Goal: Task Accomplishment & Management: Use online tool/utility

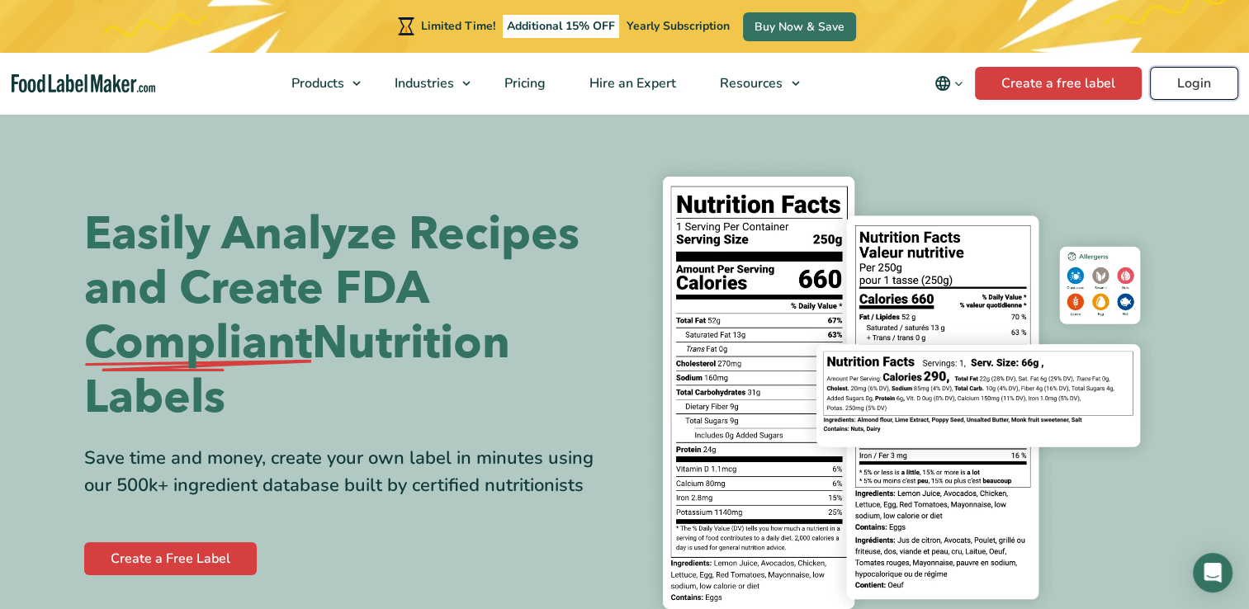
click at [1208, 81] on link "Login" at bounding box center [1194, 83] width 88 height 33
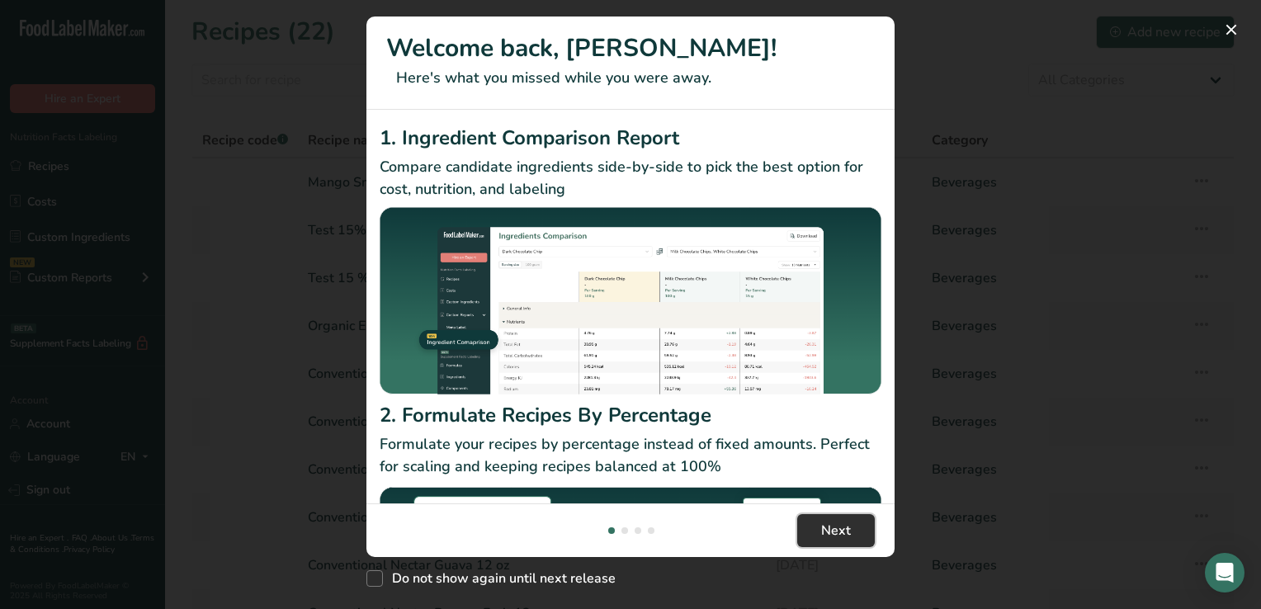
click at [834, 532] on span "Next" at bounding box center [836, 531] width 30 height 20
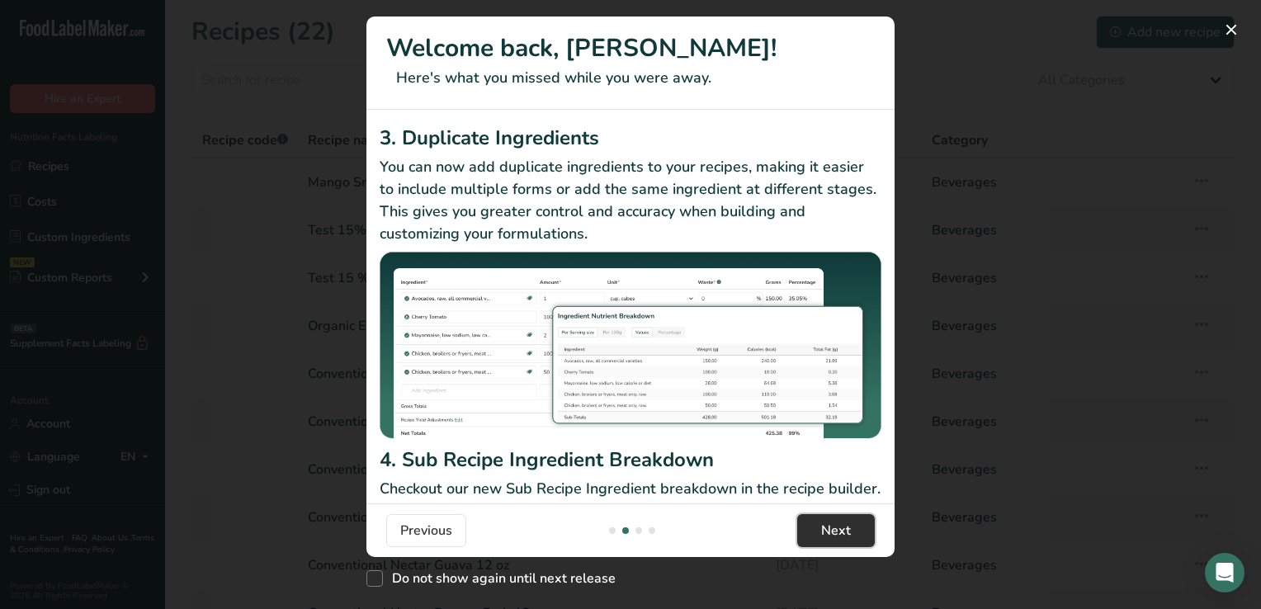
click at [834, 532] on span "Next" at bounding box center [836, 531] width 30 height 20
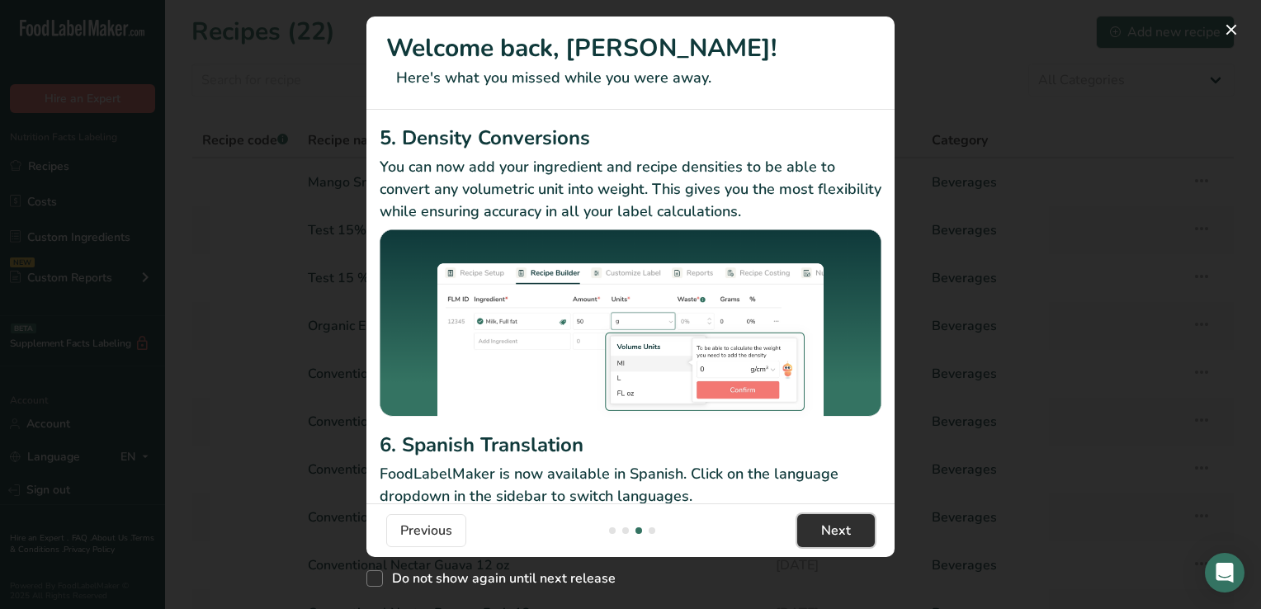
click at [834, 532] on span "Next" at bounding box center [836, 531] width 30 height 20
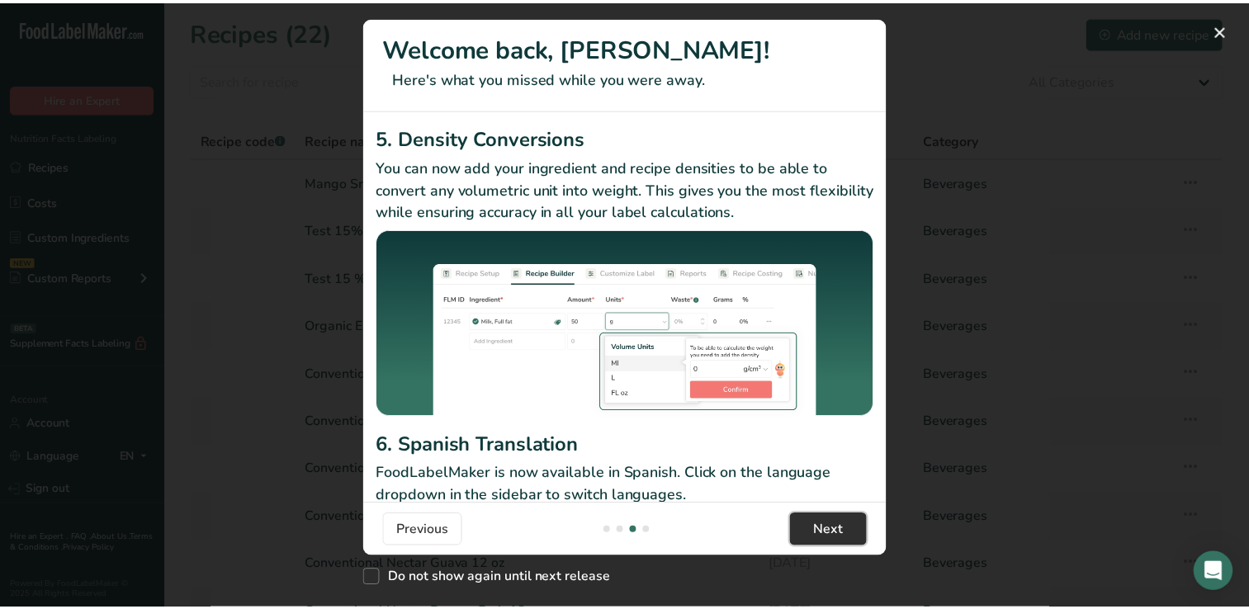
scroll to position [0, 1585]
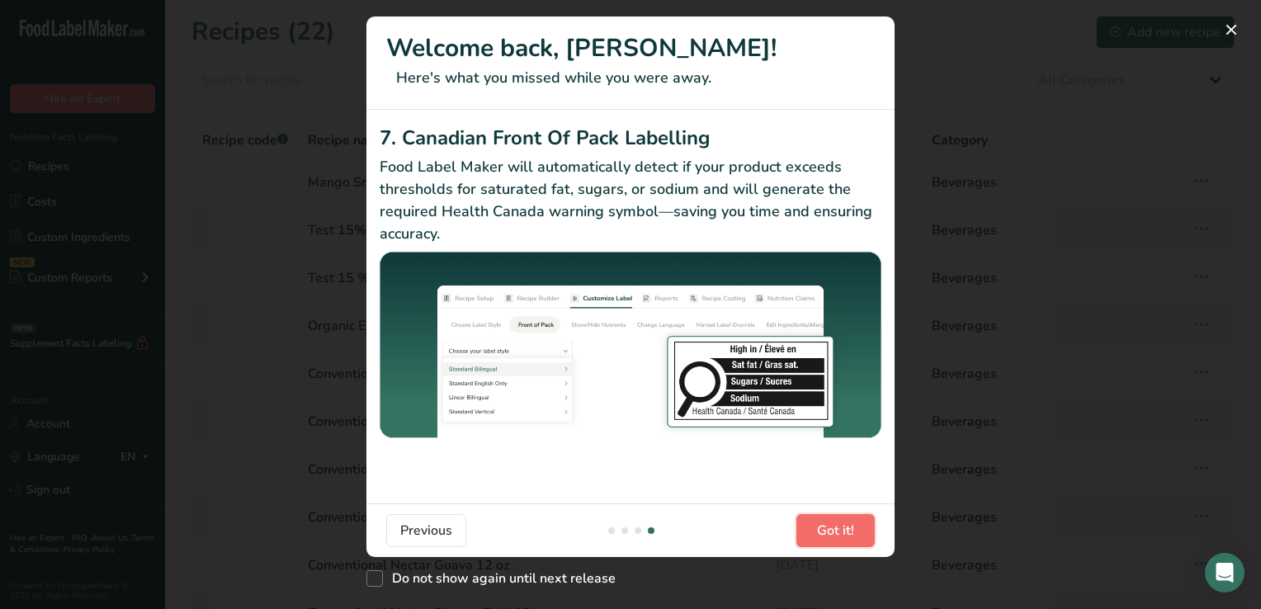
click at [834, 532] on span "Got it!" at bounding box center [835, 531] width 37 height 20
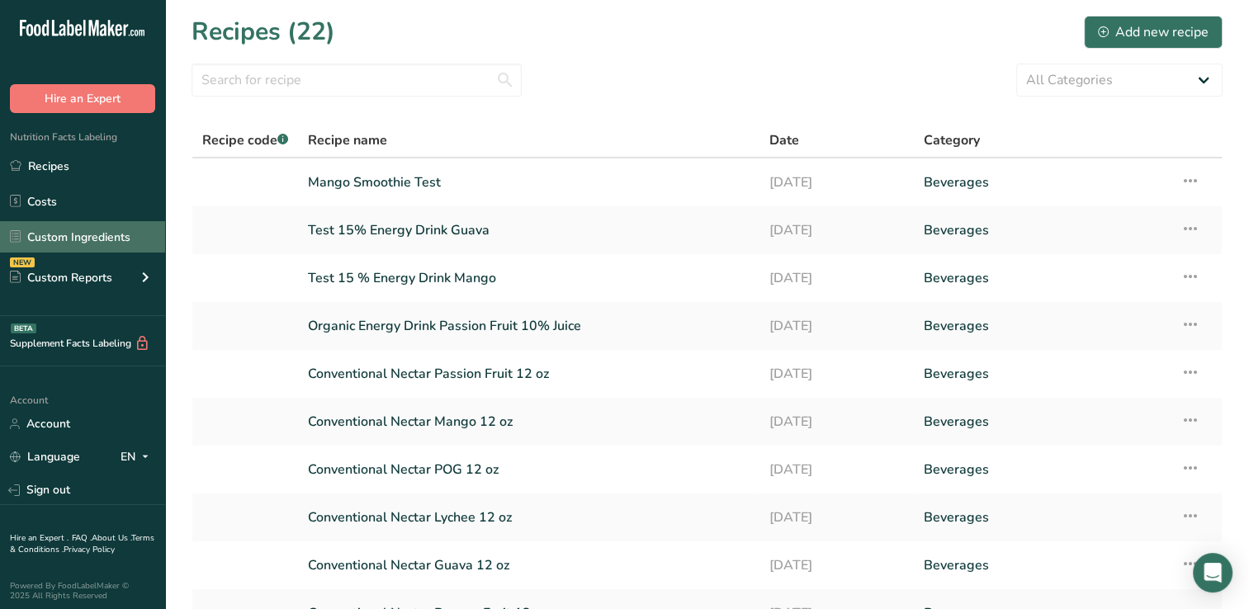
click at [95, 233] on link "Custom Ingredients" at bounding box center [82, 236] width 165 height 31
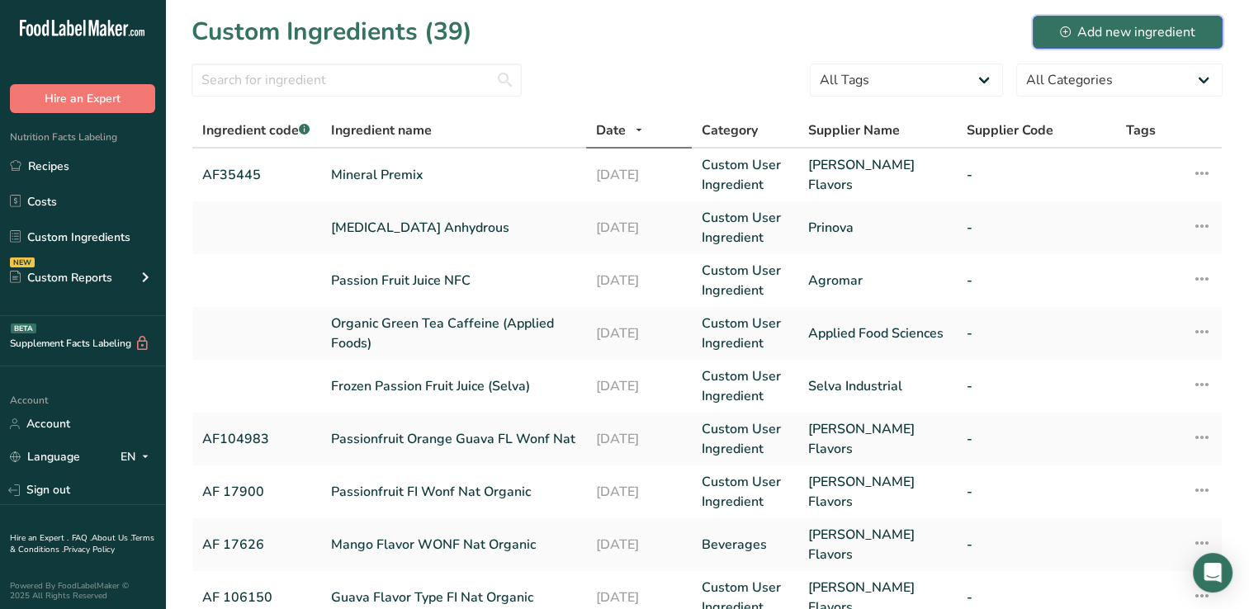
click at [1122, 28] on div "Add new ingredient" at bounding box center [1127, 32] width 135 height 20
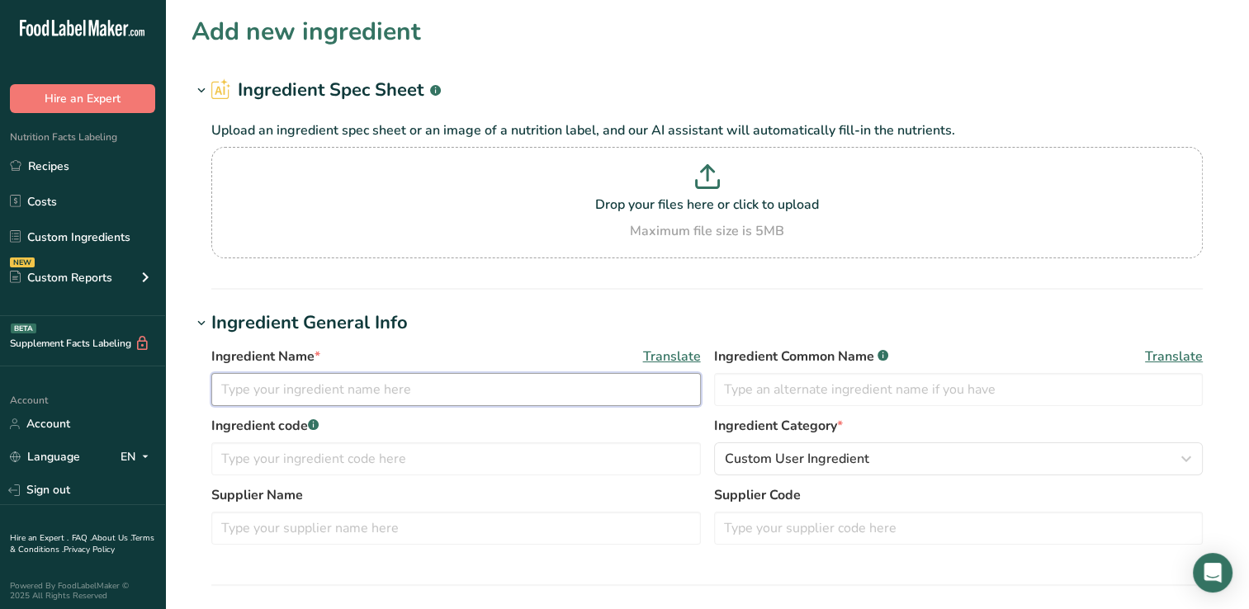
click at [228, 390] on input "text" at bounding box center [455, 389] width 489 height 33
type input "Organic Mango Nectar Sunberry Gallon"
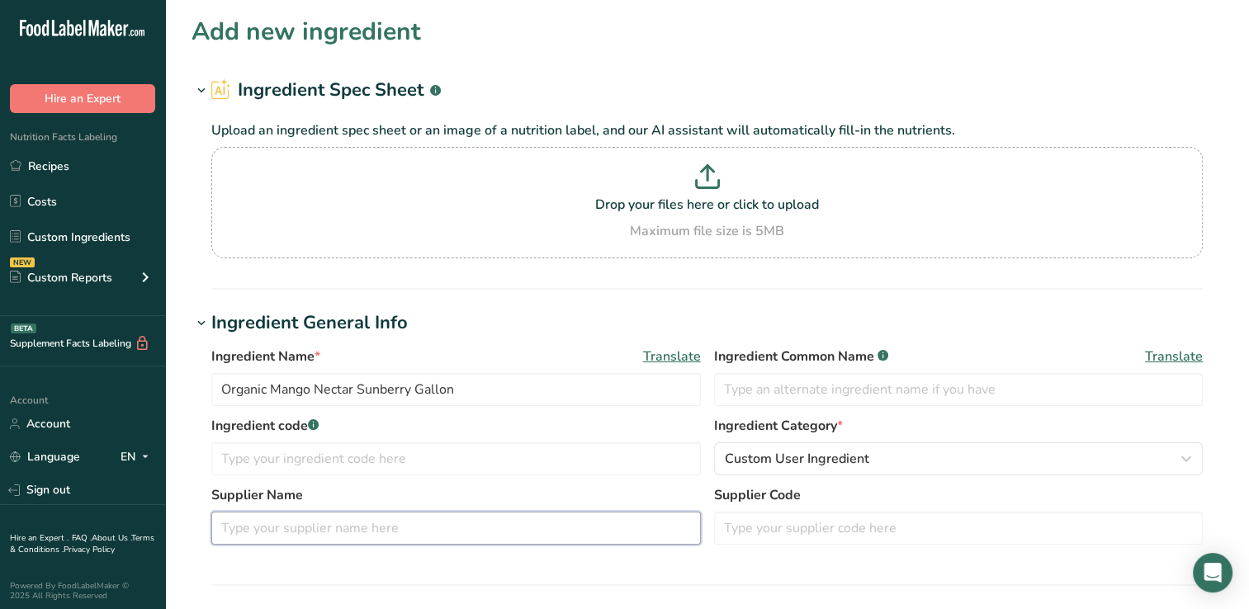
click at [231, 529] on input "text" at bounding box center [455, 528] width 489 height 33
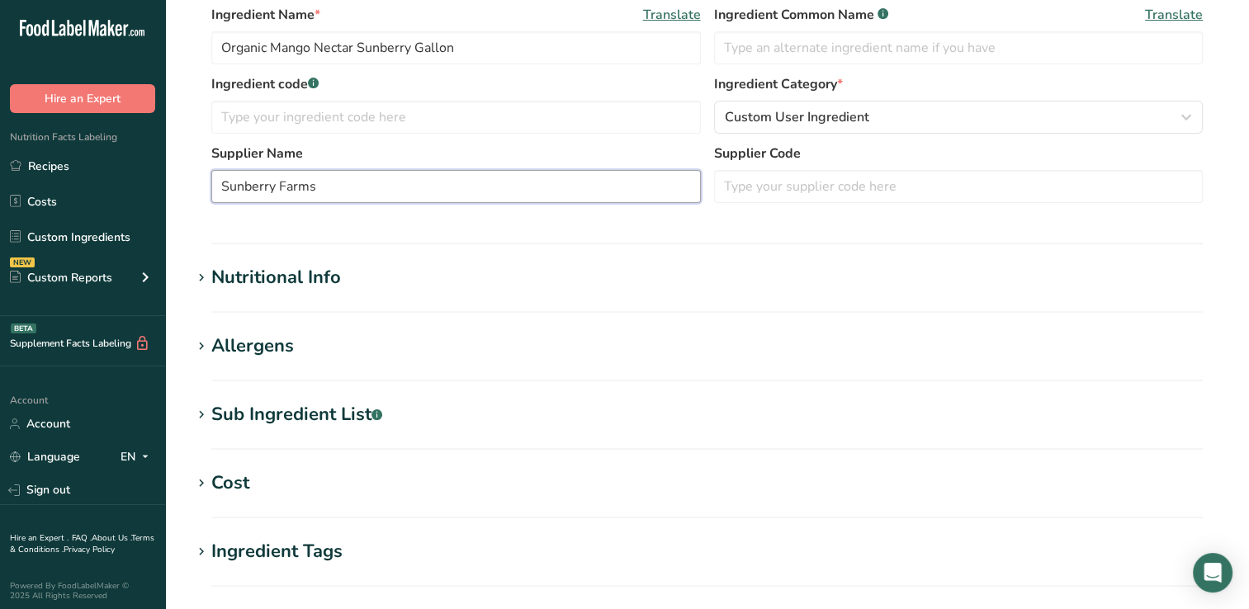
scroll to position [346, 0]
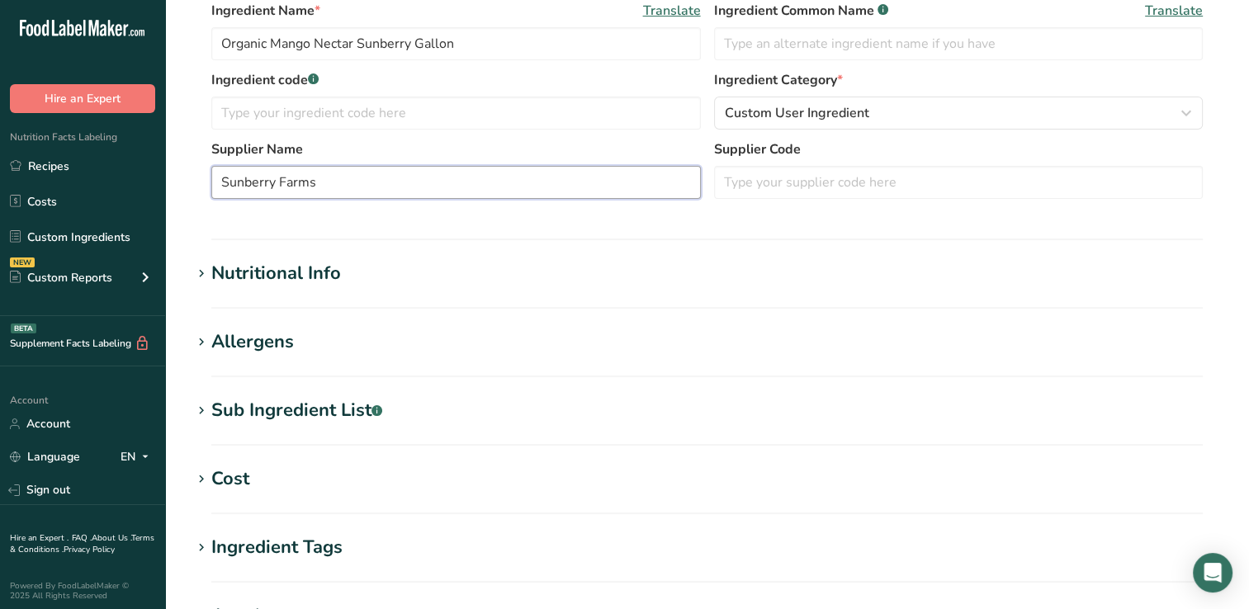
type input "Sunberry Farms"
click at [263, 272] on div "Nutritional Info" at bounding box center [276, 273] width 130 height 27
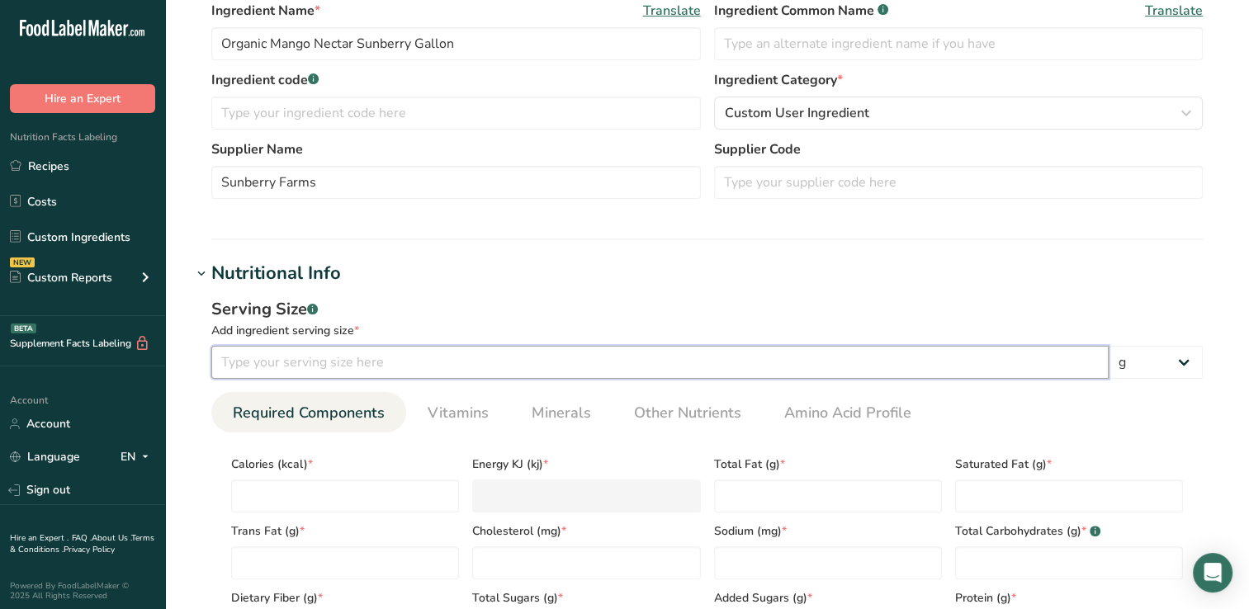
click at [249, 362] on input "number" at bounding box center [659, 362] width 897 height 33
type input "8"
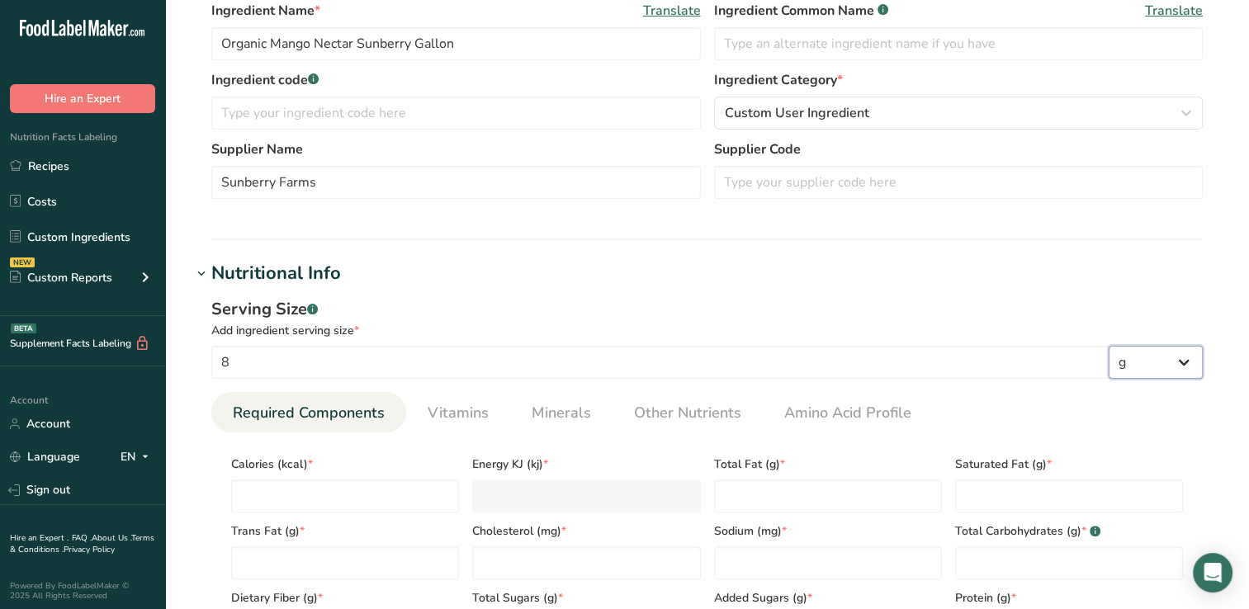
click at [1185, 361] on select "g kg mg mcg lb oz l mL fl oz tbsp tsp cup qt gallon" at bounding box center [1155, 362] width 94 height 33
select select "18"
click at [1108, 346] on select "g kg mg mcg lb oz l mL fl oz tbsp tsp cup qt gallon" at bounding box center [1155, 362] width 94 height 33
select select "22"
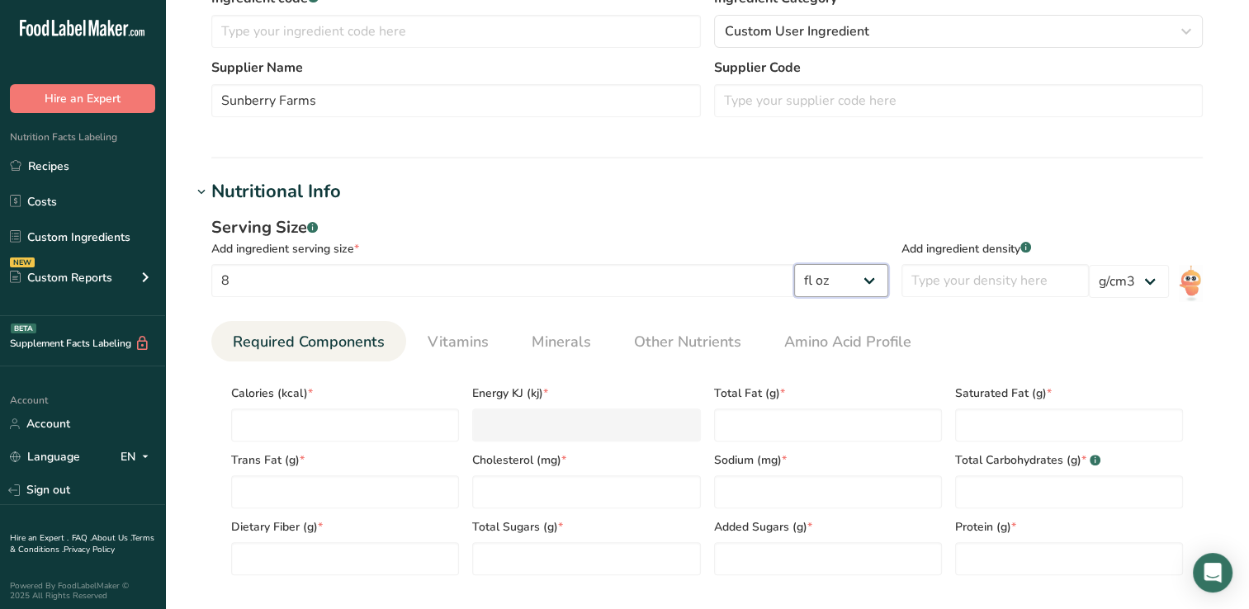
scroll to position [452, 0]
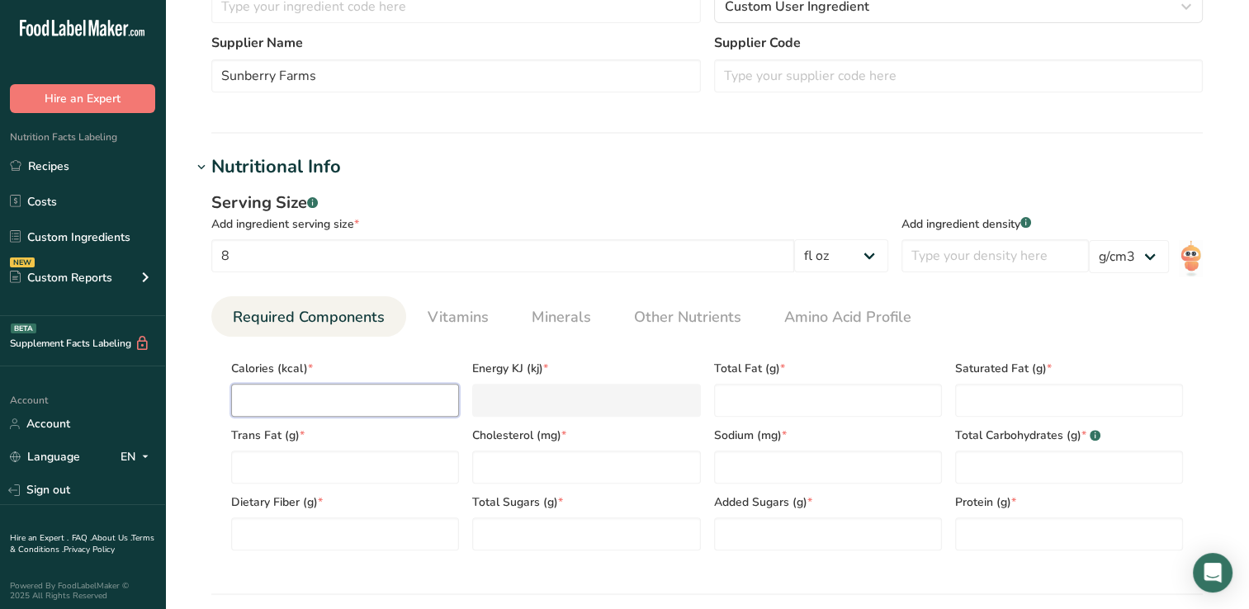
click at [264, 395] on input "number" at bounding box center [345, 400] width 228 height 33
type input "1"
type KJ "4.2"
type input "13"
type KJ "54.4"
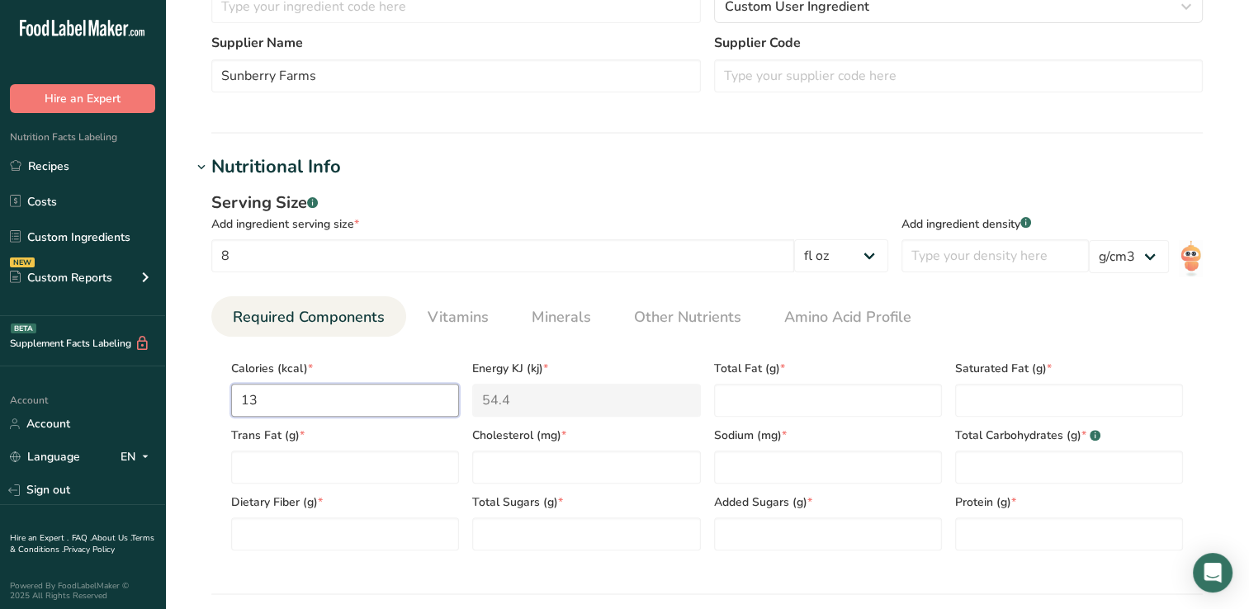
type input "130"
type KJ "543.9"
type input "130"
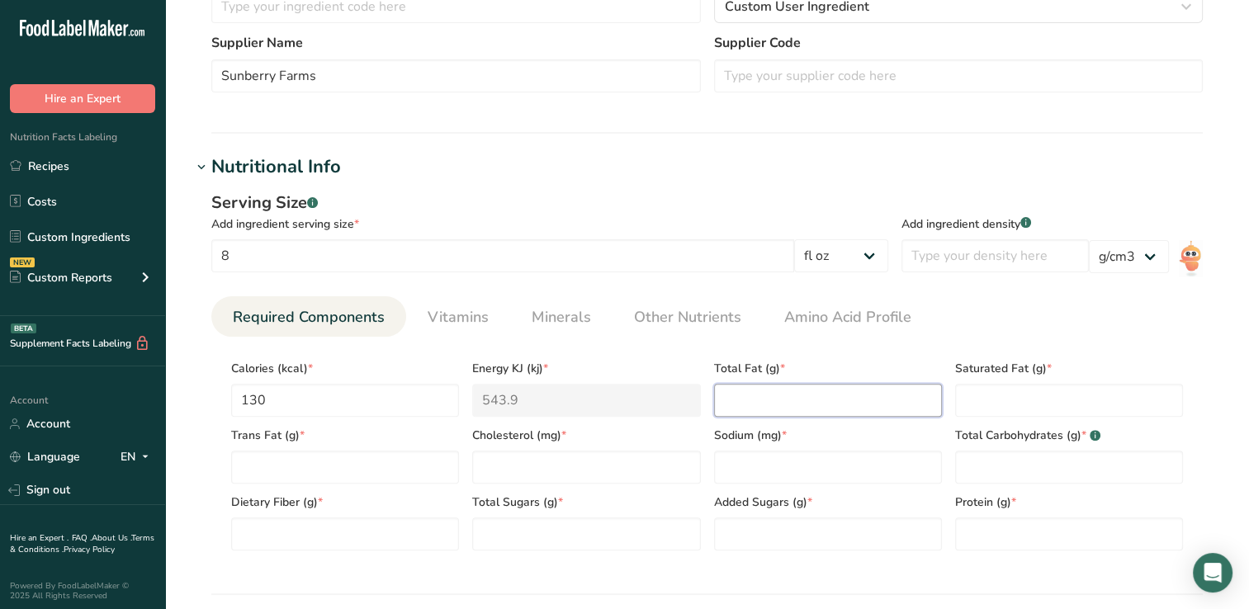
click at [733, 401] on Fat "number" at bounding box center [828, 400] width 228 height 33
type Fat "0"
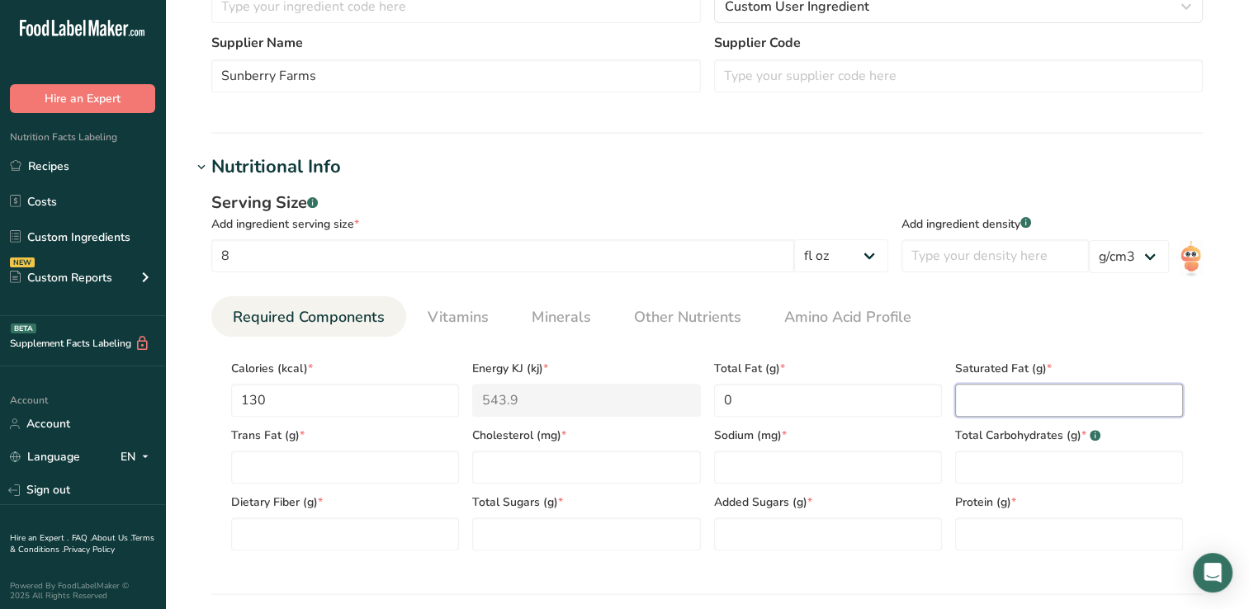
click at [981, 398] on Fat "number" at bounding box center [1069, 400] width 228 height 33
type Fat "0"
click at [243, 471] on Fat "number" at bounding box center [345, 467] width 228 height 33
type Fat "0"
click at [482, 469] on input "number" at bounding box center [586, 467] width 228 height 33
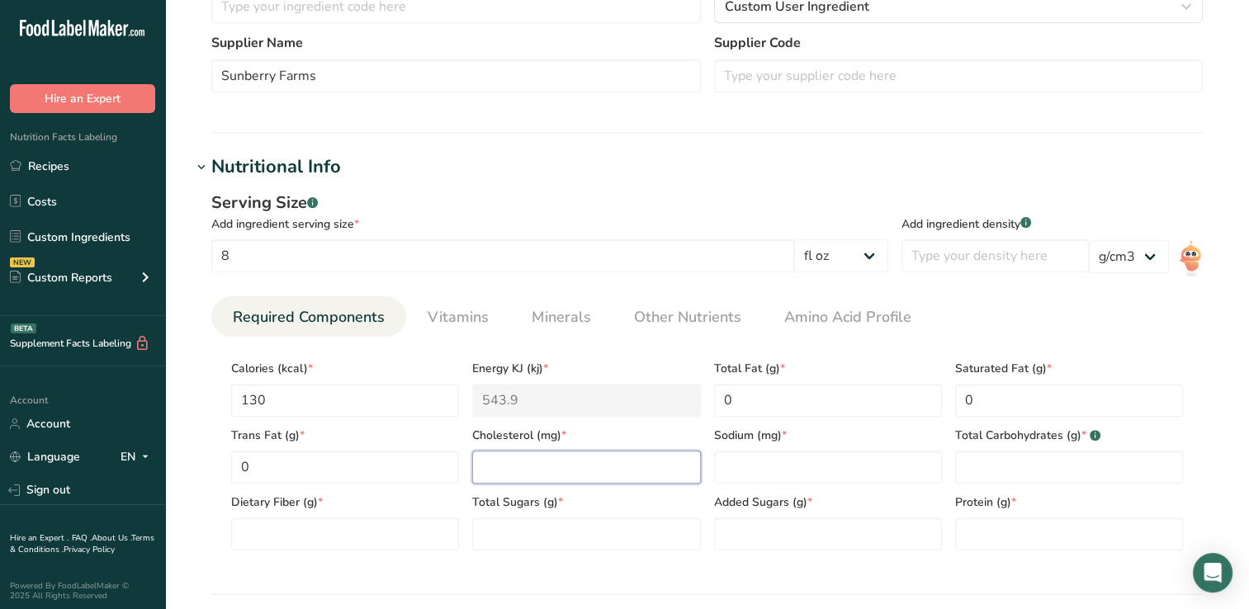
click at [482, 469] on input "number" at bounding box center [586, 467] width 228 height 33
type input "0"
click at [779, 467] on input "number" at bounding box center [828, 467] width 228 height 33
type input "10"
click at [988, 466] on Carbohydrates "number" at bounding box center [1069, 467] width 228 height 33
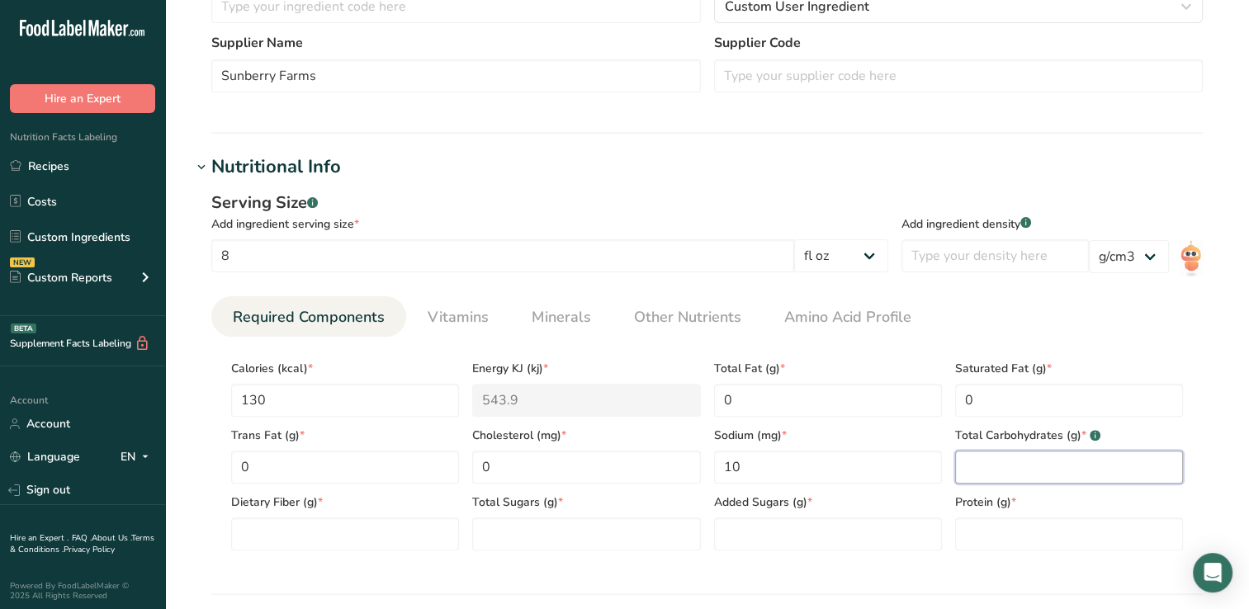
click at [980, 467] on Carbohydrates "number" at bounding box center [1069, 467] width 228 height 33
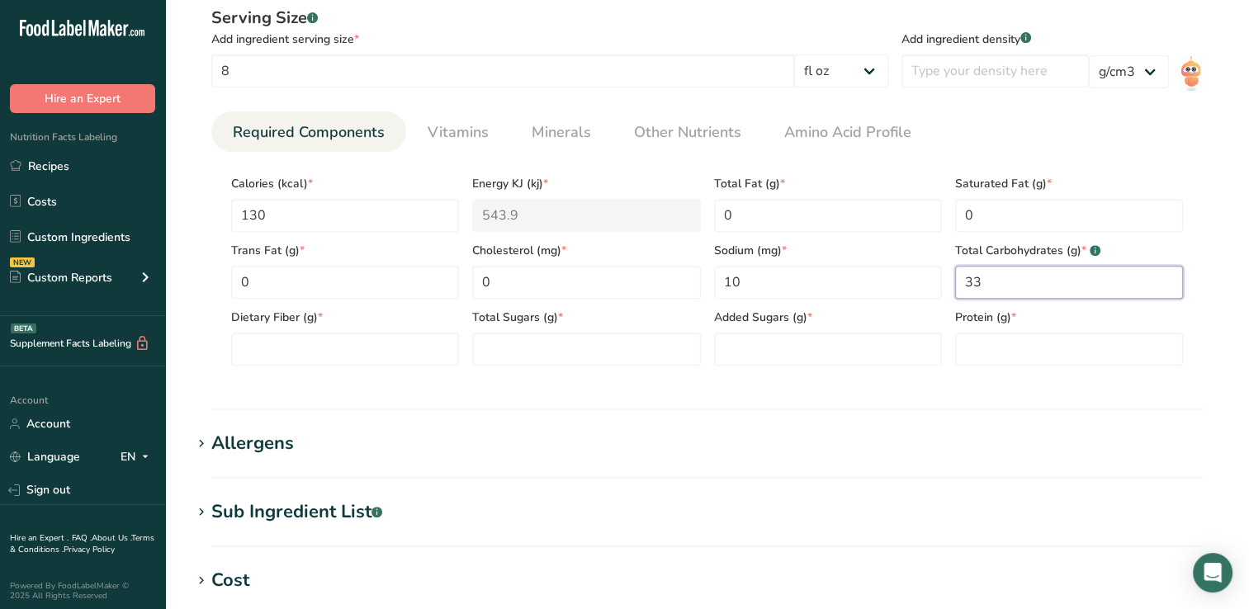
scroll to position [645, 0]
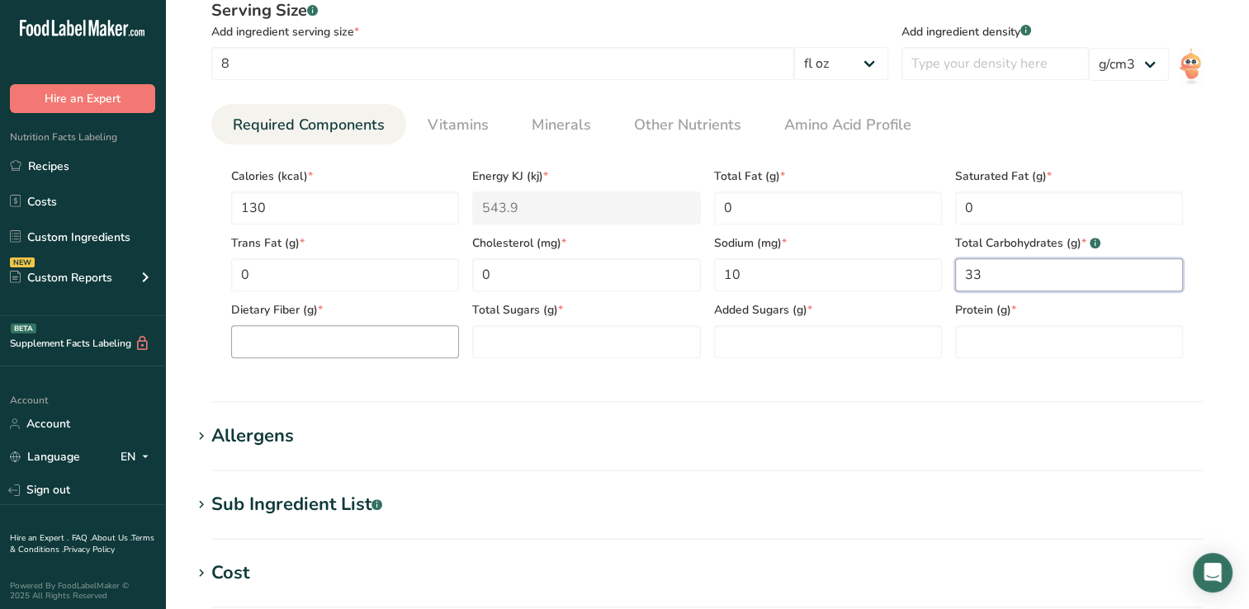
type Carbohydrates "33"
click at [255, 343] on Fiber "number" at bounding box center [345, 341] width 228 height 33
type Fiber "1"
click at [513, 343] on Sugars "number" at bounding box center [586, 341] width 228 height 33
type Sugars "32"
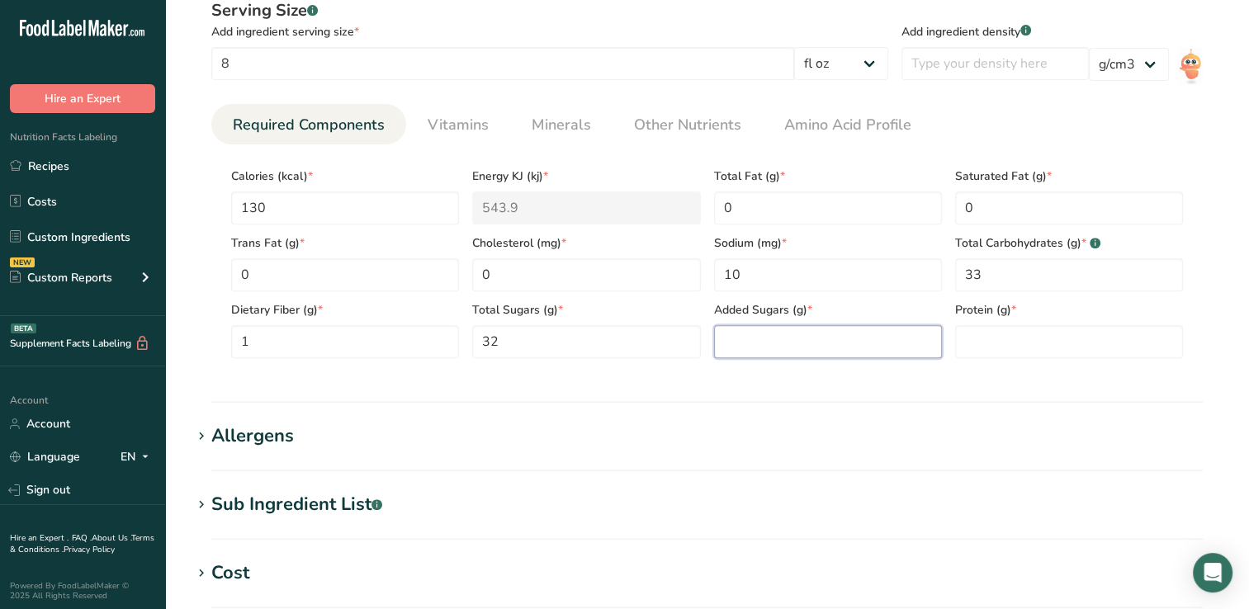
click at [743, 344] on Sugars "number" at bounding box center [828, 341] width 228 height 33
type Sugars "23"
click at [1006, 344] on input "number" at bounding box center [1069, 341] width 228 height 33
type input "1"
click at [451, 124] on span "Vitamins" at bounding box center [458, 125] width 61 height 22
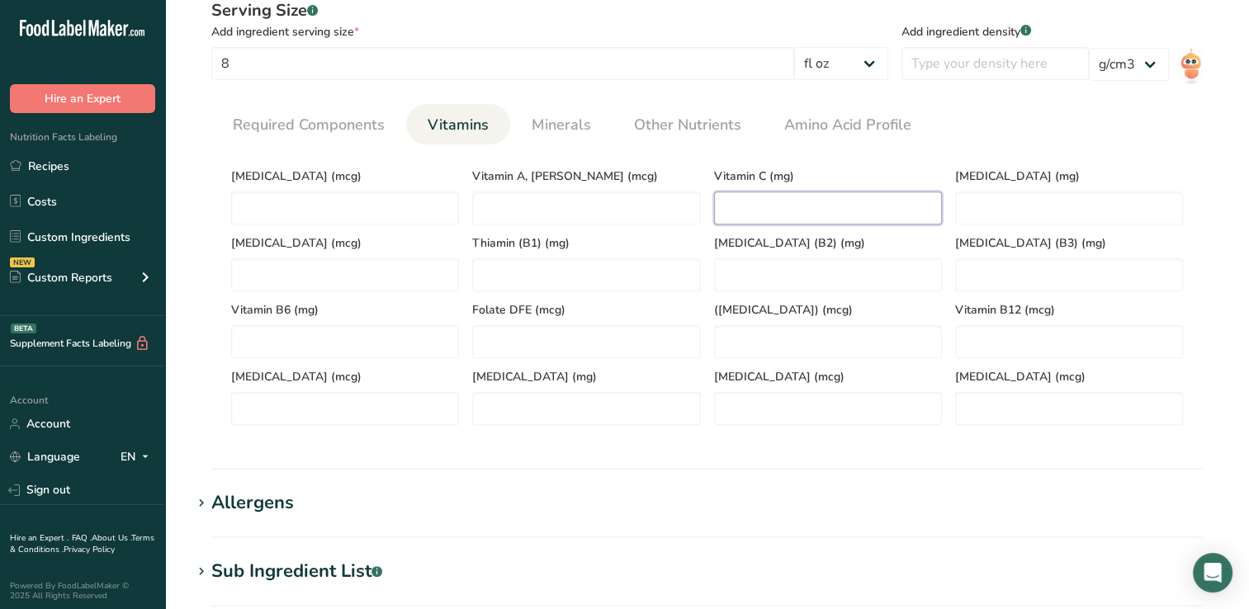
click at [746, 213] on C "number" at bounding box center [828, 207] width 228 height 33
type C "12"
click at [574, 124] on span "Minerals" at bounding box center [561, 125] width 59 height 22
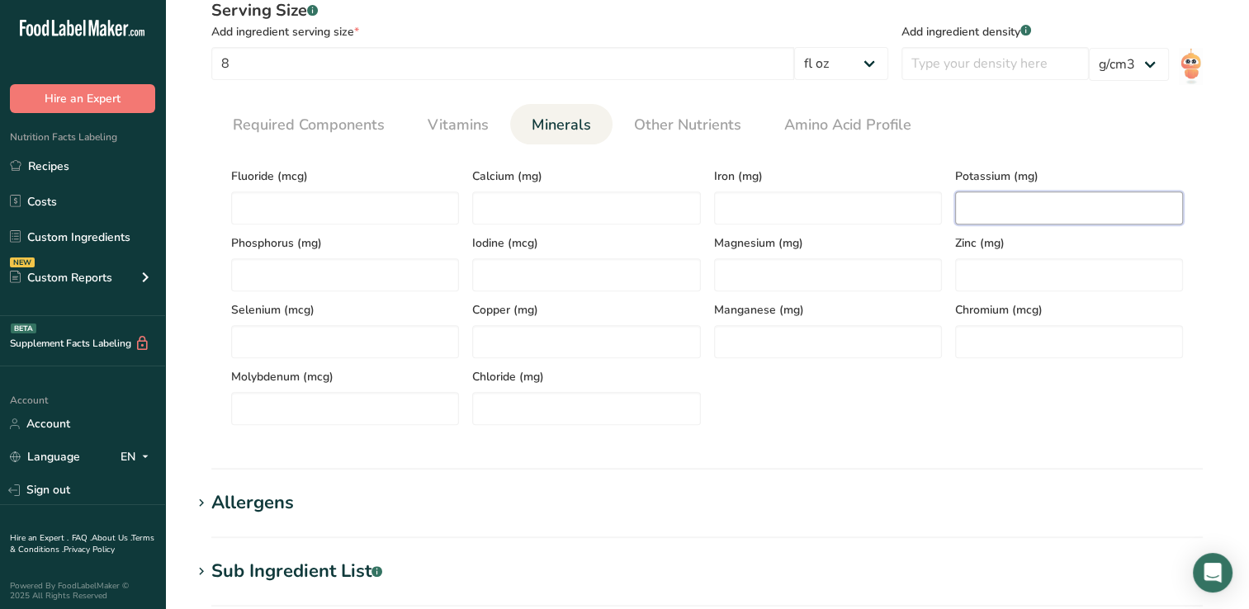
click at [971, 216] on input "number" at bounding box center [1069, 207] width 228 height 33
type input "106"
click at [506, 210] on input "number" at bounding box center [586, 207] width 228 height 33
type input "12"
drag, startPoint x: 446, startPoint y: 120, endPoint x: 434, endPoint y: 129, distance: 14.2
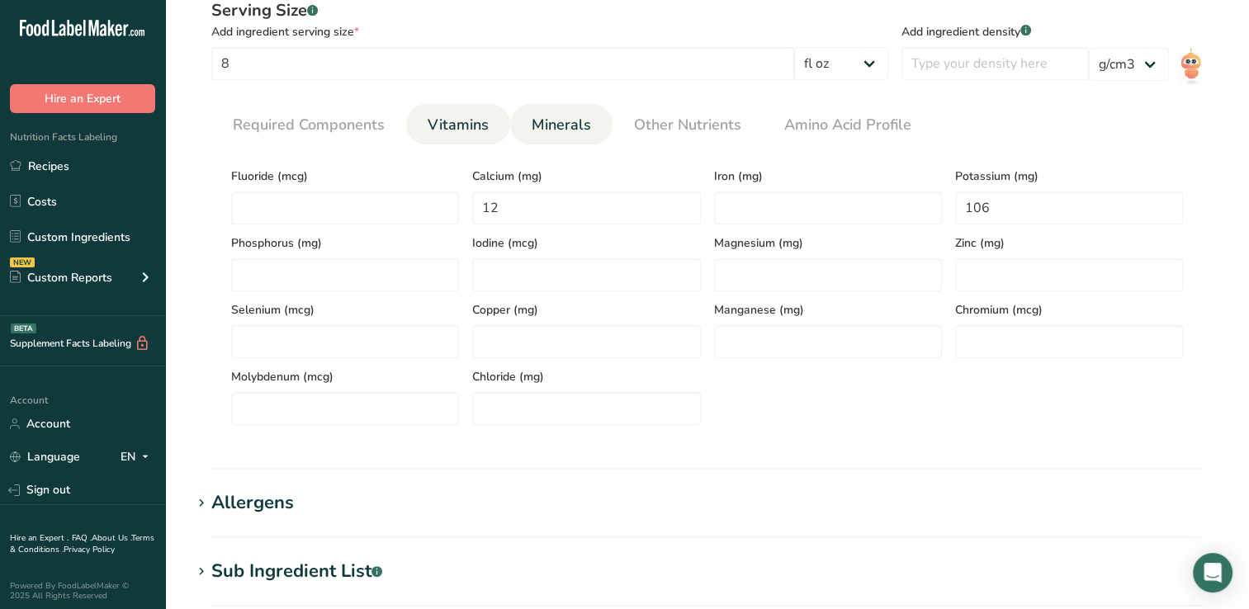
click at [434, 129] on span "Vitamins" at bounding box center [458, 125] width 61 height 22
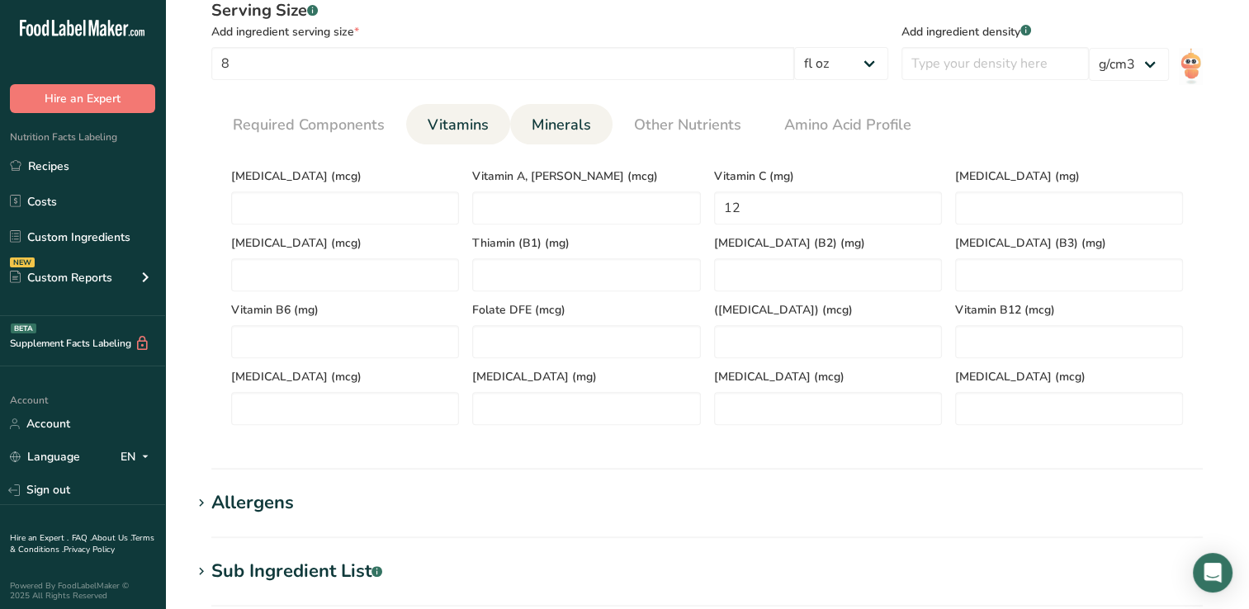
click at [555, 120] on span "Minerals" at bounding box center [561, 125] width 59 height 22
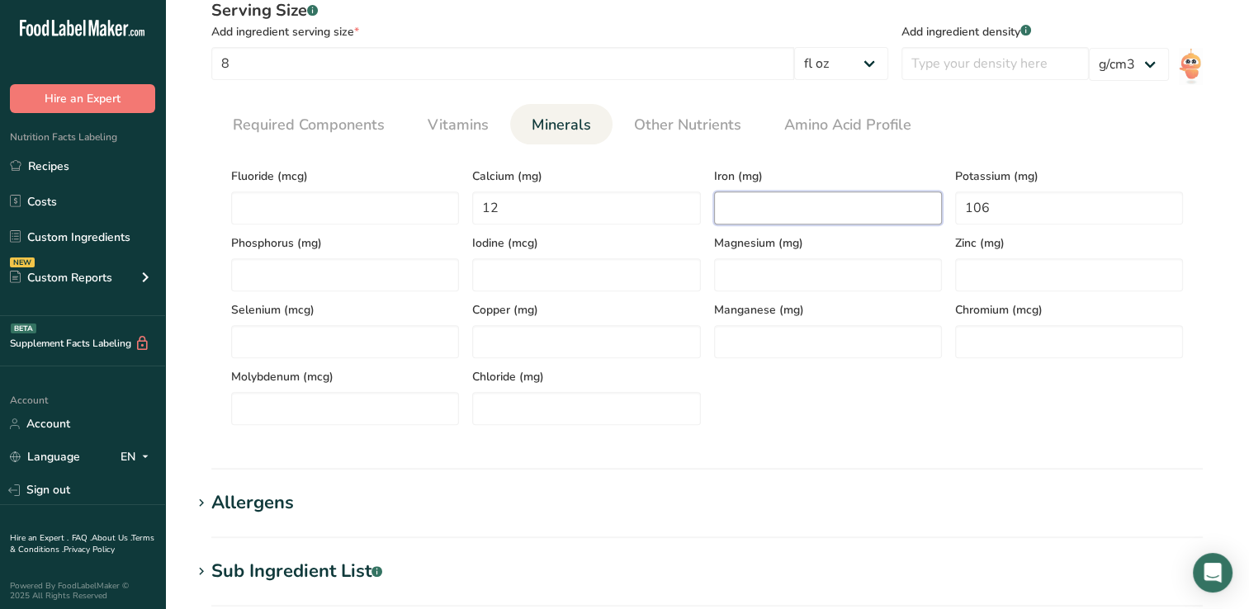
click at [743, 210] on input "number" at bounding box center [828, 207] width 228 height 33
type input "0.1"
click at [517, 487] on section "Add new ingredient Ingredient Spec Sheet .a-a{fill:#347362;}.b-a{fill:#fff;} Up…" at bounding box center [707, 191] width 1084 height 1672
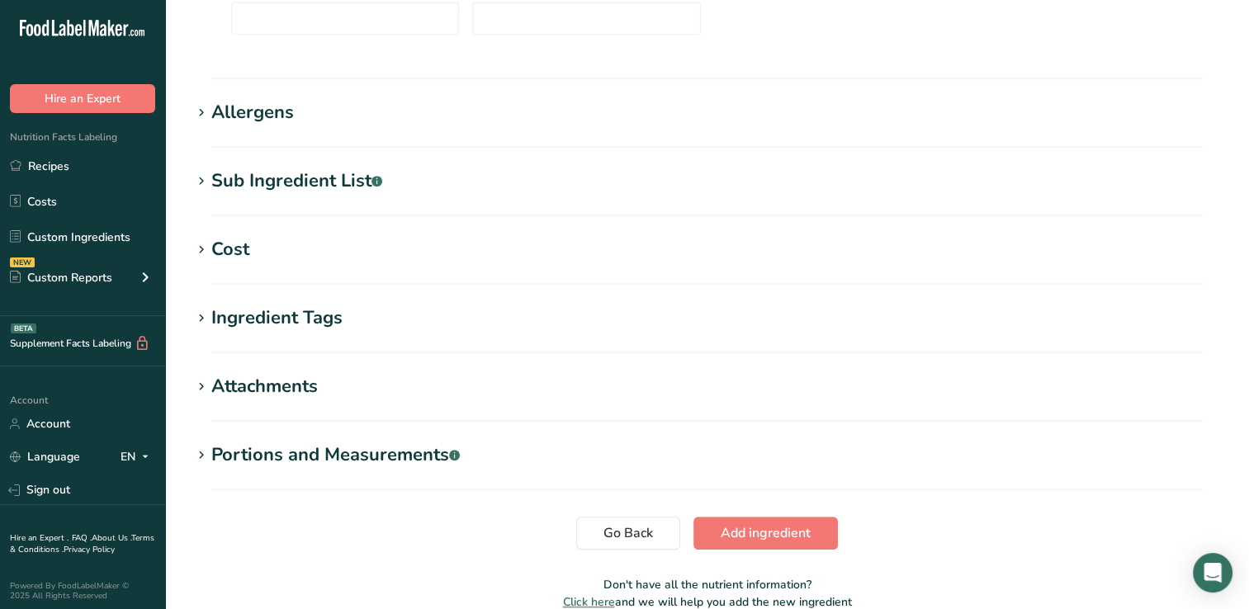
scroll to position [1037, 0]
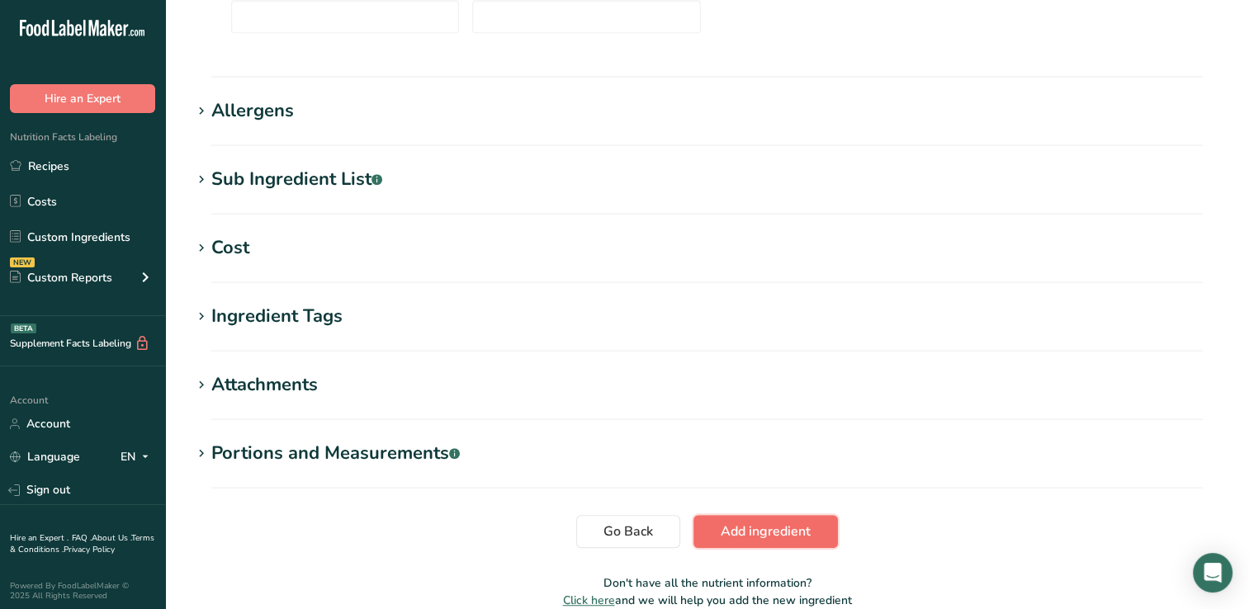
click at [736, 526] on span "Add ingredient" at bounding box center [766, 532] width 90 height 20
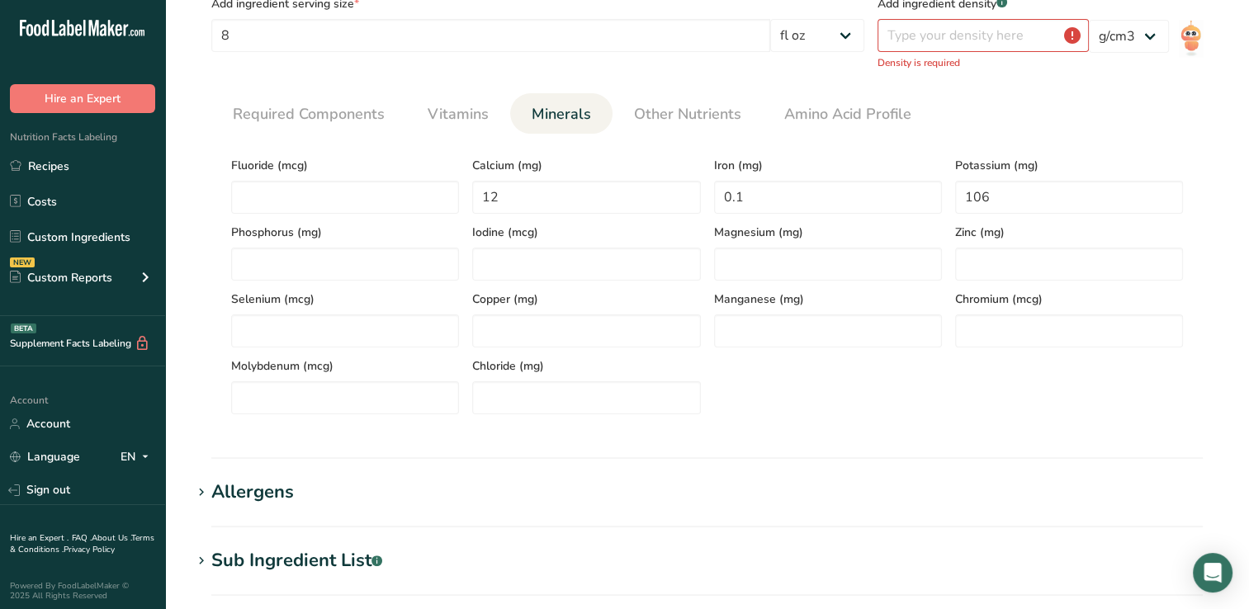
scroll to position [0, 0]
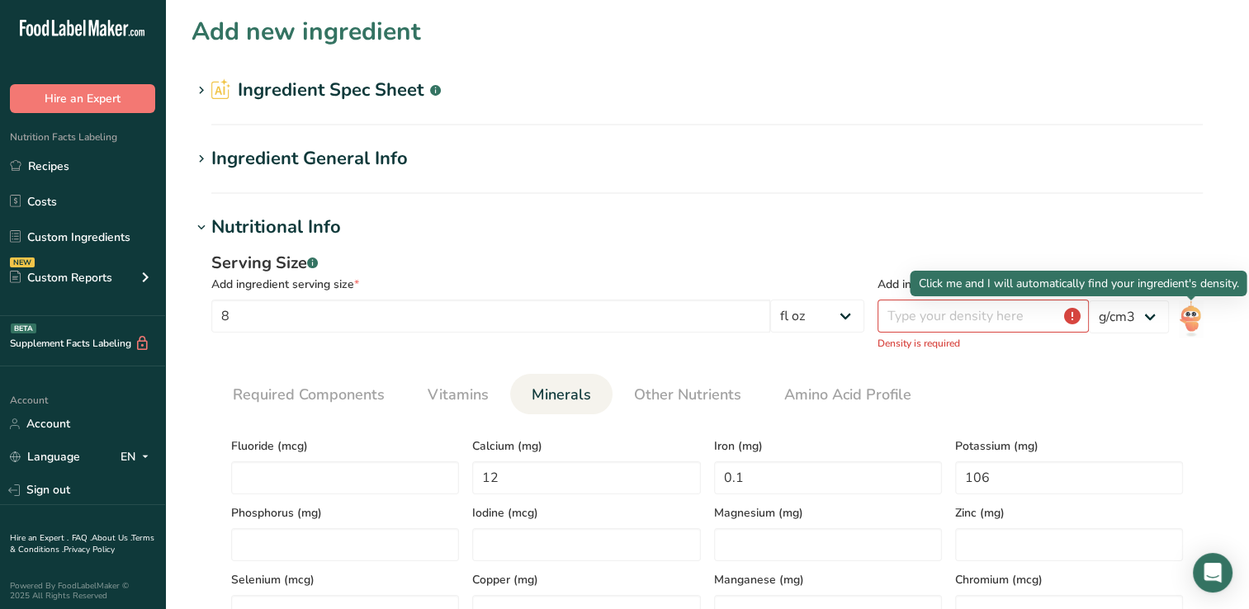
click at [1190, 318] on img at bounding box center [1191, 318] width 24 height 37
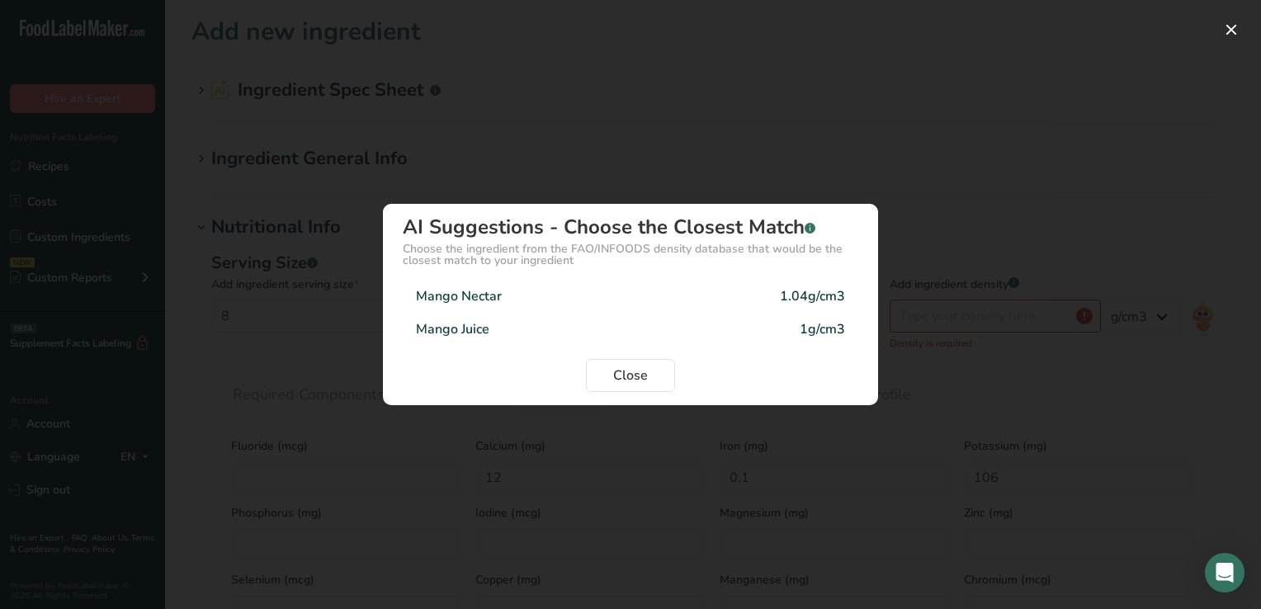
click at [470, 293] on div "Mango Nectar" at bounding box center [459, 296] width 86 height 20
type input "1.04"
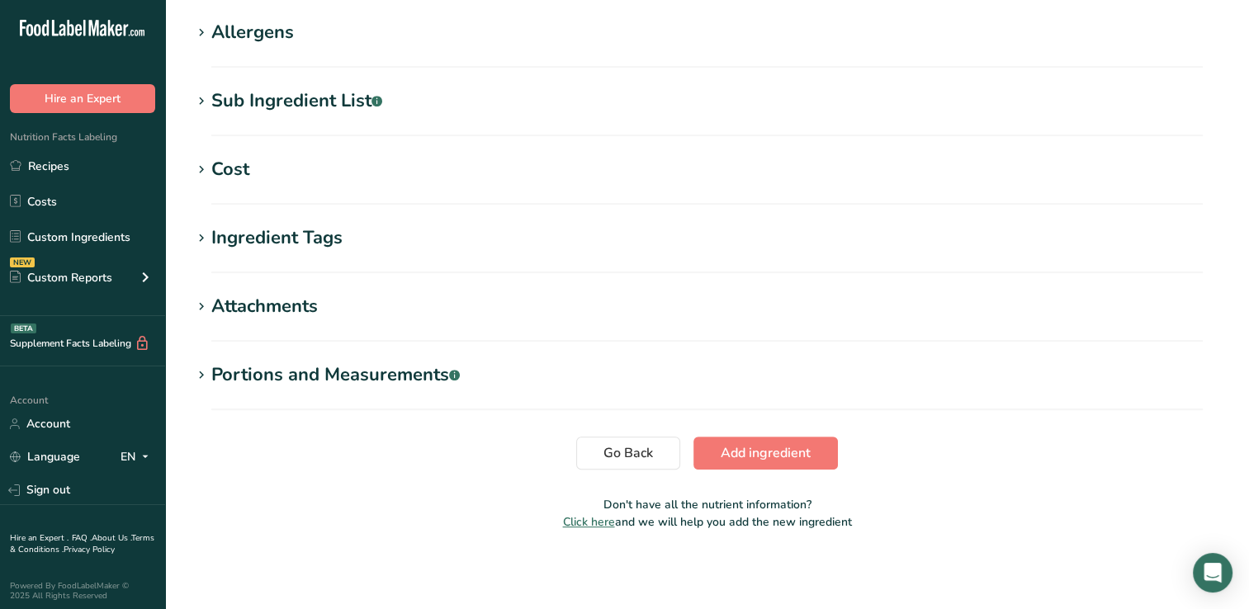
scroll to position [703, 0]
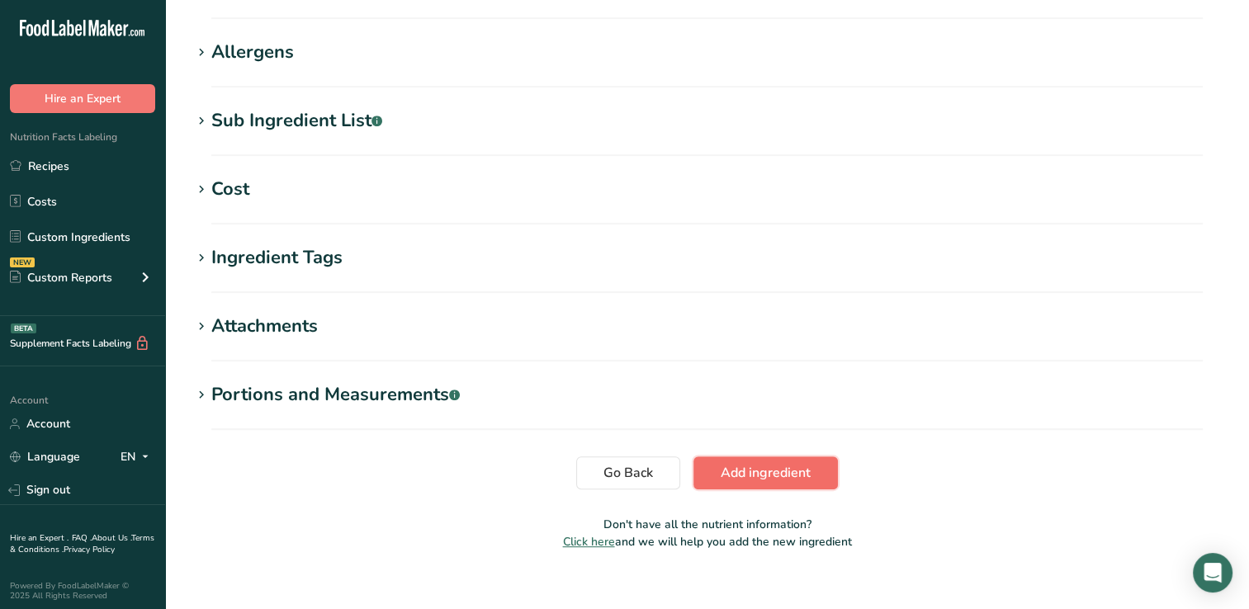
click at [776, 470] on span "Add ingredient" at bounding box center [766, 473] width 90 height 20
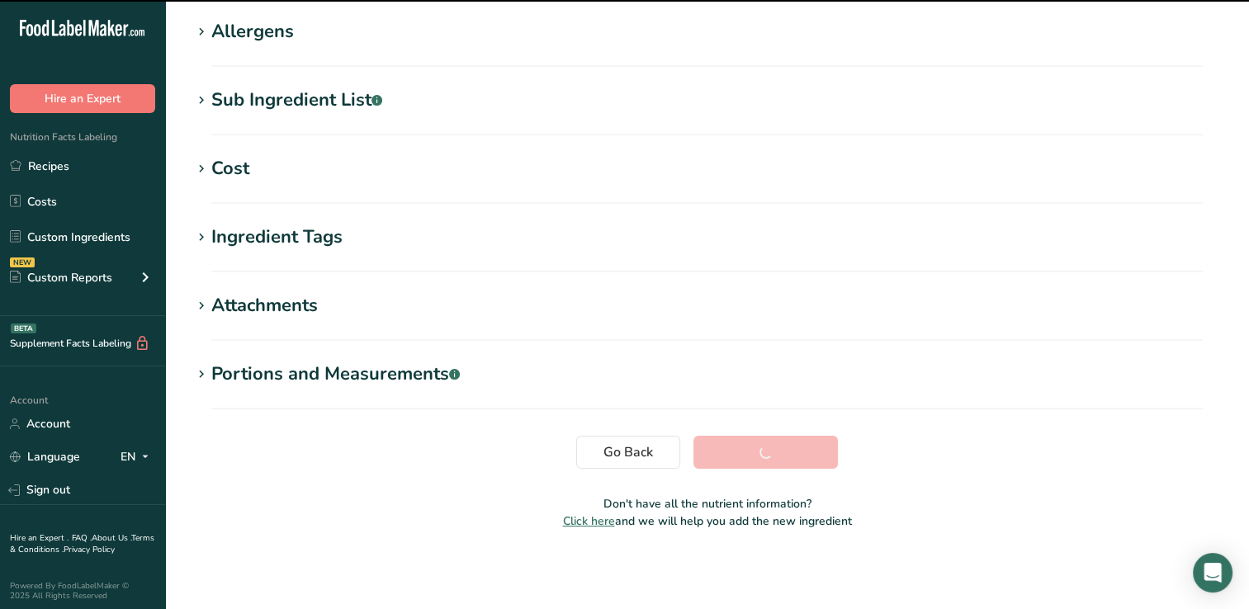
scroll to position [243, 0]
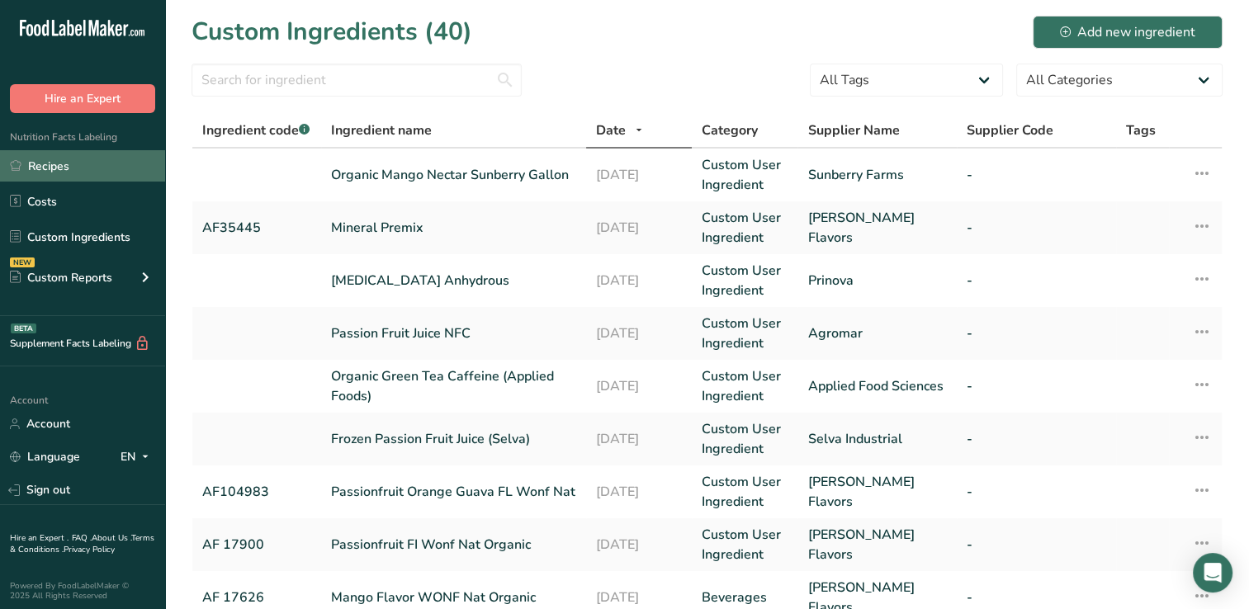
click at [63, 163] on link "Recipes" at bounding box center [82, 165] width 165 height 31
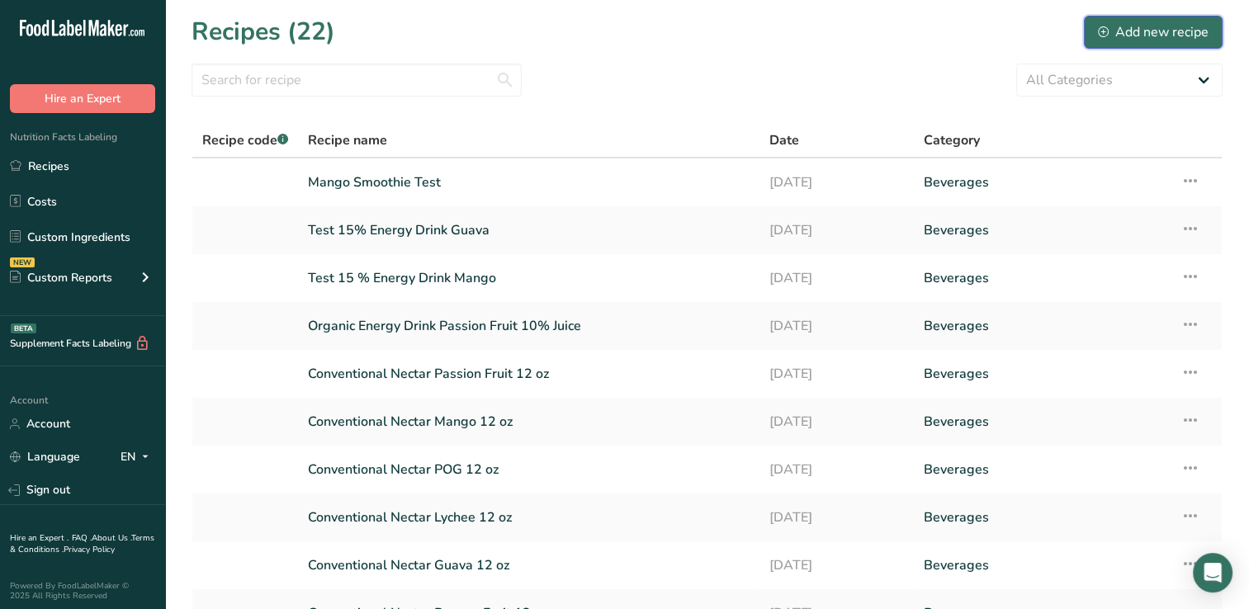
click at [1146, 28] on div "Add new recipe" at bounding box center [1153, 32] width 111 height 20
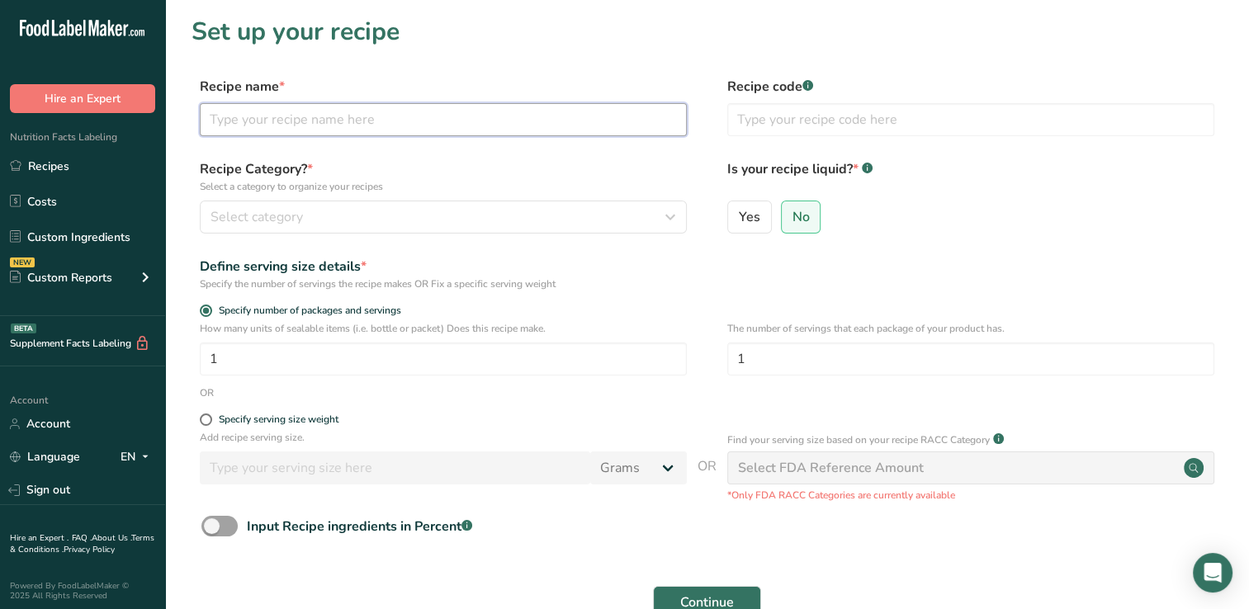
click at [239, 128] on input "text" at bounding box center [443, 119] width 487 height 33
type input "Mango Soda Test"
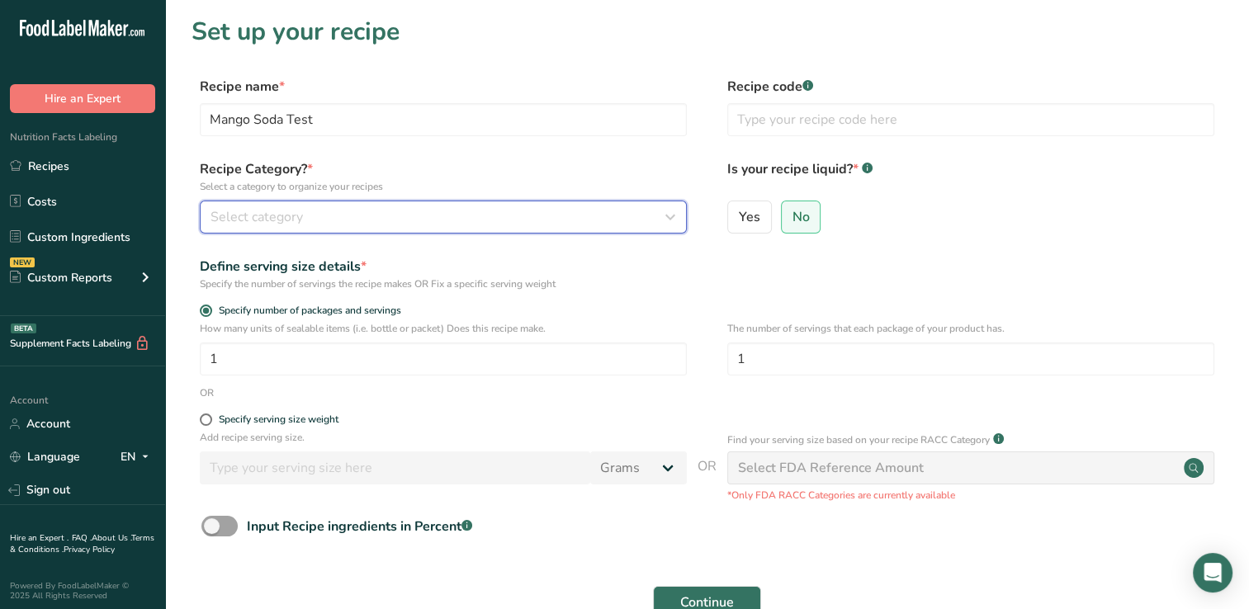
click at [669, 216] on icon "button" at bounding box center [670, 217] width 20 height 30
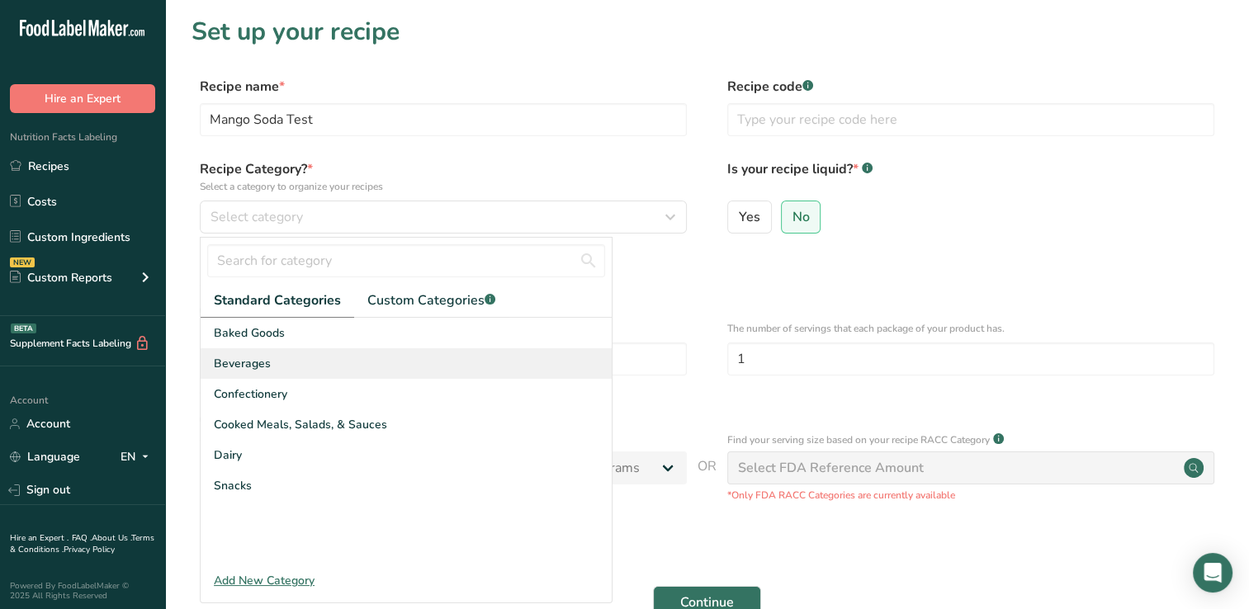
click at [238, 359] on span "Beverages" at bounding box center [242, 363] width 57 height 17
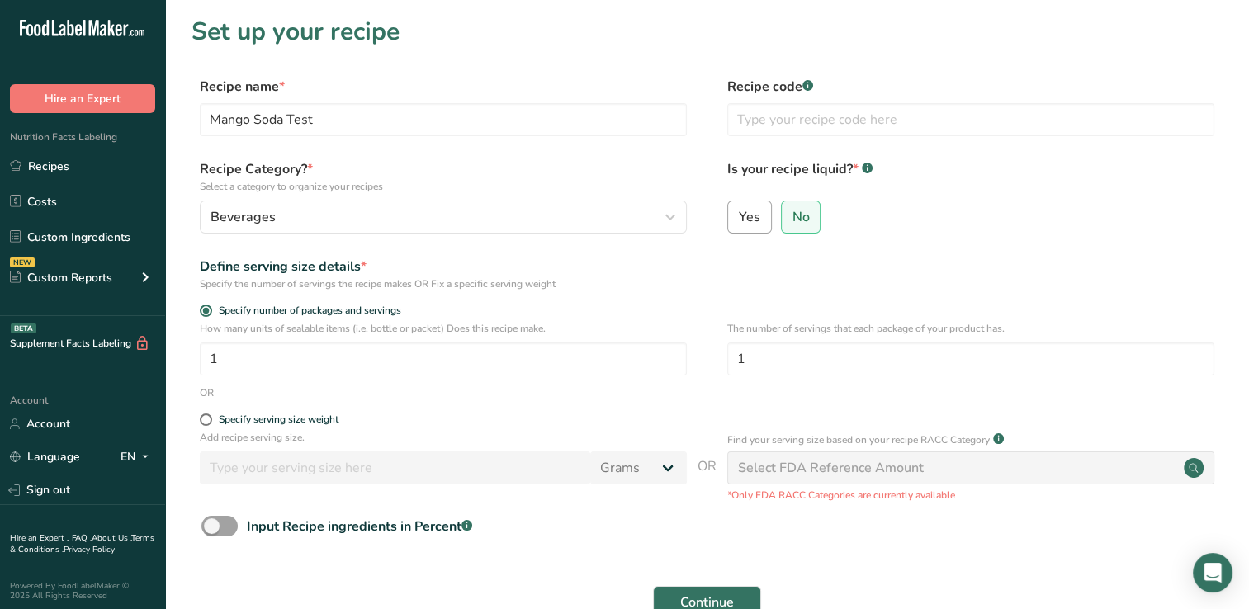
click at [746, 213] on span "Yes" at bounding box center [749, 217] width 21 height 17
click at [739, 213] on input "Yes" at bounding box center [733, 216] width 11 height 11
radio input "true"
radio input "false"
select select "22"
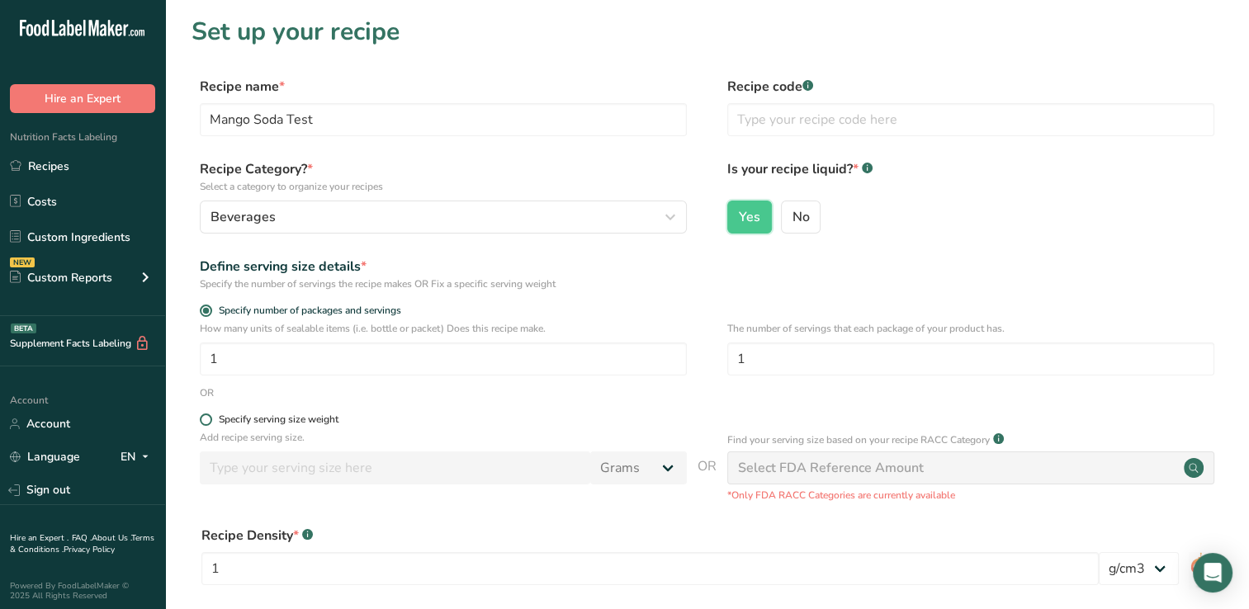
click at [204, 421] on span at bounding box center [206, 419] width 12 height 12
click at [204, 421] on input "Specify serving size weight" at bounding box center [205, 419] width 11 height 11
radio input "true"
radio input "false"
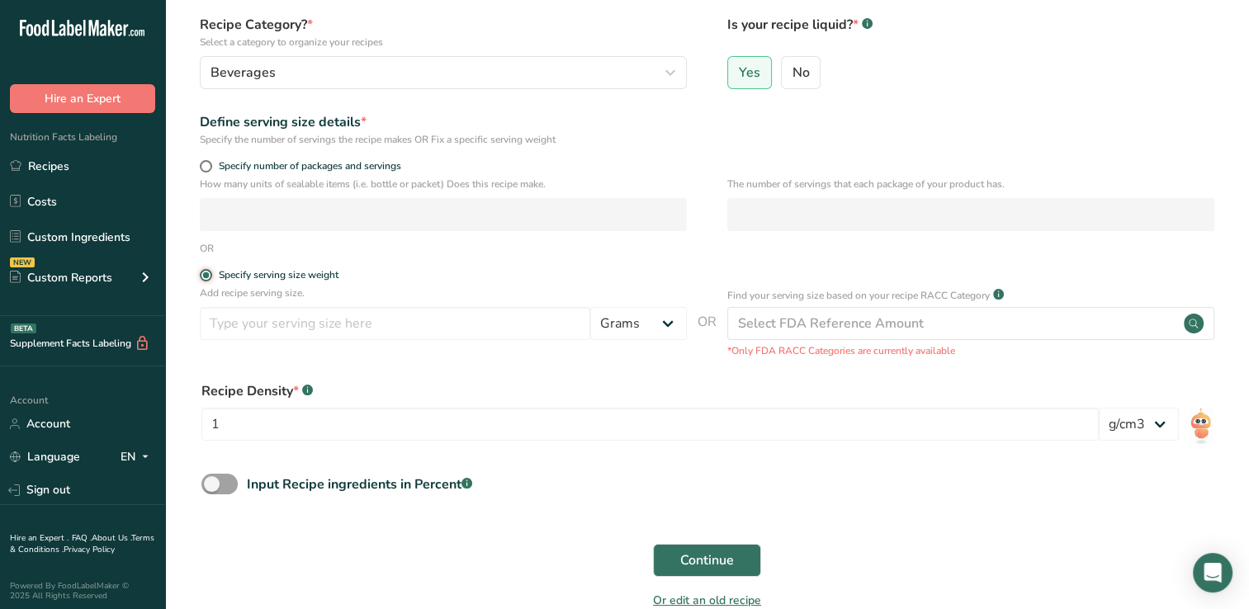
scroll to position [145, 0]
click at [240, 325] on input "number" at bounding box center [395, 322] width 390 height 33
type input "355"
drag, startPoint x: 665, startPoint y: 321, endPoint x: 598, endPoint y: 339, distance: 70.1
click at [598, 339] on div "Add recipe serving size. 355 Grams kg mg mcg lb oz l mL fl oz tbsp tsp cup qt g…" at bounding box center [443, 316] width 487 height 63
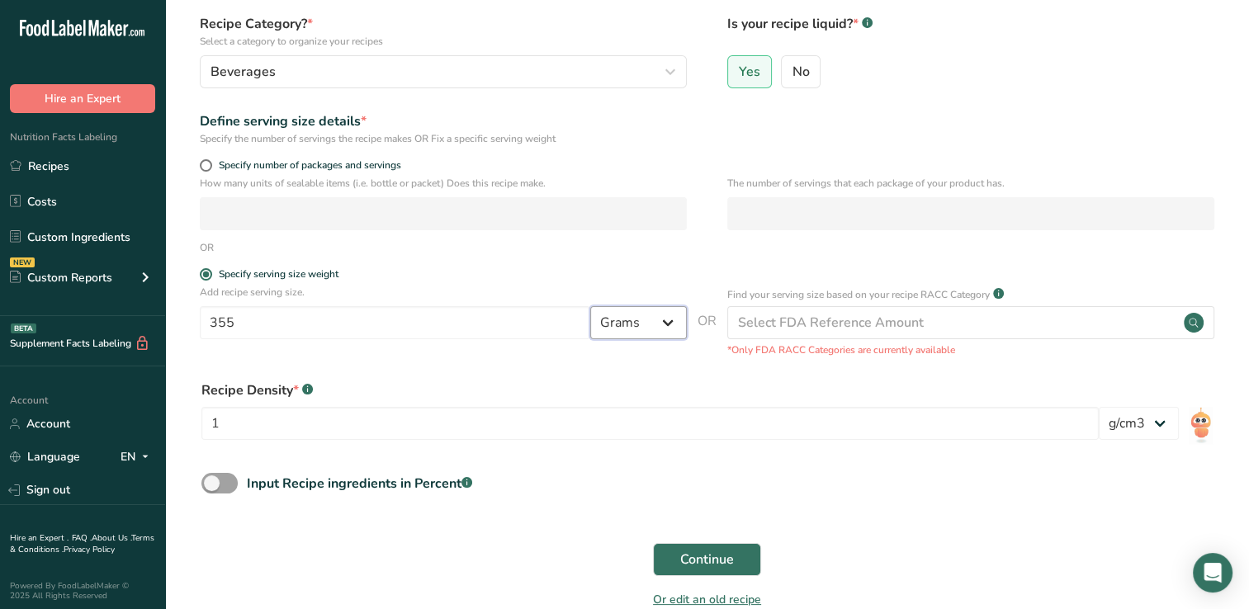
click at [668, 323] on select "Grams kg mg mcg lb oz l mL fl oz tbsp tsp cup qt gallon" at bounding box center [638, 322] width 97 height 33
select select "17"
click at [590, 306] on select "Grams kg mg mcg lb oz l mL fl oz tbsp tsp cup qt gallon" at bounding box center [638, 322] width 97 height 33
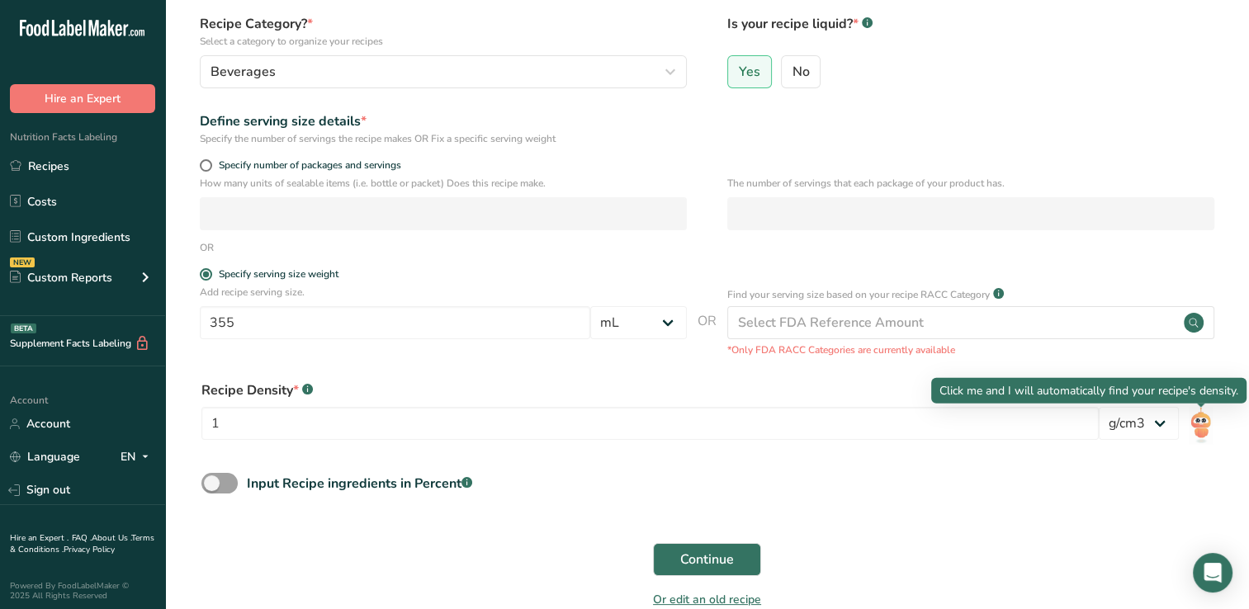
drag, startPoint x: 1204, startPoint y: 426, endPoint x: 905, endPoint y: 455, distance: 301.0
click at [905, 455] on div "Recipe Density * .a-a{fill:#347362;}.b-a{fill:#fff;} 1 lb/ft3 g/cm3" at bounding box center [706, 415] width 1031 height 89
click at [1203, 425] on img at bounding box center [1200, 425] width 24 height 37
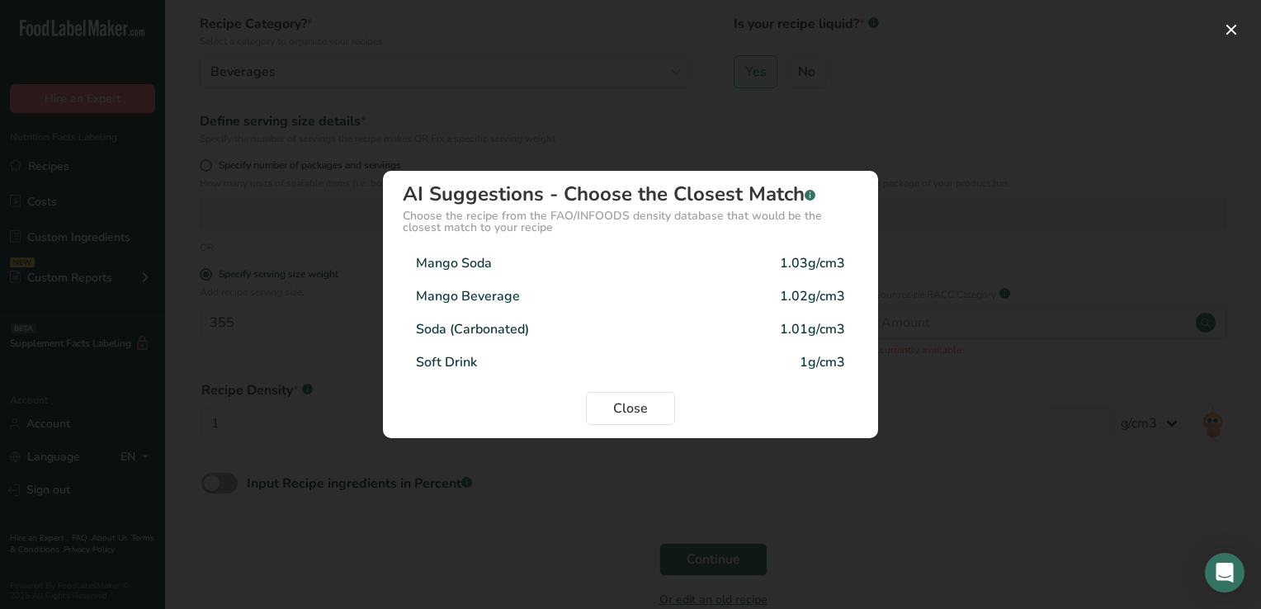
click at [487, 259] on div "Mango Soda" at bounding box center [454, 263] width 76 height 20
type input "1.03"
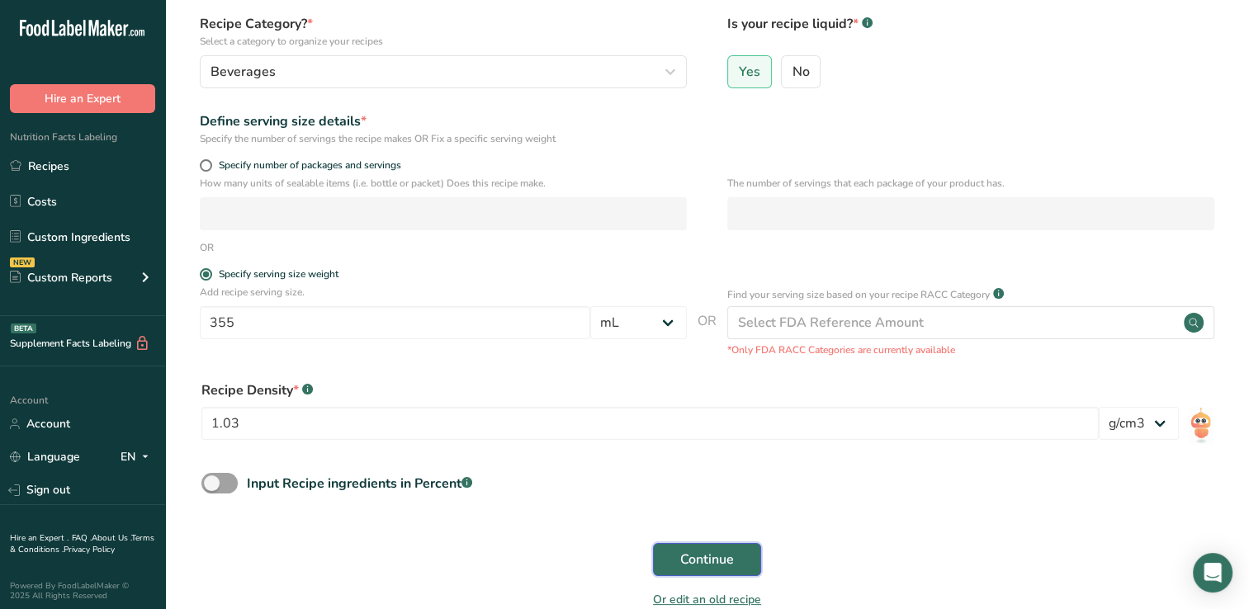
click at [687, 556] on span "Continue" at bounding box center [707, 560] width 54 height 20
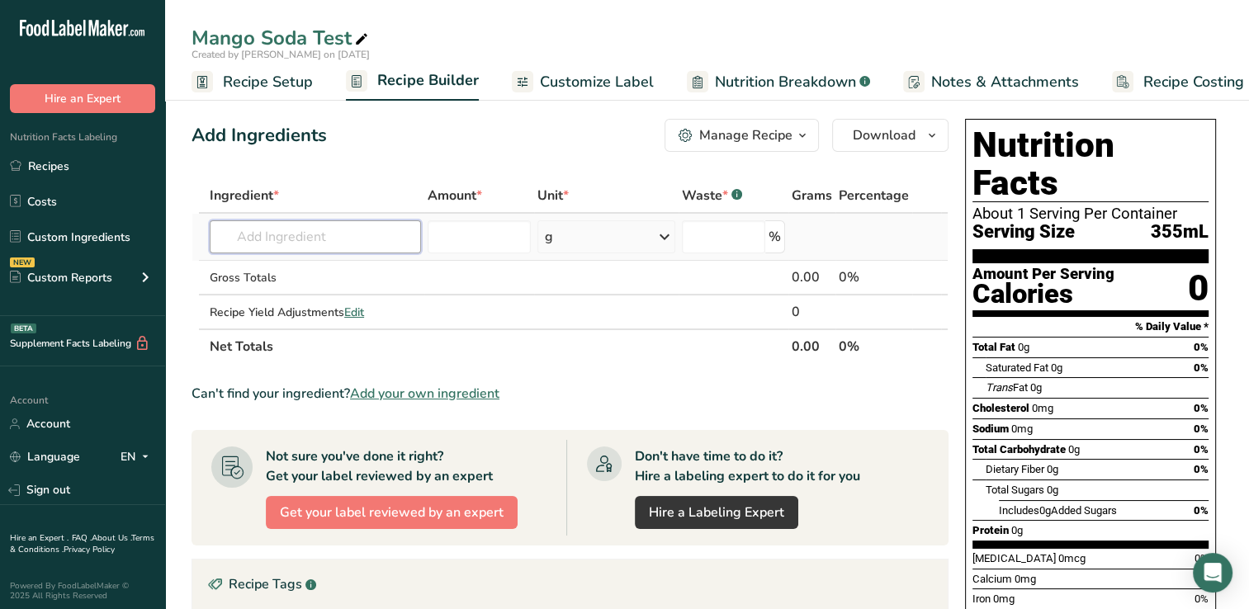
click at [260, 239] on input "text" at bounding box center [315, 236] width 211 height 33
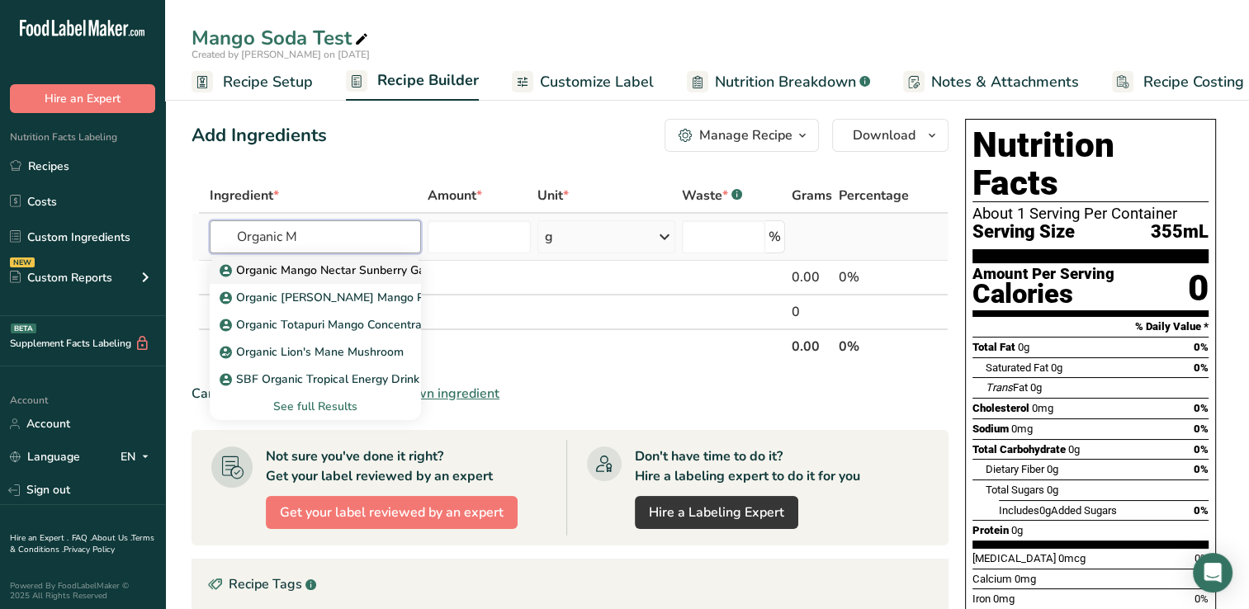
type input "Organic M"
click at [323, 269] on p "Organic Mango Nectar Sunberry Gallon" at bounding box center [334, 270] width 222 height 17
type input "Organic Mango Nectar Sunberry Gallon"
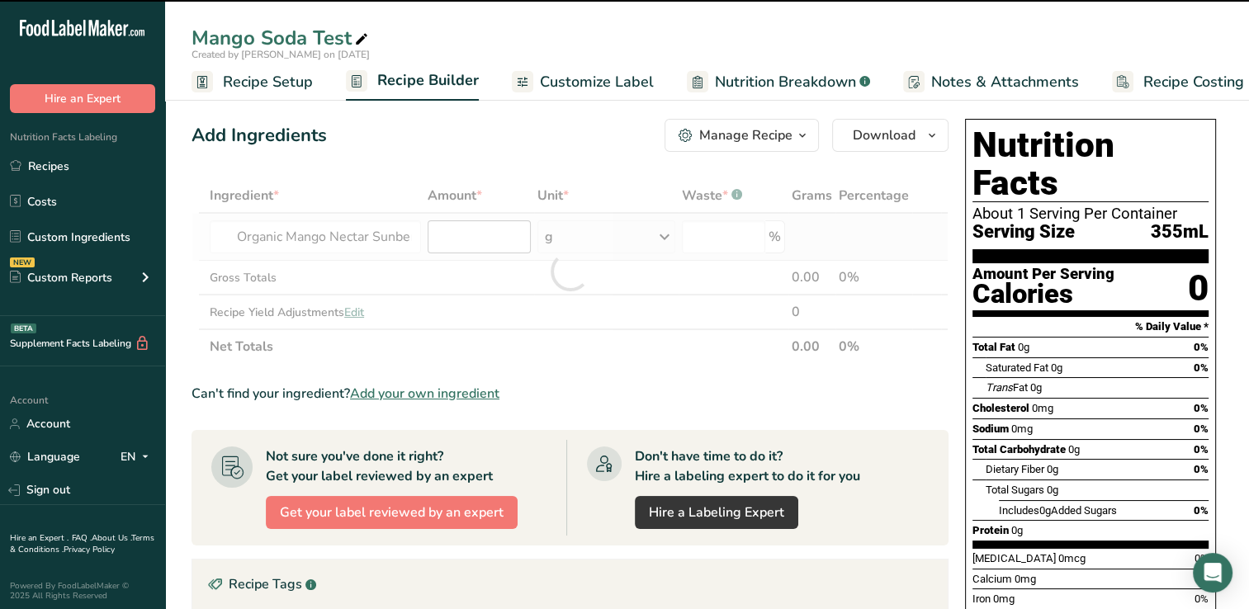
type input "0"
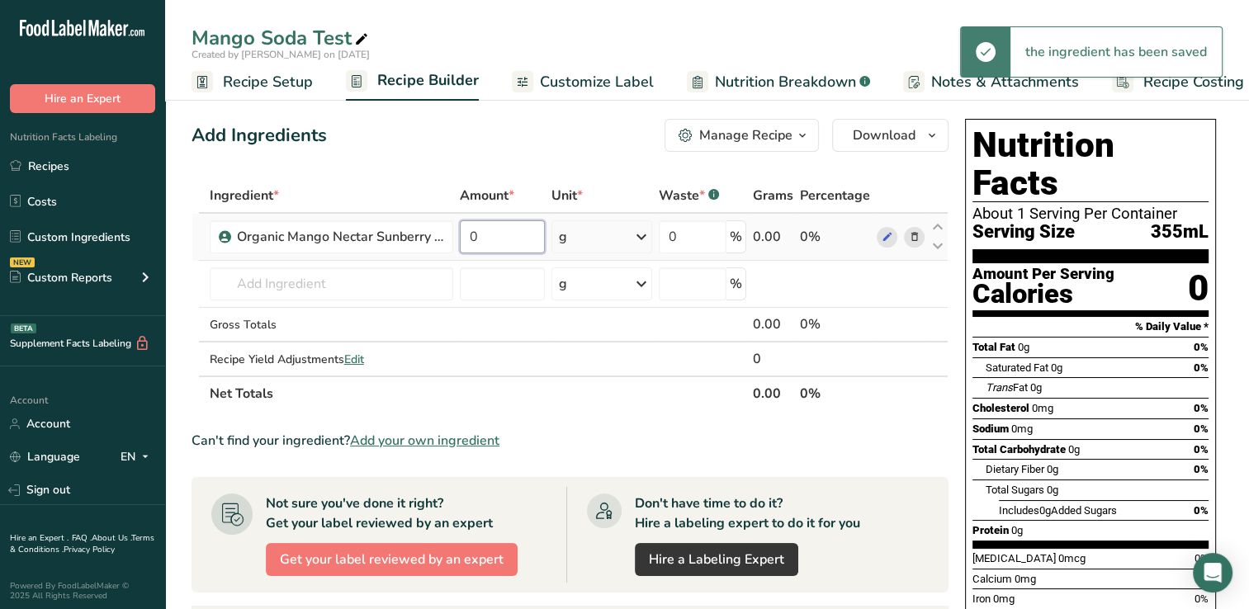
click at [489, 239] on input "0" at bounding box center [502, 236] width 85 height 33
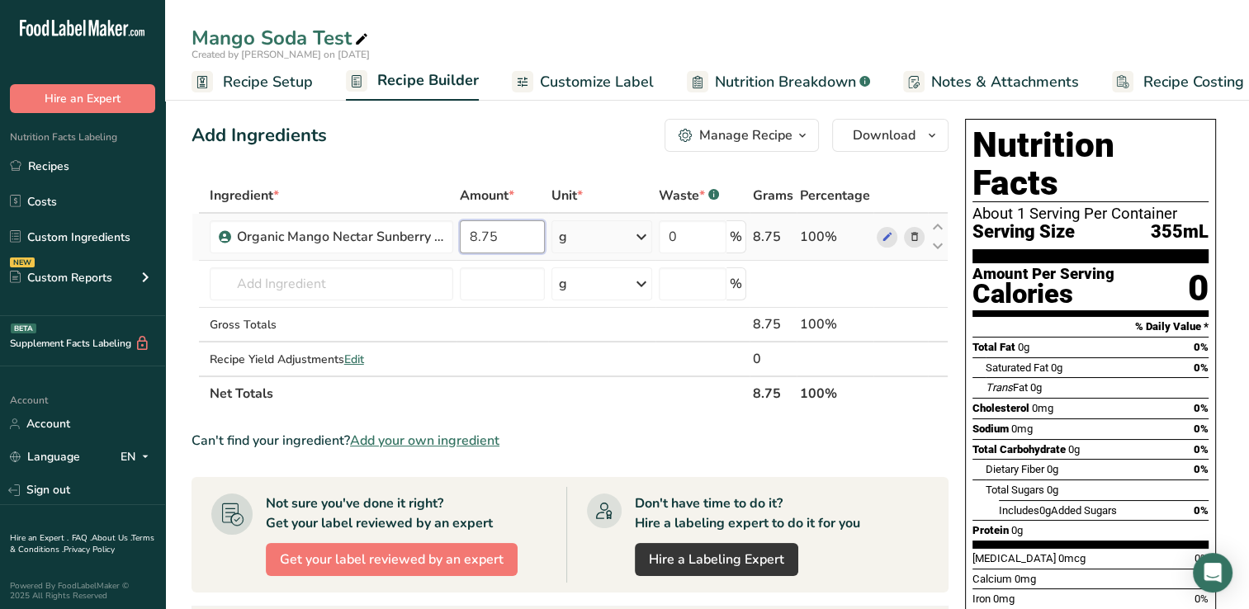
type input "8.75"
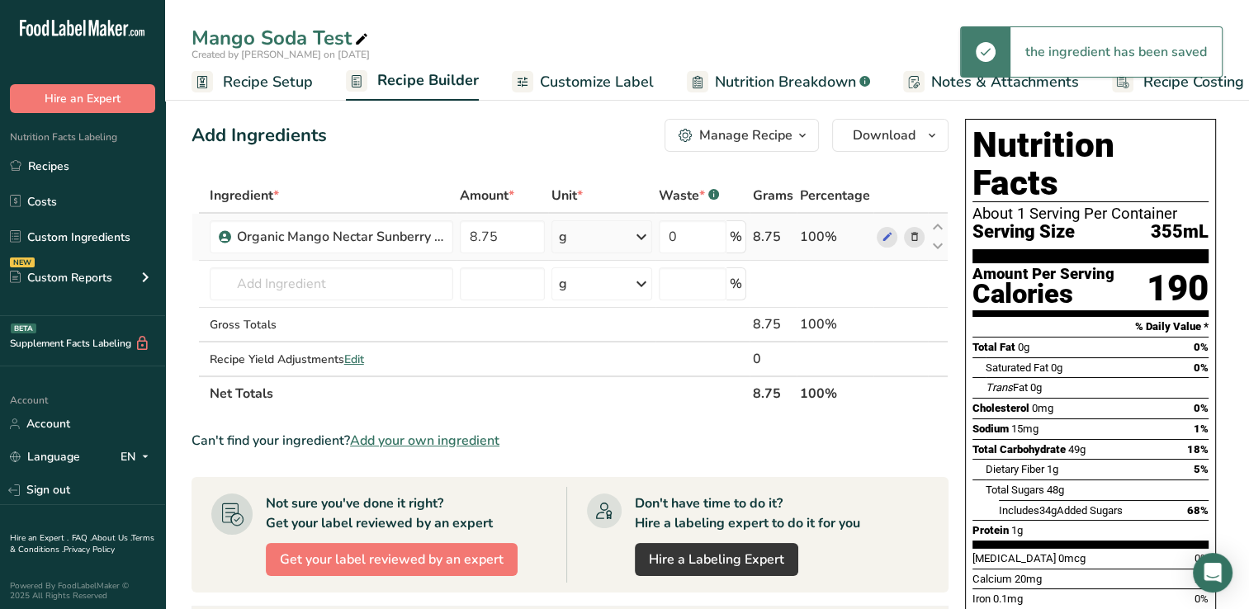
click at [638, 236] on icon at bounding box center [641, 237] width 20 height 30
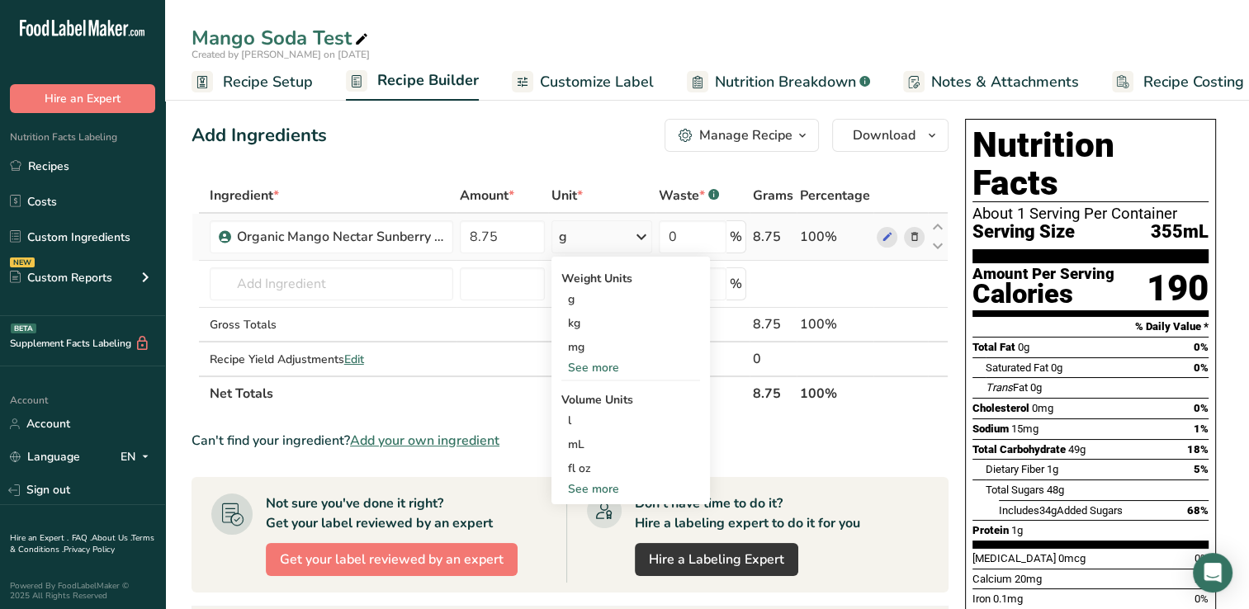
click at [591, 490] on div "See more" at bounding box center [630, 488] width 139 height 17
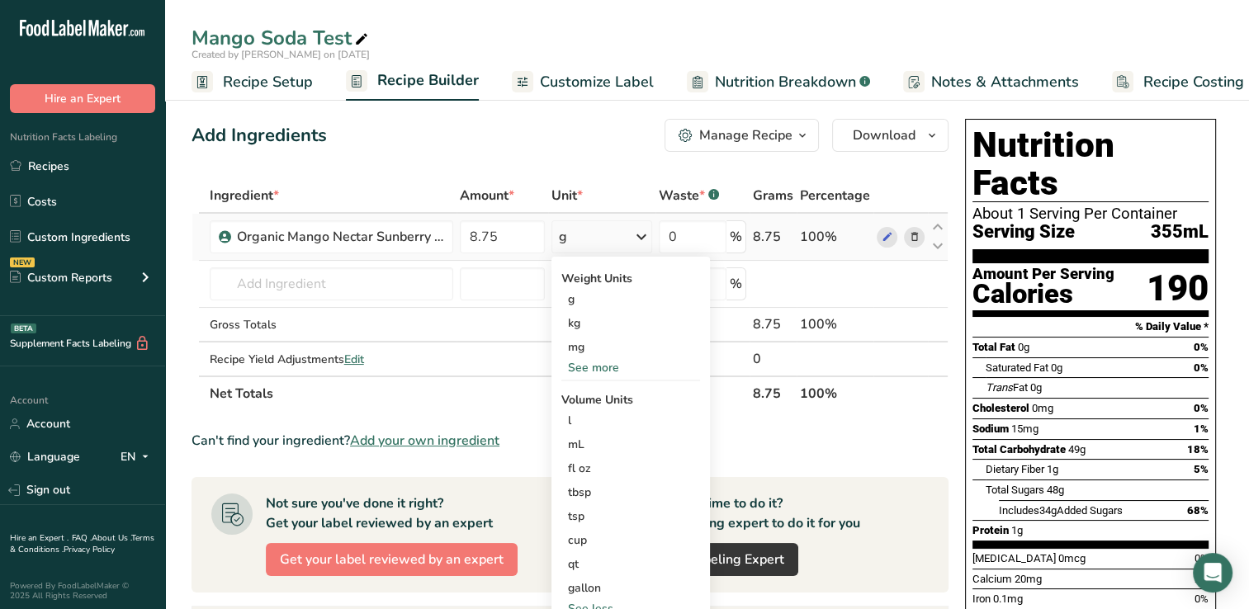
drag, startPoint x: 592, startPoint y: 367, endPoint x: 582, endPoint y: 366, distance: 9.9
click at [582, 366] on div "See more" at bounding box center [630, 367] width 139 height 17
click at [577, 397] on div "lb" at bounding box center [630, 395] width 139 height 24
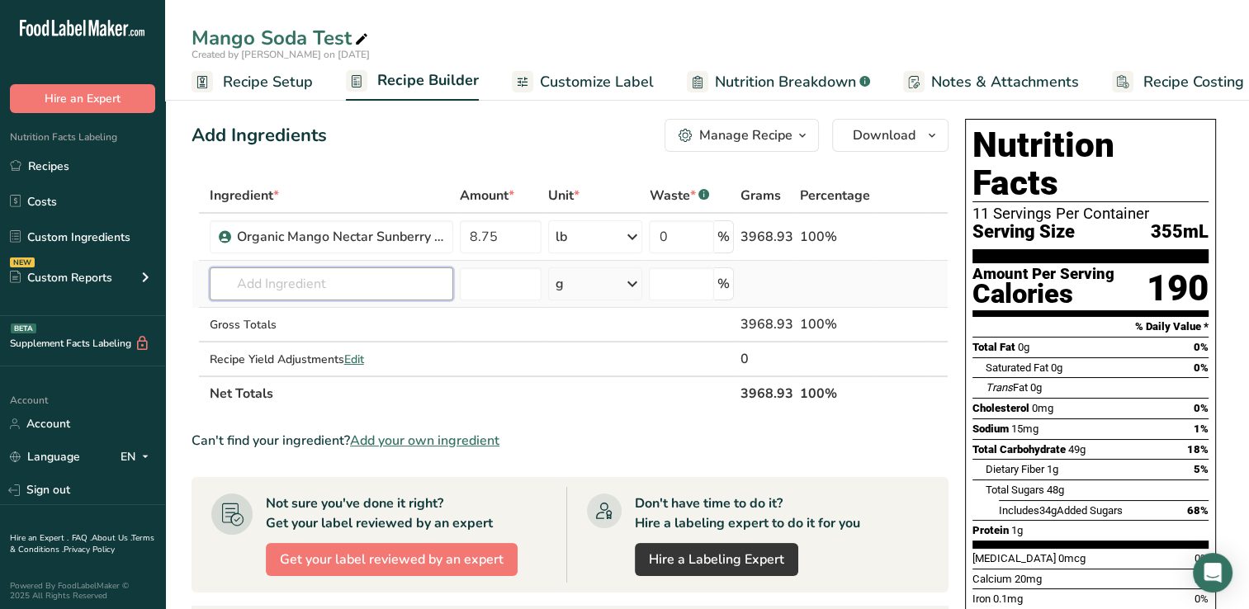
click at [232, 284] on input "text" at bounding box center [331, 283] width 243 height 33
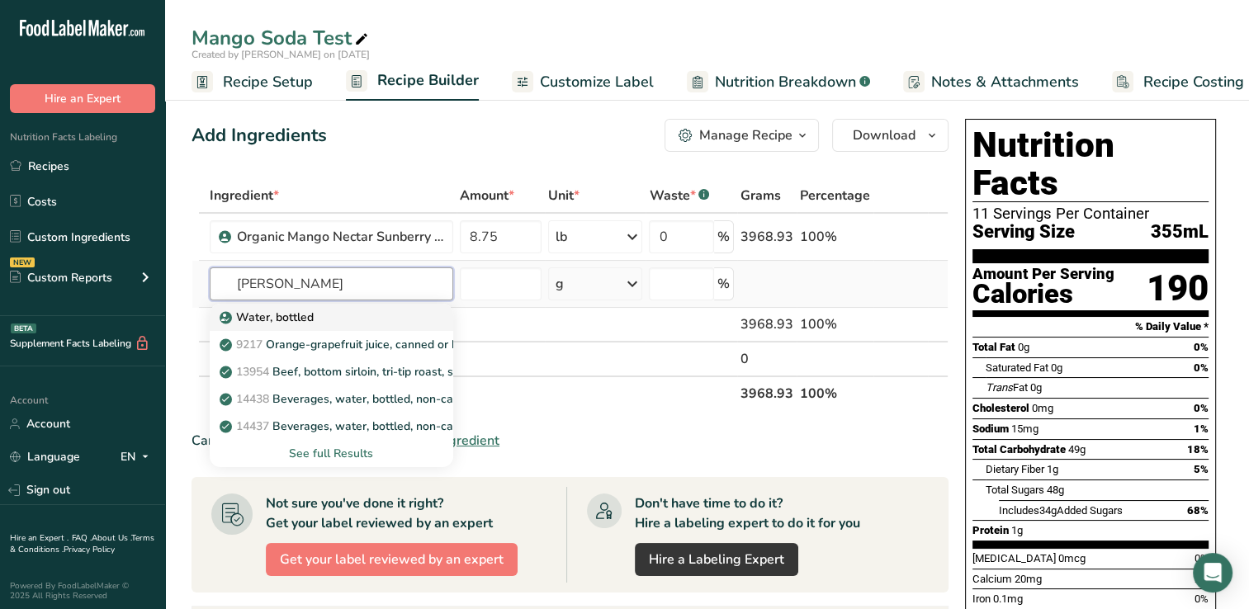
type input "[PERSON_NAME]"
click at [256, 315] on p "Water, bottled" at bounding box center [268, 317] width 91 height 17
type input "Water, bottled"
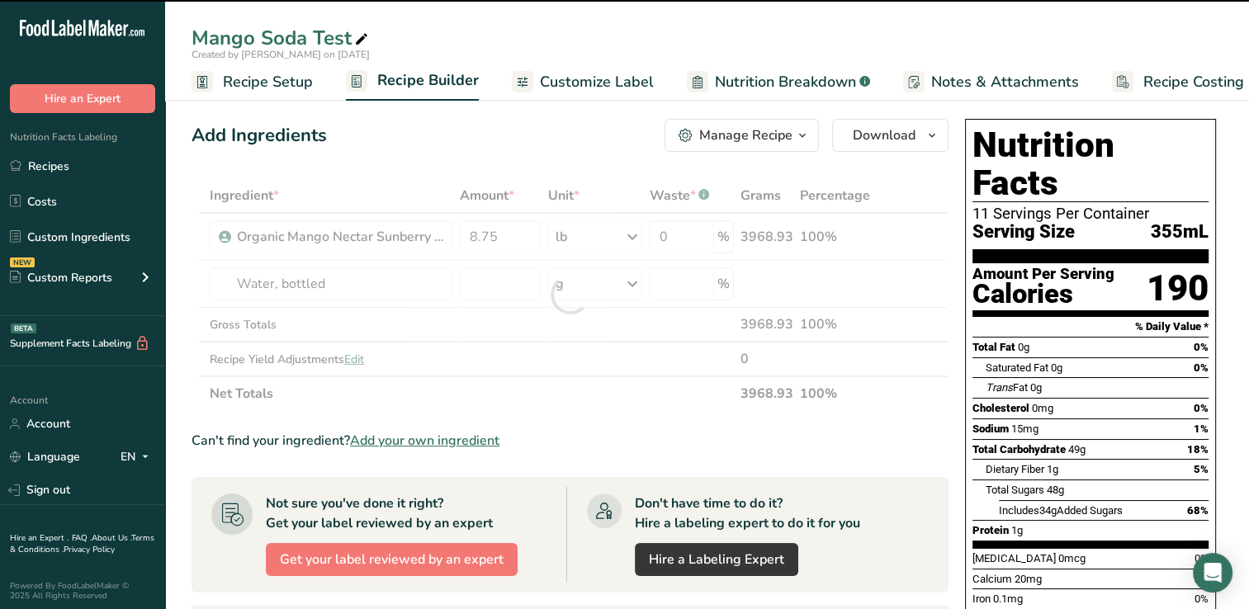
type input "0"
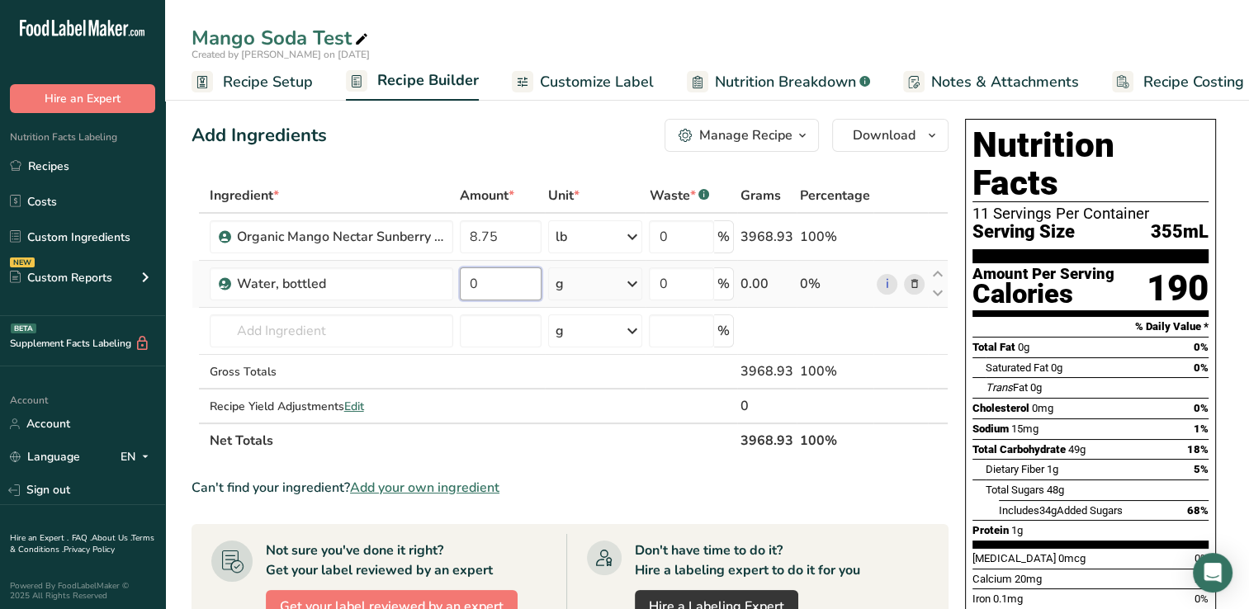
click at [478, 286] on input "0" at bounding box center [501, 283] width 82 height 33
type input "8.34"
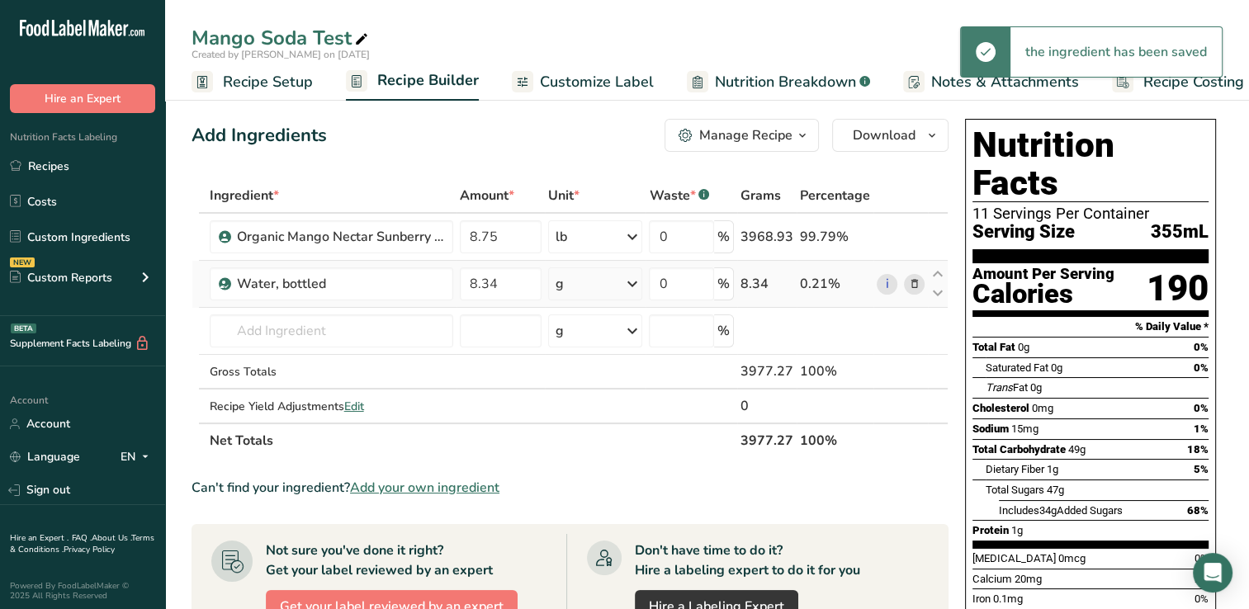
drag, startPoint x: 634, startPoint y: 279, endPoint x: 588, endPoint y: 280, distance: 45.4
click at [588, 280] on div "g" at bounding box center [595, 283] width 95 height 33
click at [632, 282] on icon at bounding box center [631, 284] width 20 height 30
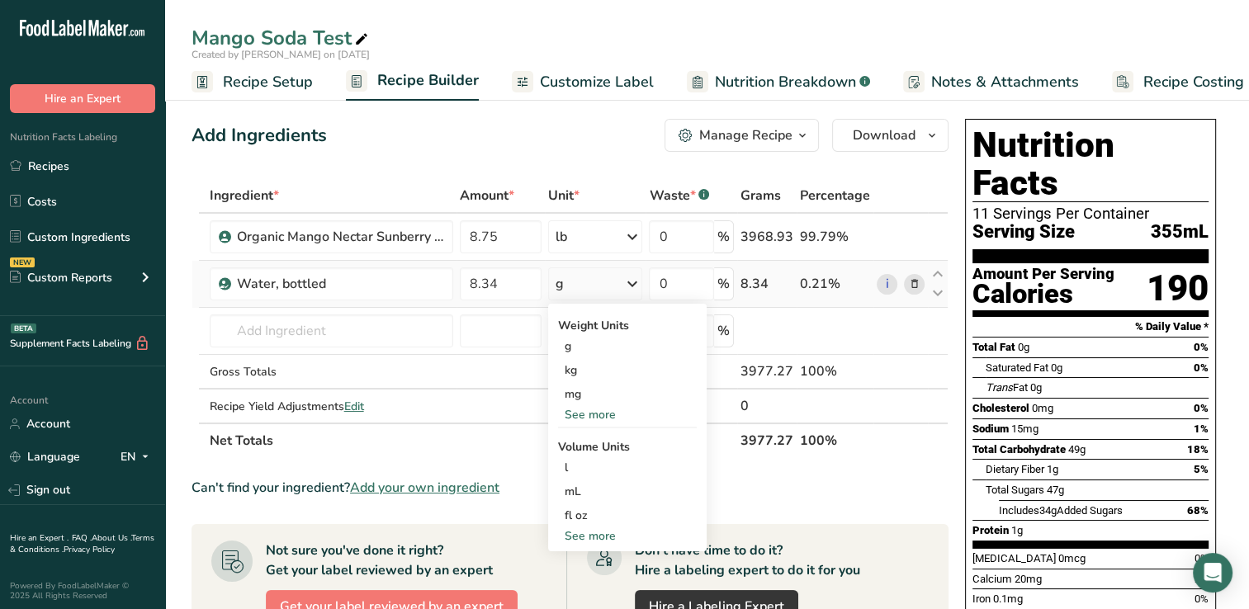
click at [588, 412] on div "See more" at bounding box center [627, 414] width 139 height 17
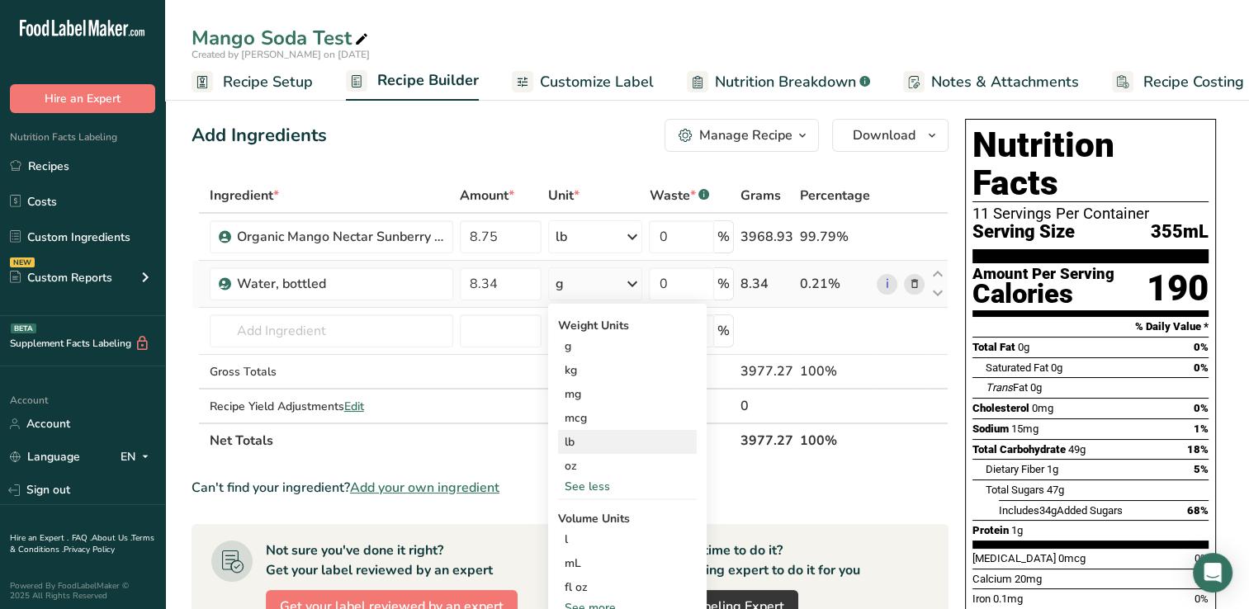
click at [571, 437] on div "lb" at bounding box center [627, 442] width 139 height 24
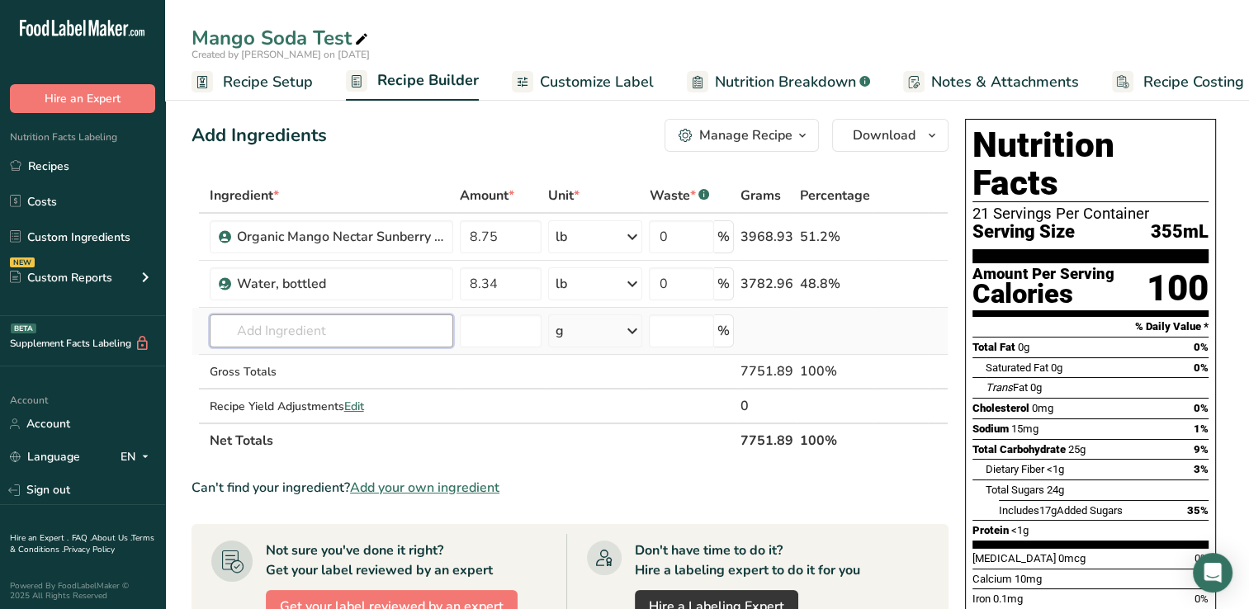
click at [234, 333] on input "text" at bounding box center [331, 330] width 243 height 33
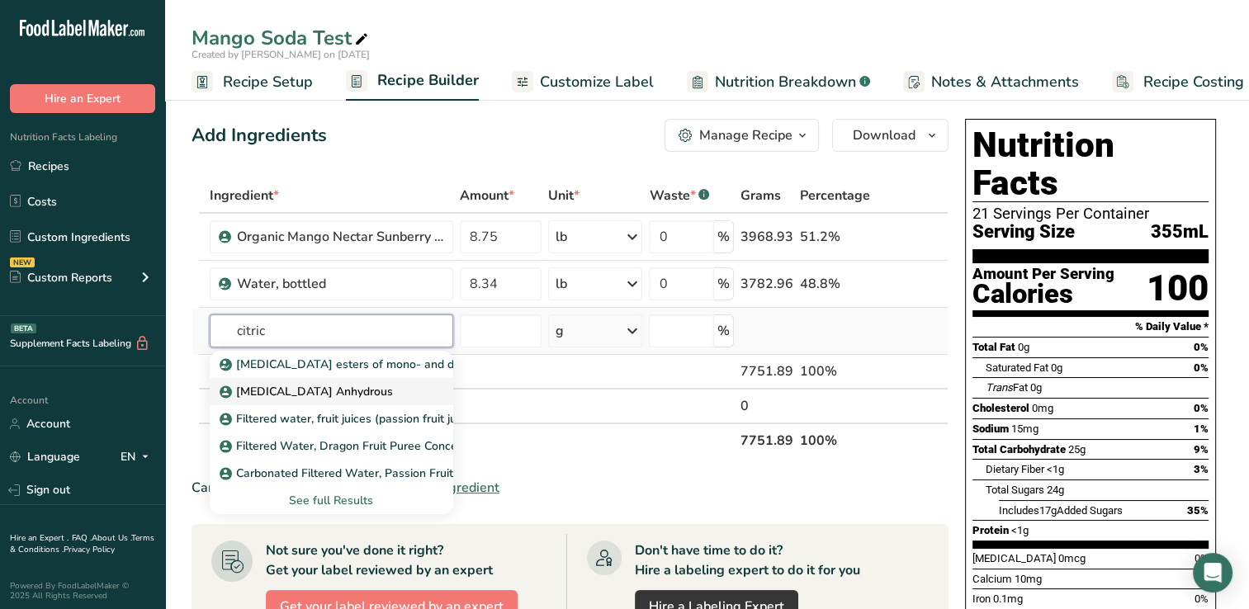
type input "citric"
click at [324, 390] on p "[MEDICAL_DATA] Anhydrous" at bounding box center [308, 391] width 170 height 17
type input "[MEDICAL_DATA] Anhydrous"
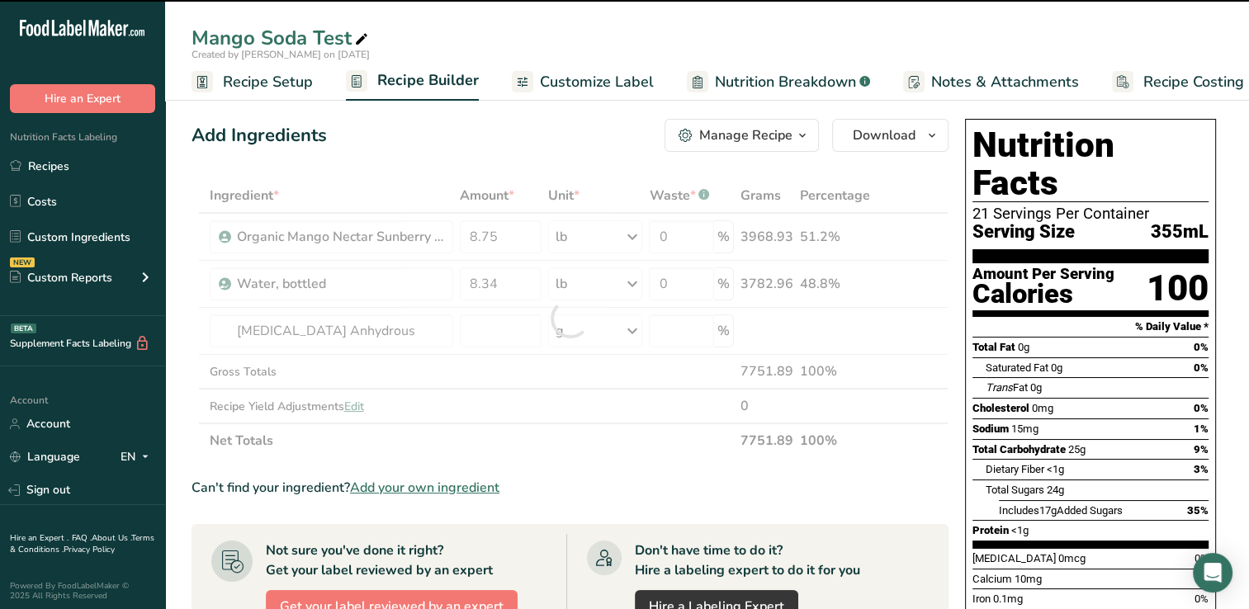
type input "0"
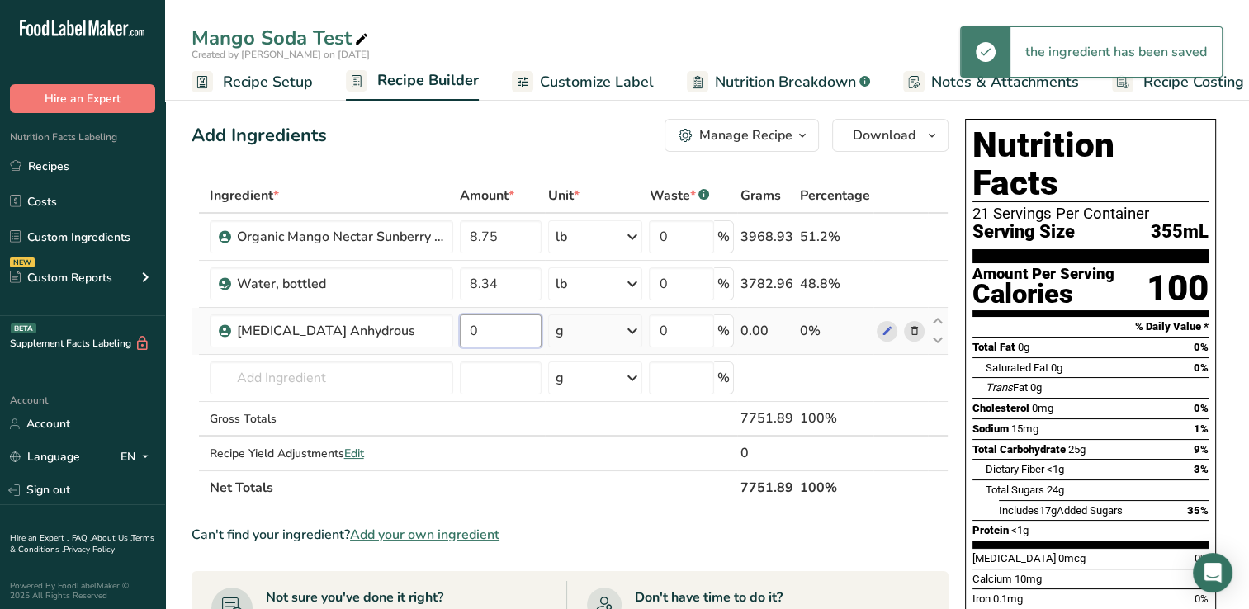
click at [481, 326] on input "0" at bounding box center [501, 330] width 82 height 33
type input "2.26"
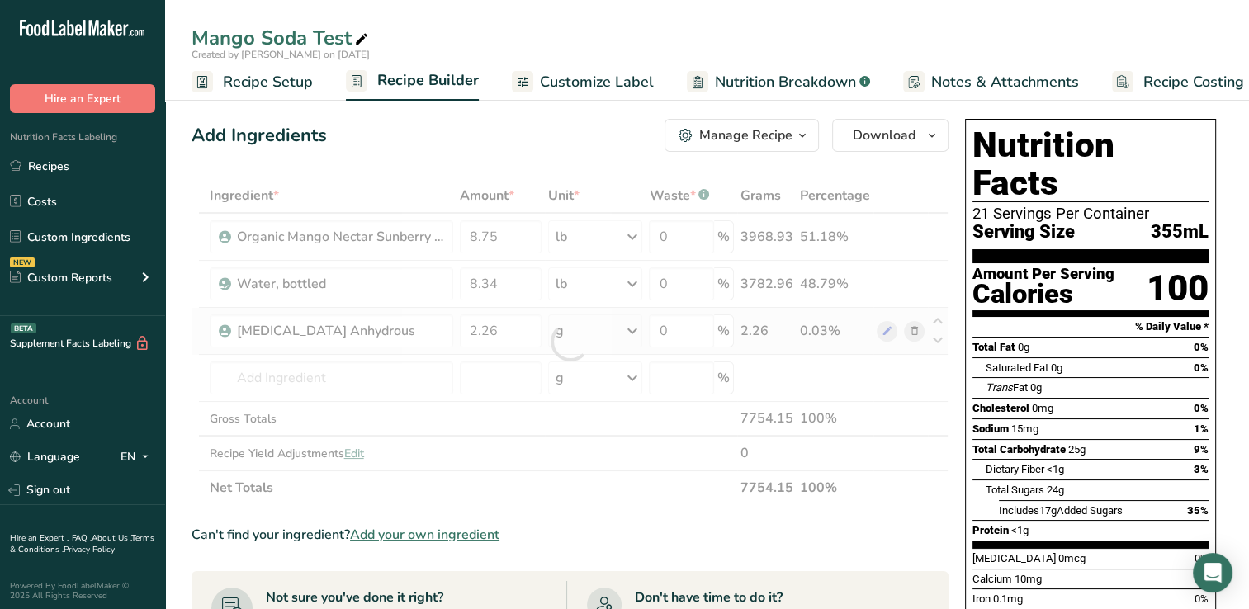
click at [631, 327] on div "Ingredient * Amount * Unit * Waste * .a-a{fill:#347362;}.b-a{fill:#fff;} Grams …" at bounding box center [569, 341] width 757 height 327
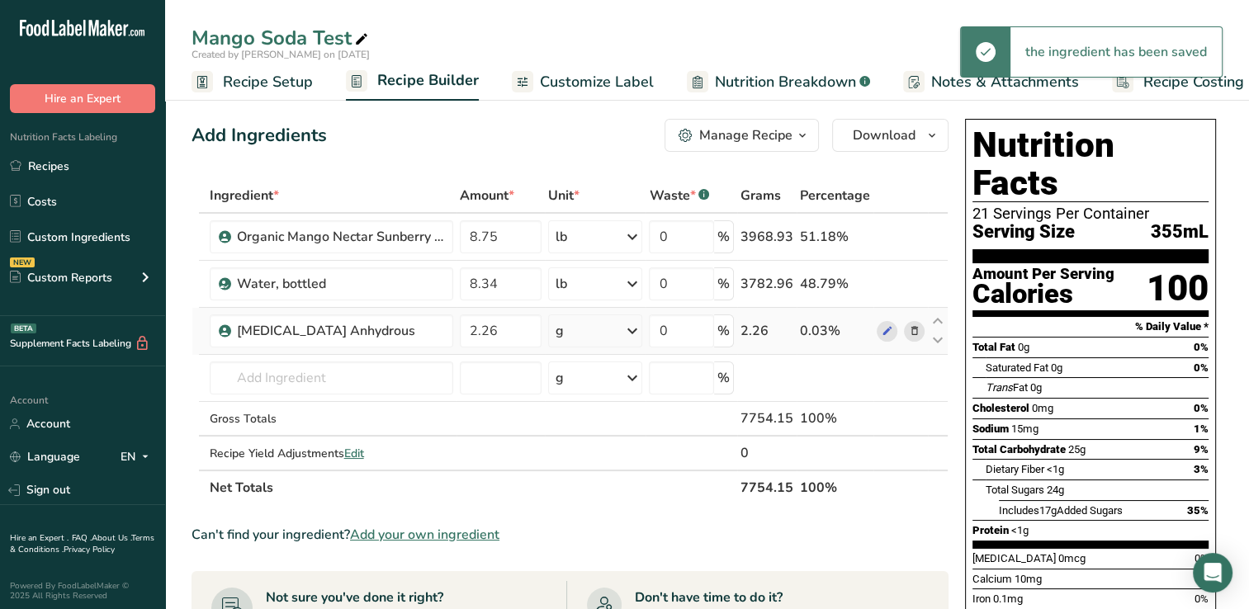
click at [631, 330] on icon at bounding box center [631, 331] width 20 height 30
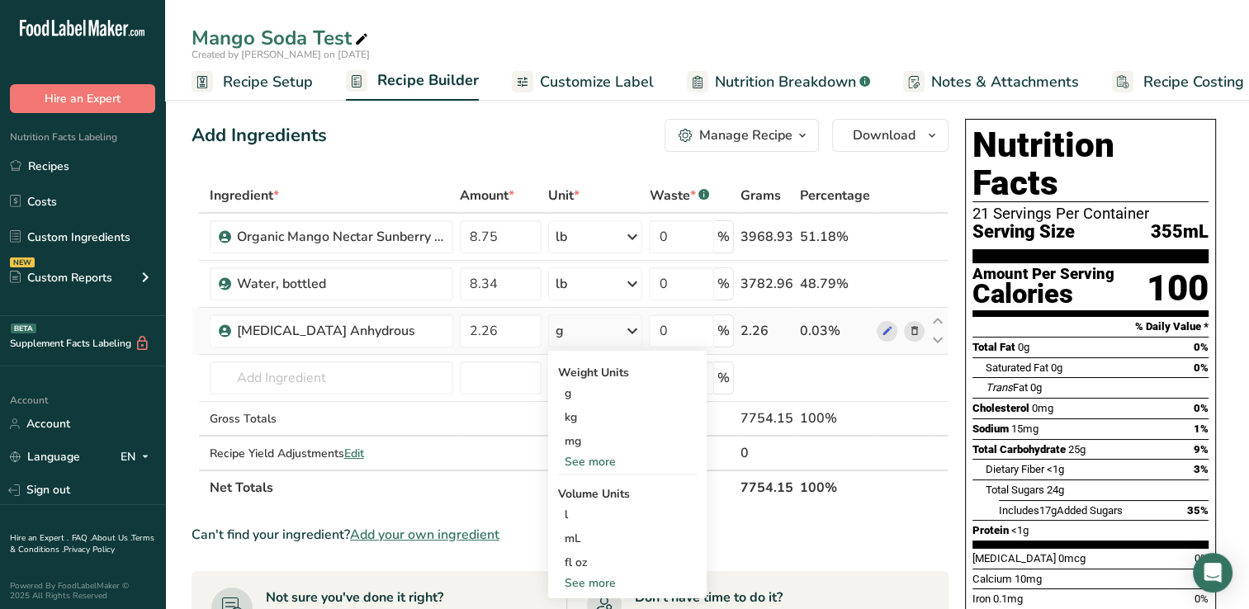
drag, startPoint x: 578, startPoint y: 580, endPoint x: 567, endPoint y: 586, distance: 12.2
drag, startPoint x: 567, startPoint y: 586, endPoint x: 894, endPoint y: 454, distance: 352.5
drag, startPoint x: 894, startPoint y: 454, endPoint x: 588, endPoint y: 460, distance: 306.3
click at [588, 460] on div "See more" at bounding box center [627, 461] width 139 height 17
click at [574, 510] on div "oz" at bounding box center [627, 513] width 139 height 24
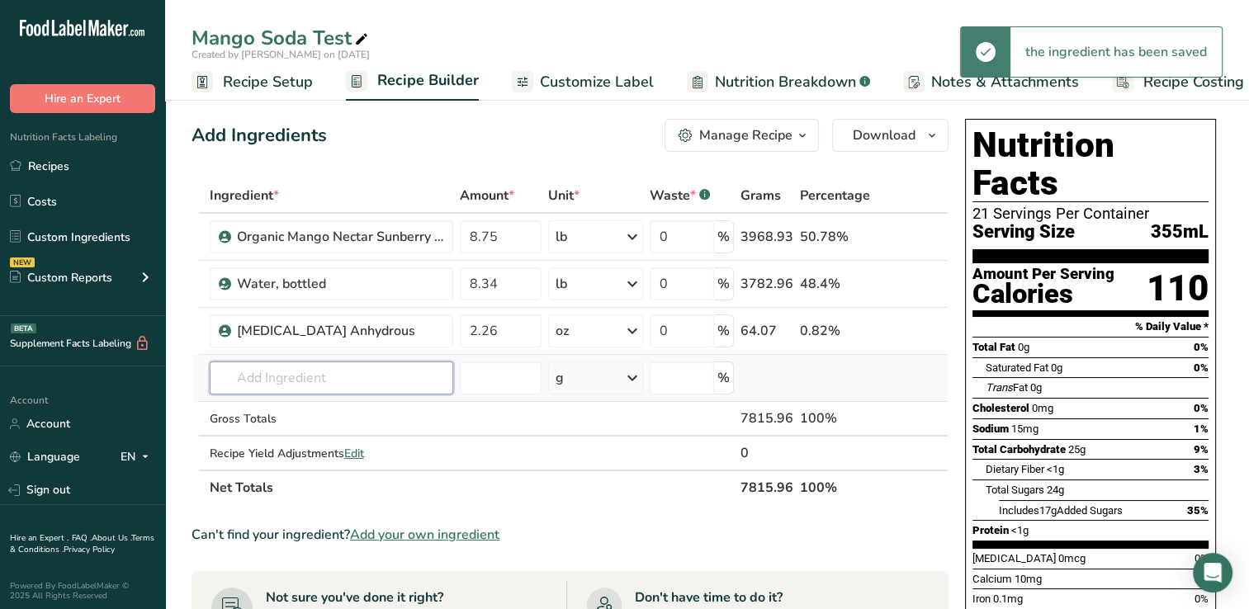
click at [241, 371] on input "text" at bounding box center [331, 377] width 243 height 33
type input "S"
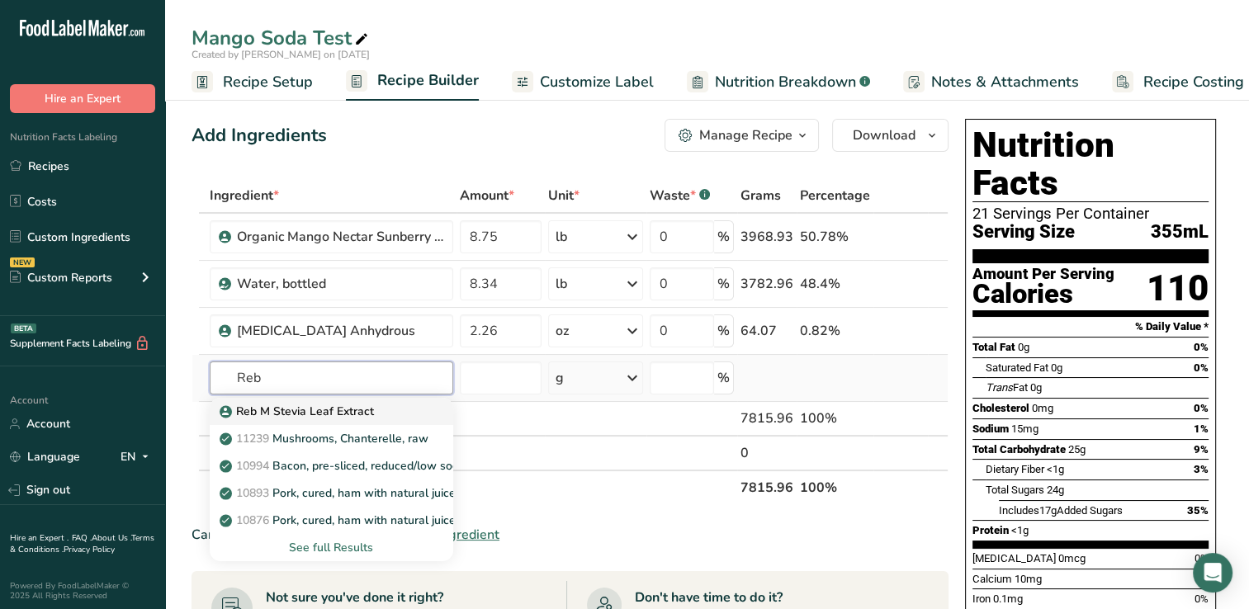
type input "Reb"
click at [300, 404] on p "Reb M Stevia Leaf Extract" at bounding box center [298, 411] width 151 height 17
type input "Reb M Stevia Leaf Extract"
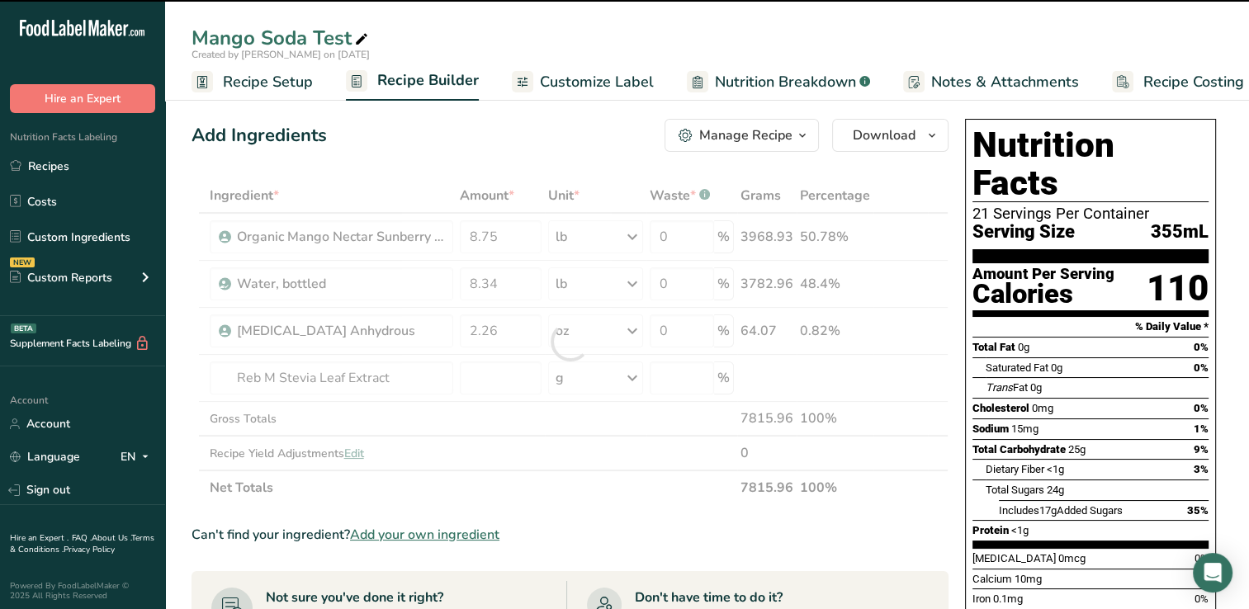
type input "0"
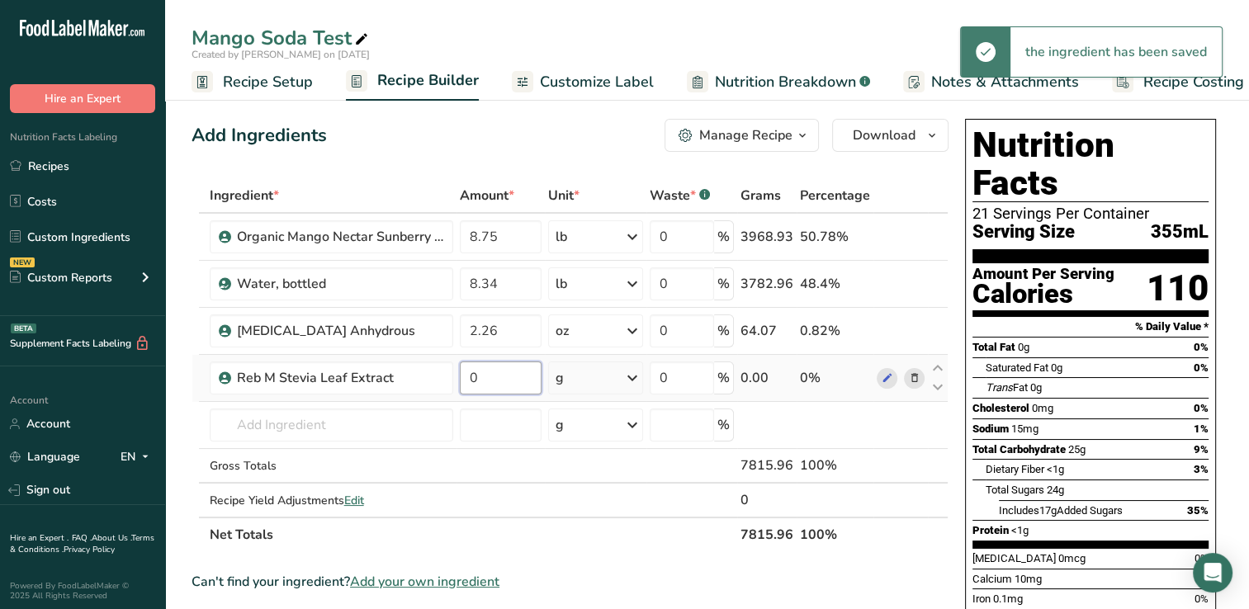
click at [480, 376] on input "0" at bounding box center [501, 377] width 82 height 33
type input "0.54"
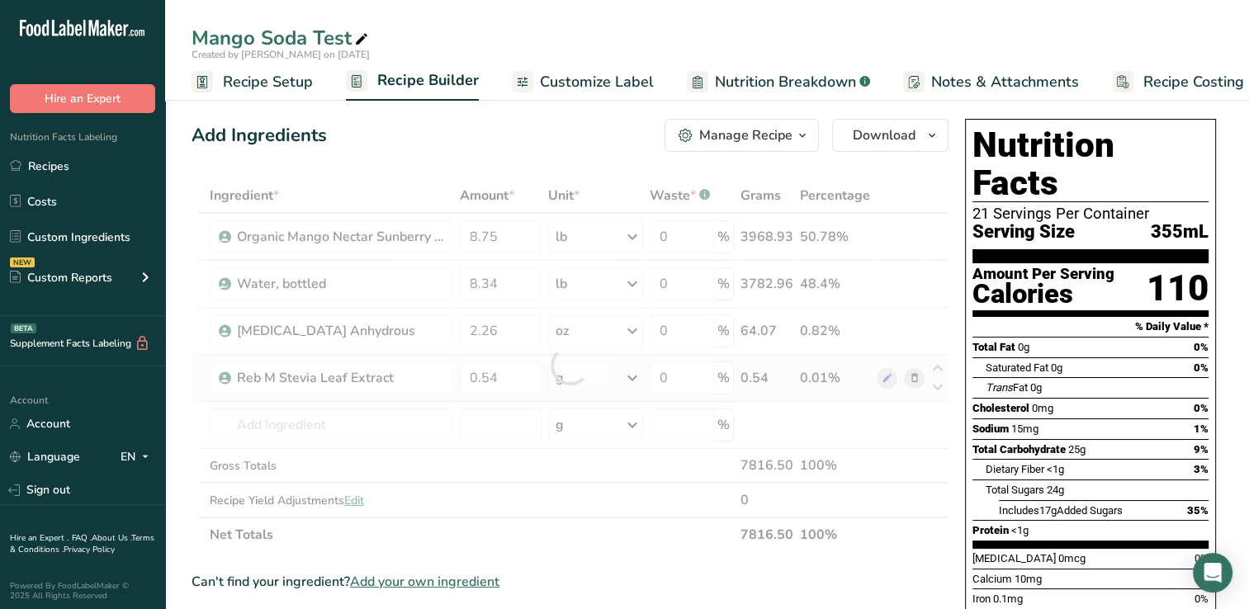
click at [633, 376] on div "Ingredient * Amount * Unit * Waste * .a-a{fill:#347362;}.b-a{fill:#fff;} Grams …" at bounding box center [569, 365] width 757 height 374
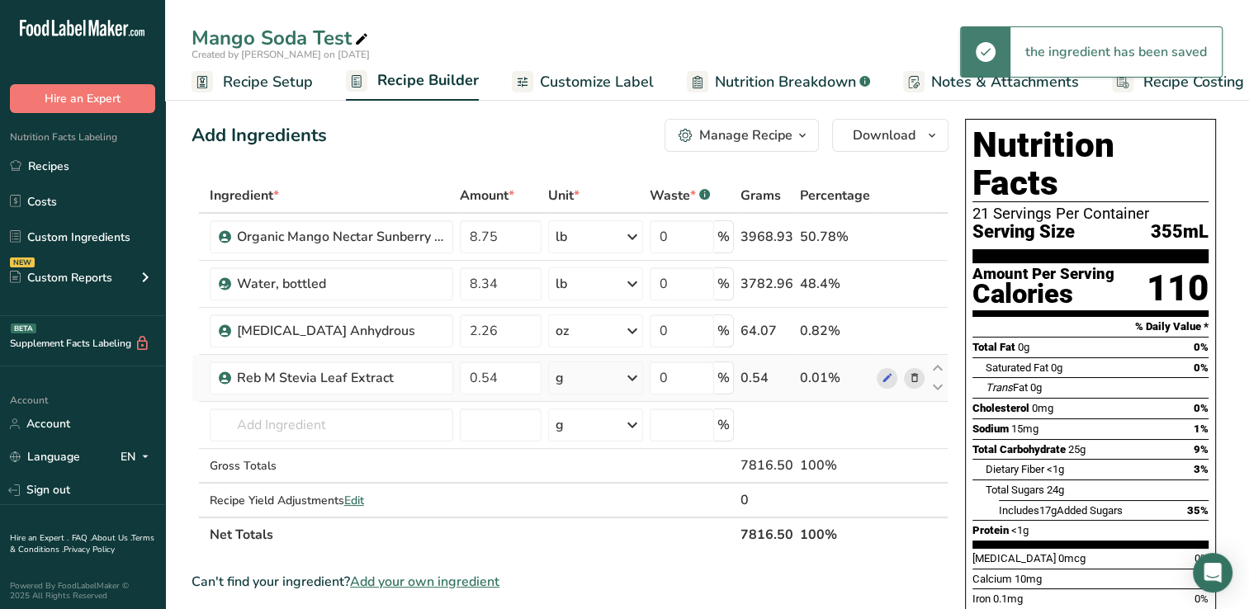
click at [631, 376] on icon at bounding box center [632, 378] width 20 height 30
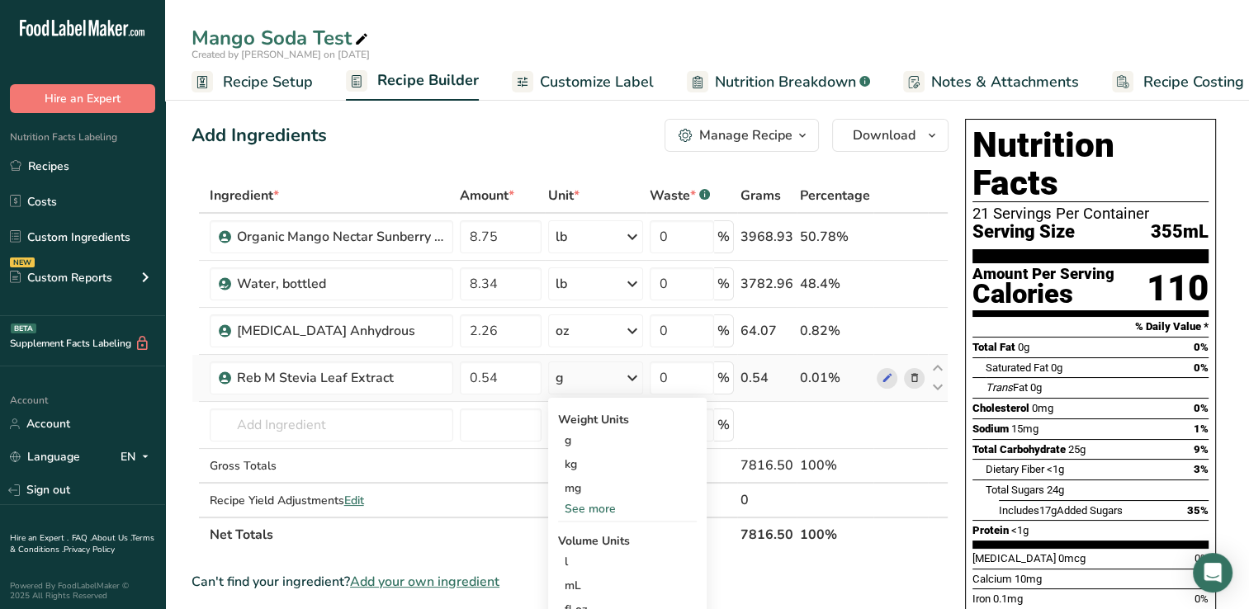
click at [584, 503] on div "See more" at bounding box center [627, 508] width 139 height 17
click at [571, 558] on div "oz" at bounding box center [627, 560] width 139 height 24
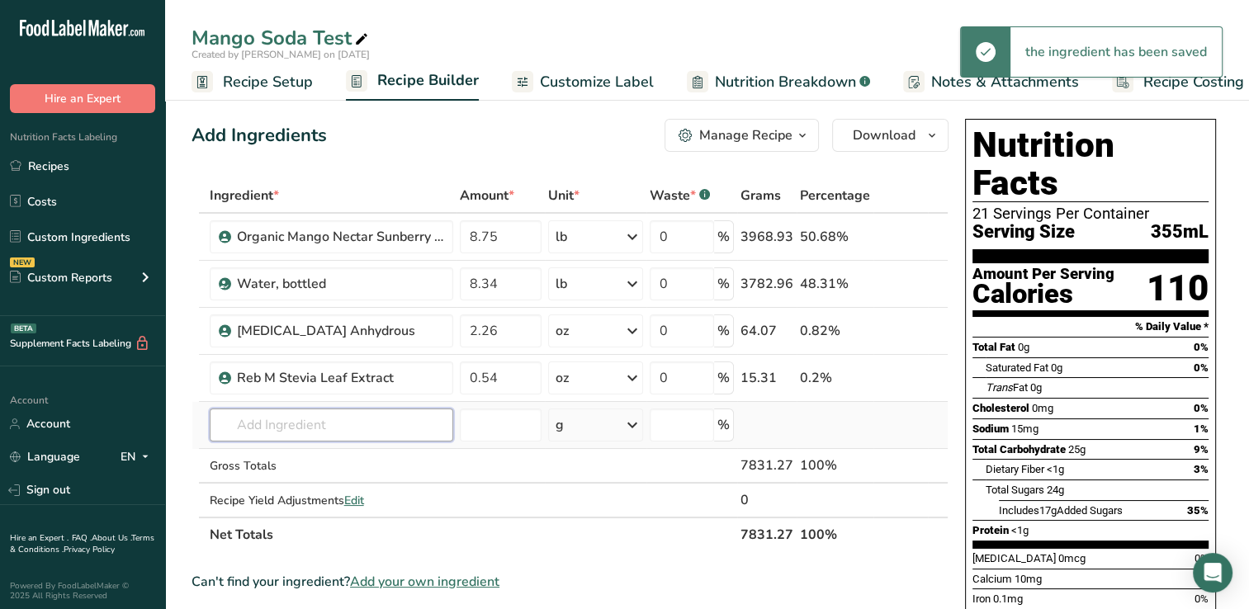
click at [243, 426] on input "text" at bounding box center [331, 425] width 243 height 33
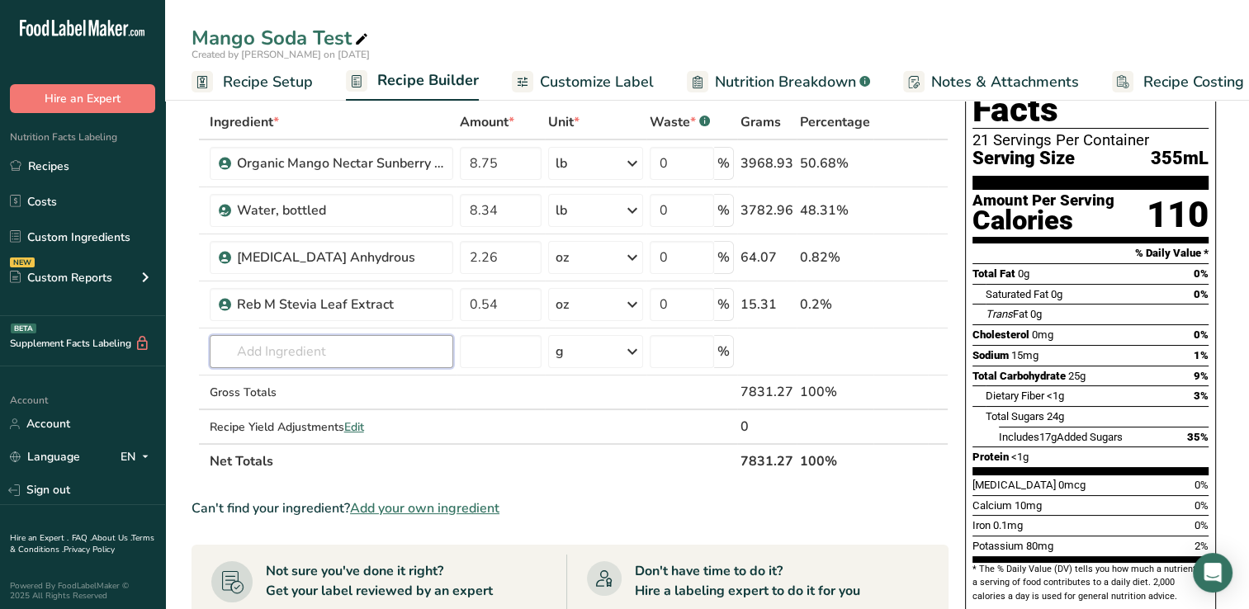
scroll to position [75, 0]
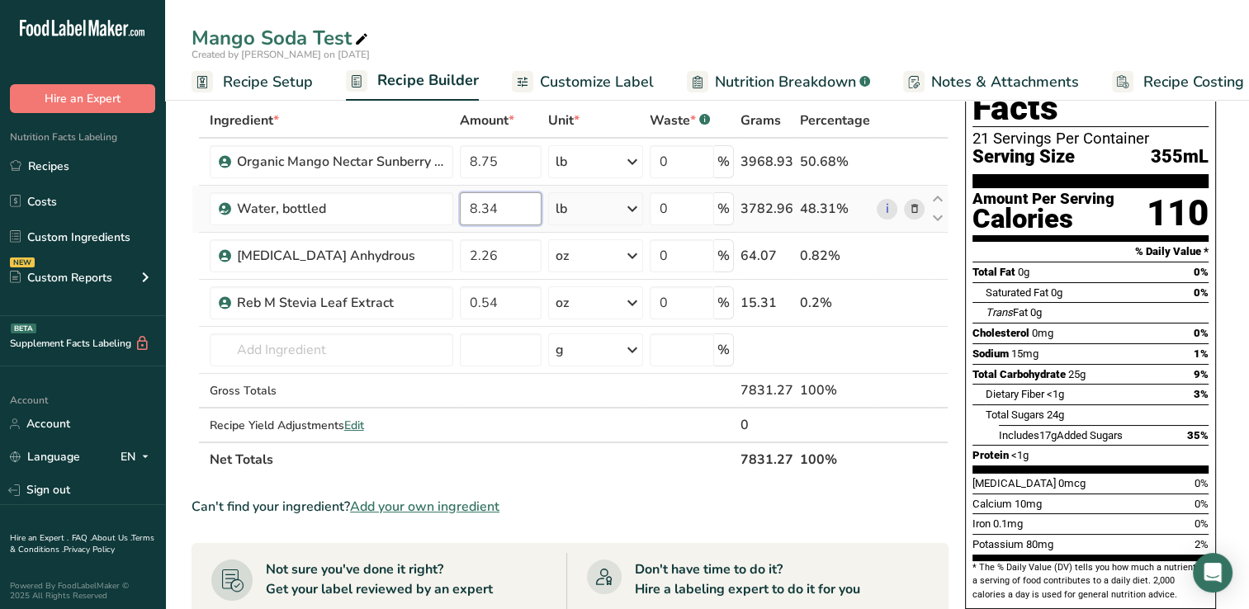
click at [506, 208] on input "8.34" at bounding box center [501, 208] width 82 height 33
type input "8"
click at [814, 352] on div "Ingredient * Amount * Unit * Waste * .a-a{fill:#347362;}.b-a{fill:#fff;} Grams …" at bounding box center [569, 290] width 757 height 374
click at [503, 208] on input "16.6" at bounding box center [499, 208] width 79 height 33
type input "1"
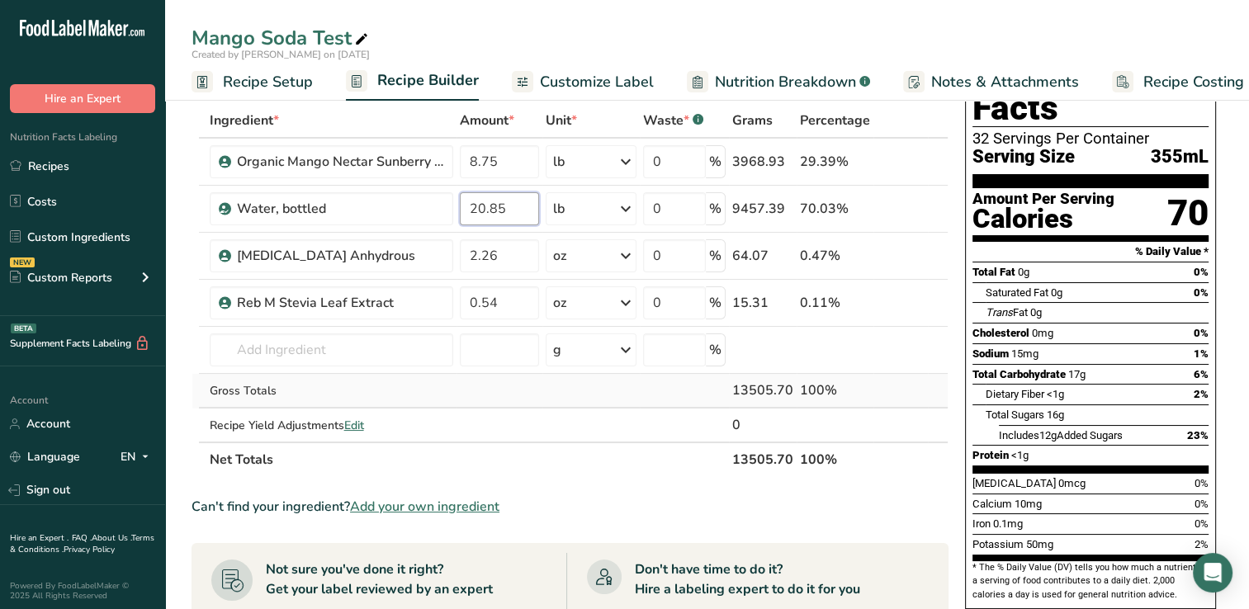
type input "20.85"
click at [423, 395] on div "Ingredient * Amount * Unit * Waste * .a-a{fill:#347362;}.b-a{fill:#fff;} Grams …" at bounding box center [569, 290] width 757 height 374
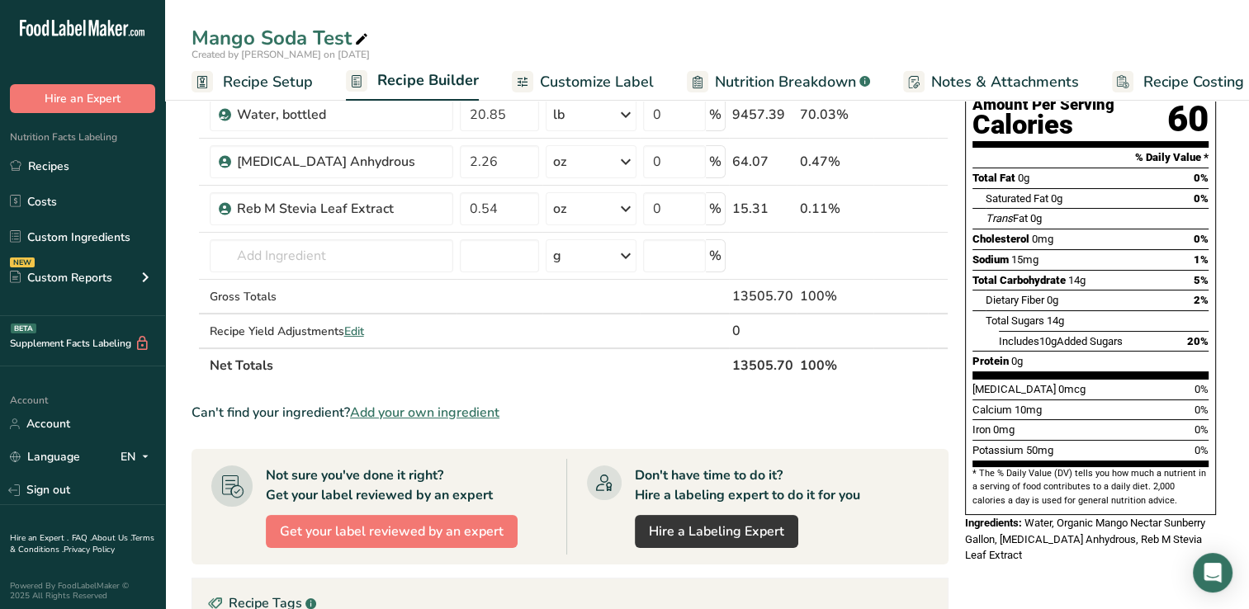
scroll to position [0, 0]
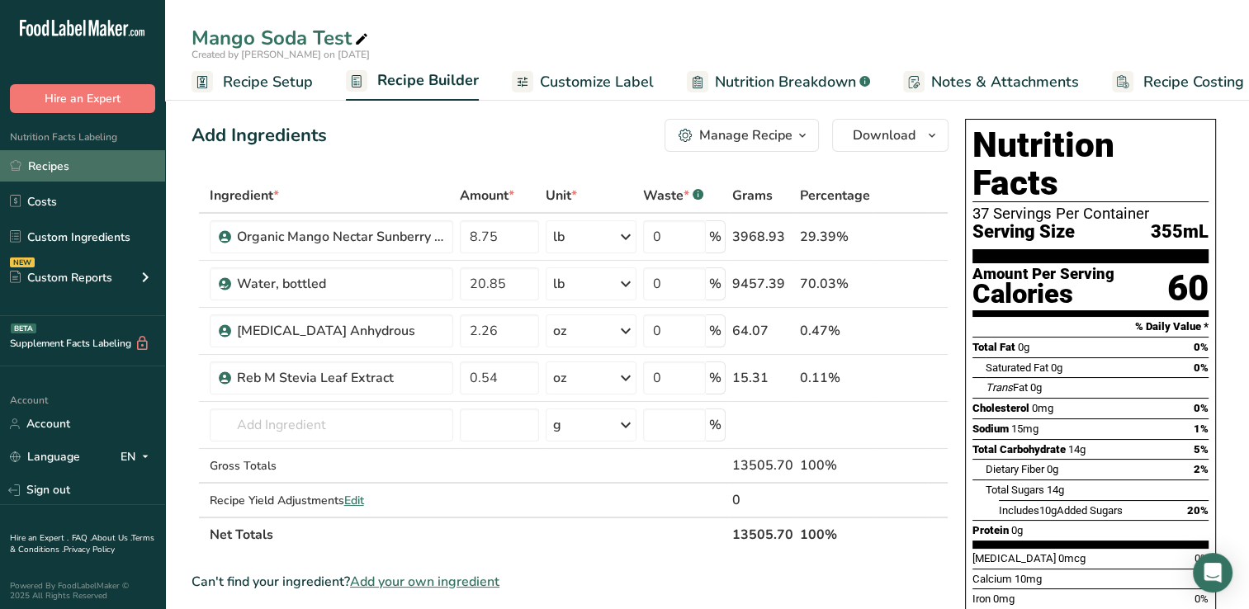
click at [69, 167] on link "Recipes" at bounding box center [82, 165] width 165 height 31
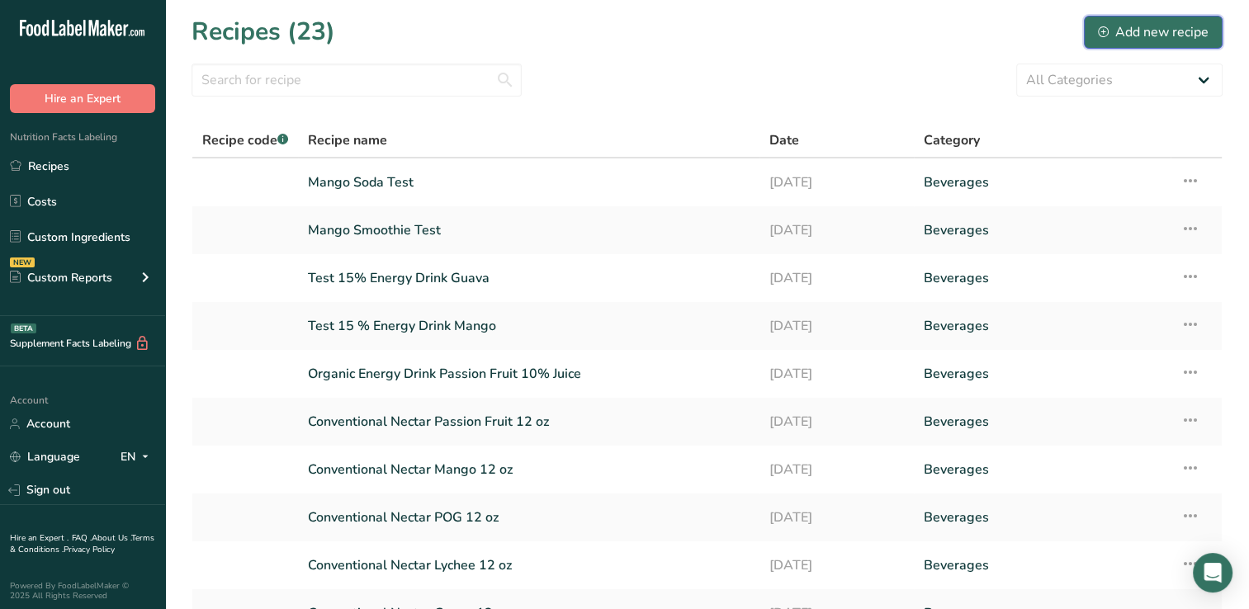
click at [1148, 26] on div "Add new recipe" at bounding box center [1153, 32] width 111 height 20
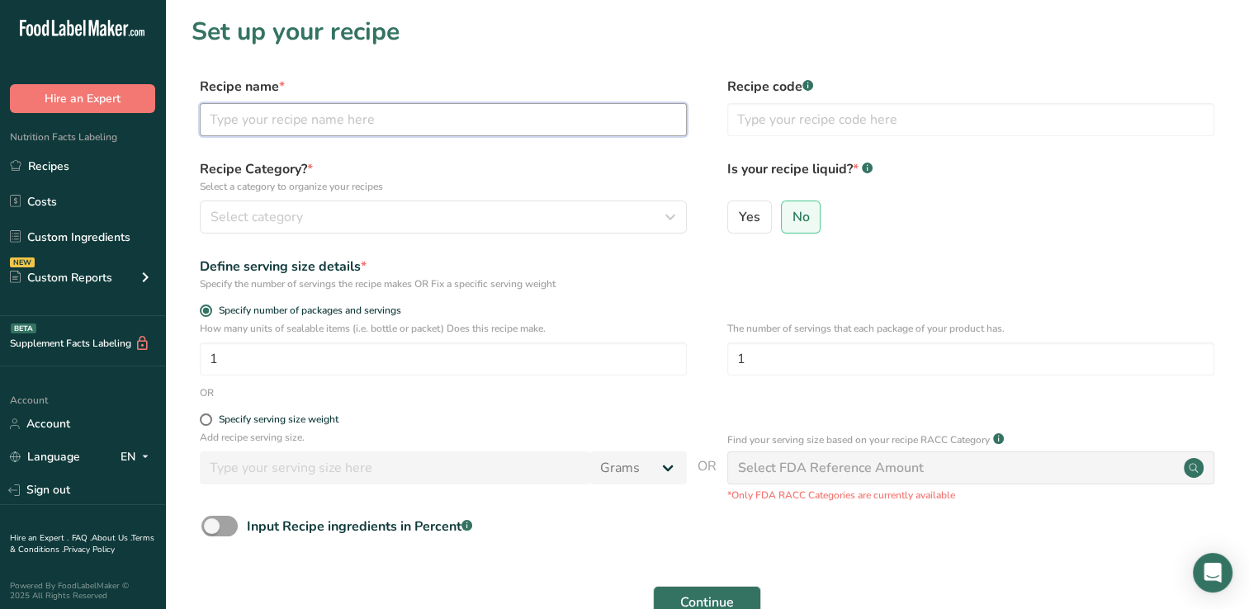
click at [221, 122] on input "text" at bounding box center [443, 119] width 487 height 33
type input "Mango Soda Test 2"
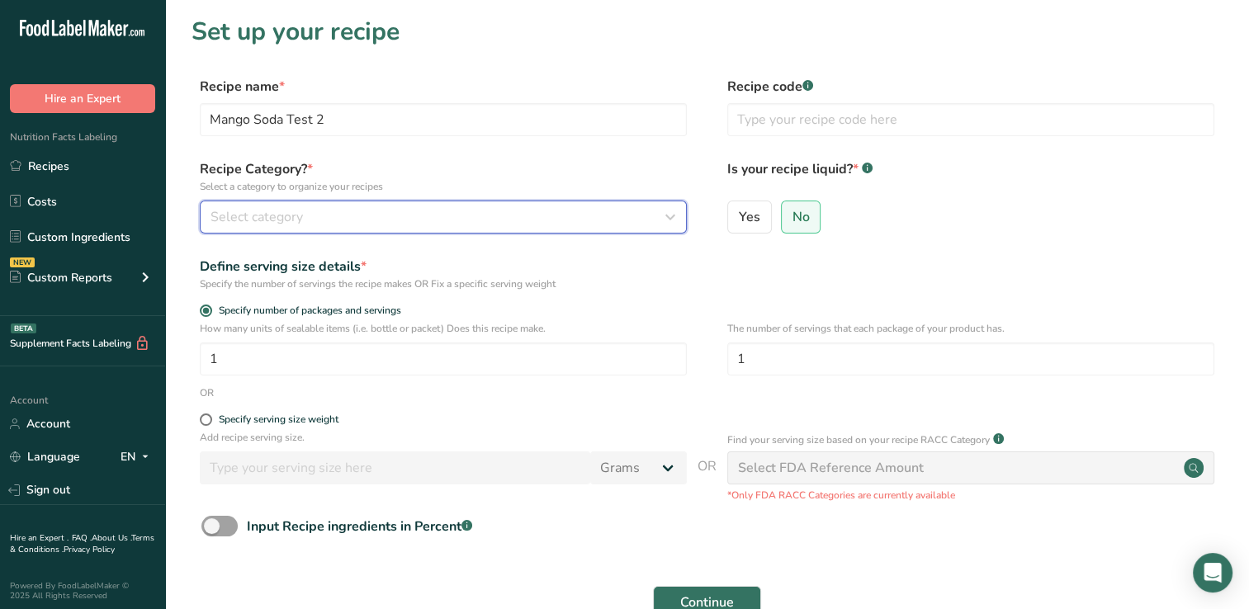
click at [665, 217] on icon "button" at bounding box center [670, 217] width 20 height 30
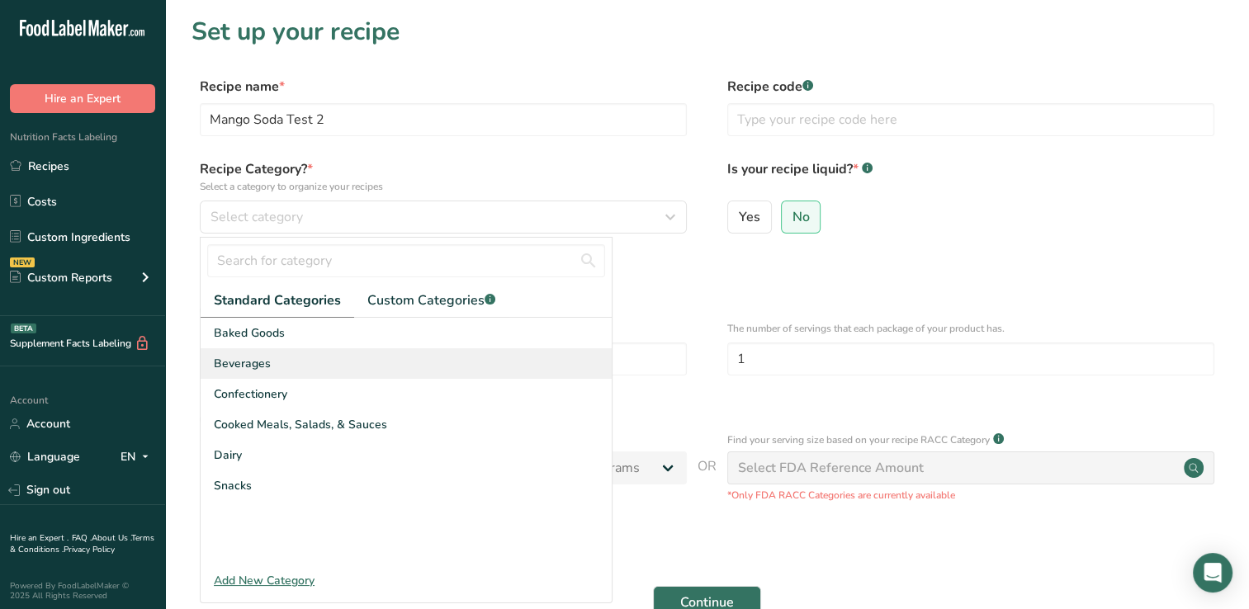
click at [258, 358] on span "Beverages" at bounding box center [242, 363] width 57 height 17
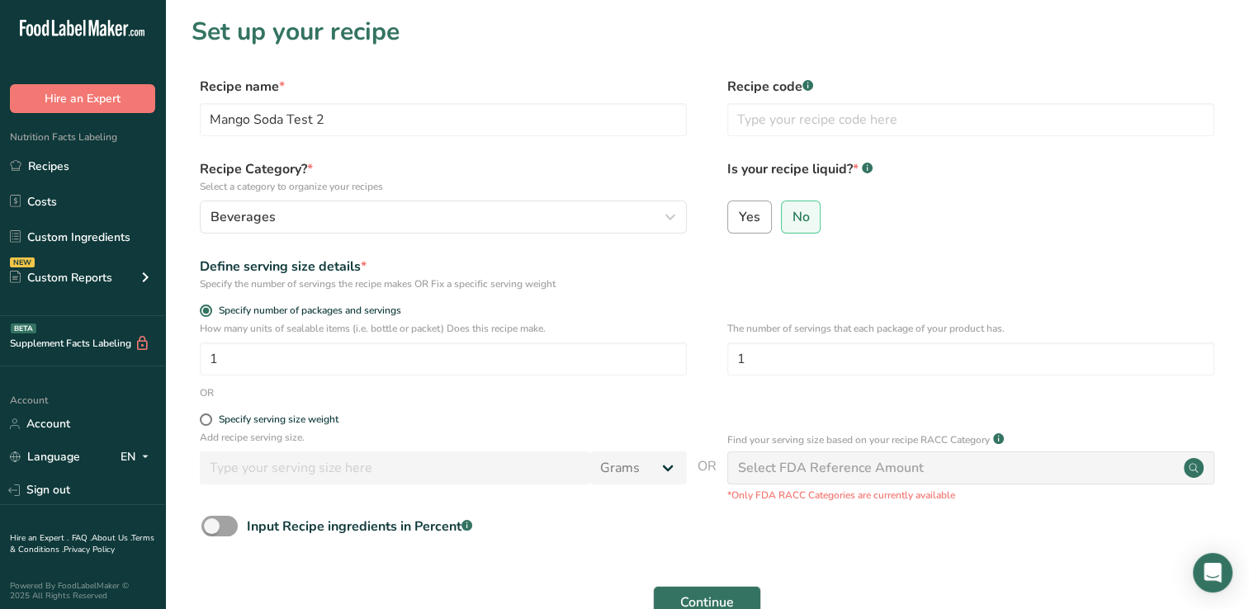
click at [755, 214] on span "Yes" at bounding box center [749, 217] width 21 height 17
click at [739, 214] on input "Yes" at bounding box center [733, 216] width 11 height 11
radio input "true"
radio input "false"
select select "22"
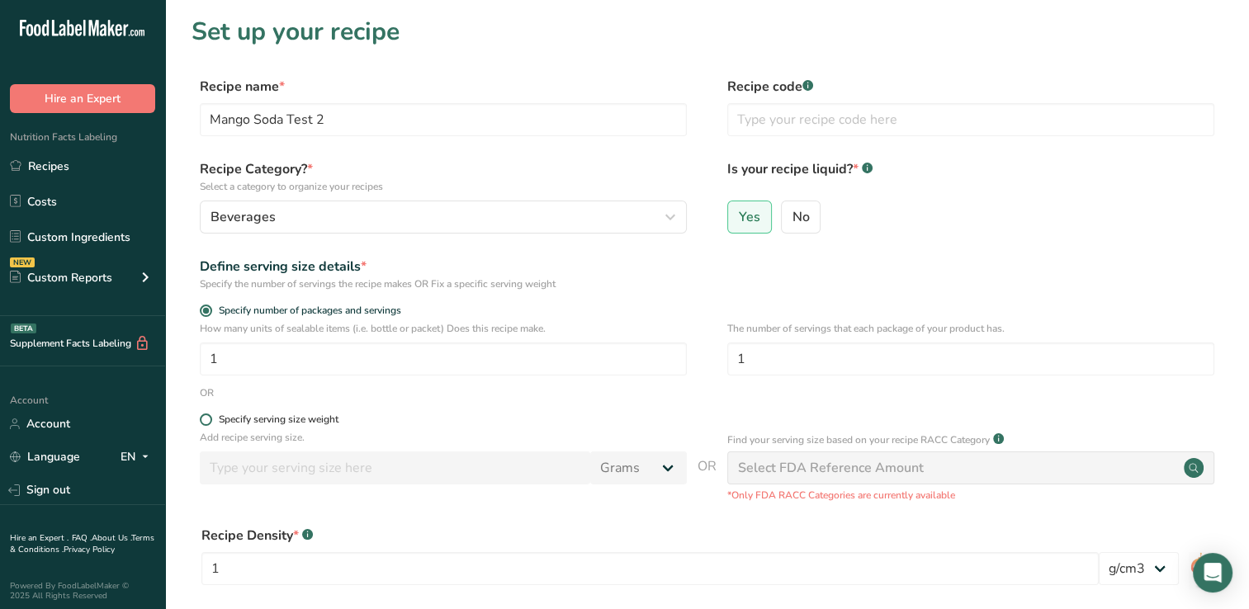
click at [205, 416] on span at bounding box center [206, 419] width 12 height 12
click at [205, 416] on input "Specify serving size weight" at bounding box center [205, 419] width 11 height 11
radio input "true"
radio input "false"
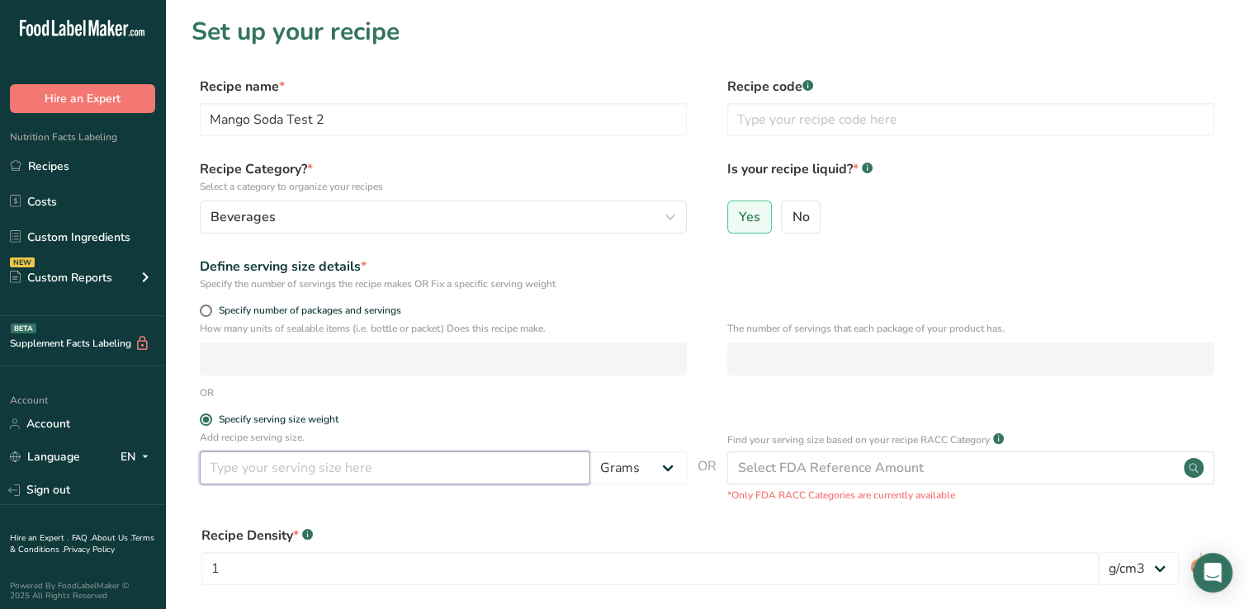
click at [221, 468] on input "number" at bounding box center [395, 467] width 390 height 33
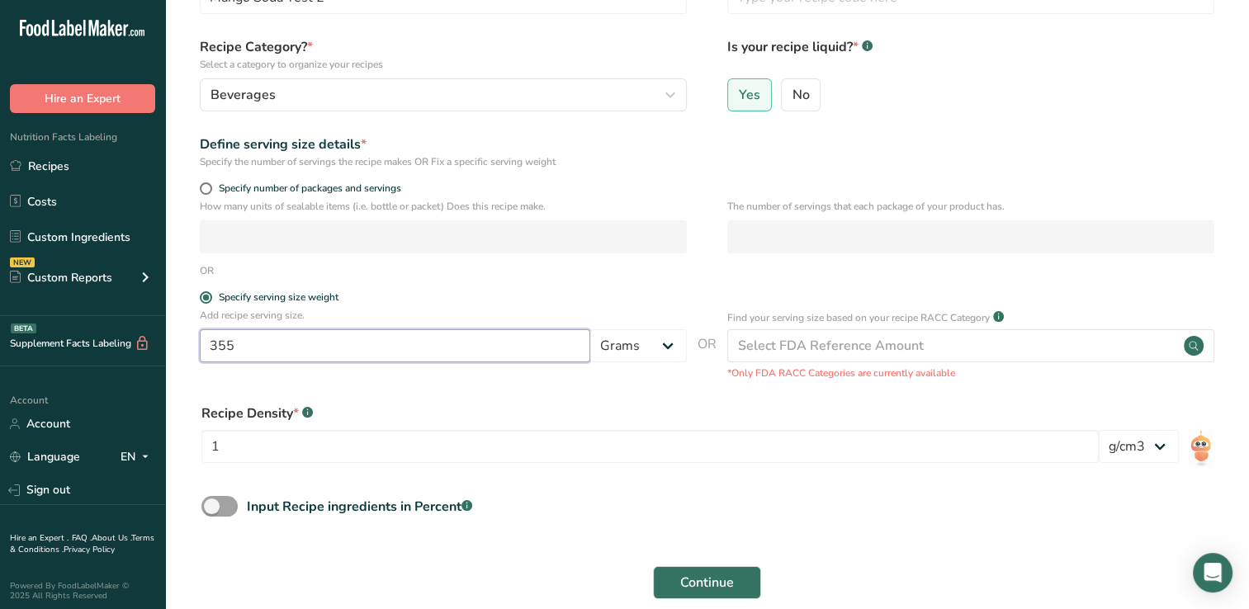
scroll to position [123, 0]
type input "355"
click at [59, 163] on link "Recipes" at bounding box center [82, 165] width 165 height 31
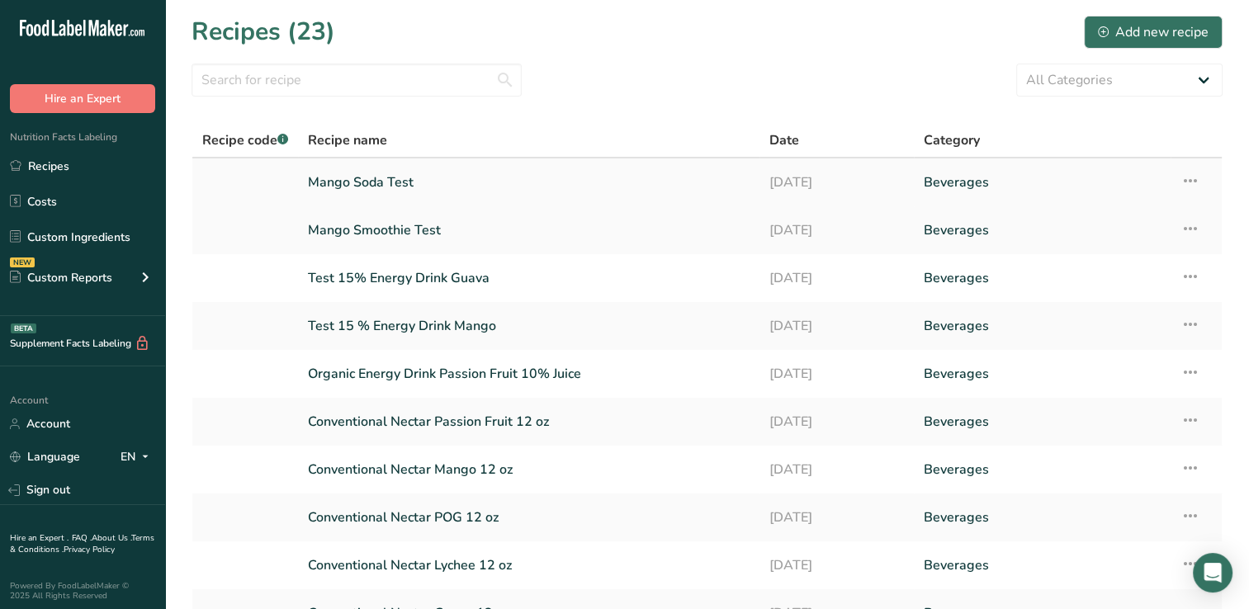
click at [355, 180] on link "Mango Soda Test" at bounding box center [529, 182] width 442 height 35
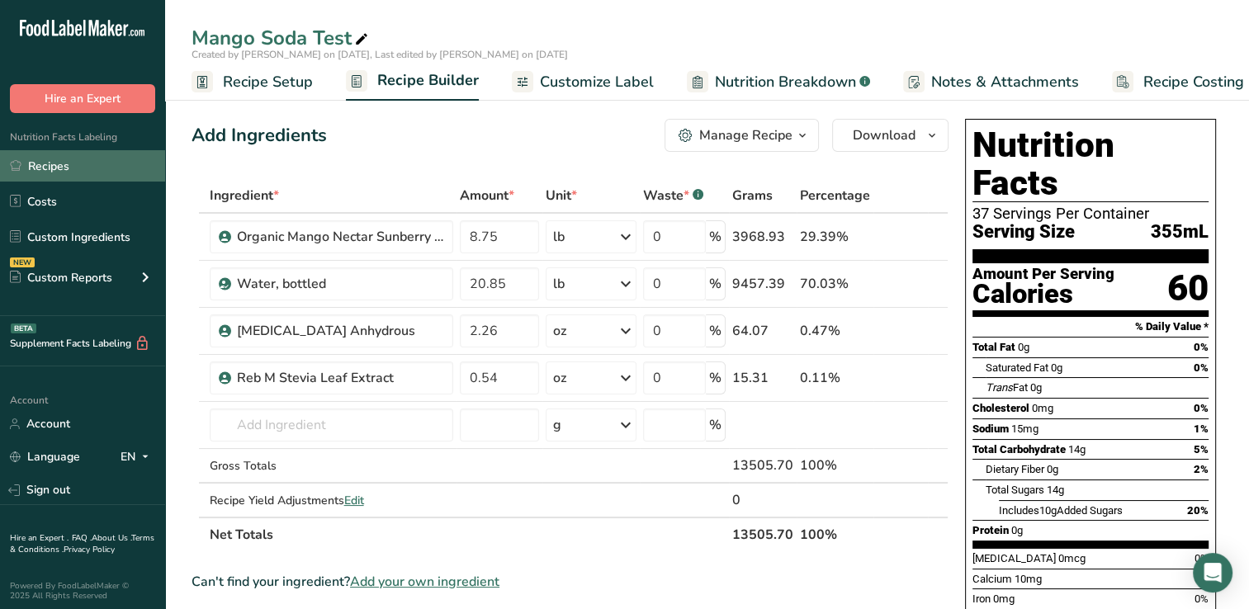
click at [48, 168] on link "Recipes" at bounding box center [82, 165] width 165 height 31
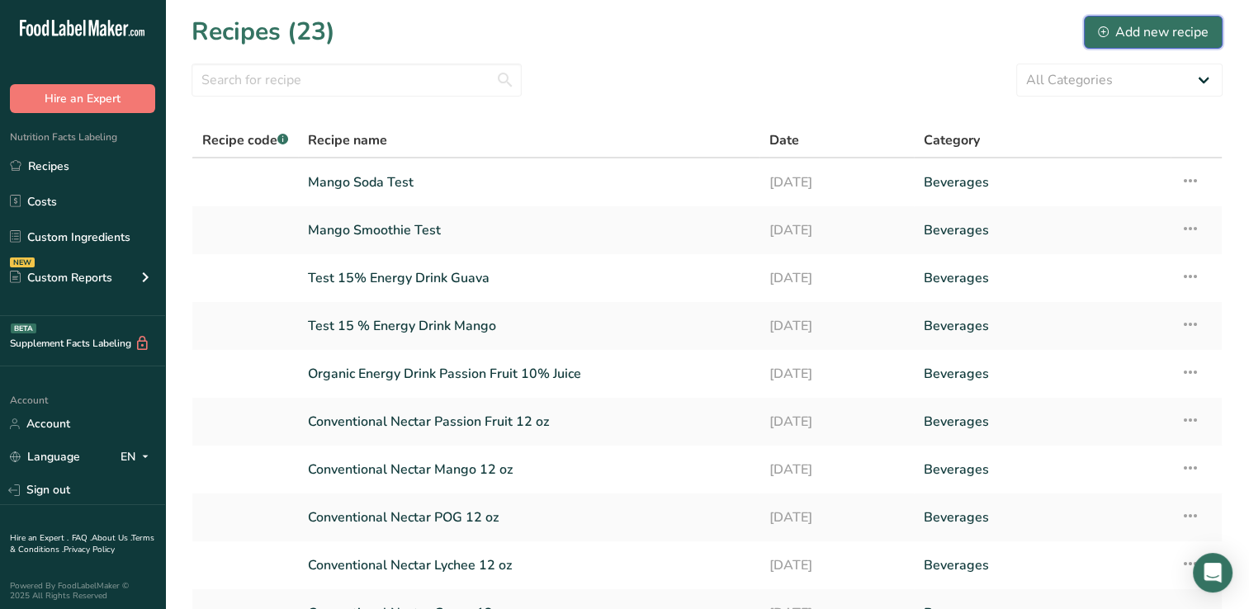
click at [1153, 28] on div "Add new recipe" at bounding box center [1153, 32] width 111 height 20
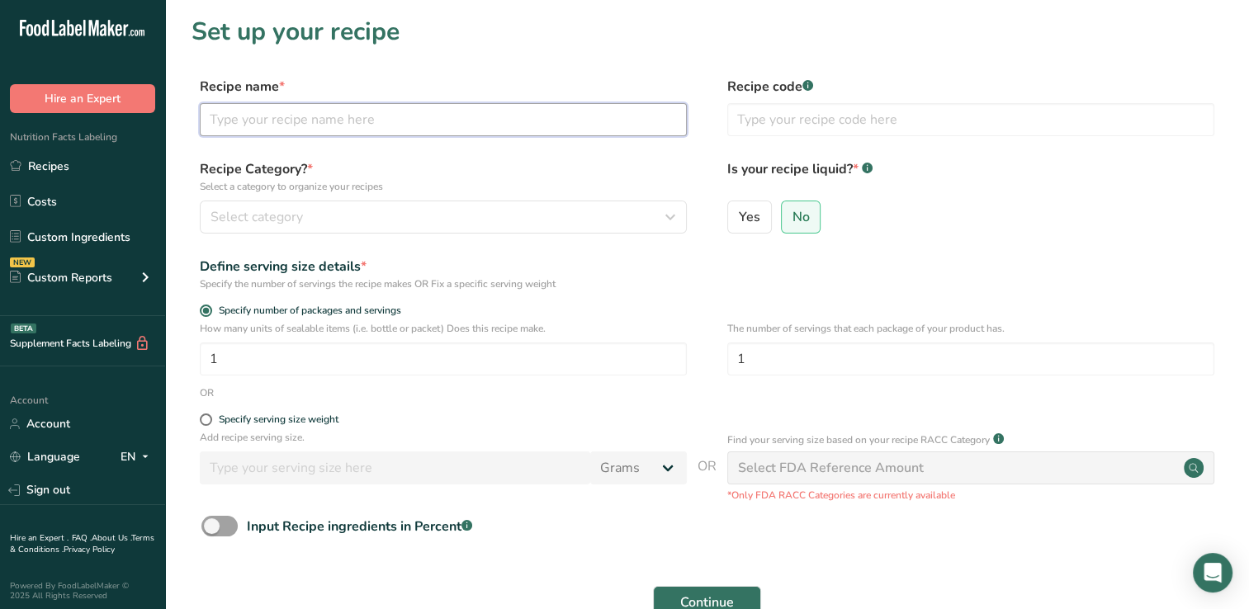
click at [232, 123] on input "text" at bounding box center [443, 119] width 487 height 33
type input "Mango Soda Test 2"
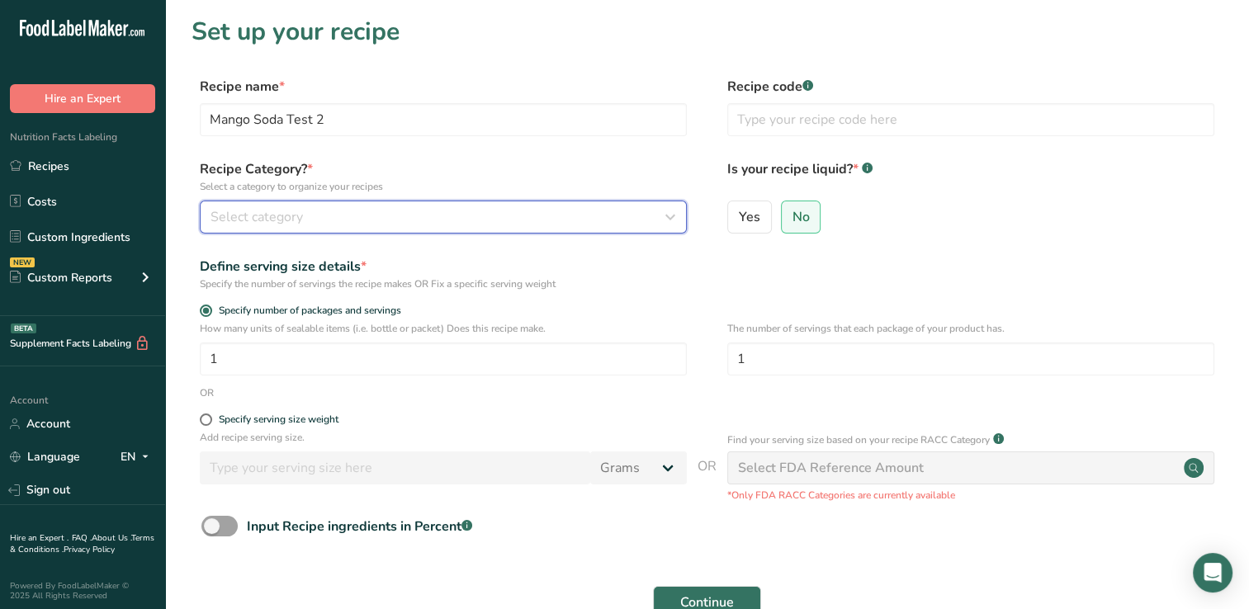
click at [673, 216] on icon "button" at bounding box center [670, 217] width 20 height 30
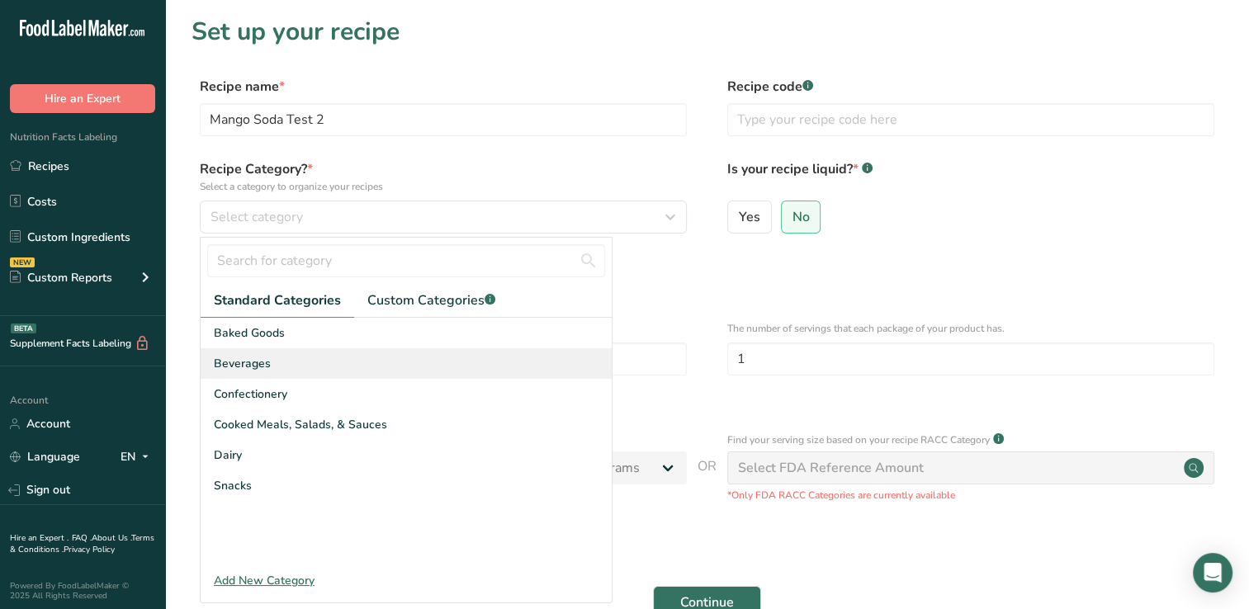
click at [253, 363] on span "Beverages" at bounding box center [242, 363] width 57 height 17
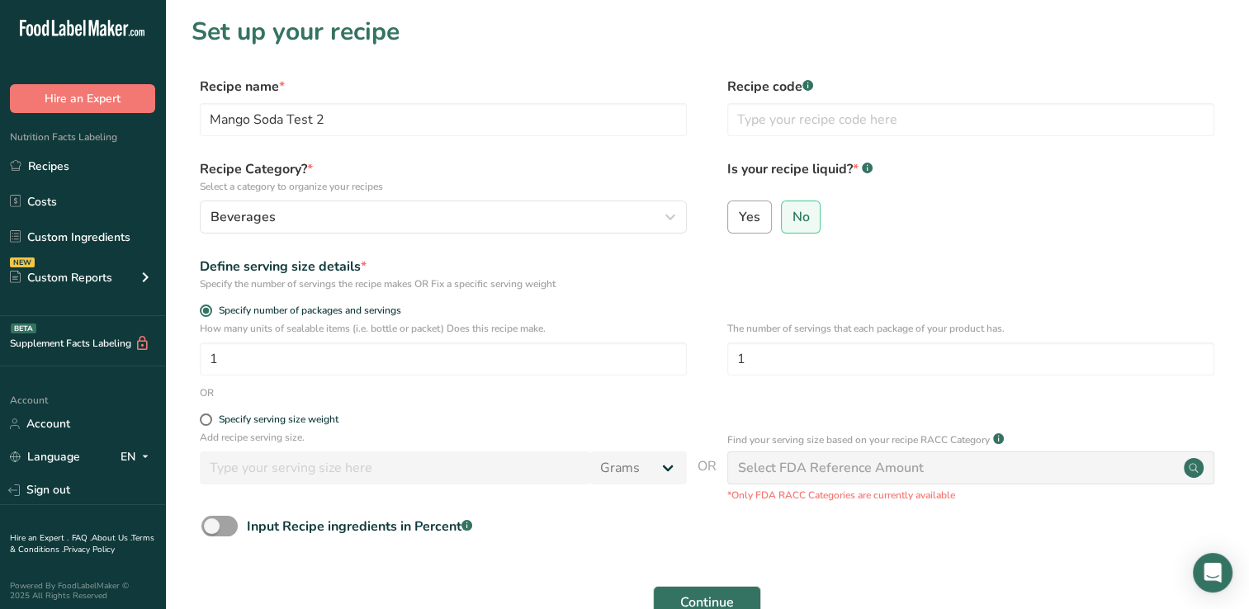
click at [749, 214] on span "Yes" at bounding box center [749, 217] width 21 height 17
click at [739, 214] on input "Yes" at bounding box center [733, 216] width 11 height 11
radio input "true"
radio input "false"
select select "22"
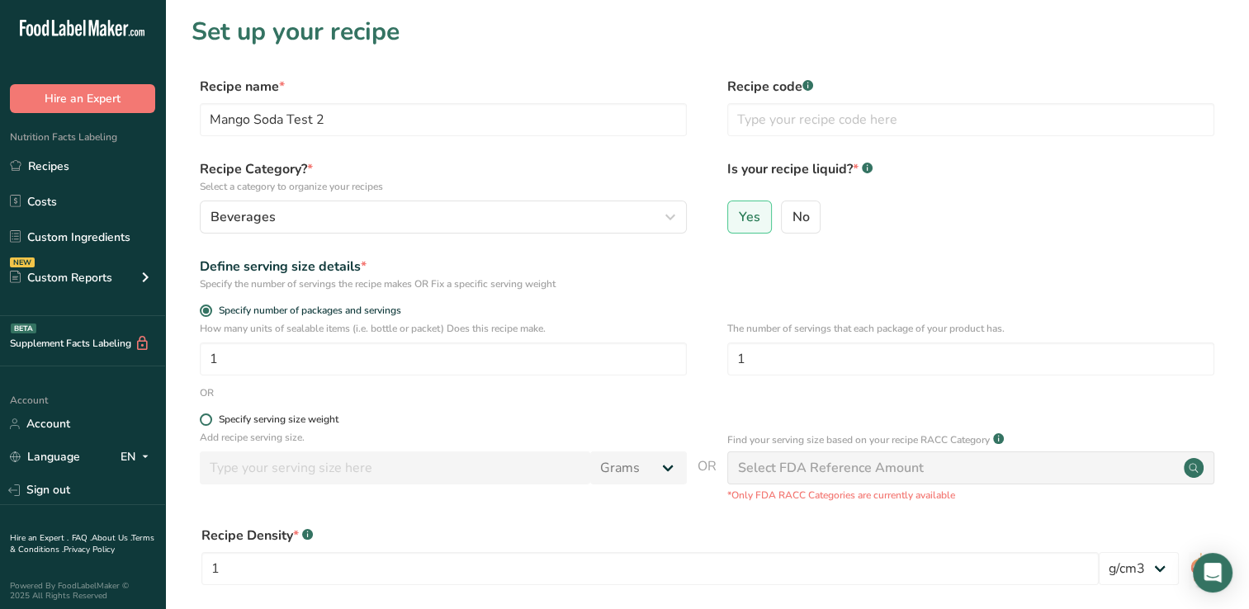
click at [204, 418] on span at bounding box center [206, 419] width 12 height 12
click at [204, 418] on input "Specify serving size weight" at bounding box center [205, 419] width 11 height 11
radio input "true"
radio input "false"
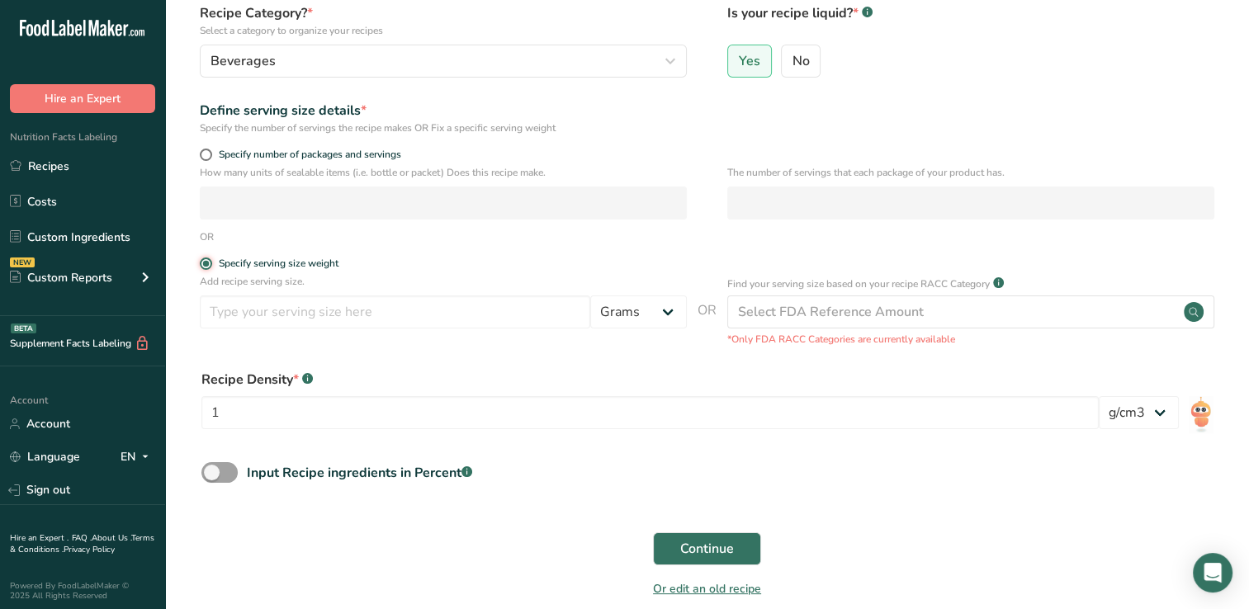
scroll to position [166, 0]
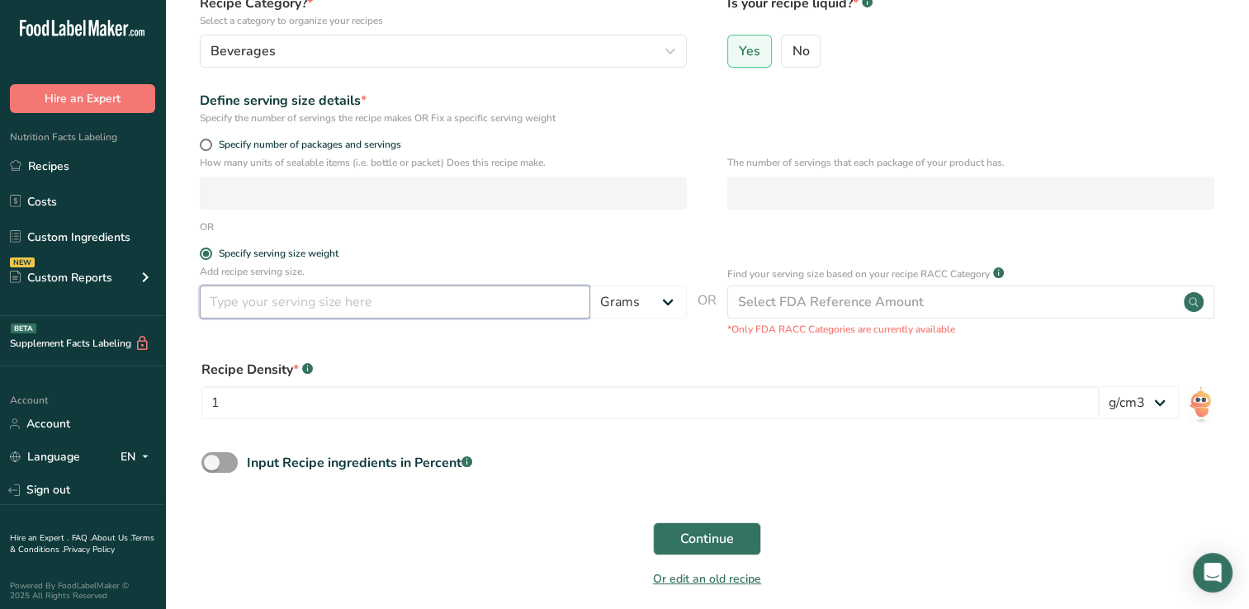
click at [262, 296] on input "number" at bounding box center [395, 302] width 390 height 33
type input "355"
click at [666, 302] on select "Grams kg mg mcg lb oz l mL fl oz tbsp tsp cup qt gallon" at bounding box center [638, 302] width 97 height 33
select select "17"
click at [590, 286] on select "Grams kg mg mcg lb oz l mL fl oz tbsp tsp cup qt gallon" at bounding box center [638, 302] width 97 height 33
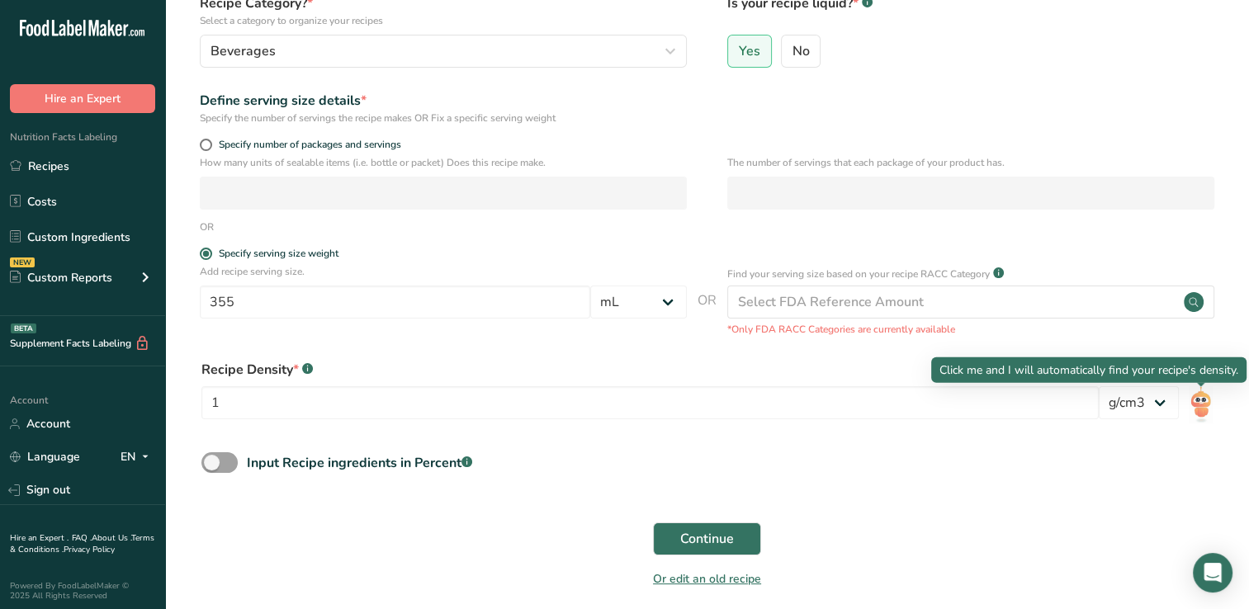
drag, startPoint x: 1202, startPoint y: 404, endPoint x: 1033, endPoint y: 428, distance: 170.2
click at [1033, 428] on div "Recipe Density * .a-a{fill:#347362;}.b-a{fill:#fff;} 1" at bounding box center [649, 394] width 897 height 69
click at [1198, 401] on img at bounding box center [1200, 404] width 24 height 37
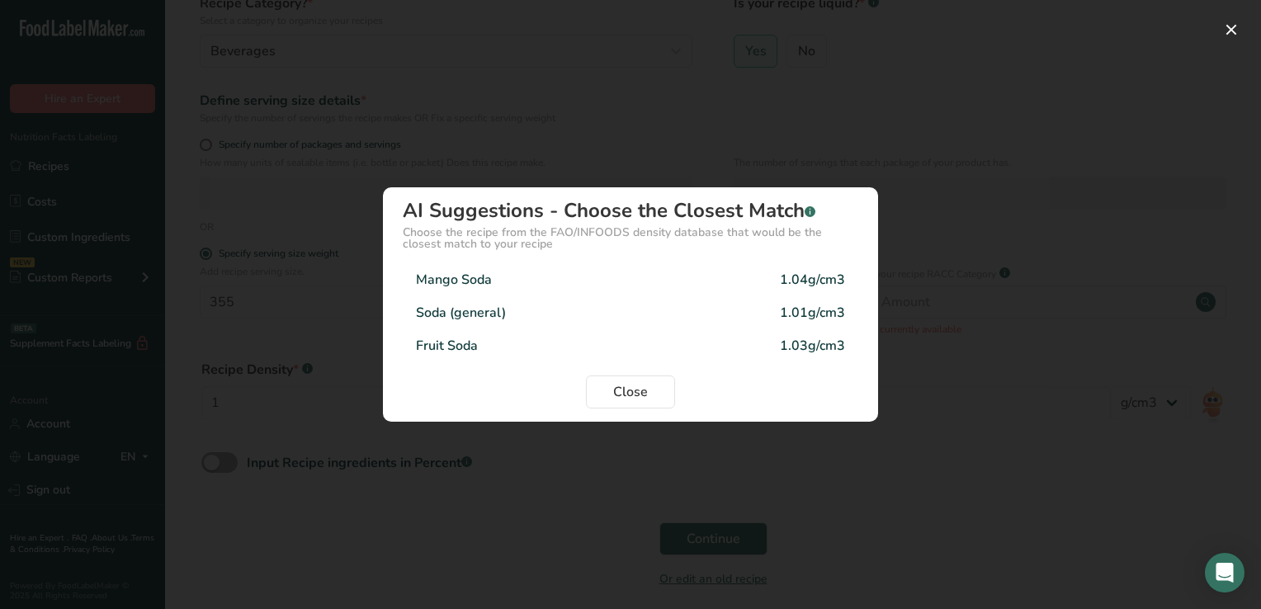
click at [475, 280] on div "Mango Soda" at bounding box center [454, 280] width 76 height 20
type input "1.04"
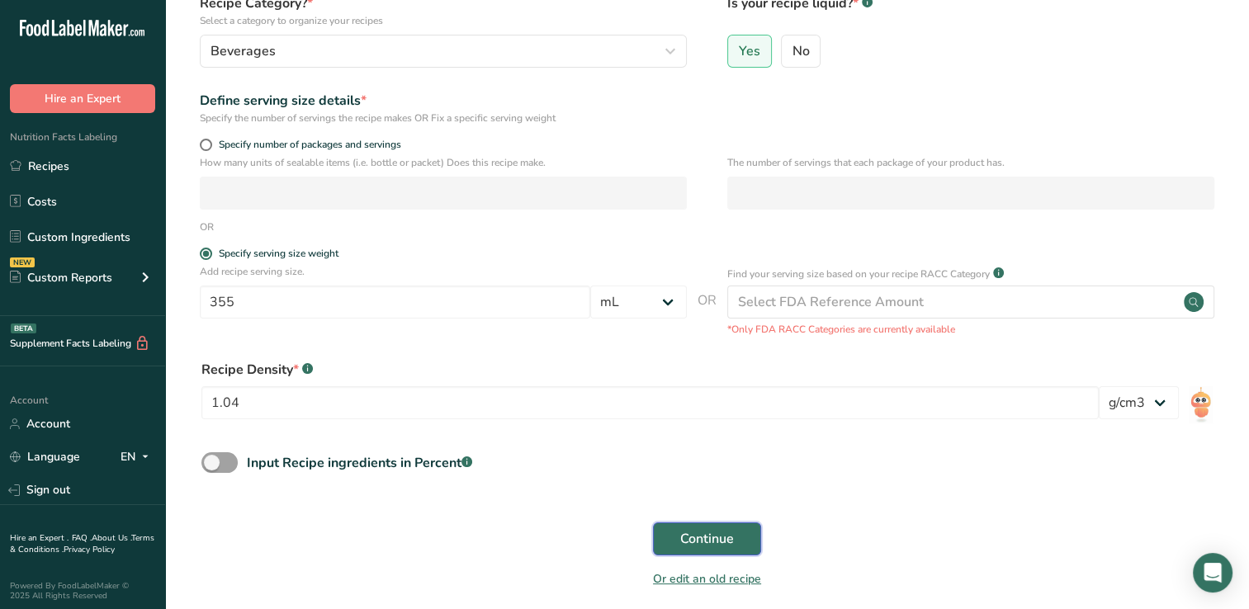
click at [690, 539] on span "Continue" at bounding box center [707, 539] width 54 height 20
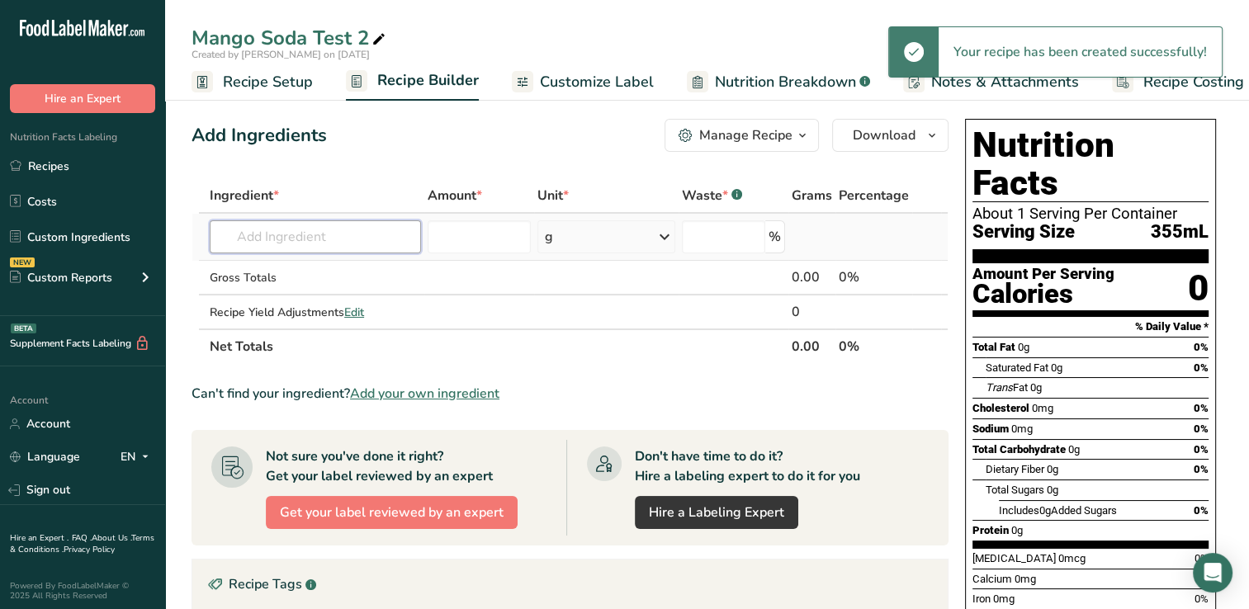
click at [271, 236] on input "text" at bounding box center [315, 236] width 211 height 33
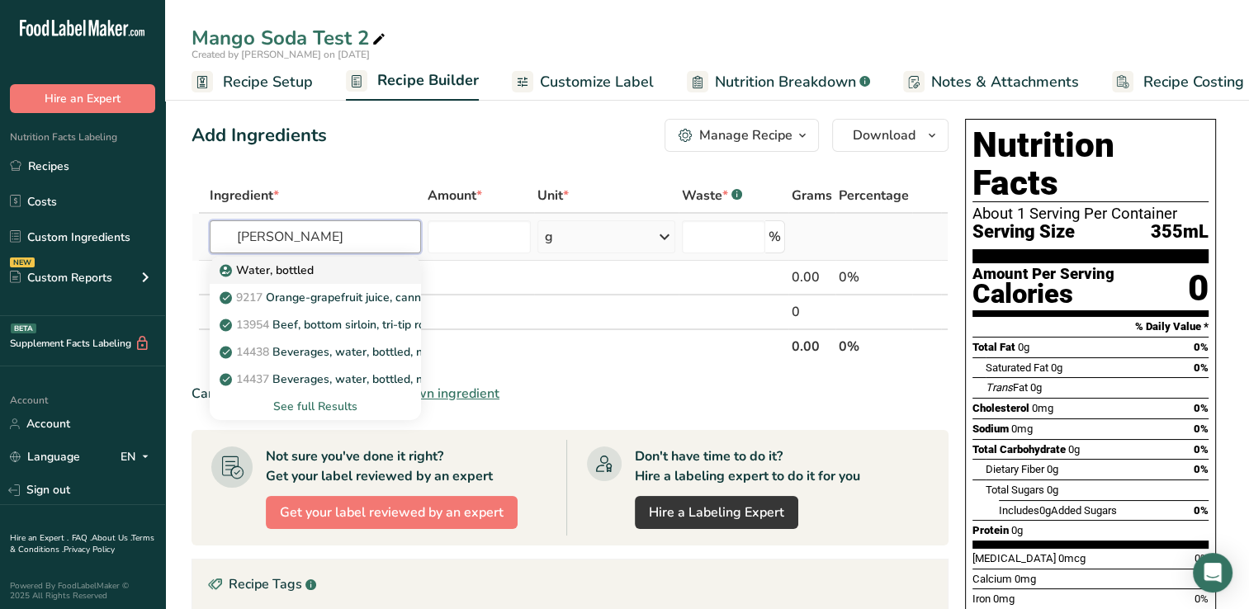
type input "[PERSON_NAME]"
click at [307, 266] on p "Water, bottled" at bounding box center [268, 270] width 91 height 17
type input "Water, bottled"
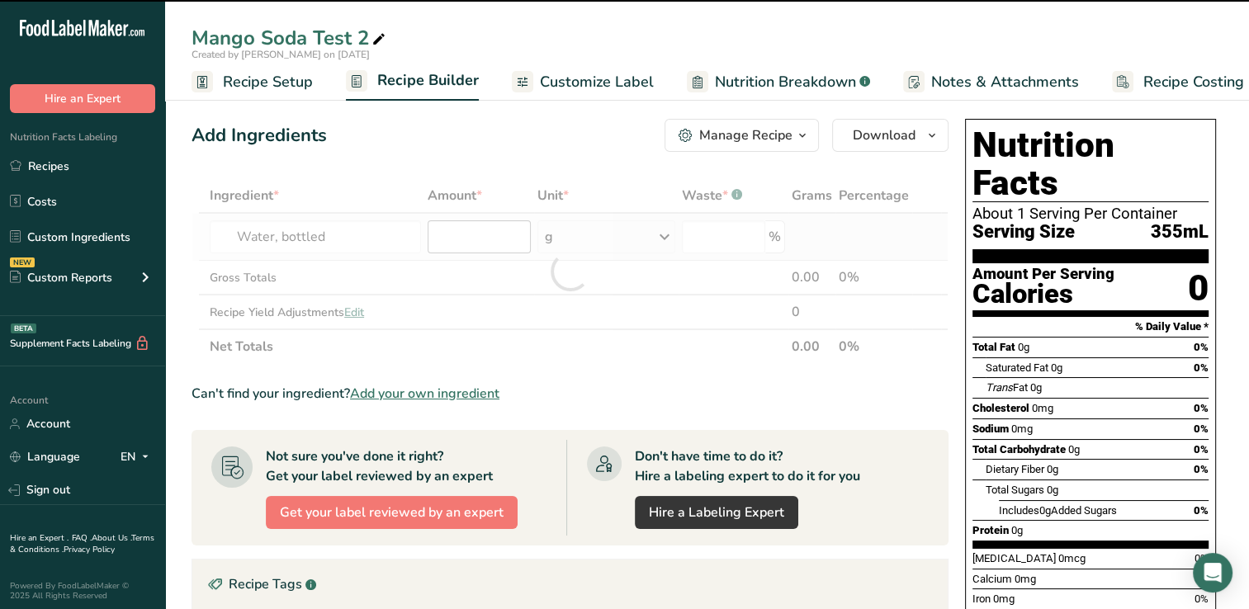
type input "0"
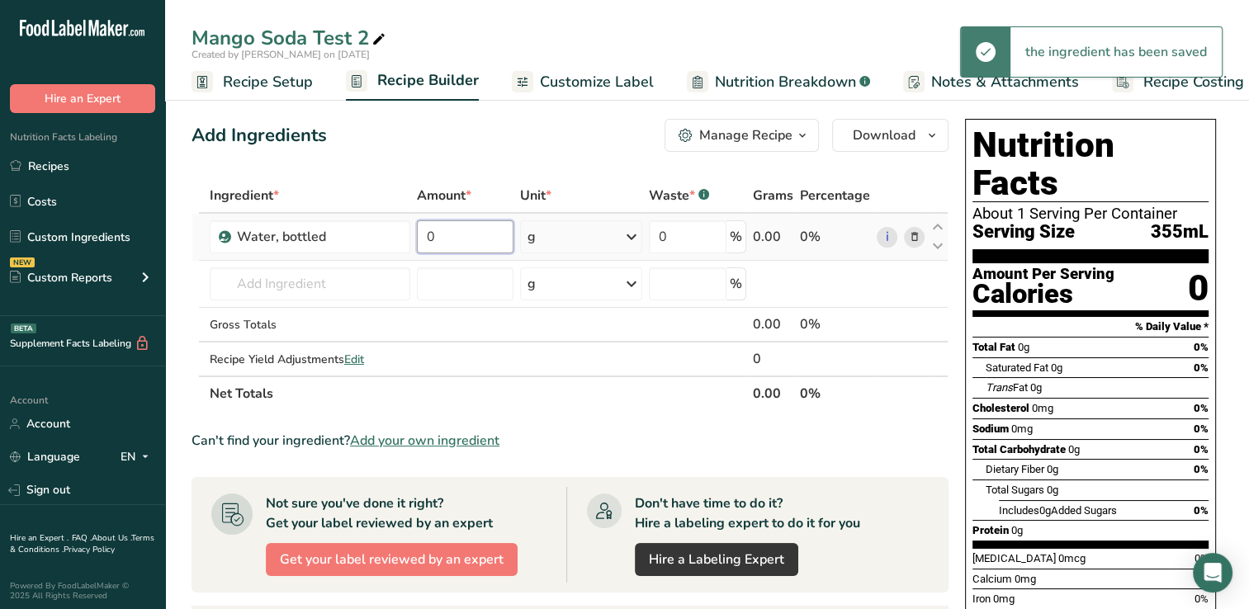
click at [446, 236] on input "0" at bounding box center [465, 236] width 96 height 33
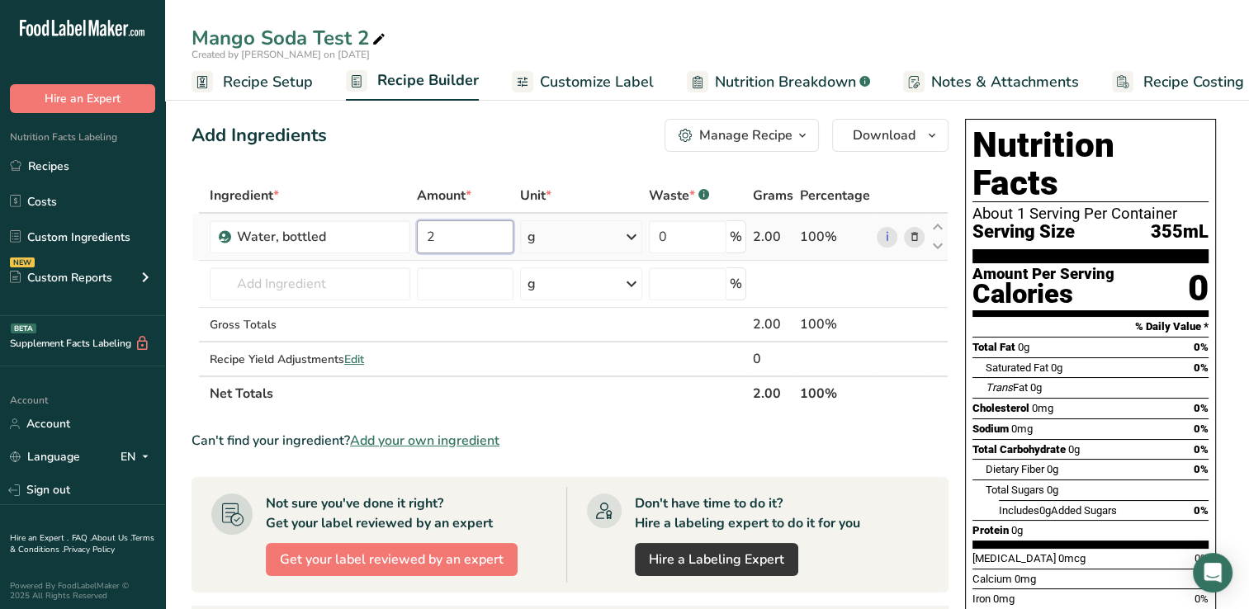
type input "2"
click at [631, 236] on div "Ingredient * Amount * Unit * Waste * .a-a{fill:#347362;}.b-a{fill:#fff;} Grams …" at bounding box center [569, 294] width 757 height 233
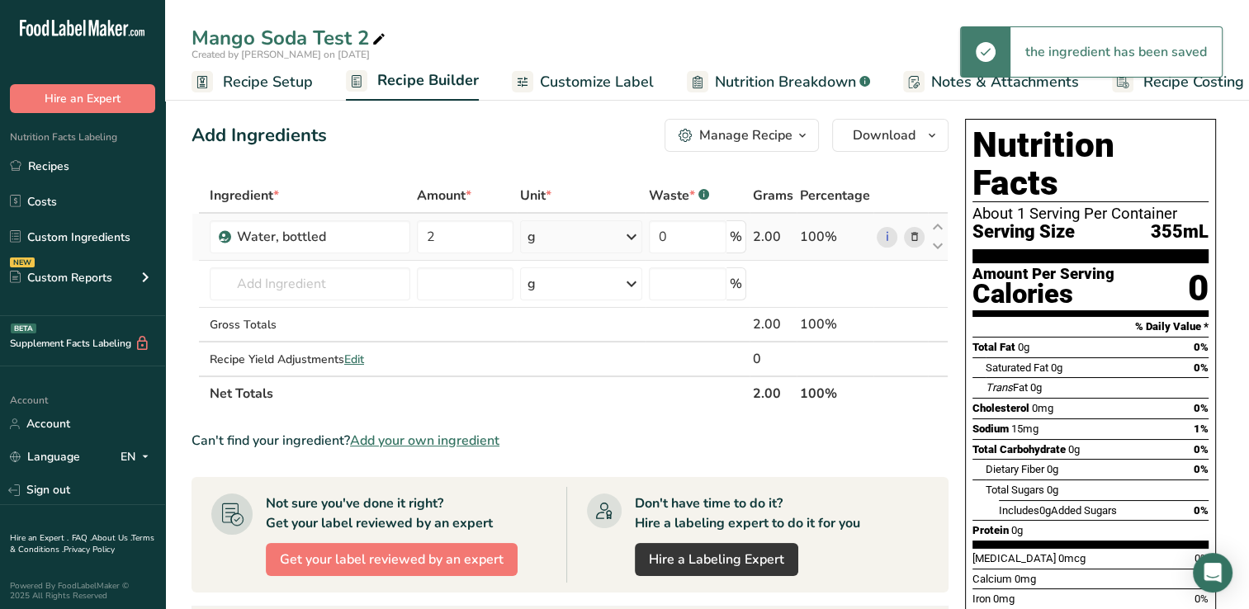
click at [631, 236] on icon at bounding box center [631, 237] width 20 height 30
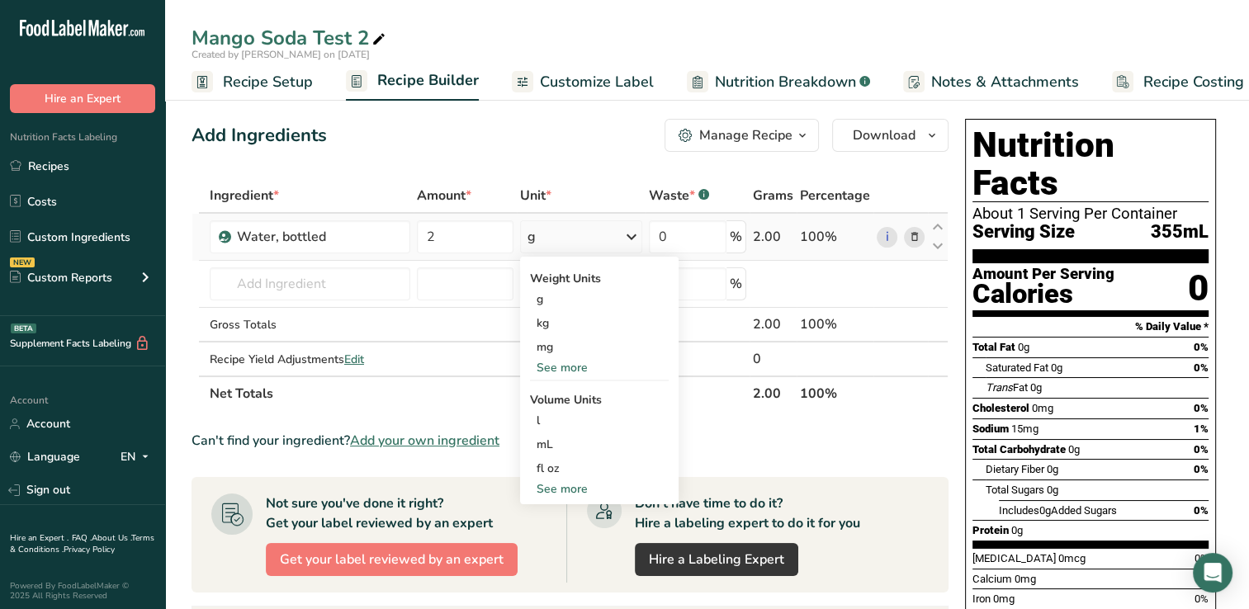
click at [555, 484] on div "See more" at bounding box center [599, 488] width 139 height 17
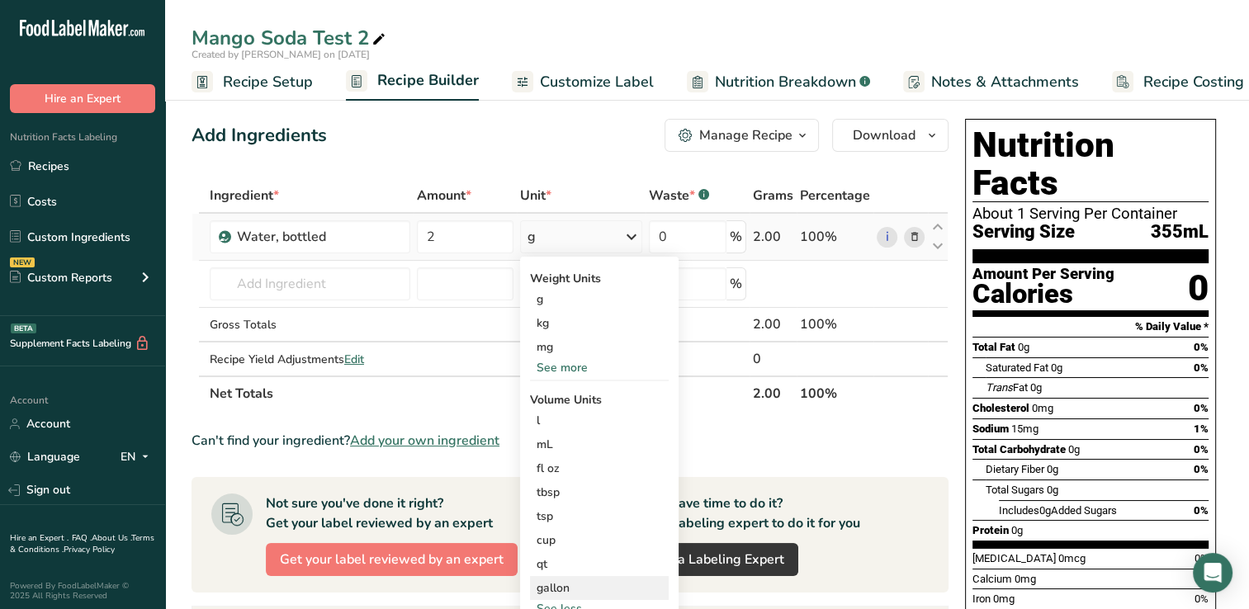
click at [562, 585] on div "gallon" at bounding box center [598, 587] width 125 height 17
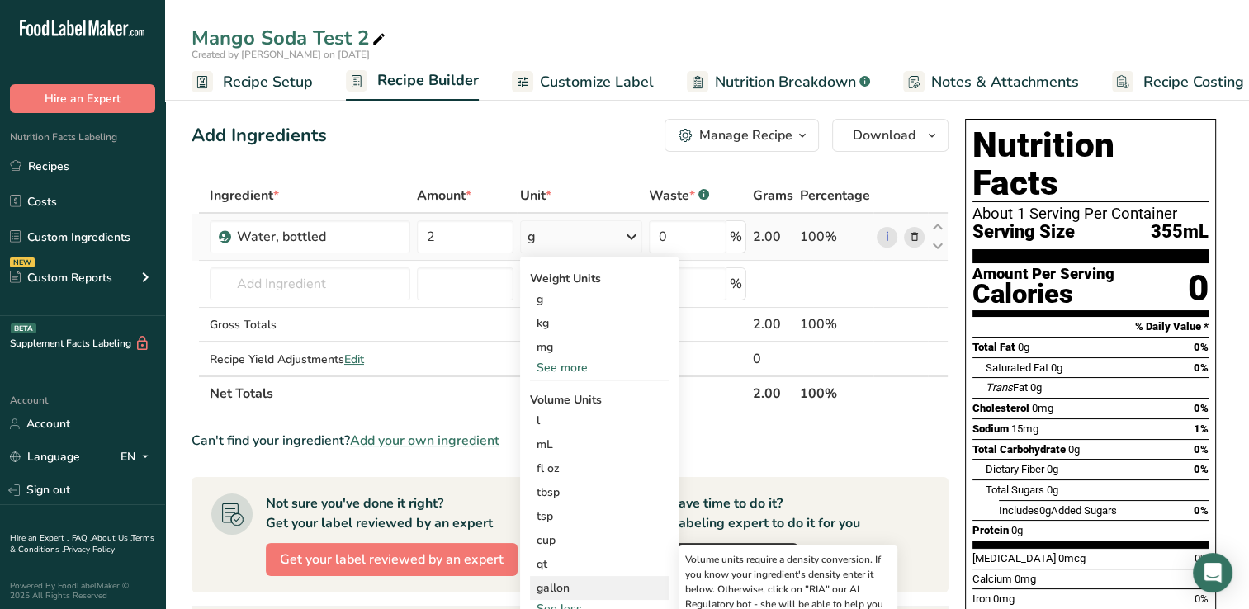
click at [555, 583] on div "gallon" at bounding box center [598, 587] width 125 height 17
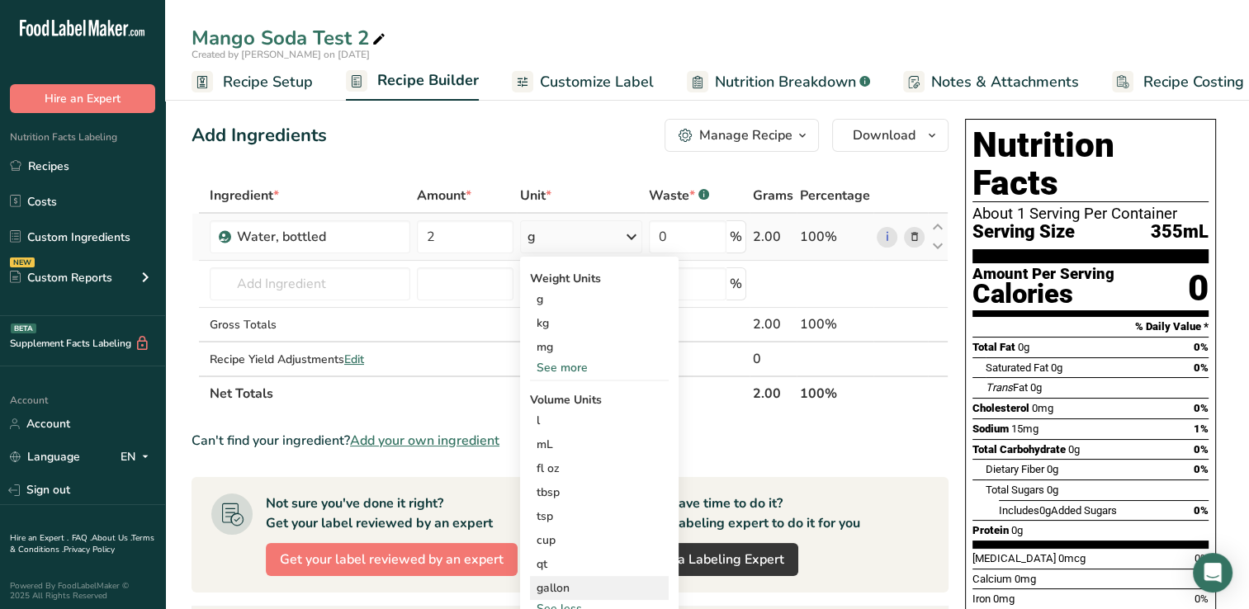
click at [550, 588] on div "gallon" at bounding box center [598, 587] width 125 height 17
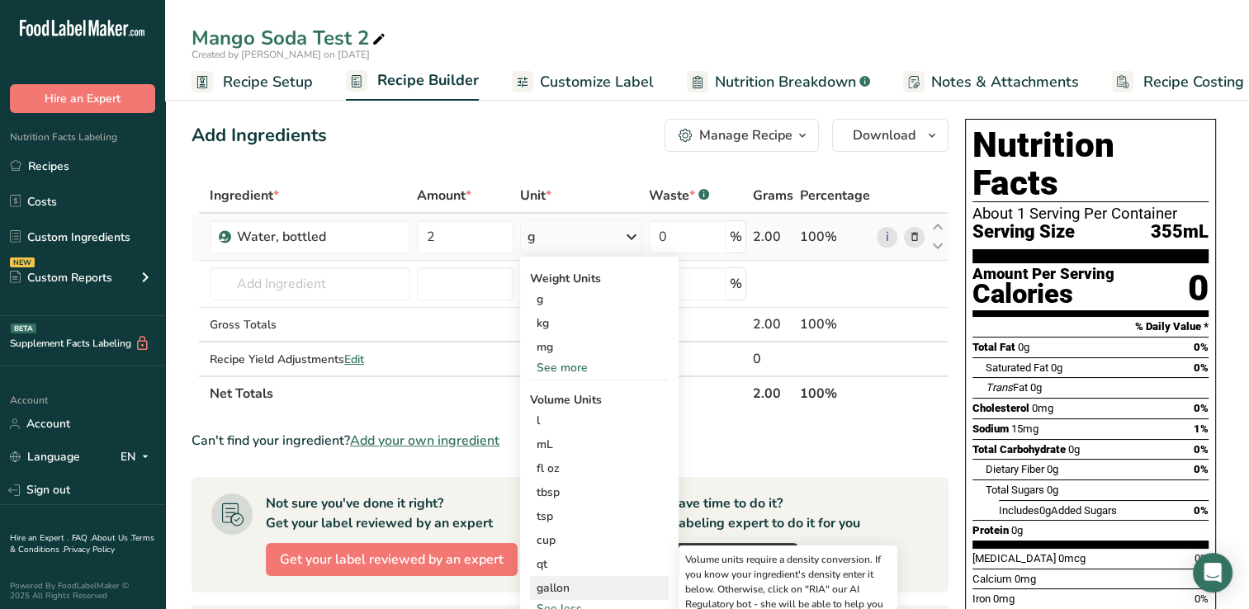
click at [550, 588] on div "gallon" at bounding box center [598, 587] width 125 height 17
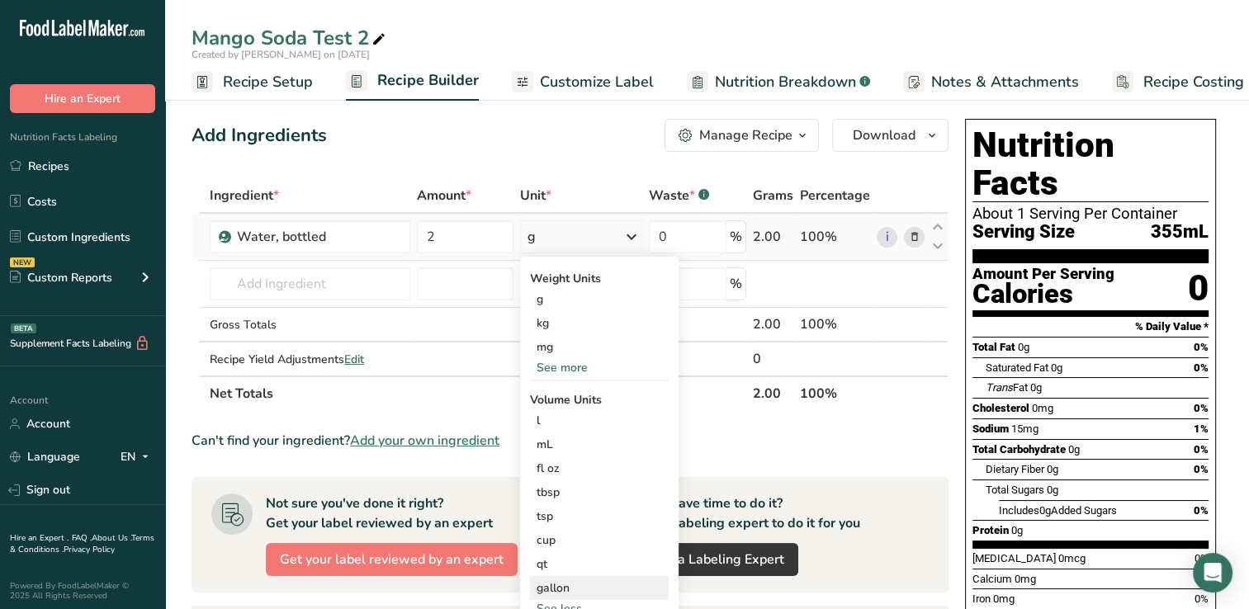
click at [549, 588] on div "gallon" at bounding box center [598, 587] width 125 height 17
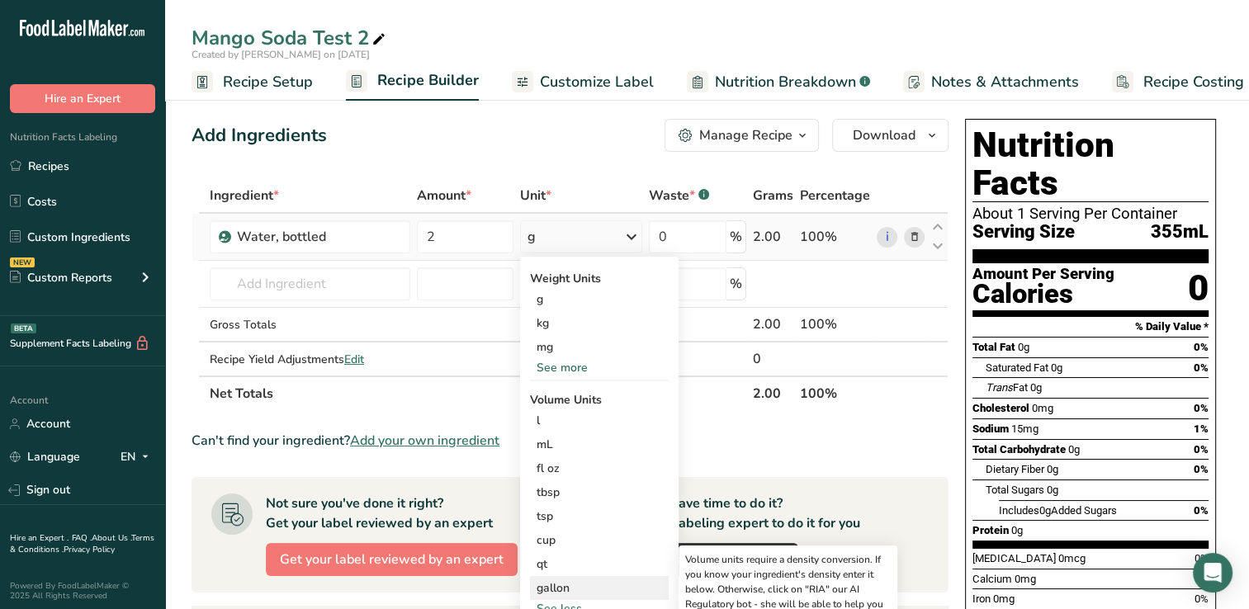
click at [564, 581] on div "gallon" at bounding box center [598, 587] width 125 height 17
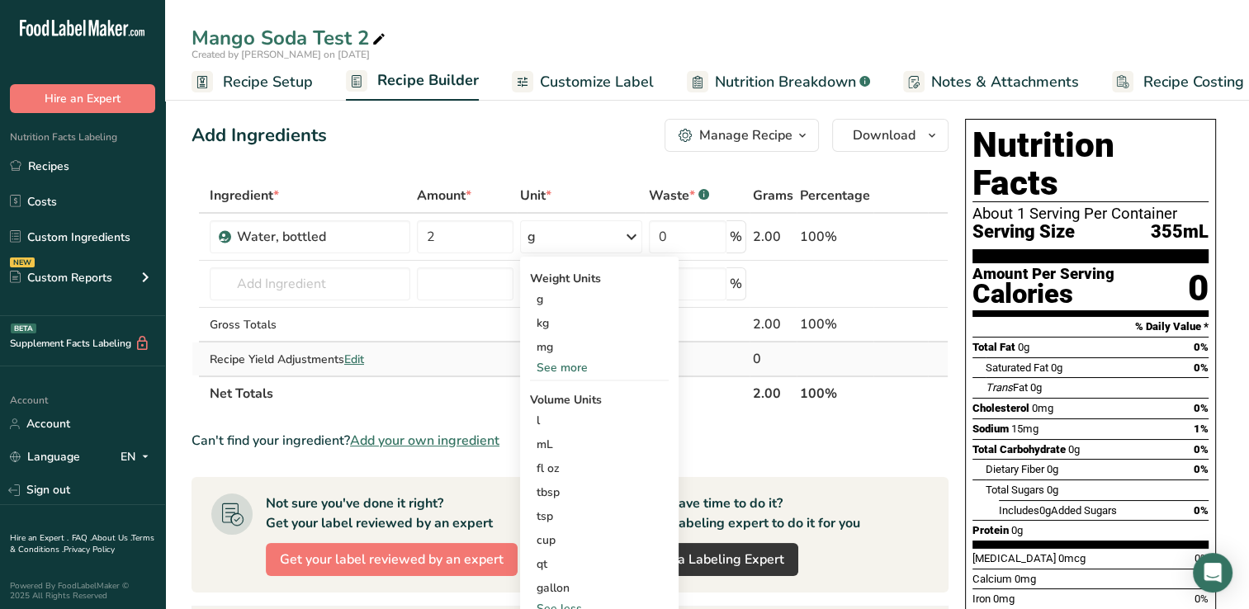
click at [731, 372] on td at bounding box center [697, 359] width 104 height 33
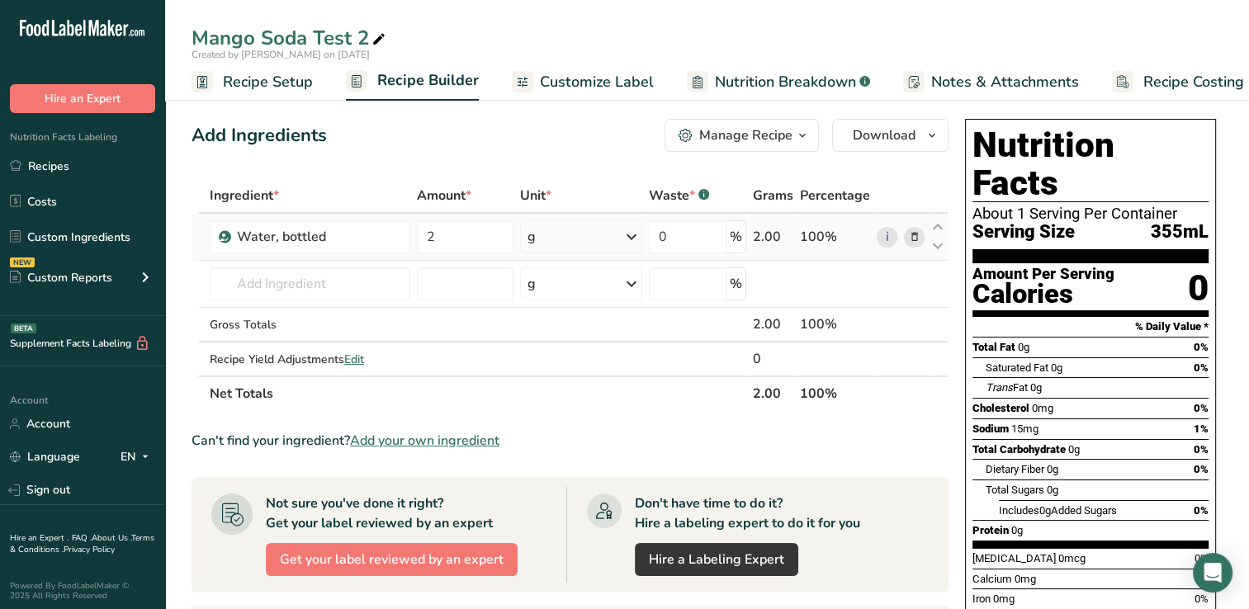
click at [633, 235] on icon at bounding box center [631, 237] width 20 height 30
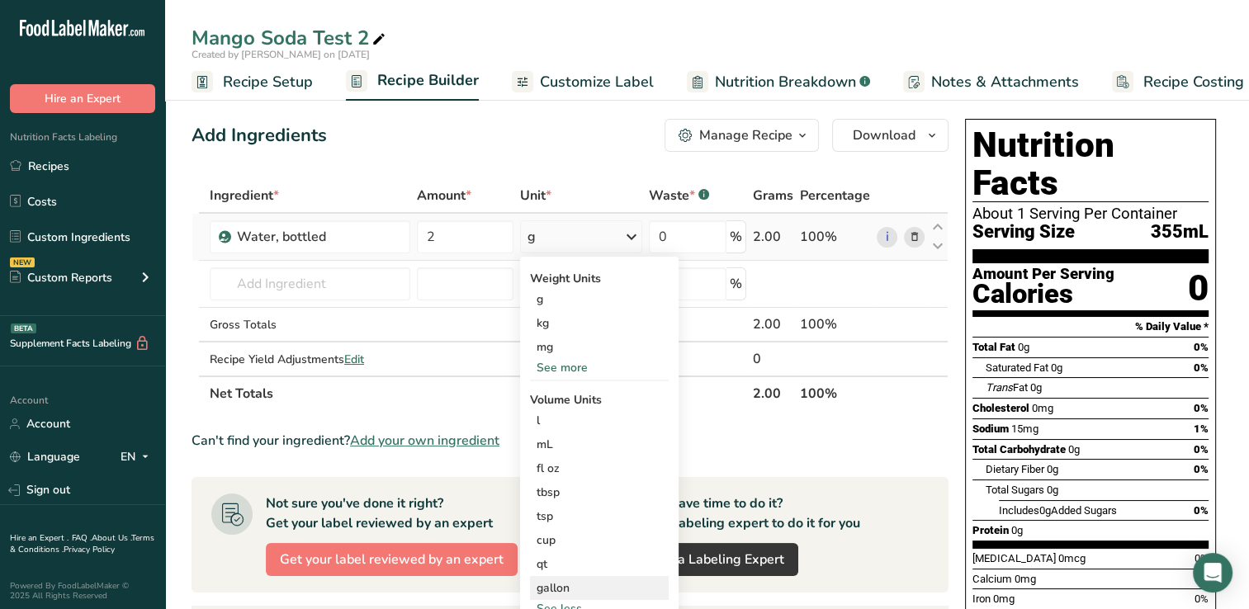
click at [555, 586] on div "gallon" at bounding box center [598, 587] width 125 height 17
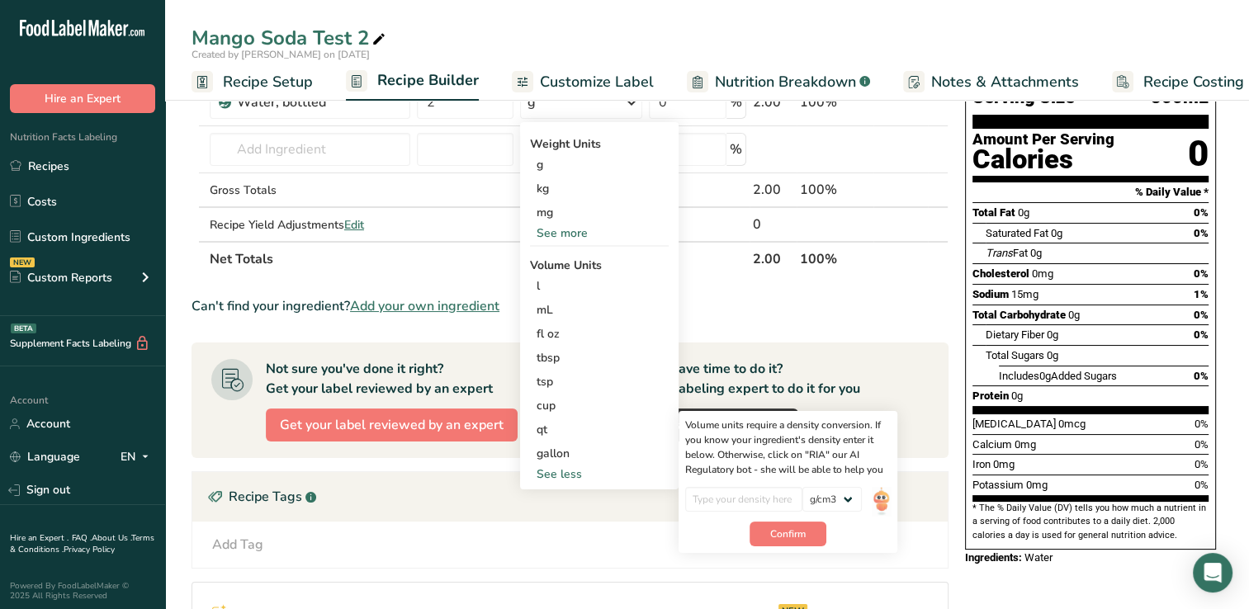
scroll to position [139, 0]
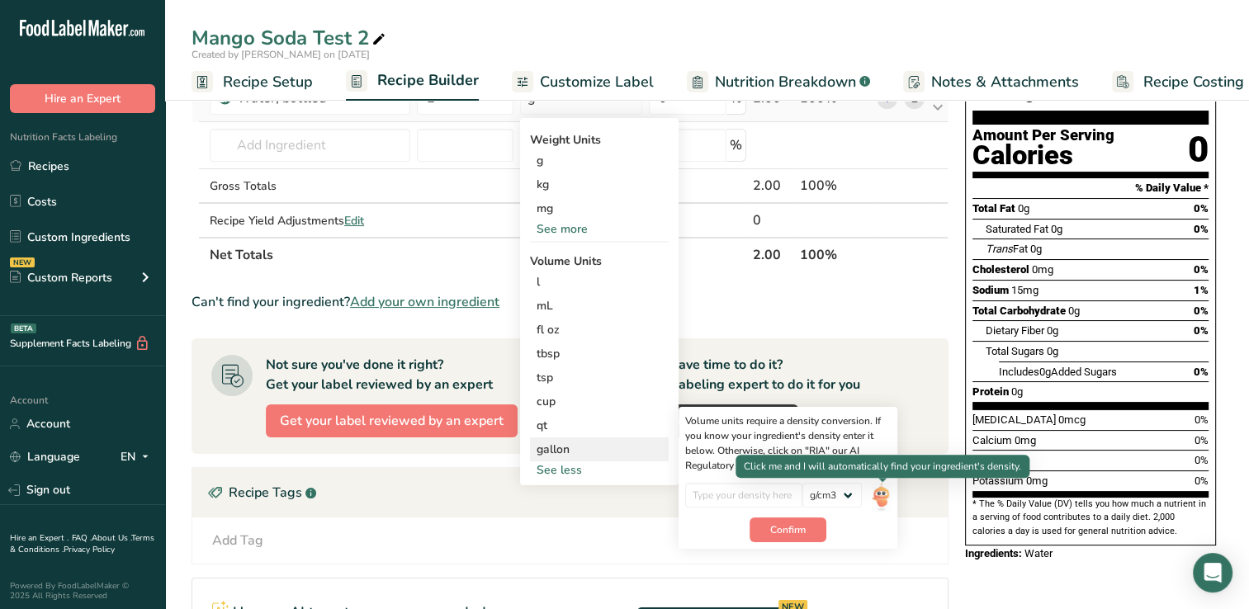
click at [881, 493] on img at bounding box center [881, 497] width 18 height 29
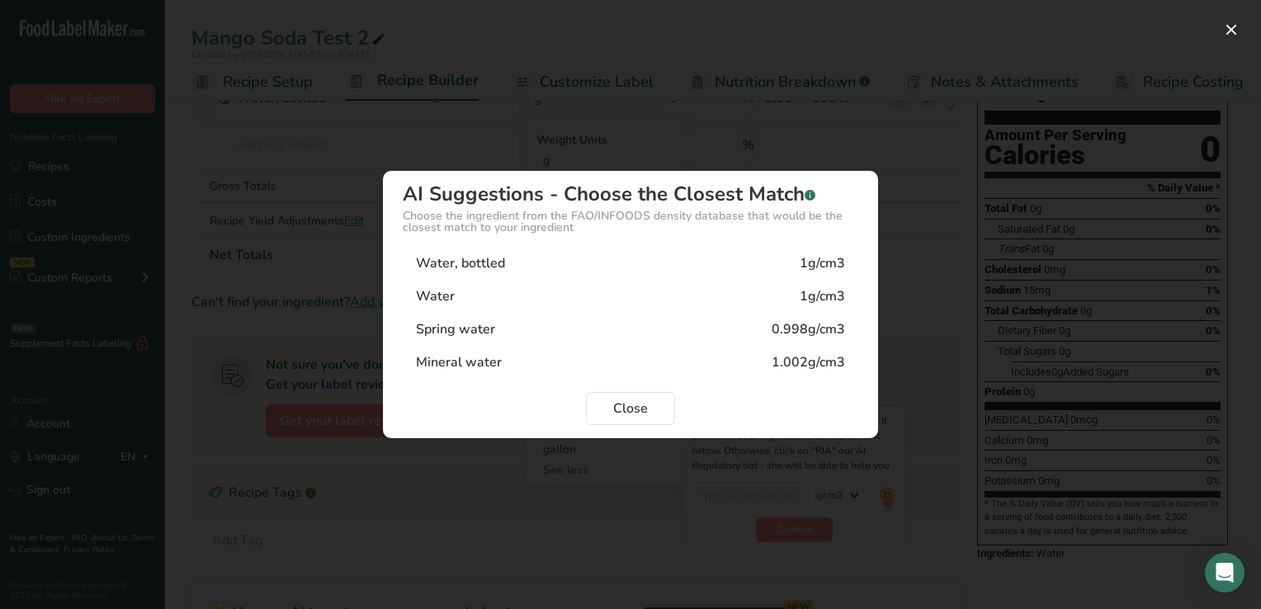
click at [500, 262] on div "Water, bottled" at bounding box center [460, 263] width 89 height 20
type input "1"
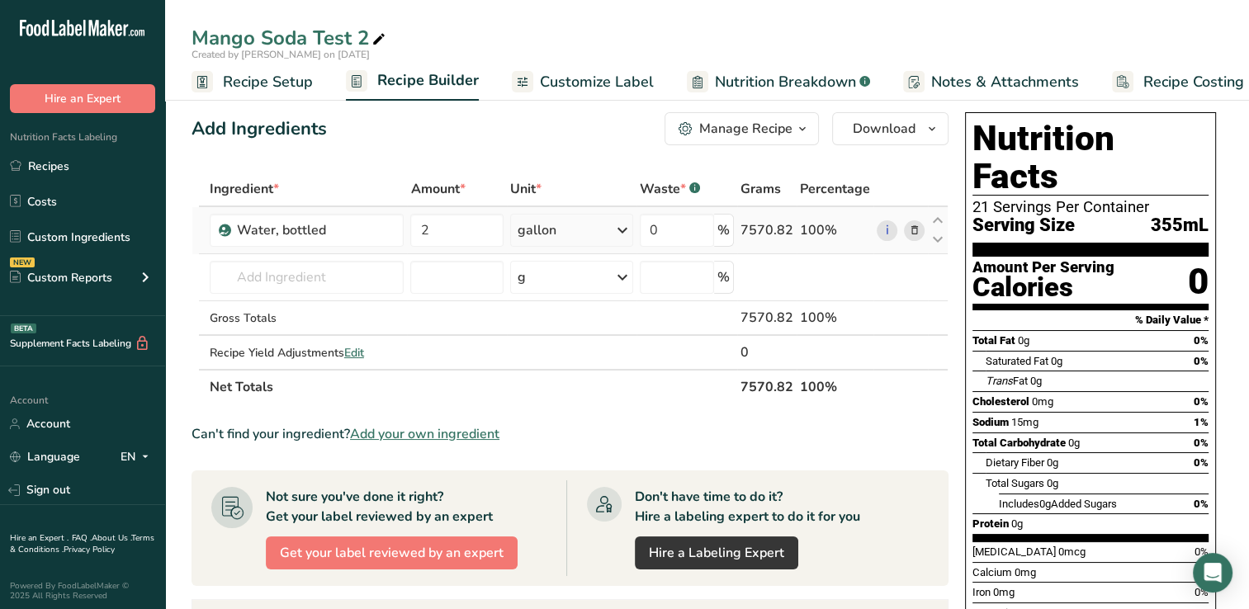
scroll to position [8, 0]
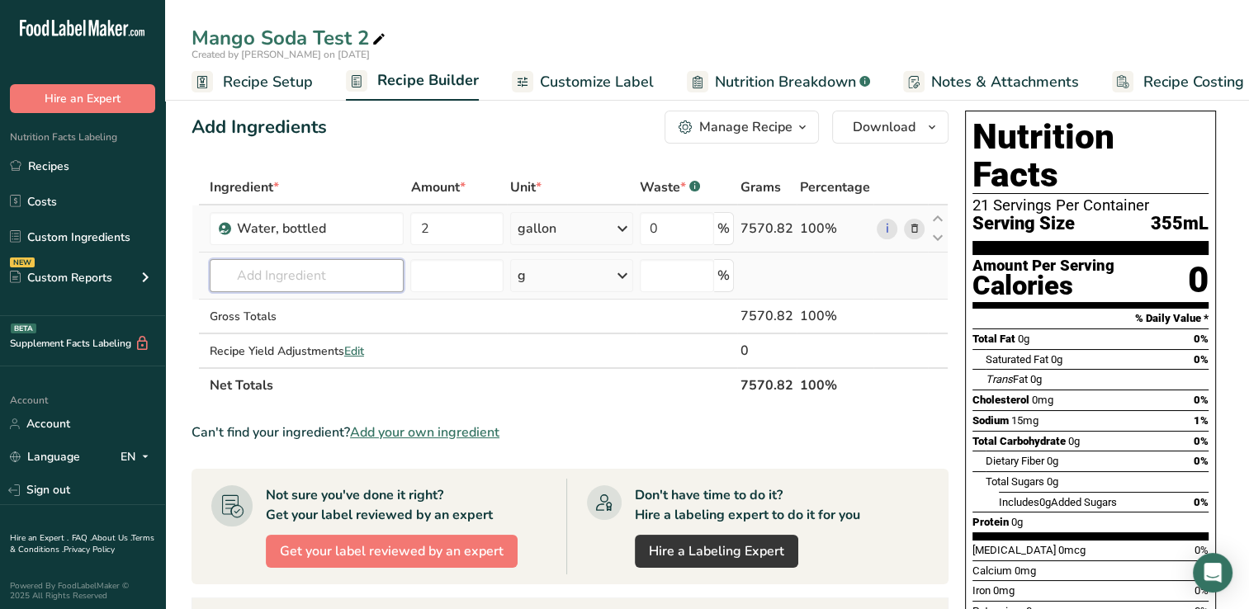
click at [224, 274] on input "text" at bounding box center [307, 275] width 195 height 33
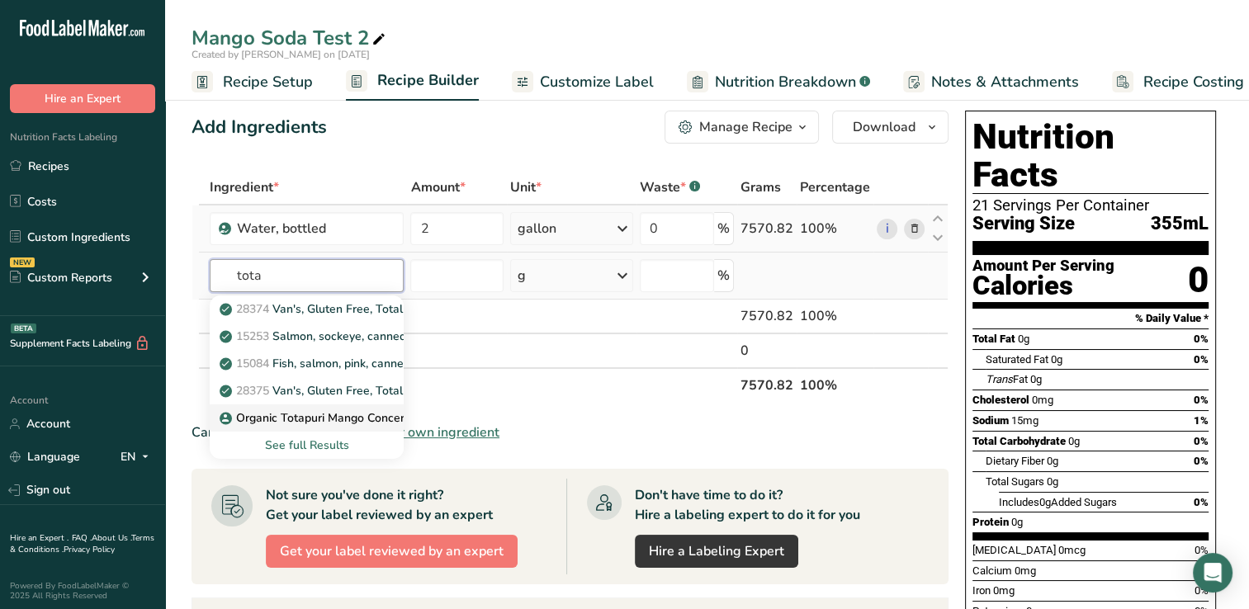
type input "tota"
click at [272, 415] on p "Organic Totapuri Mango Concentrate" at bounding box center [328, 417] width 210 height 17
type input "Organic Totapuri Mango Concentrate"
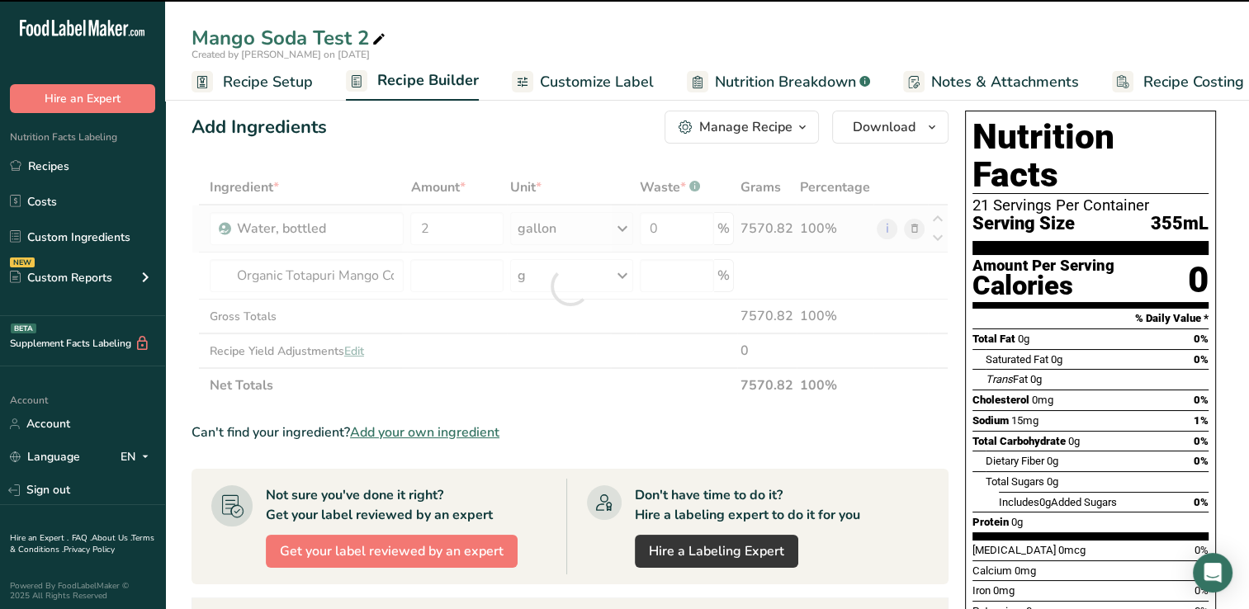
type input "0"
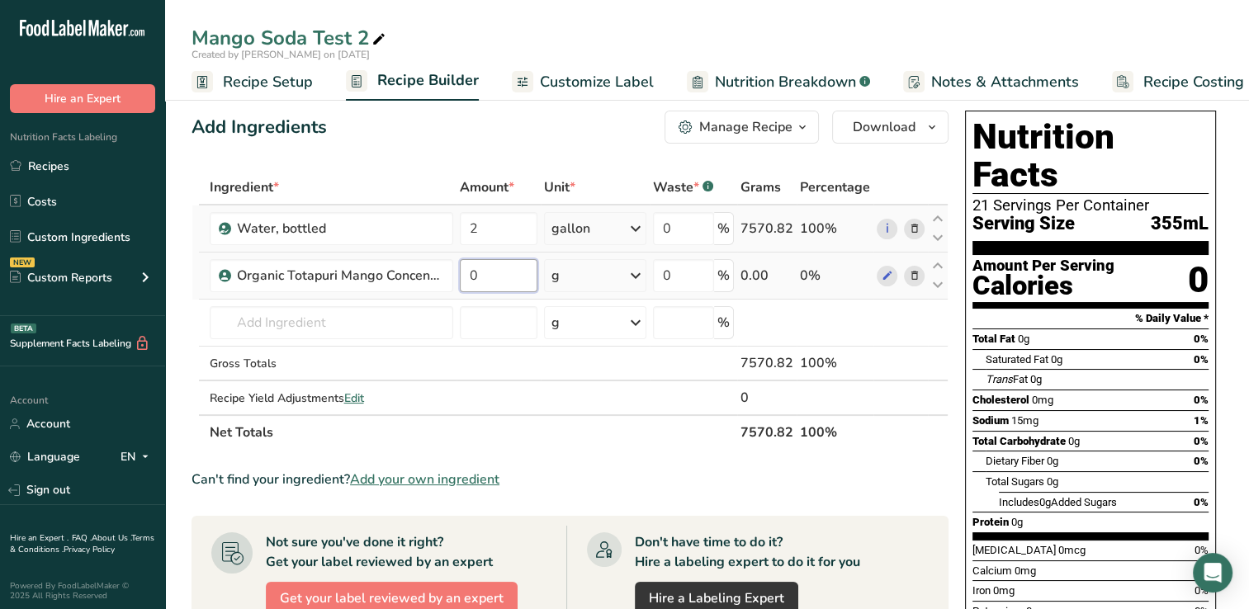
click at [495, 273] on input "0" at bounding box center [499, 275] width 78 height 33
type input "430"
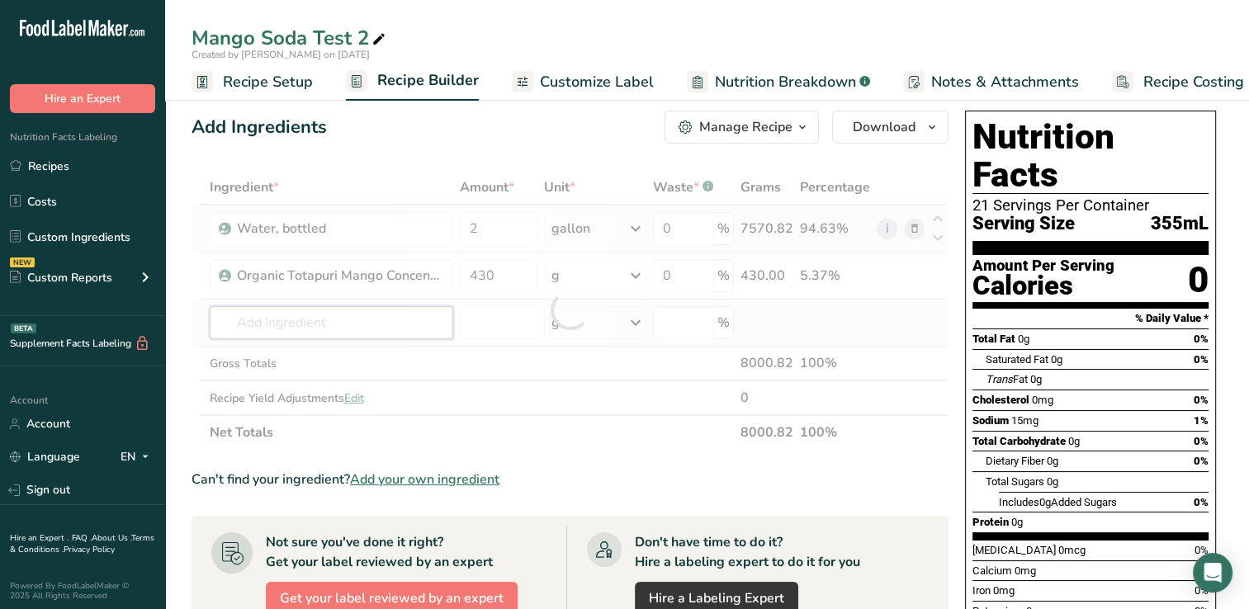
click at [241, 319] on div "Ingredient * Amount * Unit * Waste * .a-a{fill:#347362;}.b-a{fill:#fff;} Grams …" at bounding box center [569, 310] width 757 height 280
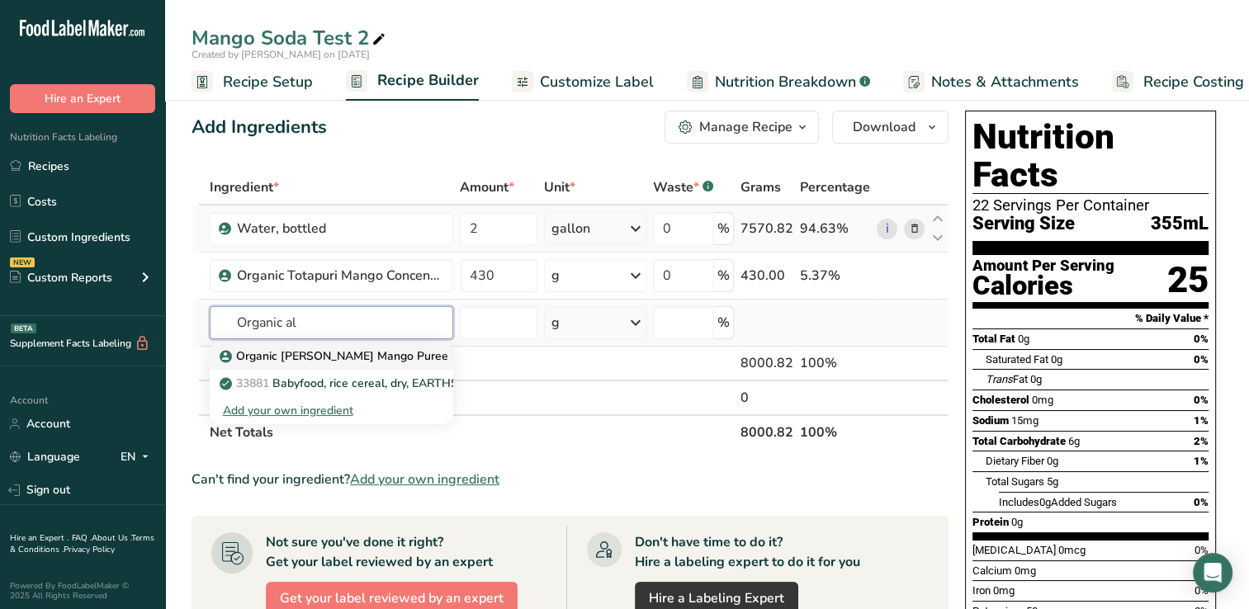
type input "Organic al"
click at [340, 355] on p "Organic [PERSON_NAME] Mango Puree" at bounding box center [335, 355] width 225 height 17
type input "Organic [PERSON_NAME] Mango Puree"
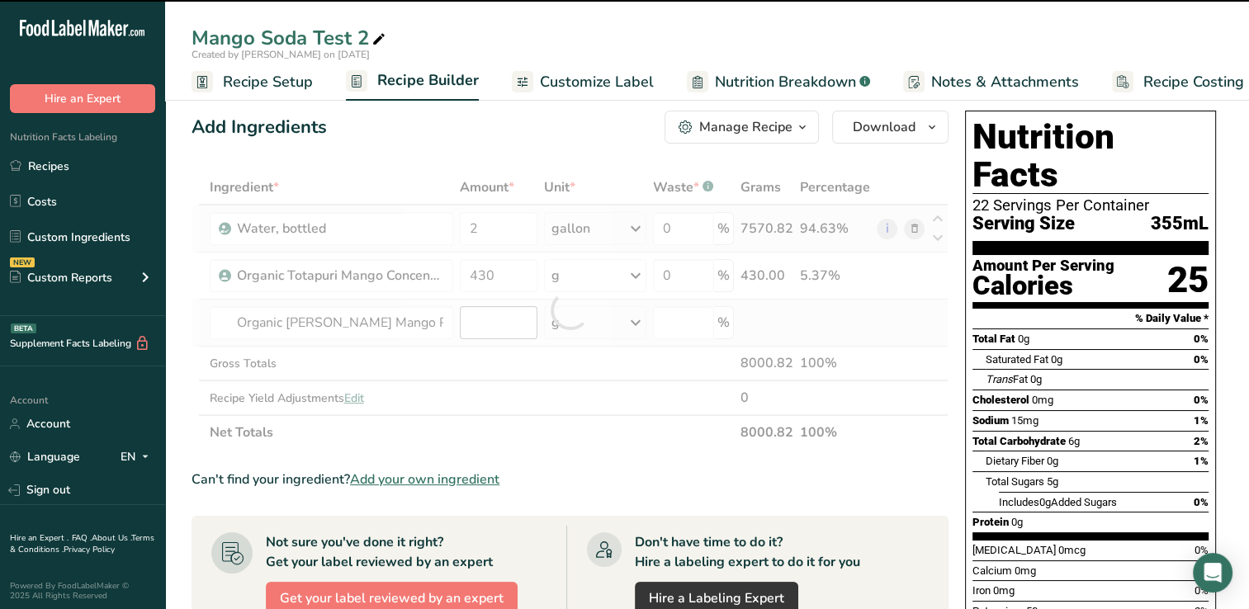
type input "0"
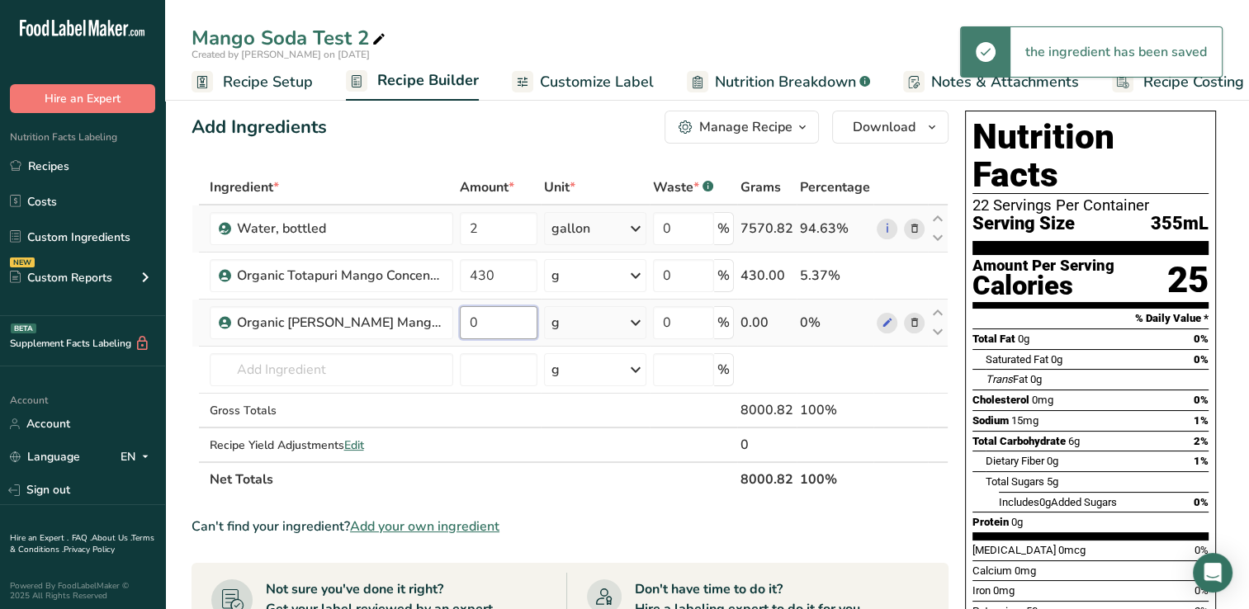
click at [481, 324] on input "0" at bounding box center [499, 322] width 78 height 33
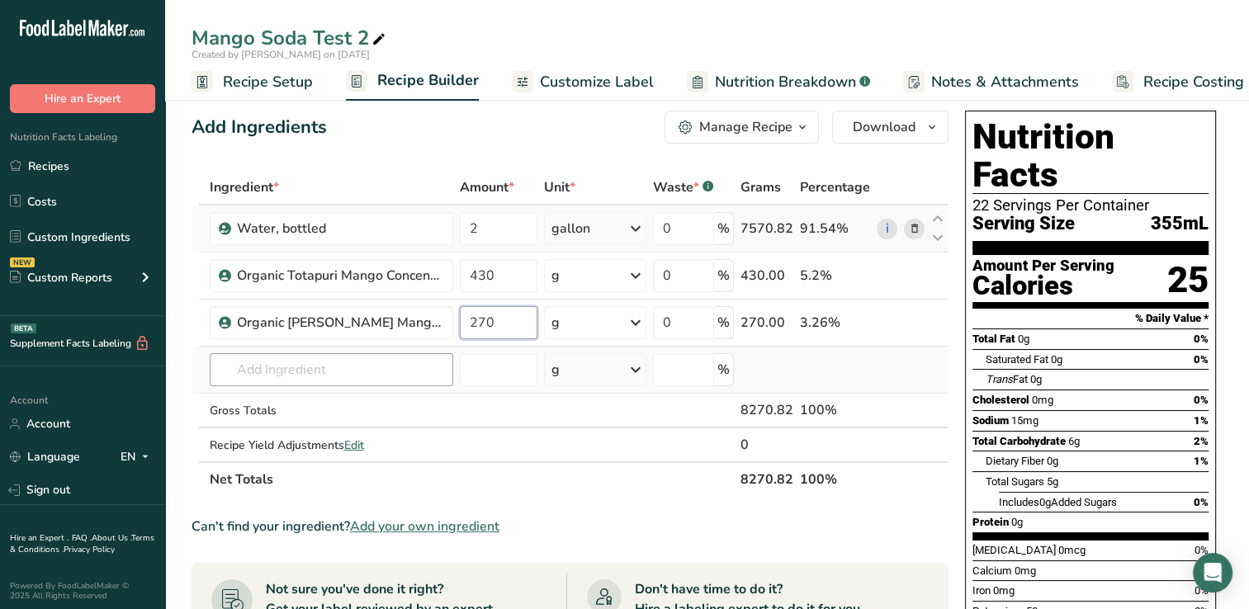
type input "270"
click at [231, 375] on div "Ingredient * Amount * Unit * Waste * .a-a{fill:#347362;}.b-a{fill:#fff;} Grams …" at bounding box center [569, 333] width 757 height 327
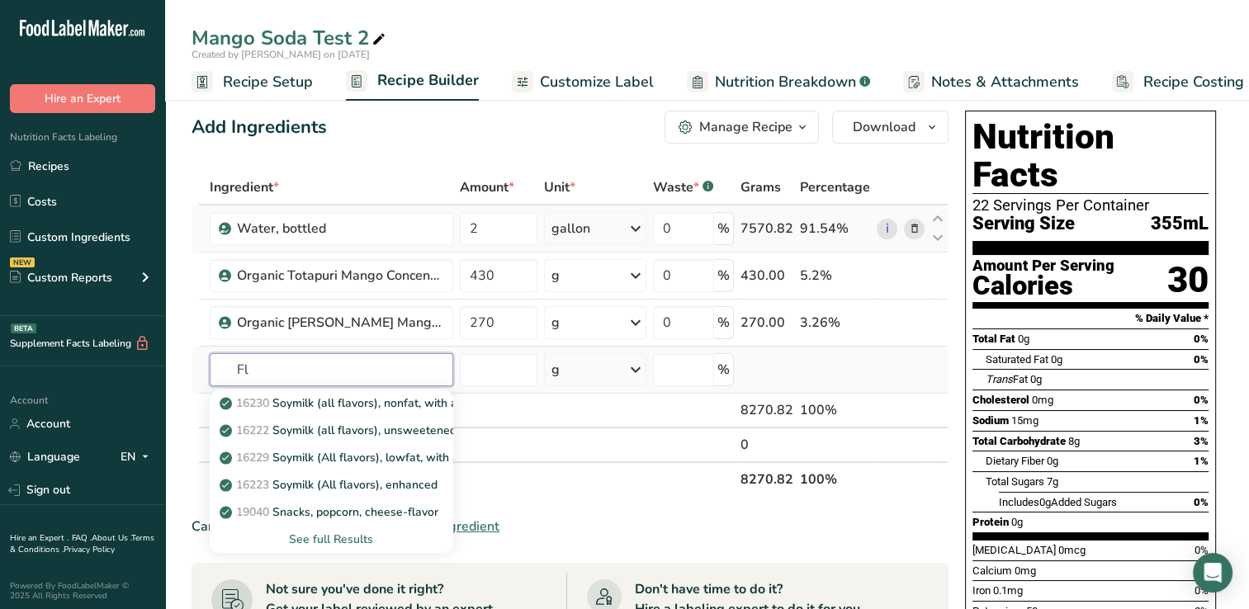
type input "F"
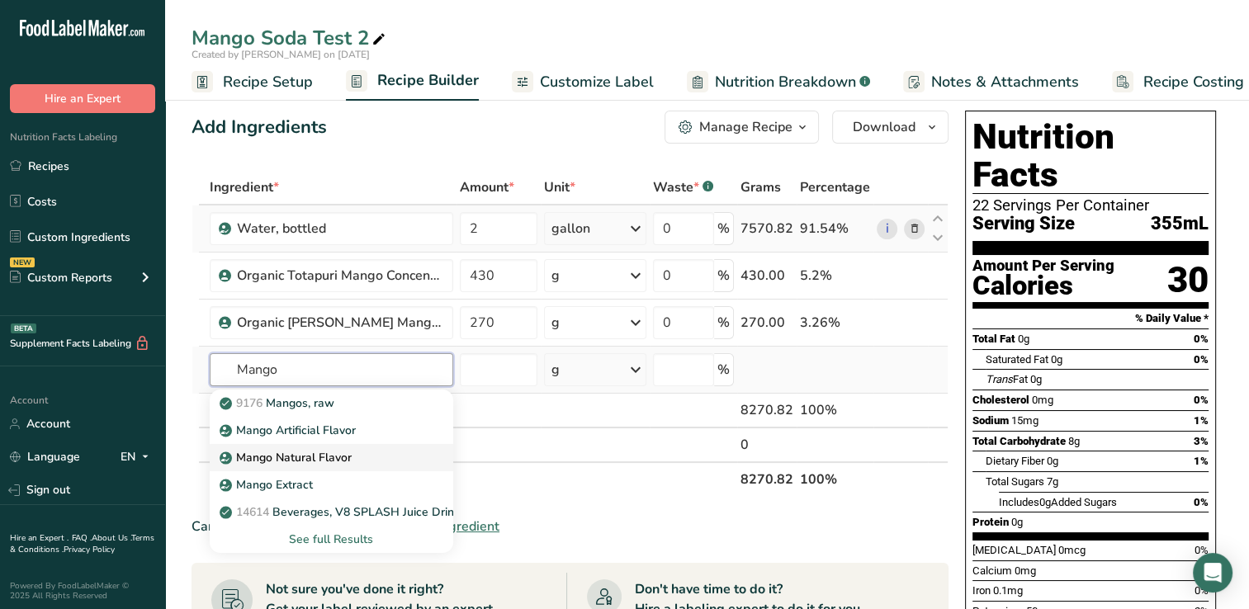
type input "Mango"
click at [333, 454] on p "Mango Natural Flavor" at bounding box center [287, 457] width 129 height 17
type input "Mango Natural Flavor"
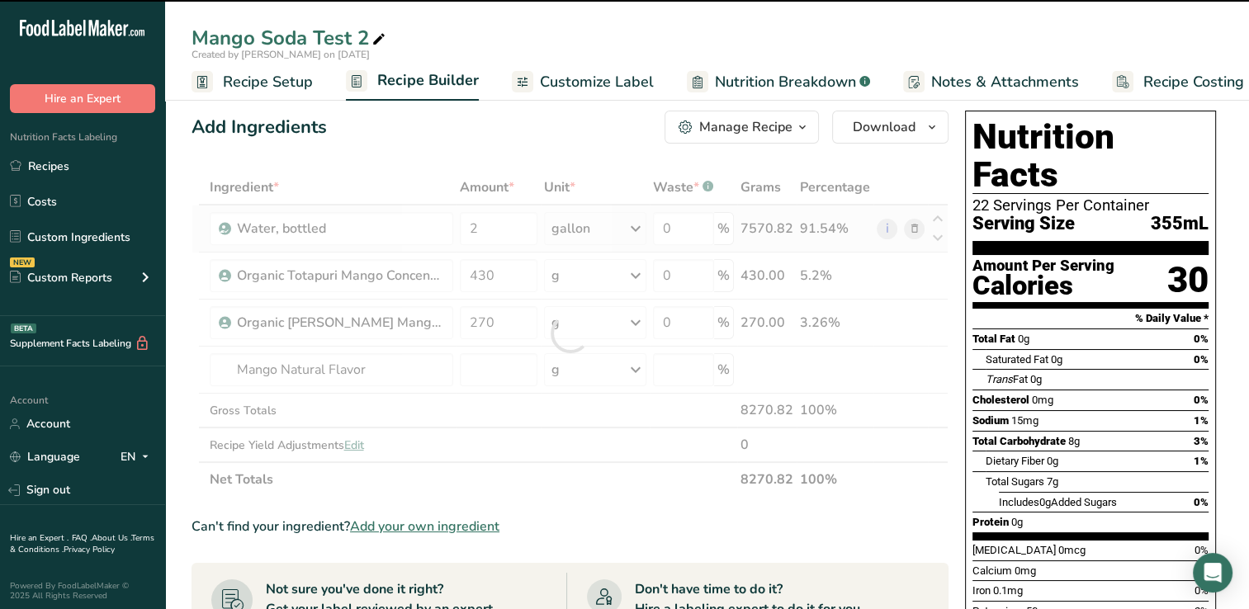
type input "0"
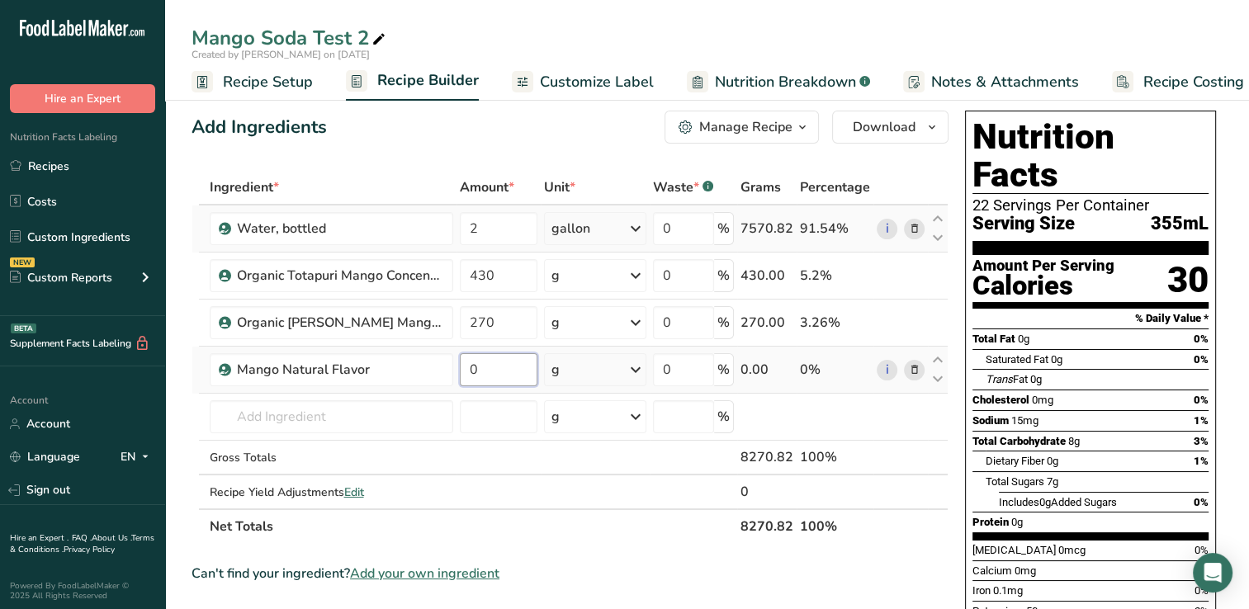
click at [479, 374] on input "0" at bounding box center [499, 369] width 78 height 33
type input "5"
click at [246, 416] on div "Ingredient * Amount * Unit * Waste * .a-a{fill:#347362;}.b-a{fill:#fff;} Grams …" at bounding box center [569, 357] width 757 height 374
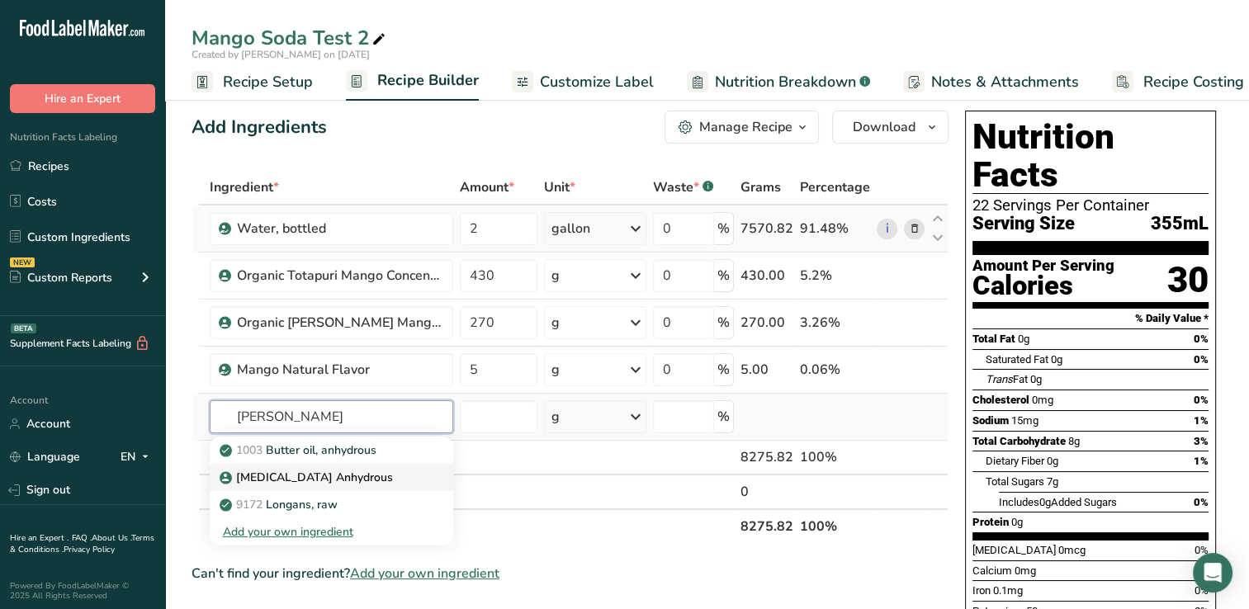
type input "anh"
click at [295, 476] on p "[MEDICAL_DATA] Anhydrous" at bounding box center [308, 477] width 170 height 17
type input "[MEDICAL_DATA] Anhydrous"
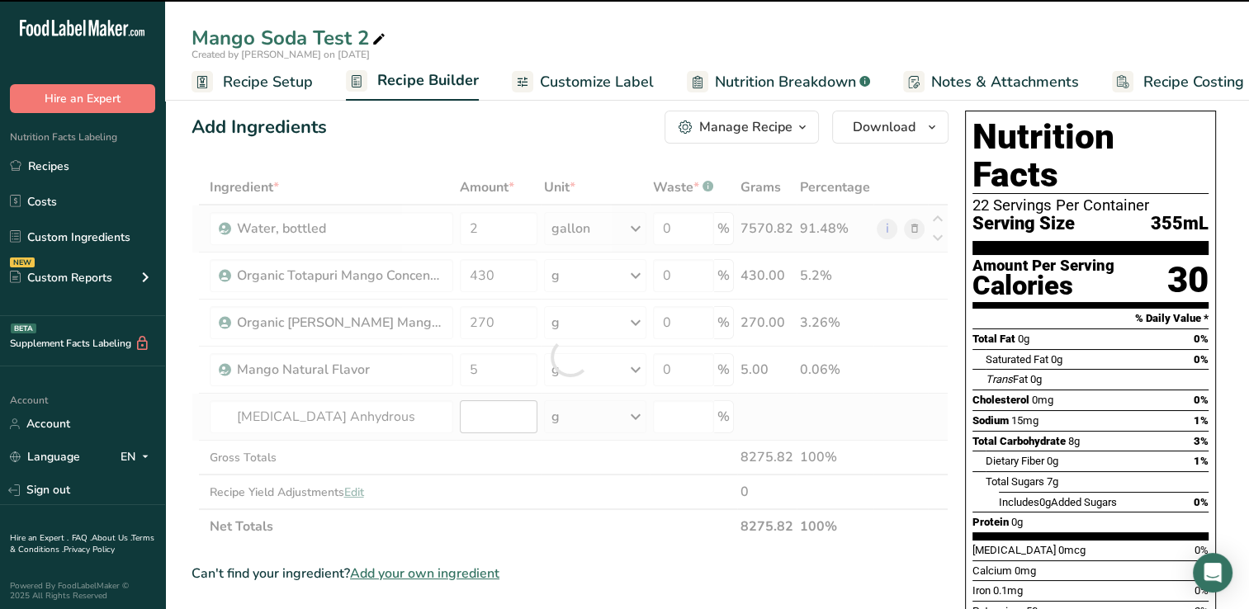
type input "0"
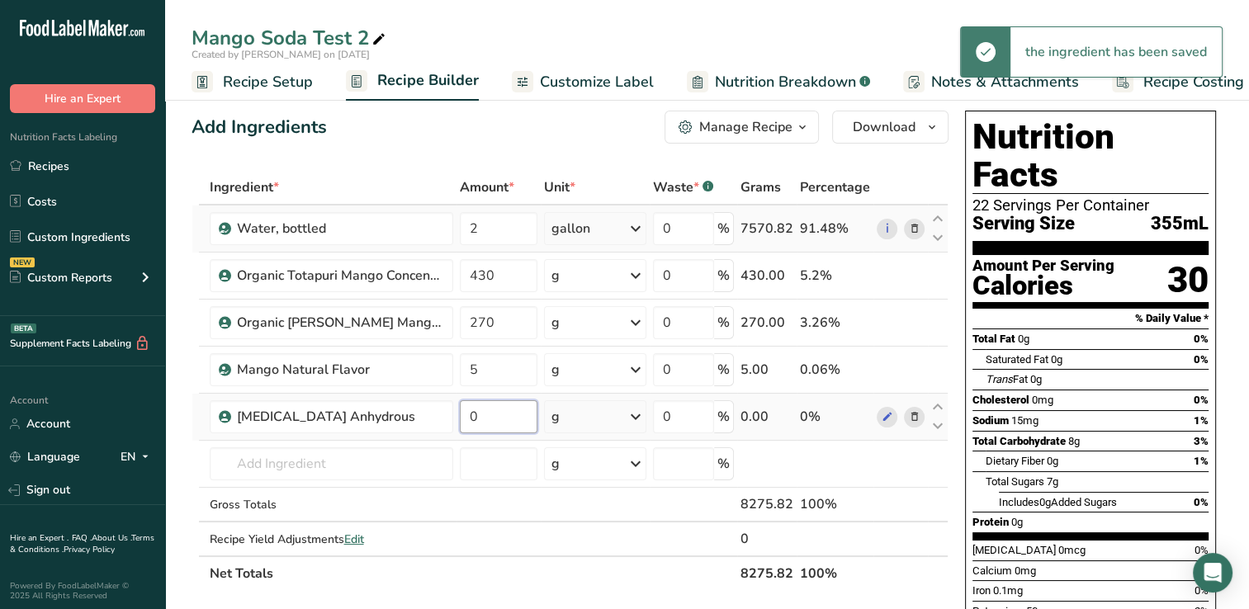
click at [489, 419] on input "0" at bounding box center [499, 416] width 78 height 33
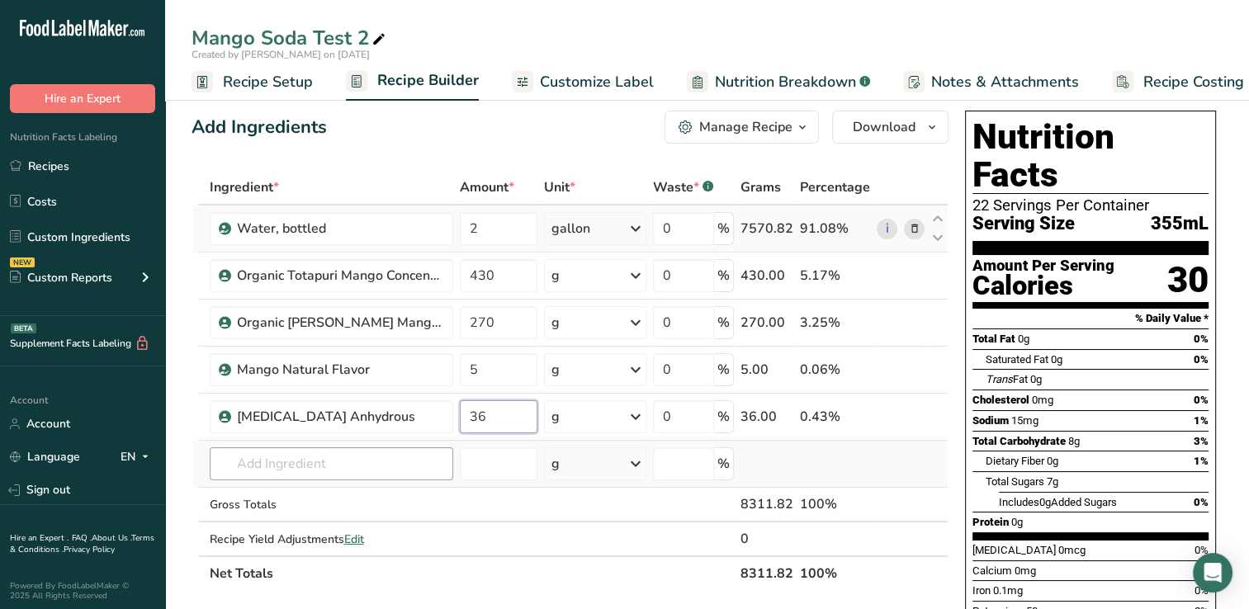
type input "36"
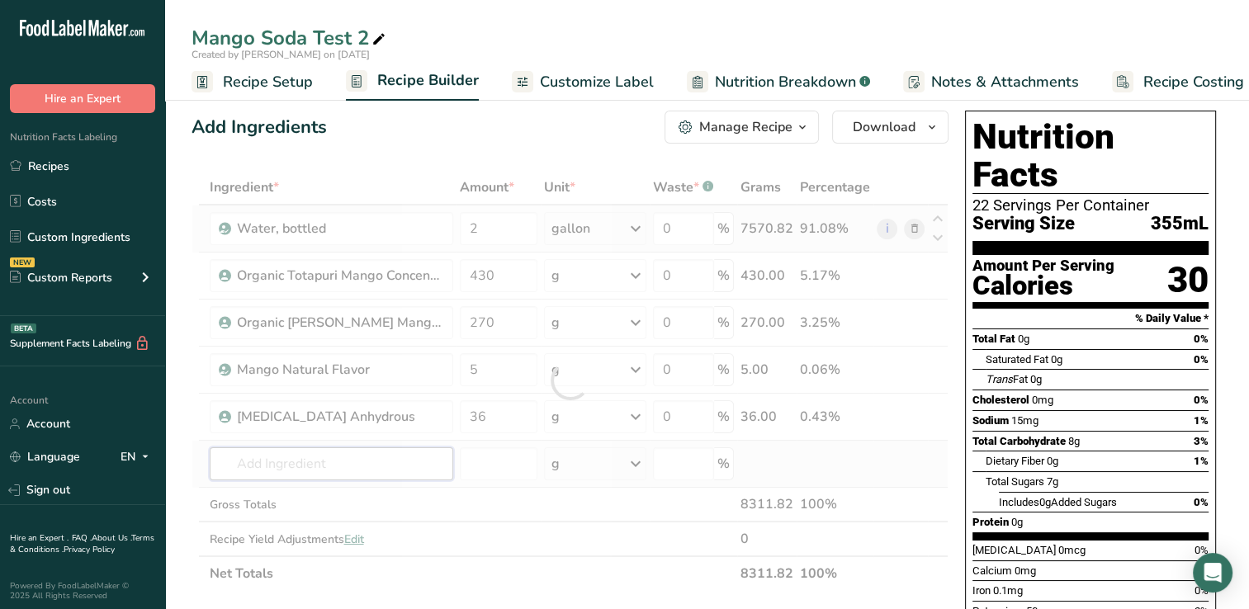
click at [258, 464] on div "Ingredient * Amount * Unit * Waste * .a-a{fill:#347362;}.b-a{fill:#fff;} Grams …" at bounding box center [569, 380] width 757 height 421
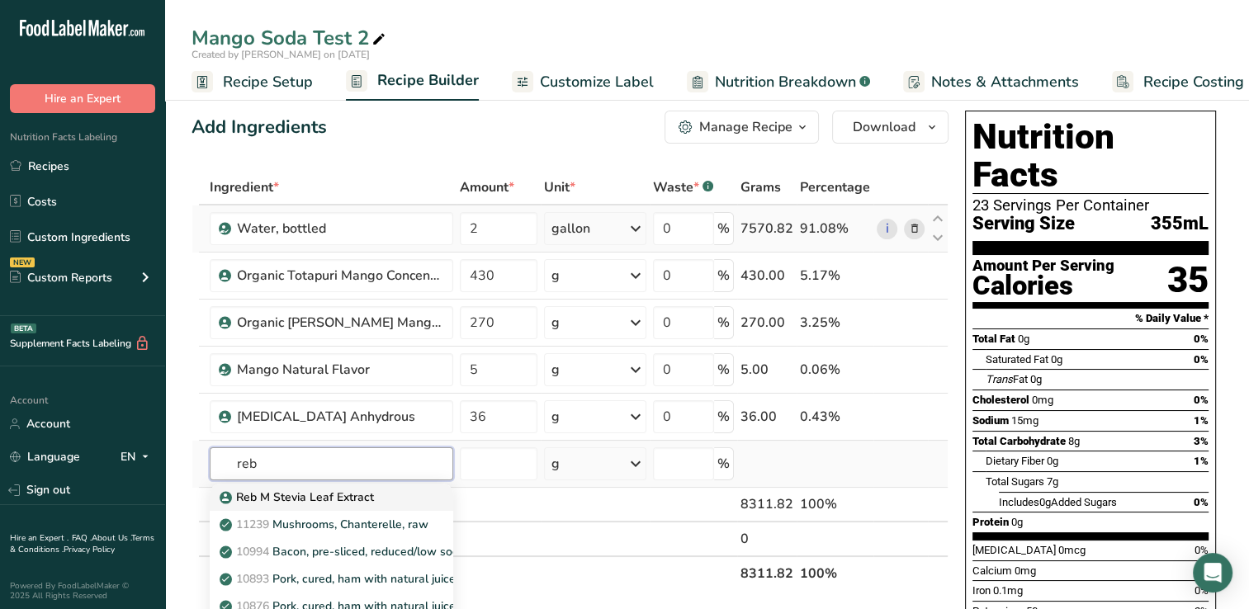
type input "reb"
click at [308, 495] on p "Reb M Stevia Leaf Extract" at bounding box center [298, 497] width 151 height 17
type input "Reb M Stevia Leaf Extract"
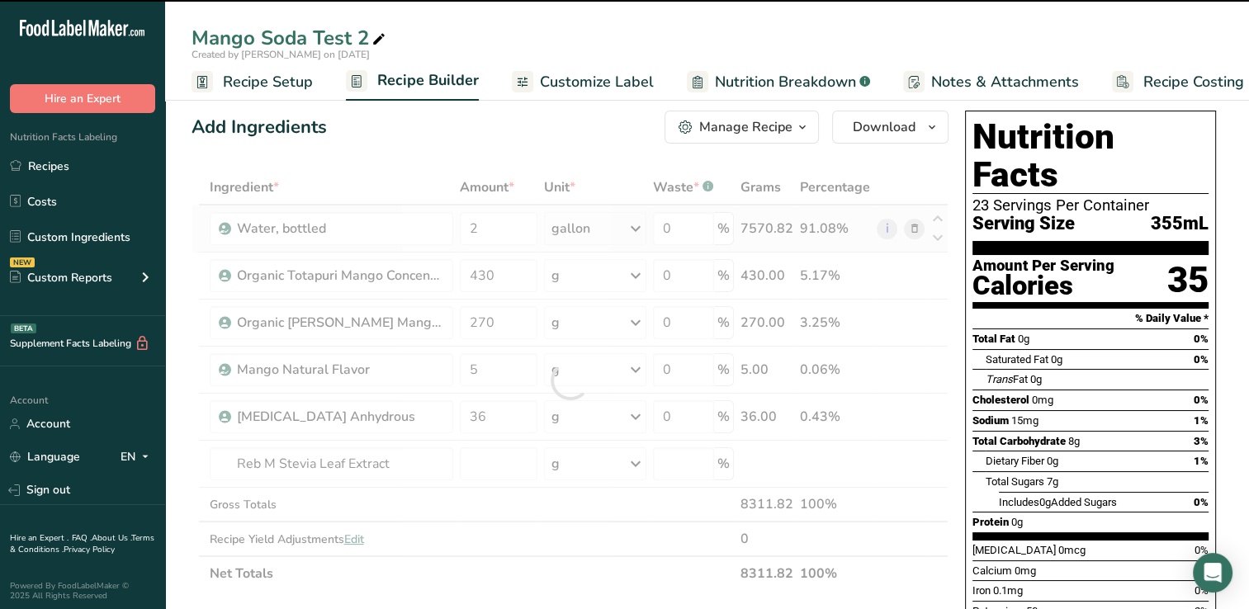
type input "0"
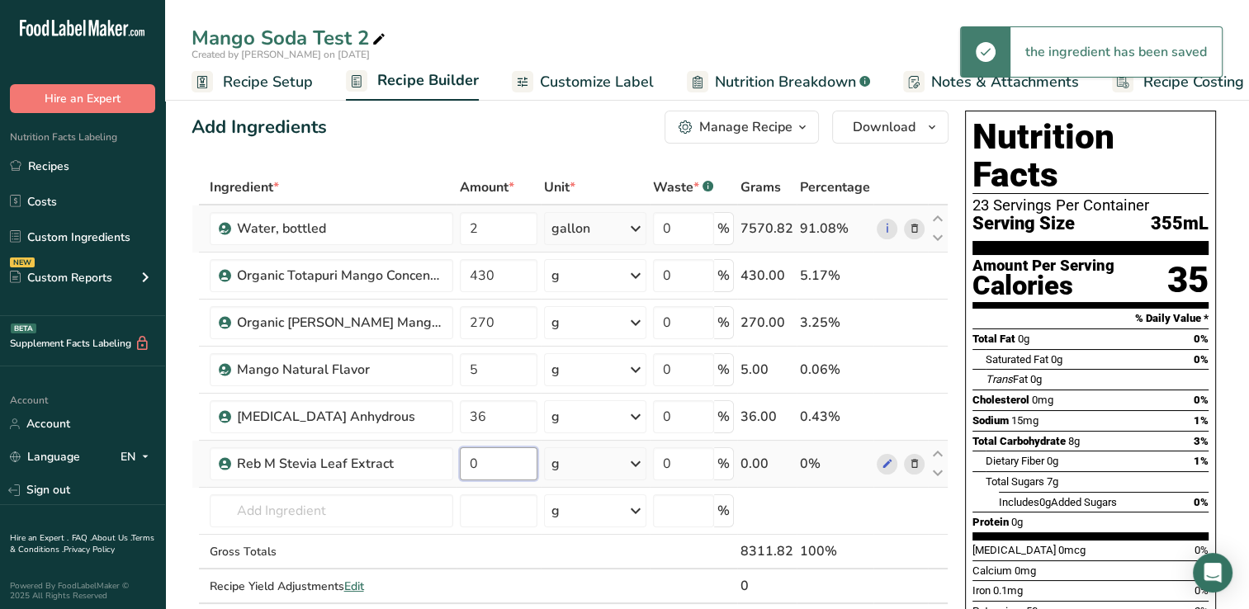
click at [482, 461] on input "0" at bounding box center [499, 463] width 78 height 33
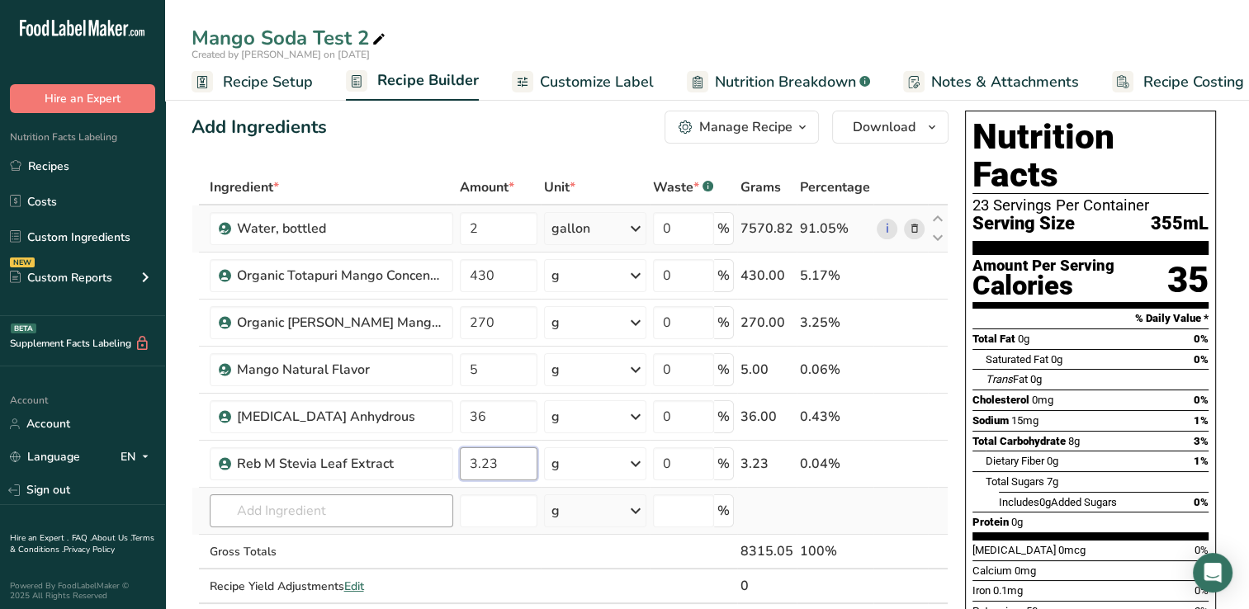
type input "3.23"
click at [356, 510] on div "Ingredient * Amount * Unit * Waste * .a-a{fill:#347362;}.b-a{fill:#fff;} Grams …" at bounding box center [569, 404] width 757 height 468
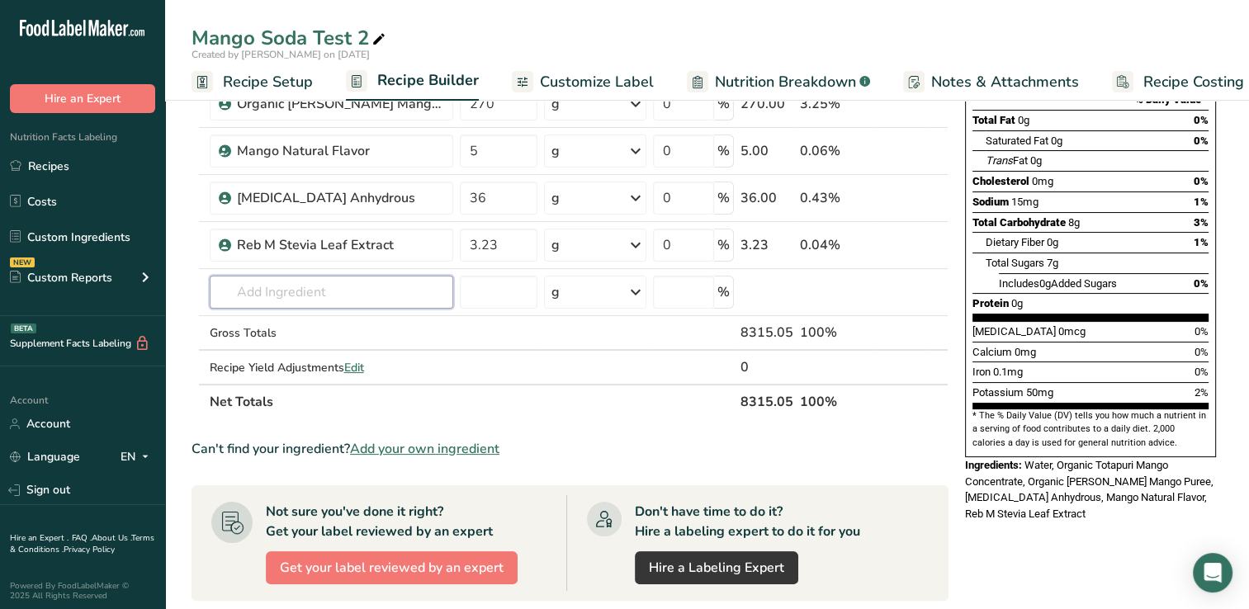
scroll to position [0, 0]
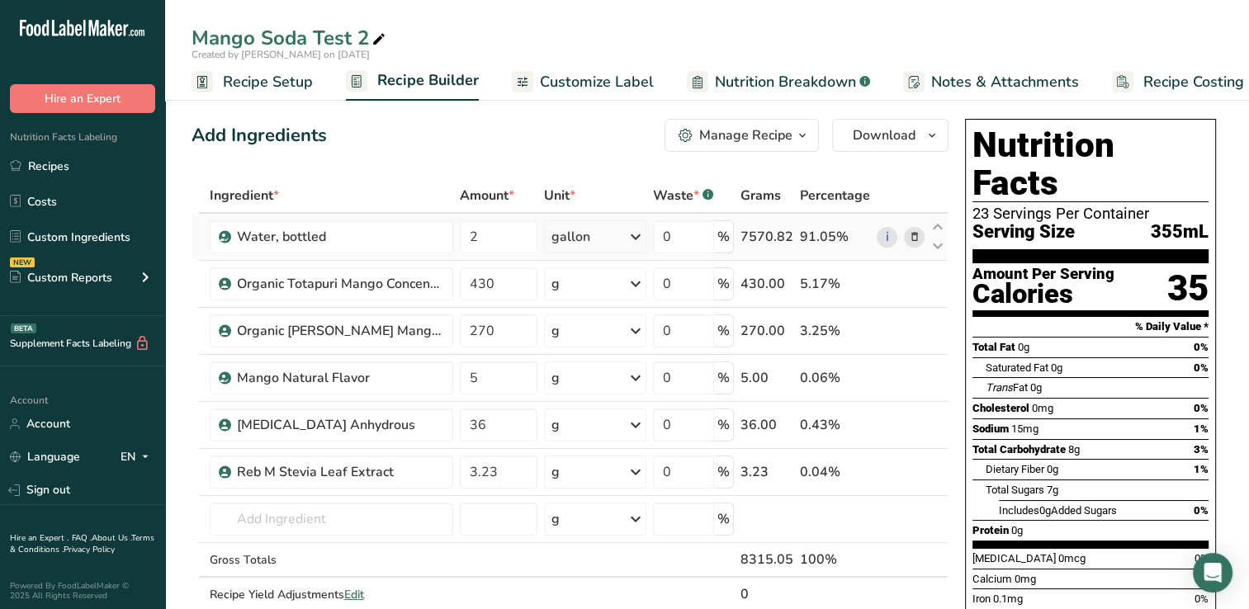
click at [584, 78] on span "Customize Label" at bounding box center [597, 82] width 114 height 22
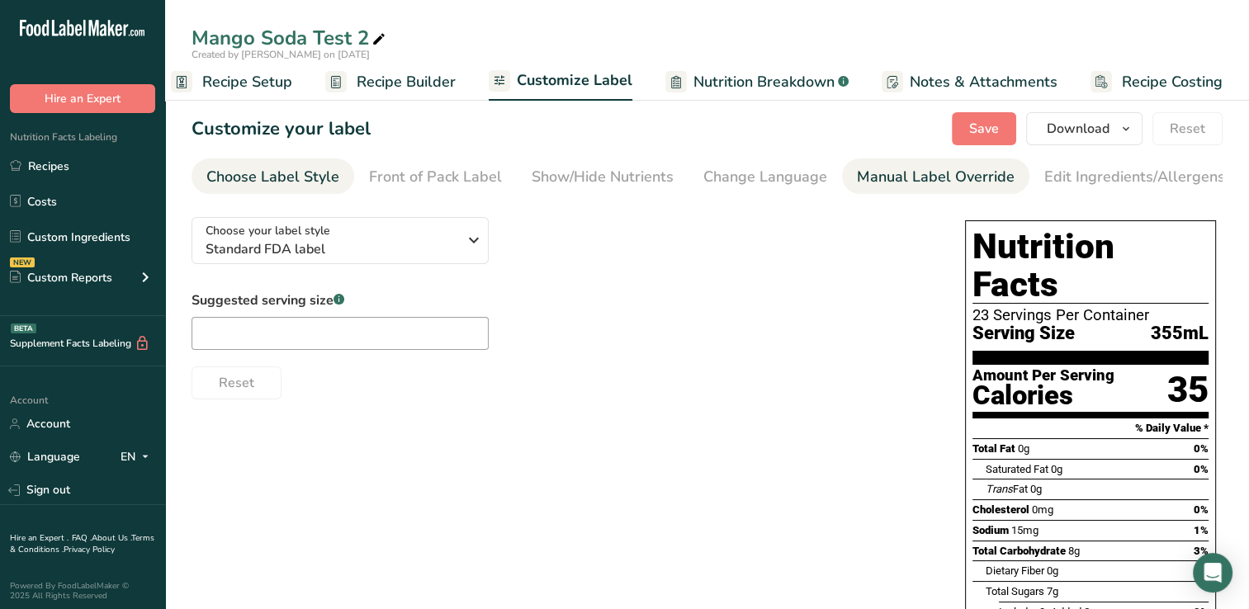
drag, startPoint x: 919, startPoint y: 173, endPoint x: 891, endPoint y: 175, distance: 28.1
click at [891, 175] on div "Manual Label Override" at bounding box center [936, 177] width 158 height 22
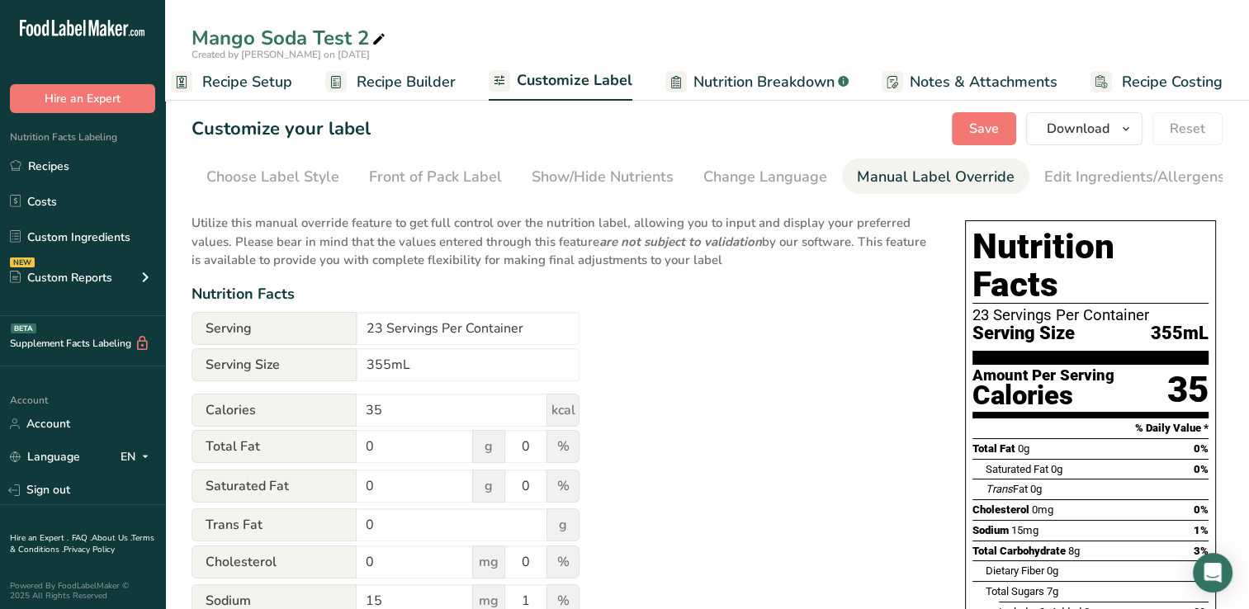
scroll to position [0, 168]
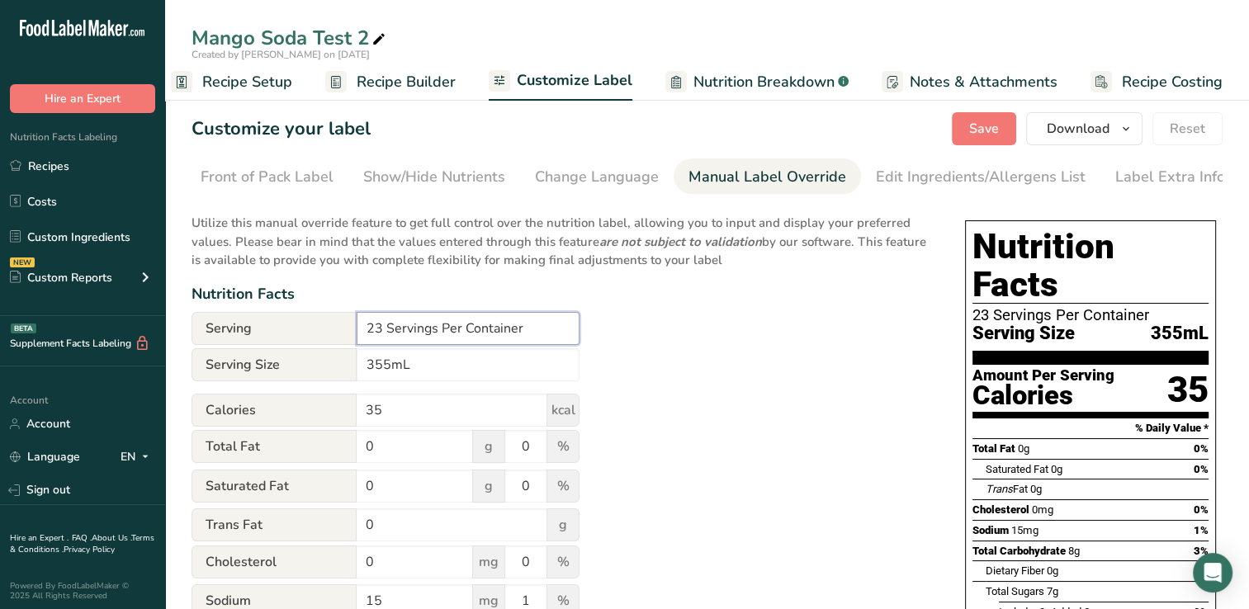
click at [383, 332] on input "23 Servings Per Container" at bounding box center [468, 328] width 223 height 33
type input "1 Servings Per Container"
drag, startPoint x: 977, startPoint y: 123, endPoint x: 833, endPoint y: 335, distance: 256.6
click at [827, 339] on div "Utilize this manual override feature to get full control over the nutrition lab…" at bounding box center [561, 608] width 740 height 809
click at [999, 130] on span "Save" at bounding box center [984, 129] width 30 height 20
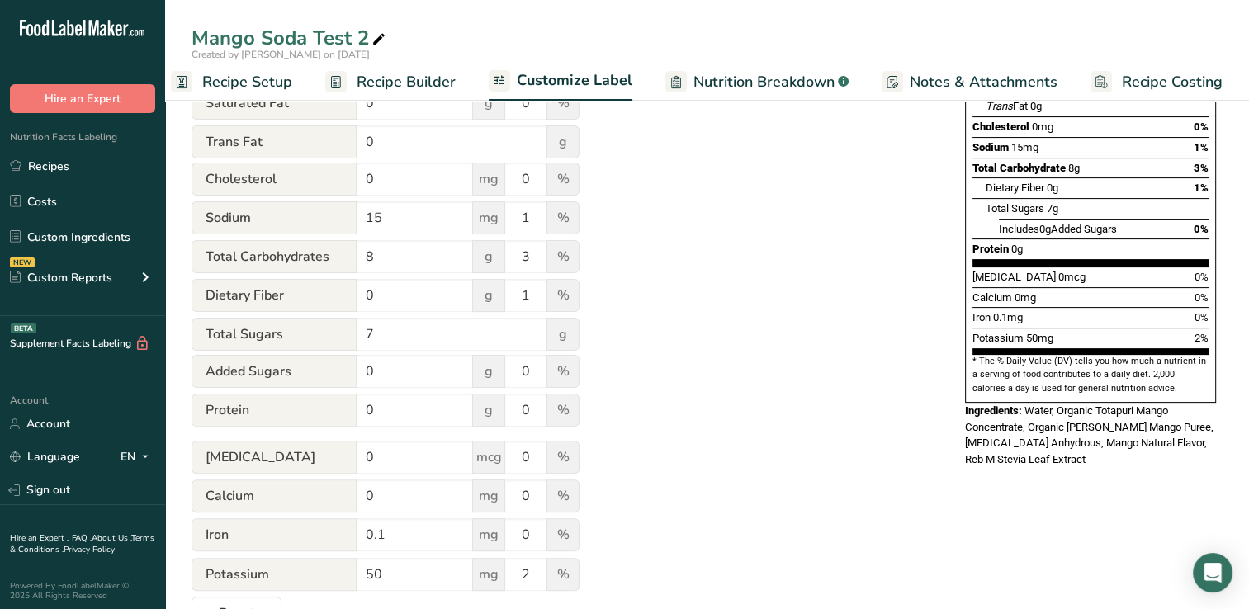
scroll to position [0, 0]
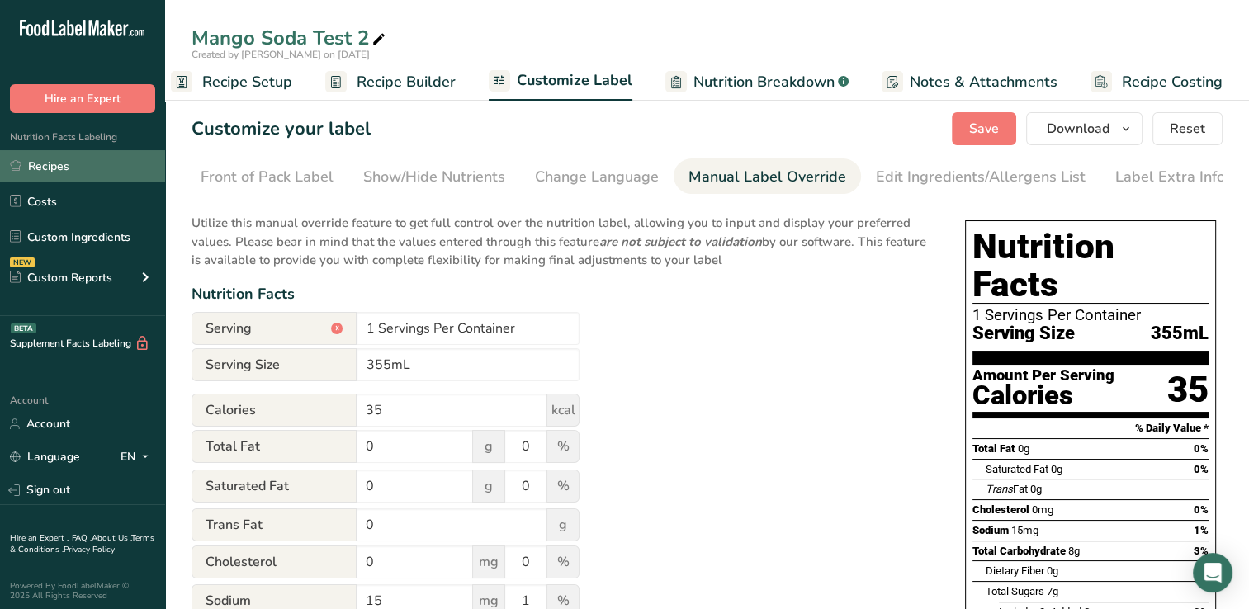
click at [50, 165] on link "Recipes" at bounding box center [82, 165] width 165 height 31
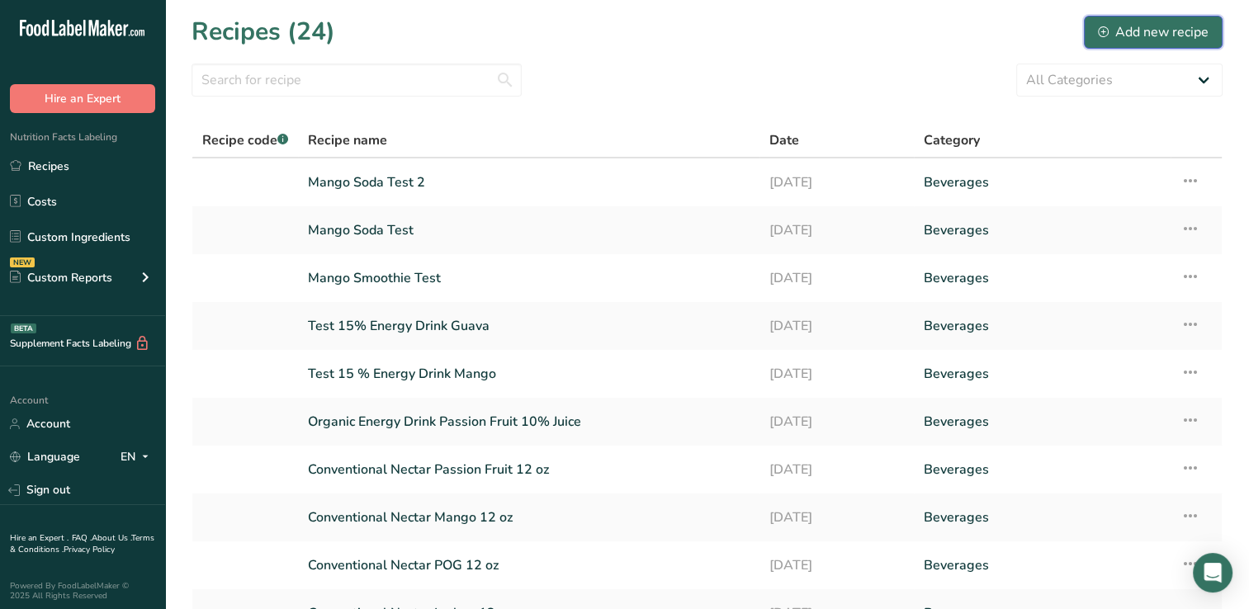
click at [1159, 28] on div "Add new recipe" at bounding box center [1153, 32] width 111 height 20
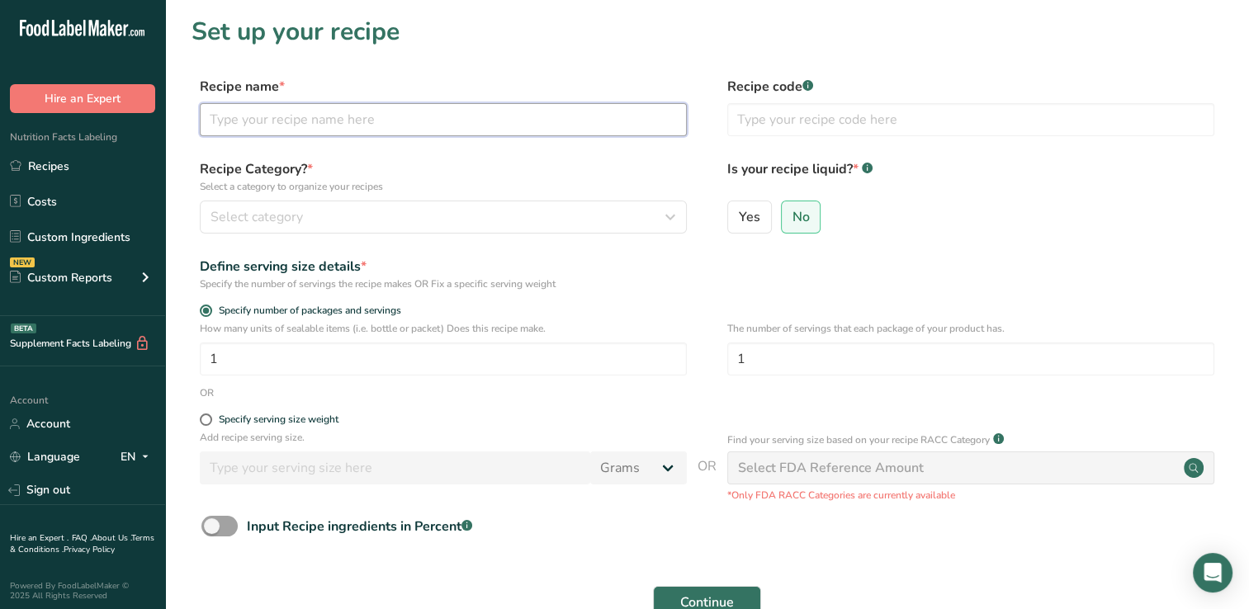
click at [231, 115] on input "text" at bounding box center [443, 119] width 487 height 33
type input "POG Soda Test"
click at [208, 418] on span at bounding box center [206, 419] width 12 height 12
click at [208, 418] on input "Specify serving size weight" at bounding box center [205, 419] width 11 height 11
radio input "true"
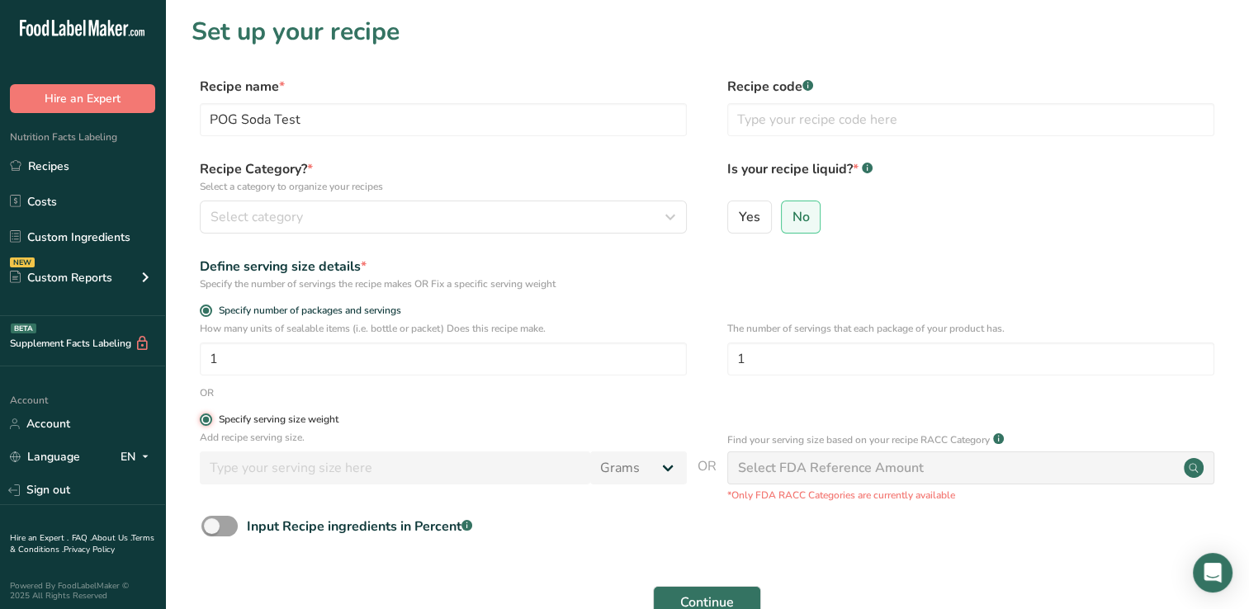
radio input "false"
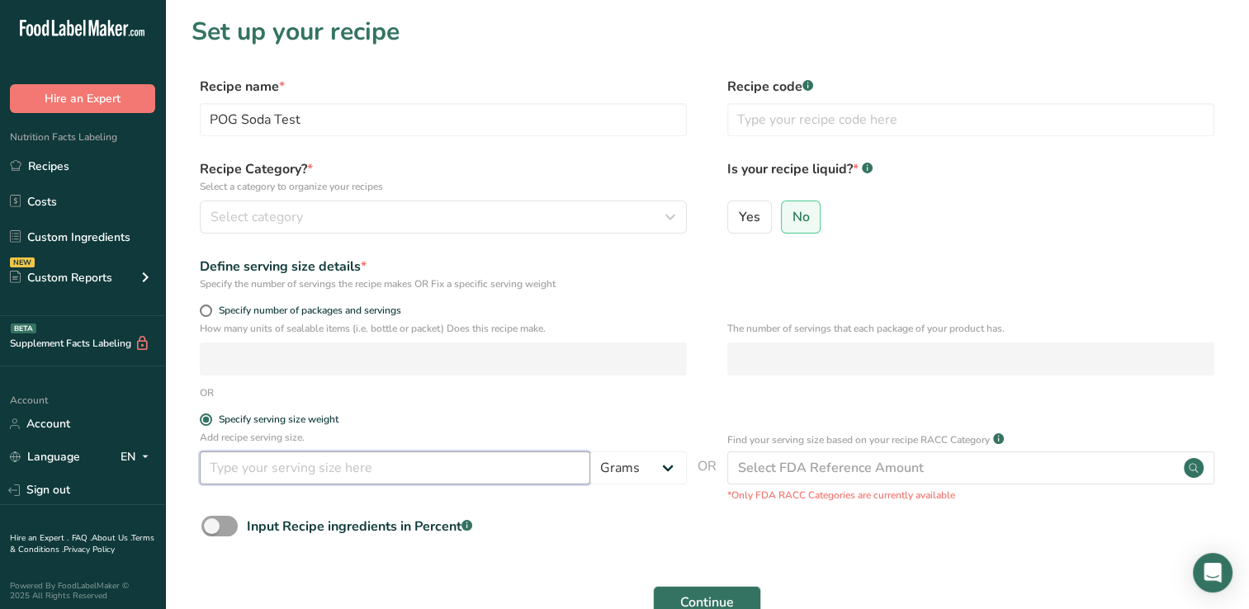
click at [227, 467] on input "number" at bounding box center [395, 467] width 390 height 33
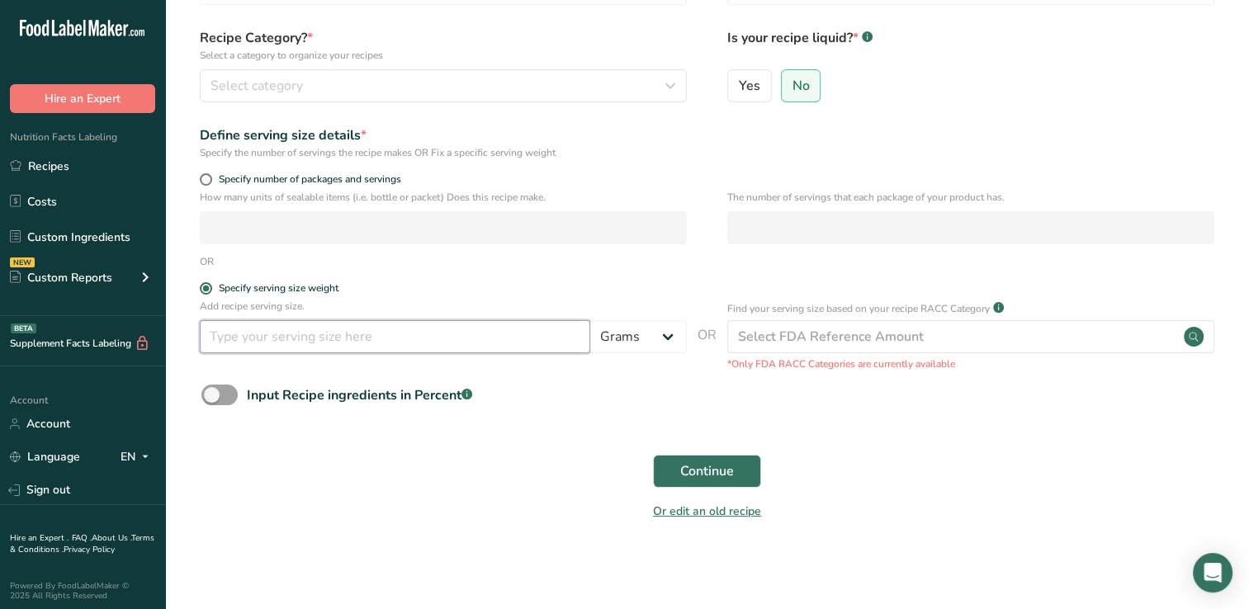
scroll to position [132, 0]
type input "355"
click at [664, 335] on select "Grams kg mg mcg lb oz l mL fl oz tbsp tsp cup qt gallon" at bounding box center [638, 335] width 97 height 33
select select "17"
click at [590, 319] on select "Grams kg mg mcg lb oz l mL fl oz tbsp tsp cup qt gallon" at bounding box center [638, 335] width 97 height 33
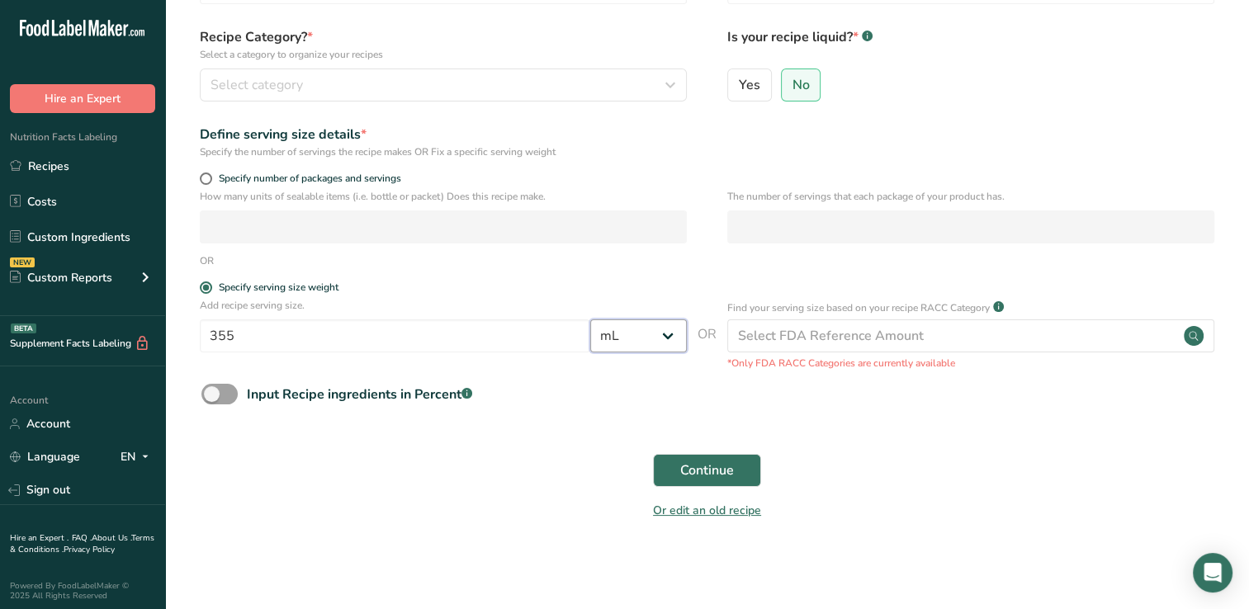
select select "22"
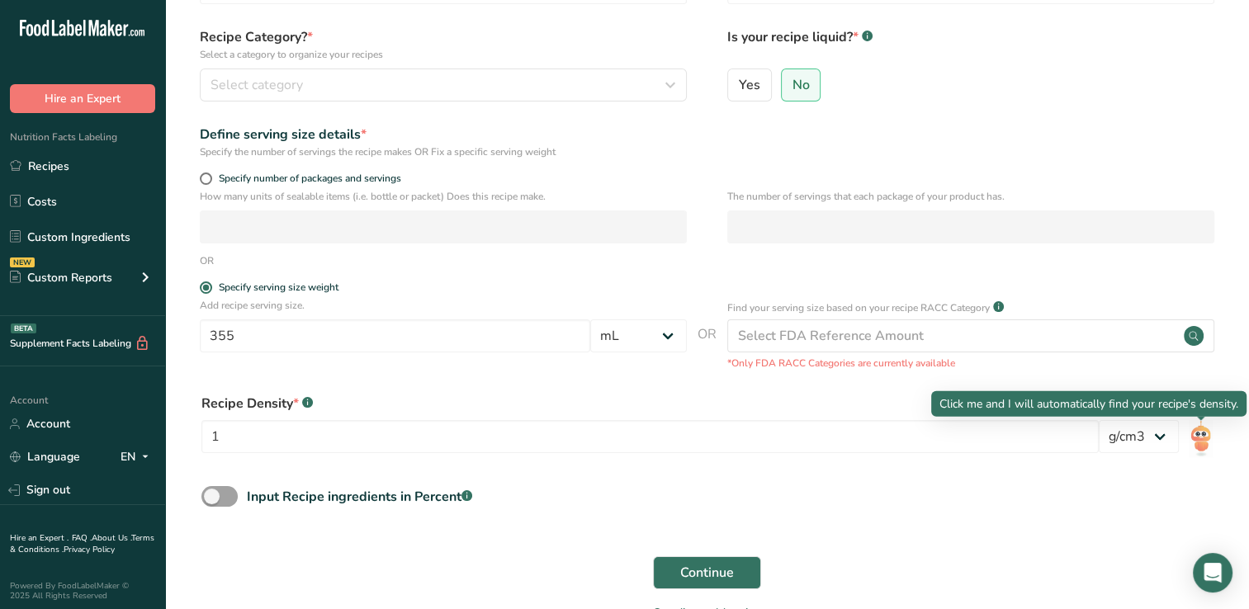
click at [1200, 438] on img at bounding box center [1200, 438] width 24 height 37
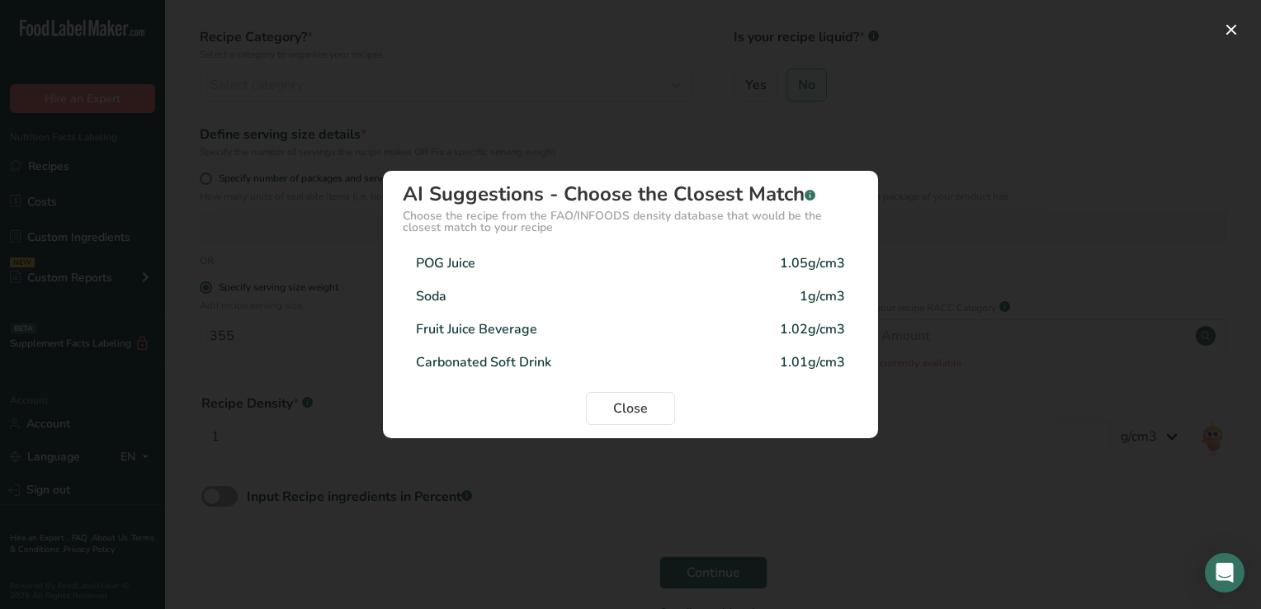
click at [470, 258] on div "POG Juice" at bounding box center [445, 263] width 59 height 20
type input "1.05"
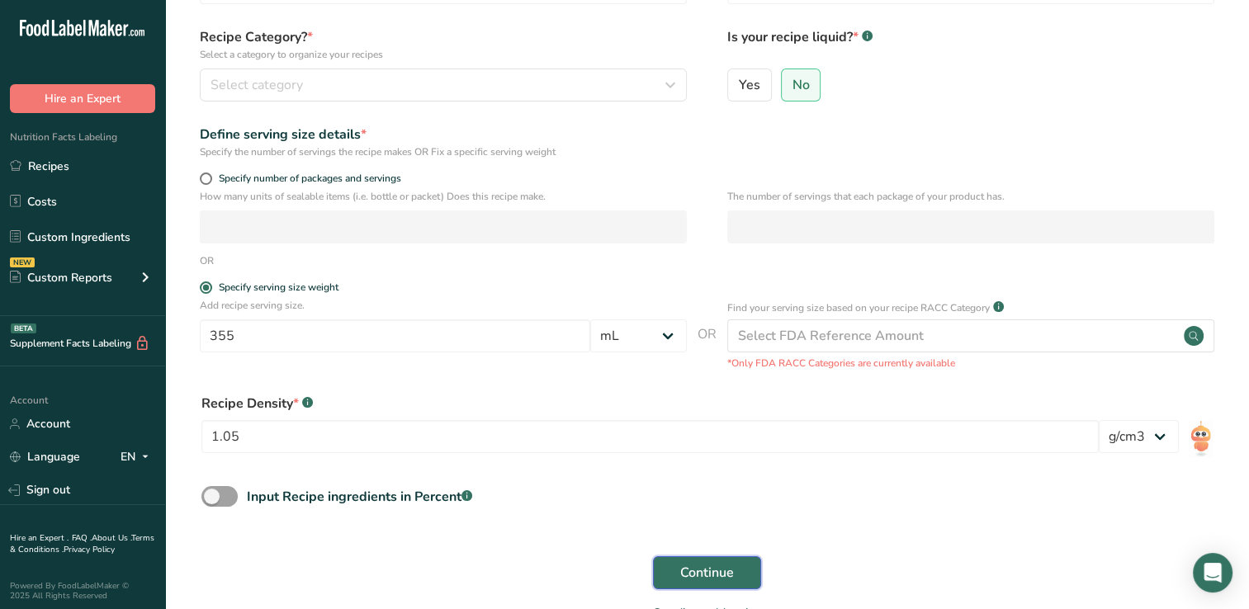
click at [699, 574] on span "Continue" at bounding box center [707, 573] width 54 height 20
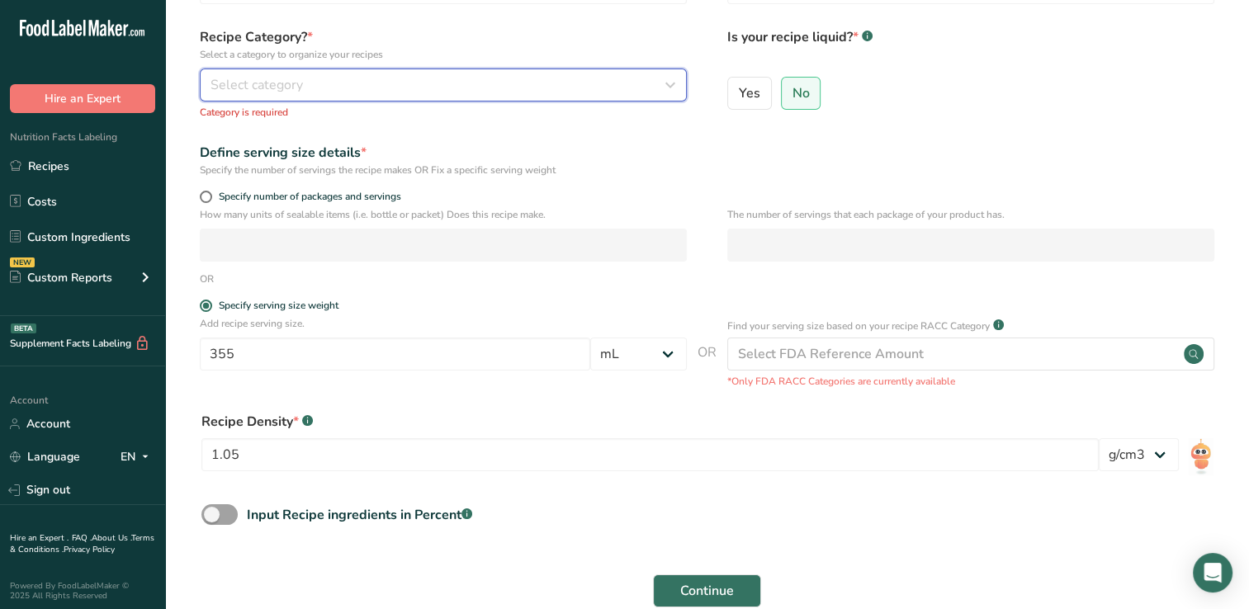
click at [670, 83] on icon "button" at bounding box center [670, 85] width 20 height 30
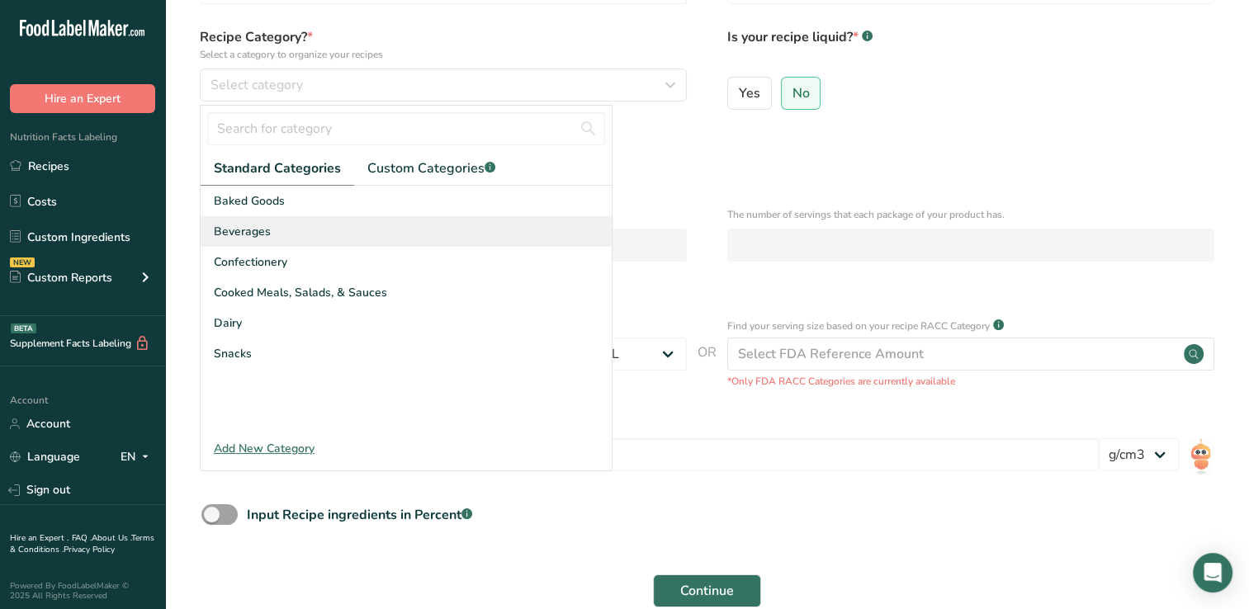
click at [239, 233] on span "Beverages" at bounding box center [242, 231] width 57 height 17
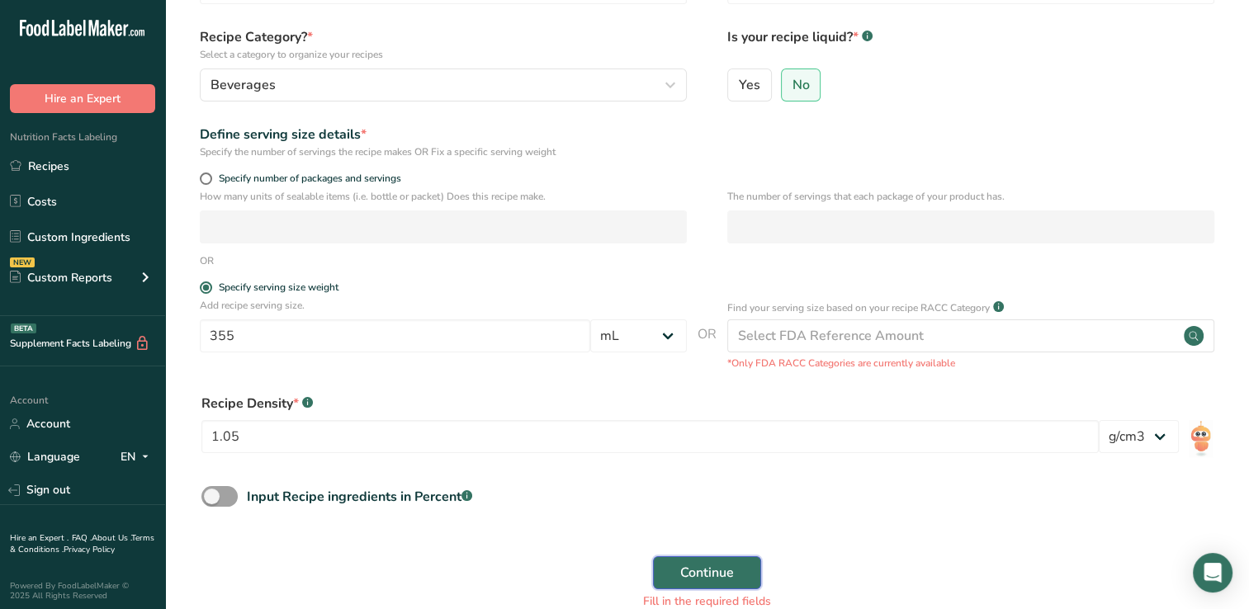
click at [690, 569] on span "Continue" at bounding box center [707, 573] width 54 height 20
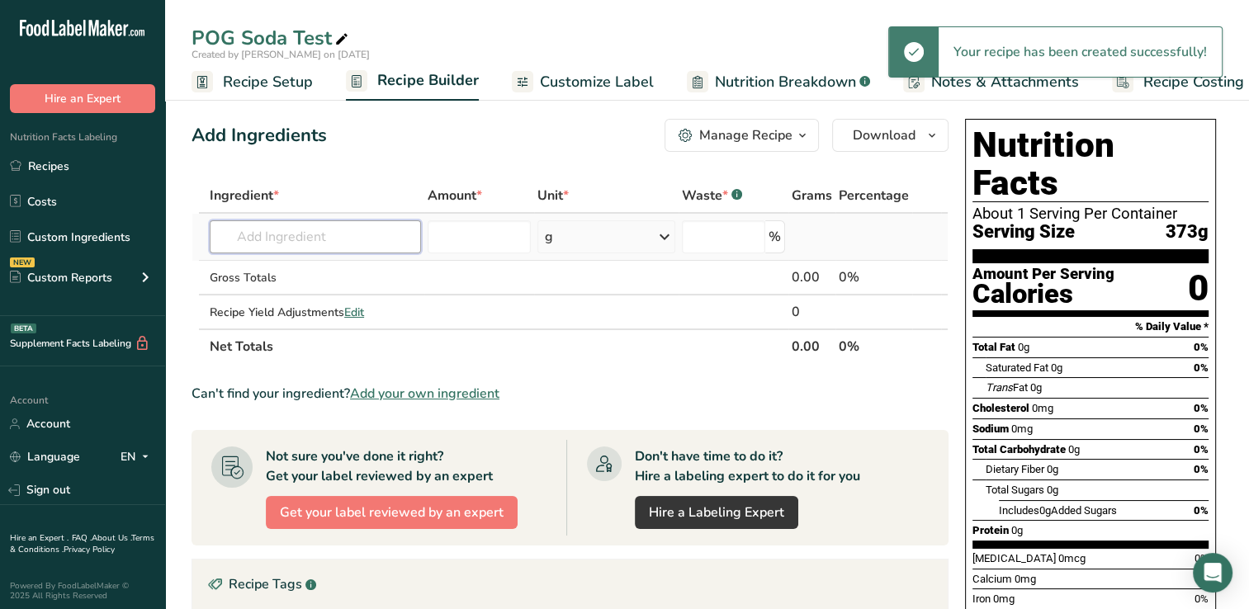
click at [234, 234] on input "text" at bounding box center [315, 236] width 211 height 33
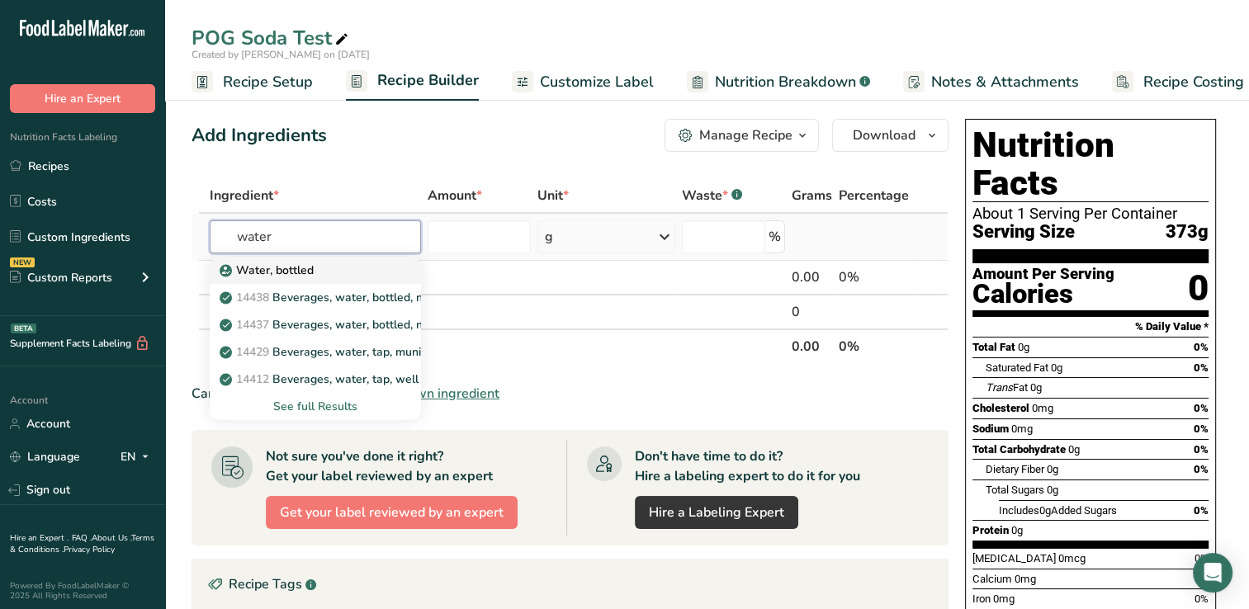
type input "water"
drag, startPoint x: 281, startPoint y: 272, endPoint x: 469, endPoint y: 239, distance: 190.2
drag, startPoint x: 469, startPoint y: 239, endPoint x: 445, endPoint y: 238, distance: 23.9
drag, startPoint x: 445, startPoint y: 238, endPoint x: 485, endPoint y: 229, distance: 41.3
click at [485, 229] on input "number" at bounding box center [479, 236] width 103 height 33
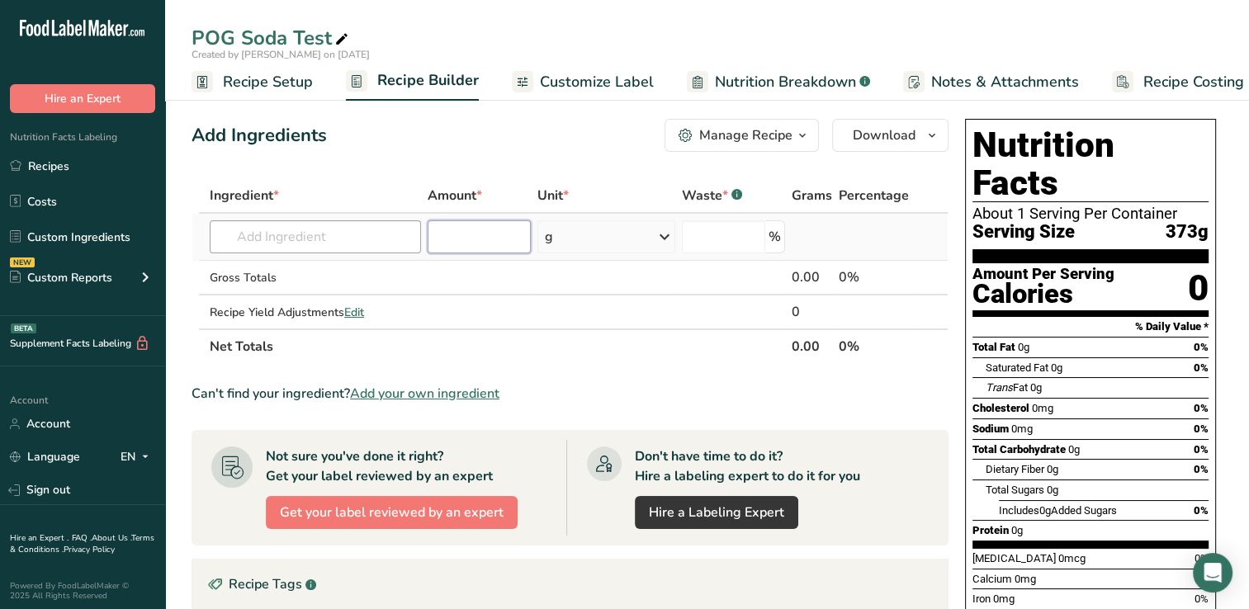
drag, startPoint x: 485, startPoint y: 229, endPoint x: 338, endPoint y: 238, distance: 148.0
click at [338, 238] on tr "Water, bottled 14438 Beverages, water, bottled, non-carbonated, CRYSTAL GEYSER …" at bounding box center [569, 237] width 755 height 47
click at [338, 238] on input "text" at bounding box center [315, 236] width 211 height 33
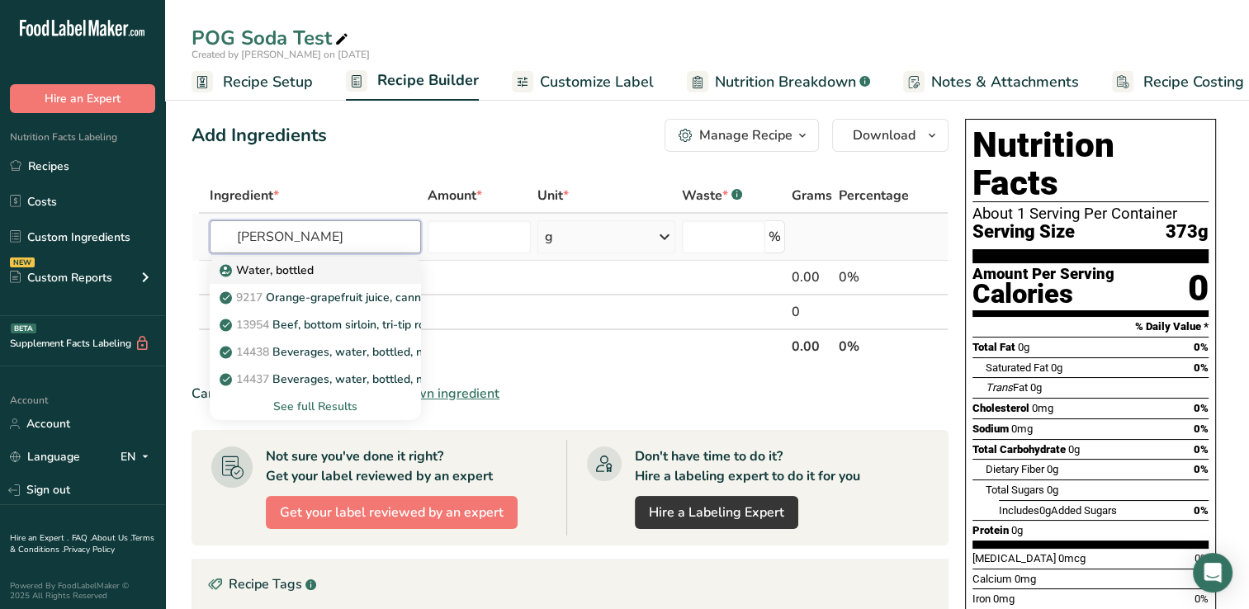
type input "[PERSON_NAME]"
click at [303, 269] on p "Water, bottled" at bounding box center [268, 270] width 91 height 17
type input "Water, bottled"
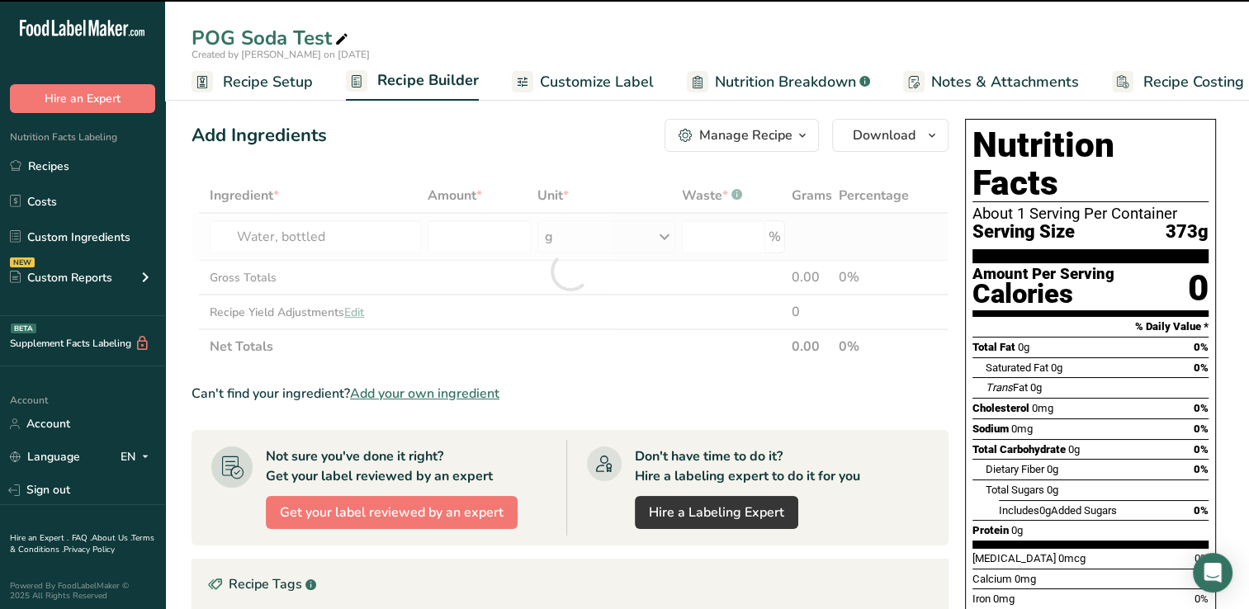
type input "0"
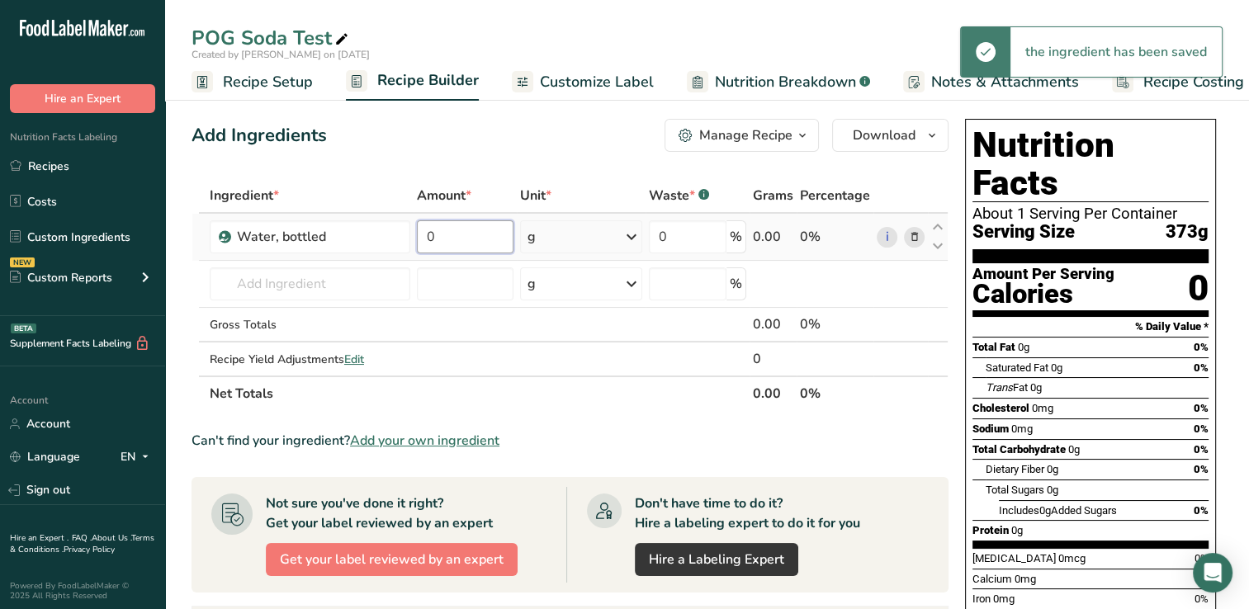
click at [456, 237] on input "0" at bounding box center [465, 236] width 96 height 33
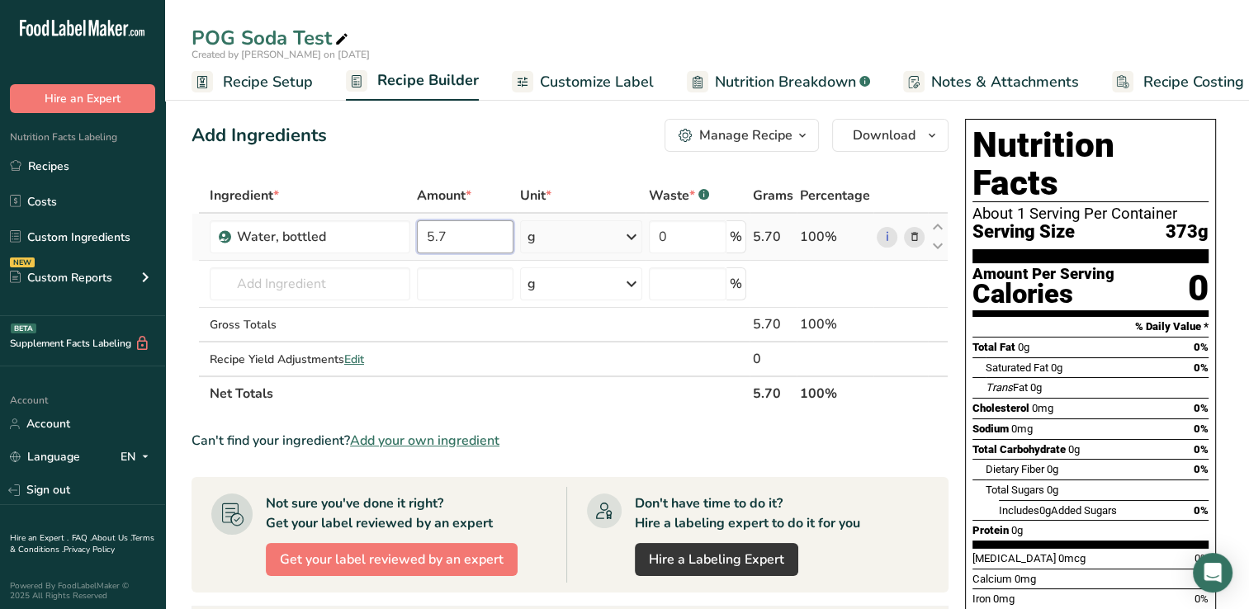
type input "5.7"
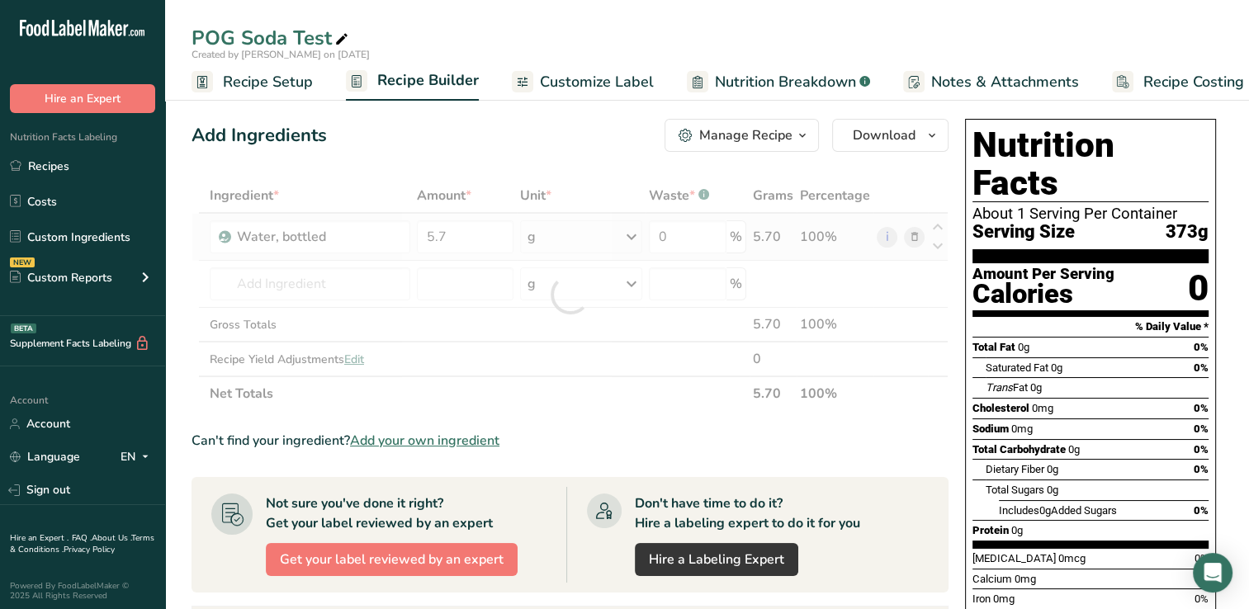
click at [632, 233] on div "Ingredient * Amount * Unit * Waste * .a-a{fill:#347362;}.b-a{fill:#fff;} Grams …" at bounding box center [569, 294] width 757 height 233
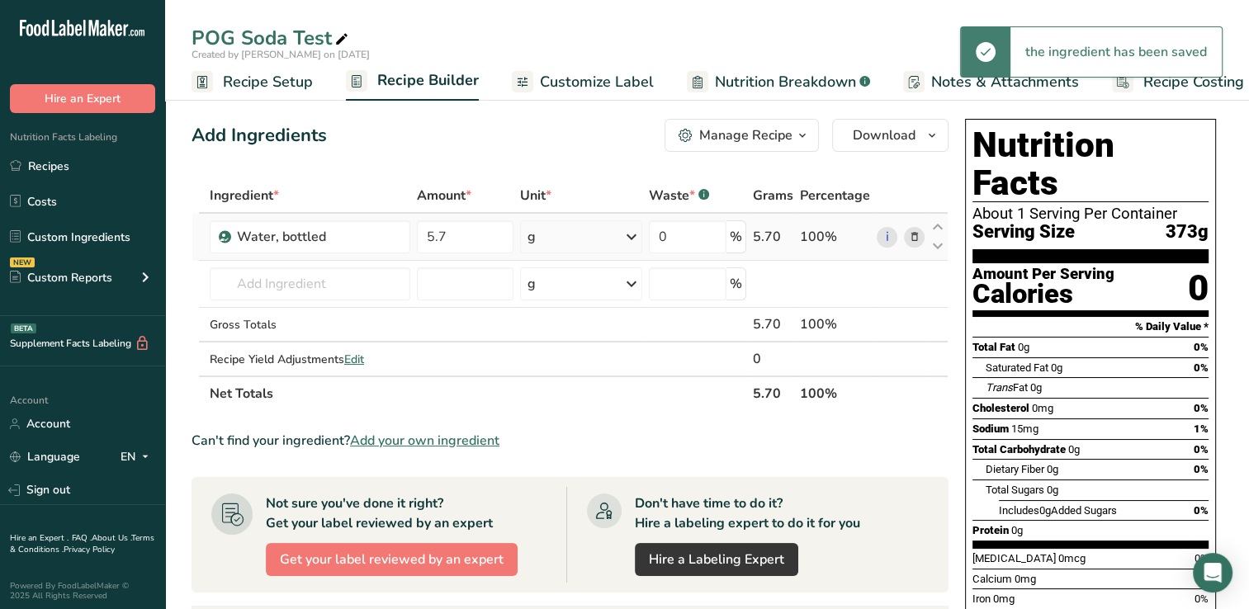
click at [632, 233] on icon at bounding box center [631, 237] width 20 height 30
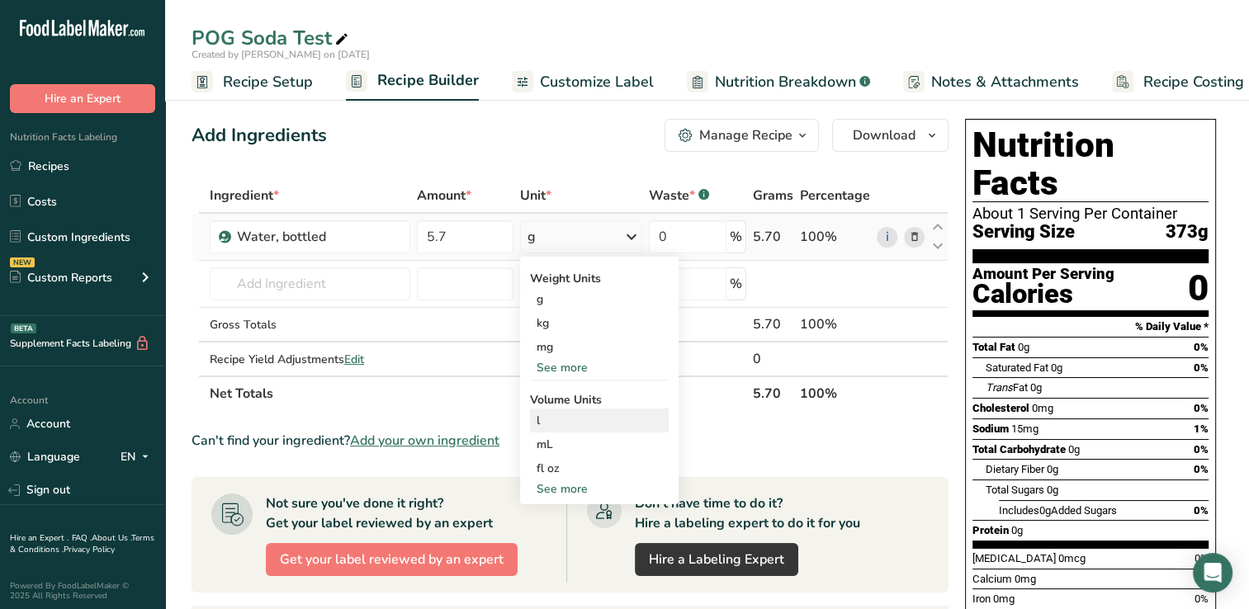
click at [546, 418] on div "l" at bounding box center [598, 420] width 125 height 17
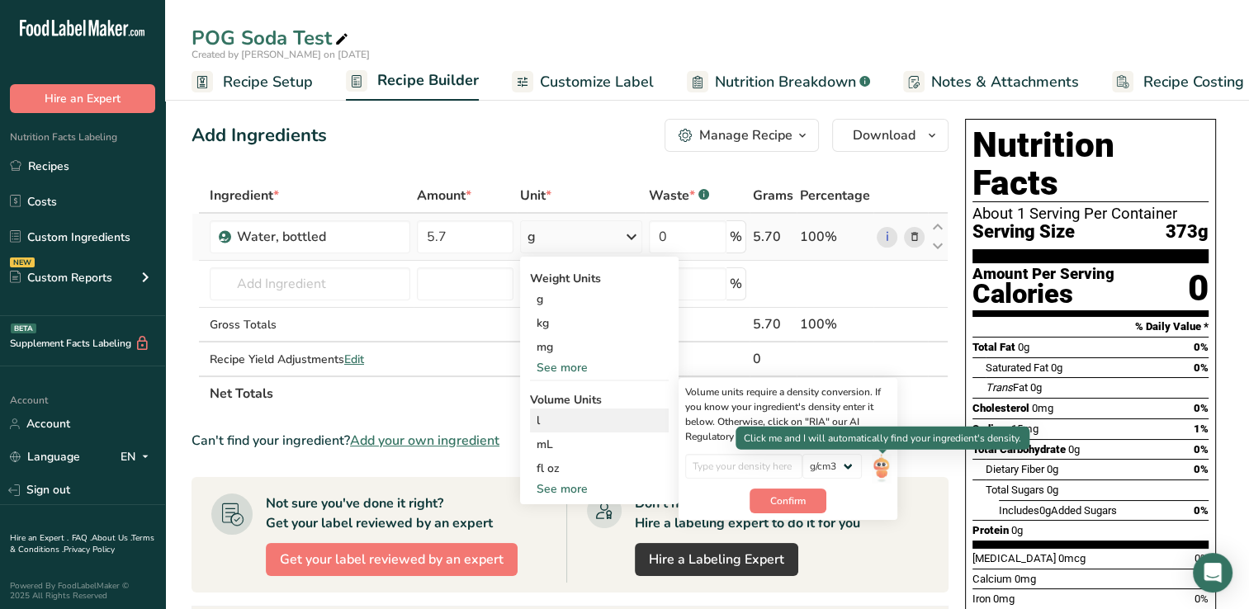
click at [881, 466] on img at bounding box center [881, 468] width 18 height 29
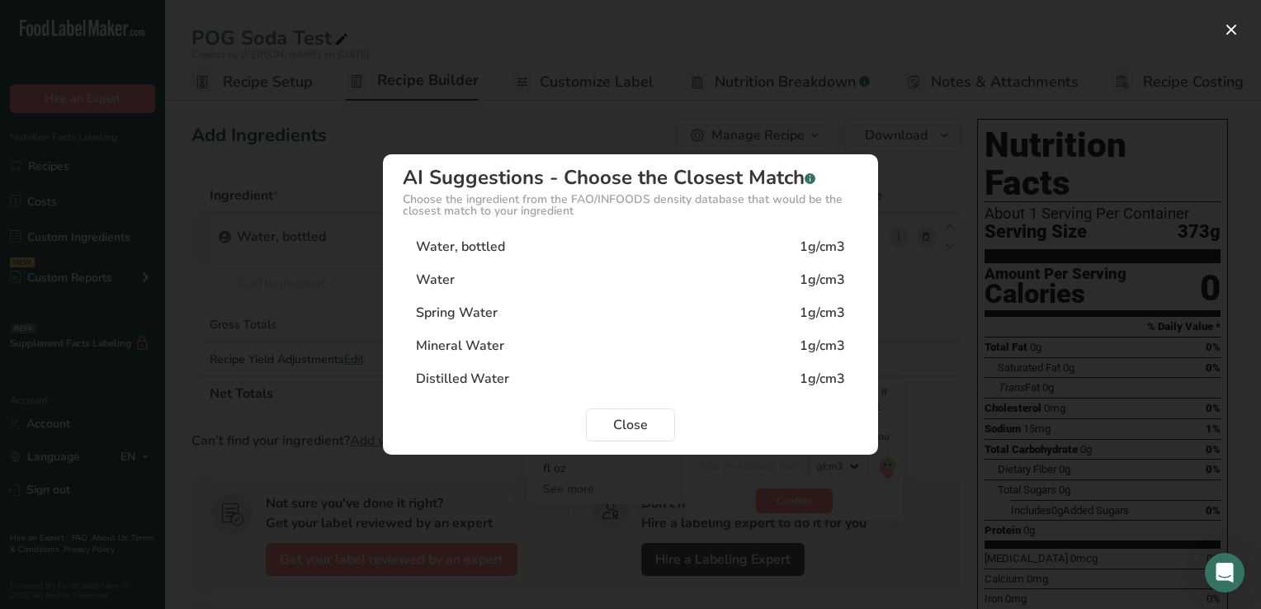
click at [494, 243] on div "Water, bottled" at bounding box center [460, 247] width 89 height 20
type input "1"
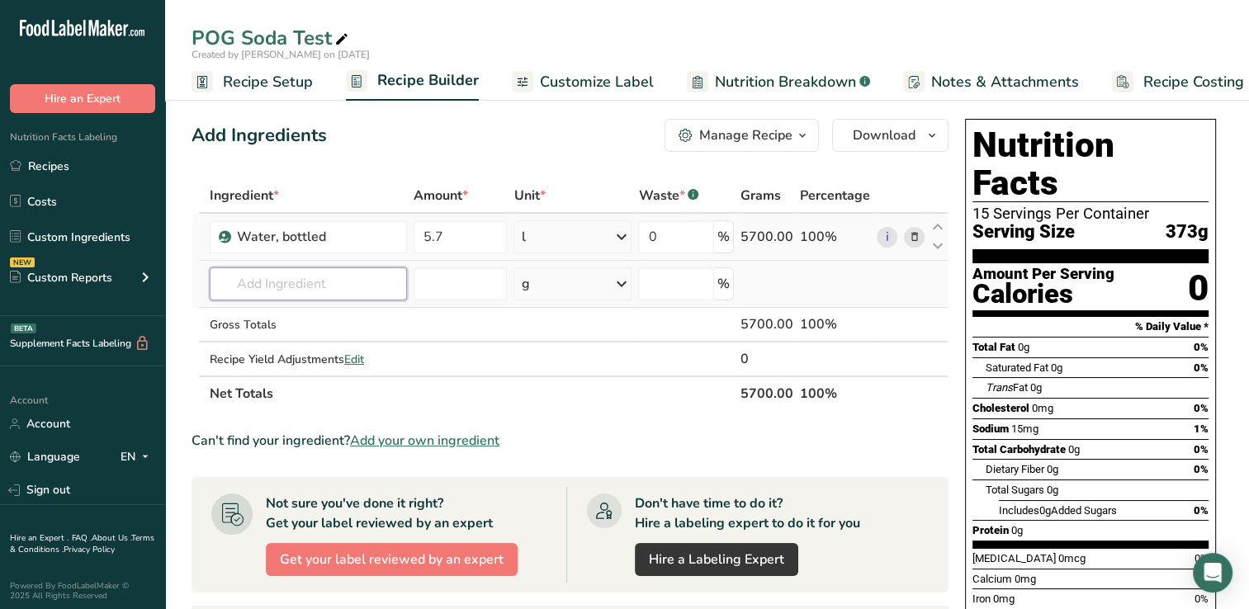
click at [250, 286] on input "text" at bounding box center [308, 283] width 197 height 33
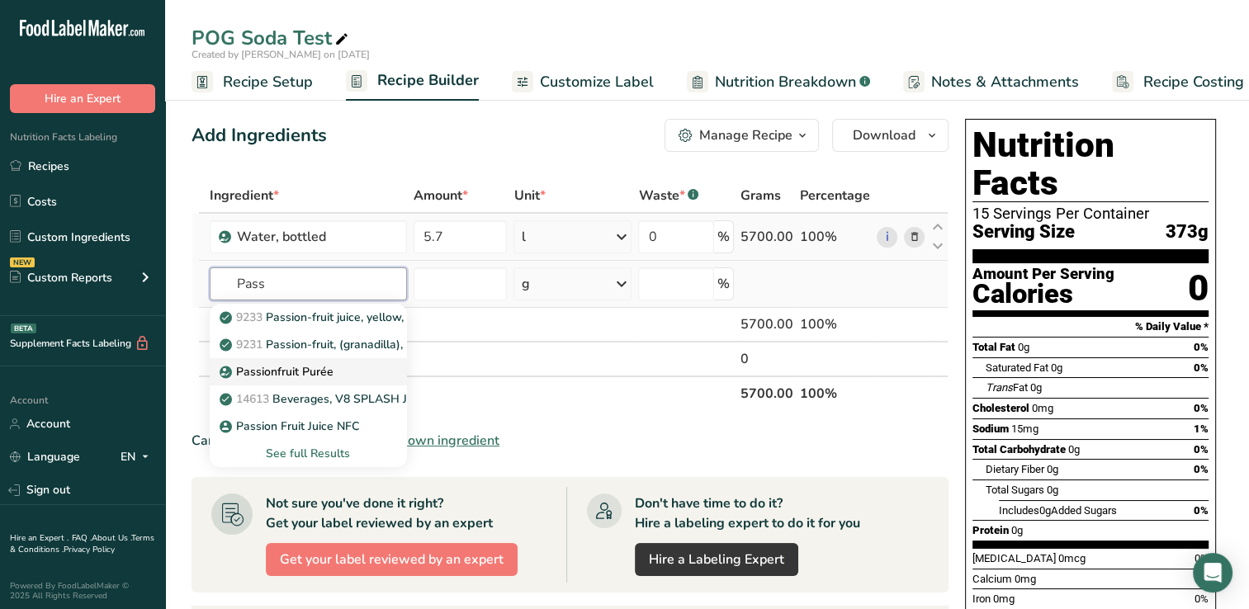
type input "Pass"
click at [270, 368] on p "Passionfruit Purée" at bounding box center [278, 371] width 111 height 17
type input "Passionfruit Purée"
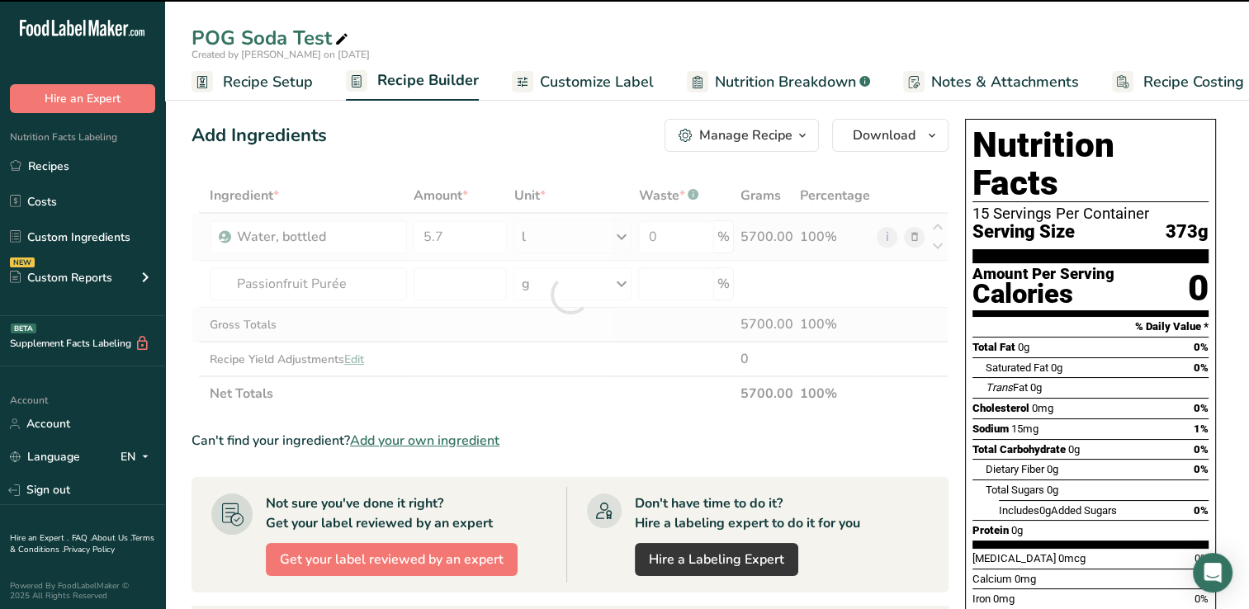
type input "0"
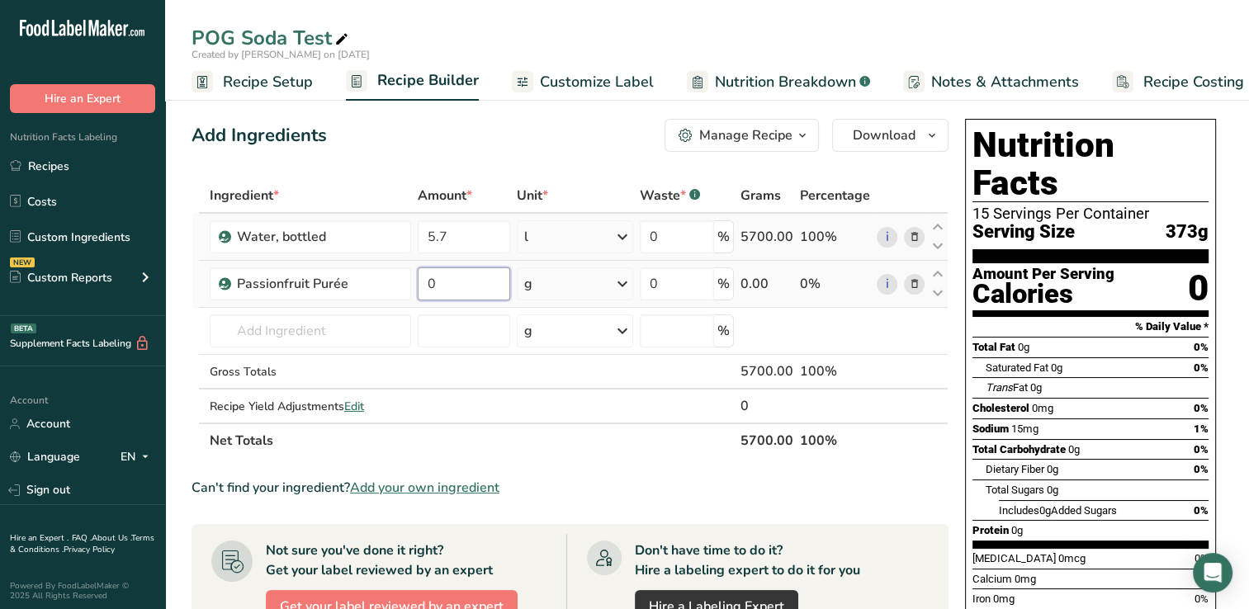
click at [443, 282] on input "0" at bounding box center [464, 283] width 93 height 33
type input "325"
click at [235, 328] on div "Ingredient * Amount * Unit * Waste * .a-a{fill:#347362;}.b-a{fill:#fff;} Grams …" at bounding box center [569, 318] width 757 height 280
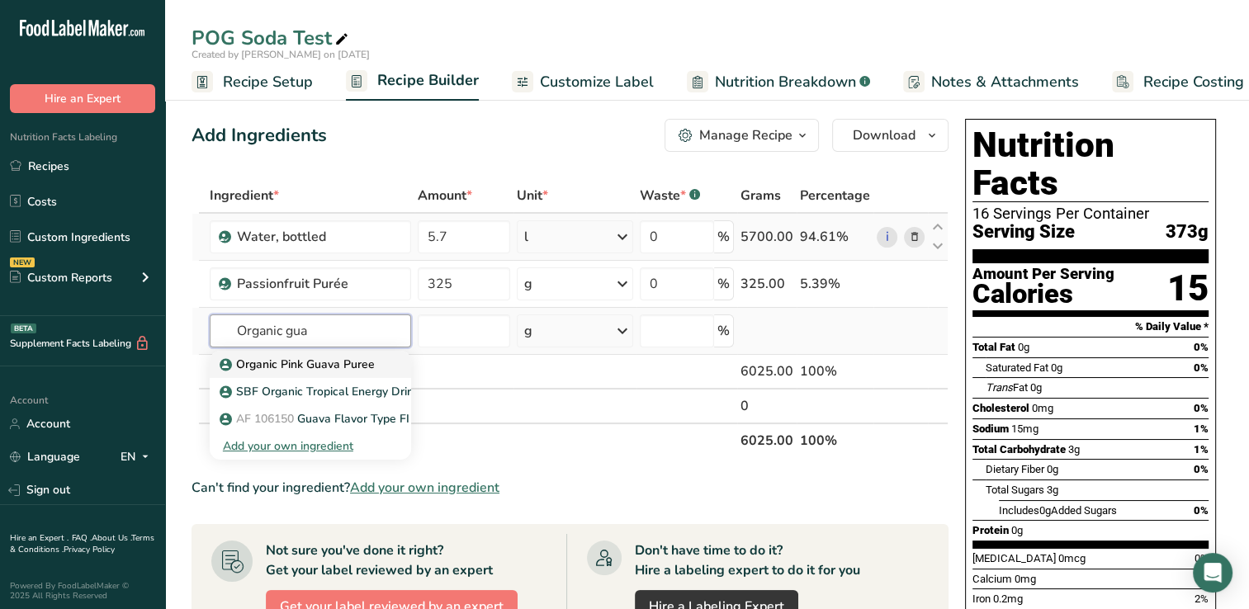
type input "Organic gua"
click at [353, 361] on p "Organic Pink Guava Puree" at bounding box center [299, 364] width 152 height 17
type input "Organic Pink Guava Puree"
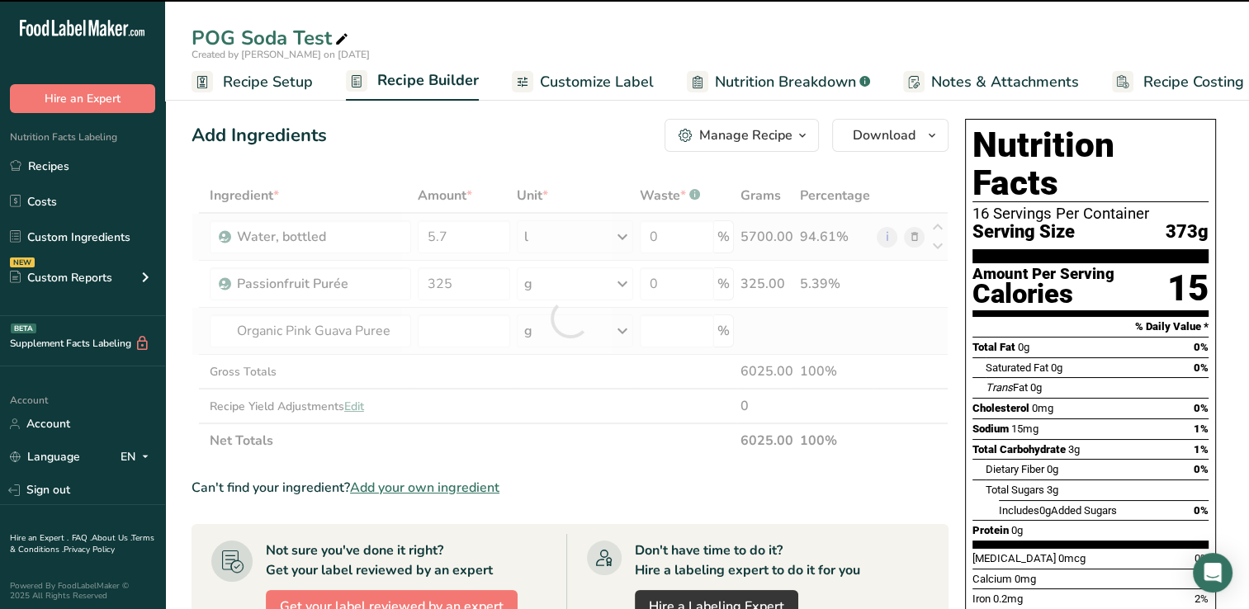
type input "0"
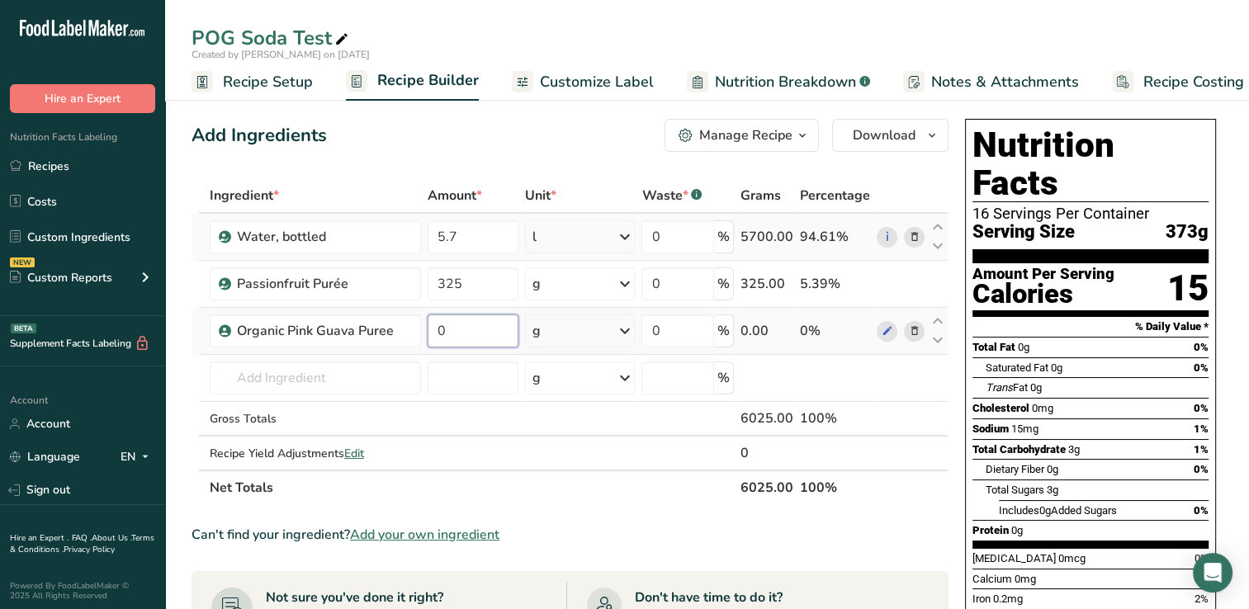
click at [460, 333] on input "0" at bounding box center [473, 330] width 90 height 33
type input "0"
click at [471, 283] on div "Ingredient * Amount * Unit * Waste * .a-a{fill:#347362;}.b-a{fill:#fff;} Grams …" at bounding box center [569, 341] width 757 height 327
type input "3"
type input "450"
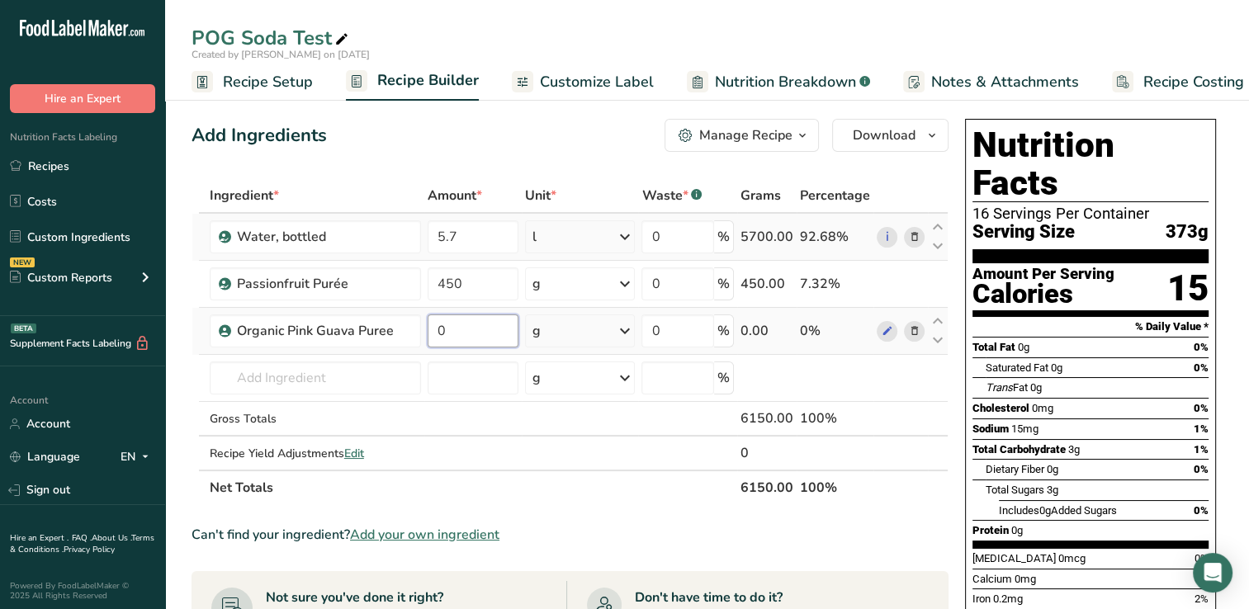
click at [456, 328] on div "Ingredient * Amount * Unit * Waste * .a-a{fill:#347362;}.b-a{fill:#fff;} Grams …" at bounding box center [569, 341] width 757 height 327
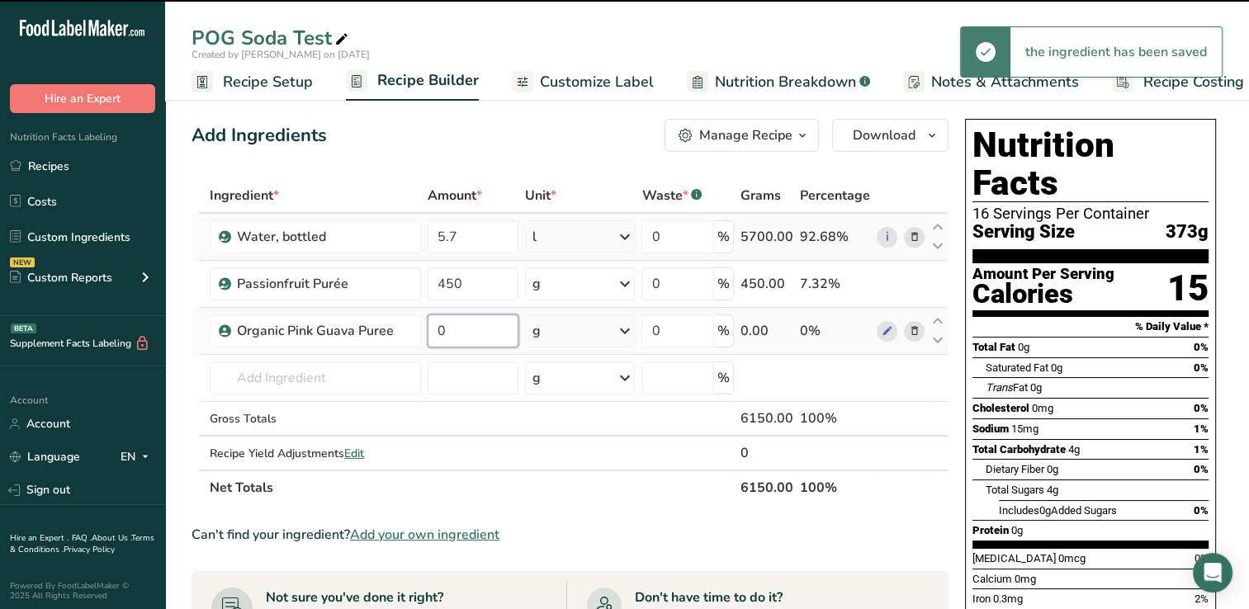
click at [456, 328] on input "0" at bounding box center [473, 330] width 90 height 33
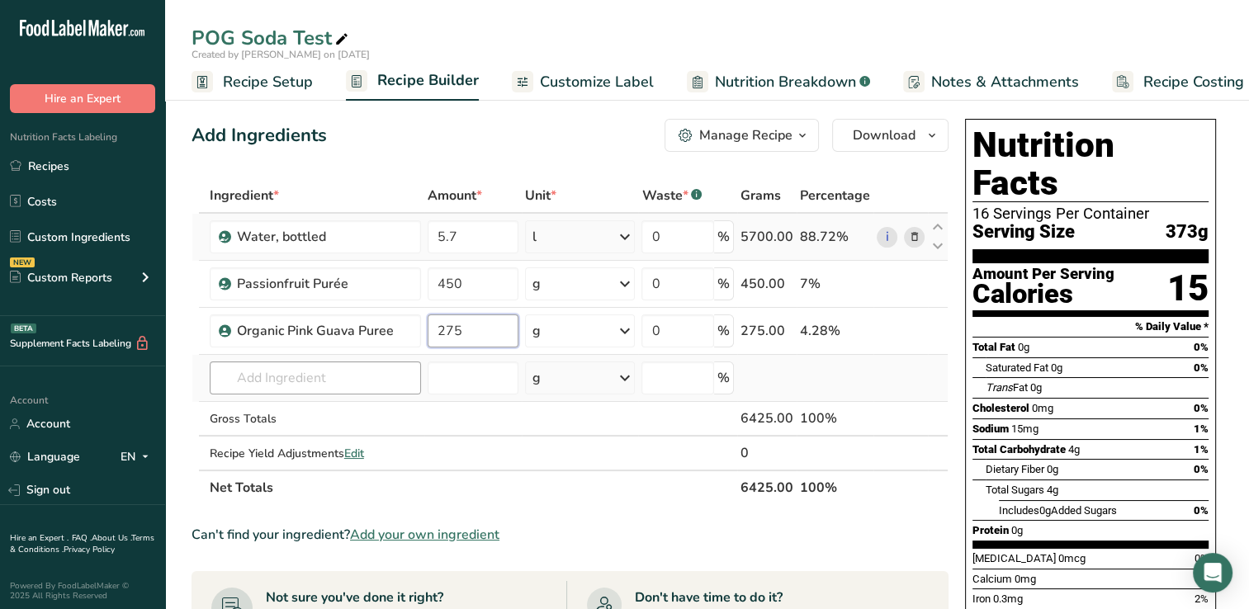
type input "275"
click at [256, 379] on div "Ingredient * Amount * Unit * Waste * .a-a{fill:#347362;}.b-a{fill:#fff;} Grams …" at bounding box center [569, 341] width 757 height 327
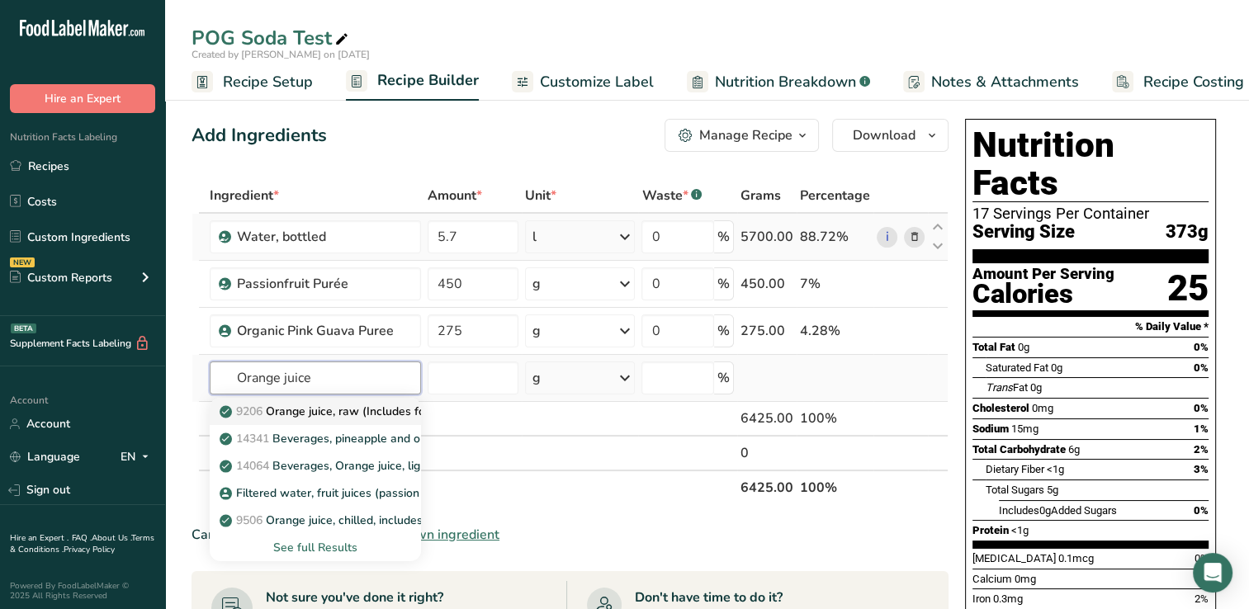
type input "Orange juice"
click at [357, 409] on p "9206 Orange juice, raw (Includes foods for USDA's Food Distribution Program)" at bounding box center [438, 411] width 431 height 17
type input "Orange juice, raw (Includes foods for USDA's Food Distribution Program)"
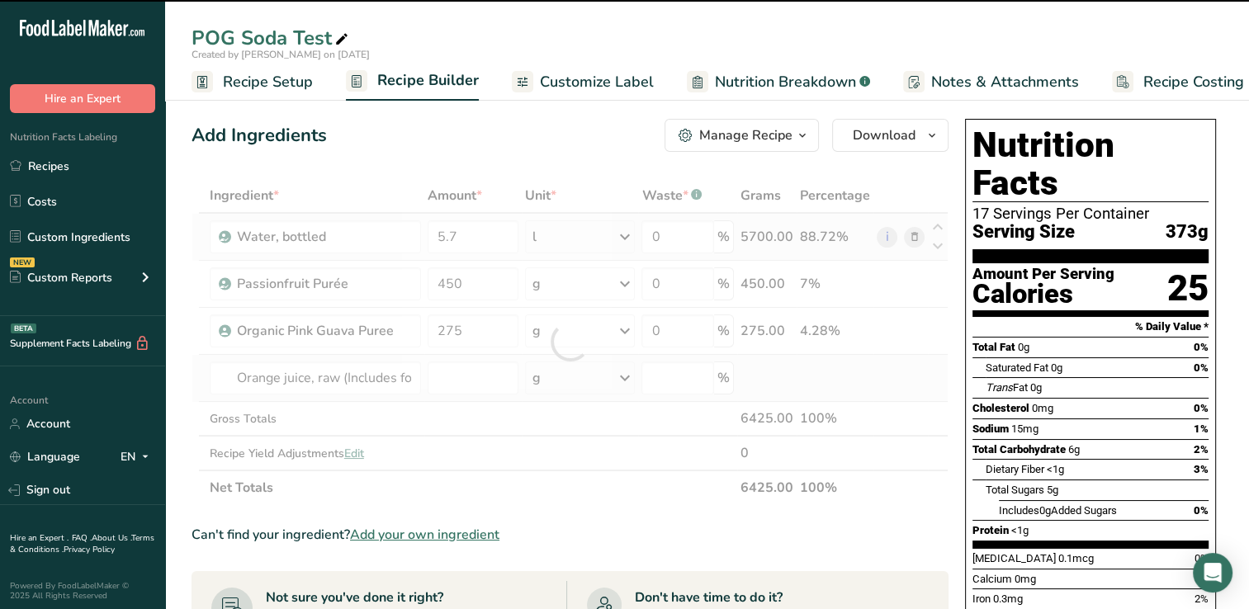
type input "0"
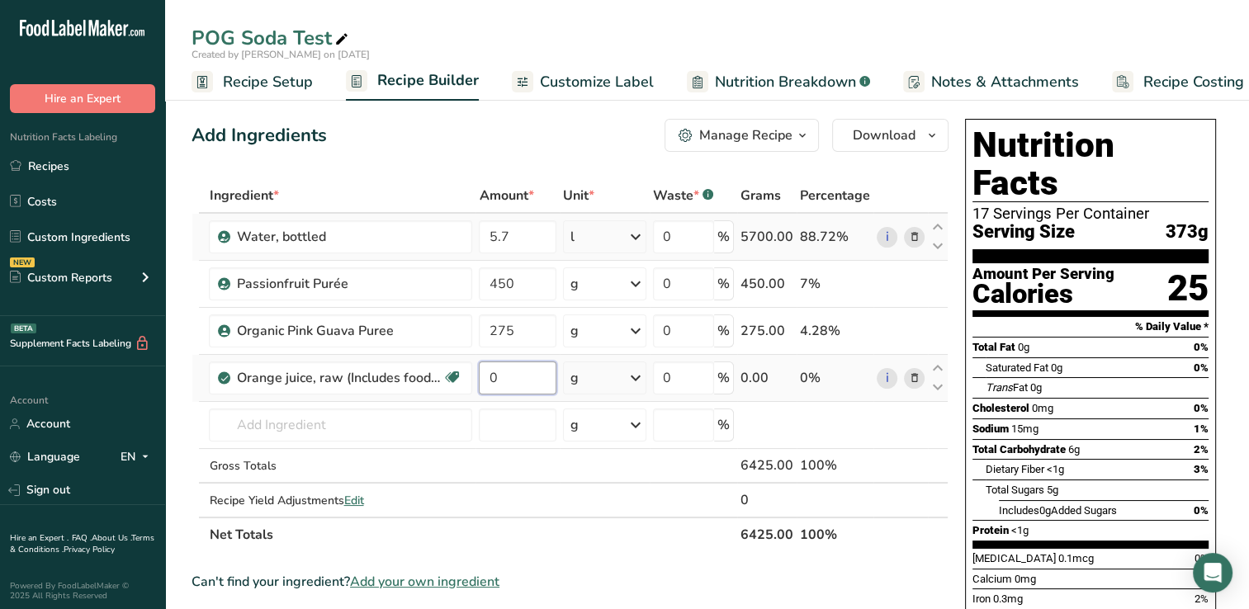
click at [507, 376] on input "0" at bounding box center [518, 377] width 78 height 33
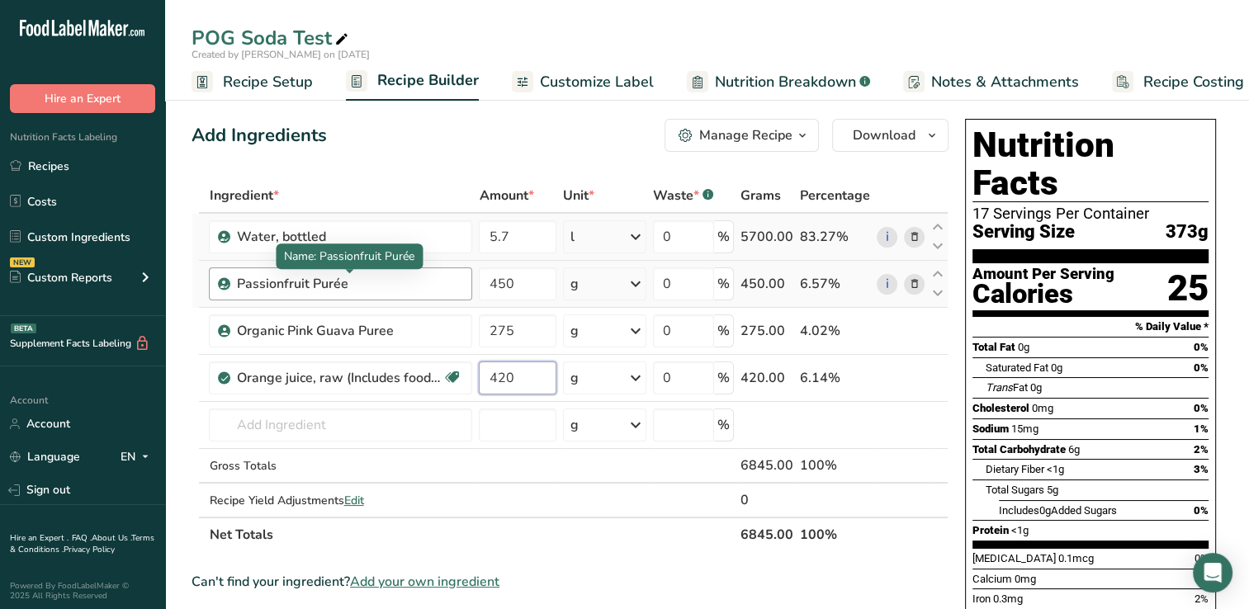
type input "420"
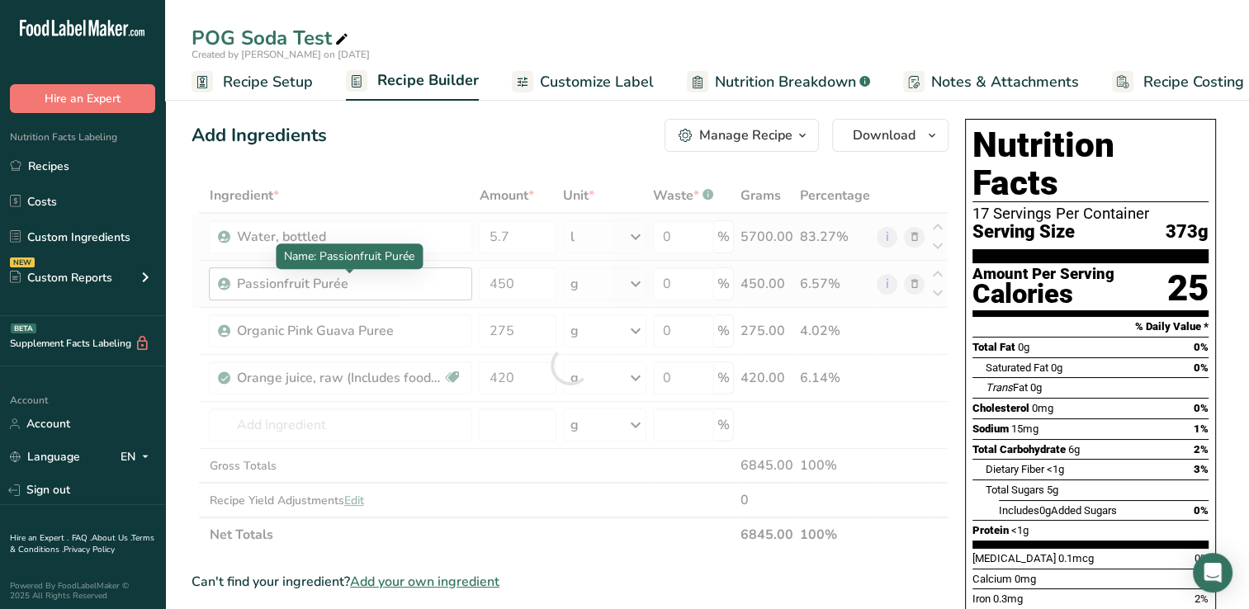
click at [364, 289] on div "Ingredient * Amount * Unit * Waste * .a-a{fill:#347362;}.b-a{fill:#fff;} Grams …" at bounding box center [569, 365] width 757 height 374
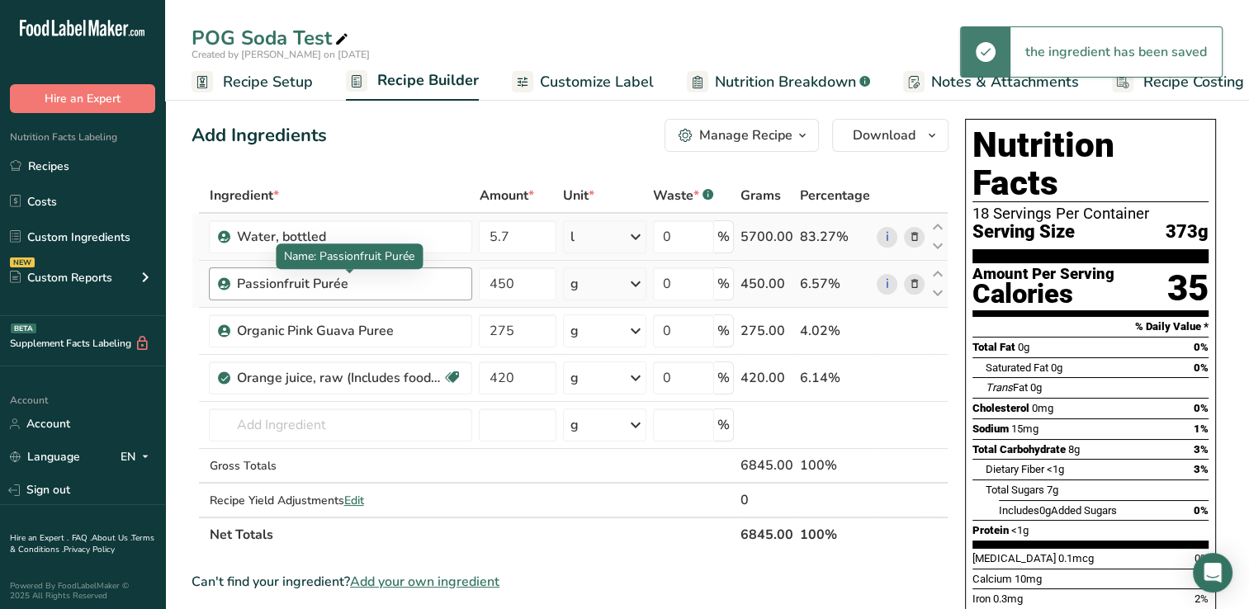
click at [361, 286] on div "Passionfruit Purée" at bounding box center [339, 284] width 206 height 20
click at [377, 282] on div "Passionfruit Purée" at bounding box center [339, 284] width 206 height 20
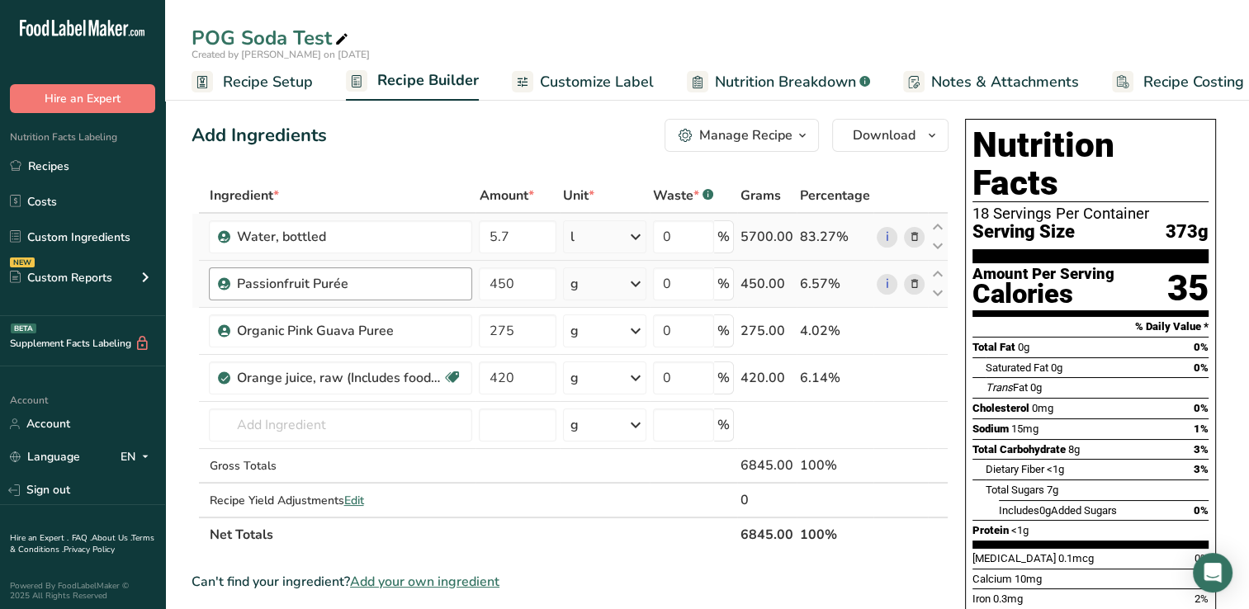
click at [236, 280] on div "Passionfruit Purée" at bounding box center [339, 284] width 206 height 20
click at [357, 286] on div "Passionfruit Purée" at bounding box center [339, 284] width 206 height 20
click at [938, 272] on icon at bounding box center [938, 274] width 20 height 12
type input "450"
type input "5.7"
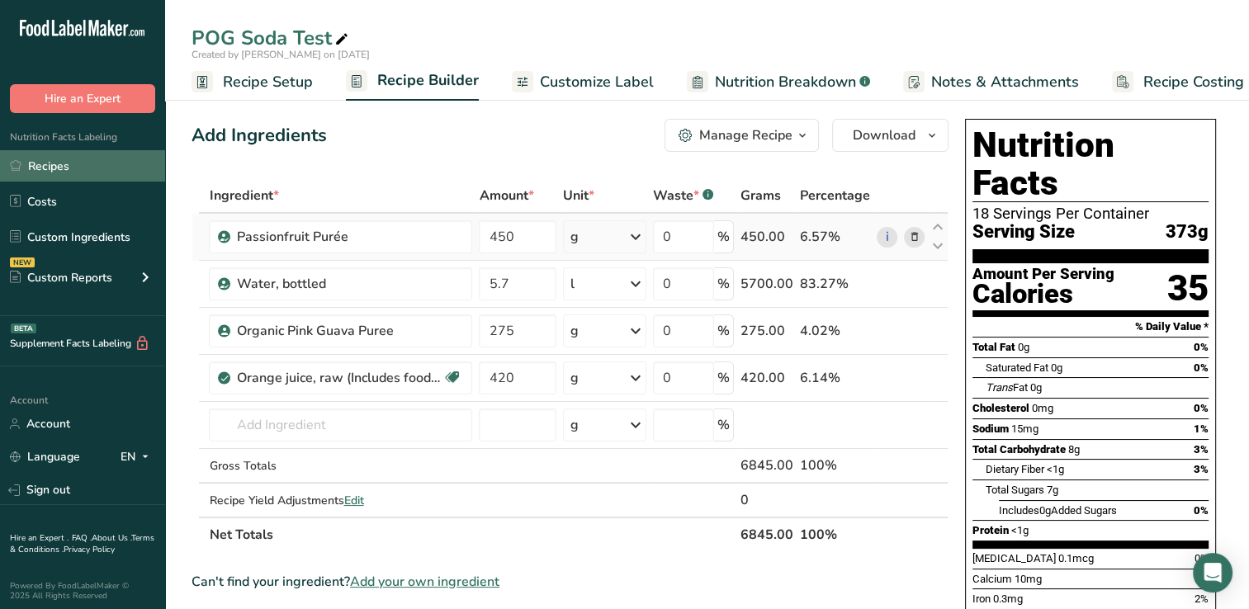
click at [63, 167] on link "Recipes" at bounding box center [82, 165] width 165 height 31
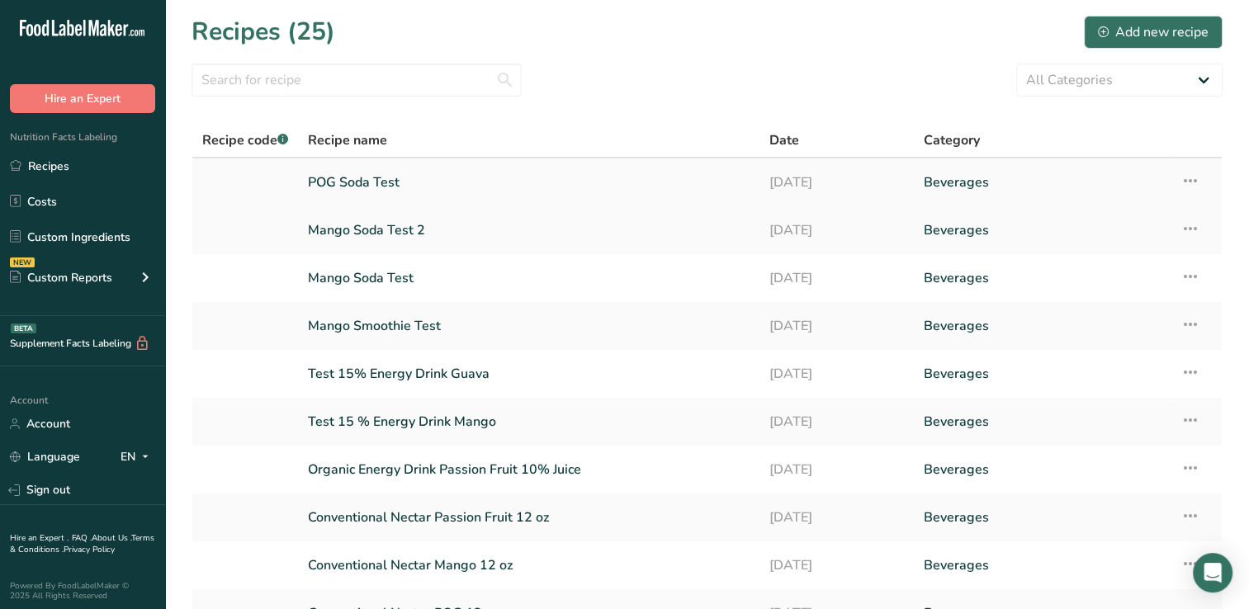
click at [373, 177] on link "POG Soda Test" at bounding box center [529, 182] width 442 height 35
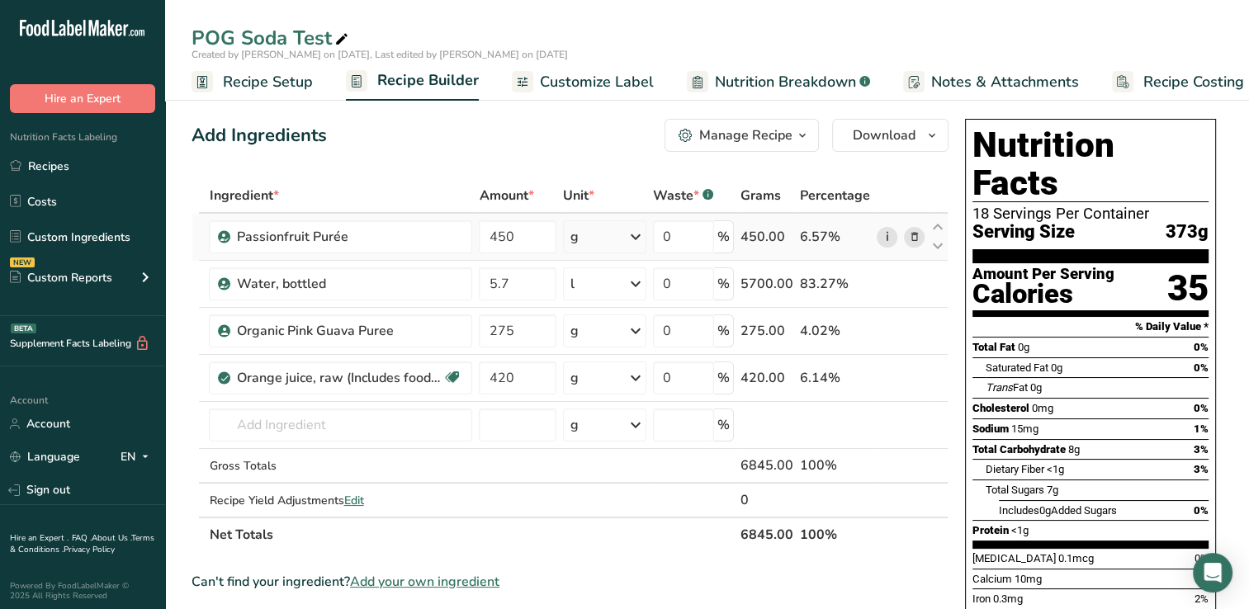
click at [885, 234] on link "i" at bounding box center [887, 237] width 21 height 21
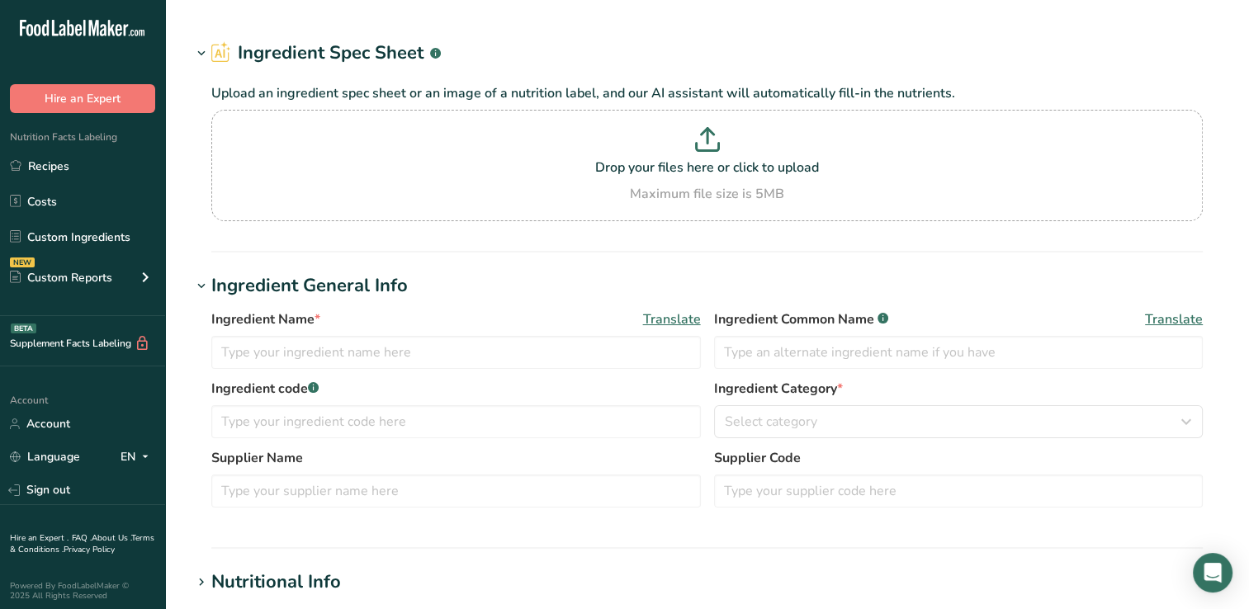
type input "Passionfruit Purée"
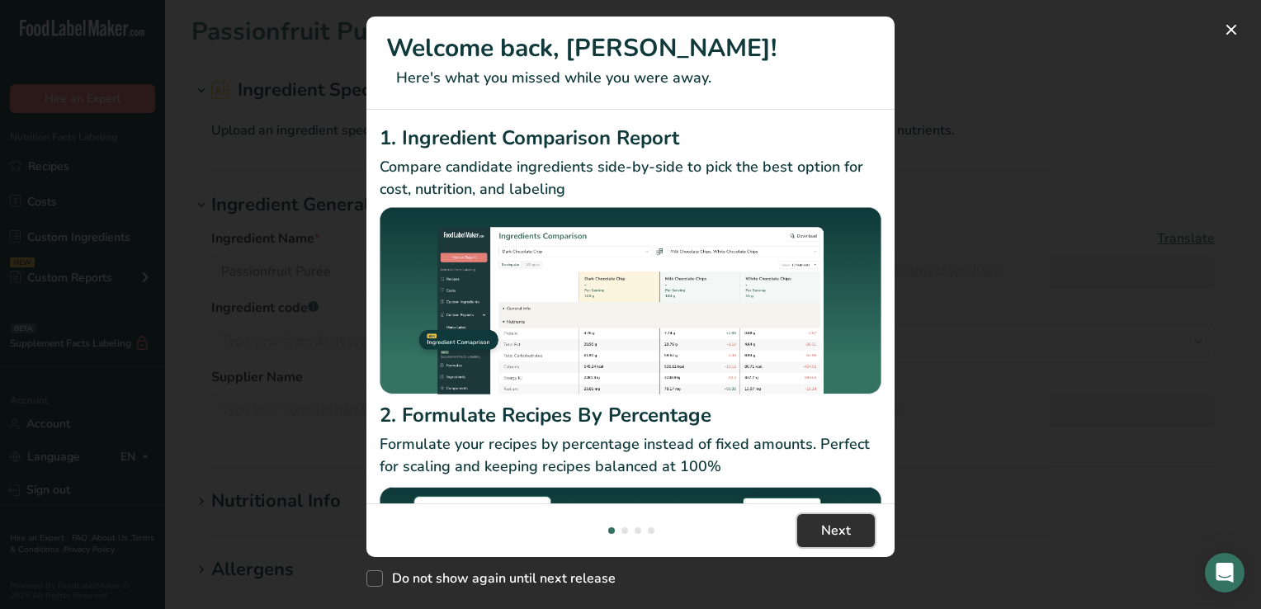
click at [845, 530] on span "Next" at bounding box center [836, 531] width 30 height 20
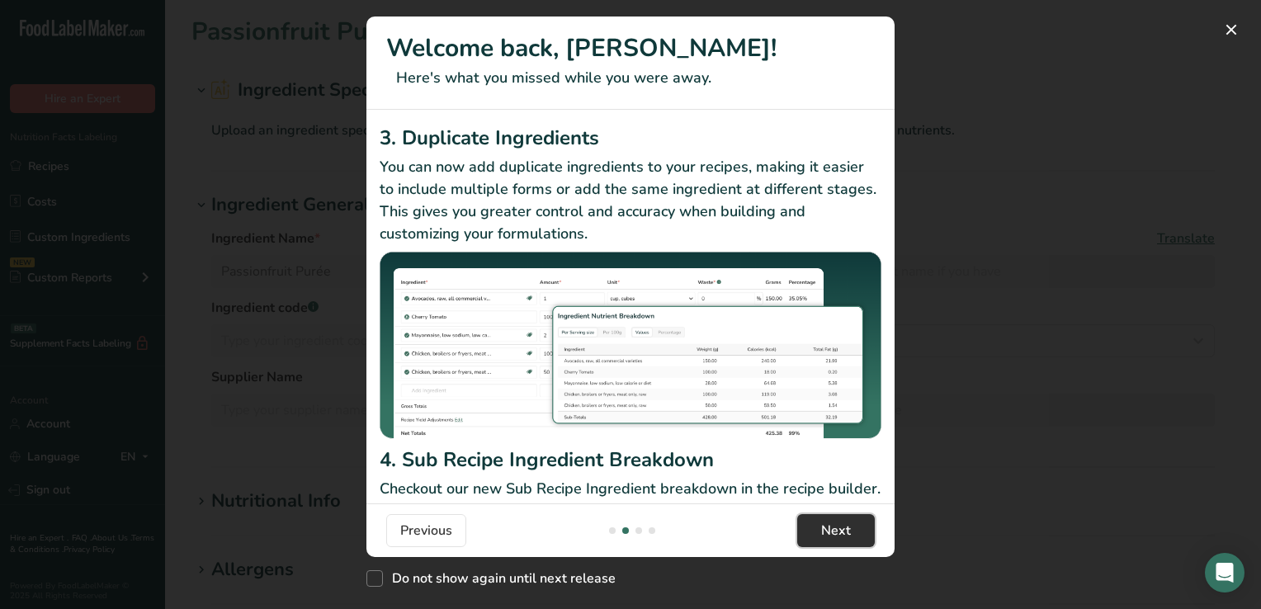
click at [845, 530] on span "Next" at bounding box center [836, 531] width 30 height 20
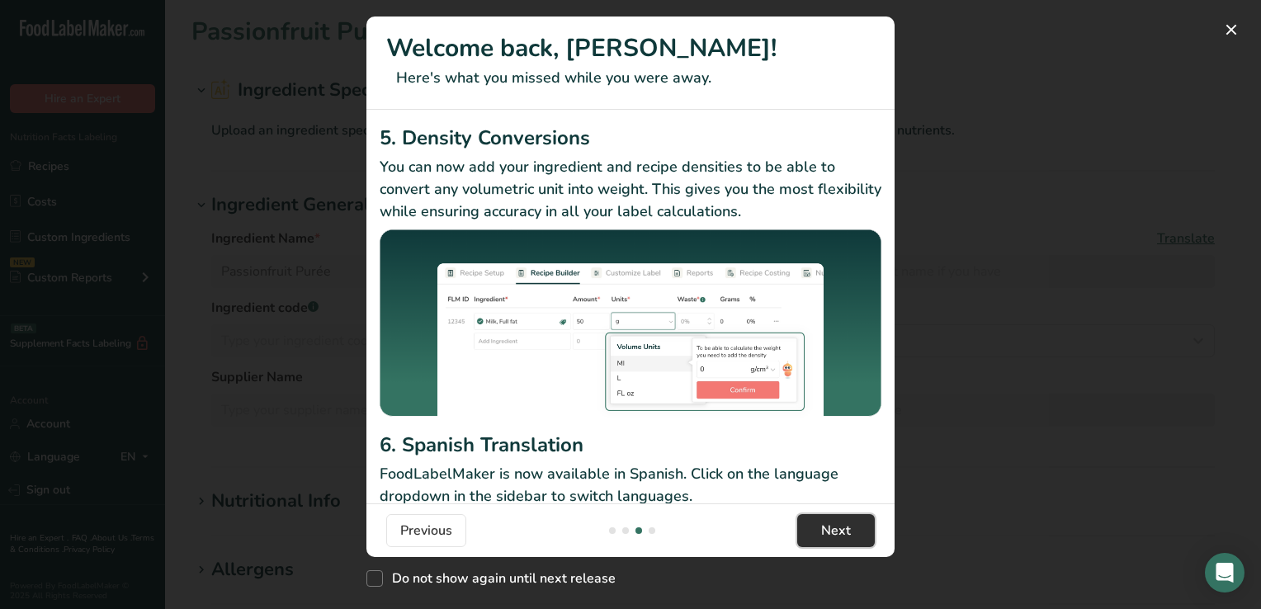
click at [845, 530] on span "Next" at bounding box center [836, 531] width 30 height 20
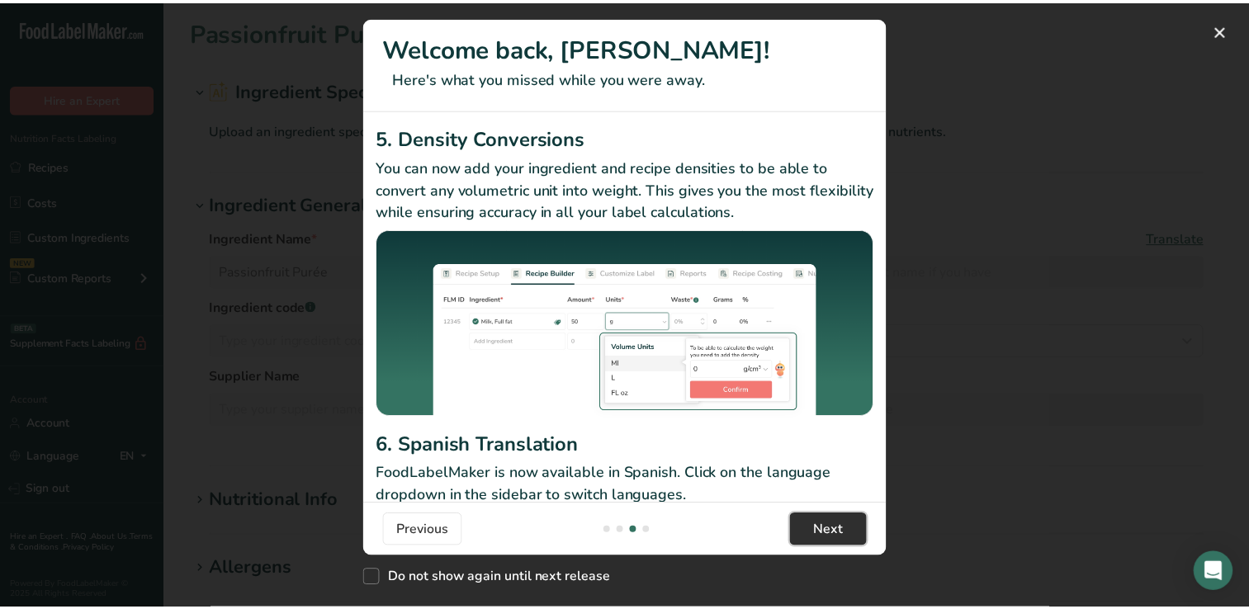
scroll to position [0, 1585]
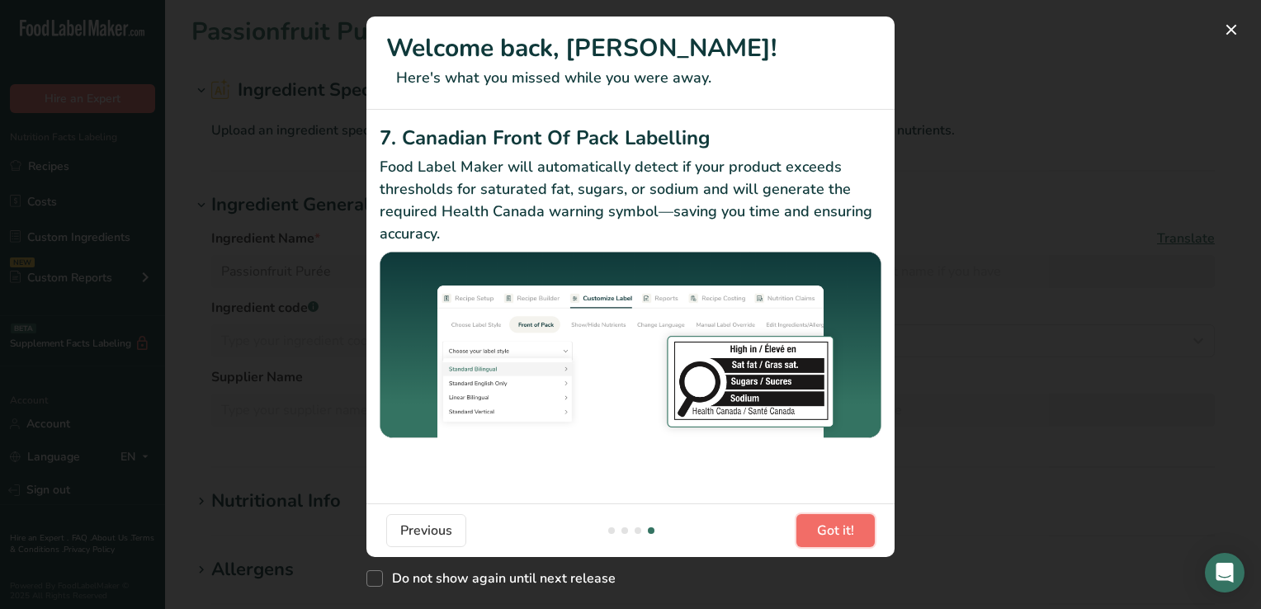
click at [845, 530] on span "Got it!" at bounding box center [835, 531] width 37 height 20
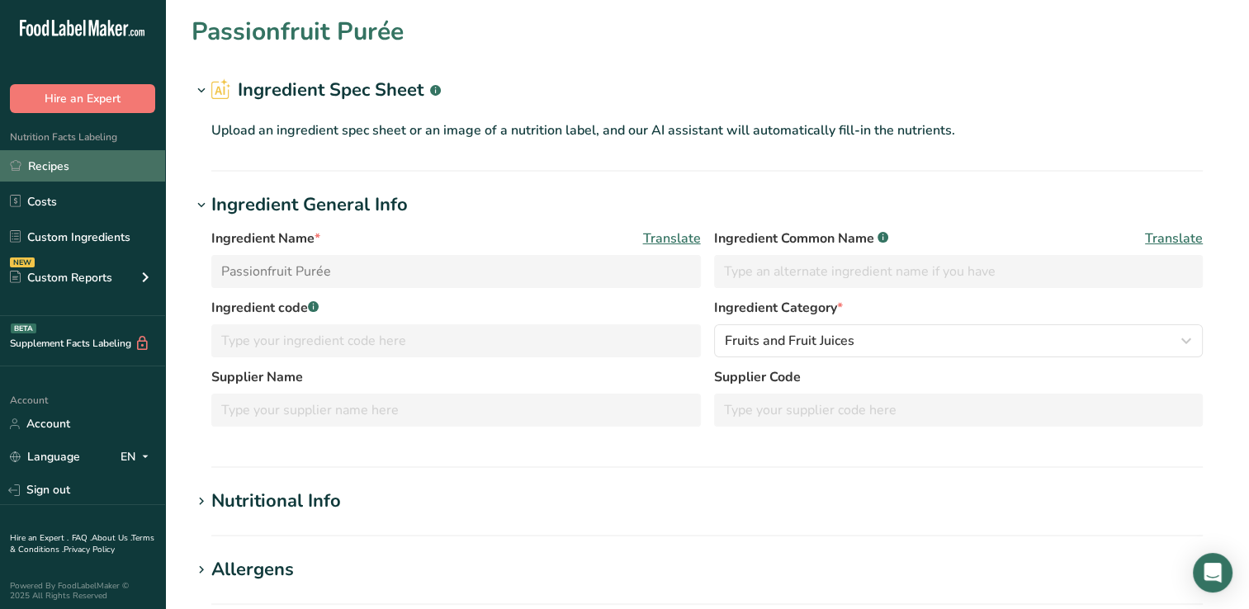
click at [48, 167] on link "Recipes" at bounding box center [82, 165] width 165 height 31
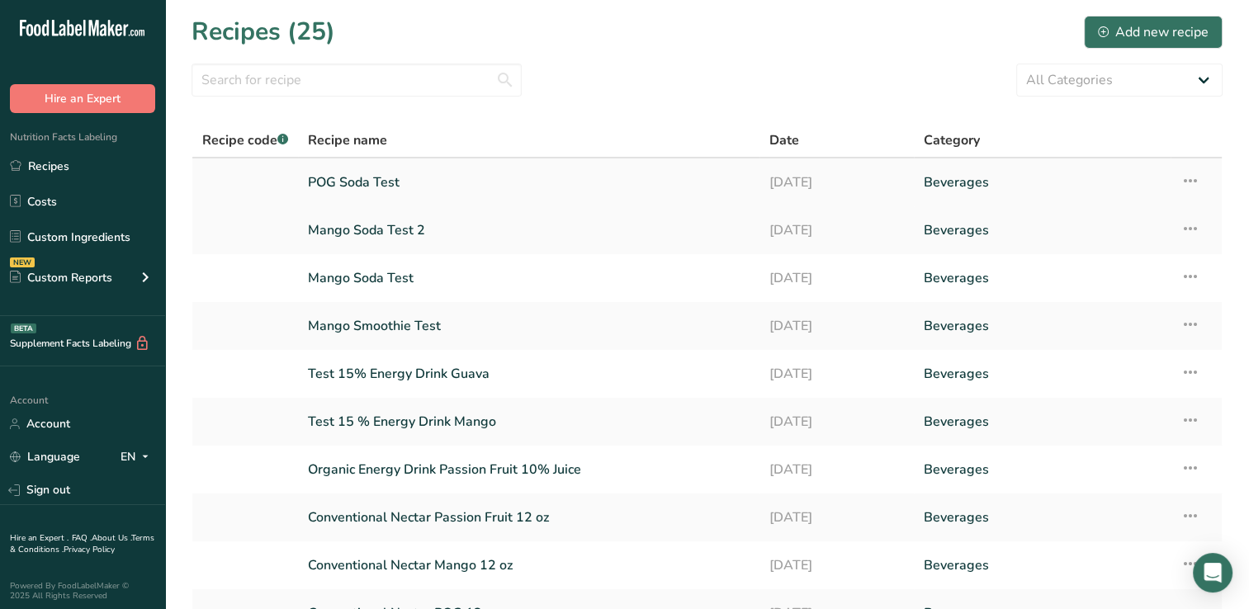
click at [1191, 181] on icon at bounding box center [1190, 181] width 20 height 30
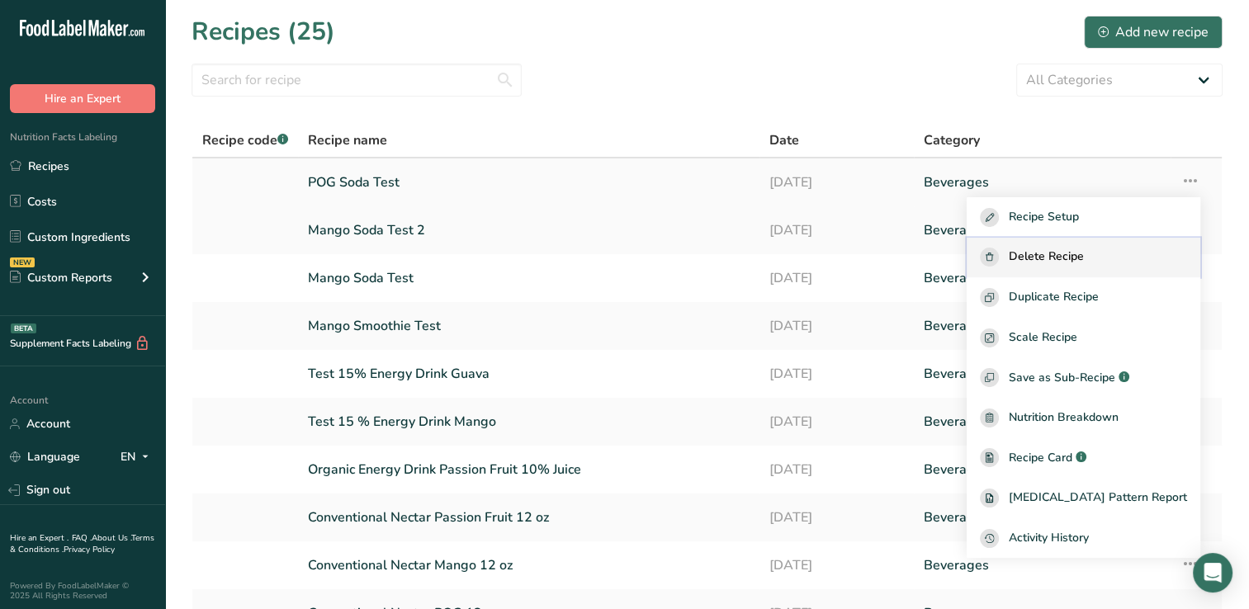
click at [1084, 253] on span "Delete Recipe" at bounding box center [1046, 257] width 75 height 19
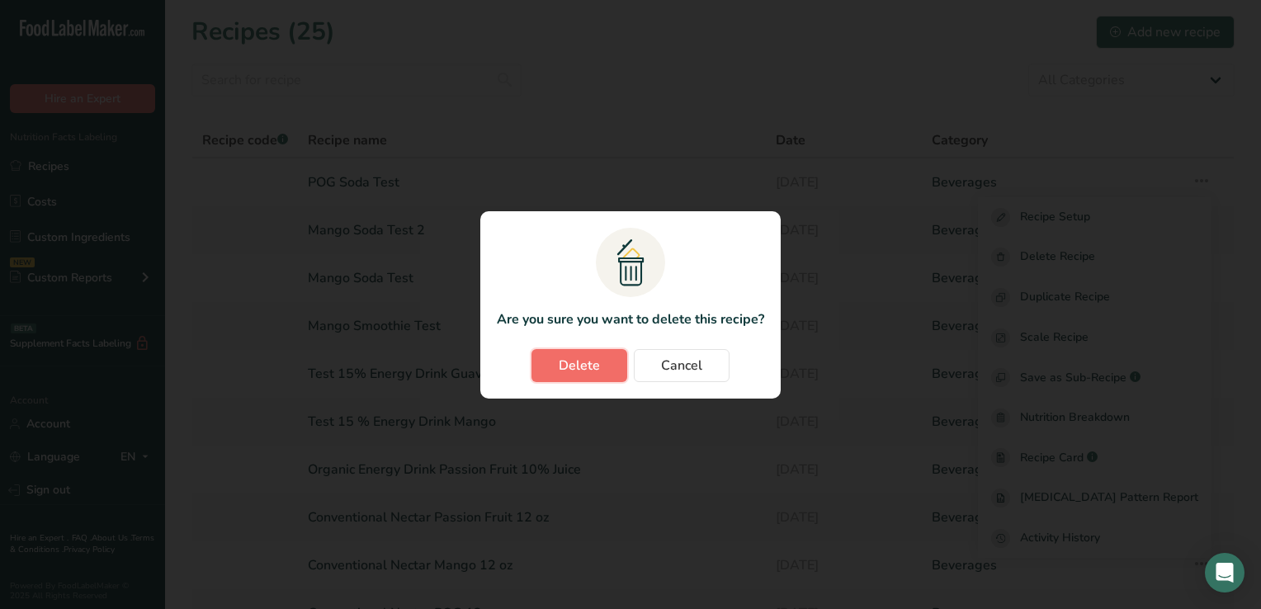
click at [556, 364] on button "Delete" at bounding box center [580, 365] width 96 height 33
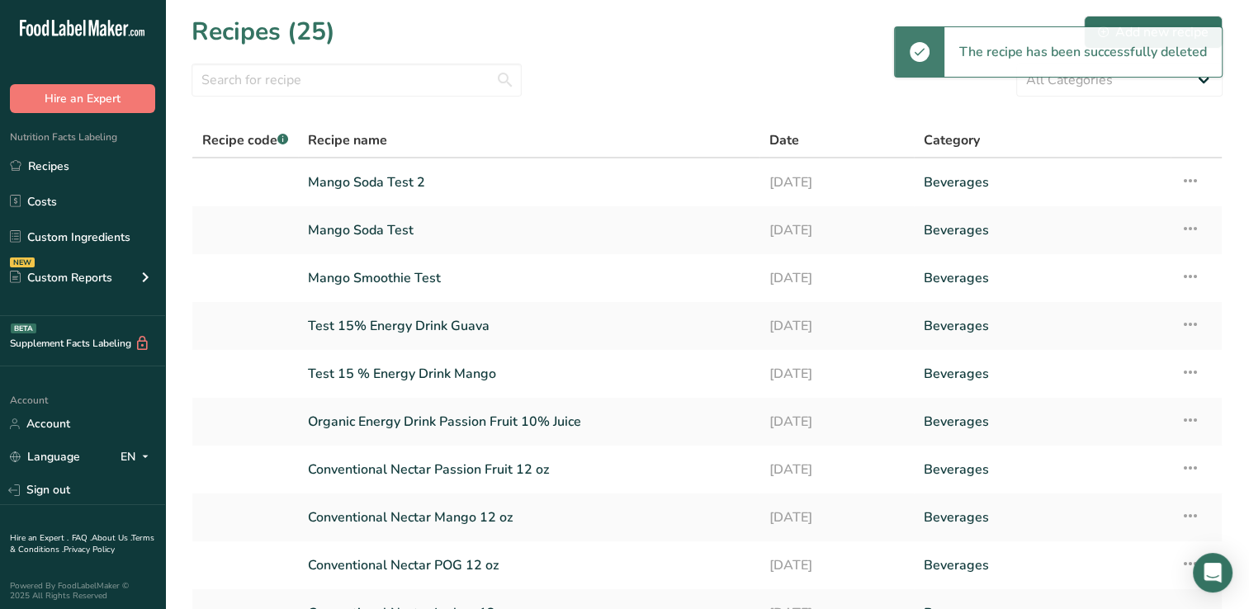
click at [742, 71] on div "All Categories Baked Goods [GEOGRAPHIC_DATA] Confectionery Cooked Meals, Salads…" at bounding box center [706, 80] width 1031 height 33
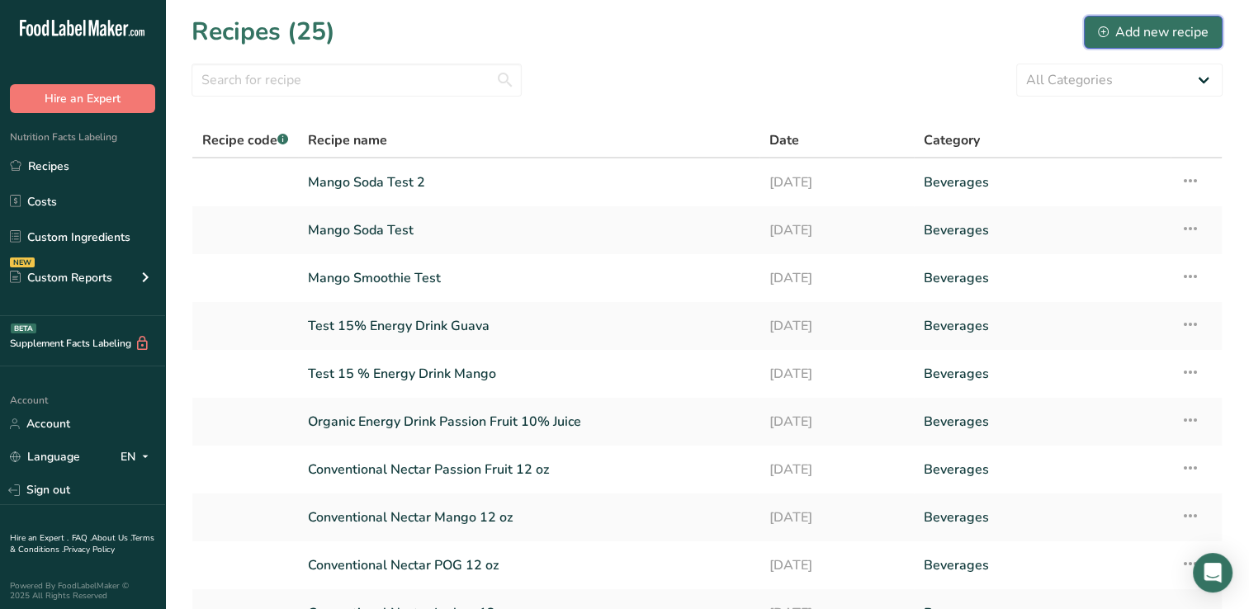
click at [1136, 30] on div "Add new recipe" at bounding box center [1153, 32] width 111 height 20
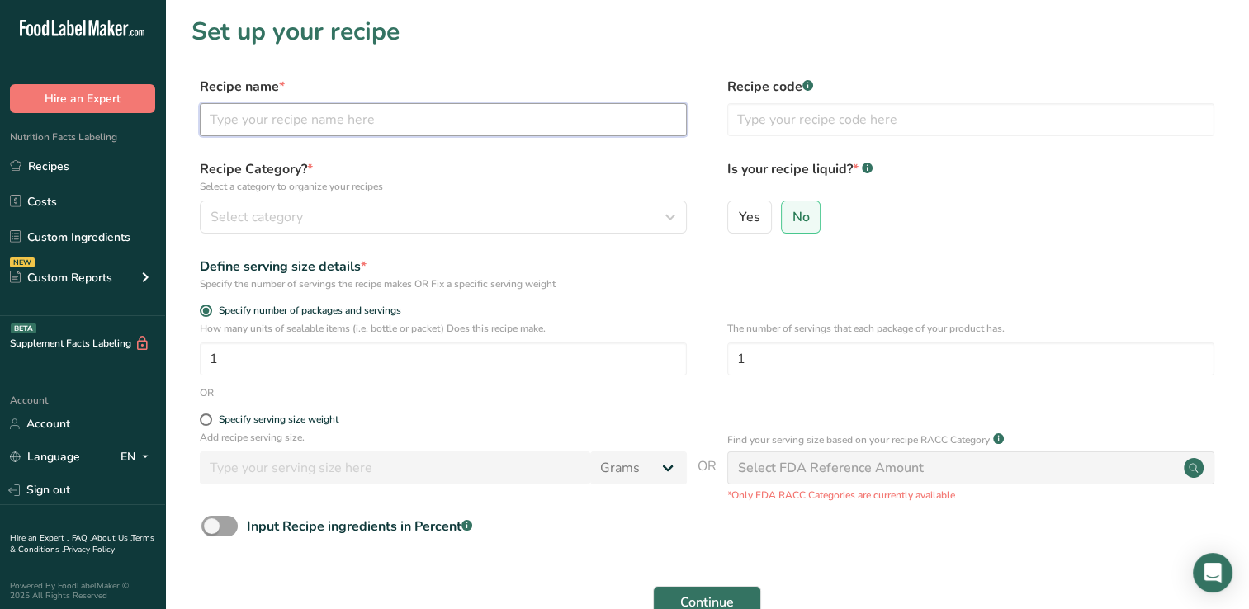
click at [218, 117] on input "text" at bounding box center [443, 119] width 487 height 33
type input "POG Soda Test"
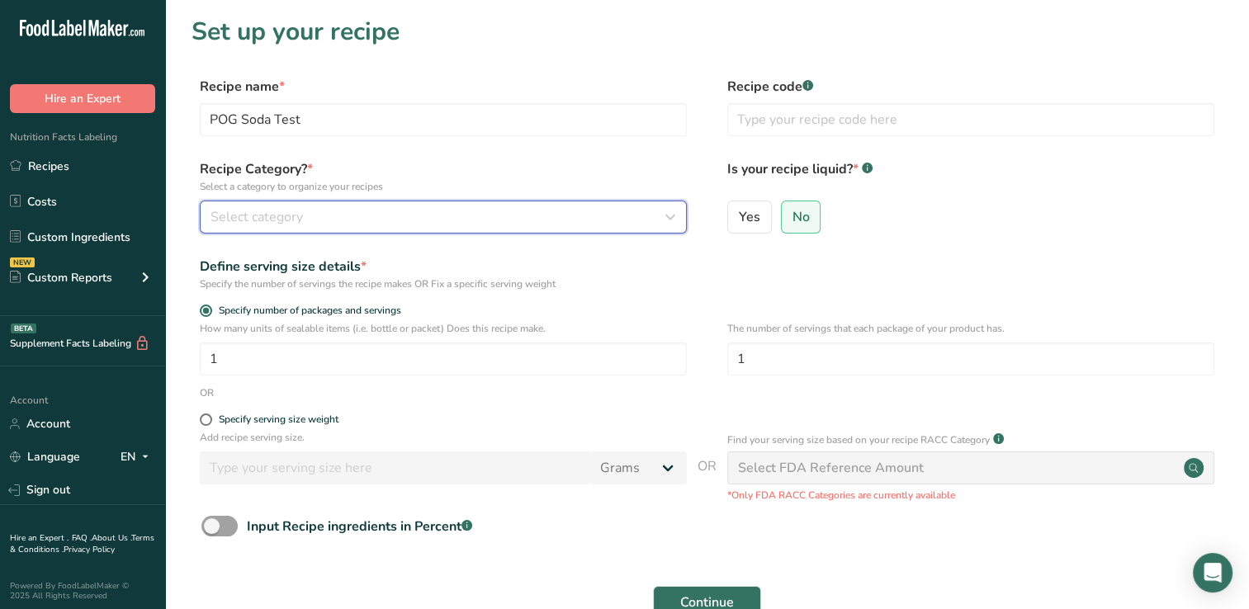
click at [228, 216] on span "Select category" at bounding box center [256, 217] width 92 height 20
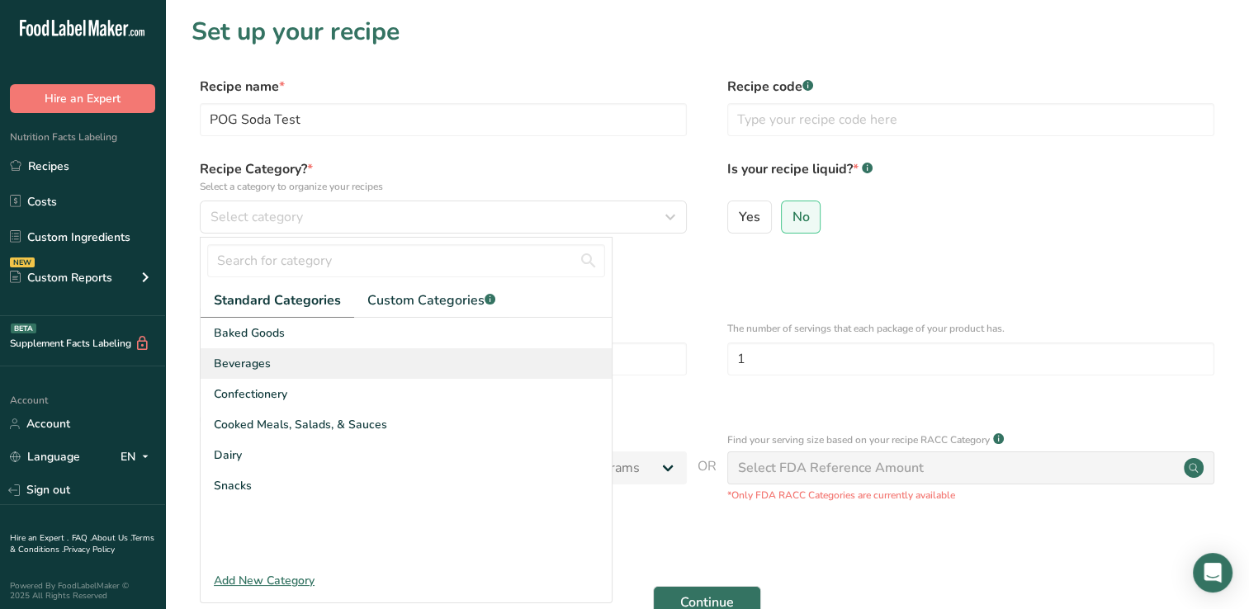
click at [255, 363] on span "Beverages" at bounding box center [242, 363] width 57 height 17
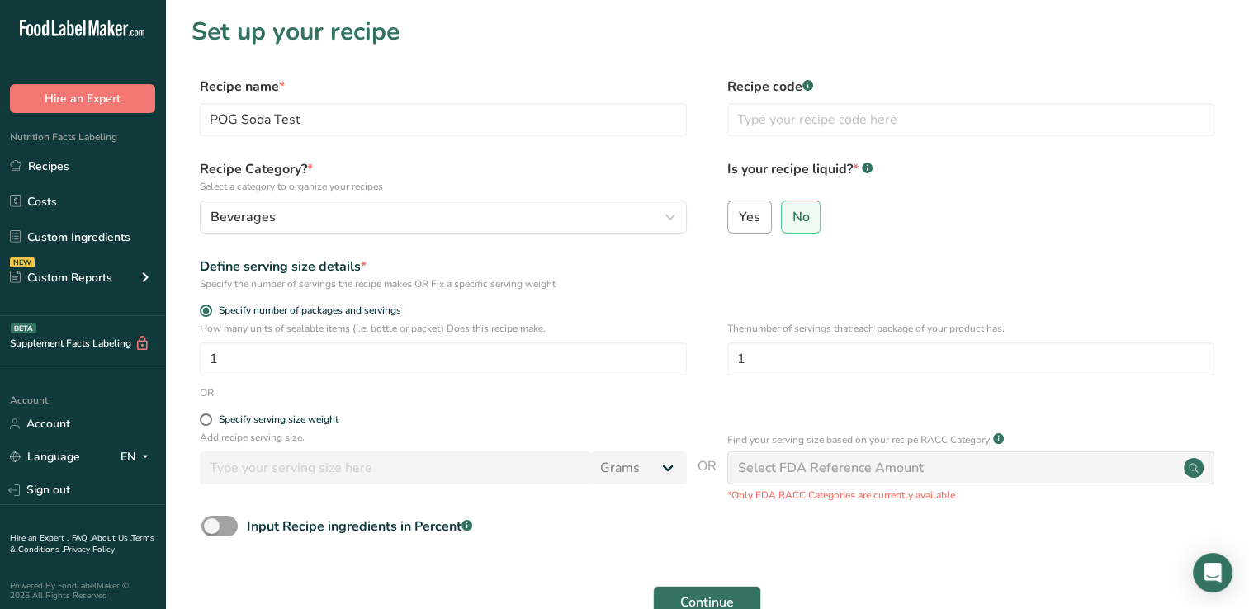
click at [750, 214] on span "Yes" at bounding box center [749, 217] width 21 height 17
click at [739, 214] on input "Yes" at bounding box center [733, 216] width 11 height 11
radio input "true"
radio input "false"
select select "22"
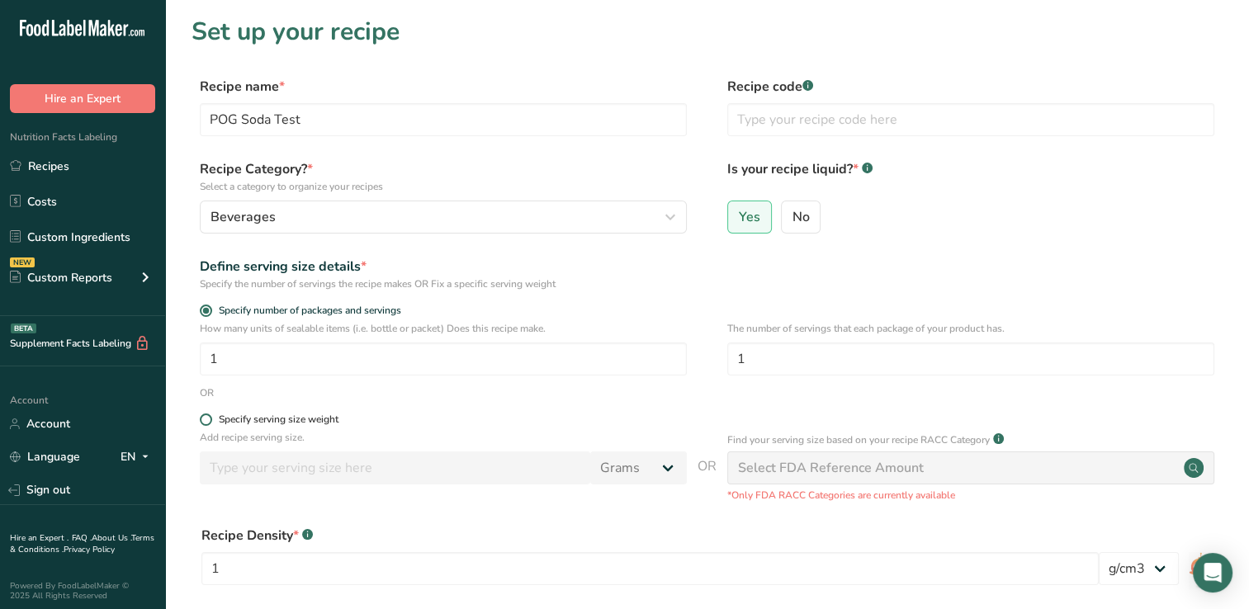
click at [205, 418] on span at bounding box center [206, 419] width 12 height 12
click at [205, 418] on input "Specify serving size weight" at bounding box center [205, 419] width 11 height 11
radio input "true"
radio input "false"
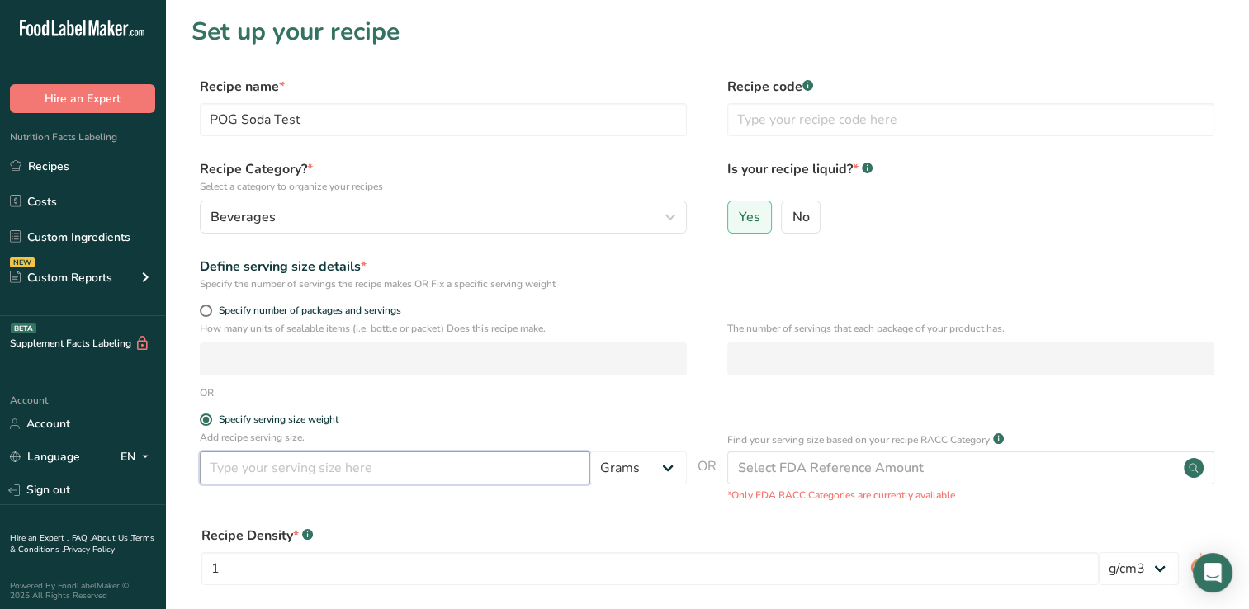
click at [211, 470] on input "number" at bounding box center [395, 467] width 390 height 33
type input "355"
click at [669, 468] on select "Grams kg mg mcg lb oz l mL fl oz tbsp tsp cup qt gallon" at bounding box center [638, 467] width 97 height 33
select select "17"
click at [590, 451] on select "Grams kg mg mcg lb oz l mL fl oz tbsp tsp cup qt gallon" at bounding box center [638, 467] width 97 height 33
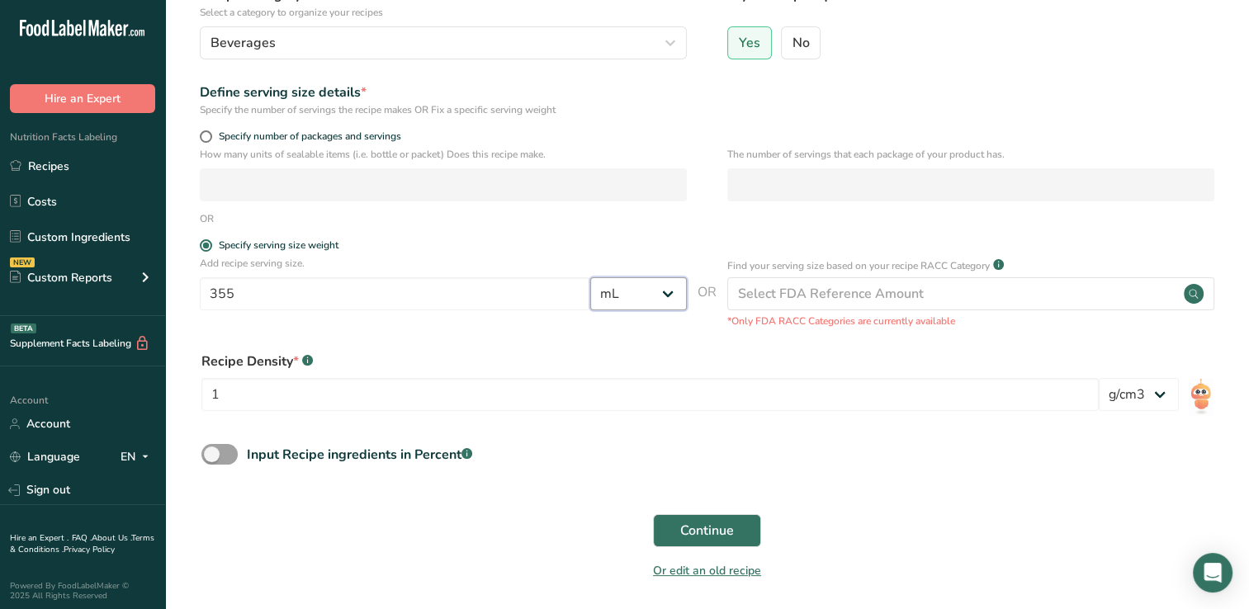
scroll to position [178, 0]
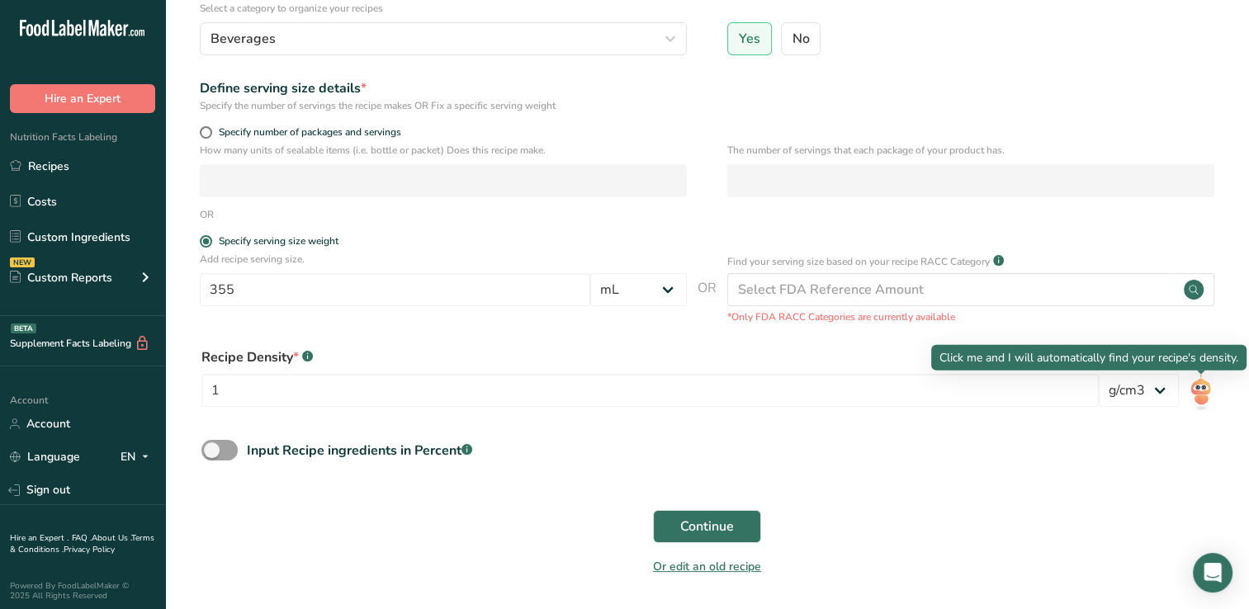
click at [1200, 389] on img at bounding box center [1200, 392] width 24 height 37
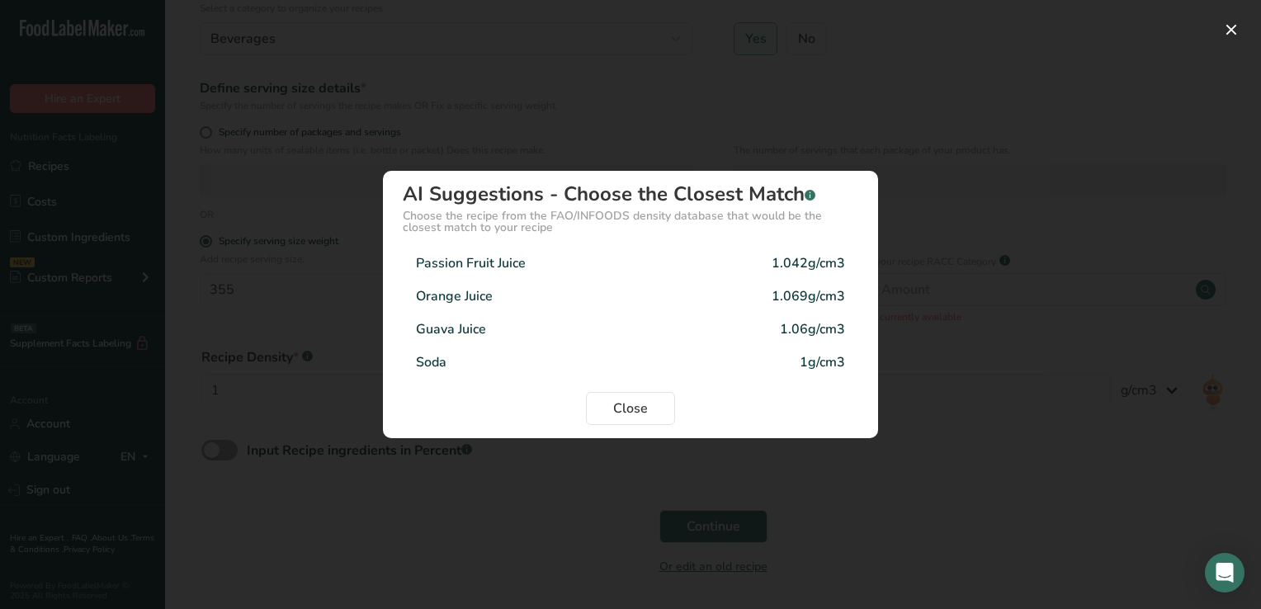
click at [449, 264] on div "Passion Fruit Juice" at bounding box center [471, 263] width 110 height 20
type input "1.042"
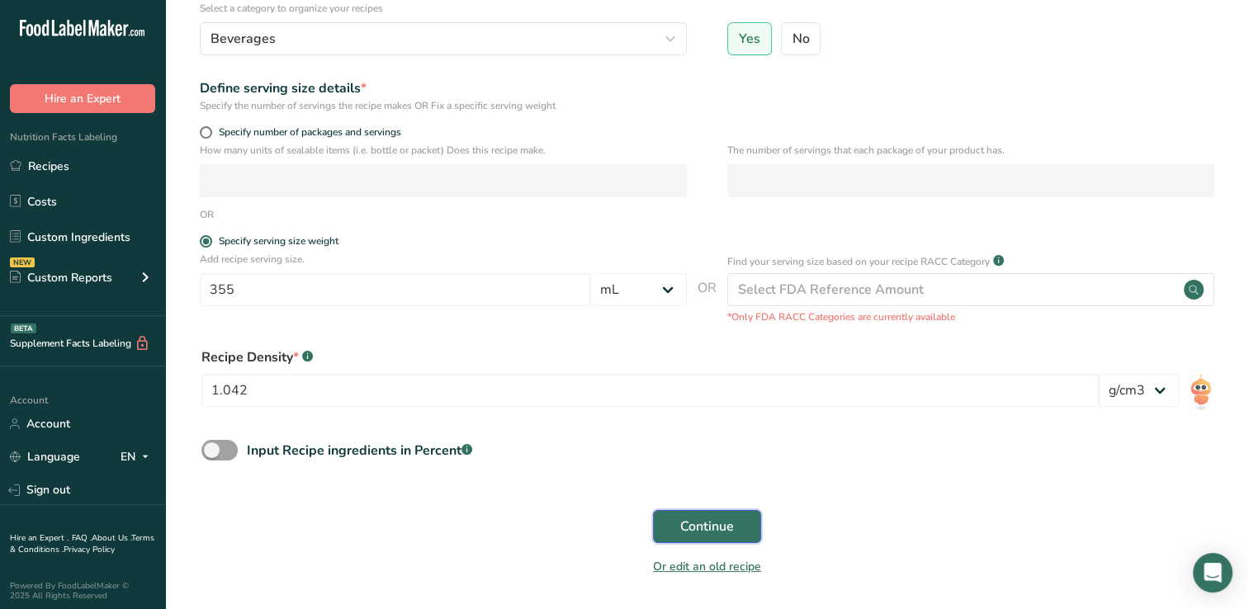
drag, startPoint x: 723, startPoint y: 523, endPoint x: 693, endPoint y: 522, distance: 29.8
click at [693, 522] on span "Continue" at bounding box center [707, 527] width 54 height 20
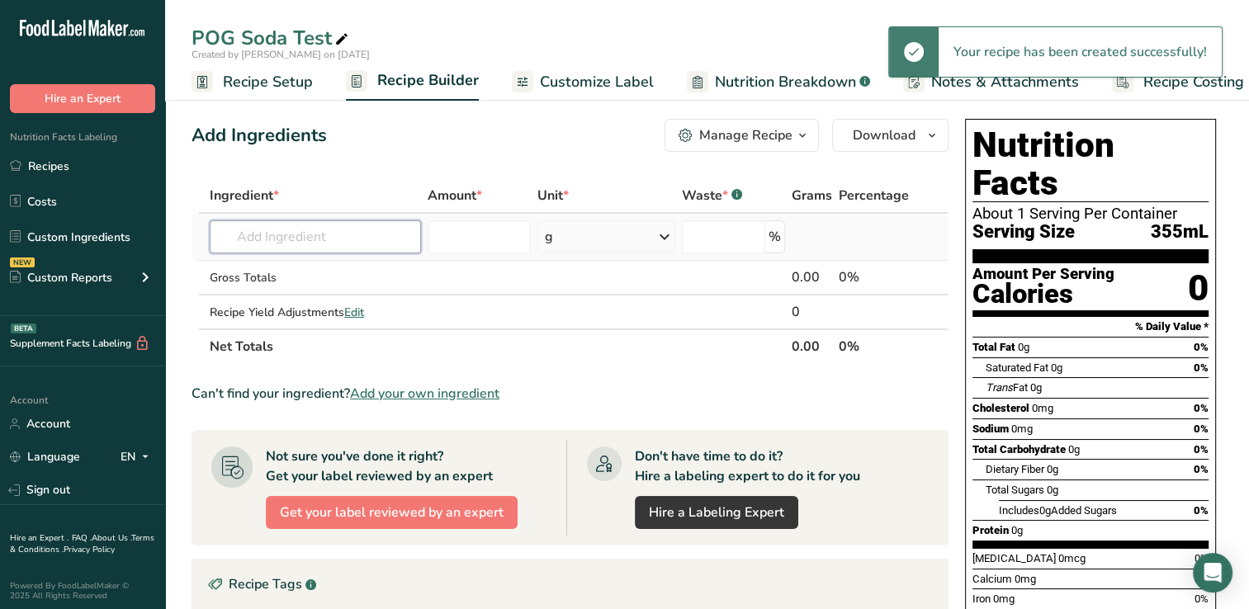
click at [233, 239] on input "text" at bounding box center [315, 236] width 211 height 33
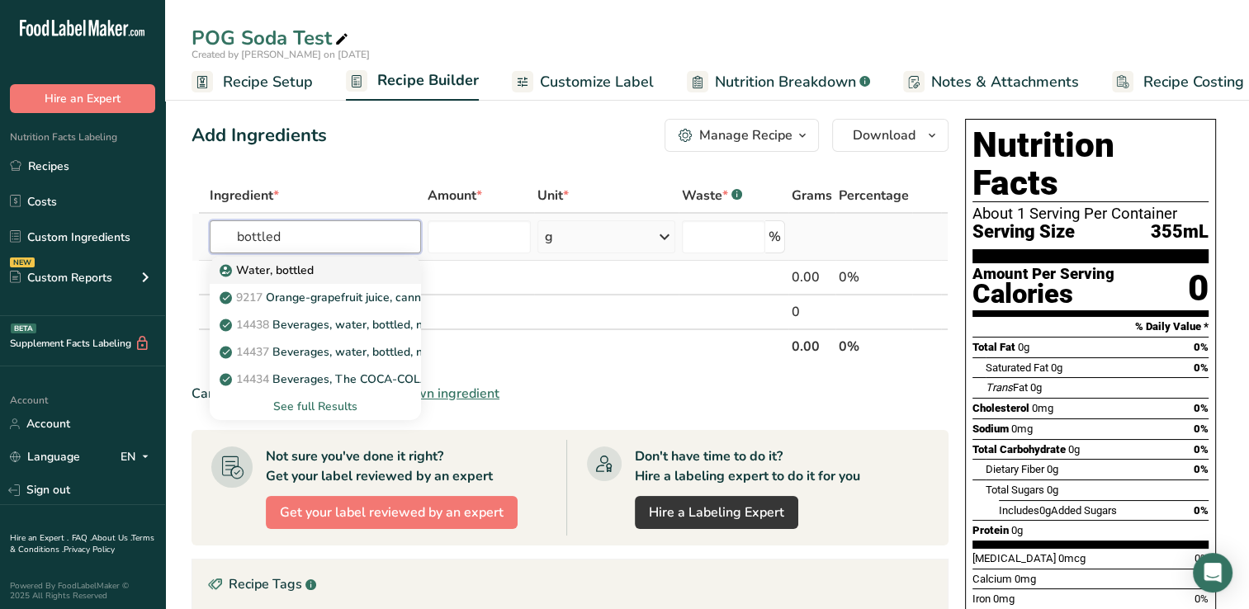
type input "bottled"
click at [258, 270] on p "Water, bottled" at bounding box center [268, 270] width 91 height 17
type input "Water, bottled"
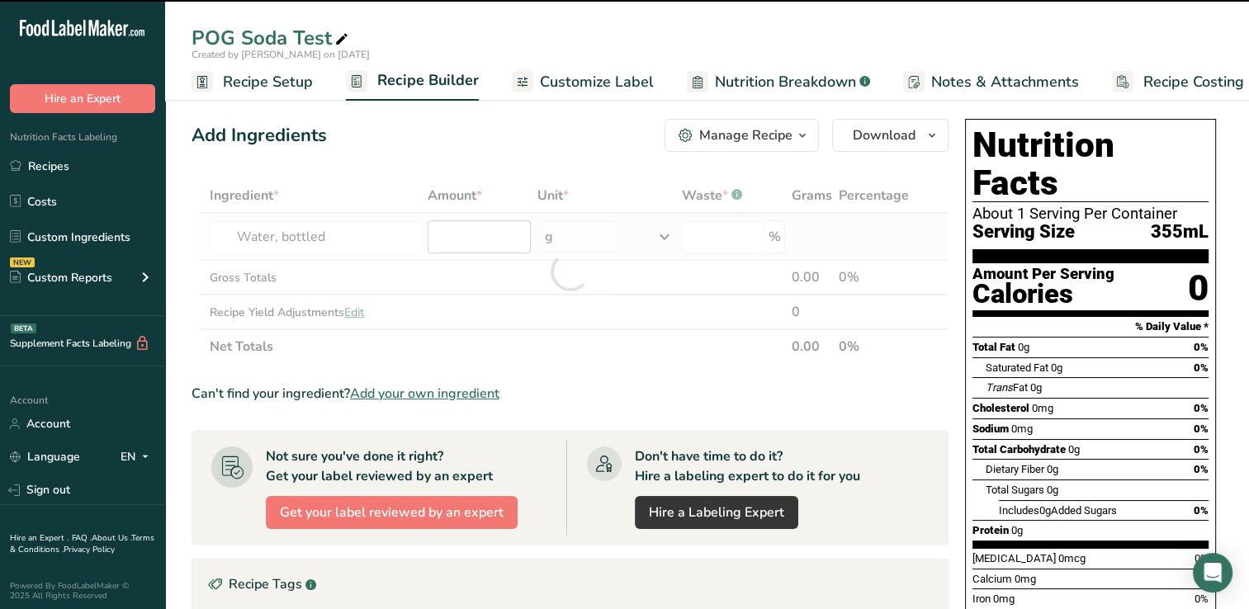
type input "0"
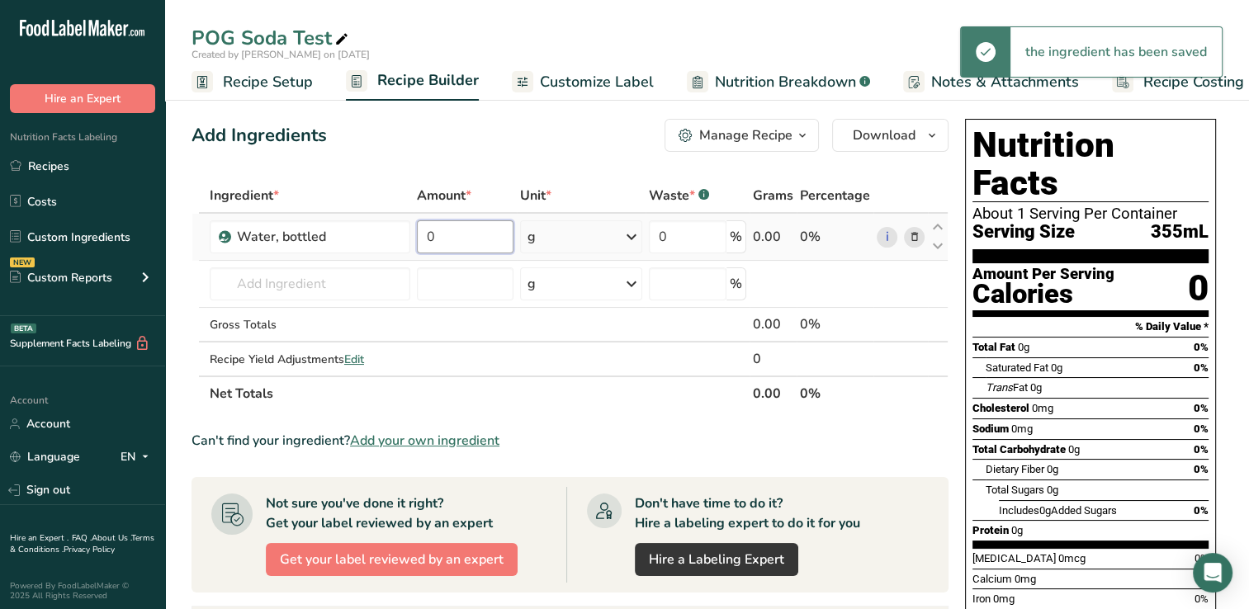
click at [441, 239] on input "0" at bounding box center [465, 236] width 96 height 33
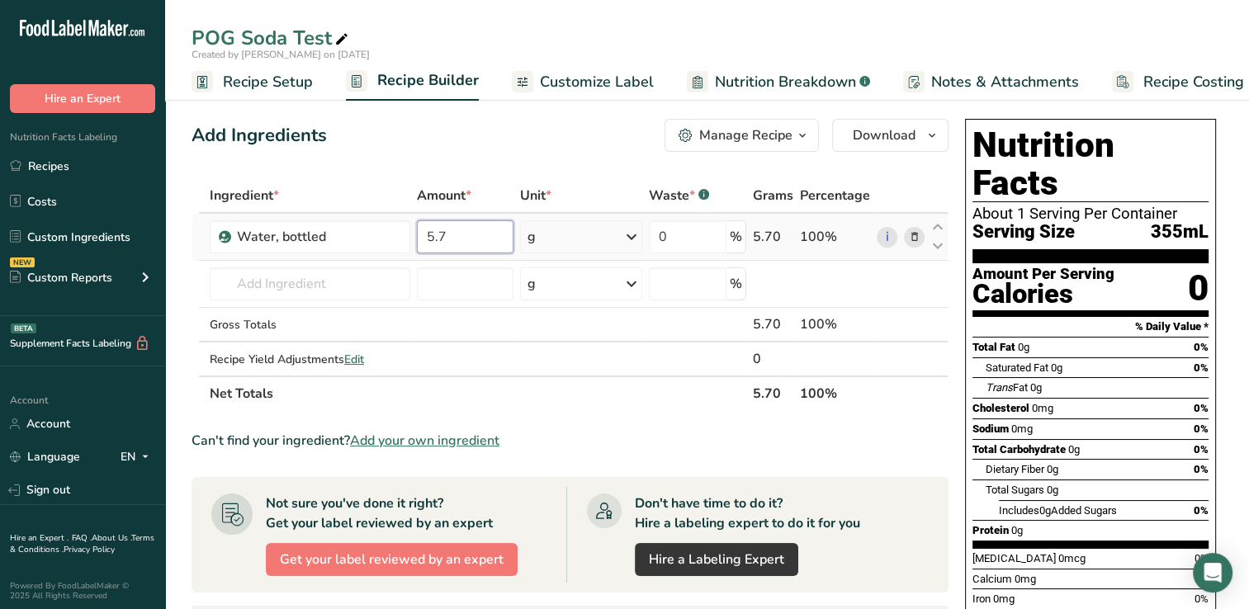
type input "5.7"
click at [631, 231] on div "Ingredient * Amount * Unit * Waste * .a-a{fill:#347362;}.b-a{fill:#fff;} Grams …" at bounding box center [569, 294] width 757 height 233
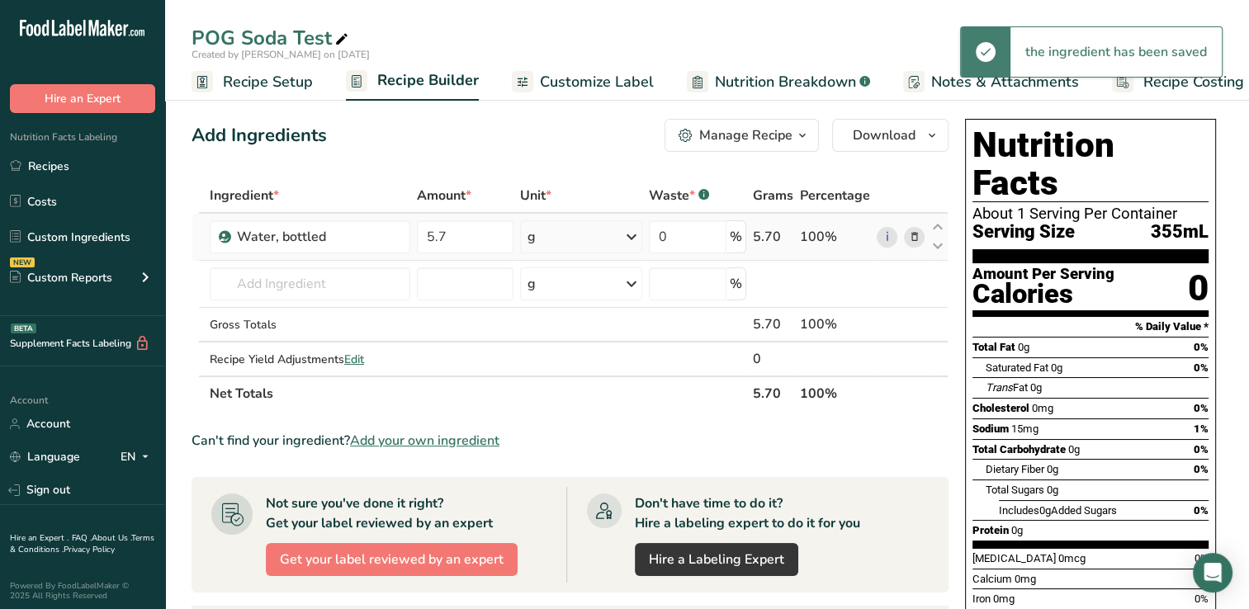
click at [631, 231] on icon at bounding box center [631, 237] width 20 height 30
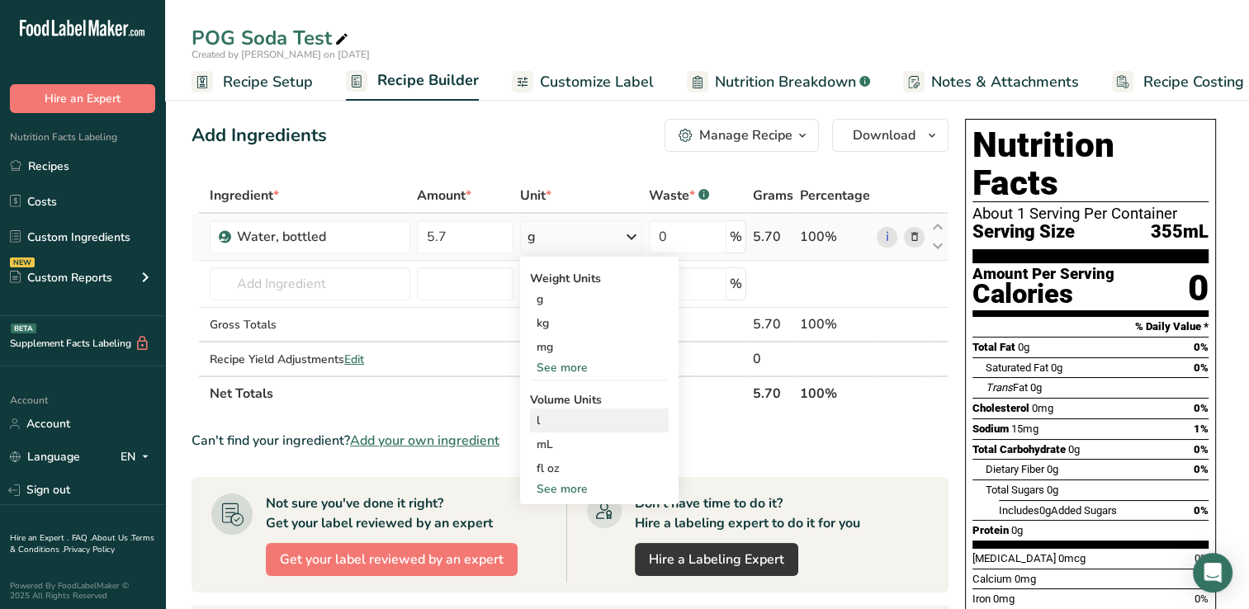
click at [538, 418] on div "l" at bounding box center [598, 420] width 125 height 17
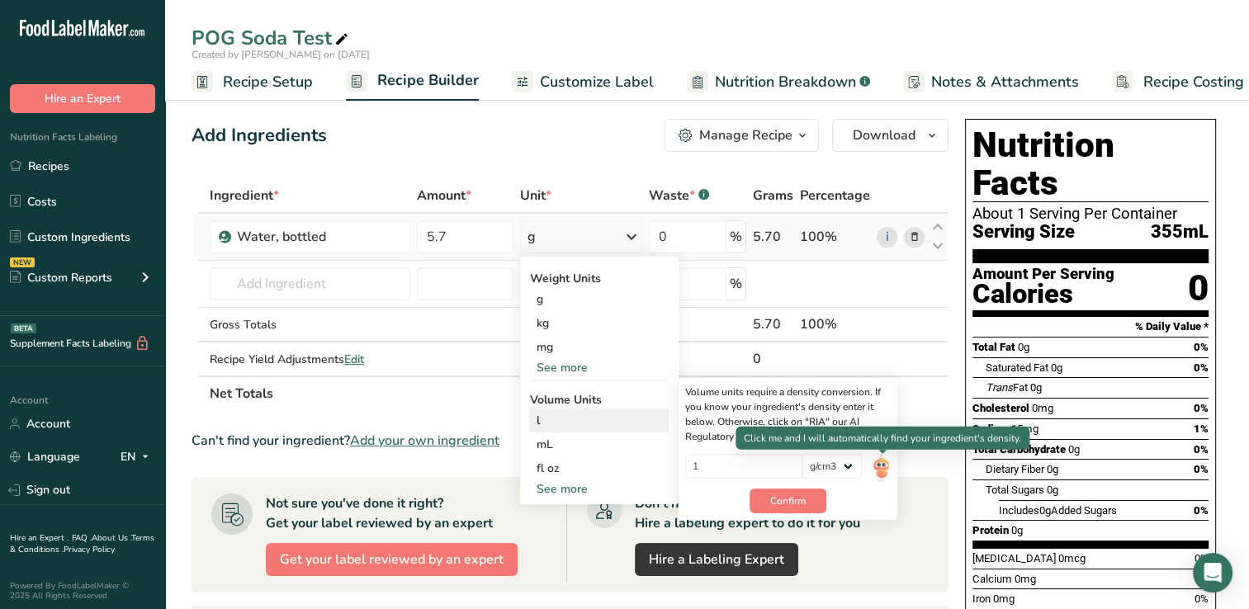
click at [883, 465] on img at bounding box center [881, 468] width 18 height 29
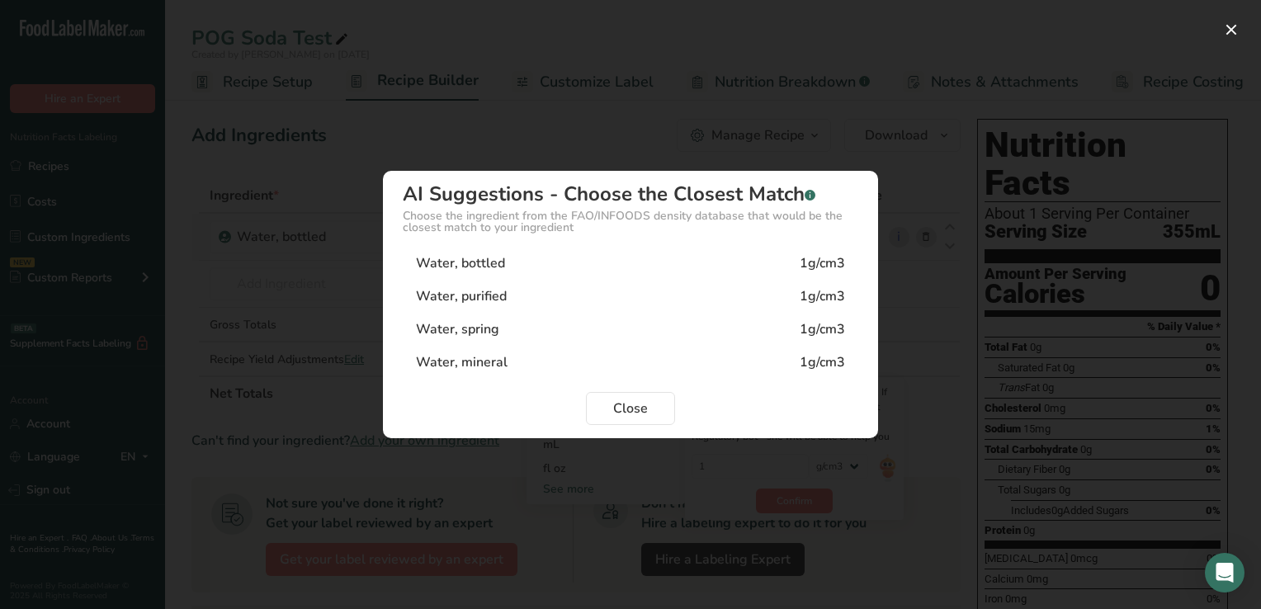
click at [501, 262] on div "Water, bottled" at bounding box center [460, 263] width 89 height 20
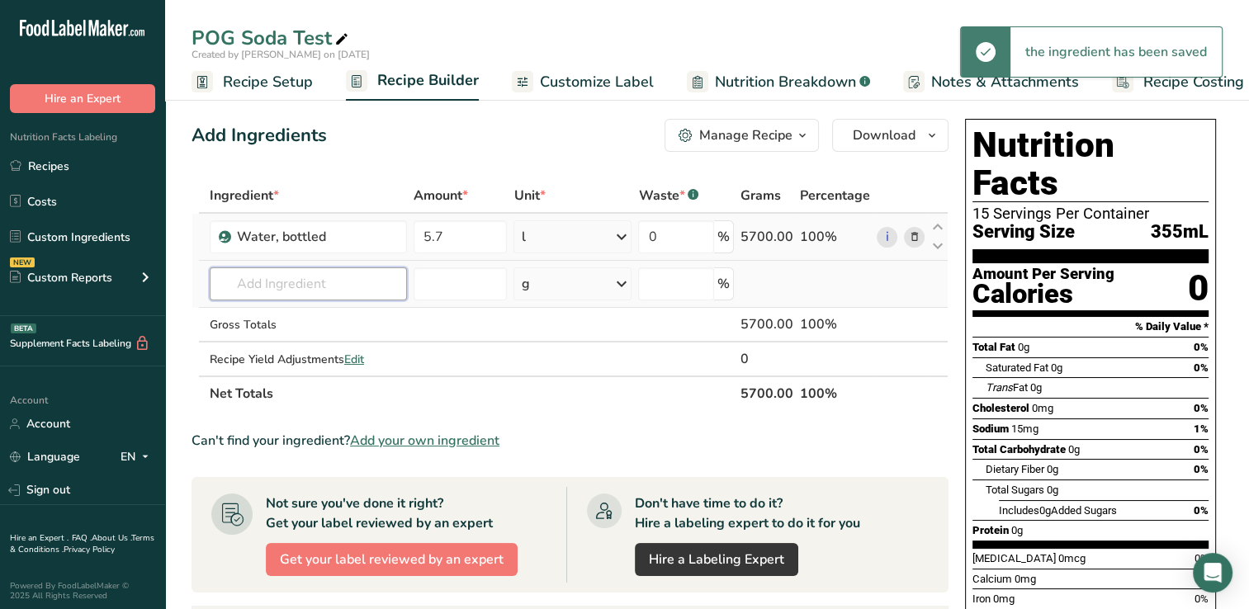
click at [242, 288] on input "text" at bounding box center [308, 283] width 197 height 33
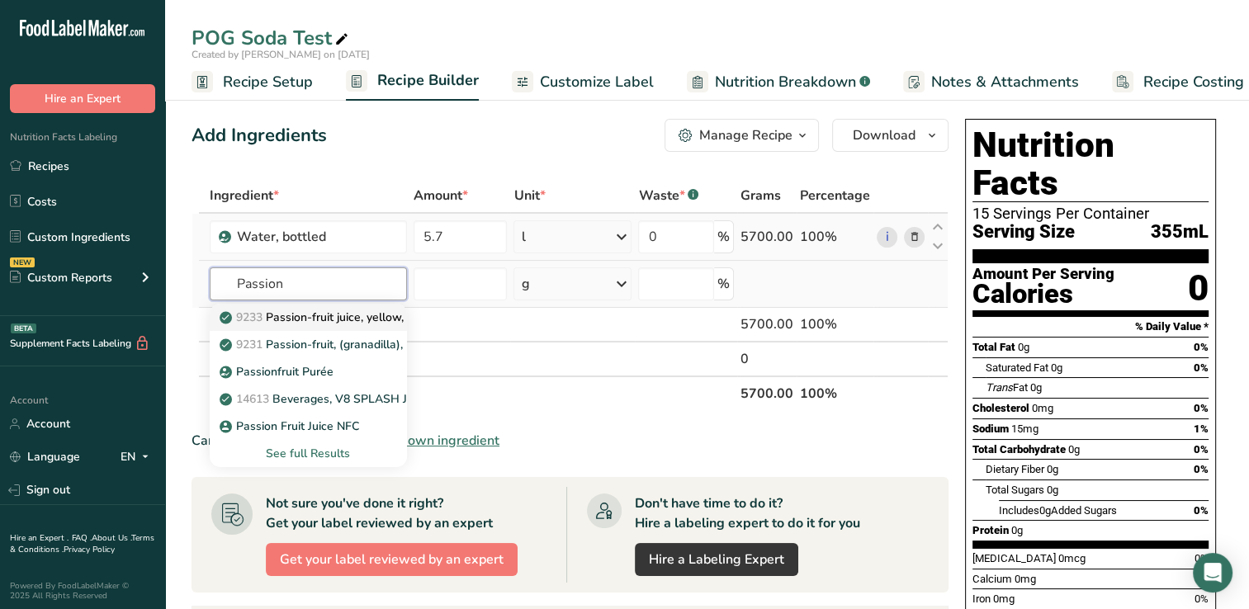
type input "Passion"
click at [304, 314] on p "9233 Passion-fruit juice, yellow, raw" at bounding box center [325, 317] width 205 height 17
type input "Passion-fruit juice, yellow, raw"
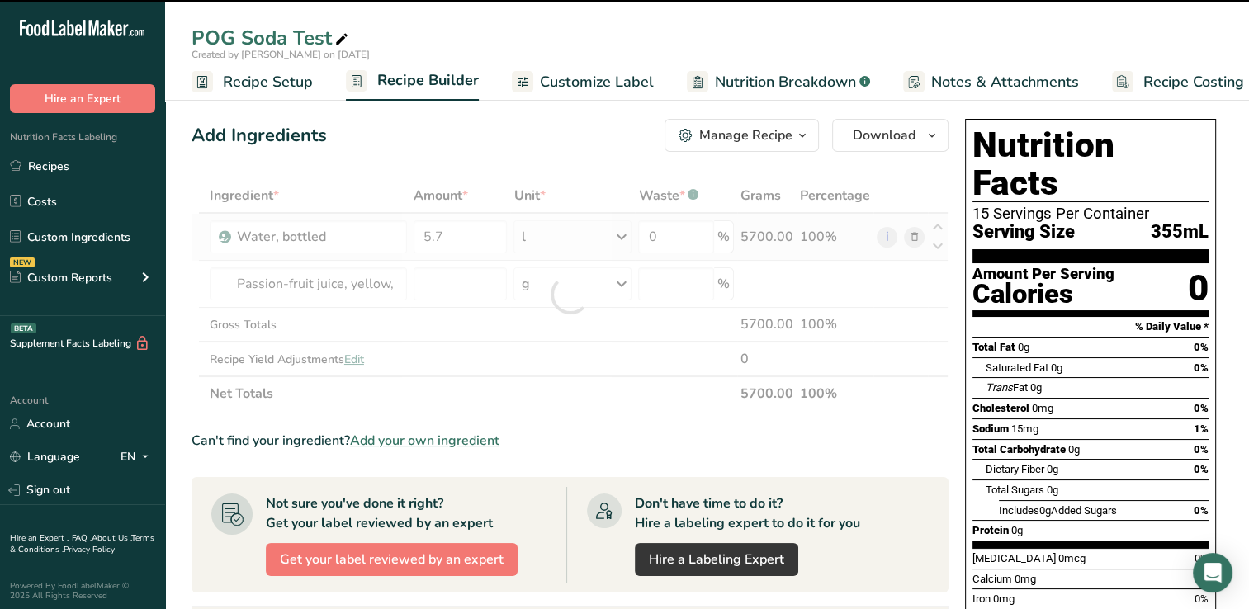
type input "0"
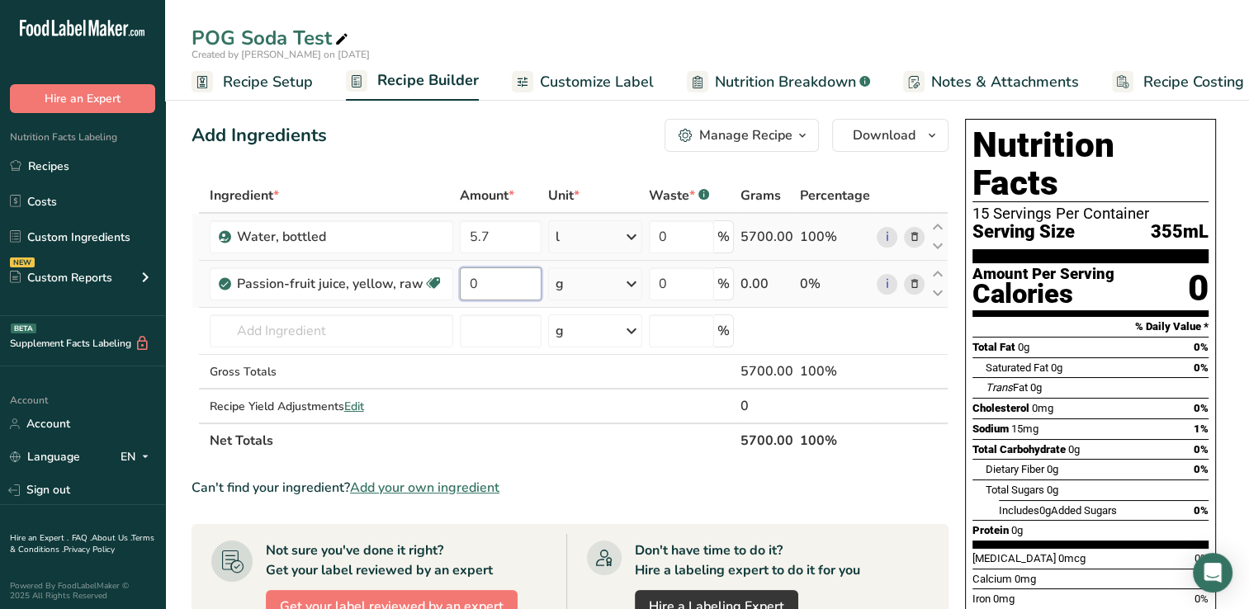
click at [481, 281] on input "0" at bounding box center [501, 283] width 83 height 33
type input "450"
click at [226, 330] on div "Ingredient * Amount * Unit * Waste * .a-a{fill:#347362;}.b-a{fill:#fff;} Grams …" at bounding box center [569, 318] width 757 height 280
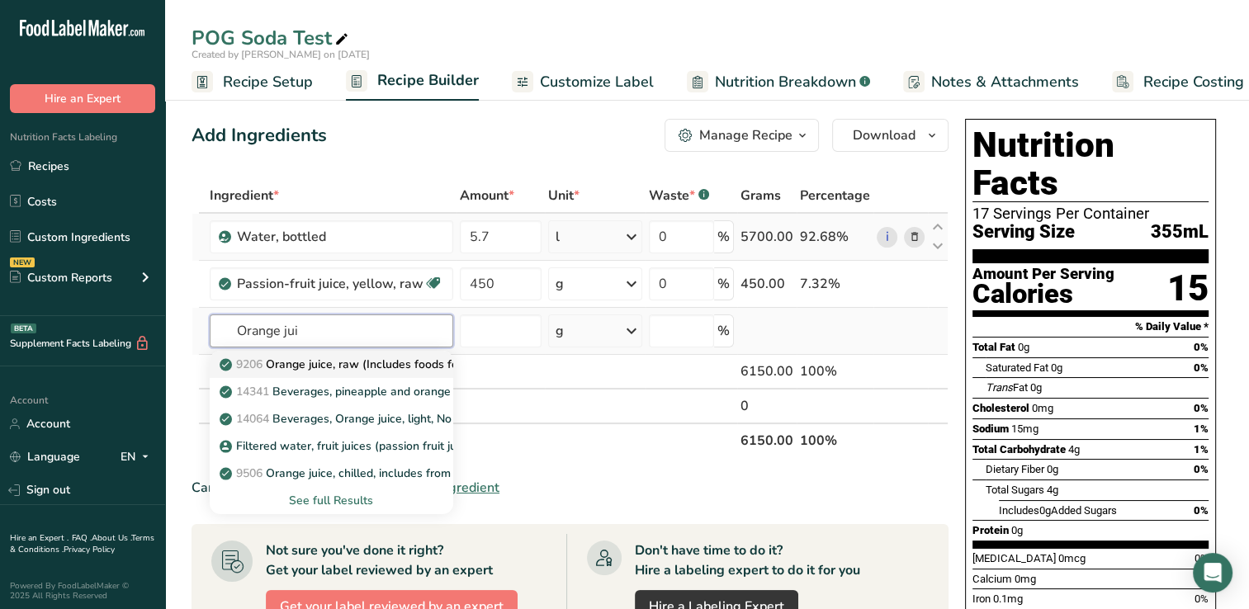
type input "Orange jui"
click at [385, 361] on p "9206 Orange juice, raw (Includes foods for USDA's Food Distribution Program)" at bounding box center [438, 364] width 431 height 17
type input "Orange juice, raw (Includes foods for USDA's Food Distribution Program)"
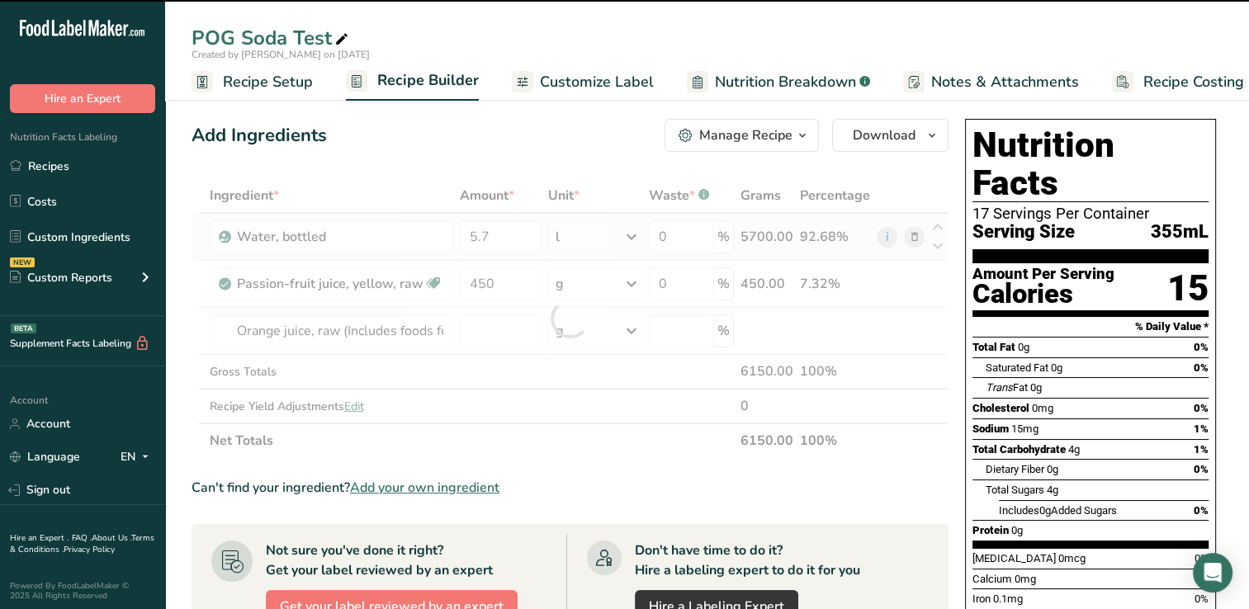
type input "0"
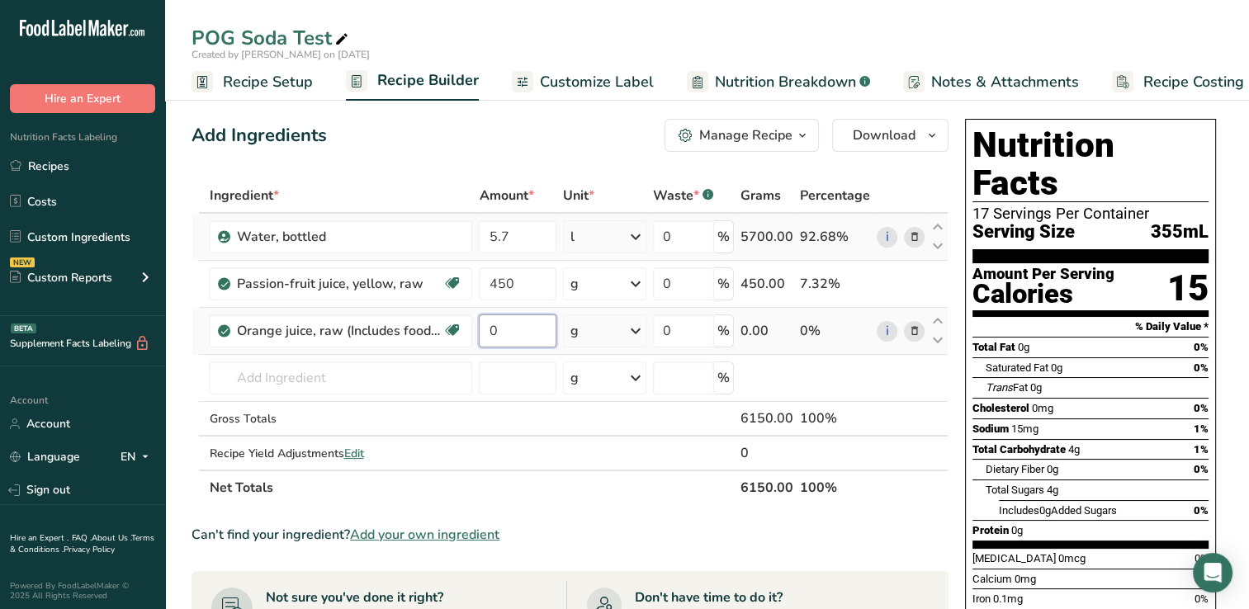
click at [513, 333] on input "0" at bounding box center [518, 330] width 78 height 33
type input "420"
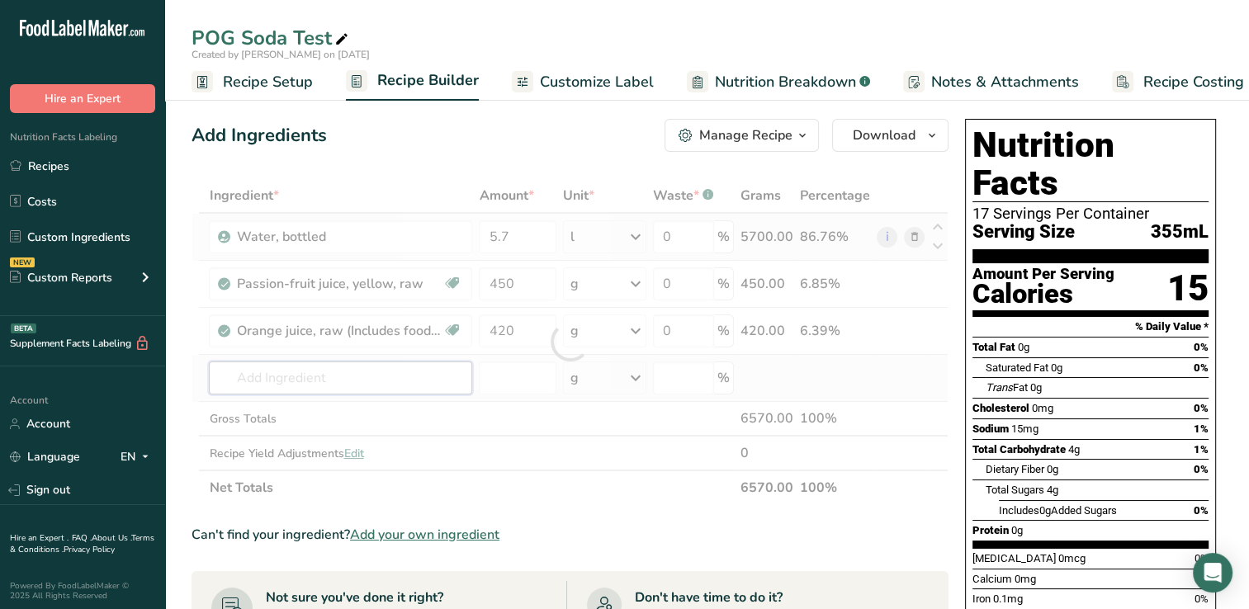
click at [233, 378] on div "Ingredient * Amount * Unit * Waste * .a-a{fill:#347362;}.b-a{fill:#fff;} Grams …" at bounding box center [569, 341] width 757 height 327
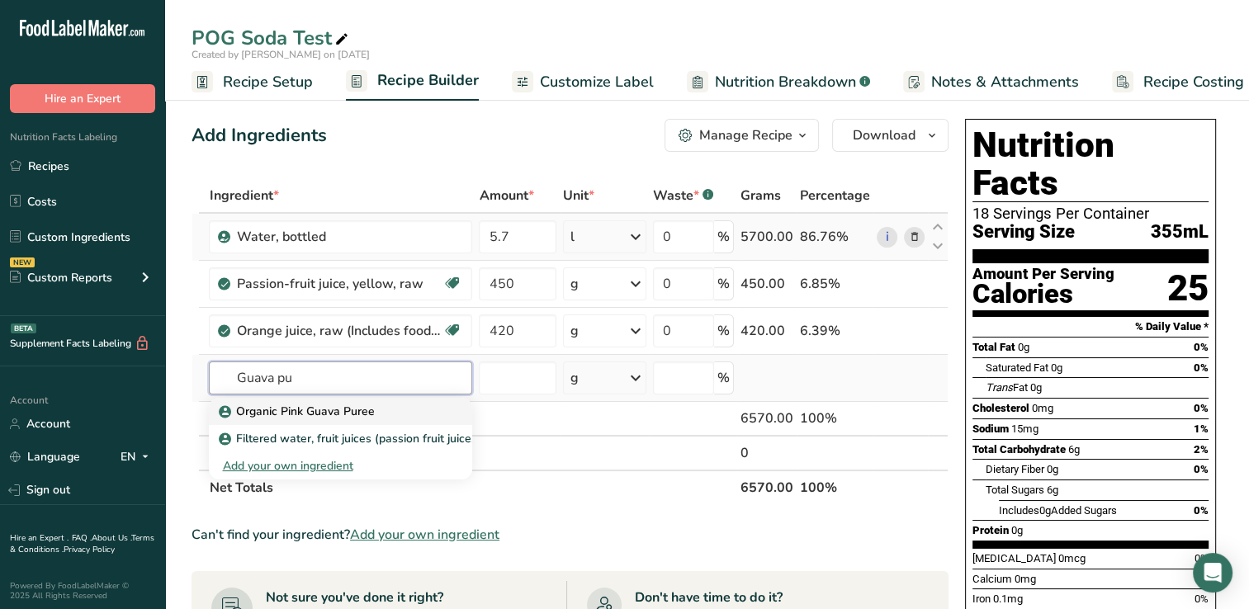
type input "Guava pu"
drag, startPoint x: 301, startPoint y: 407, endPoint x: 287, endPoint y: 413, distance: 15.5
click at [287, 413] on p "Organic Pink Guava Puree" at bounding box center [298, 411] width 152 height 17
type input "Organic Pink Guava Puree"
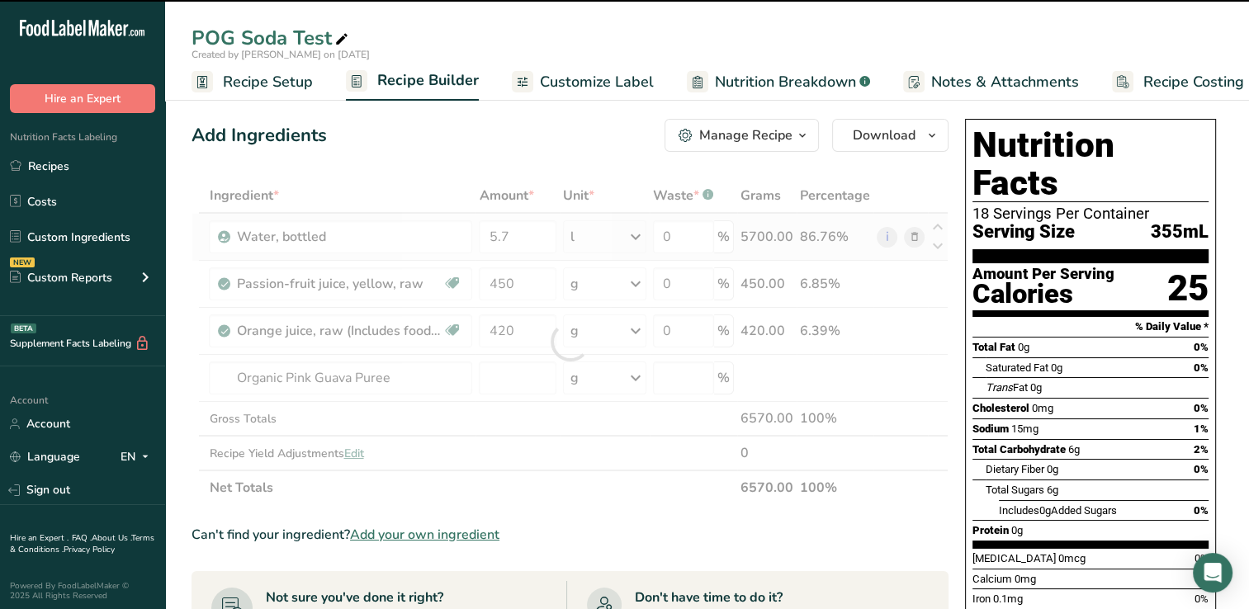
type input "0"
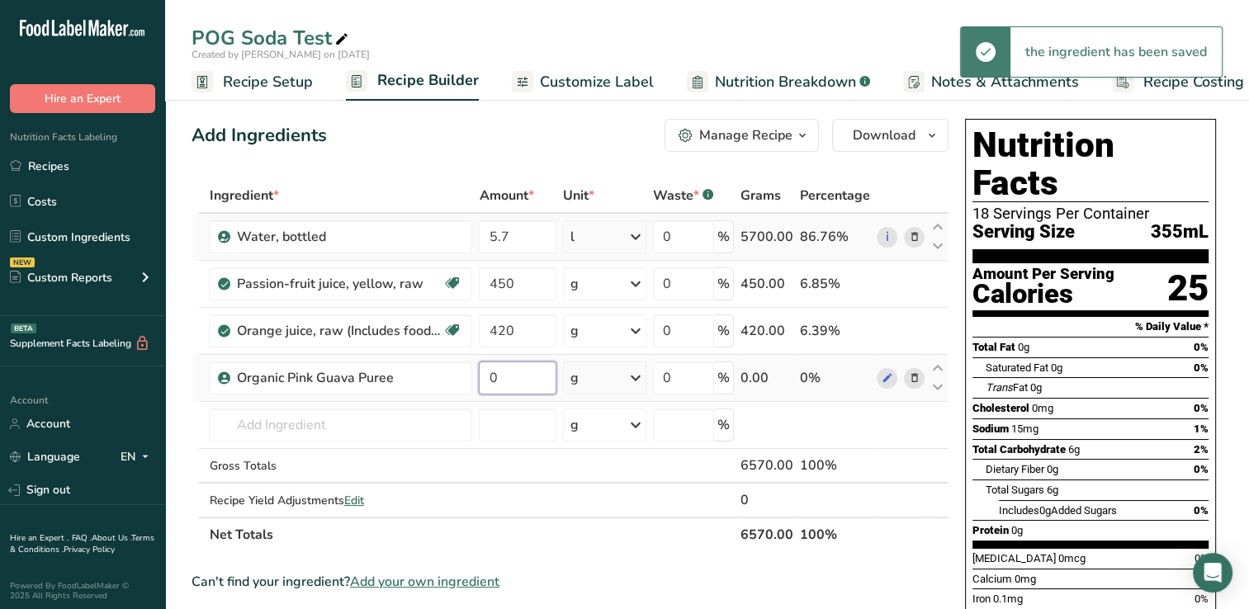
click at [509, 376] on input "0" at bounding box center [518, 377] width 78 height 33
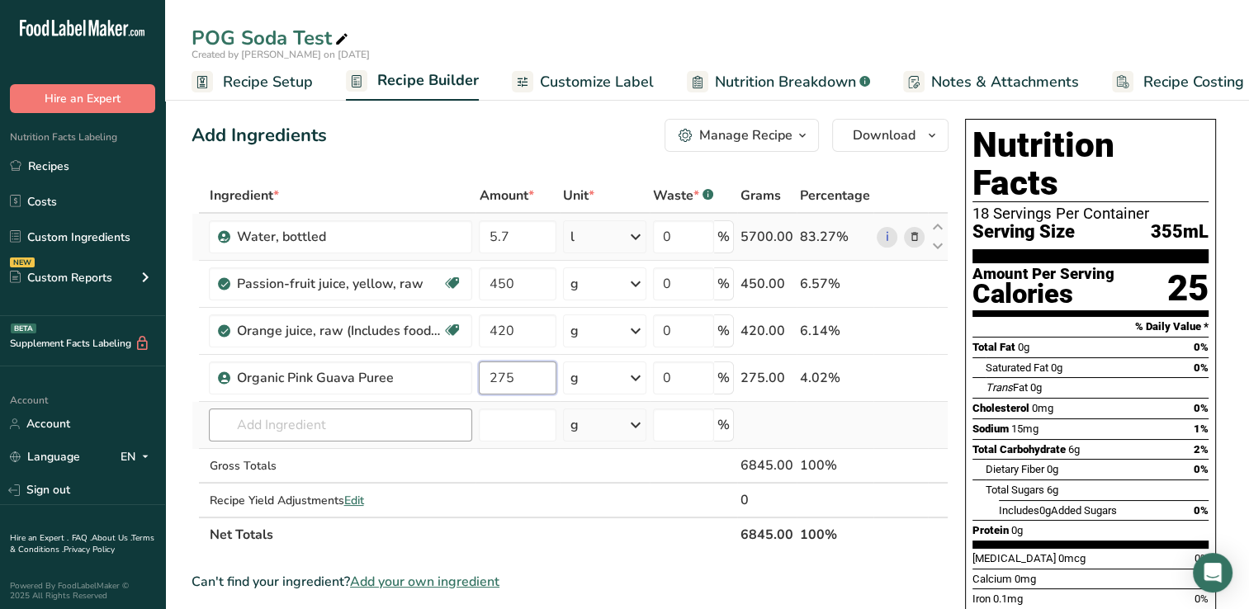
type input "275"
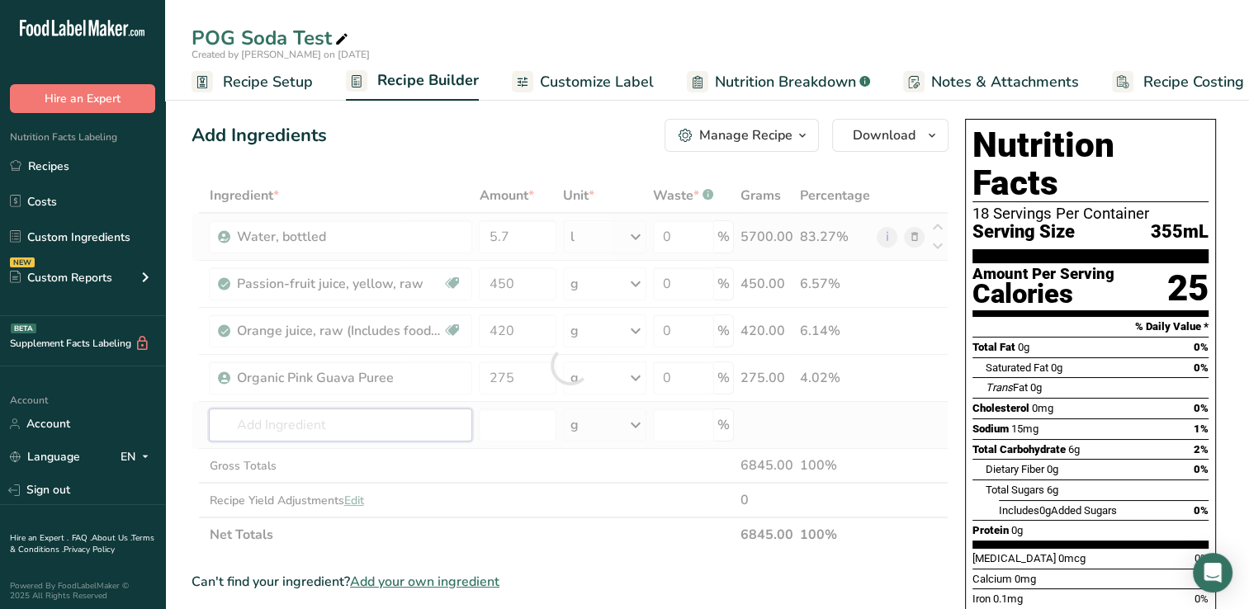
click at [228, 424] on div "Ingredient * Amount * Unit * Waste * .a-a{fill:#347362;}.b-a{fill:#fff;} Grams …" at bounding box center [569, 365] width 757 height 374
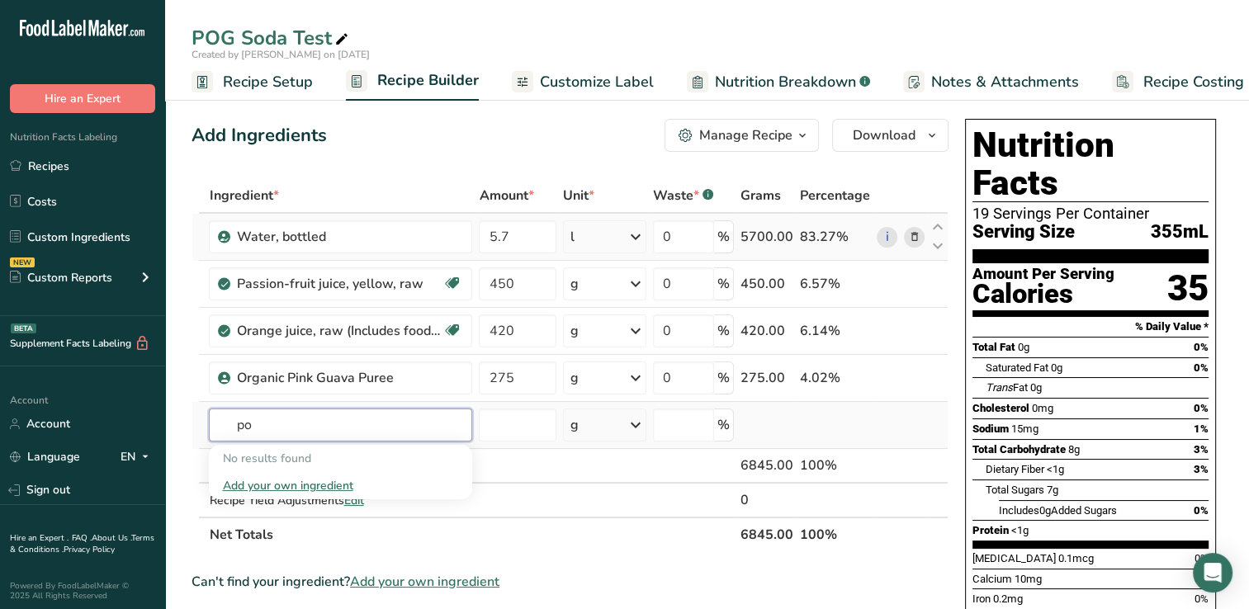
type input "p"
type input "F"
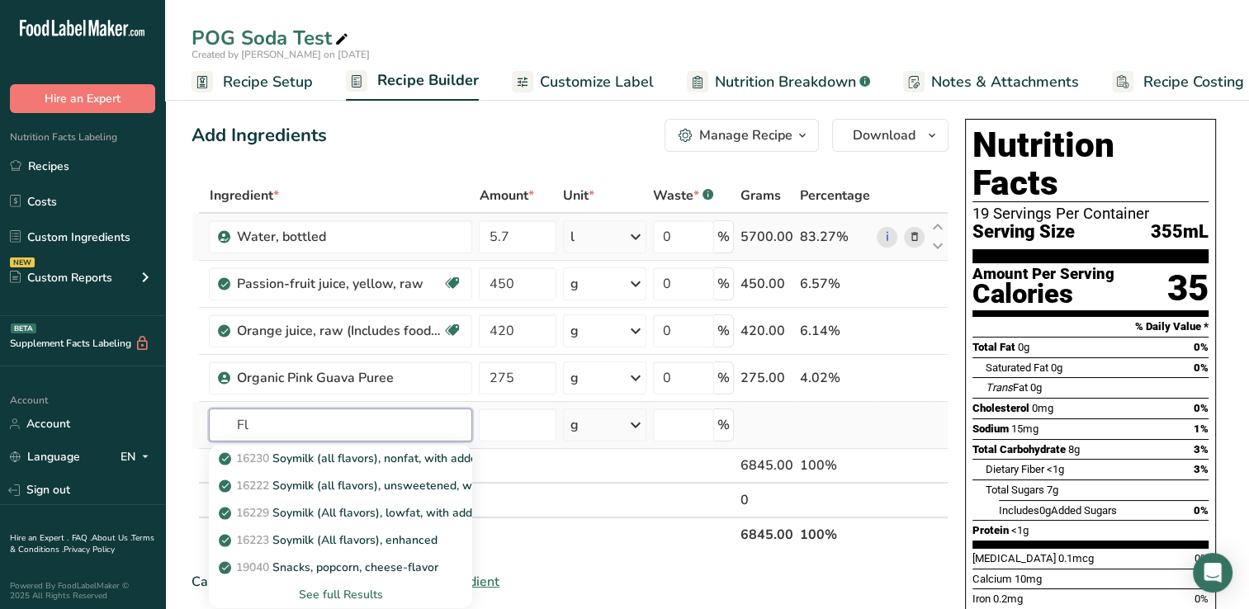
type input "F"
type input "P"
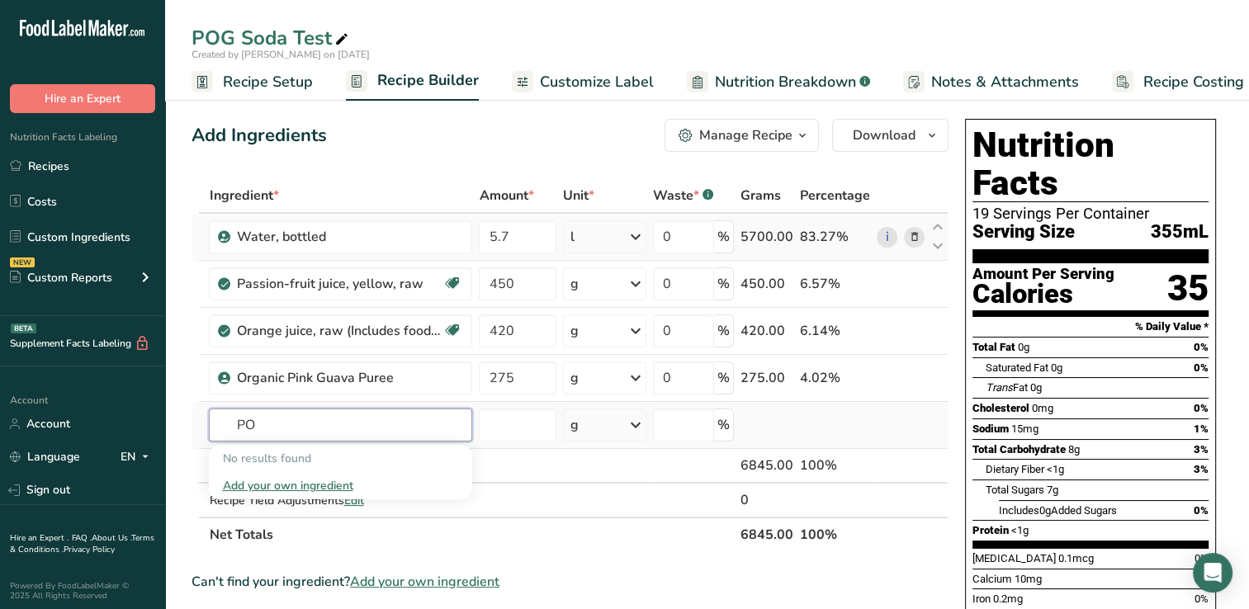
type input "P"
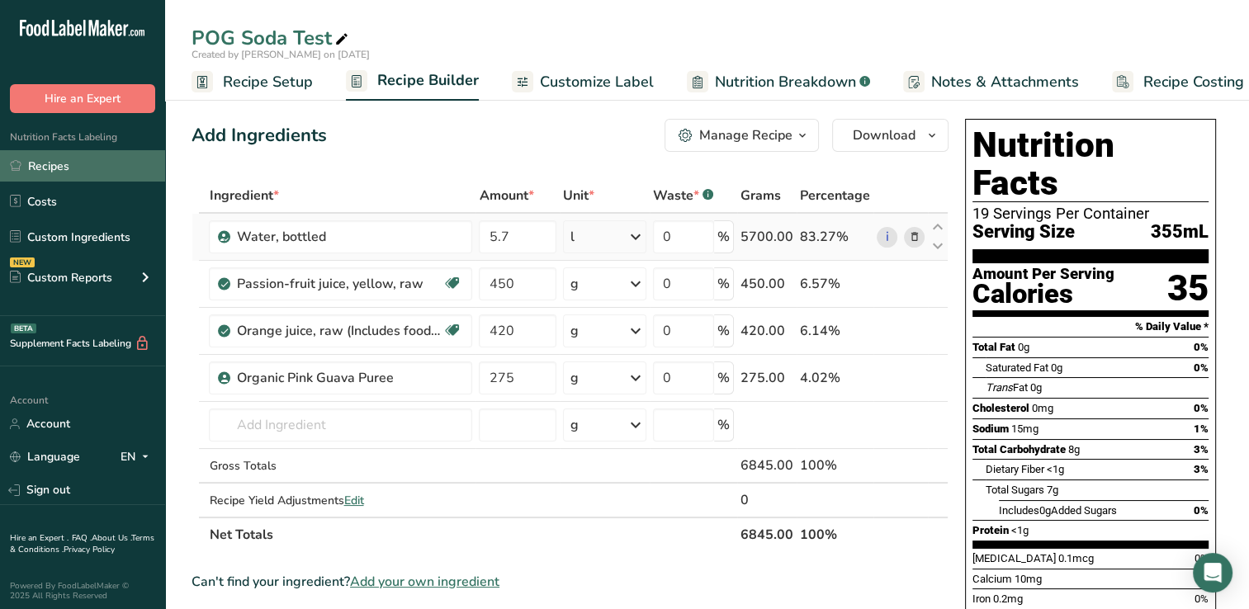
click at [57, 163] on link "Recipes" at bounding box center [82, 165] width 165 height 31
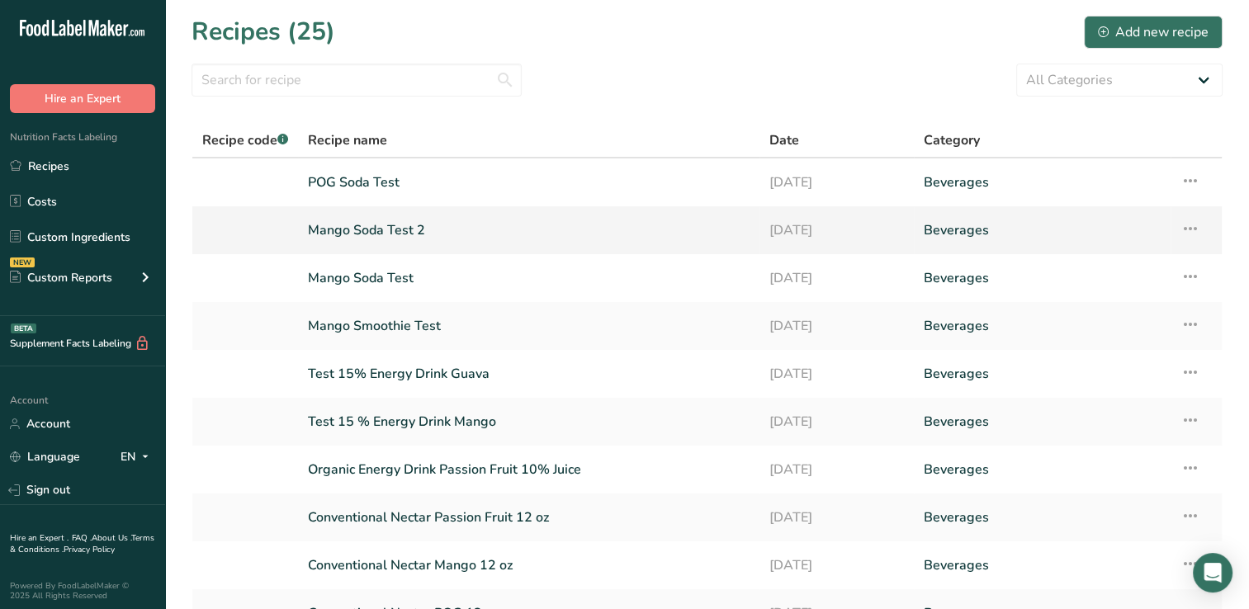
click at [407, 226] on link "Mango Soda Test 2" at bounding box center [529, 230] width 442 height 35
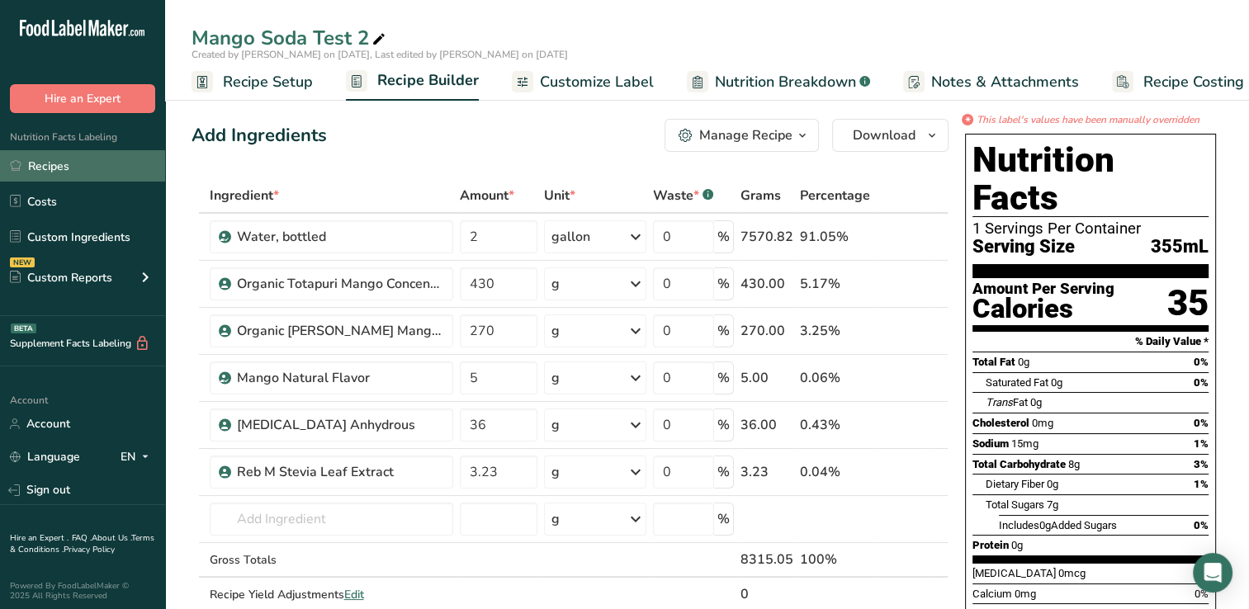
click at [50, 167] on link "Recipes" at bounding box center [82, 165] width 165 height 31
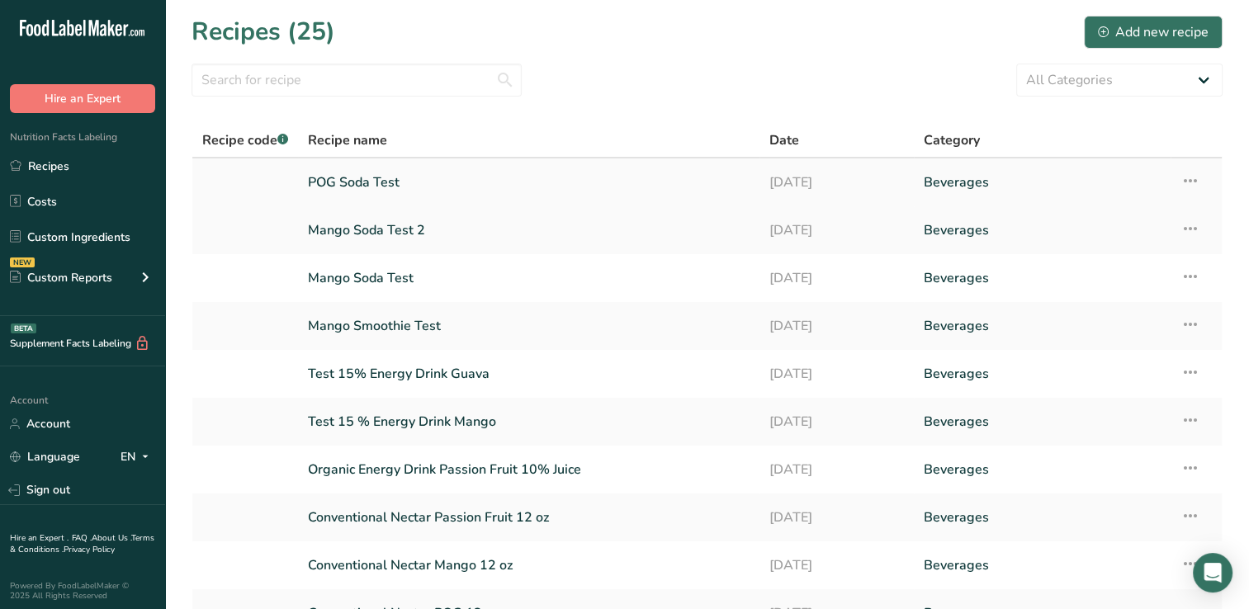
click at [392, 182] on link "POG Soda Test" at bounding box center [529, 182] width 442 height 35
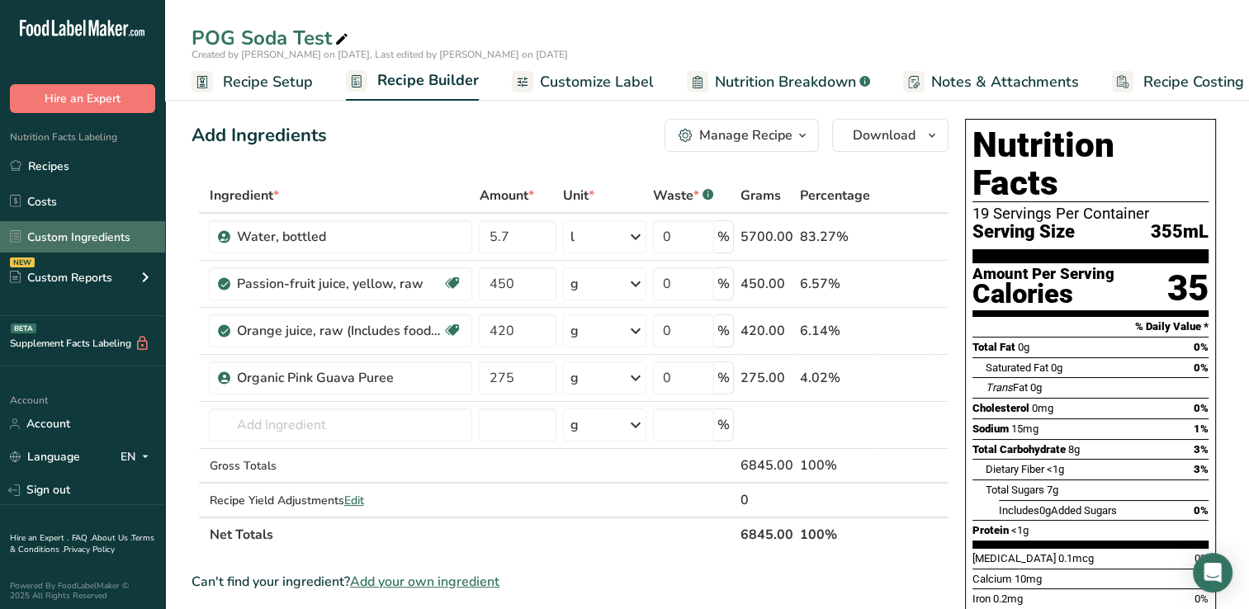
click at [78, 236] on link "Custom Ingredients" at bounding box center [82, 236] width 165 height 31
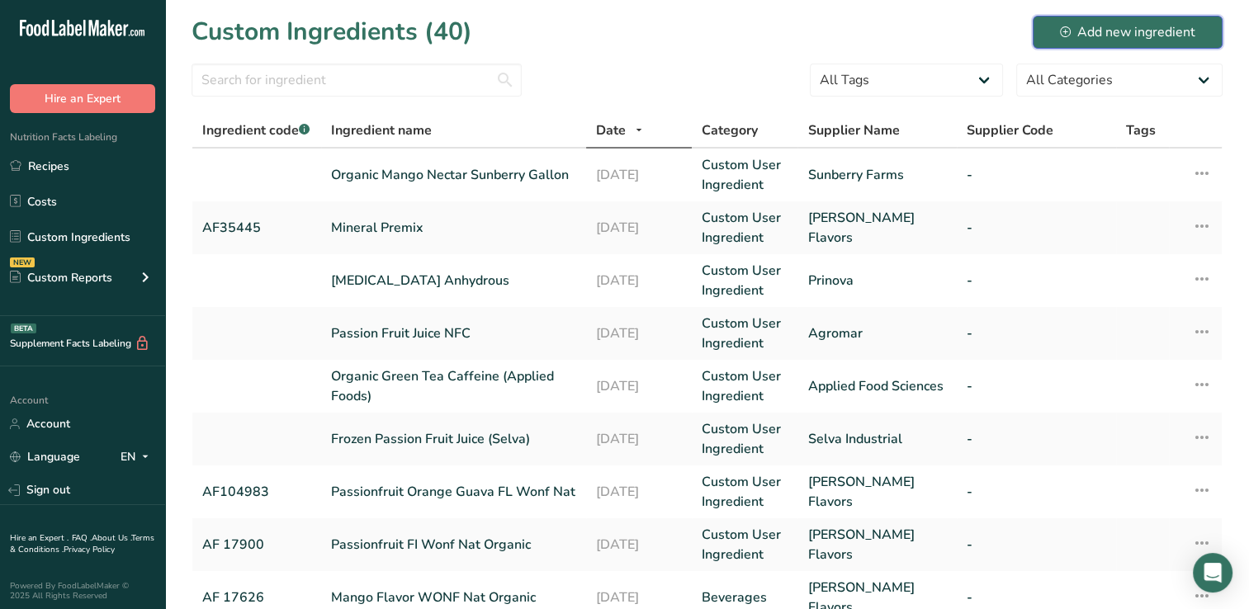
click at [1126, 31] on div "Add new ingredient" at bounding box center [1127, 32] width 135 height 20
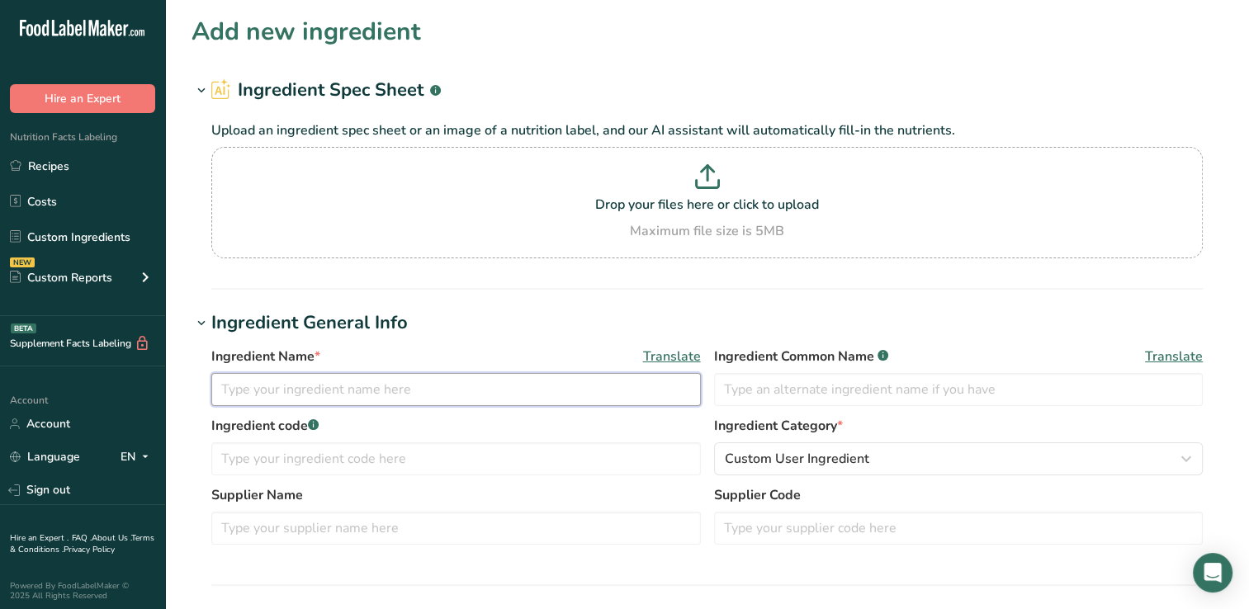
click at [221, 391] on input "text" at bounding box center [455, 389] width 489 height 33
type input "Dragon Fruit Nectar Sunberry"
drag, startPoint x: 1260, startPoint y: 309, endPoint x: 1072, endPoint y: 352, distance: 193.0
drag, startPoint x: 1072, startPoint y: 352, endPoint x: 864, endPoint y: 319, distance: 210.6
click at [864, 319] on h1 "Ingredient General Info" at bounding box center [706, 322] width 1031 height 27
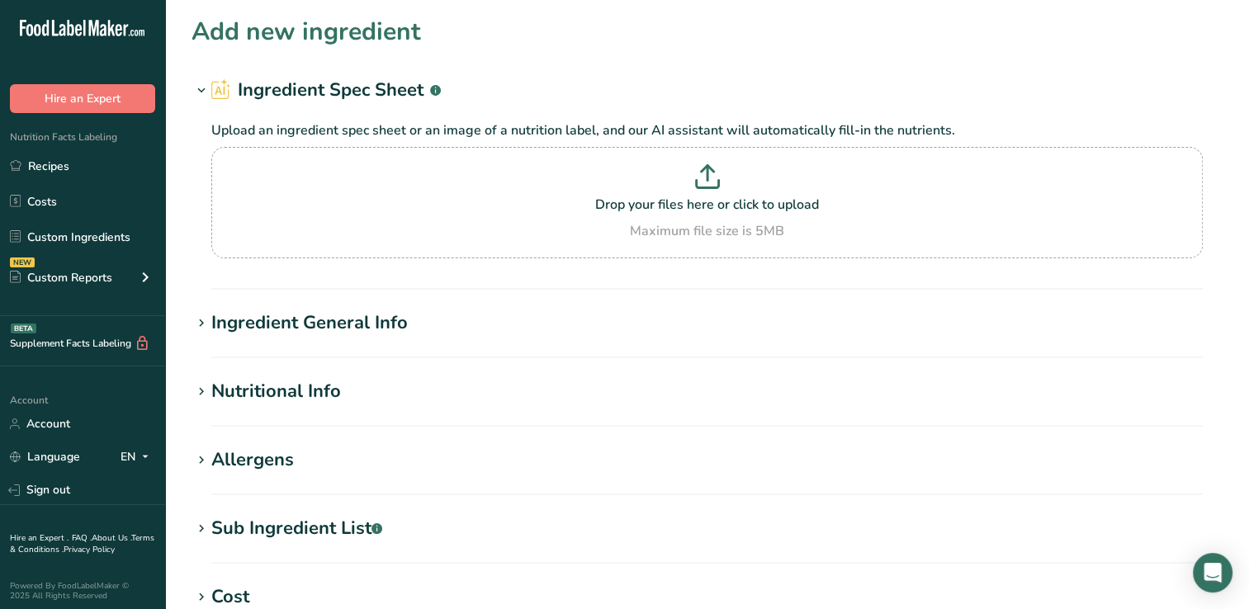
click at [269, 324] on div "Ingredient General Info" at bounding box center [309, 322] width 196 height 27
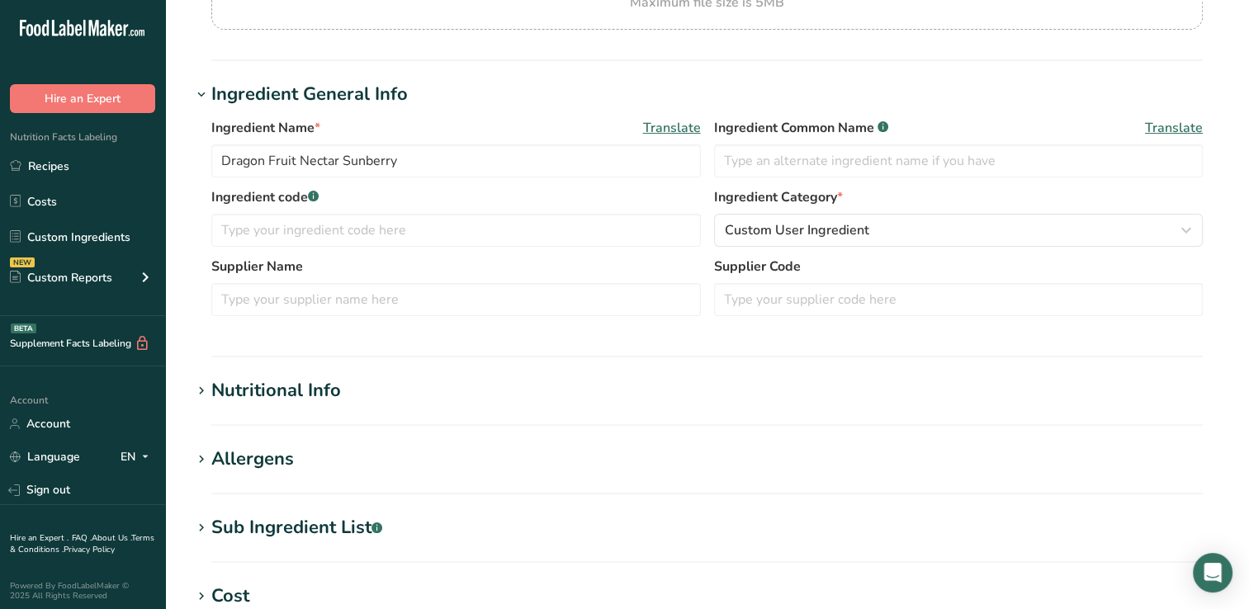
scroll to position [234, 0]
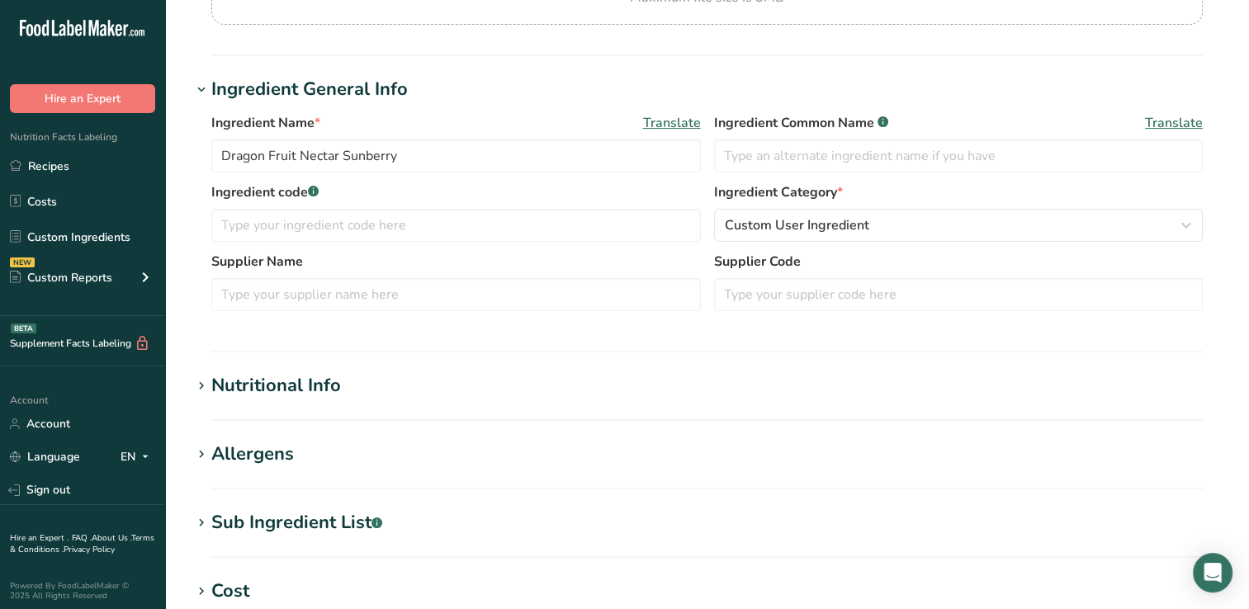
click at [277, 378] on div "Nutritional Info" at bounding box center [276, 385] width 130 height 27
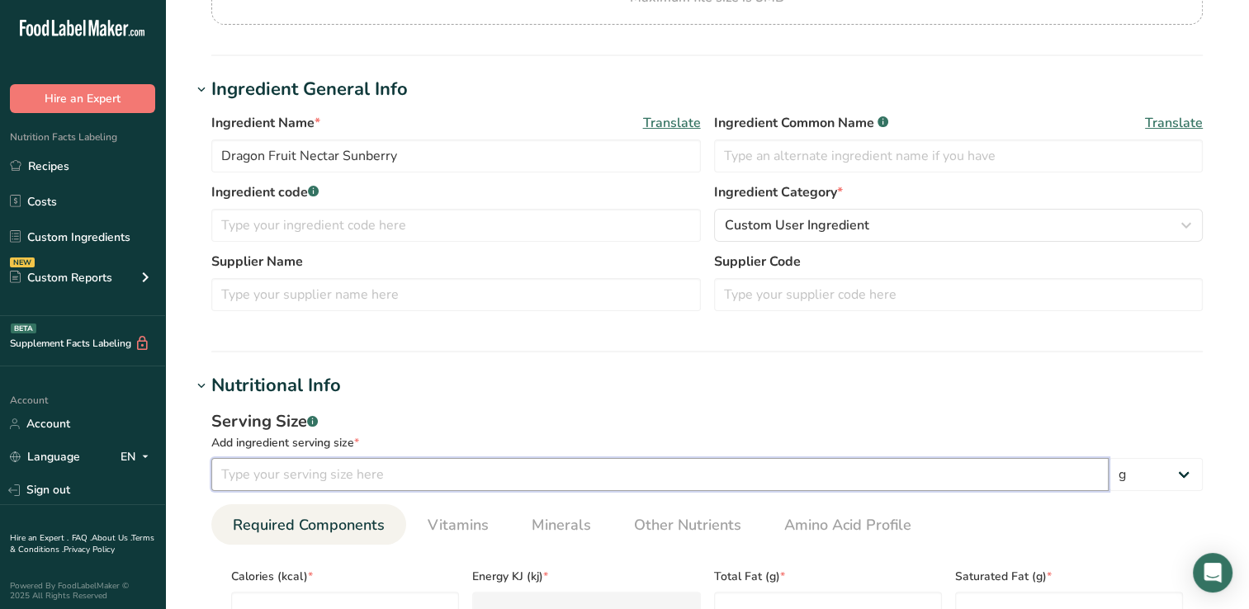
click at [243, 477] on input "number" at bounding box center [659, 474] width 897 height 33
type input "8"
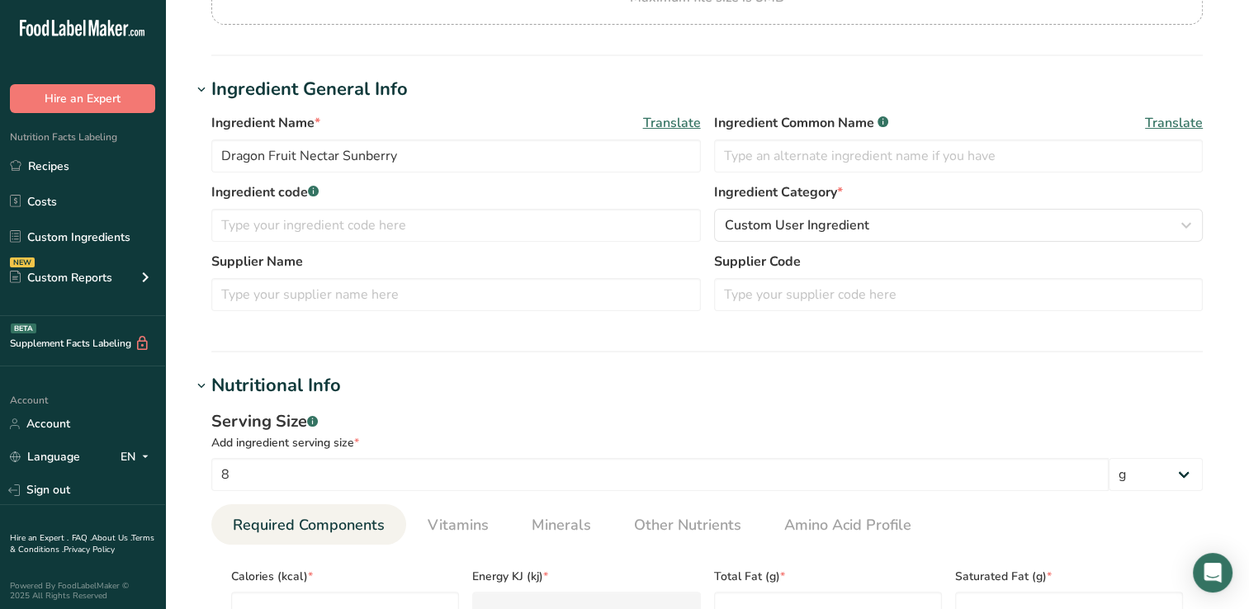
drag, startPoint x: 1118, startPoint y: 475, endPoint x: 908, endPoint y: 405, distance: 221.8
click at [908, 405] on div "Serving Size .a-a{fill:#347362;}.b-a{fill:#fff;} Add ingredient serving size * …" at bounding box center [706, 590] width 1031 height 382
click at [1122, 475] on select "g kg mg mcg lb oz l mL fl oz tbsp tsp cup qt gallon" at bounding box center [1155, 474] width 94 height 33
select select "5"
click at [1108, 458] on select "g kg mg mcg lb oz l mL fl oz tbsp tsp cup qt gallon" at bounding box center [1155, 474] width 94 height 33
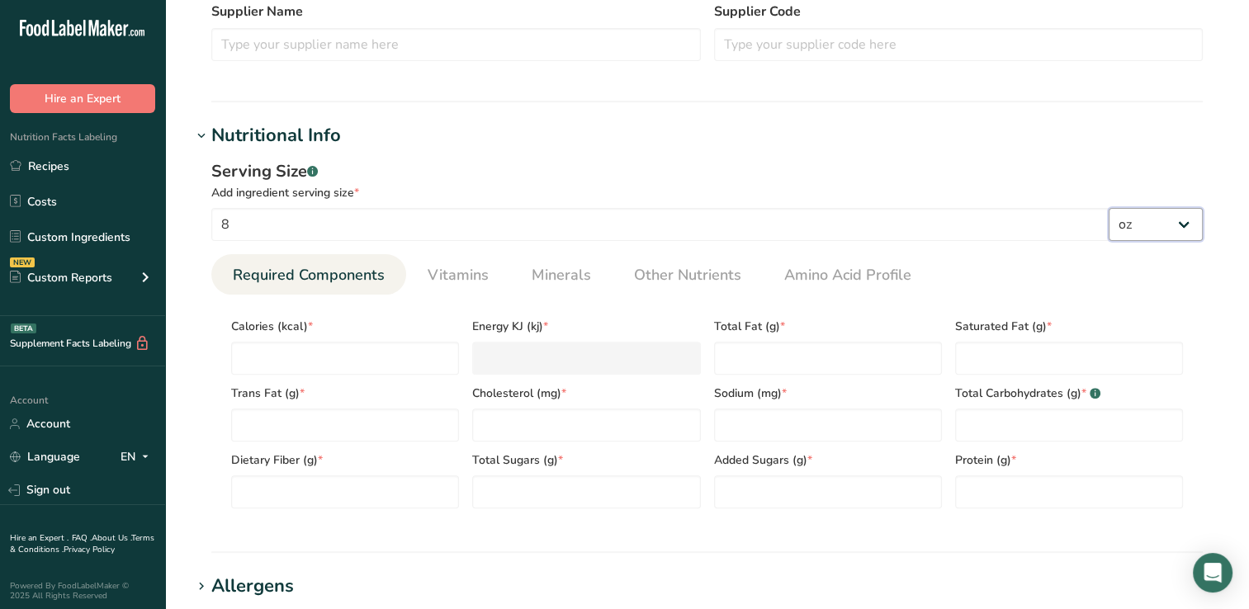
scroll to position [489, 0]
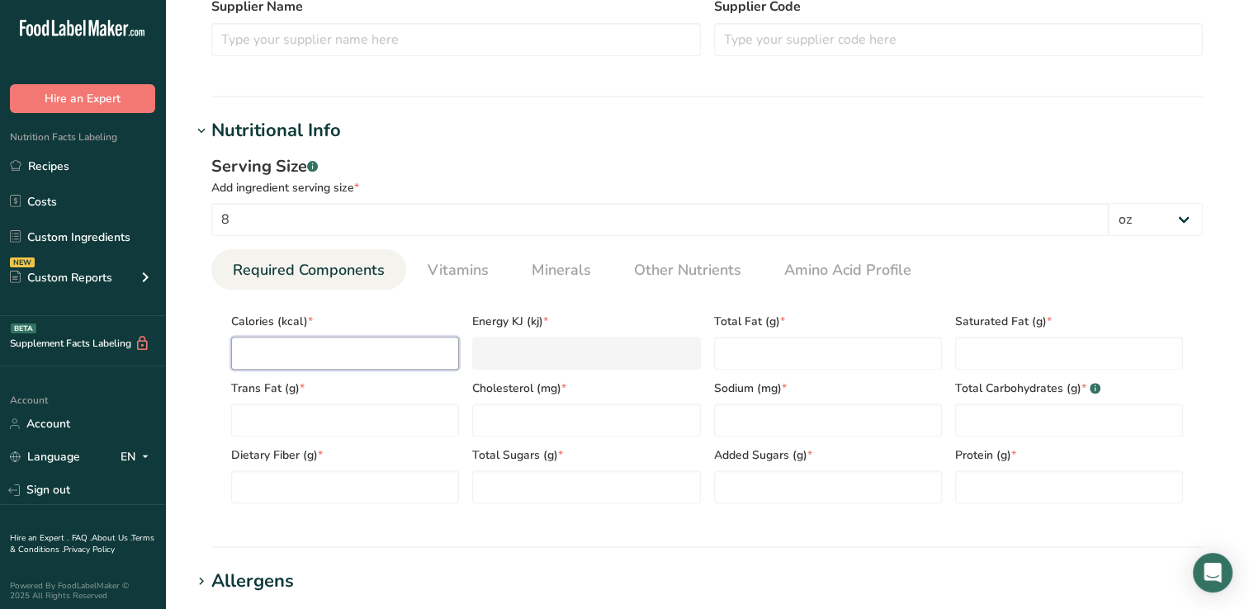
click at [258, 351] on input "number" at bounding box center [345, 353] width 228 height 33
type input "1"
type KJ "4.2"
type input "11"
type KJ "46"
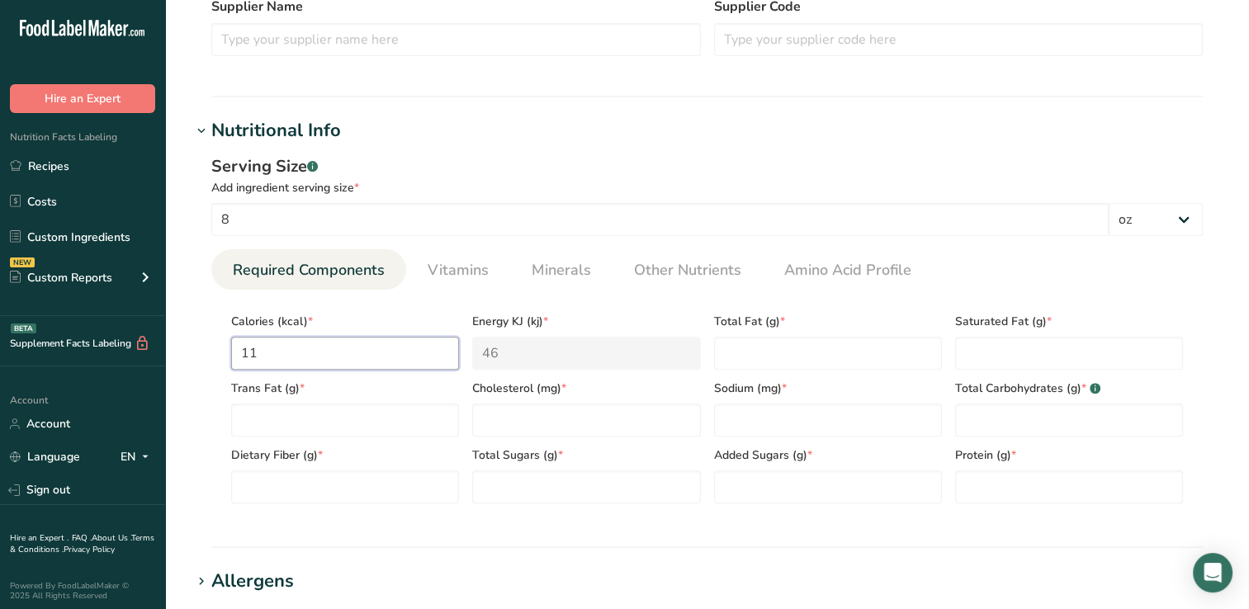
type input "110"
type KJ "460.2"
type input "110"
click at [739, 353] on Fat "number" at bounding box center [828, 353] width 228 height 33
type Fat "0"
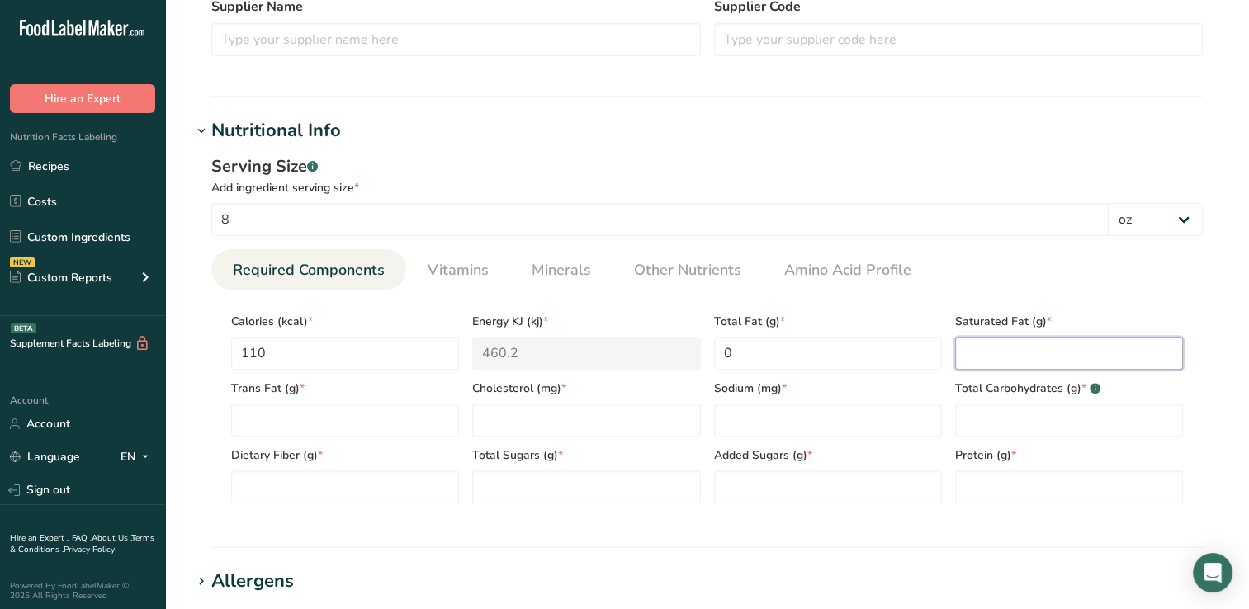
click at [976, 352] on Fat "number" at bounding box center [1069, 353] width 228 height 33
type Fat "0"
click at [244, 424] on Fat "number" at bounding box center [345, 420] width 228 height 33
type Fat "0"
click at [498, 418] on input "number" at bounding box center [586, 420] width 228 height 33
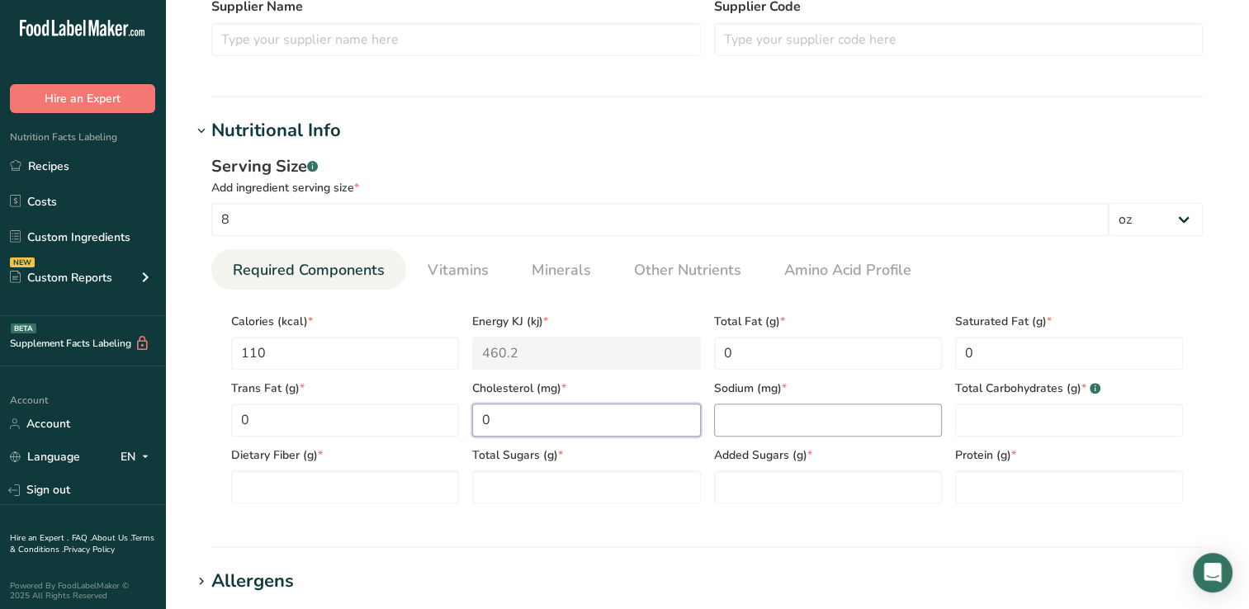
type input "0"
click at [725, 417] on input "number" at bounding box center [828, 420] width 228 height 33
type input "5"
drag, startPoint x: 993, startPoint y: 423, endPoint x: 957, endPoint y: 415, distance: 36.4
click at [957, 415] on Carbohydrates "number" at bounding box center [1069, 420] width 228 height 33
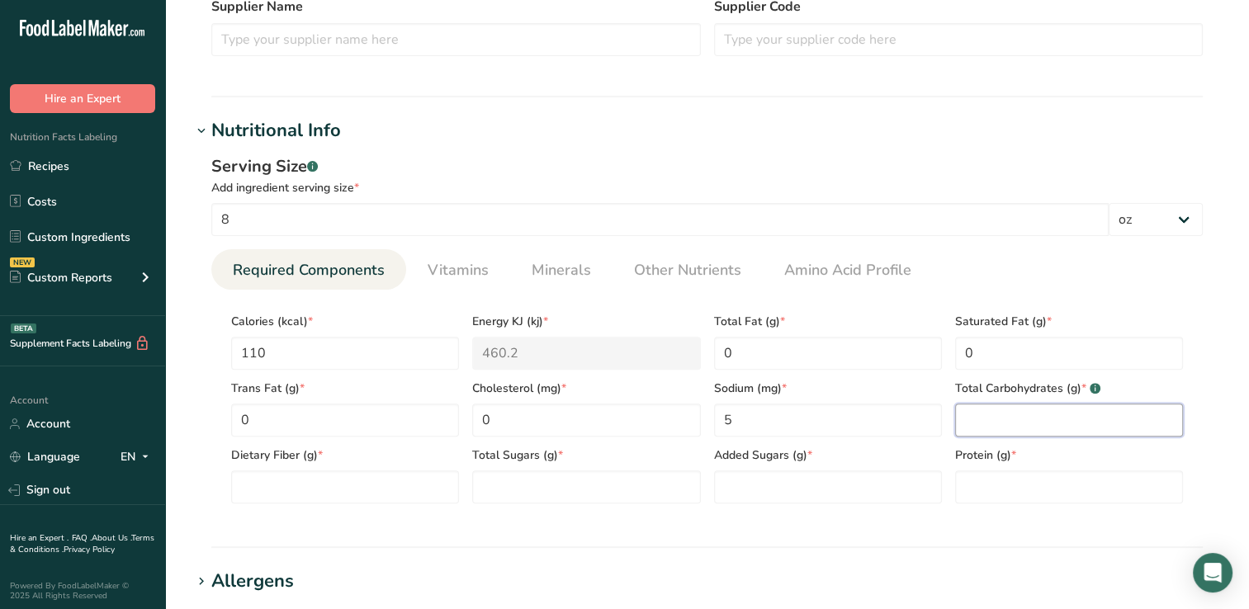
click at [965, 422] on Carbohydrates "number" at bounding box center [1069, 420] width 228 height 33
type Carbohydrates "27"
click at [258, 484] on Fiber "number" at bounding box center [345, 486] width 228 height 33
type Fiber "0"
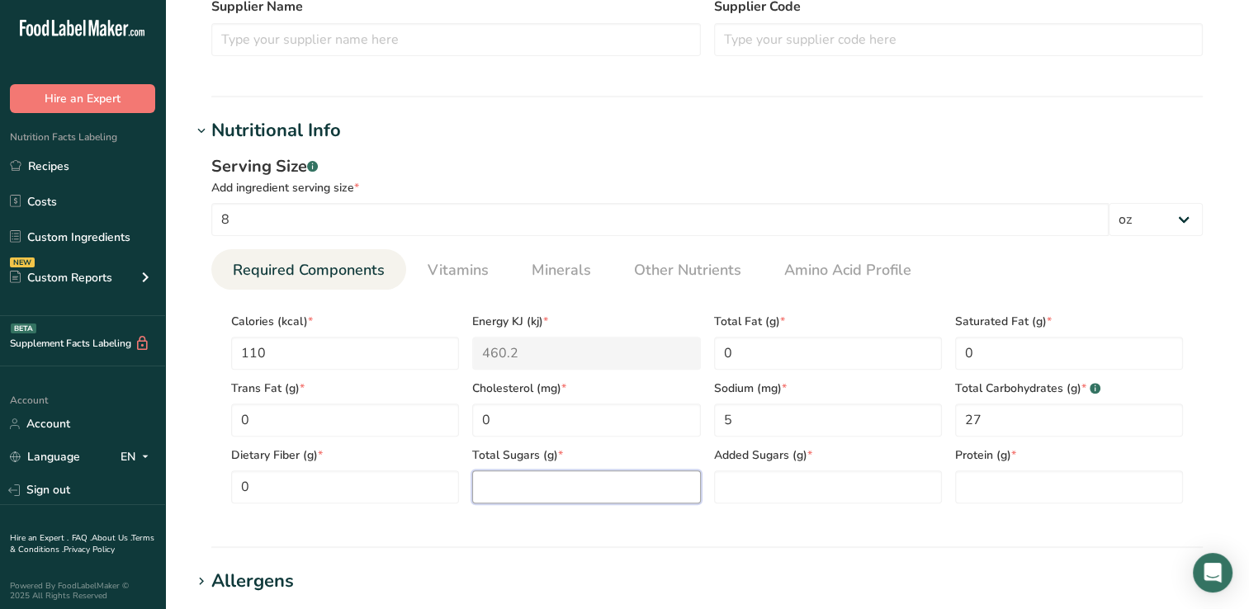
click at [498, 484] on Sugars "number" at bounding box center [586, 486] width 228 height 33
type Sugars "24"
click at [730, 489] on Sugars "number" at bounding box center [828, 486] width 228 height 33
type Sugars "20"
click at [997, 487] on input "number" at bounding box center [1069, 486] width 228 height 33
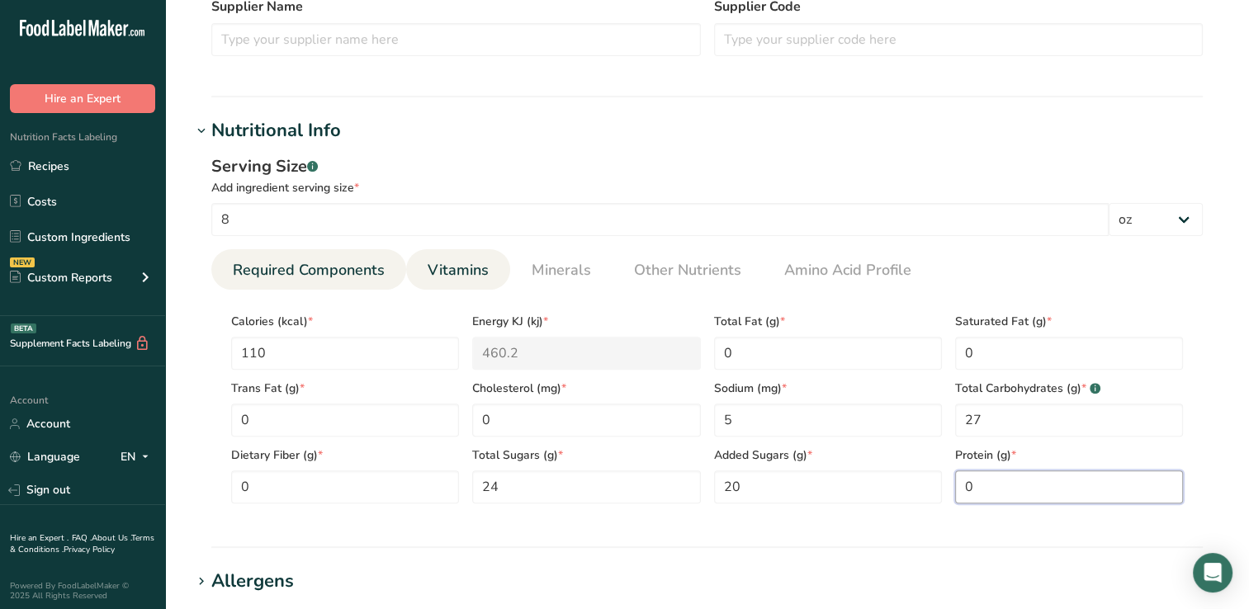
type input "0"
drag, startPoint x: 464, startPoint y: 271, endPoint x: 456, endPoint y: 266, distance: 9.6
click at [456, 266] on span "Vitamins" at bounding box center [458, 270] width 61 height 22
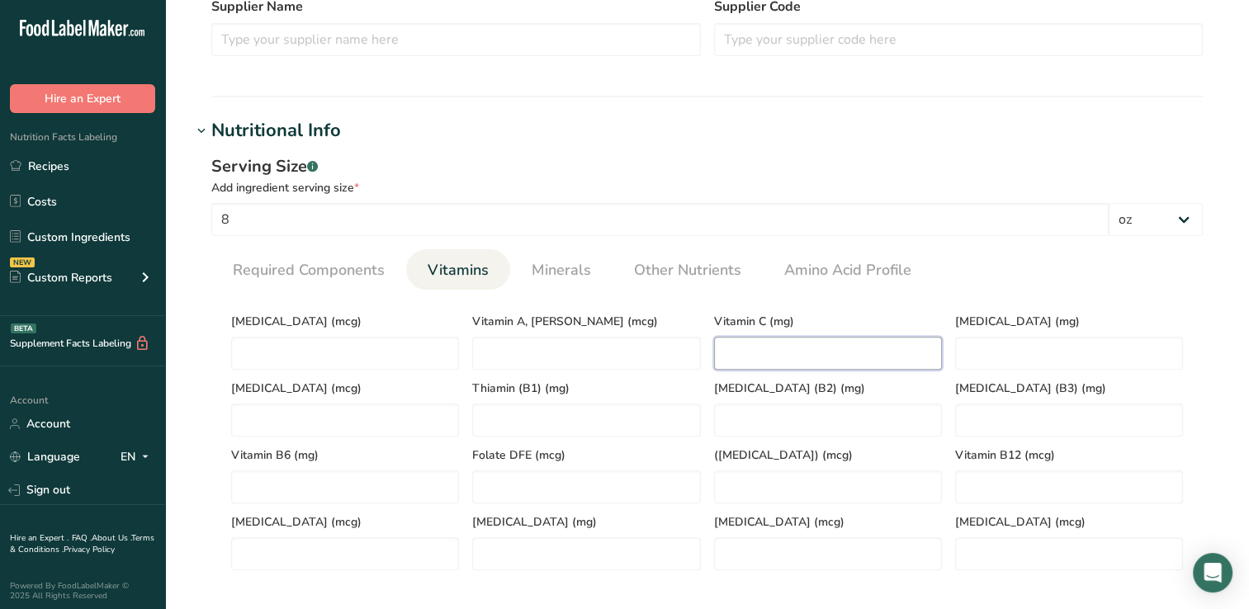
click at [724, 352] on C "number" at bounding box center [828, 353] width 228 height 33
type C "90"
click at [565, 268] on span "Minerals" at bounding box center [561, 270] width 59 height 22
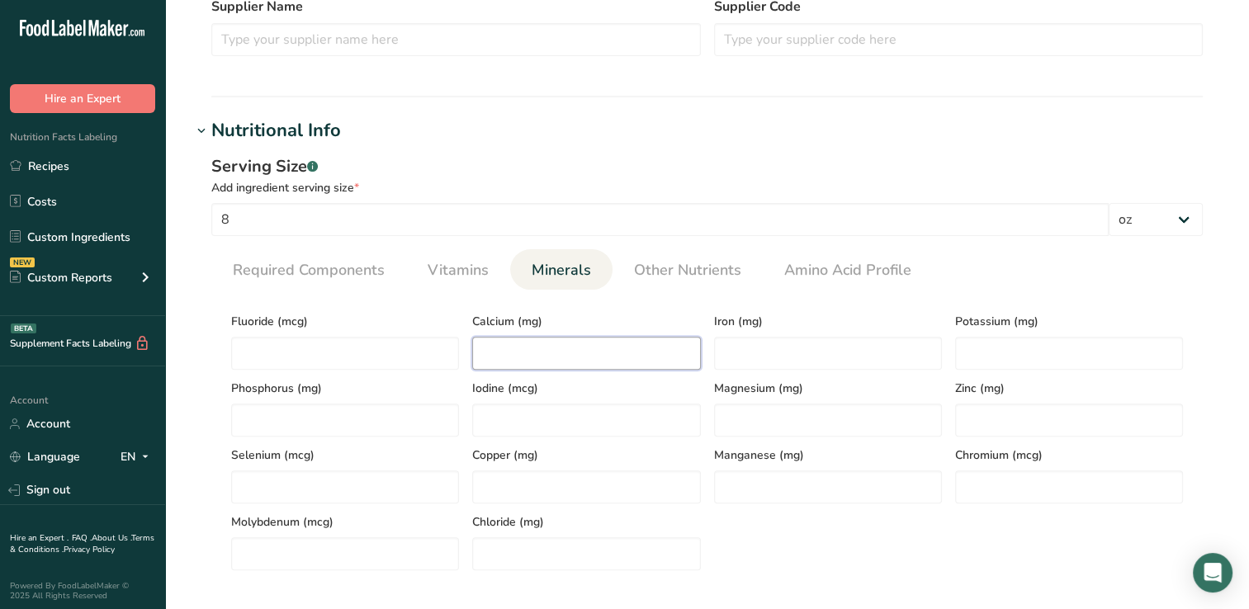
click at [504, 349] on input "number" at bounding box center [586, 353] width 228 height 33
type input "10"
click at [988, 352] on input "number" at bounding box center [1069, 353] width 228 height 33
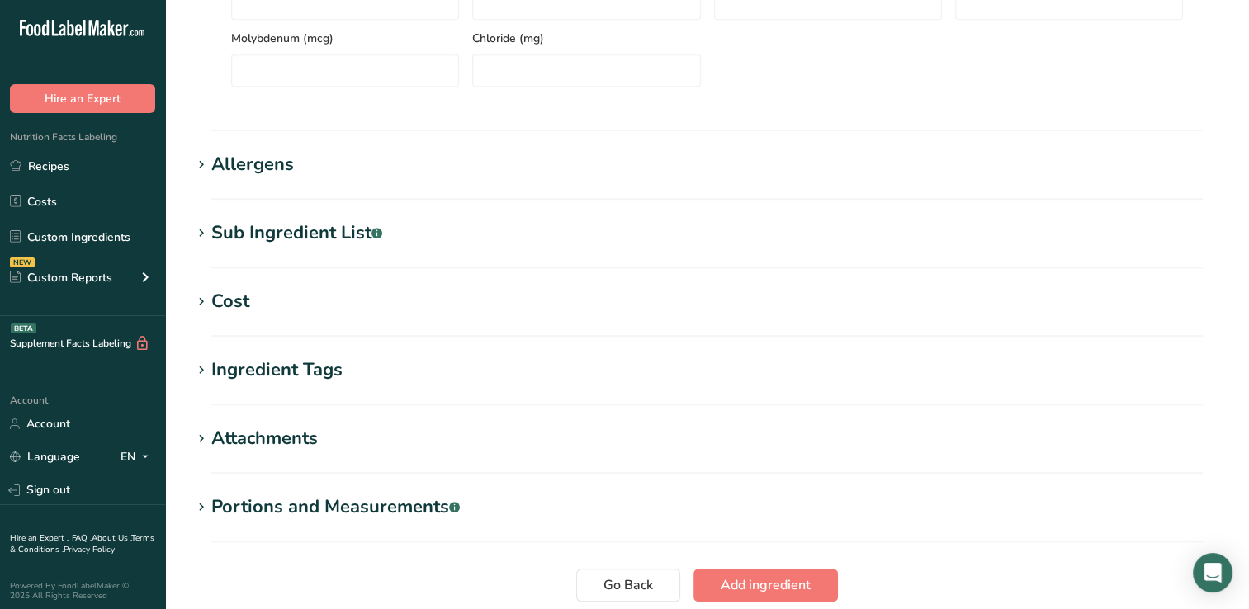
scroll to position [1104, 0]
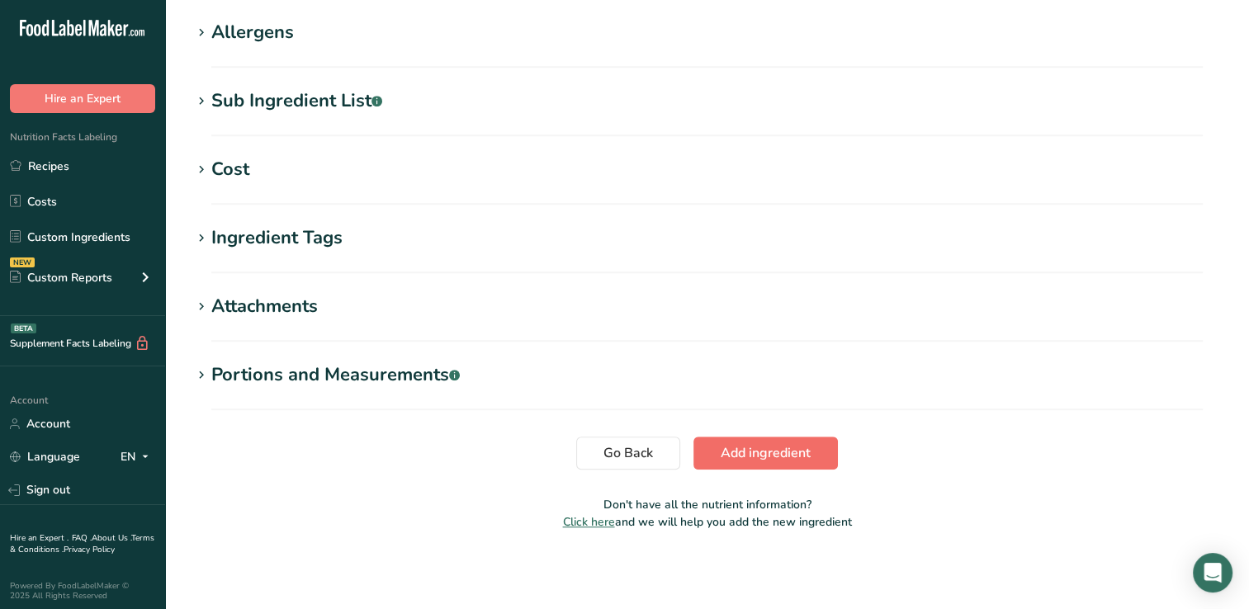
type input "130"
click at [773, 451] on span "Add ingredient" at bounding box center [766, 453] width 90 height 20
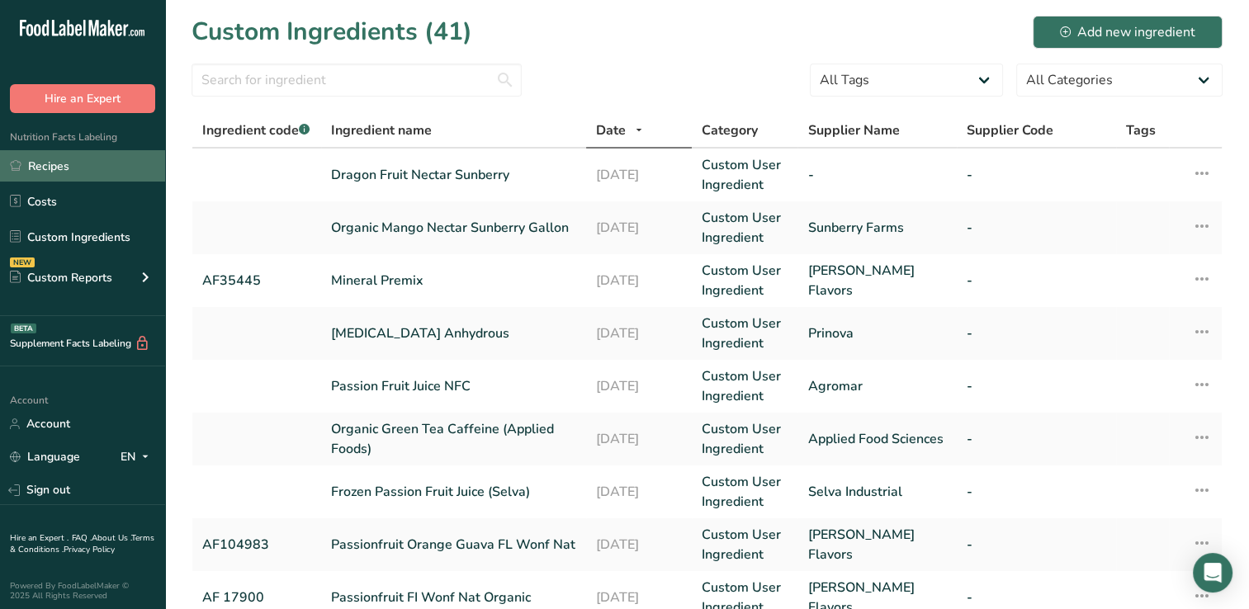
click at [66, 167] on link "Recipes" at bounding box center [82, 165] width 165 height 31
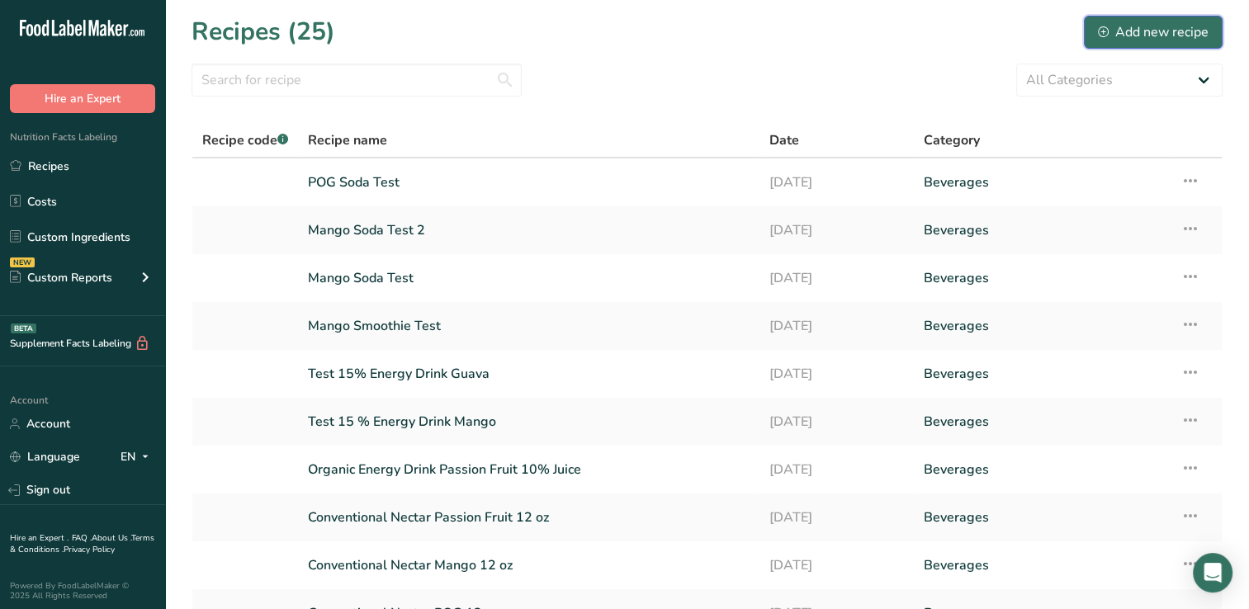
click at [1178, 28] on div "Add new recipe" at bounding box center [1153, 32] width 111 height 20
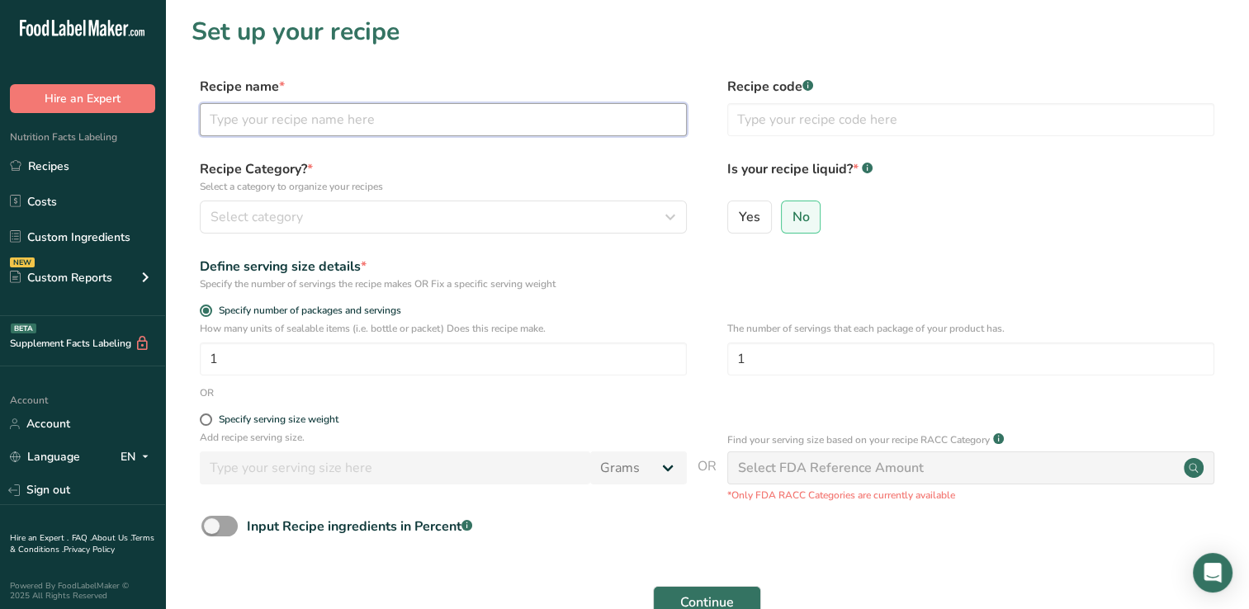
click at [234, 124] on input "text" at bounding box center [443, 119] width 487 height 33
type input "Dragon Fruit Soda Test"
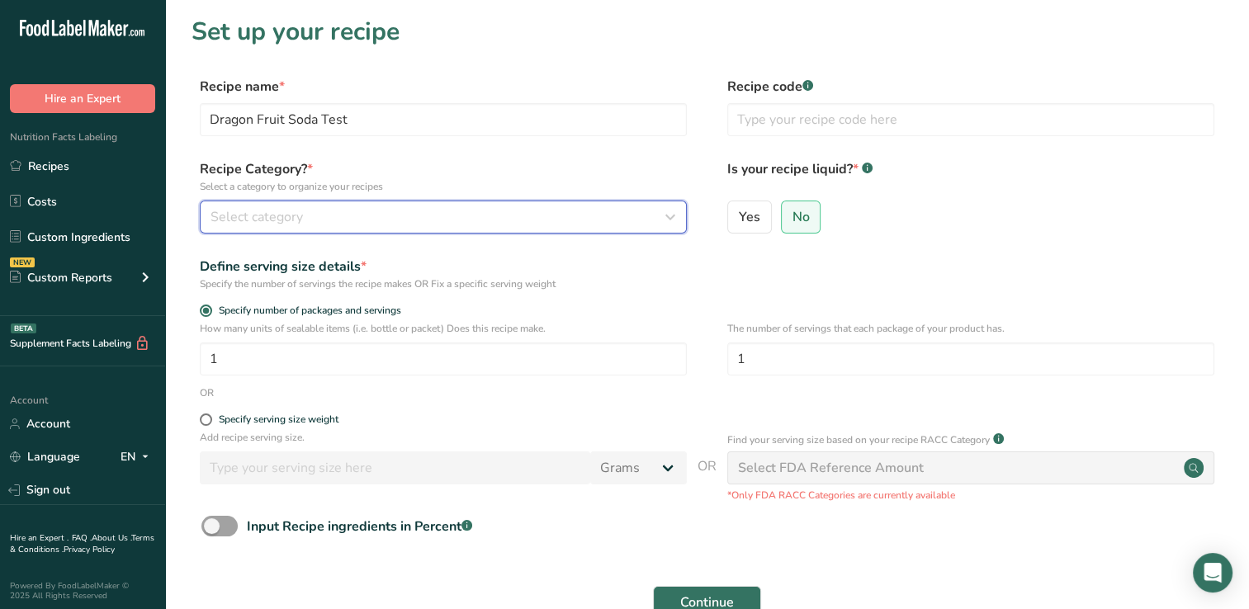
click at [673, 220] on icon "button" at bounding box center [670, 217] width 20 height 30
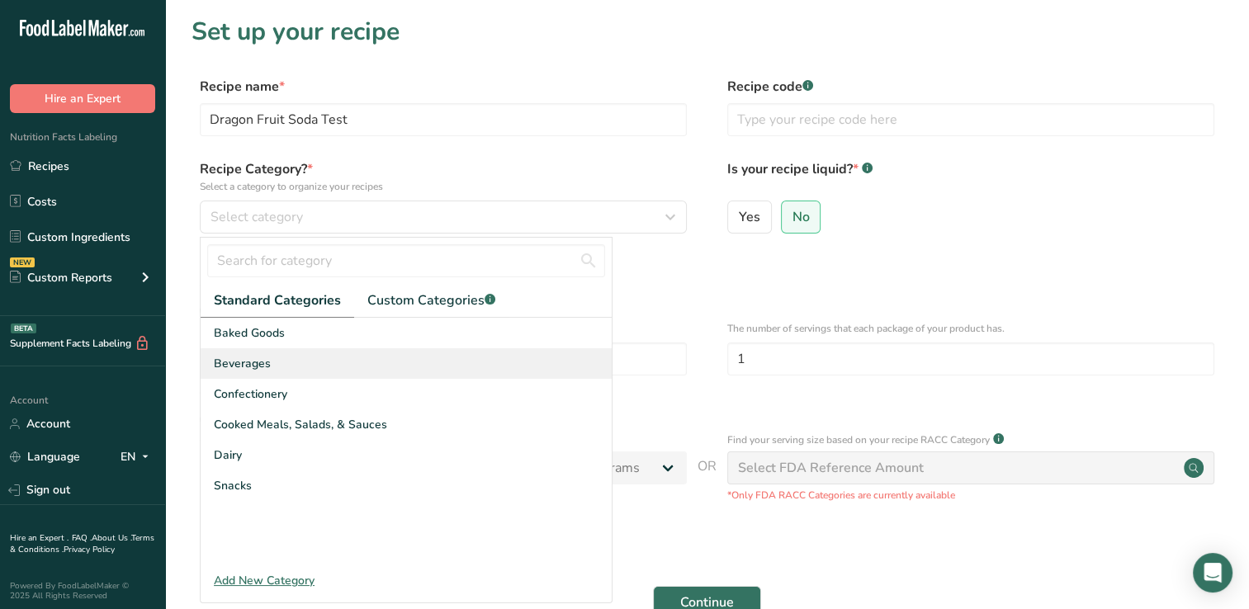
click at [239, 363] on span "Beverages" at bounding box center [242, 363] width 57 height 17
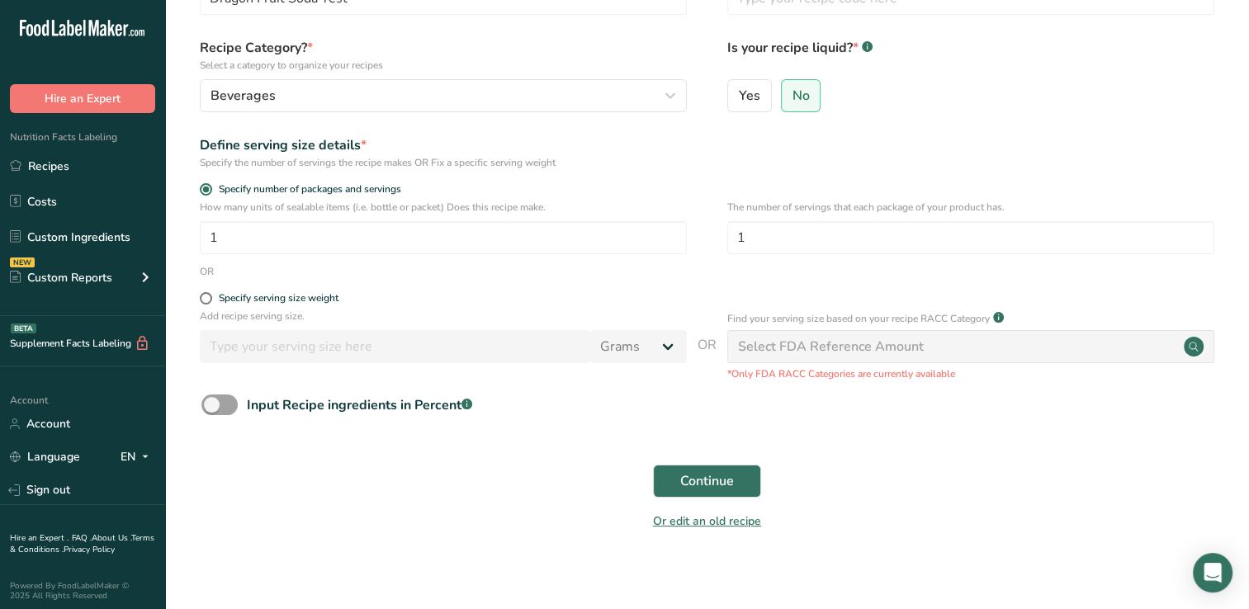
scroll to position [122, 0]
click at [206, 299] on span at bounding box center [206, 297] width 12 height 12
click at [206, 299] on input "Specify serving size weight" at bounding box center [205, 297] width 11 height 11
radio input "true"
radio input "false"
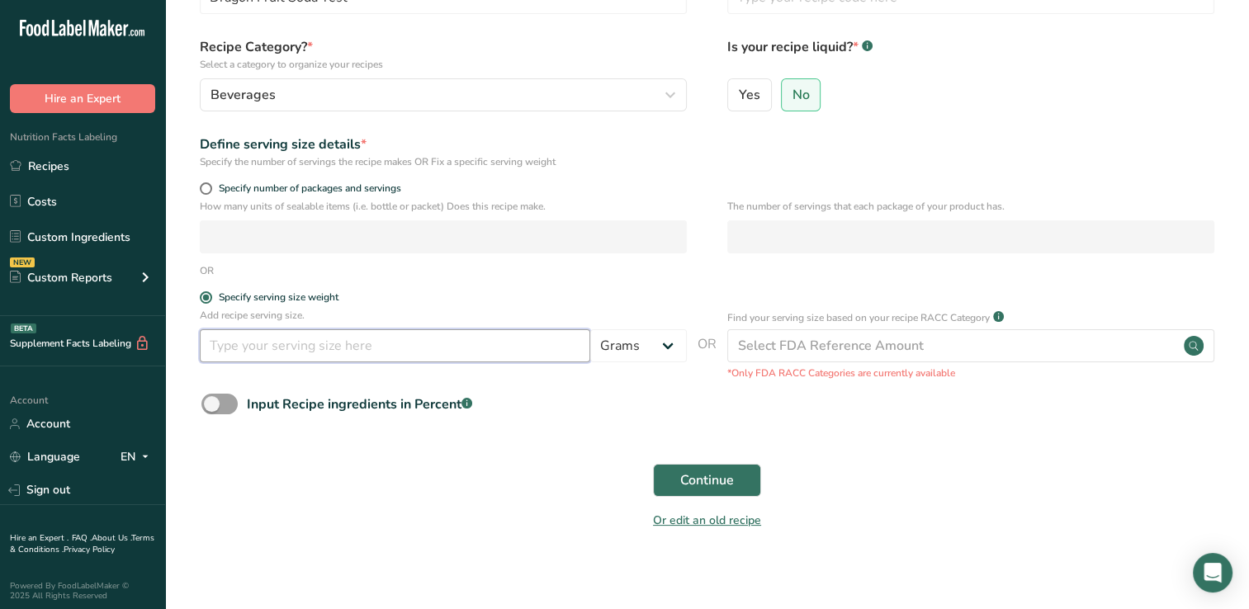
click at [235, 350] on input "number" at bounding box center [395, 345] width 390 height 33
type input "355"
click at [666, 345] on select "Grams kg mg mcg lb oz l mL fl oz tbsp tsp cup qt gallon" at bounding box center [638, 345] width 97 height 33
select select "17"
click at [590, 329] on select "Grams kg mg mcg lb oz l mL fl oz tbsp tsp cup qt gallon" at bounding box center [638, 345] width 97 height 33
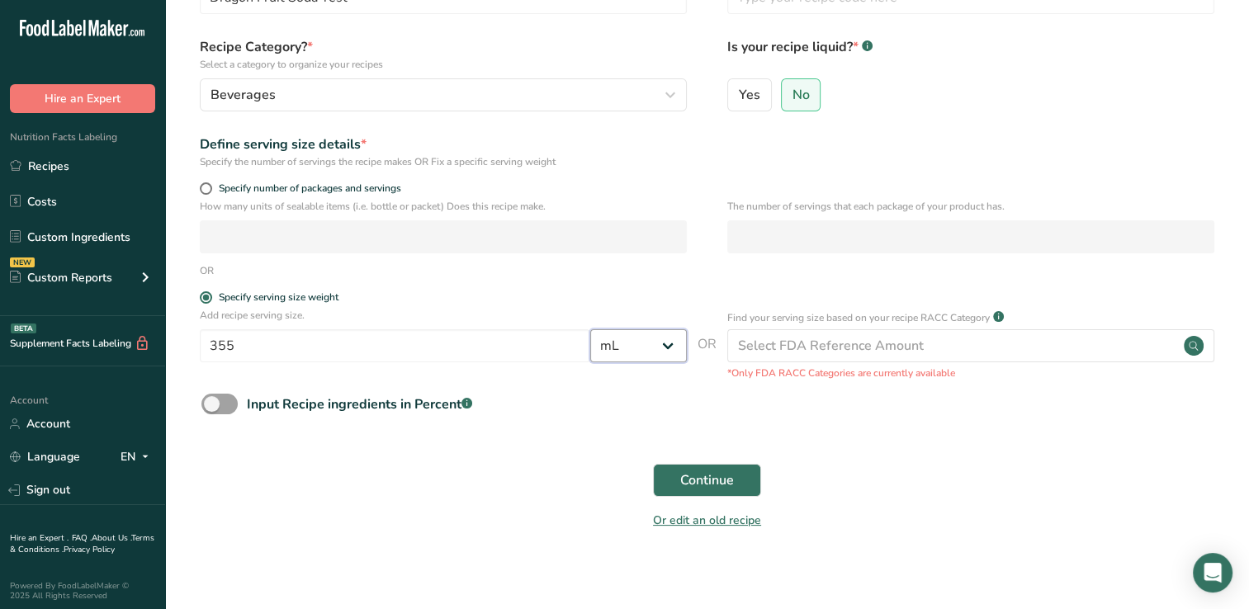
select select "22"
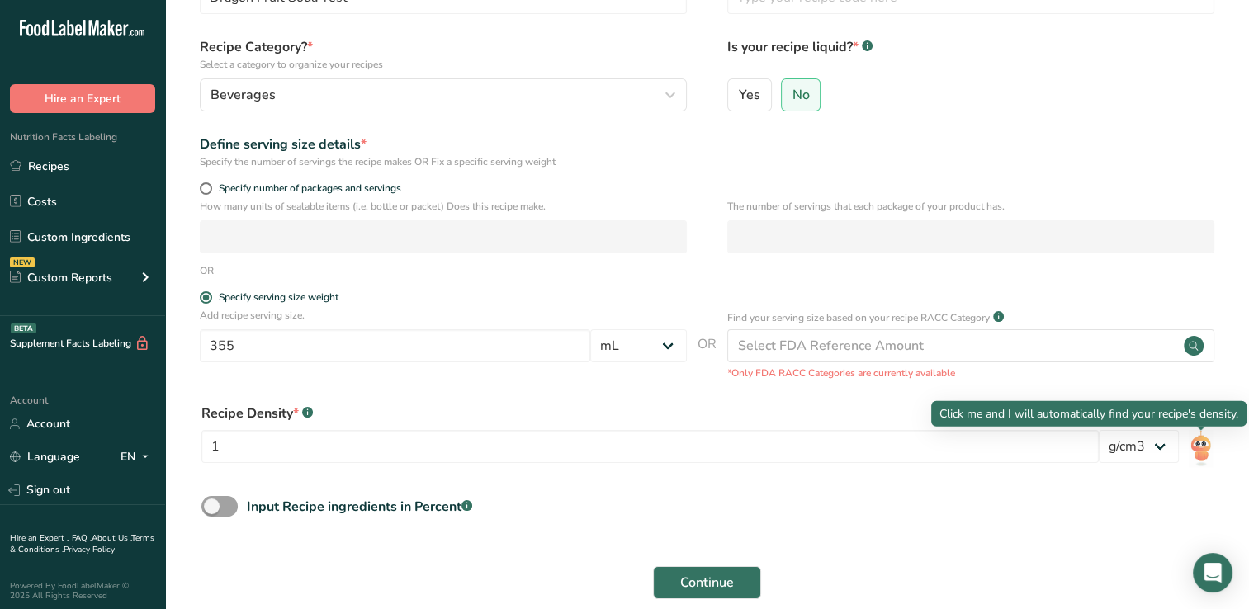
click at [1202, 447] on img at bounding box center [1200, 448] width 24 height 37
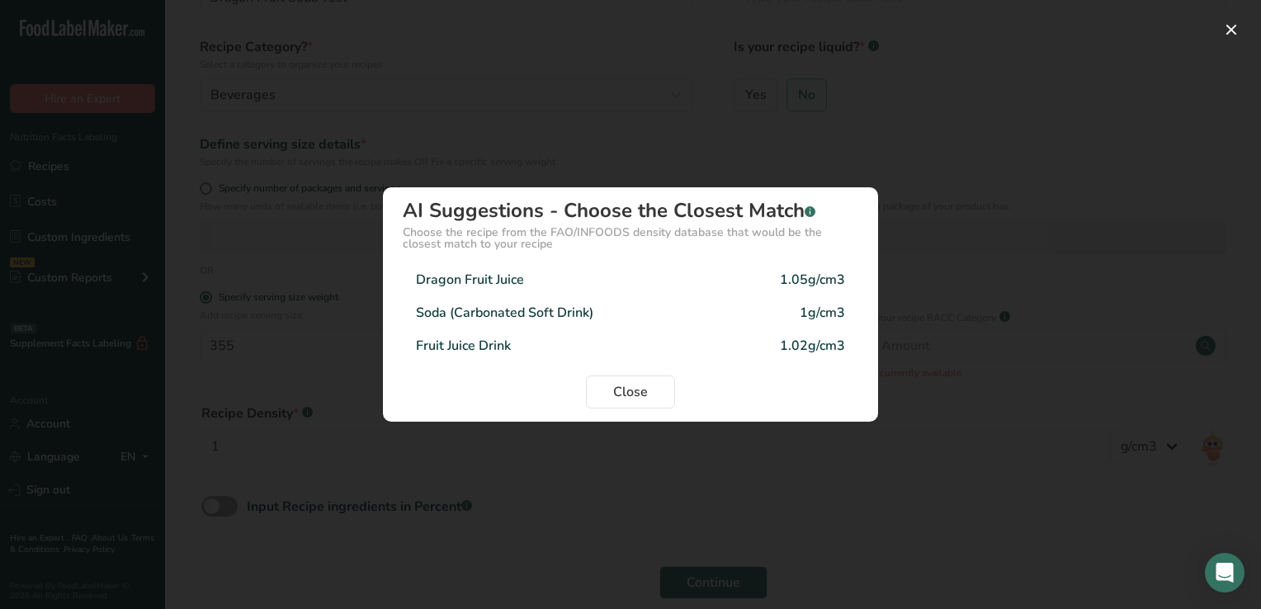
click at [462, 278] on div "Dragon Fruit Juice" at bounding box center [470, 280] width 108 height 20
type input "1.05"
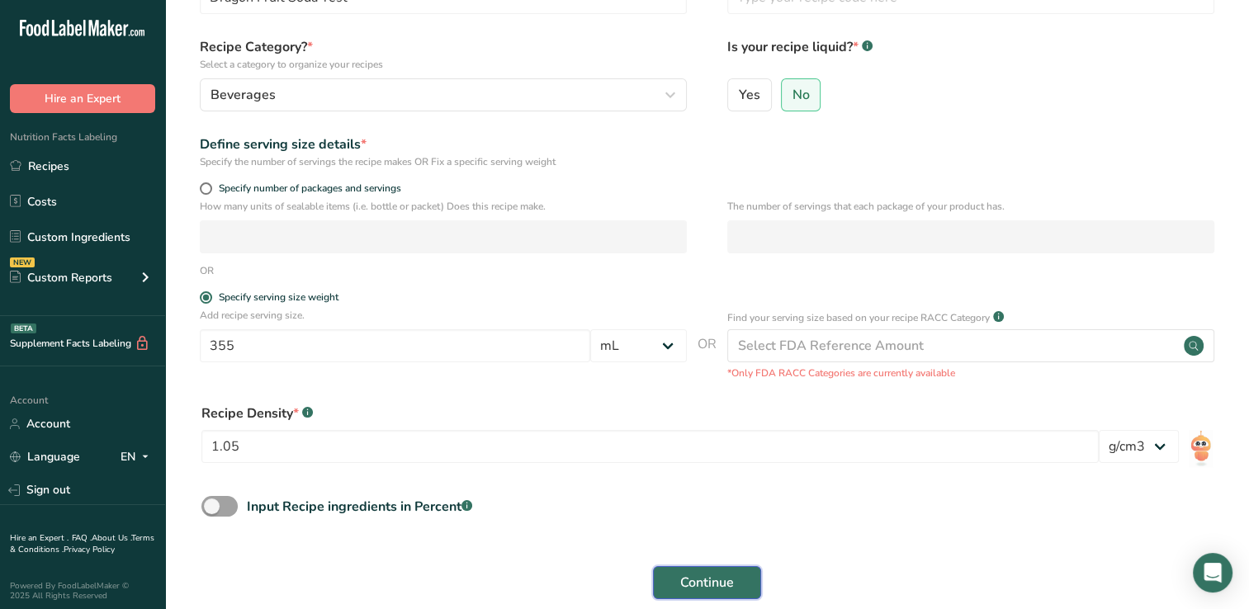
click at [710, 582] on span "Continue" at bounding box center [707, 583] width 54 height 20
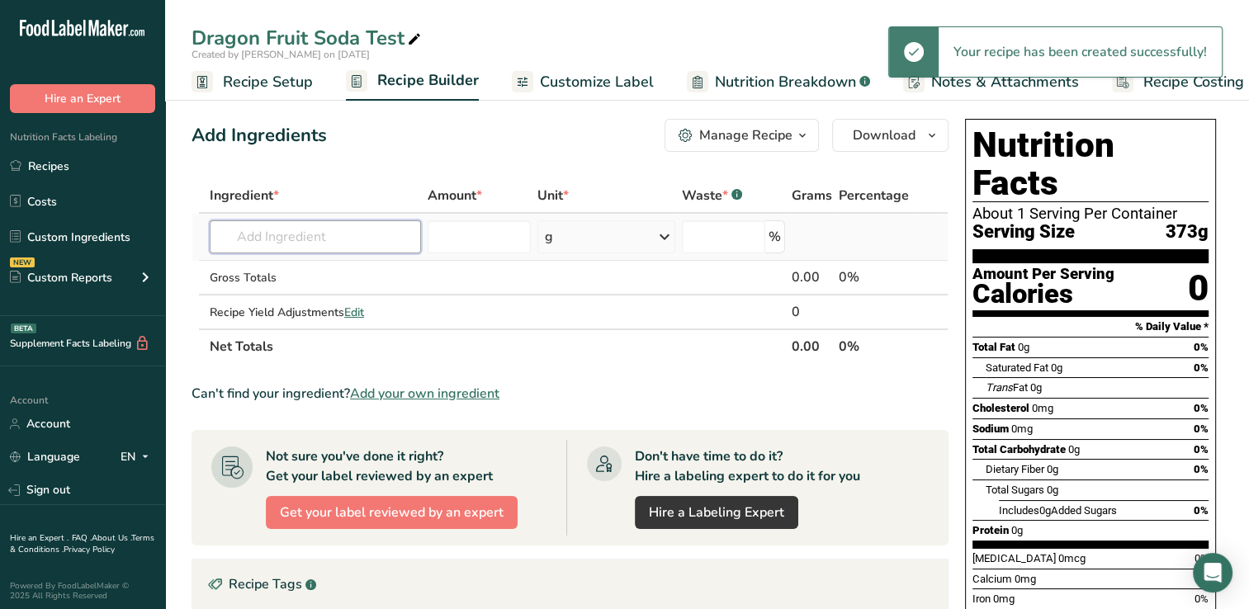
click at [238, 235] on input "text" at bounding box center [315, 236] width 211 height 33
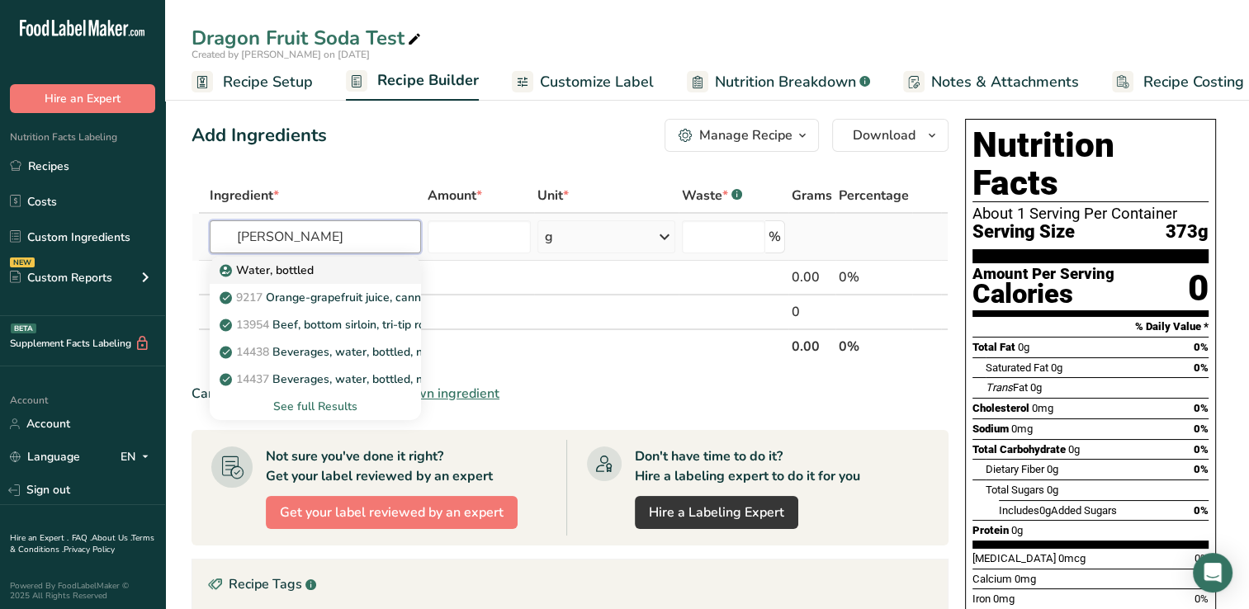
type input "[PERSON_NAME]"
click at [262, 267] on p "Water, bottled" at bounding box center [268, 270] width 91 height 17
type input "Water, bottled"
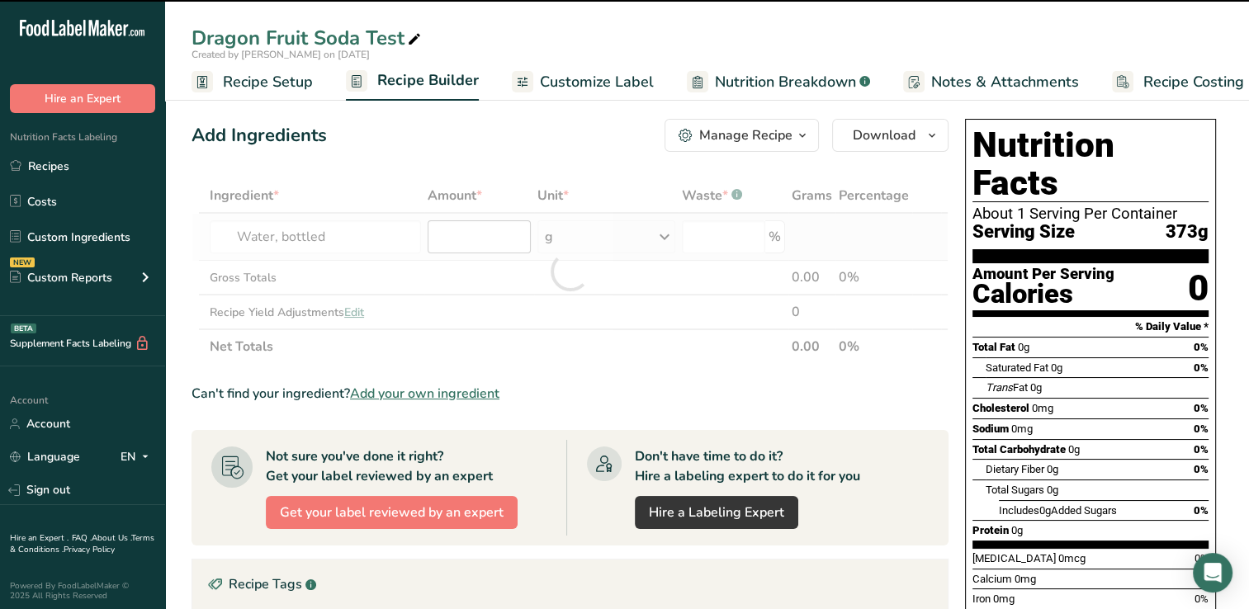
type input "0"
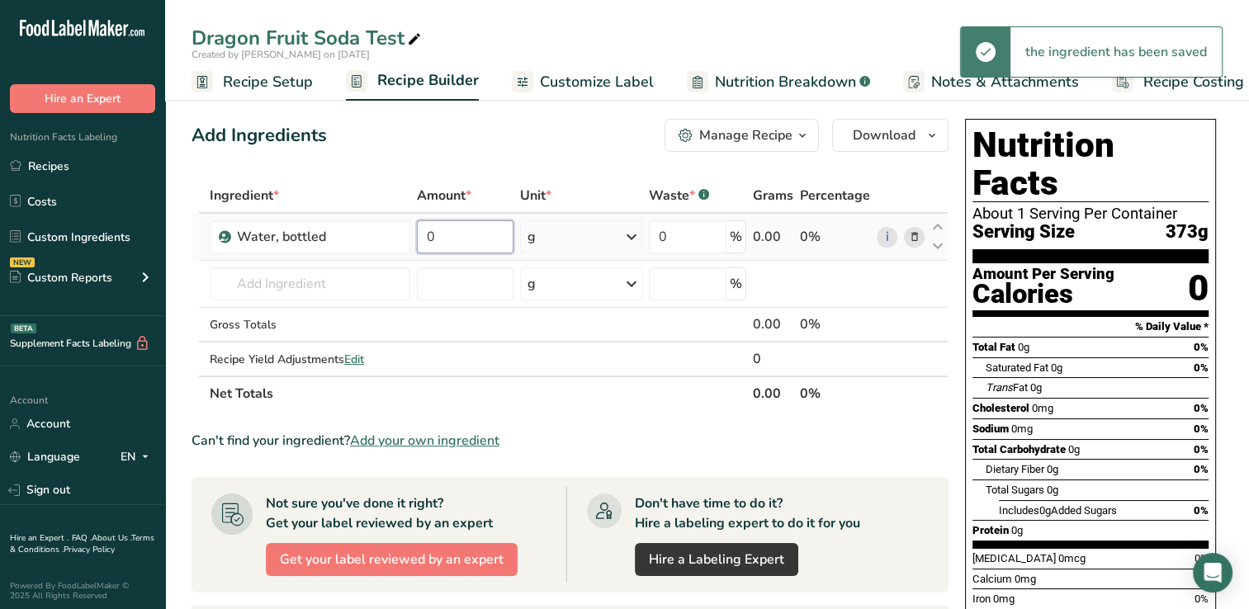
click at [447, 235] on input "0" at bounding box center [465, 236] width 96 height 33
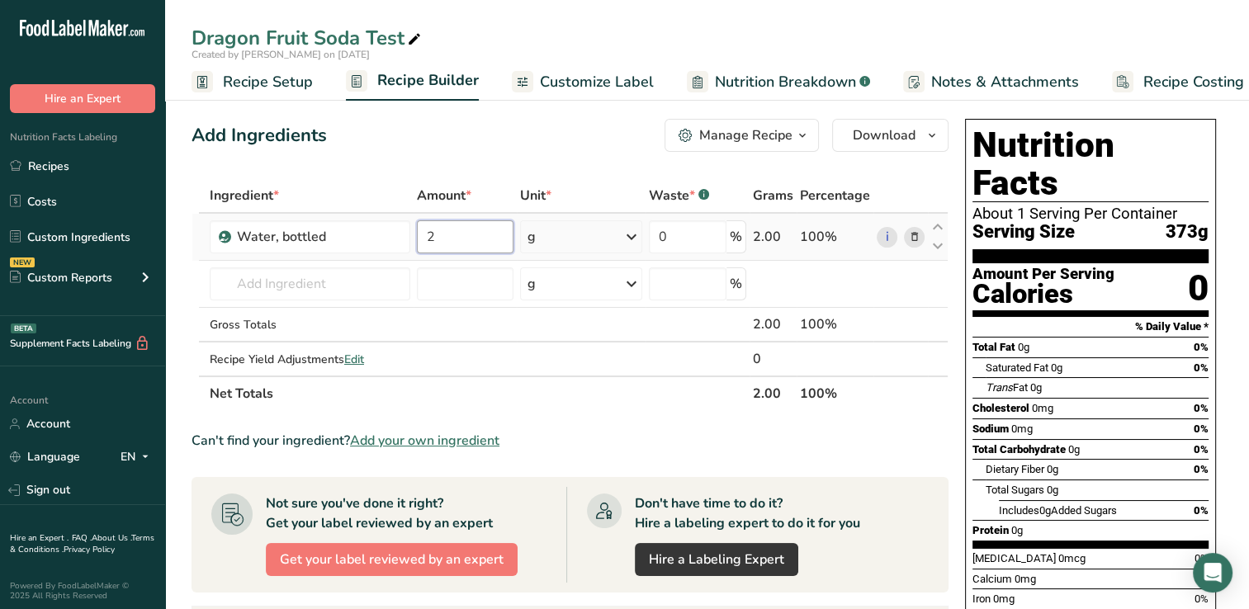
type input "2"
click at [633, 236] on div "Ingredient * Amount * Unit * Waste * .a-a{fill:#347362;}.b-a{fill:#fff;} Grams …" at bounding box center [569, 294] width 757 height 233
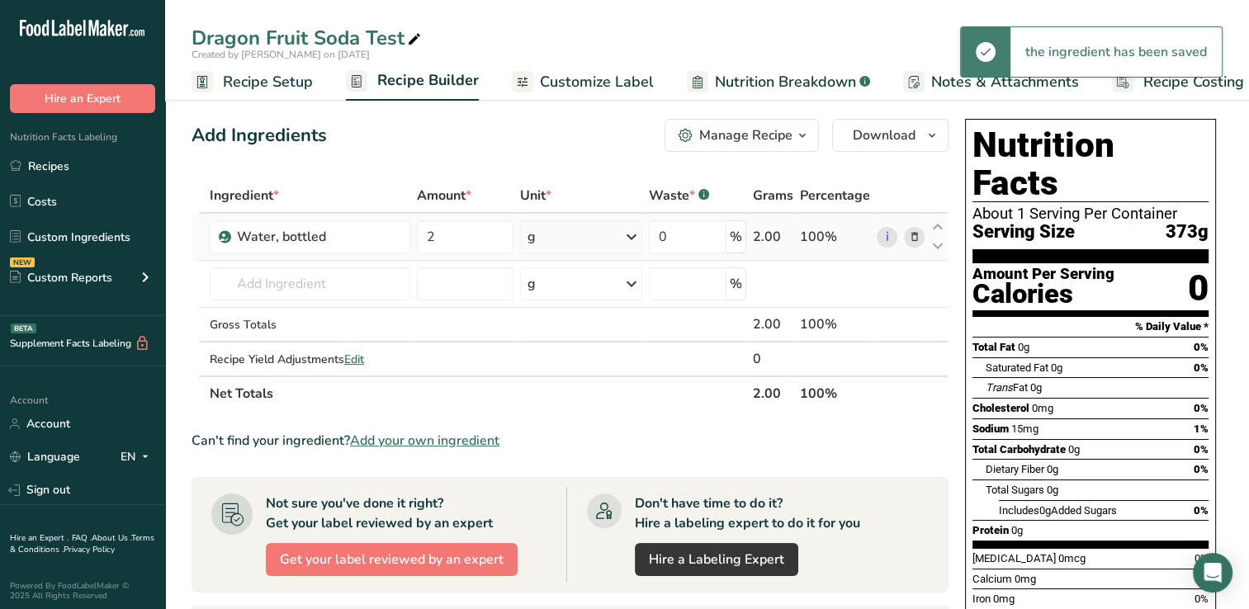
click at [633, 236] on icon at bounding box center [631, 237] width 20 height 30
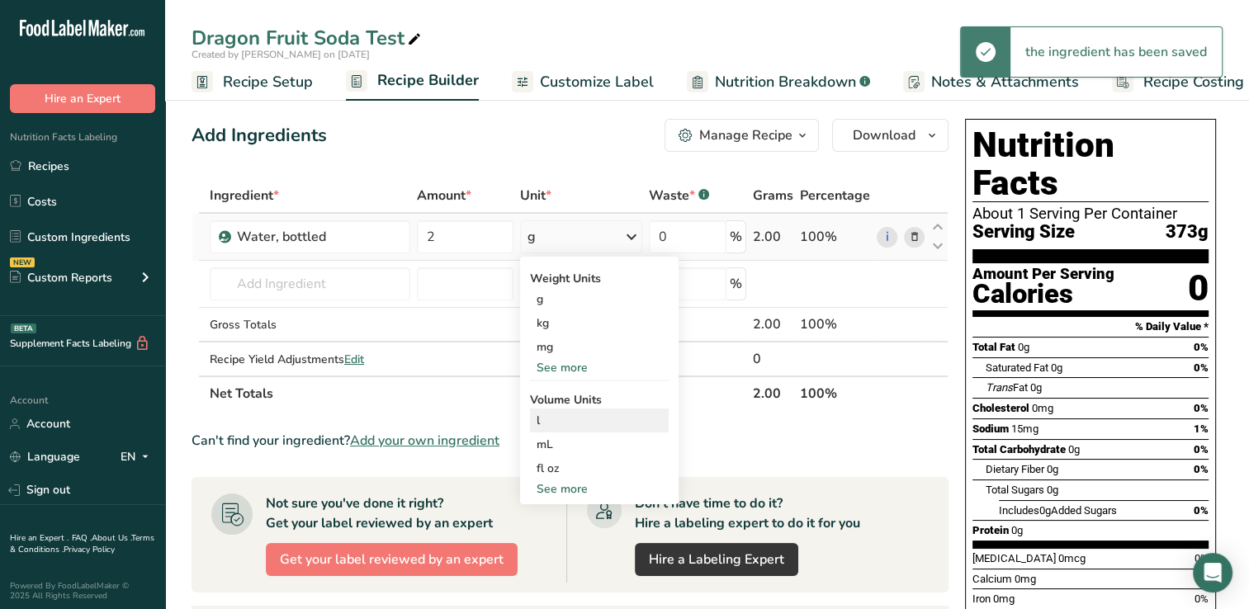
click at [550, 420] on div "l" at bounding box center [598, 420] width 125 height 17
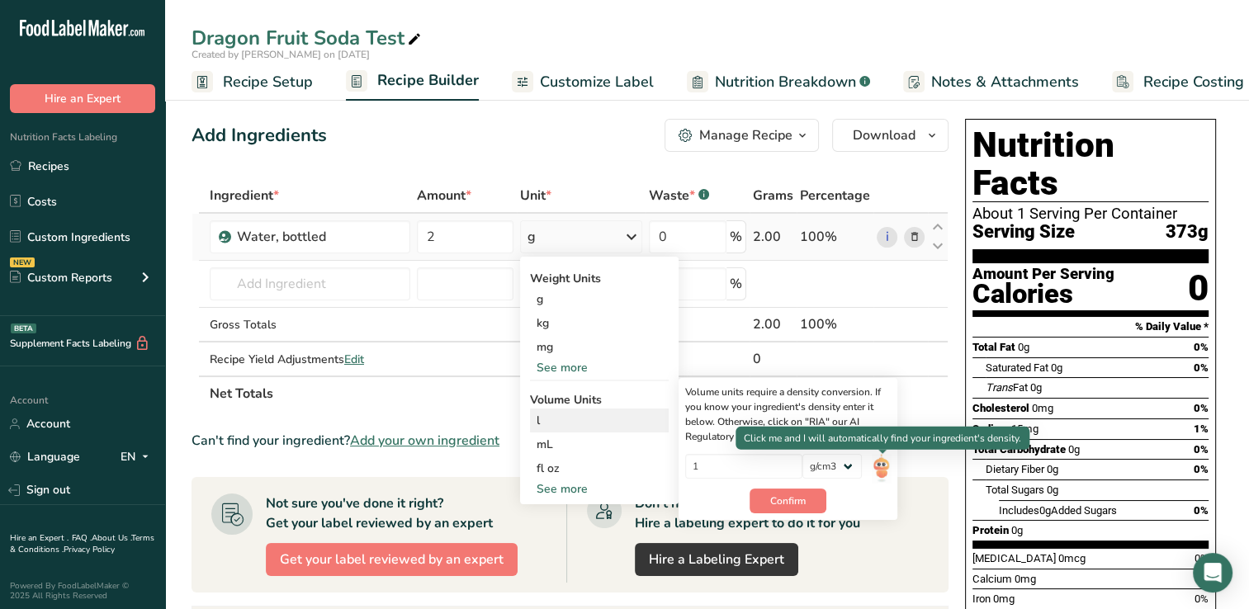
click at [881, 467] on img at bounding box center [881, 468] width 18 height 29
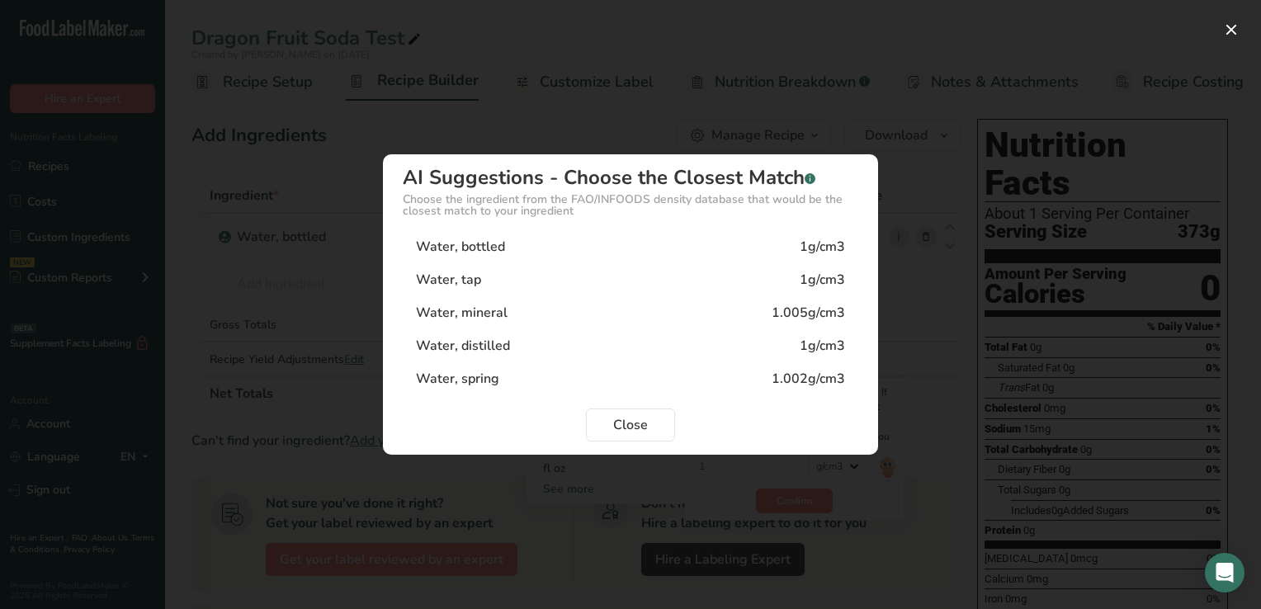
click at [508, 244] on div "Water, bottled 1g/cm3" at bounding box center [631, 246] width 456 height 33
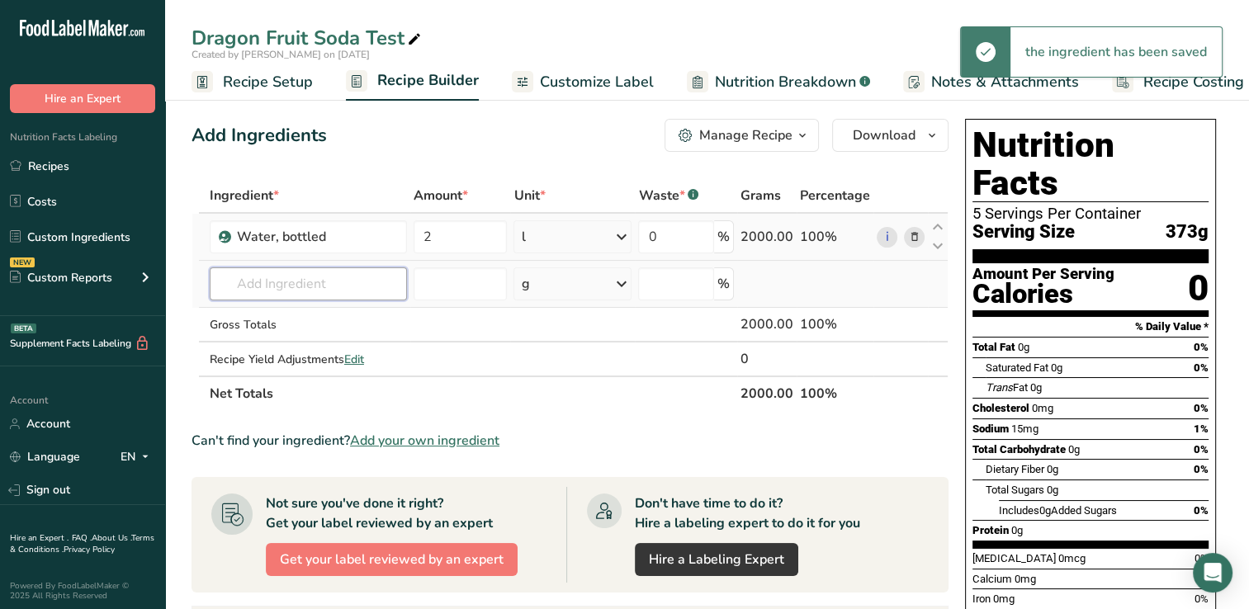
click at [225, 287] on input "text" at bounding box center [308, 283] width 197 height 33
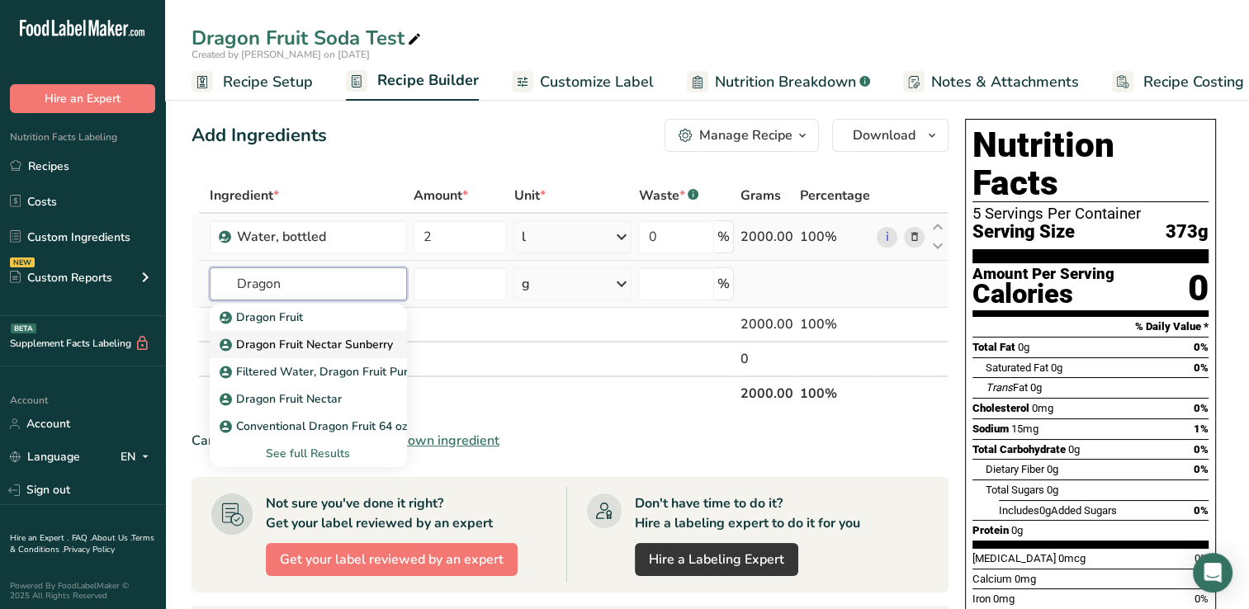
type input "Dragon"
click at [340, 347] on p "Dragon Fruit Nectar Sunberry" at bounding box center [308, 344] width 170 height 17
type input "Dragon Fruit Nectar Sunberry"
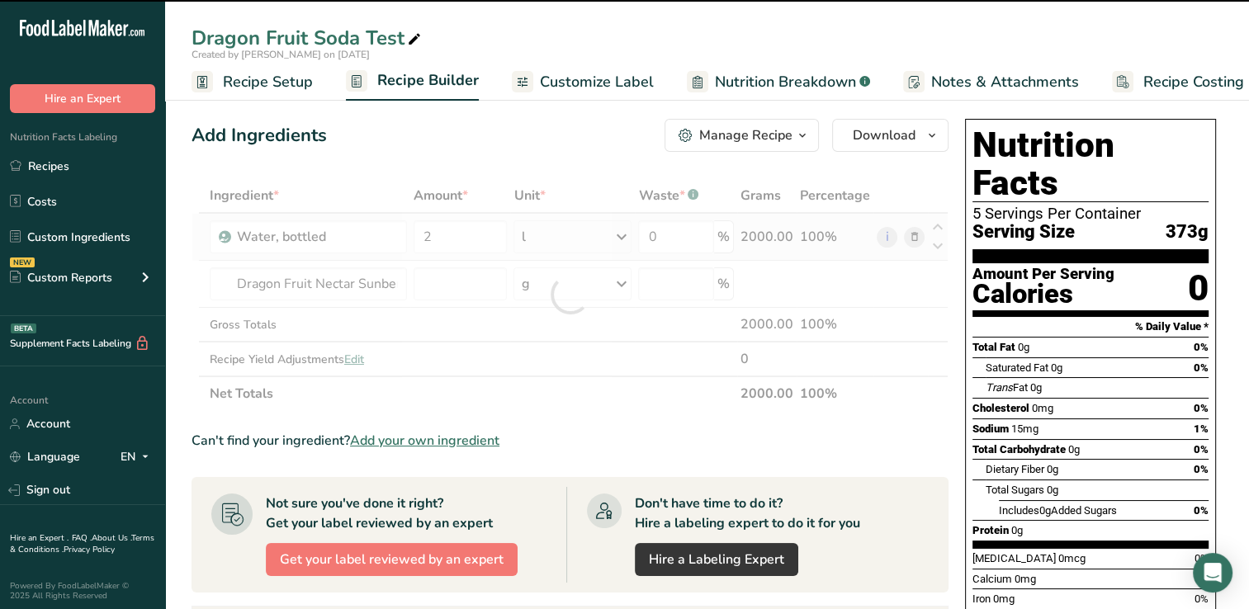
type input "0"
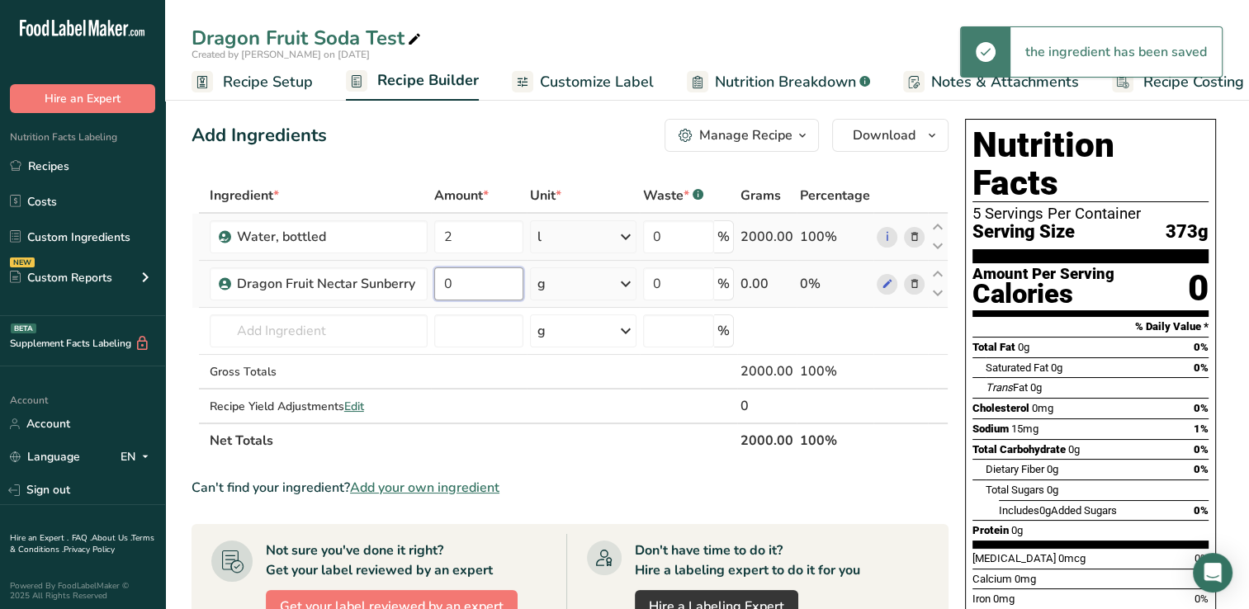
click at [477, 284] on input "0" at bounding box center [478, 283] width 88 height 33
type input "0.5"
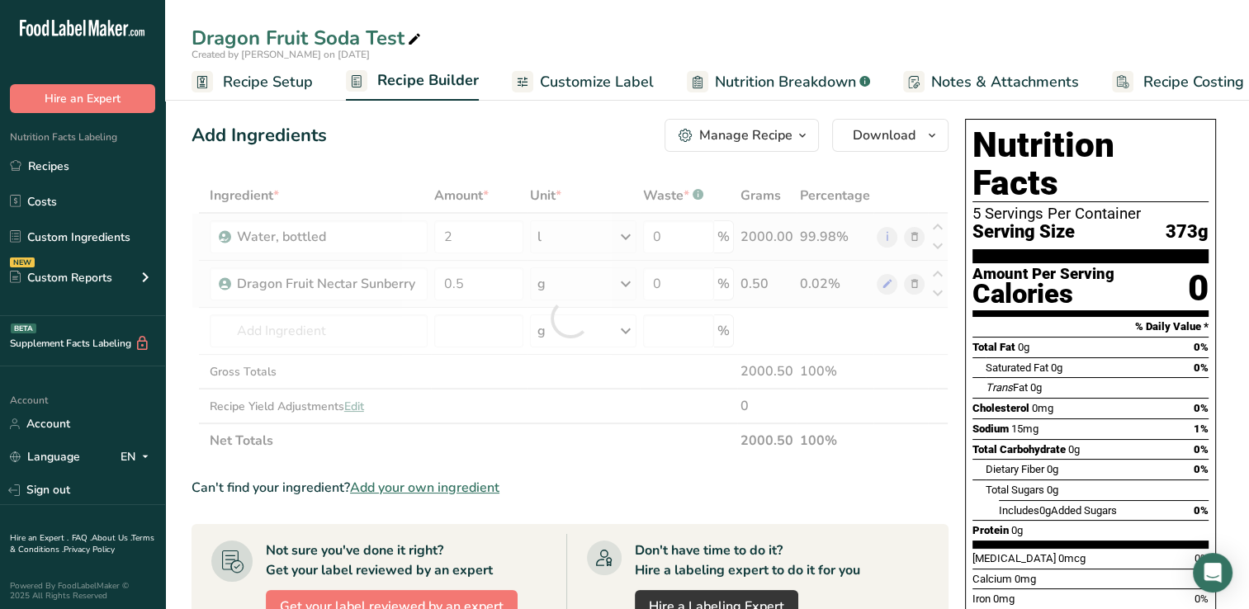
click at [630, 283] on div "Ingredient * Amount * Unit * Waste * .a-a{fill:#347362;}.b-a{fill:#fff;} Grams …" at bounding box center [569, 318] width 757 height 280
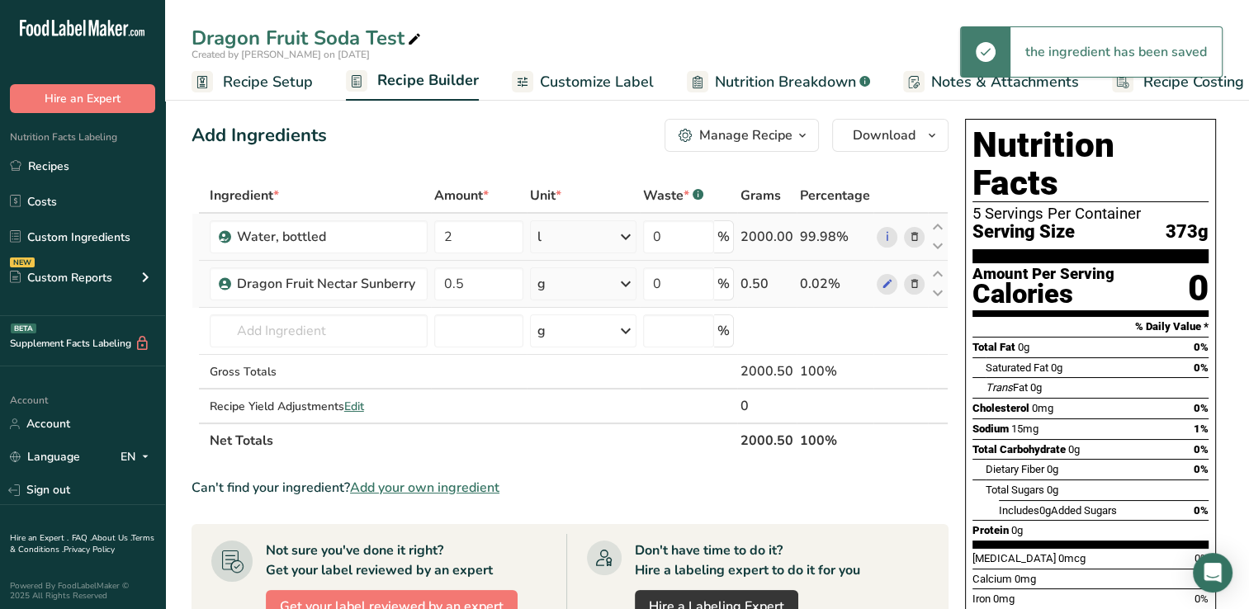
click at [630, 283] on icon at bounding box center [626, 284] width 20 height 30
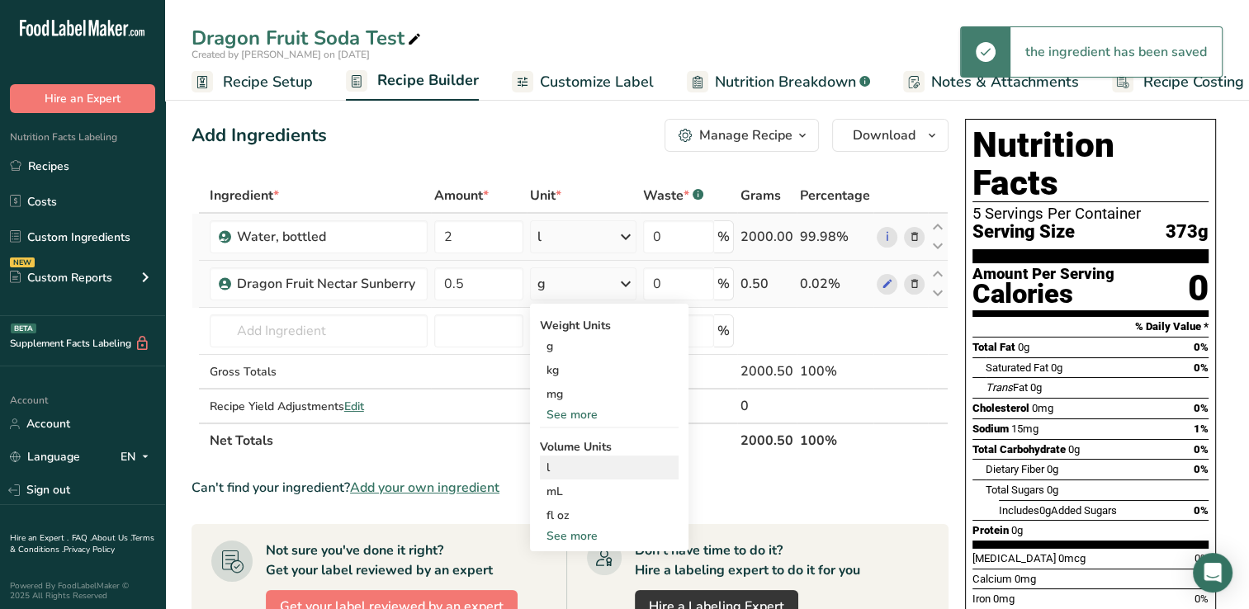
click at [550, 465] on div "l" at bounding box center [608, 467] width 125 height 17
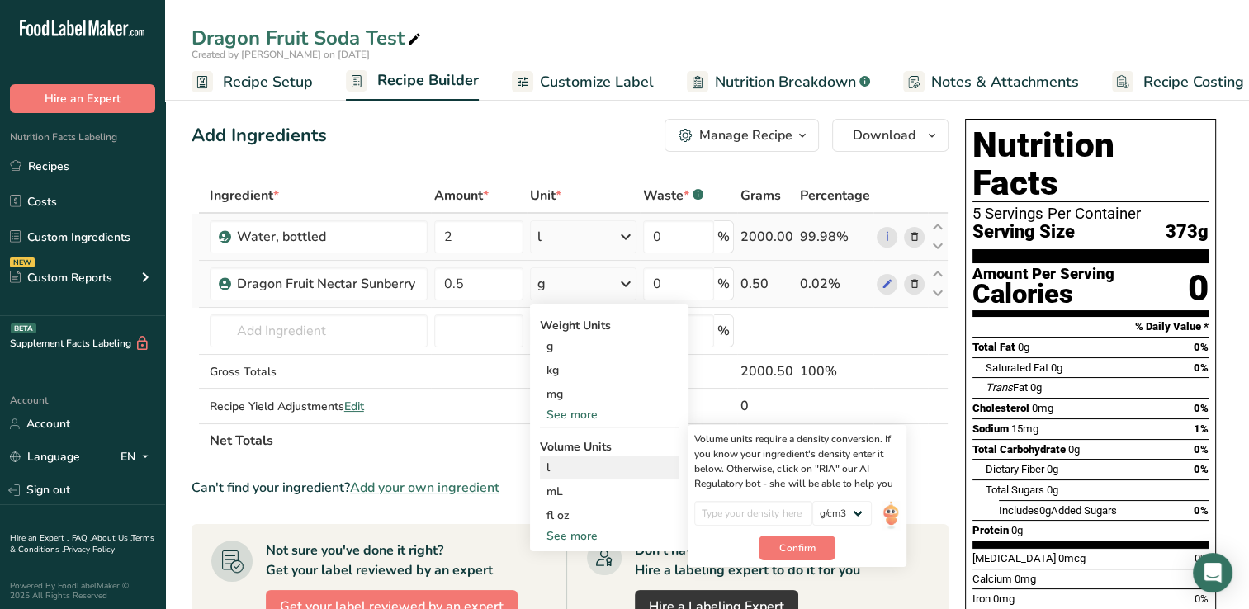
click at [550, 465] on div "l" at bounding box center [608, 467] width 125 height 17
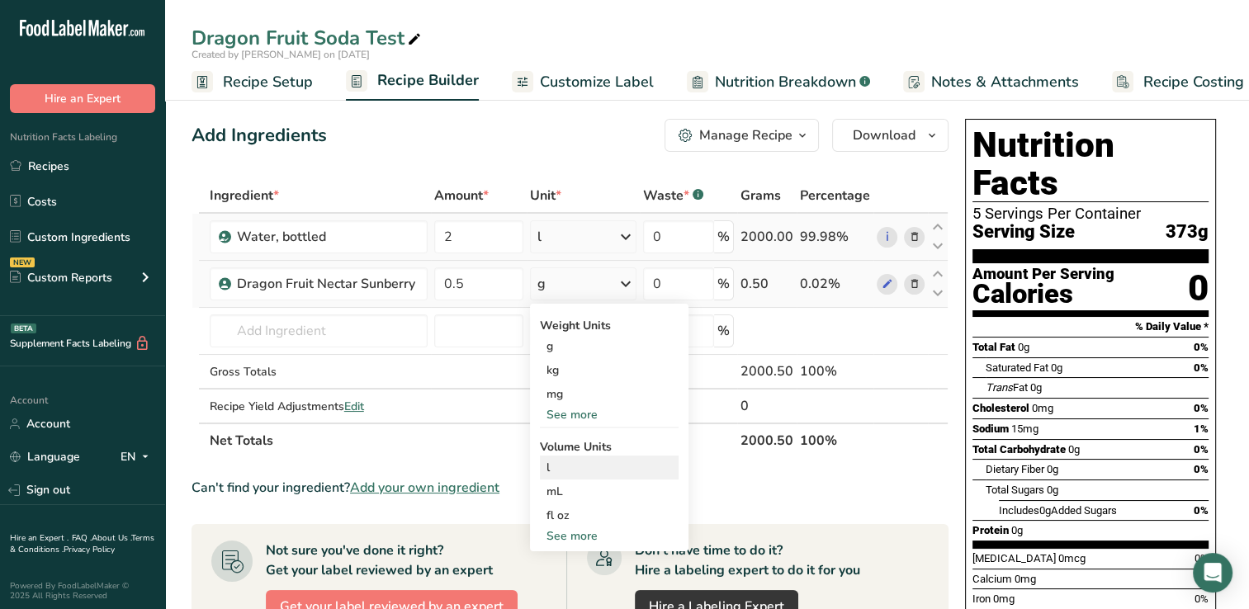
click at [550, 465] on div "l" at bounding box center [608, 467] width 125 height 17
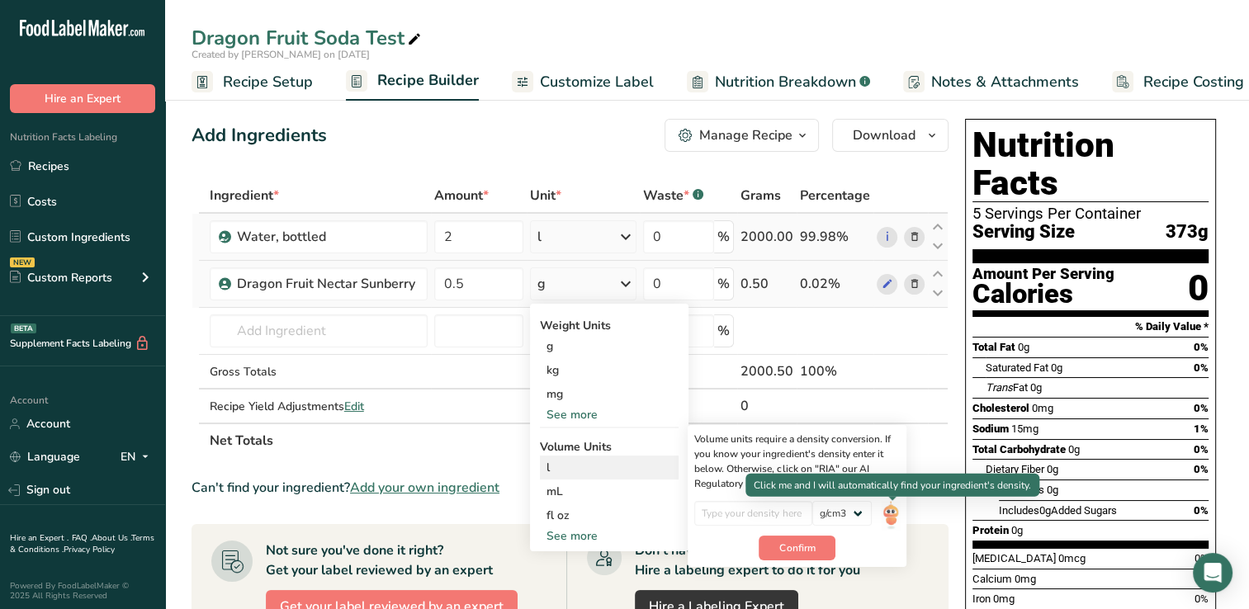
click at [892, 508] on img at bounding box center [890, 515] width 18 height 29
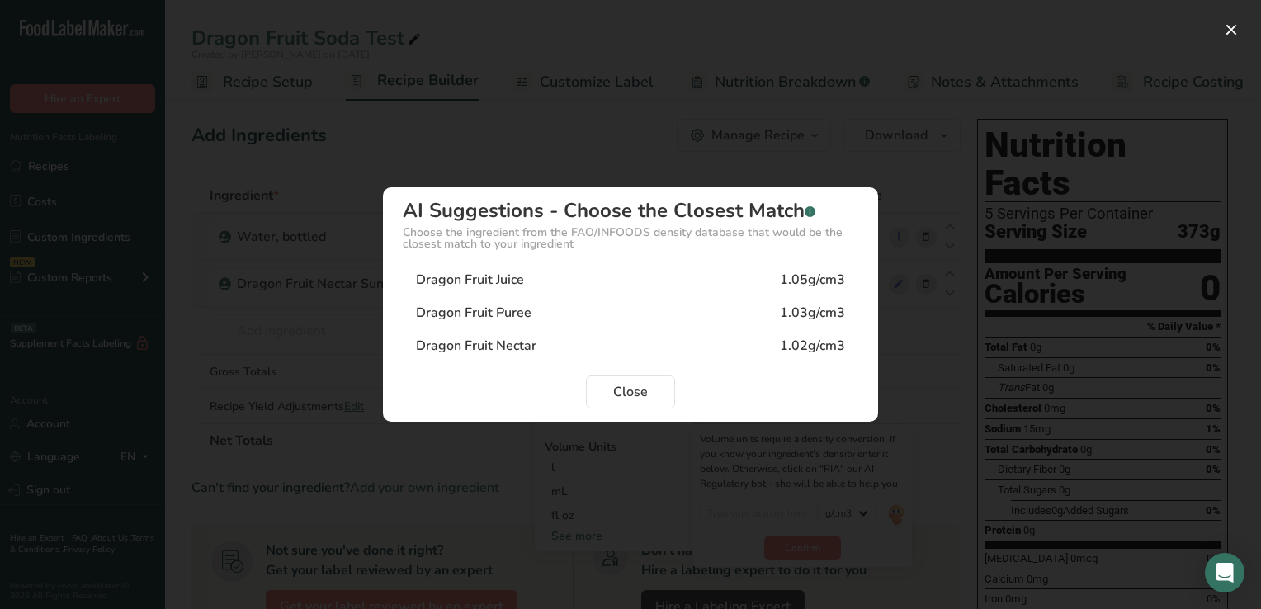
click at [525, 342] on div "Dragon Fruit Nectar" at bounding box center [476, 346] width 120 height 20
type input "1.02"
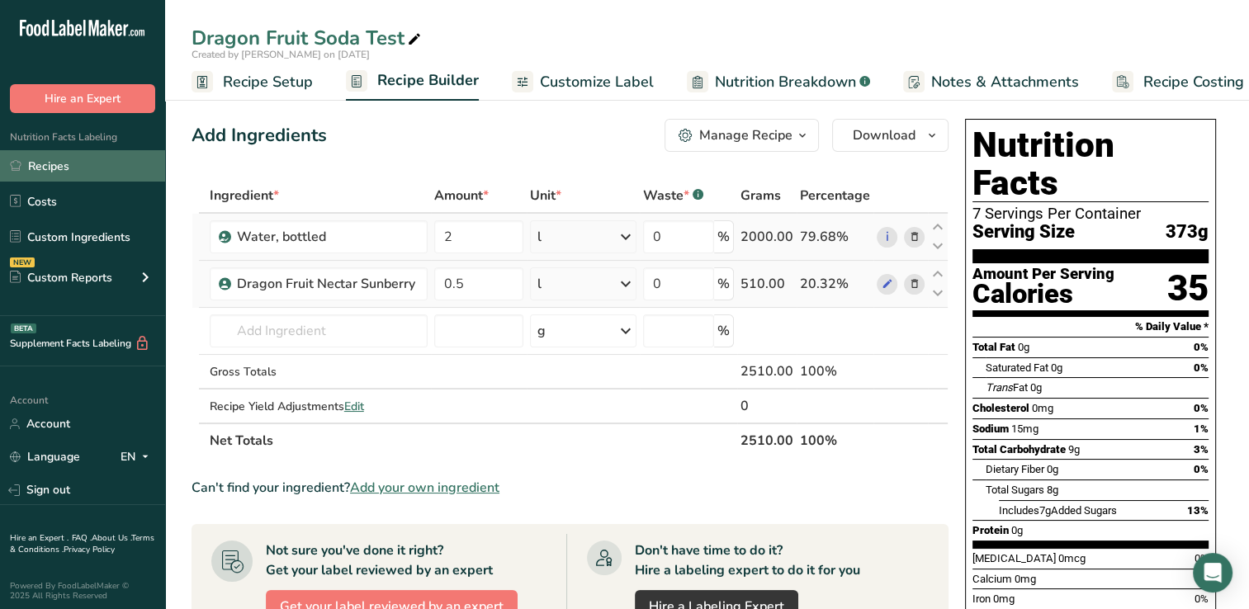
click at [58, 165] on link "Recipes" at bounding box center [82, 165] width 165 height 31
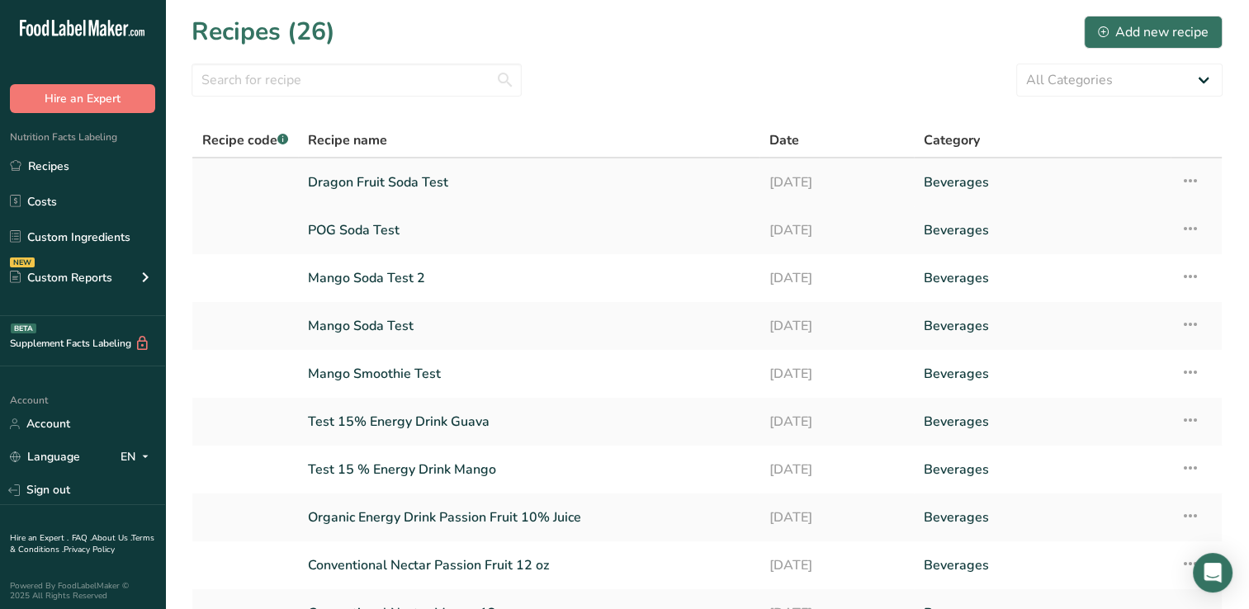
click at [423, 178] on link "Dragon Fruit Soda Test" at bounding box center [529, 182] width 442 height 35
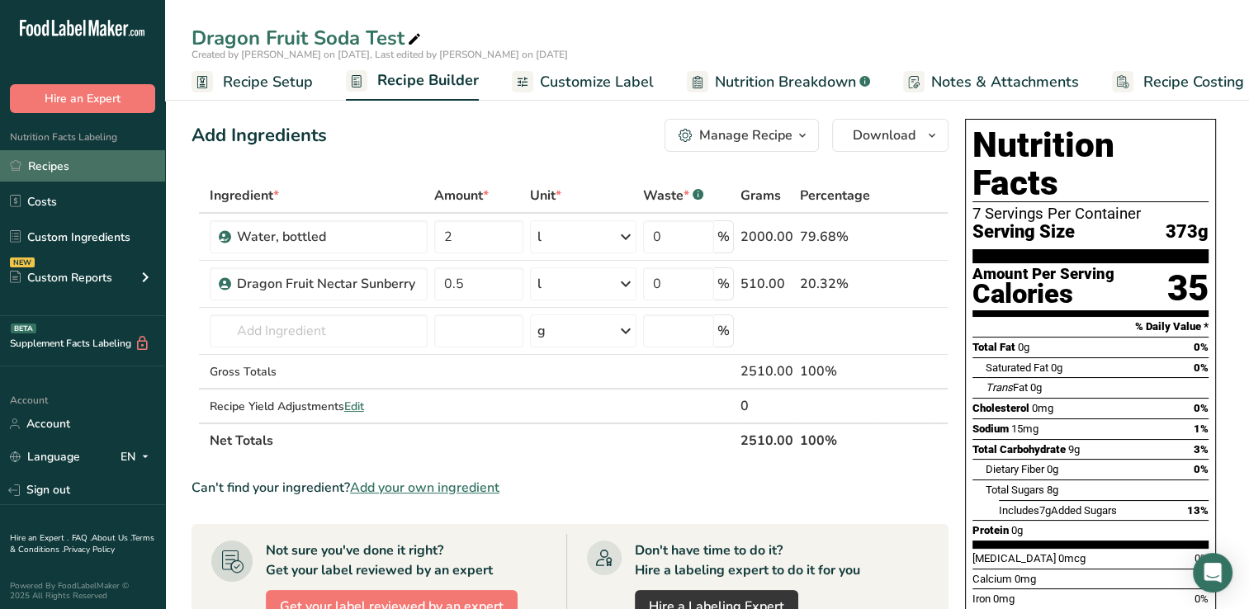
click at [58, 166] on link "Recipes" at bounding box center [82, 165] width 165 height 31
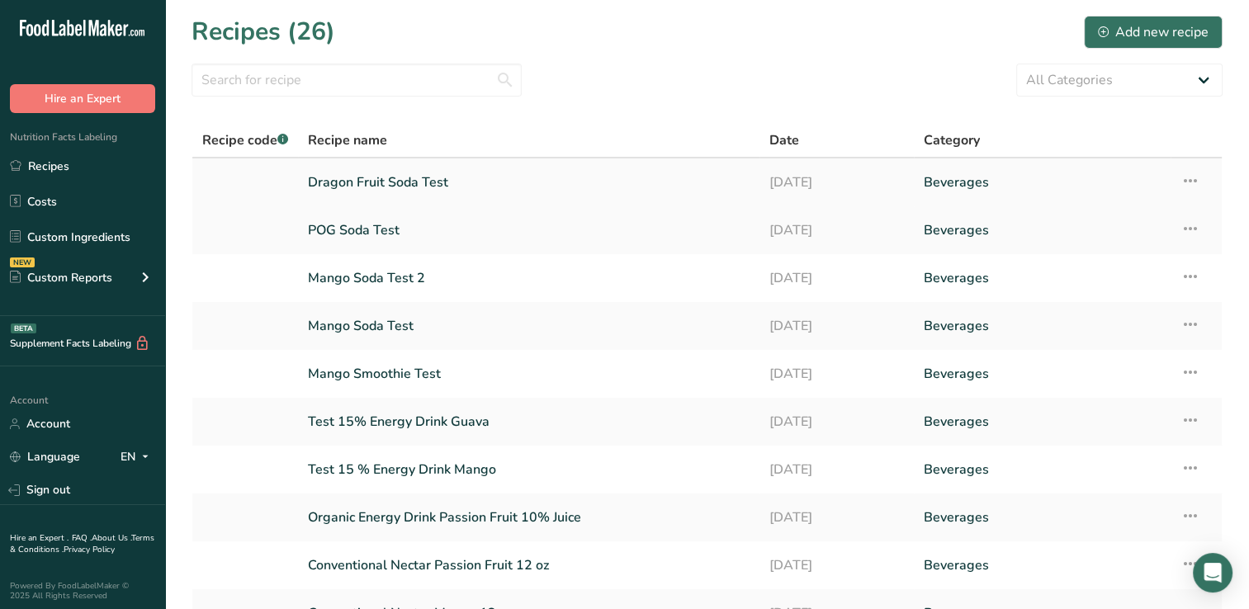
click at [1191, 177] on icon at bounding box center [1190, 181] width 20 height 30
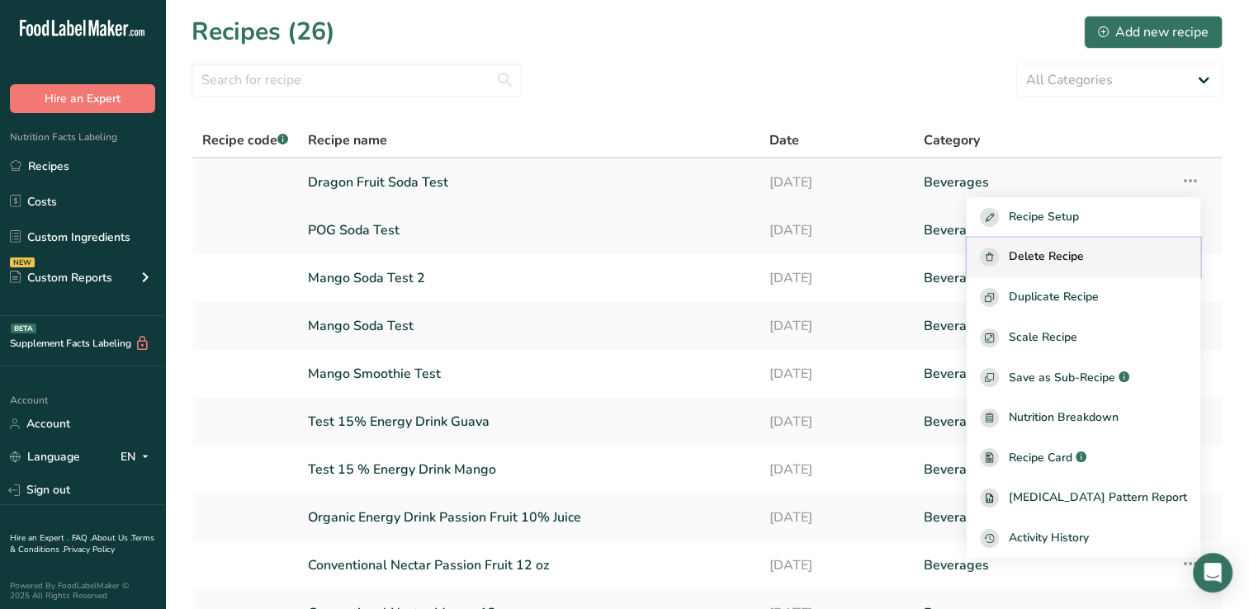
click at [1084, 253] on span "Delete Recipe" at bounding box center [1046, 257] width 75 height 19
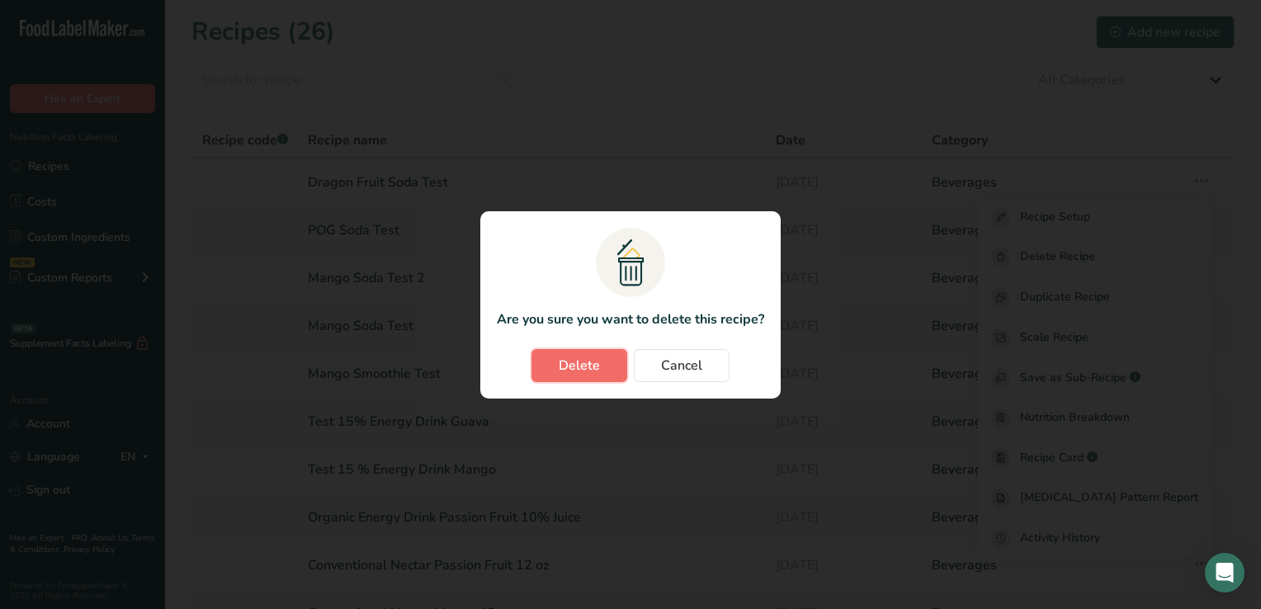
click at [583, 363] on span "Delete" at bounding box center [579, 366] width 41 height 20
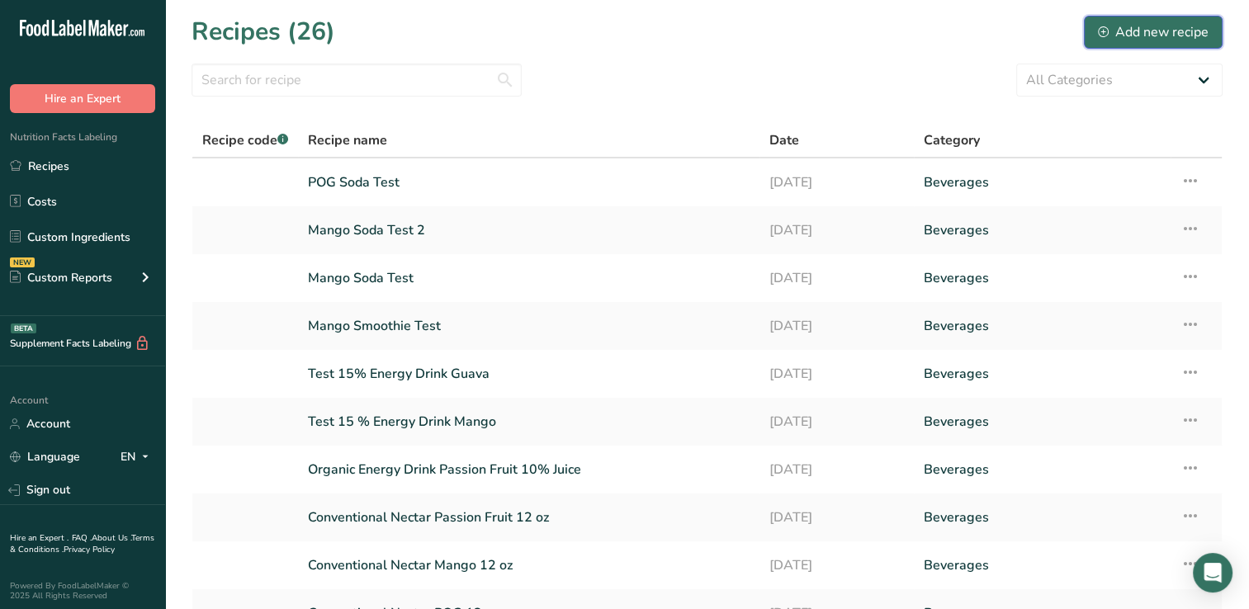
click at [1168, 31] on div "Add new recipe" at bounding box center [1153, 32] width 111 height 20
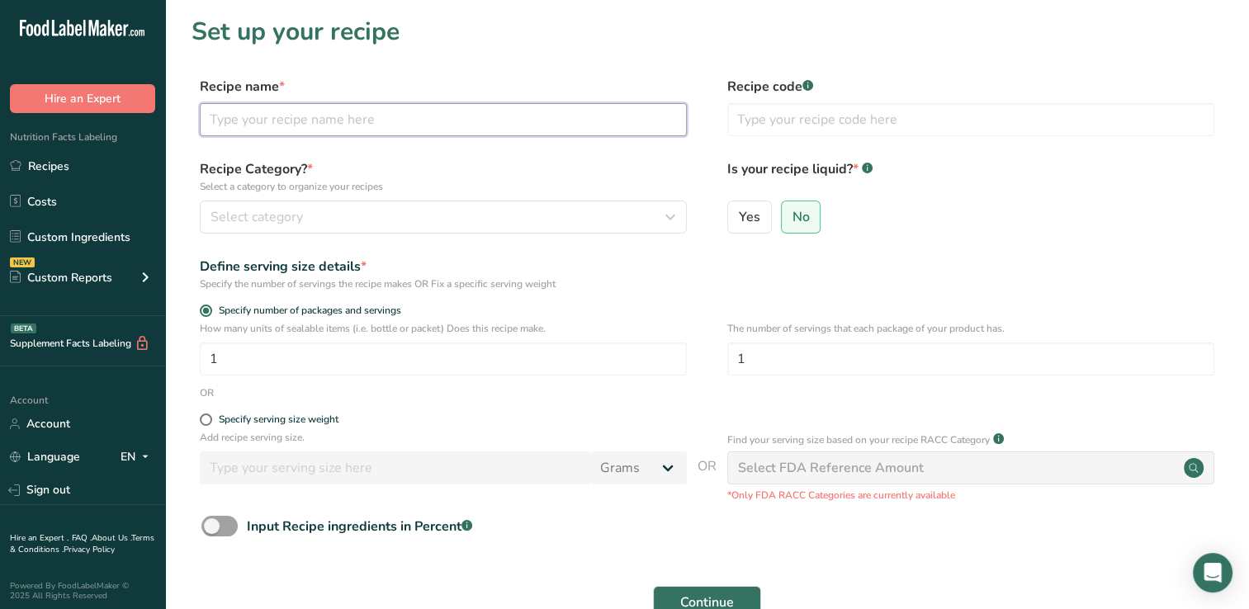
click at [227, 117] on input "text" at bounding box center [443, 119] width 487 height 33
type input "Dragon Fruit Soda Test"
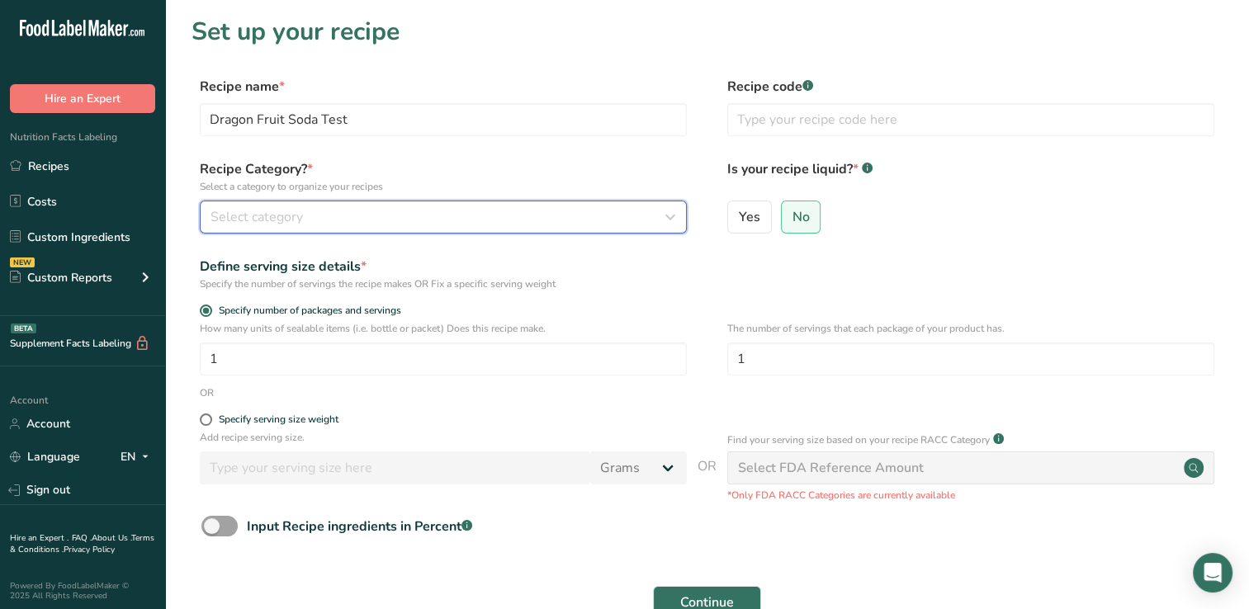
click at [669, 216] on icon "button" at bounding box center [670, 217] width 20 height 30
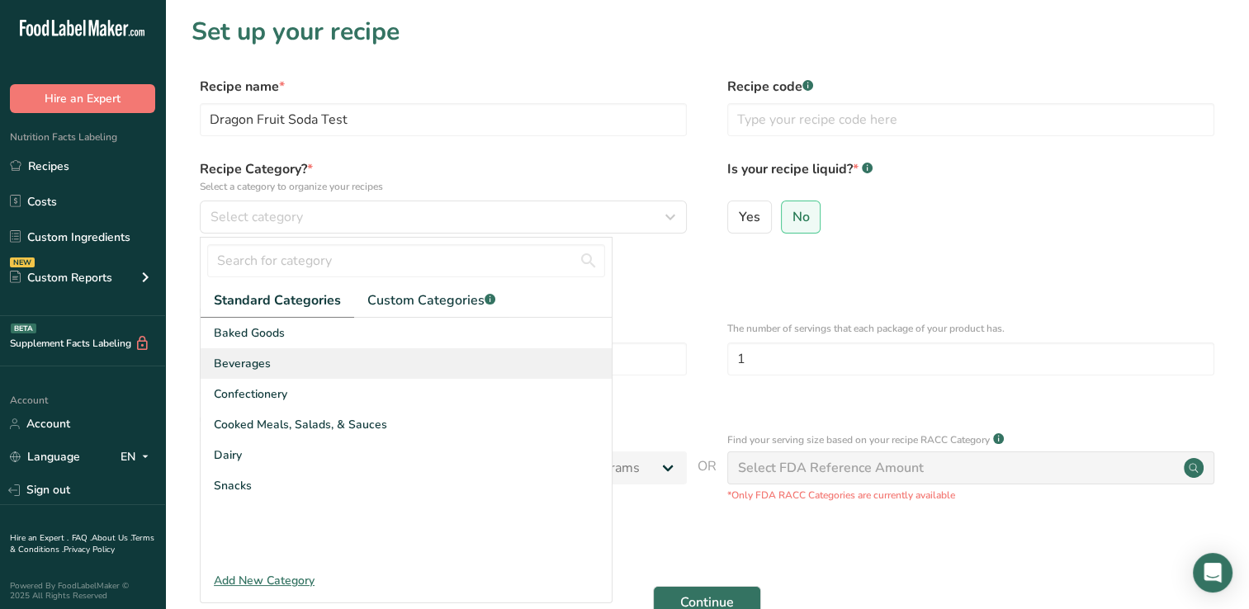
click at [248, 361] on span "Beverages" at bounding box center [242, 363] width 57 height 17
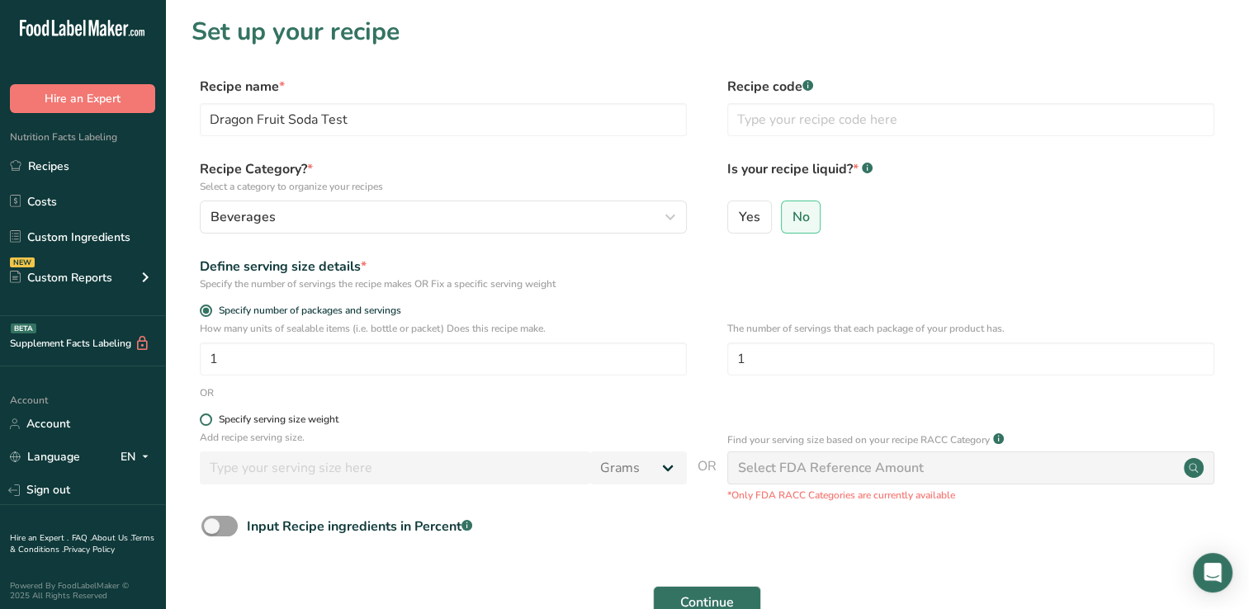
click at [204, 418] on span at bounding box center [206, 419] width 12 height 12
click at [204, 418] on input "Specify serving size weight" at bounding box center [205, 419] width 11 height 11
radio input "true"
radio input "false"
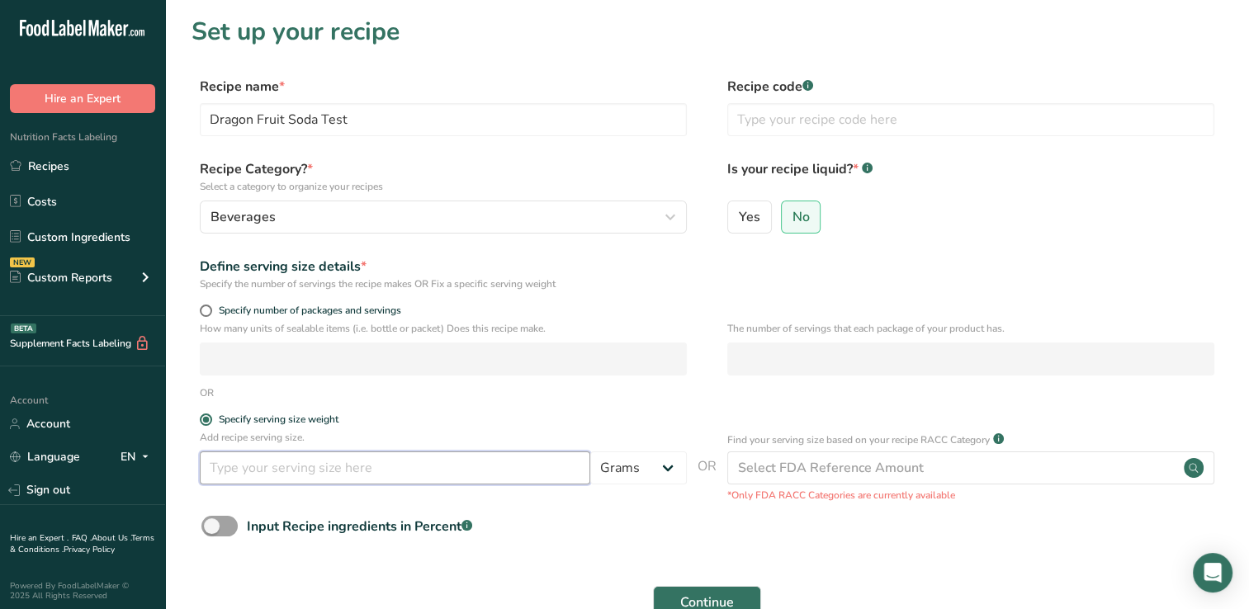
click at [234, 465] on input "number" at bounding box center [395, 467] width 390 height 33
type input "355"
click at [667, 467] on select "Grams kg mg mcg lb oz l mL fl oz tbsp tsp cup qt gallon" at bounding box center [638, 467] width 97 height 33
select select "17"
click at [590, 451] on select "Grams kg mg mcg lb oz l mL fl oz tbsp tsp cup qt gallon" at bounding box center [638, 467] width 97 height 33
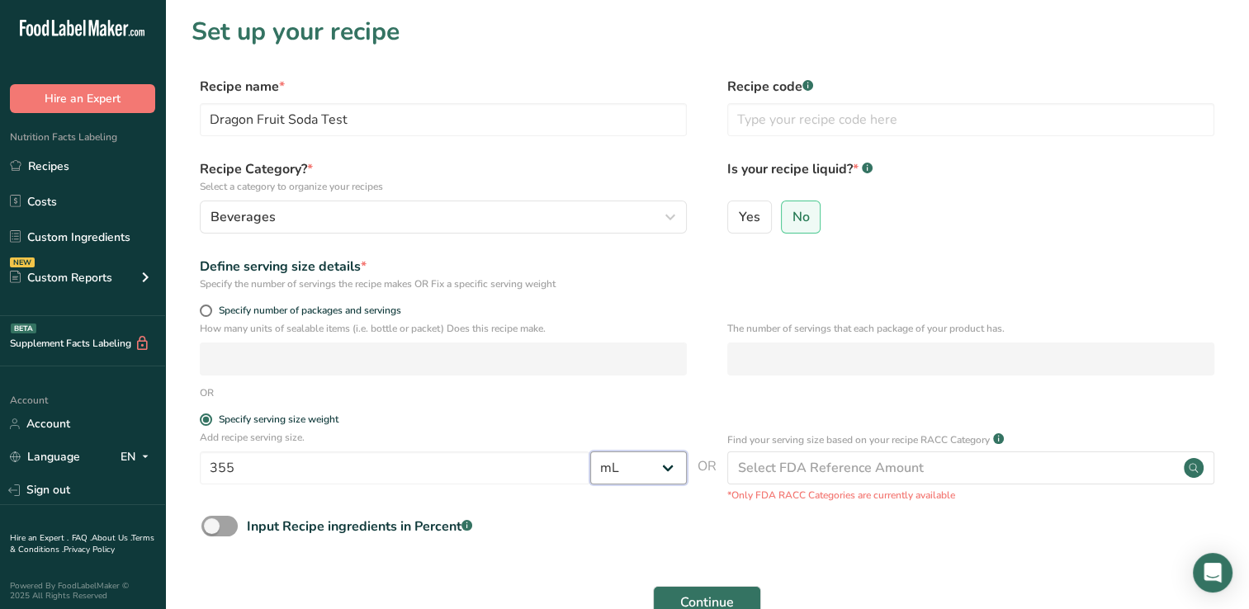
select select "22"
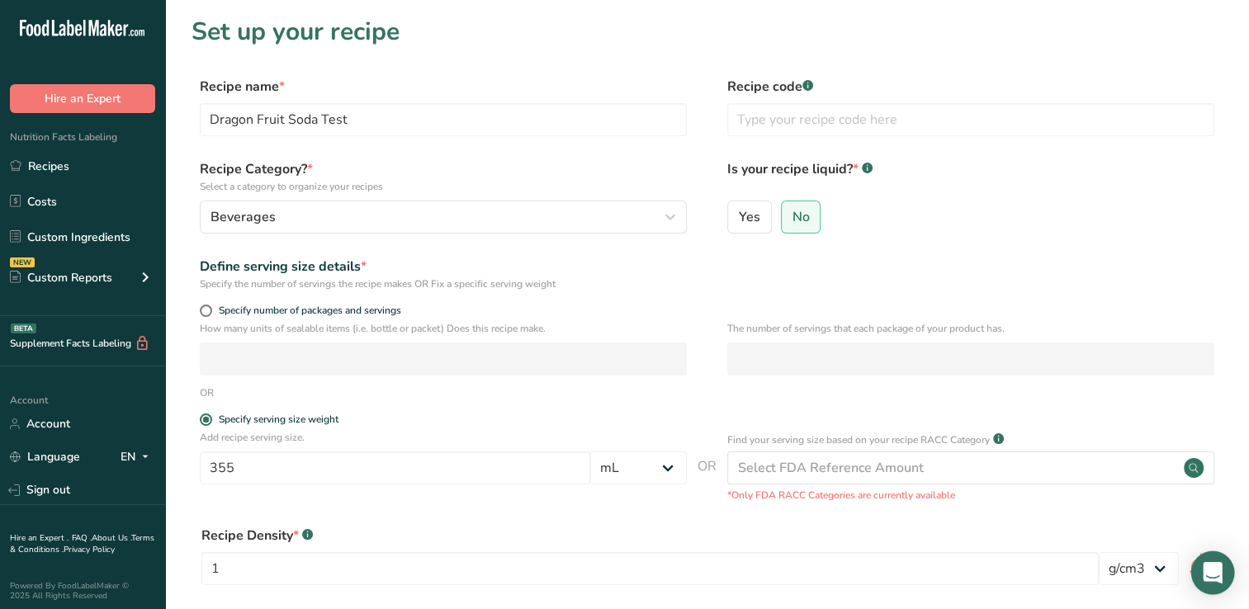
click at [1213, 573] on icon "Open Intercom Messenger" at bounding box center [1212, 572] width 19 height 21
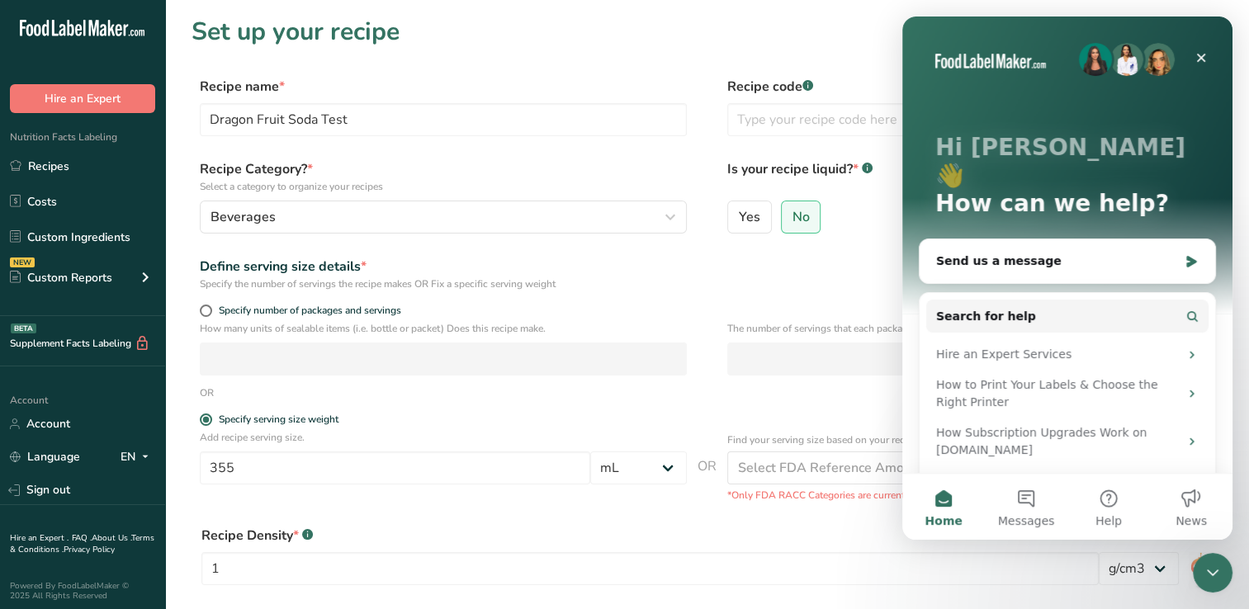
click at [696, 404] on form "Recipe name * Dragon Fruit Soda Test Recipe code .a-a{fill:#347362;}.b-a{fill:#…" at bounding box center [706, 421] width 1031 height 688
click at [1198, 57] on icon "Close" at bounding box center [1200, 57] width 13 height 13
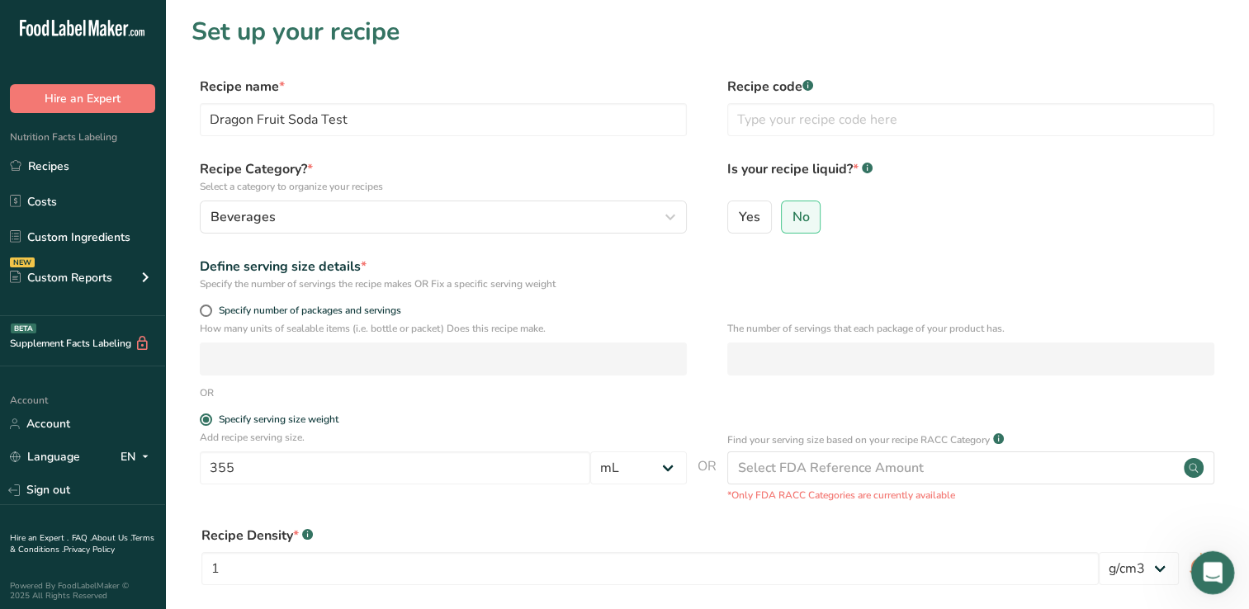
click at [1207, 569] on icon "Open Intercom Messenger" at bounding box center [1210, 570] width 27 height 27
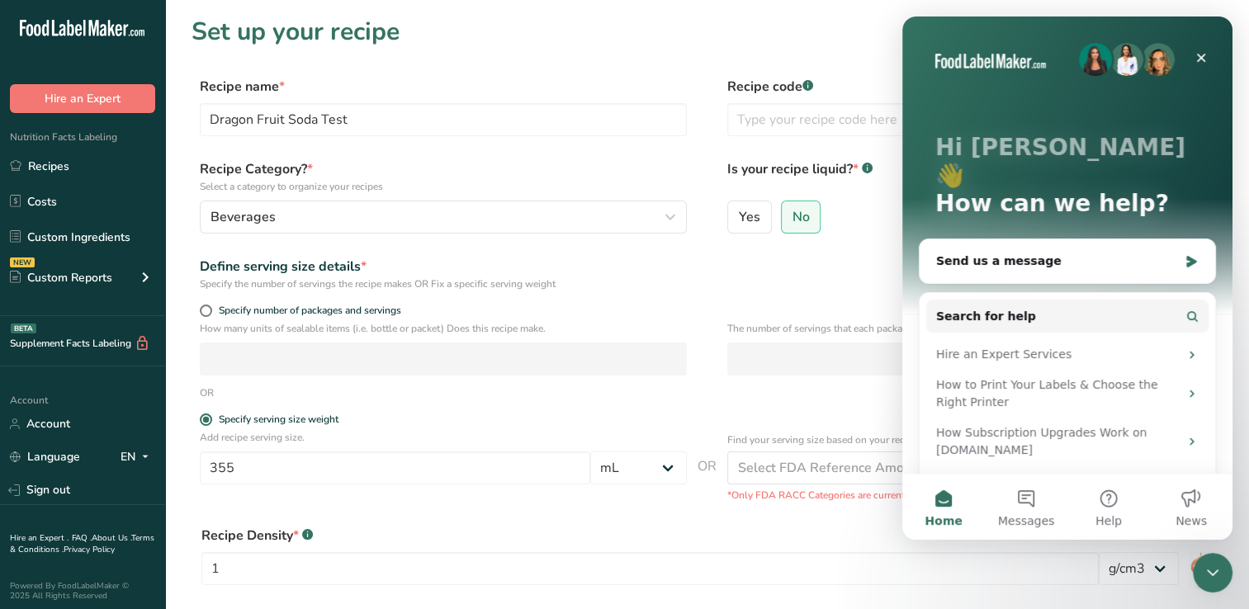
click at [695, 540] on div "Recipe Density * .a-a{fill:#347362;}.b-a{fill:#fff;}" at bounding box center [649, 536] width 897 height 20
click at [611, 522] on div "Recipe Density * .a-a{fill:#347362;}.b-a{fill:#fff;} 1 lb/ft3 g/cm3" at bounding box center [706, 560] width 1031 height 89
click at [1203, 54] on icon "Close" at bounding box center [1201, 58] width 9 height 9
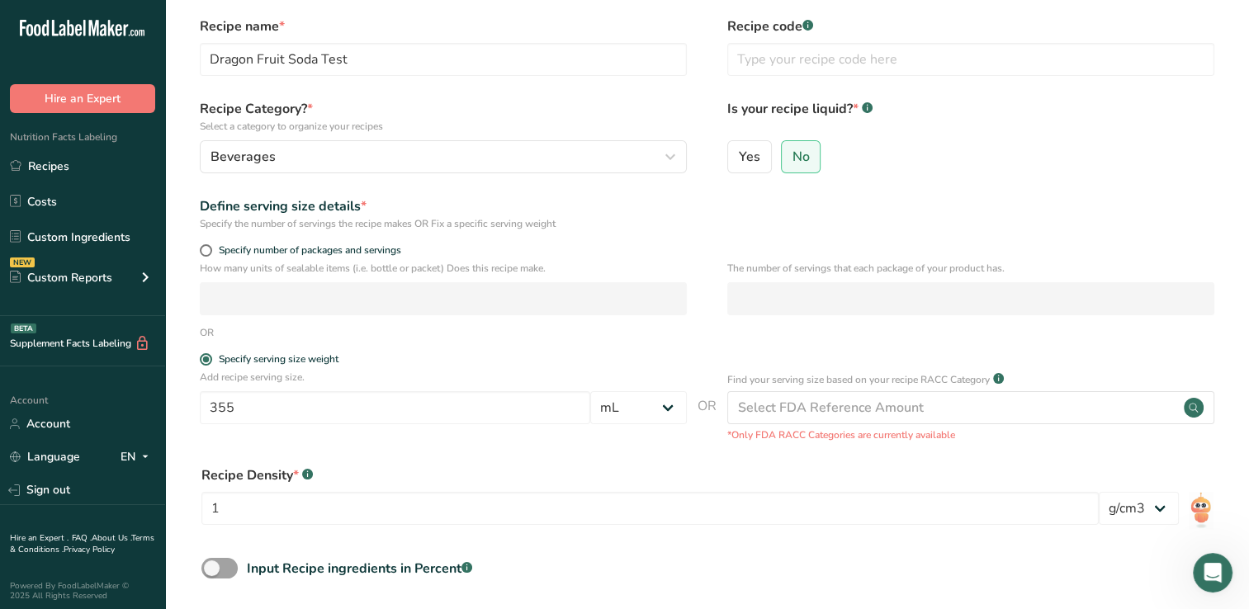
scroll to position [63, 0]
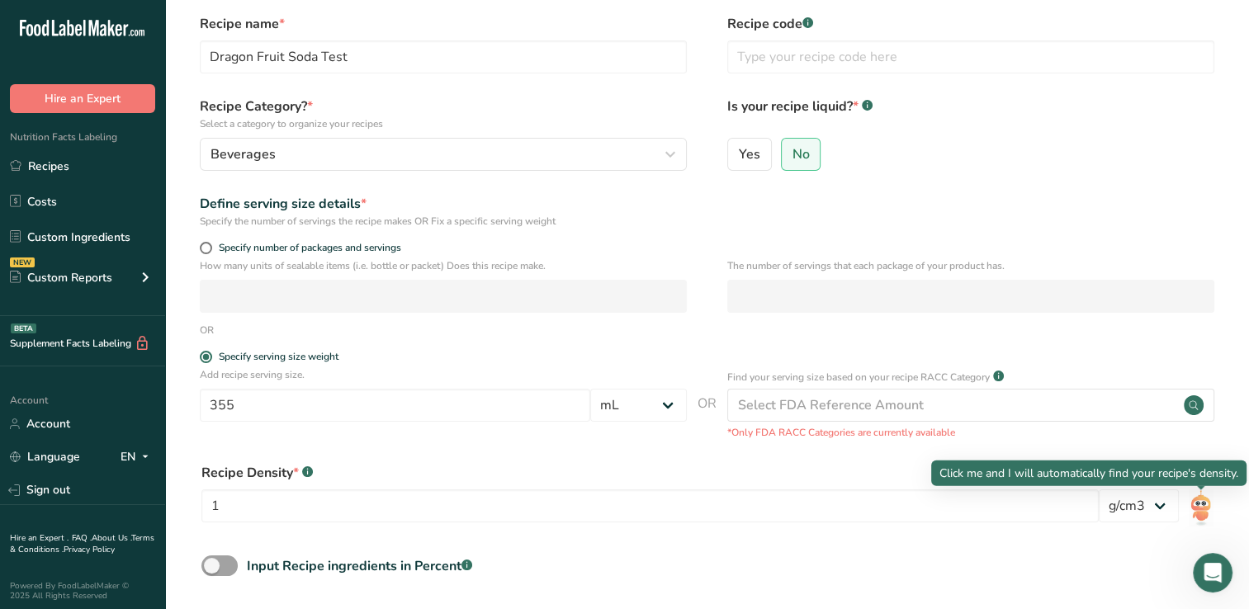
click at [1200, 508] on img at bounding box center [1200, 507] width 24 height 37
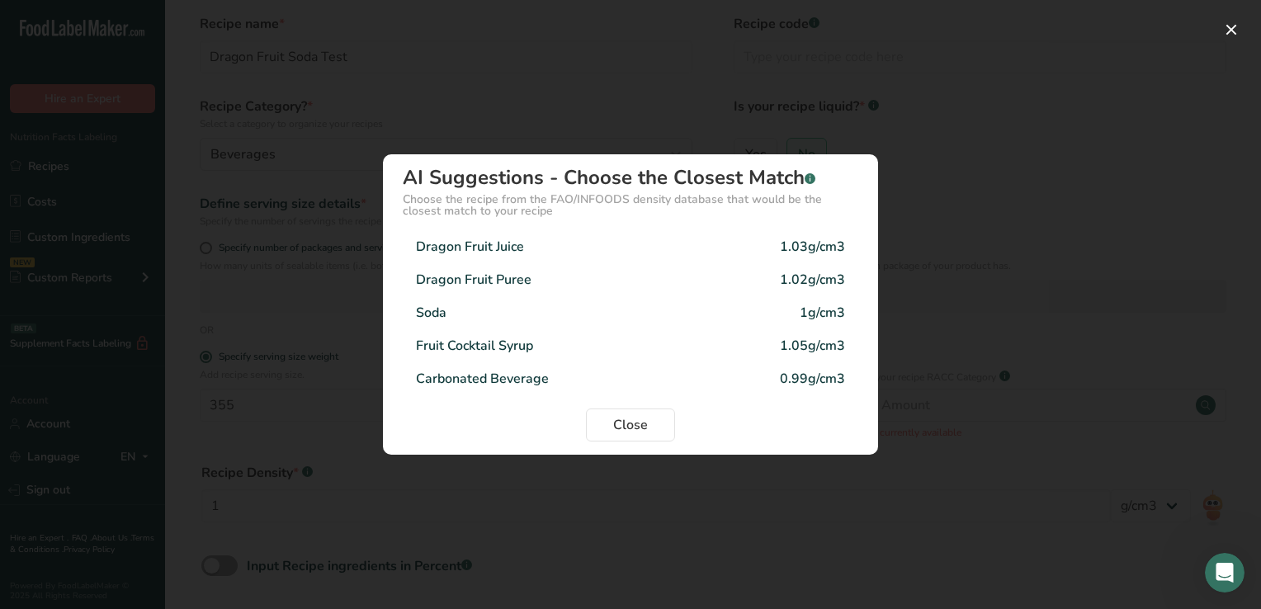
click at [445, 309] on div "Soda" at bounding box center [431, 313] width 31 height 20
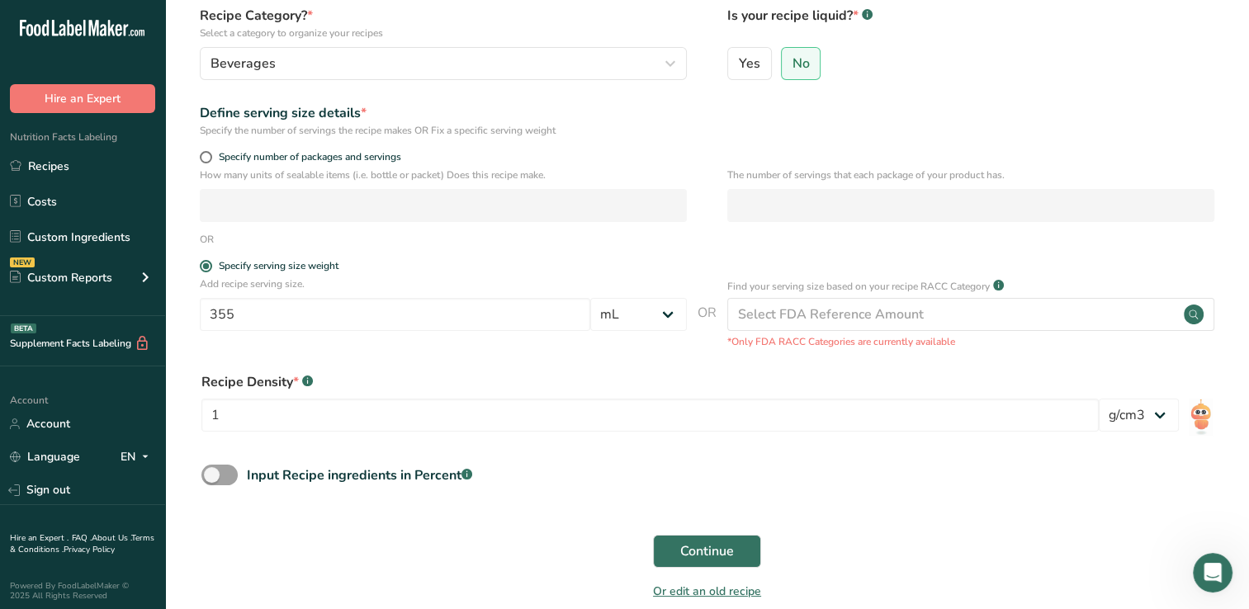
scroll to position [234, 0]
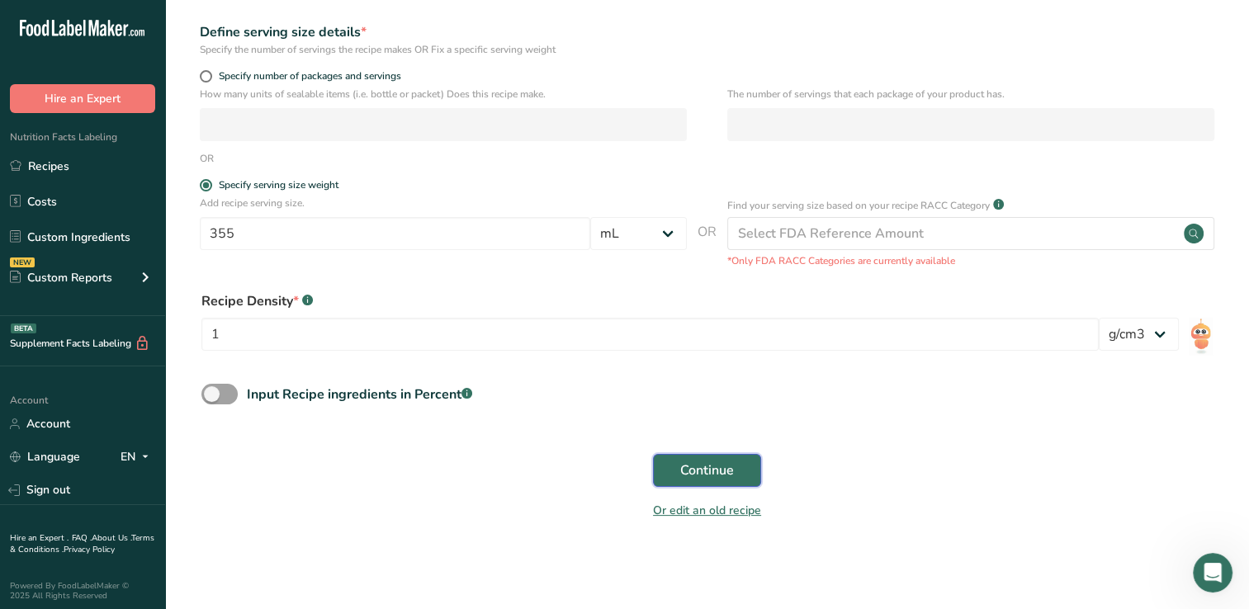
click at [729, 470] on span "Continue" at bounding box center [707, 471] width 54 height 20
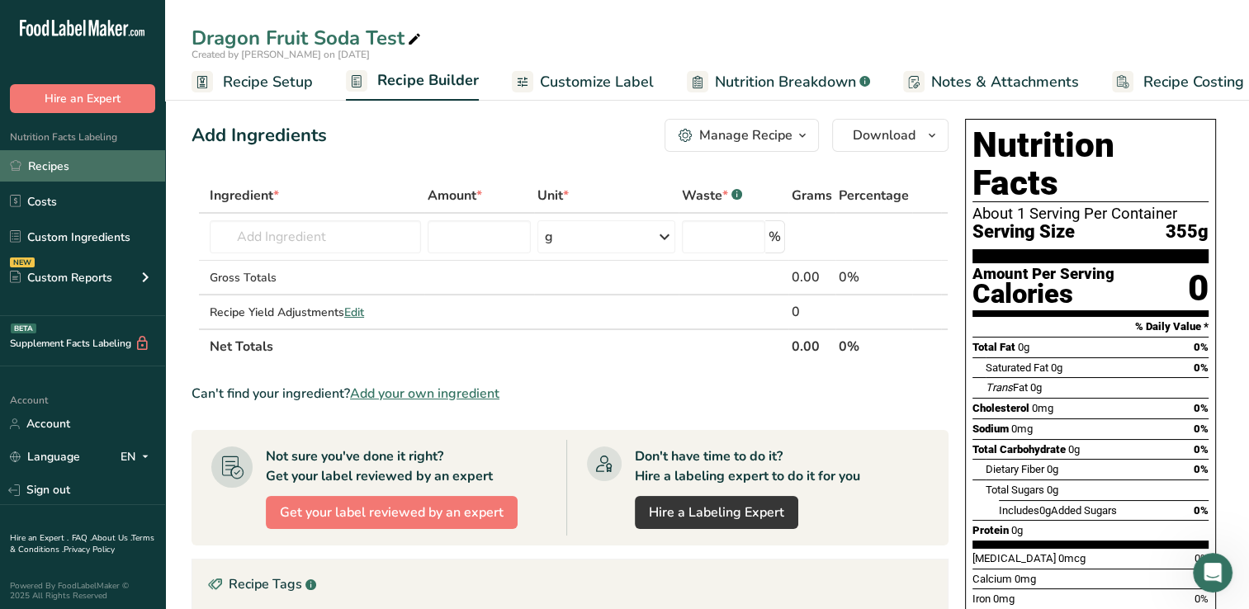
click at [78, 163] on link "Recipes" at bounding box center [82, 165] width 165 height 31
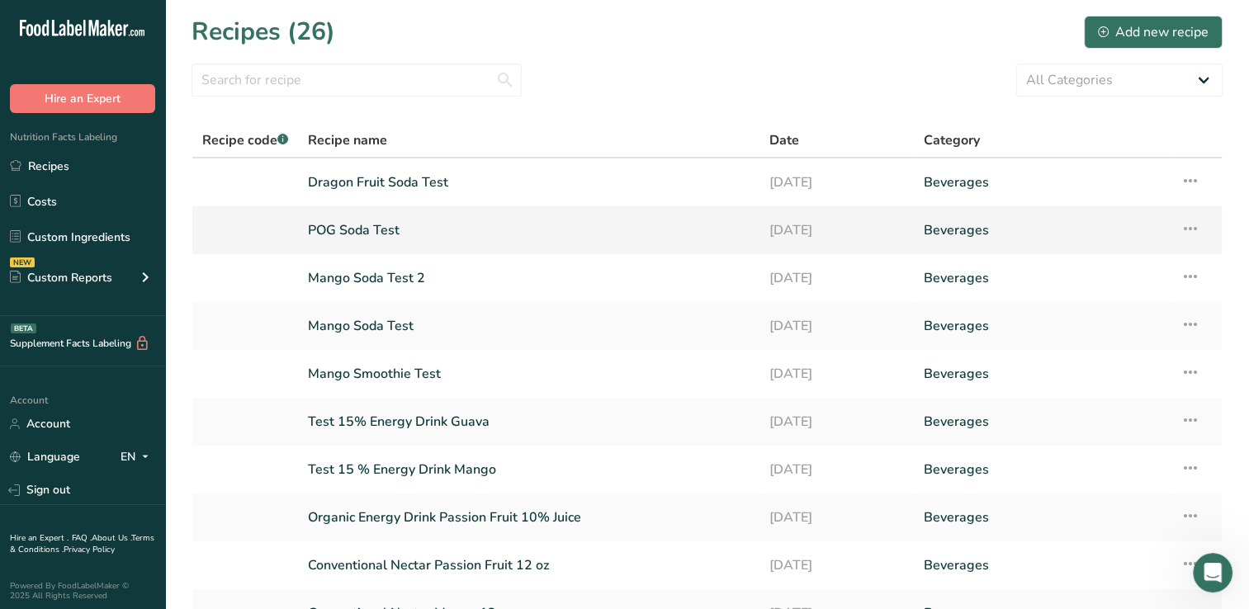
click at [386, 227] on link "POG Soda Test" at bounding box center [529, 230] width 442 height 35
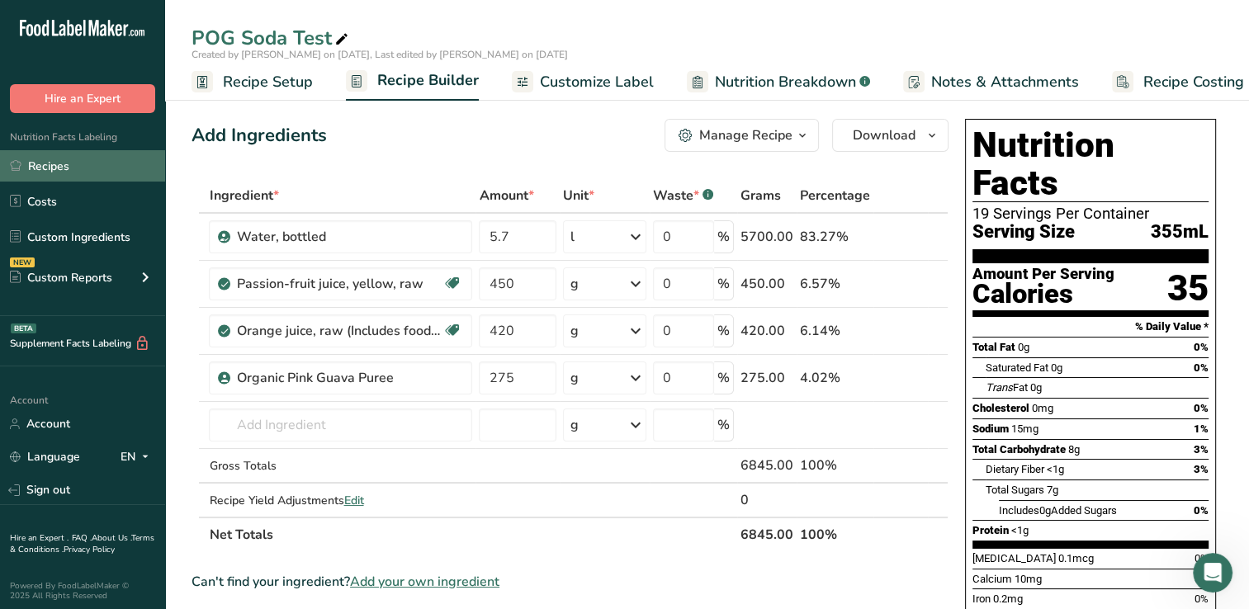
click at [43, 164] on link "Recipes" at bounding box center [82, 165] width 165 height 31
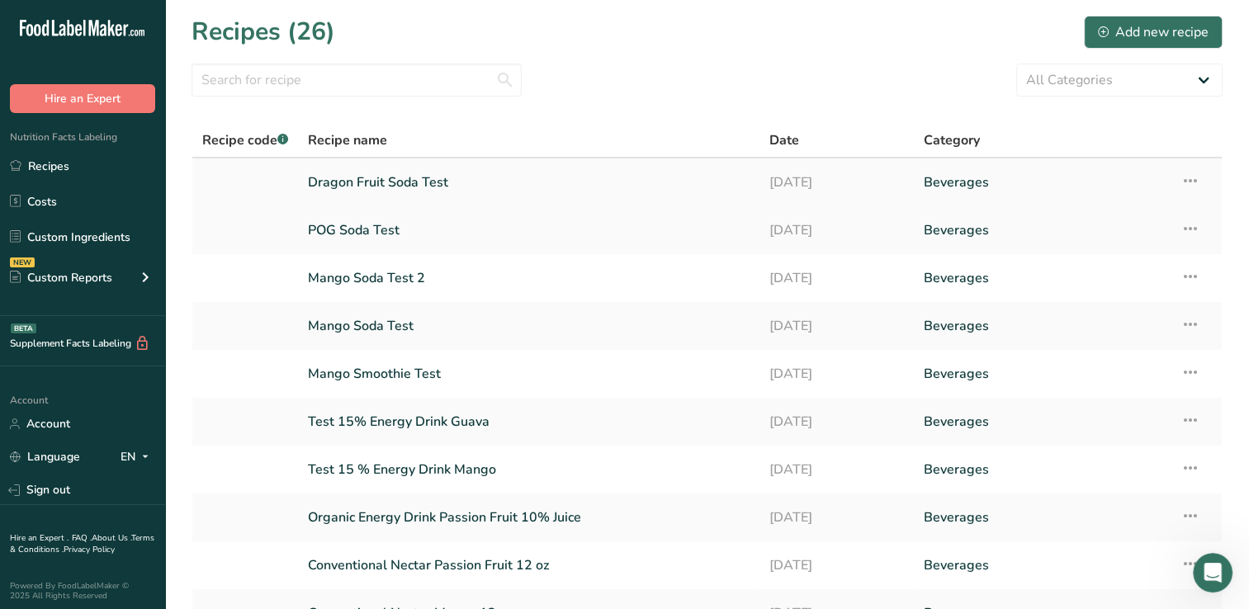
click at [1188, 180] on icon at bounding box center [1190, 181] width 20 height 30
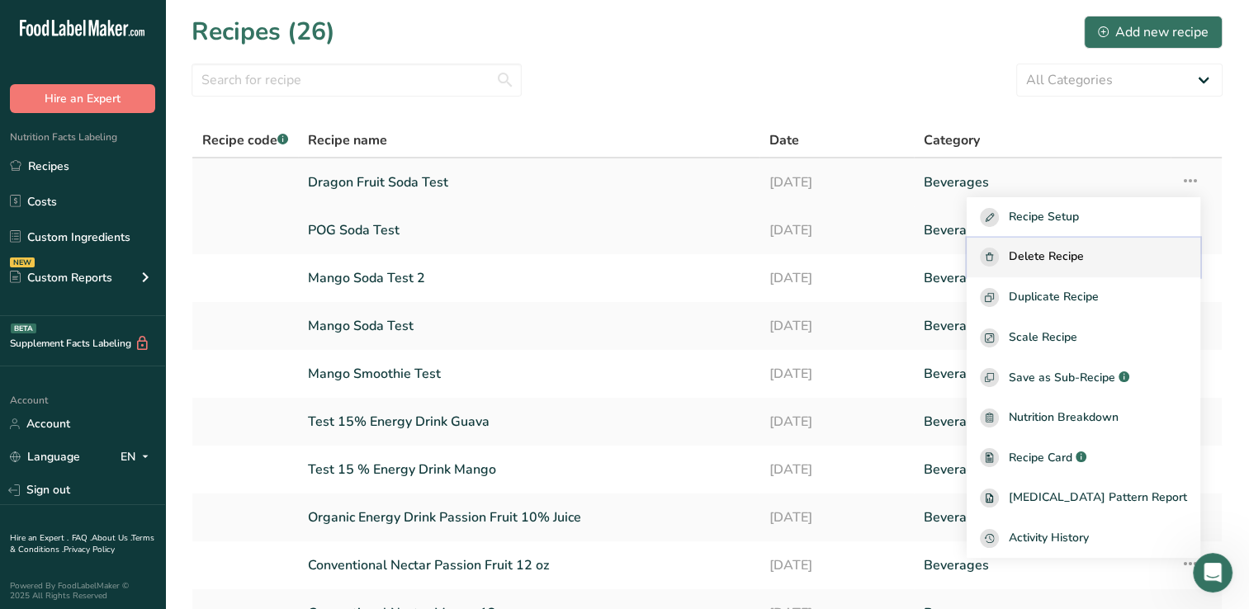
click at [1084, 252] on span "Delete Recipe" at bounding box center [1046, 257] width 75 height 19
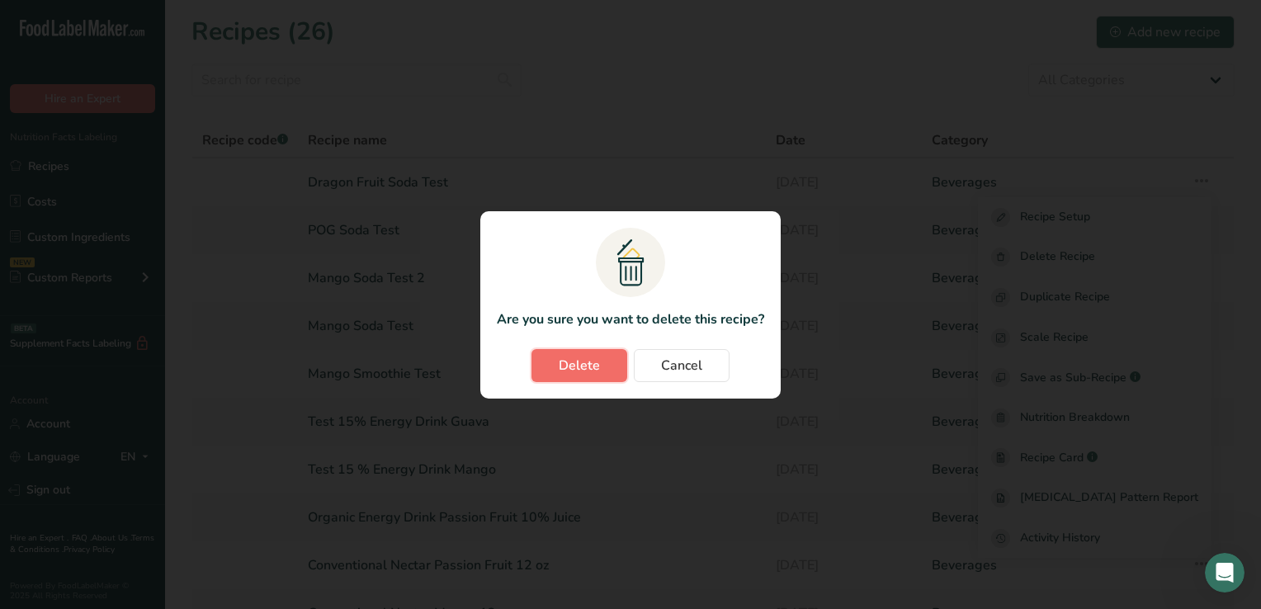
click at [574, 363] on span "Delete" at bounding box center [579, 366] width 41 height 20
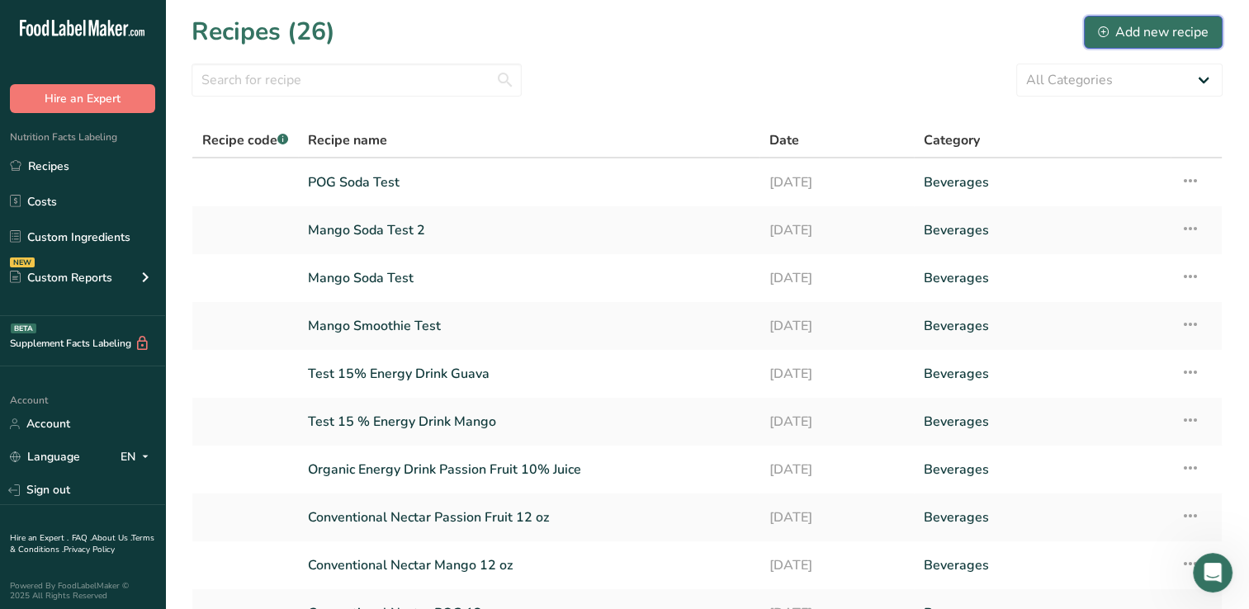
click at [1131, 31] on div "Add new recipe" at bounding box center [1153, 32] width 111 height 20
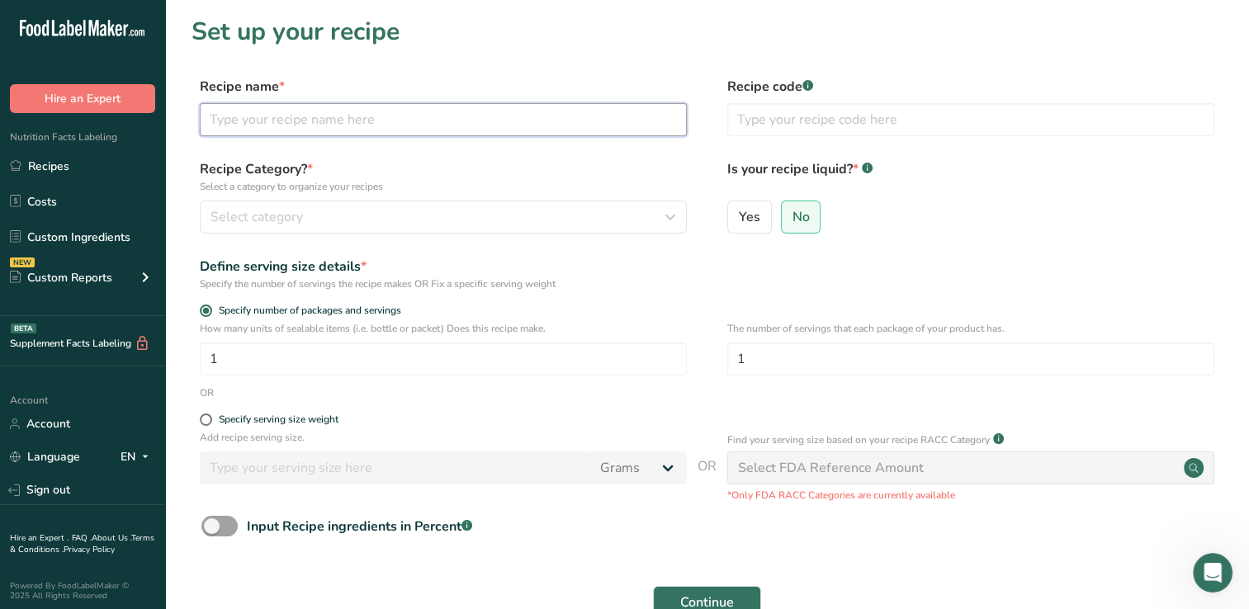
click at [218, 120] on input "text" at bounding box center [443, 119] width 487 height 33
type input "Dragon Fruit Soda Test"
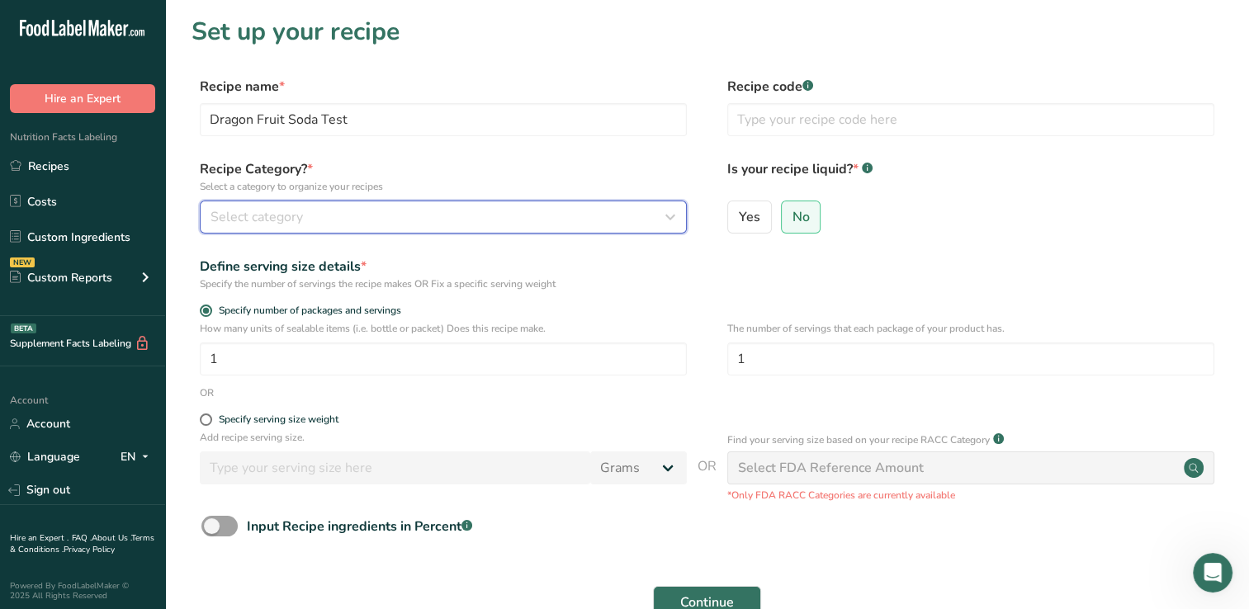
click at [672, 216] on icon "button" at bounding box center [670, 217] width 20 height 30
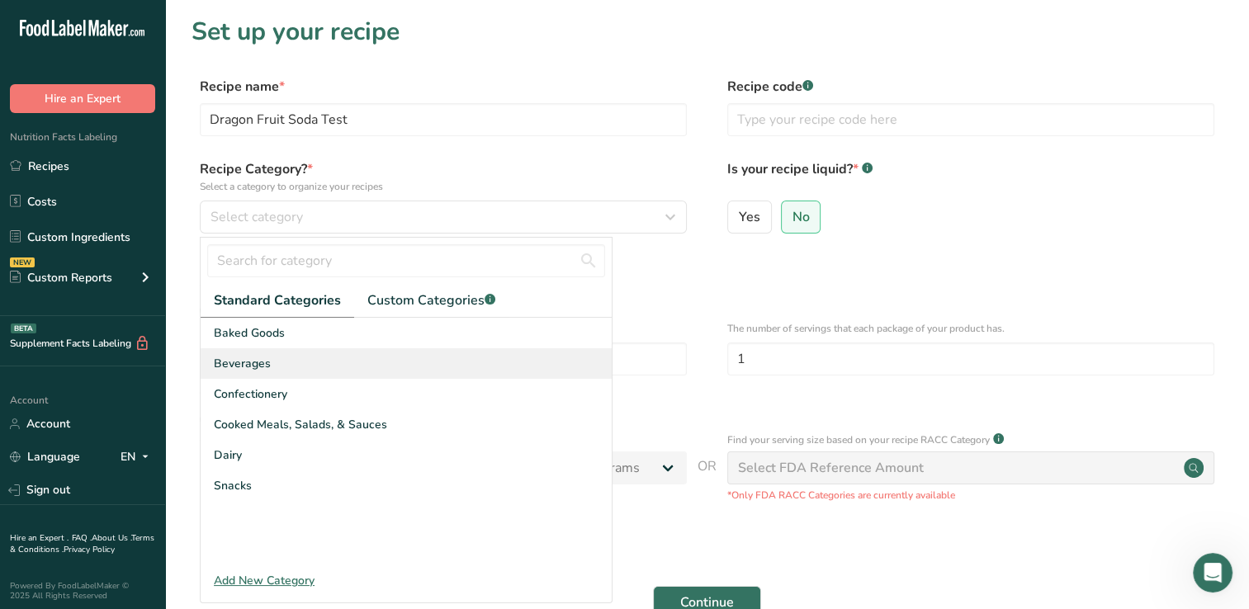
click at [261, 361] on span "Beverages" at bounding box center [242, 363] width 57 height 17
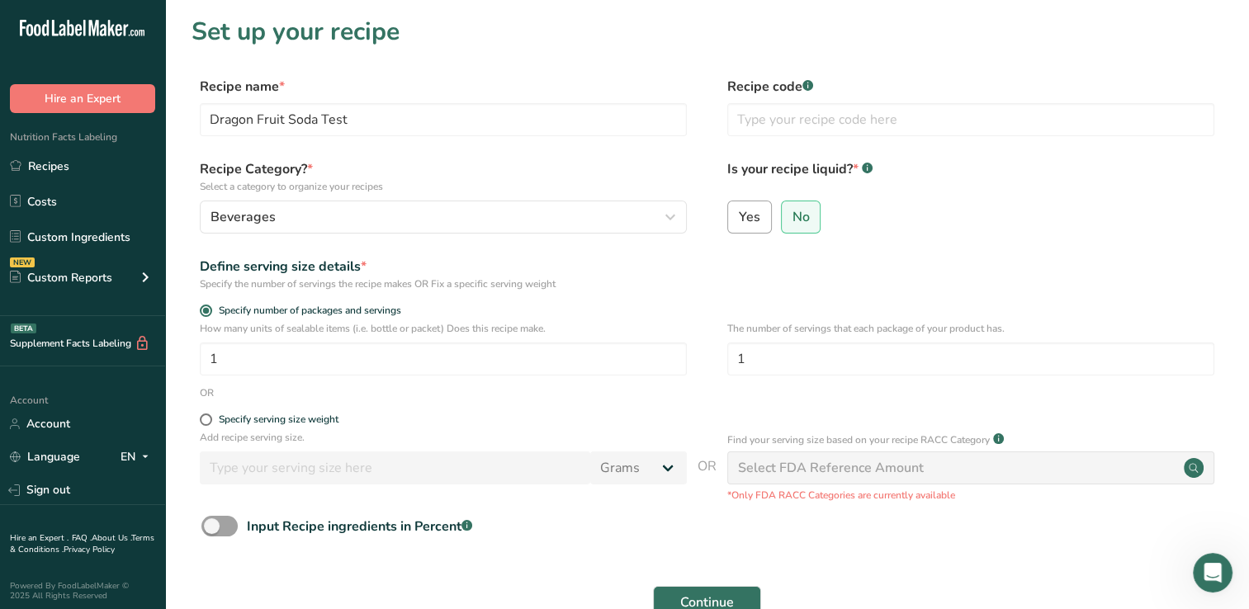
click at [746, 214] on span "Yes" at bounding box center [749, 217] width 21 height 17
click at [739, 214] on input "Yes" at bounding box center [733, 216] width 11 height 11
radio input "true"
radio input "false"
select select "22"
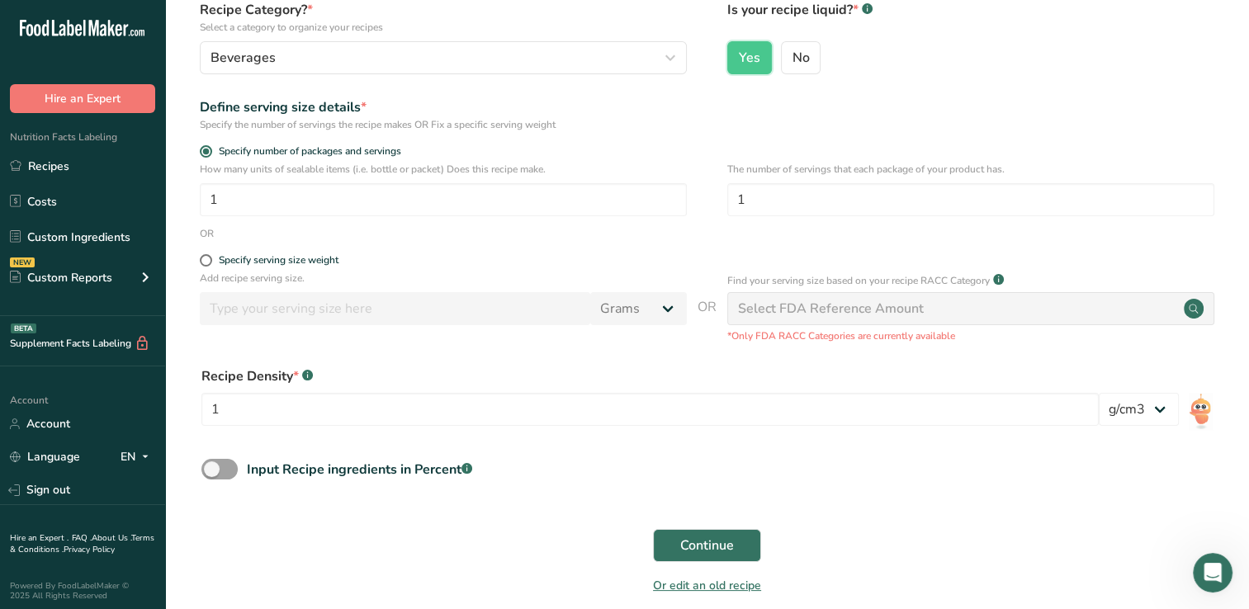
scroll to position [160, 0]
click at [205, 258] on span at bounding box center [206, 259] width 12 height 12
click at [205, 258] on input "Specify serving size weight" at bounding box center [205, 259] width 11 height 11
radio input "true"
radio input "false"
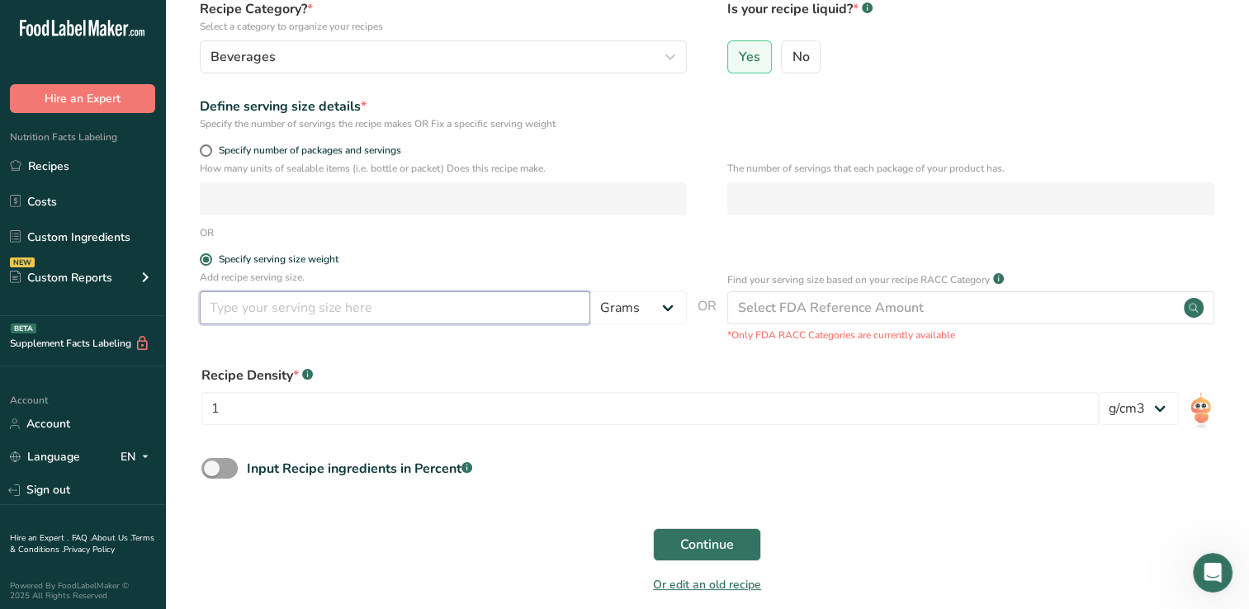
click at [228, 310] on input "number" at bounding box center [395, 307] width 390 height 33
type input "355"
click at [669, 305] on select "Grams kg mg mcg lb oz l mL fl oz tbsp tsp cup qt gallon" at bounding box center [638, 307] width 97 height 33
select select "17"
click at [590, 291] on select "Grams kg mg mcg lb oz l mL fl oz tbsp tsp cup qt gallon" at bounding box center [638, 307] width 97 height 33
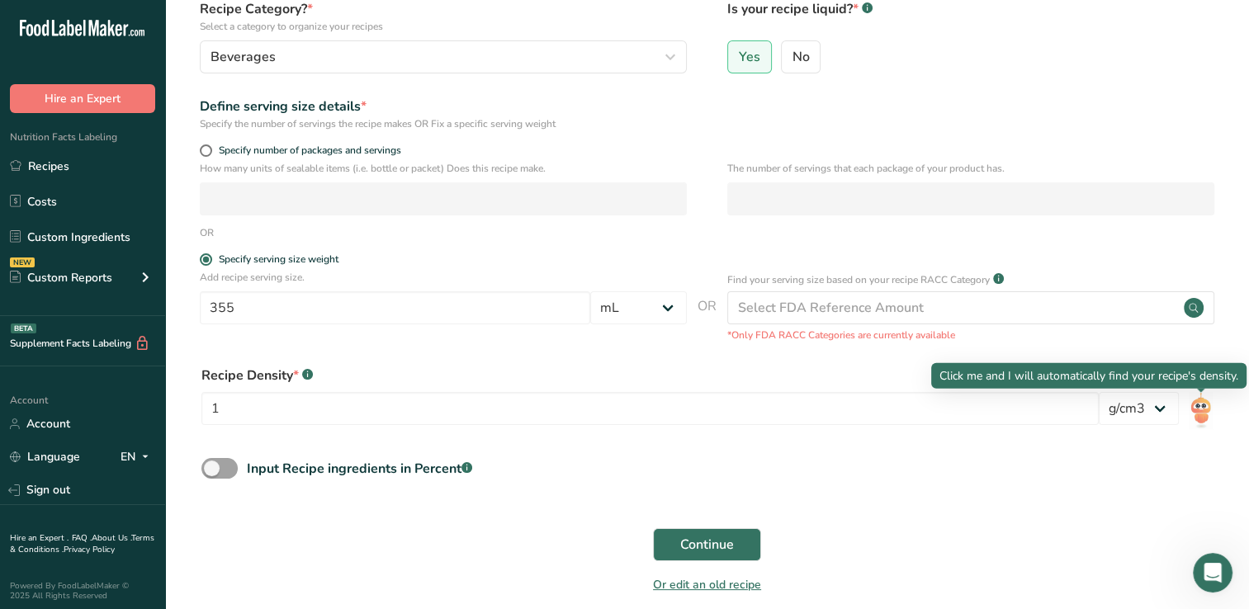
click at [1203, 410] on img at bounding box center [1200, 410] width 24 height 37
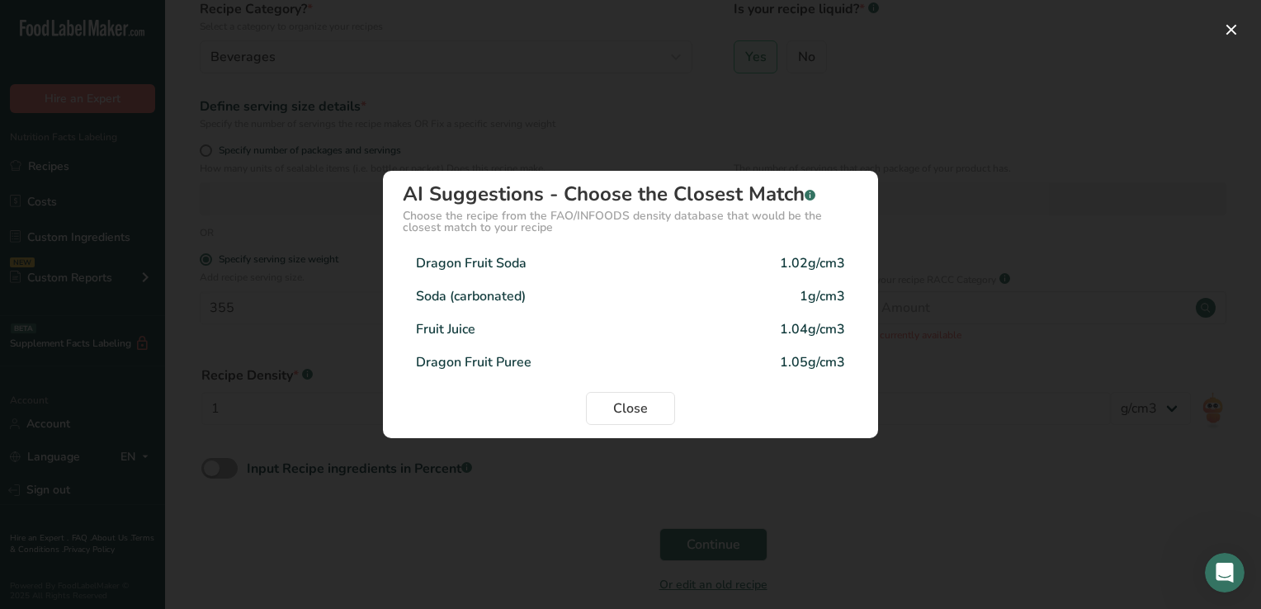
click at [503, 259] on div "Dragon Fruit Soda" at bounding box center [471, 263] width 111 height 20
type input "1.02"
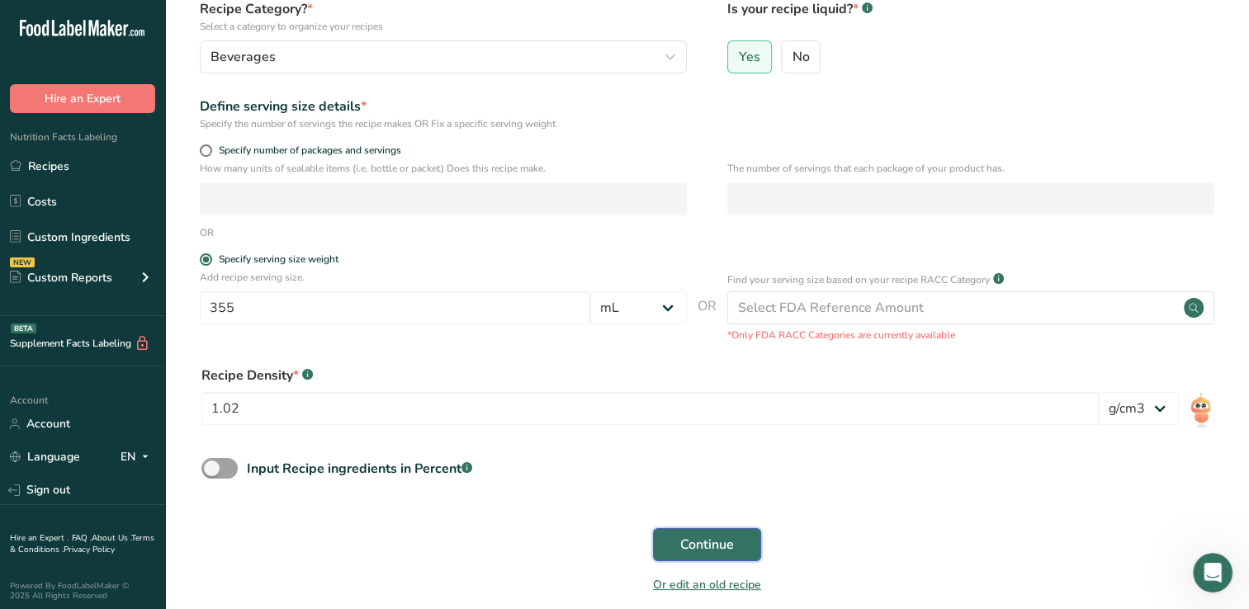
click at [695, 540] on span "Continue" at bounding box center [707, 545] width 54 height 20
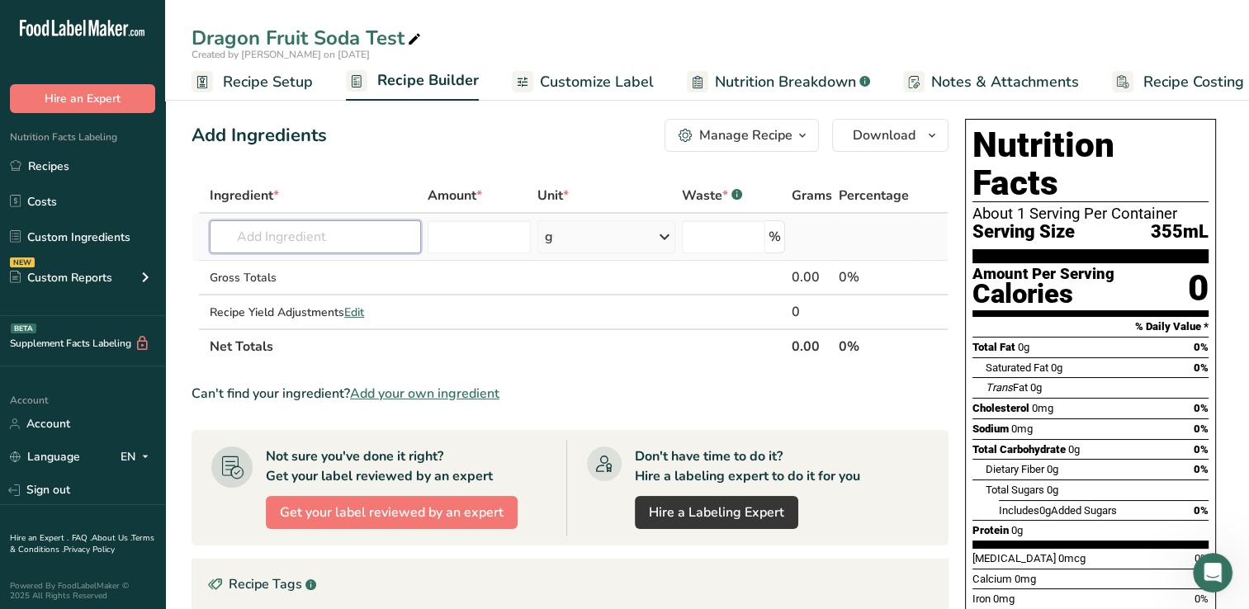
click at [252, 237] on input "text" at bounding box center [315, 236] width 211 height 33
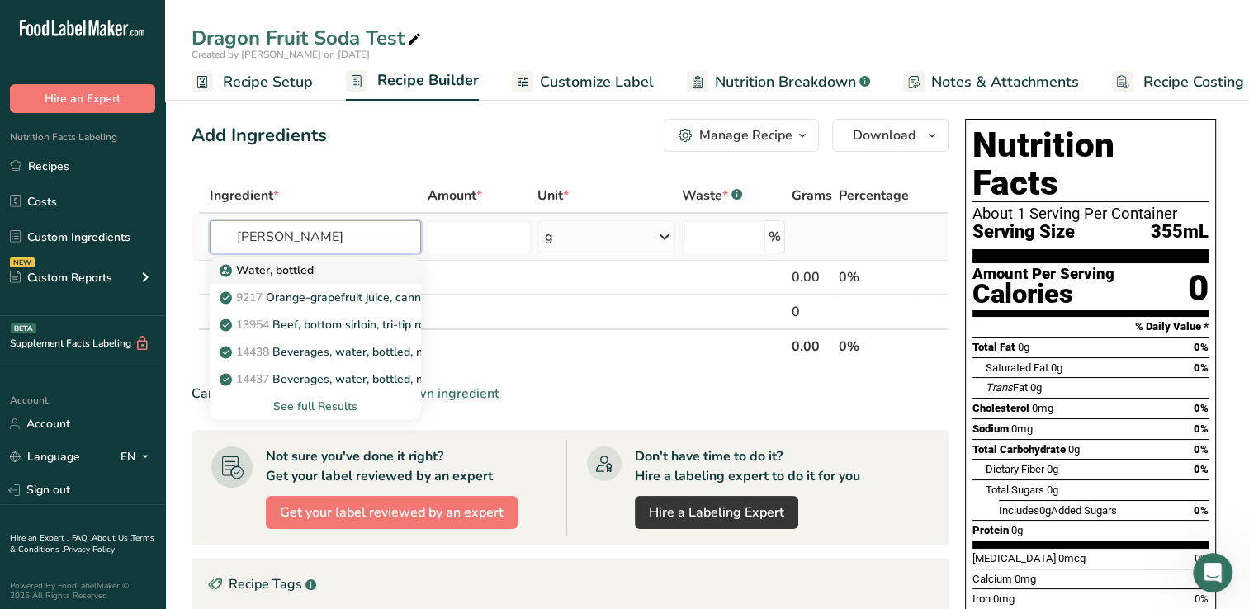
type input "[PERSON_NAME]"
click at [276, 267] on p "Water, bottled" at bounding box center [268, 270] width 91 height 17
type input "Water, bottled"
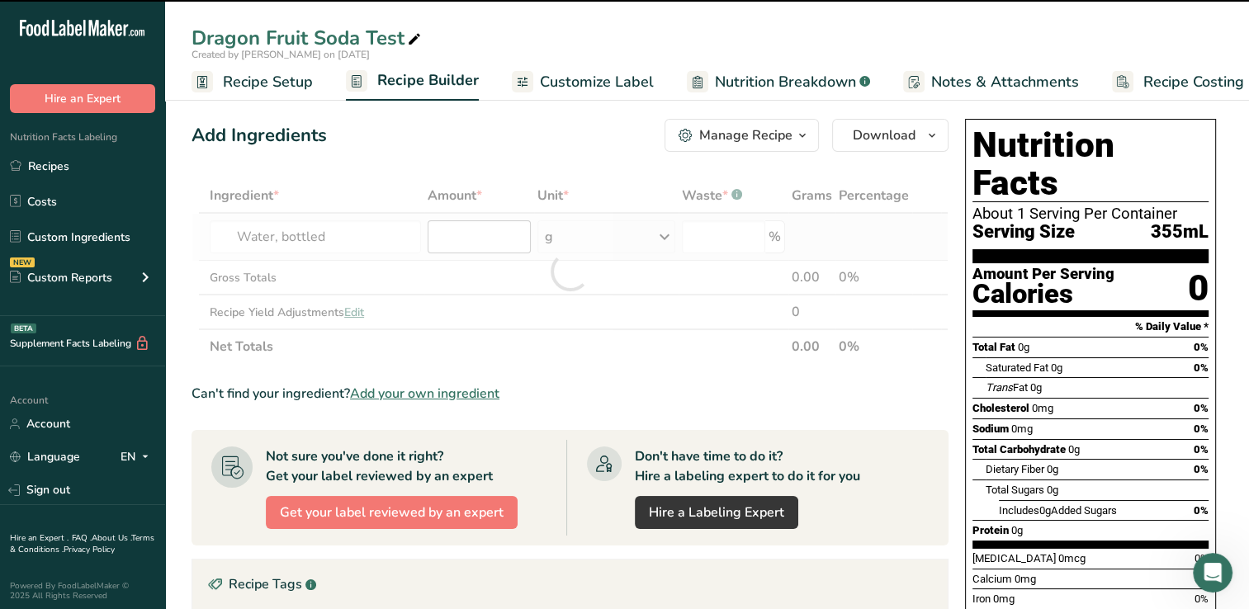
type input "0"
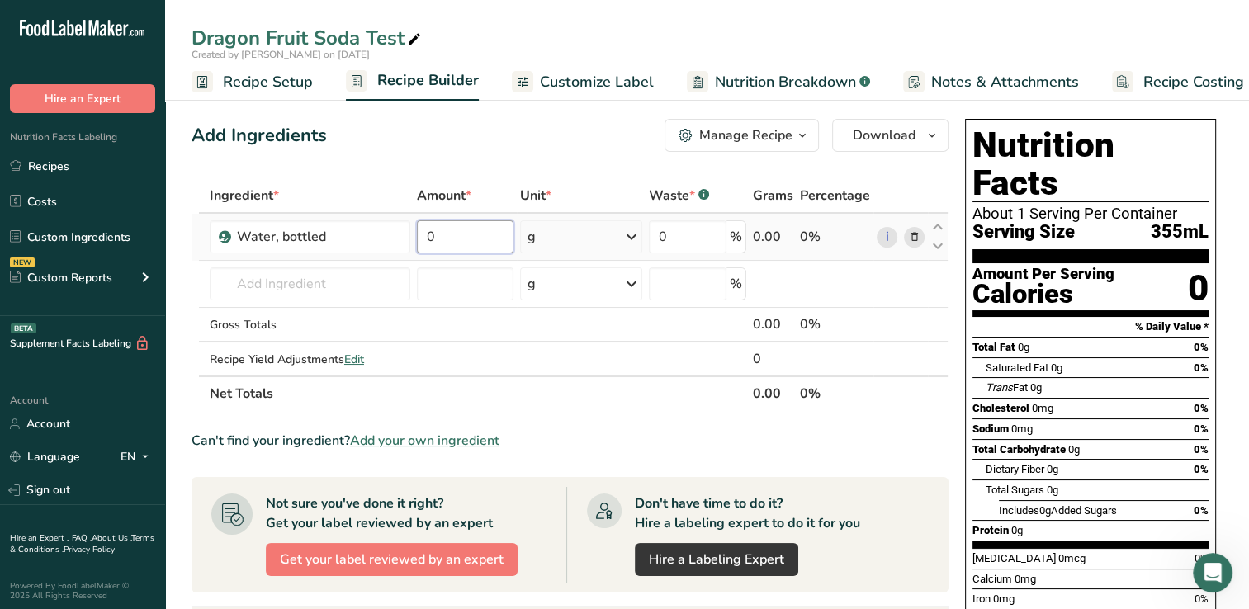
drag, startPoint x: 457, startPoint y: 239, endPoint x: 437, endPoint y: 234, distance: 21.2
click at [437, 234] on input "0" at bounding box center [465, 236] width 96 height 33
type input "2"
click at [632, 235] on div "Ingredient * Amount * Unit * Waste * .a-a{fill:#347362;}.b-a{fill:#fff;} Grams …" at bounding box center [569, 294] width 757 height 233
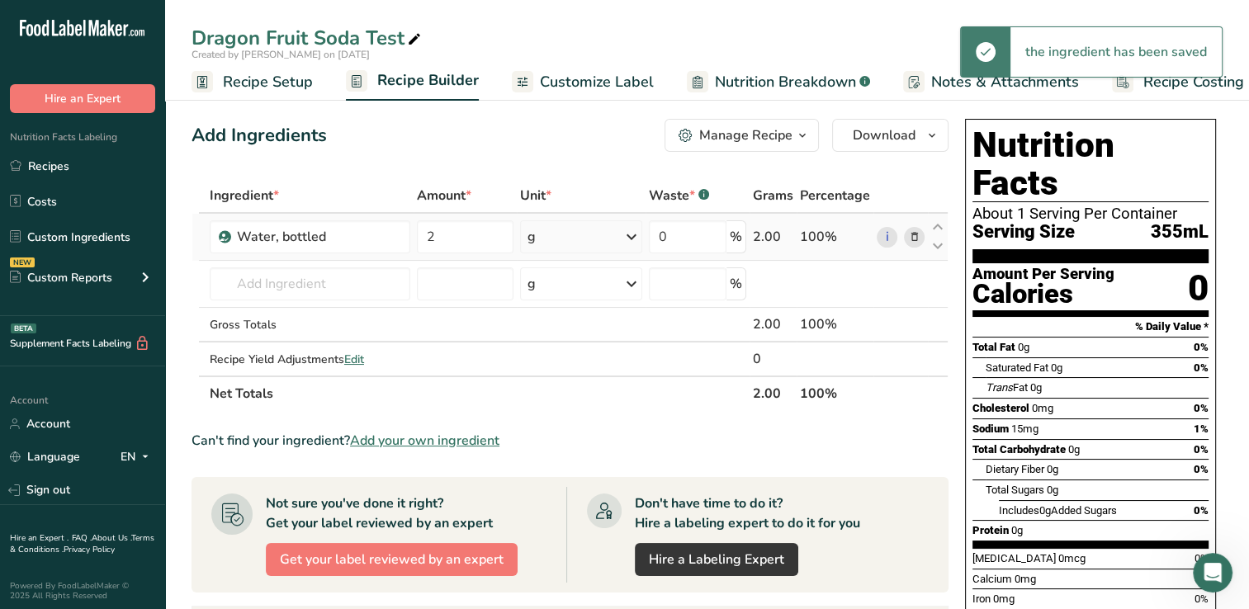
click at [632, 235] on icon at bounding box center [631, 237] width 20 height 30
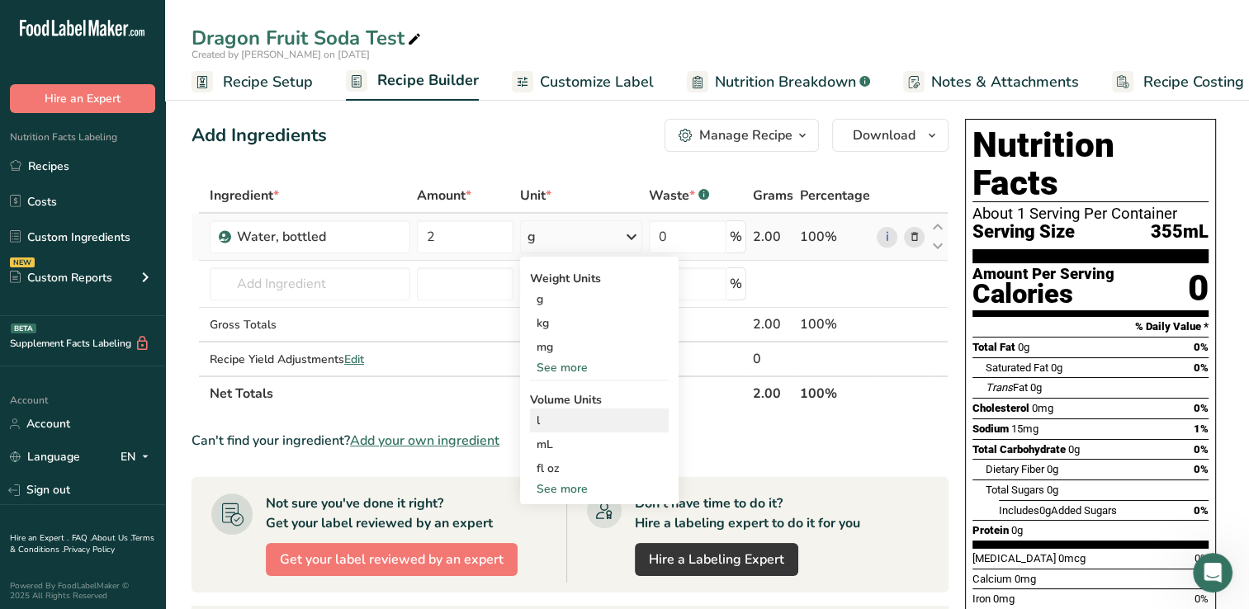
click at [541, 418] on div "l" at bounding box center [598, 420] width 125 height 17
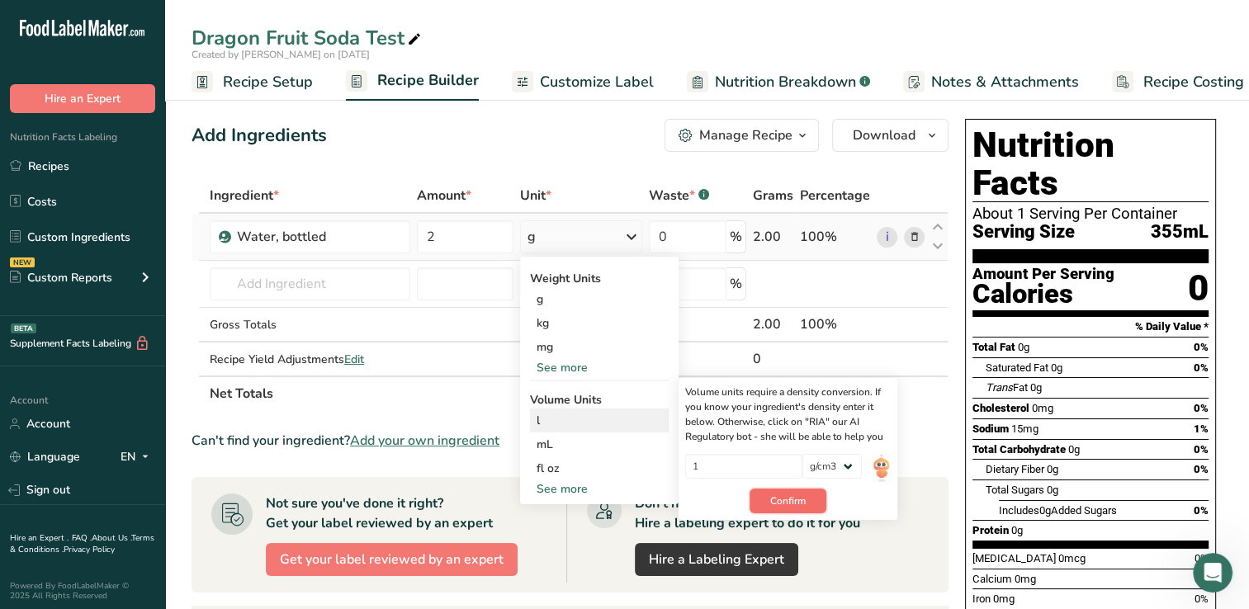
click at [812, 500] on button "Confirm" at bounding box center [787, 501] width 77 height 25
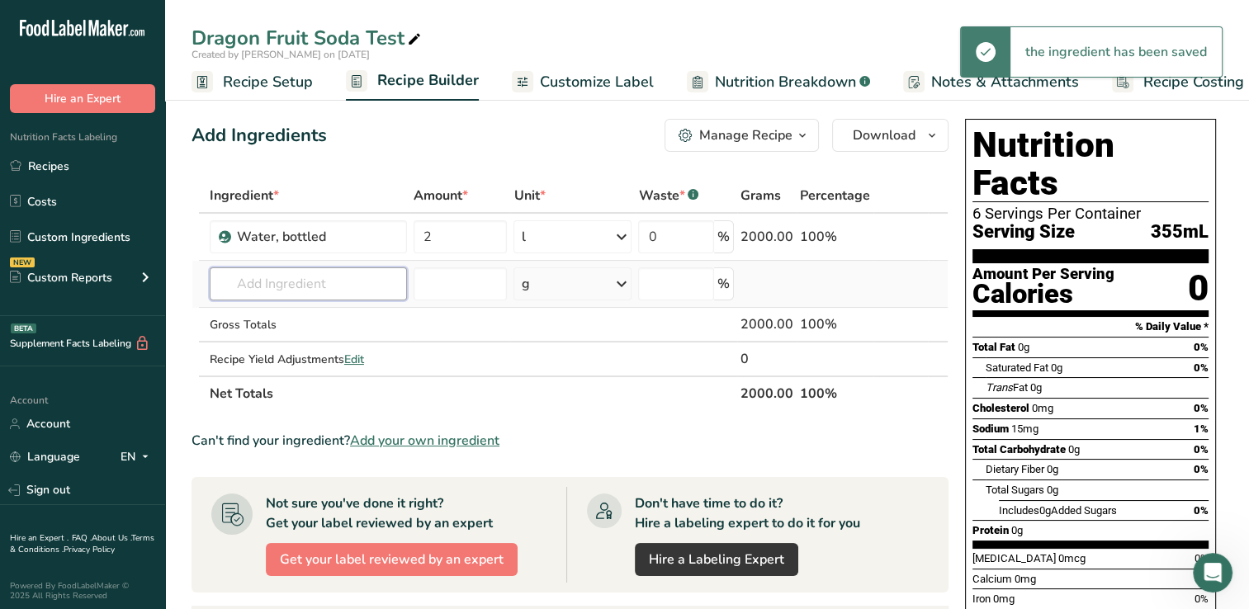
click at [243, 286] on input "text" at bounding box center [308, 283] width 197 height 33
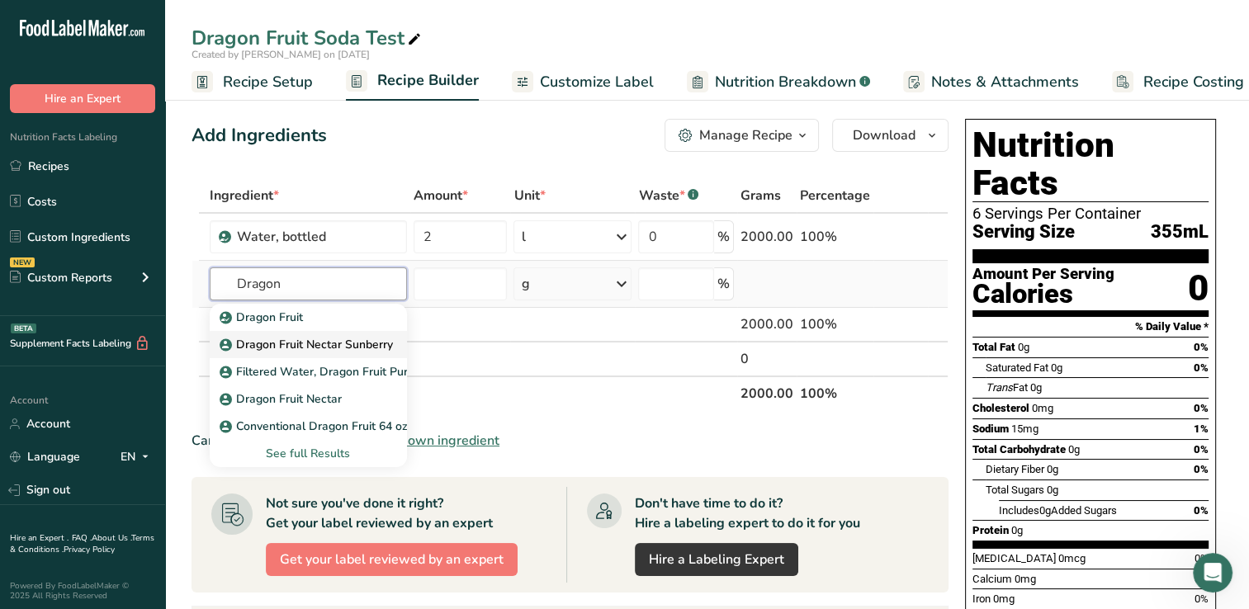
type input "Dragon"
click at [299, 342] on p "Dragon Fruit Nectar Sunberry" at bounding box center [308, 344] width 170 height 17
type input "Dragon Fruit Nectar Sunberry"
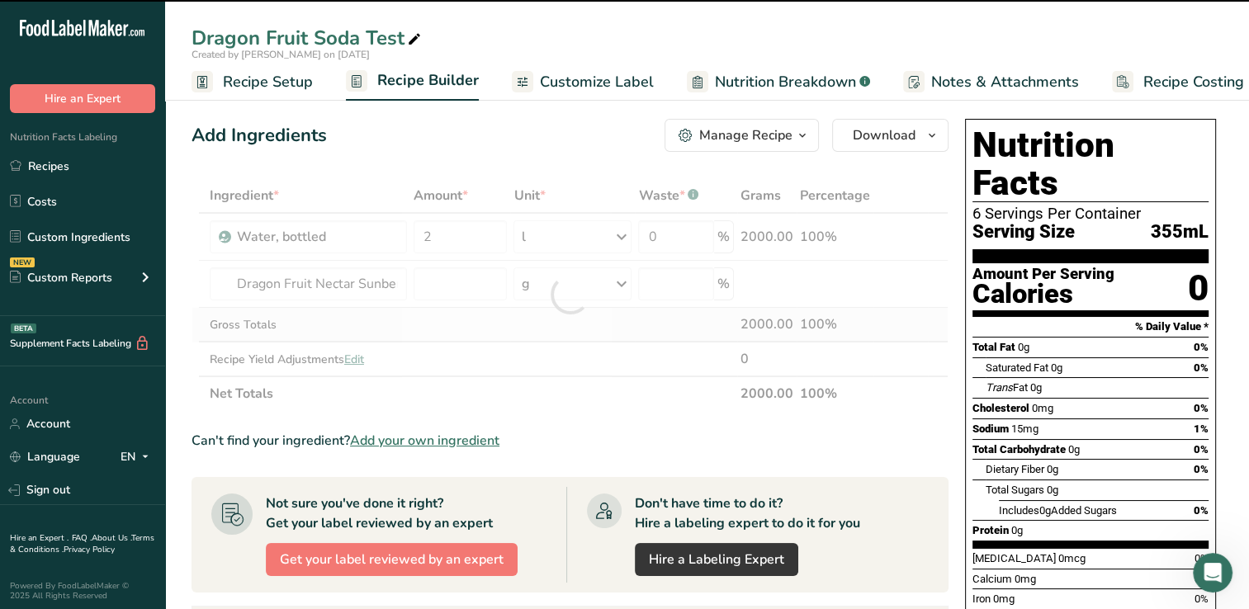
type input "0"
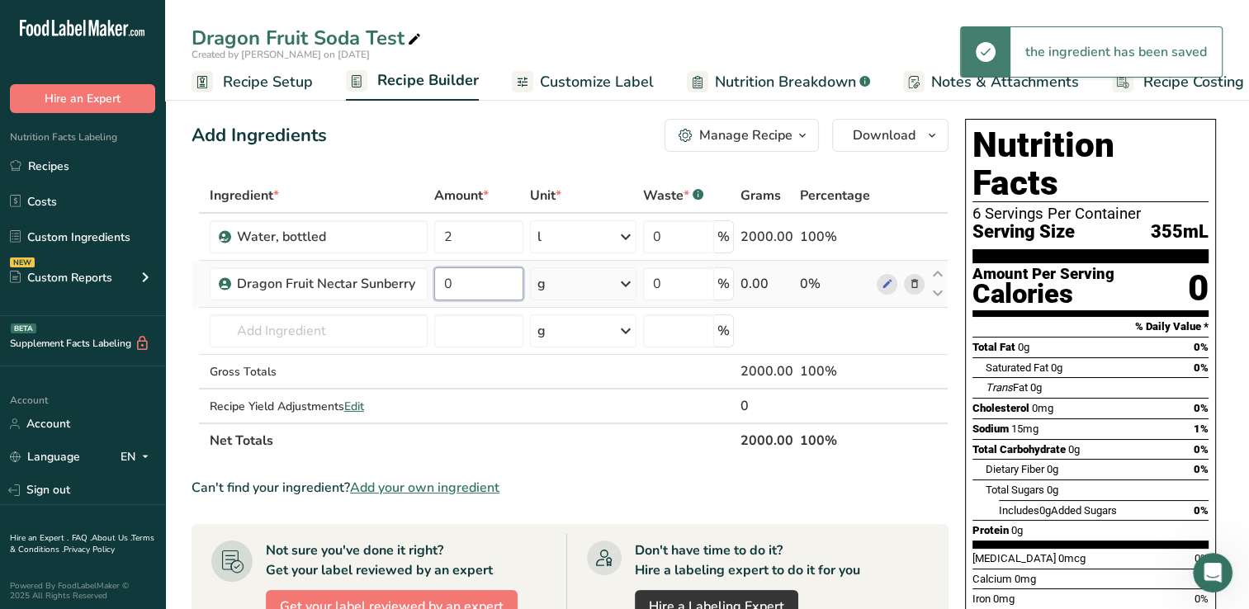
click at [464, 282] on input "0" at bounding box center [478, 283] width 88 height 33
type input "0.5"
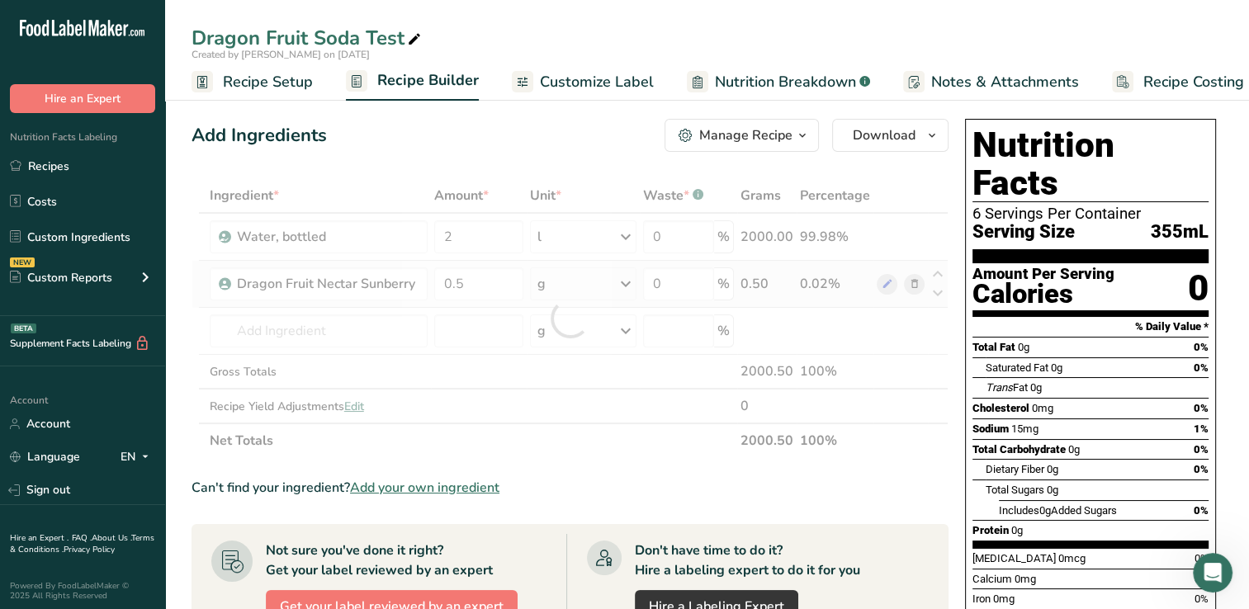
click at [631, 285] on div "Ingredient * Amount * Unit * Waste * .a-a{fill:#347362;}.b-a{fill:#fff;} Grams …" at bounding box center [569, 318] width 757 height 280
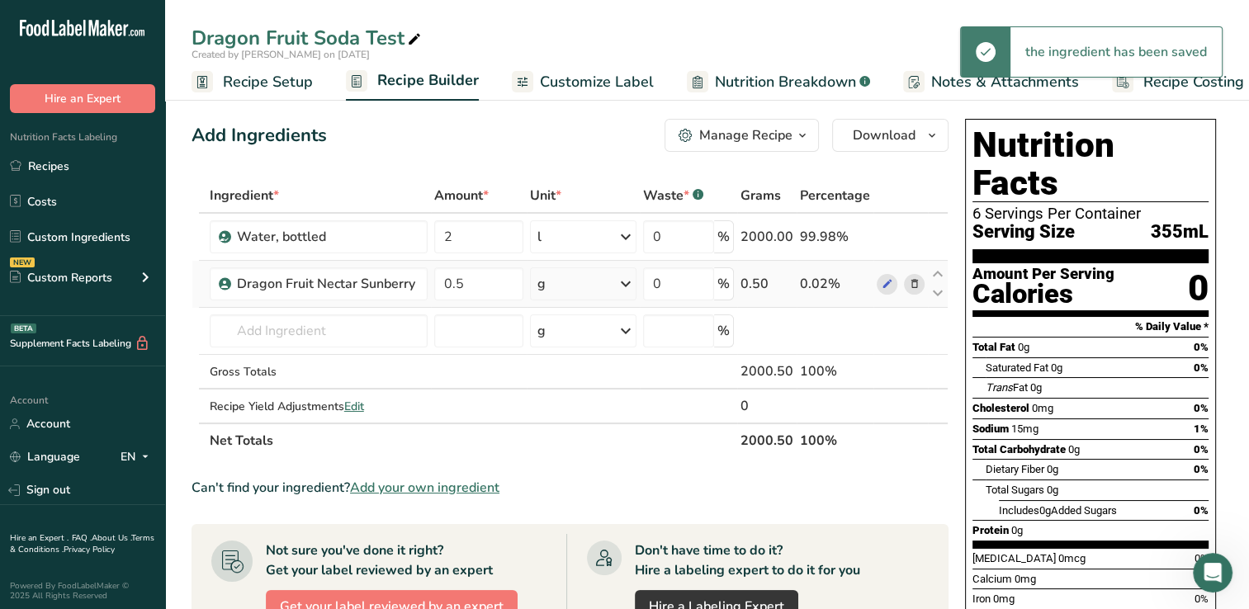
click at [627, 281] on icon at bounding box center [626, 284] width 20 height 30
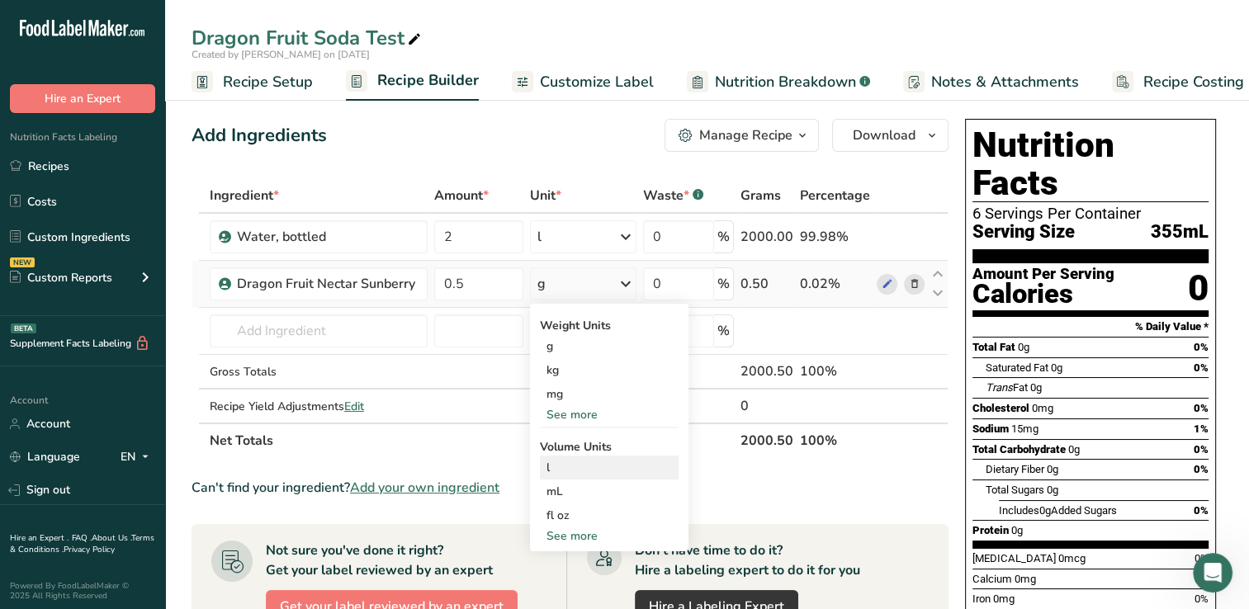
click at [551, 468] on div "l" at bounding box center [608, 467] width 125 height 17
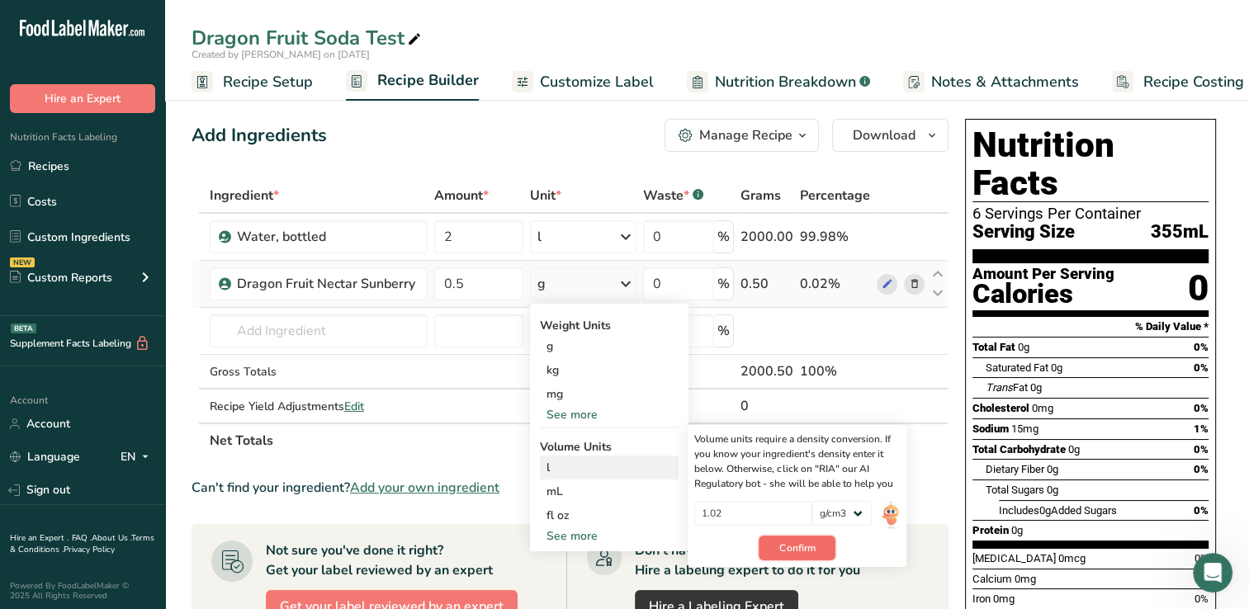
click at [813, 543] on span "Confirm" at bounding box center [796, 548] width 35 height 15
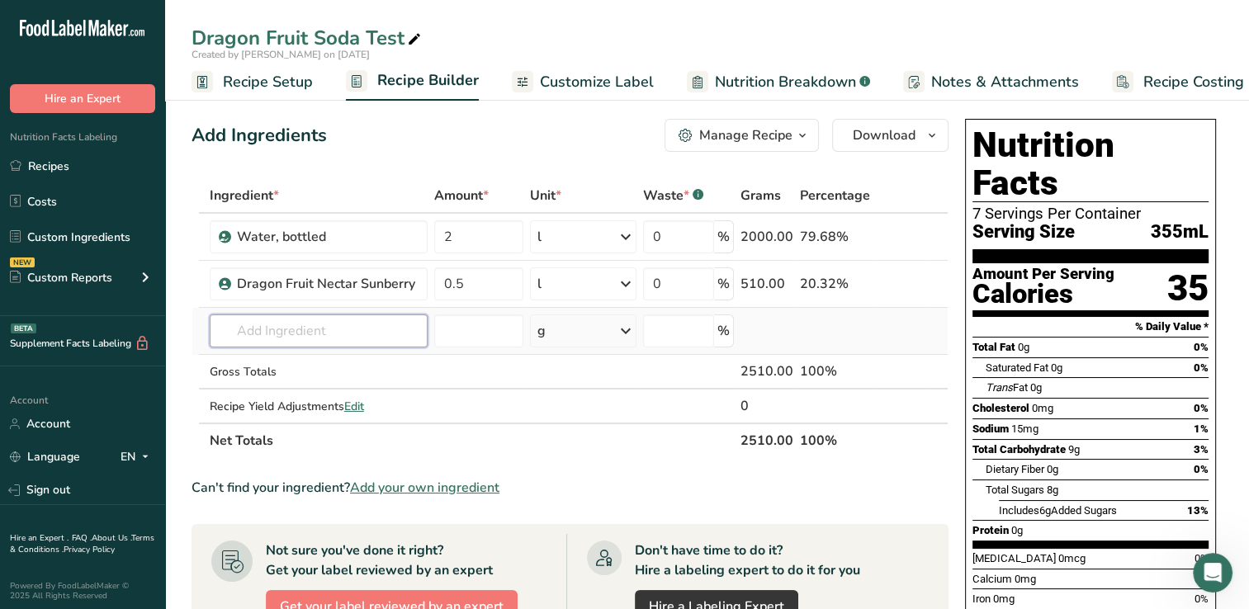
click at [242, 329] on input "text" at bounding box center [319, 330] width 219 height 33
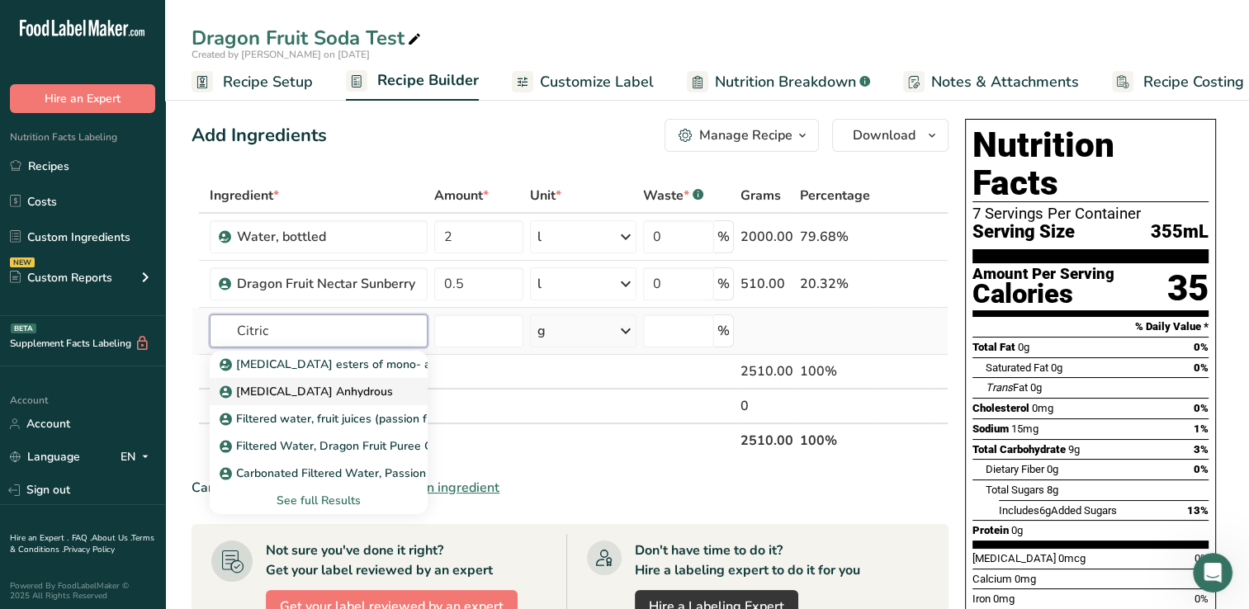
type input "Citric"
click at [314, 390] on p "[MEDICAL_DATA] Anhydrous" at bounding box center [308, 391] width 170 height 17
type input "[MEDICAL_DATA] Anhydrous"
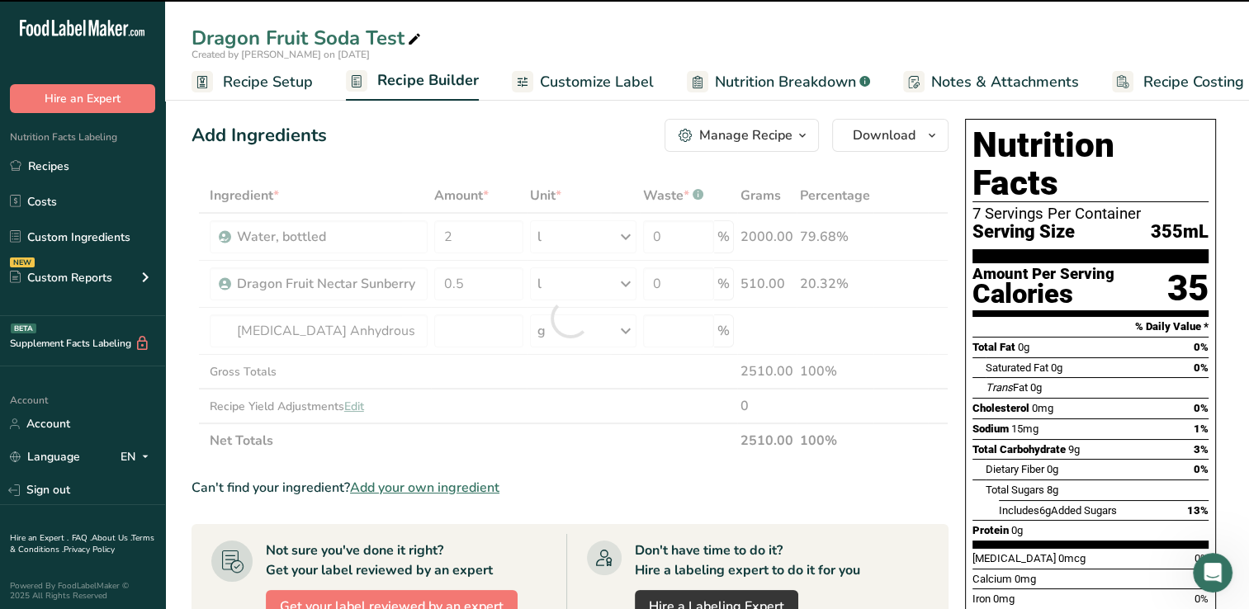
type input "0"
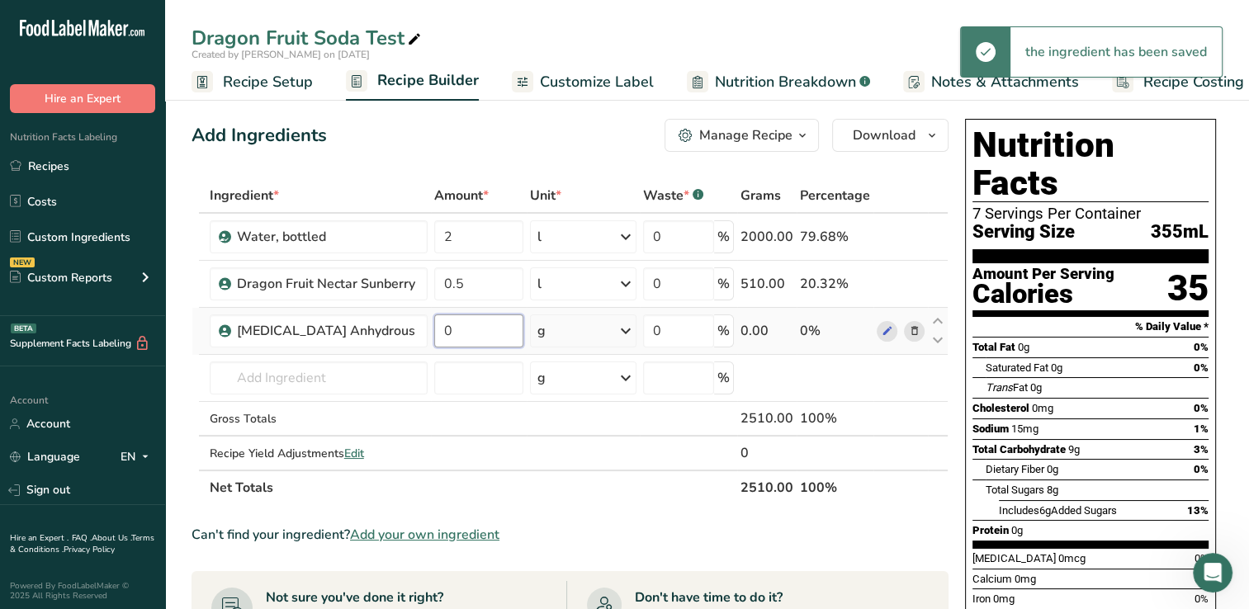
click at [469, 330] on input "0" at bounding box center [478, 330] width 88 height 33
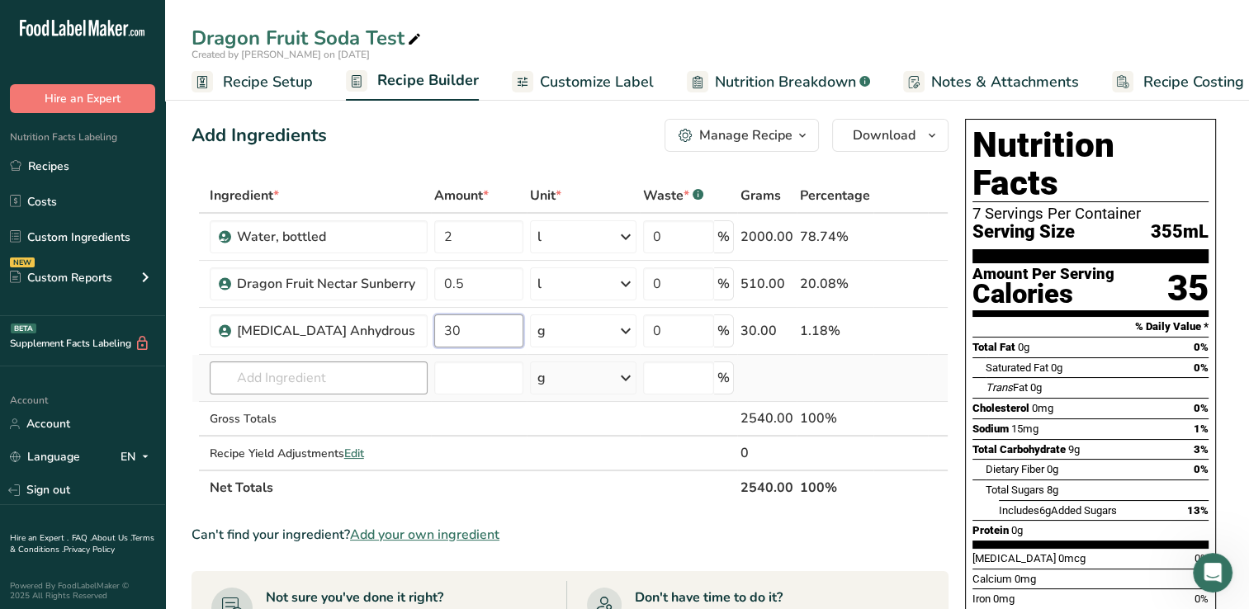
type input "30"
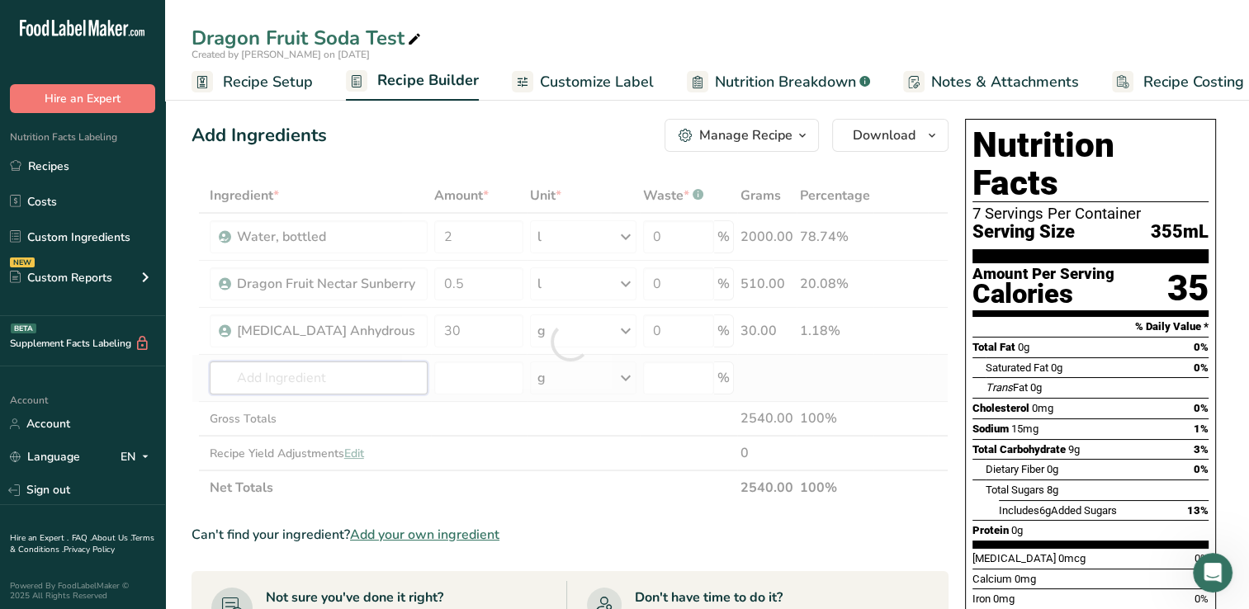
click at [239, 376] on div "Ingredient * Amount * Unit * Waste * .a-a{fill:#347362;}.b-a{fill:#fff;} Grams …" at bounding box center [569, 341] width 757 height 327
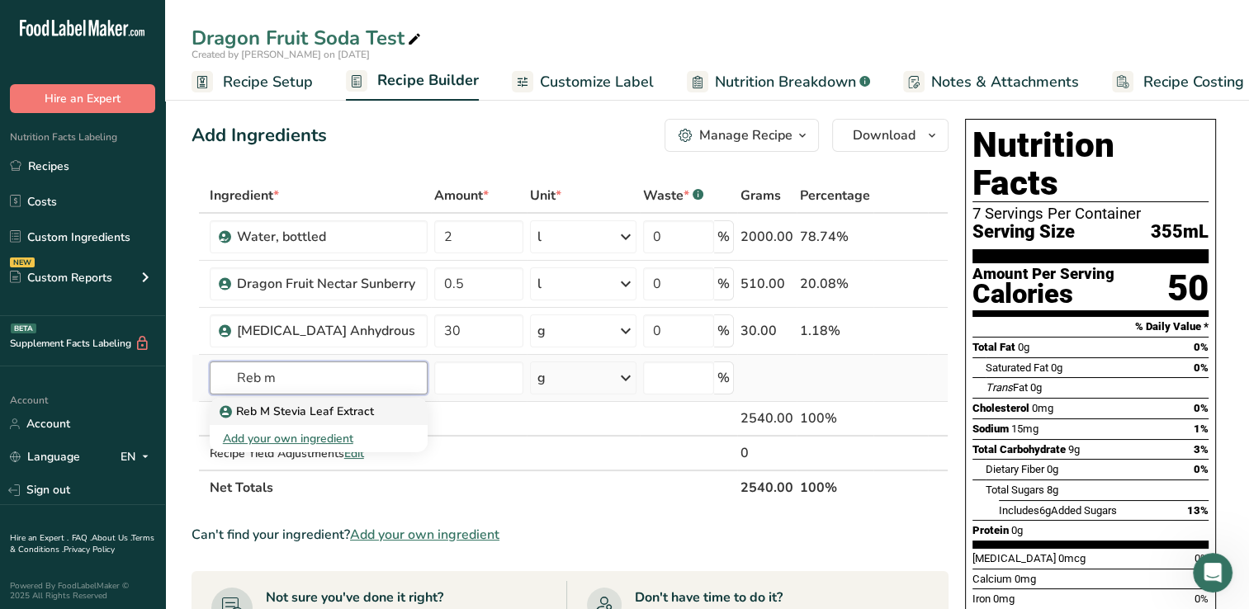
type input "Reb m"
drag, startPoint x: 361, startPoint y: 408, endPoint x: 286, endPoint y: 376, distance: 82.5
click at [286, 376] on input "text" at bounding box center [319, 377] width 219 height 33
click at [286, 408] on p "Reb M Stevia Leaf Extract" at bounding box center [298, 411] width 151 height 17
type input "Reb M Stevia Leaf Extract"
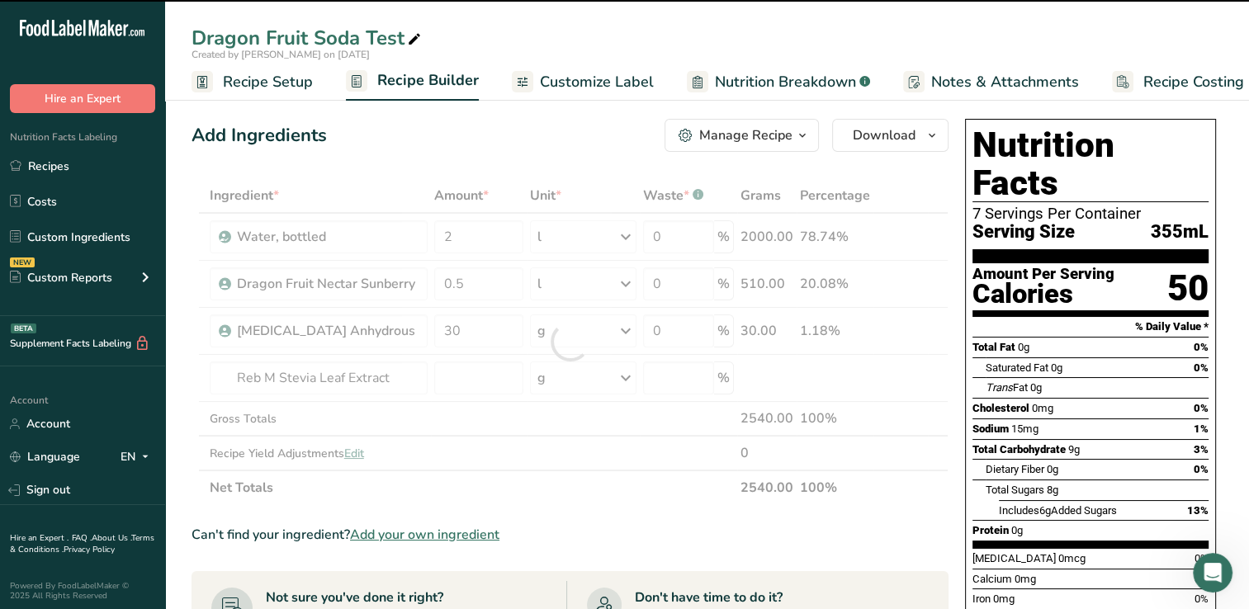
type input "0"
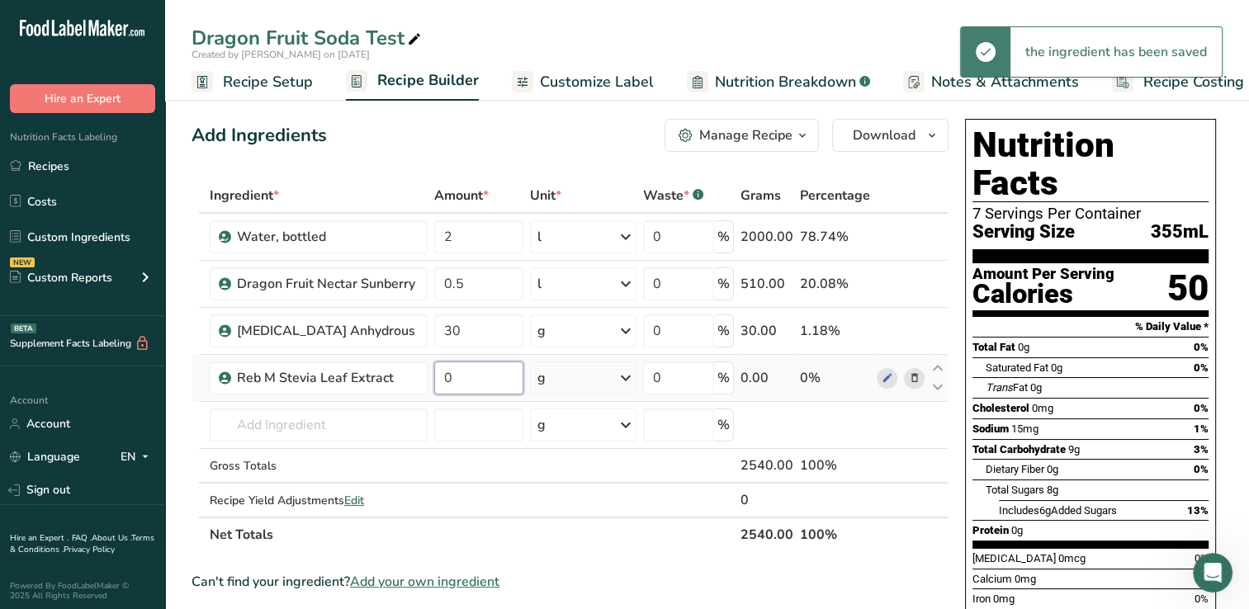
click at [468, 380] on input "0" at bounding box center [478, 377] width 88 height 33
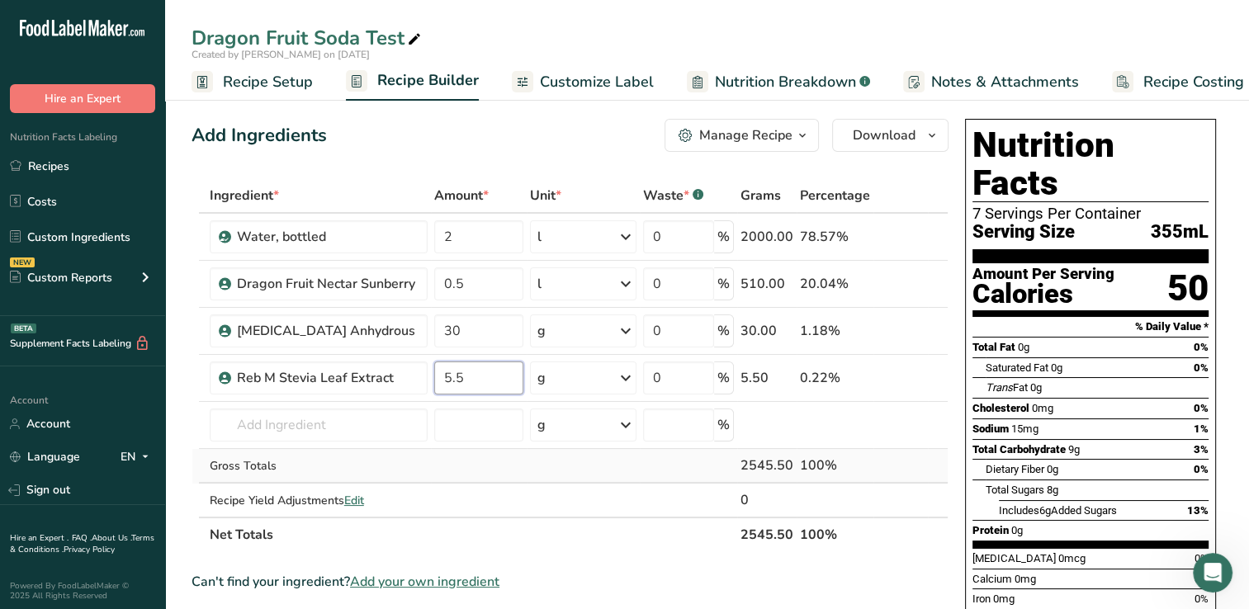
type input "5.5"
click at [526, 466] on div "Ingredient * Amount * Unit * Waste * .a-a{fill:#347362;}.b-a{fill:#fff;} Grams …" at bounding box center [569, 365] width 757 height 374
click at [46, 163] on link "Recipes" at bounding box center [82, 165] width 165 height 31
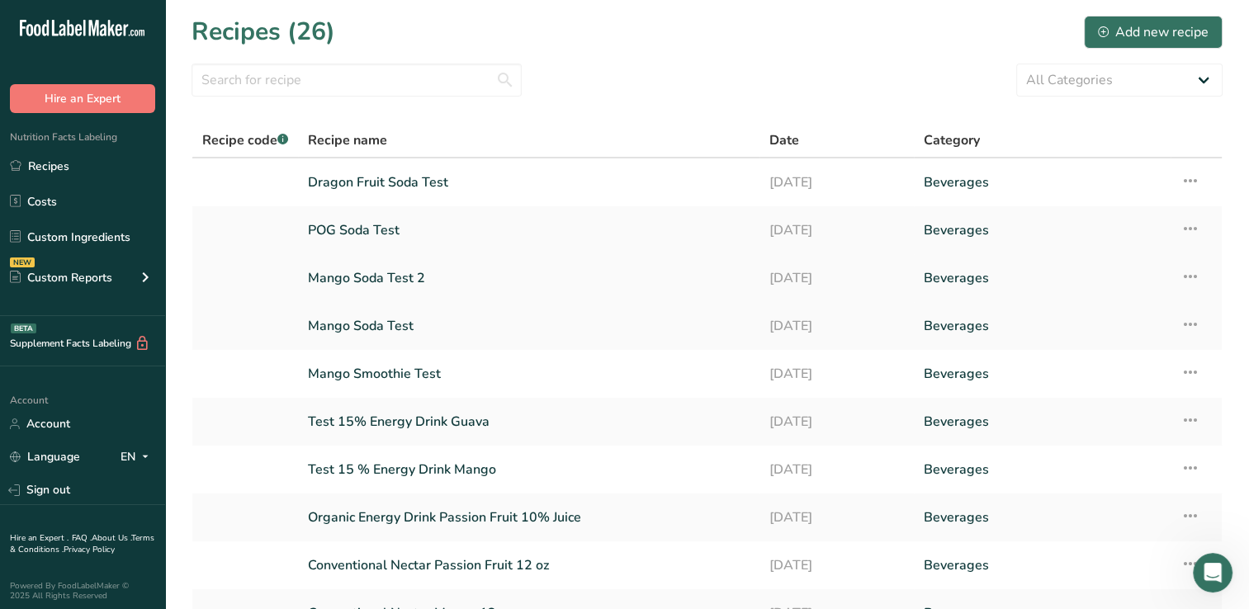
click at [393, 276] on link "Mango Soda Test 2" at bounding box center [529, 278] width 442 height 35
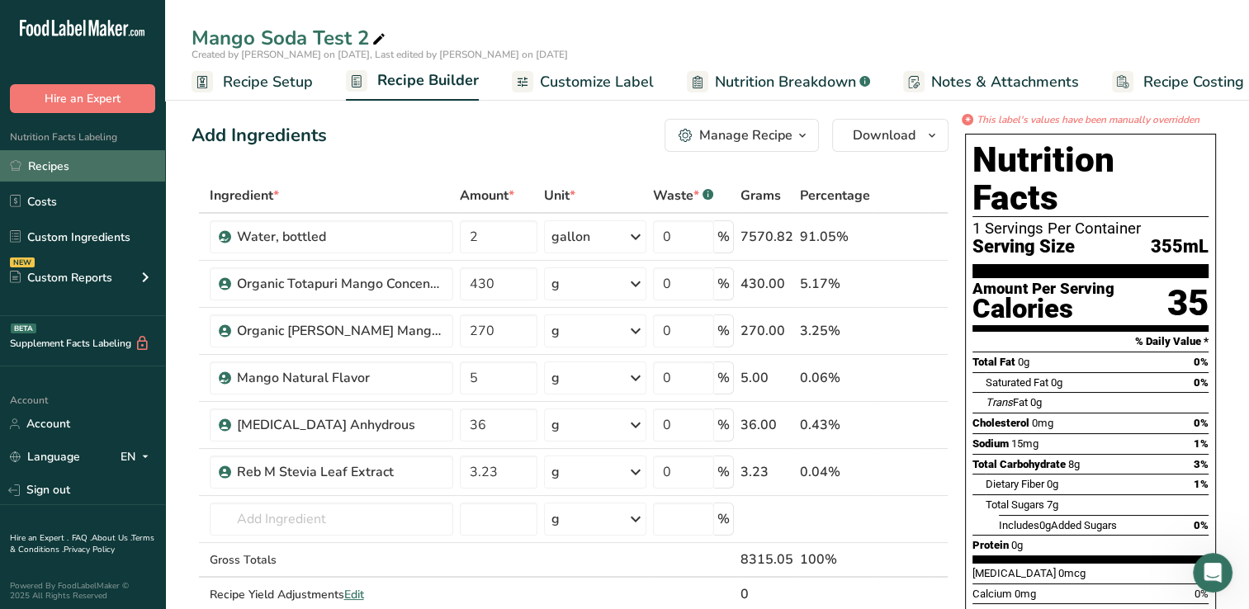
click at [86, 164] on link "Recipes" at bounding box center [82, 165] width 165 height 31
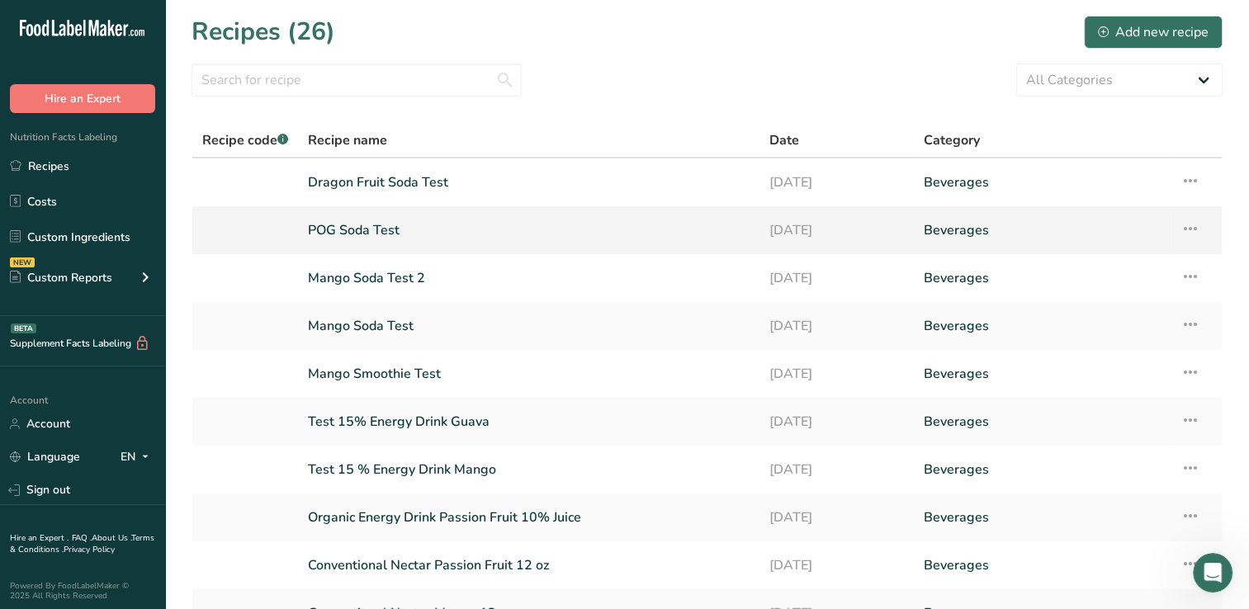
click at [376, 228] on link "POG Soda Test" at bounding box center [529, 230] width 442 height 35
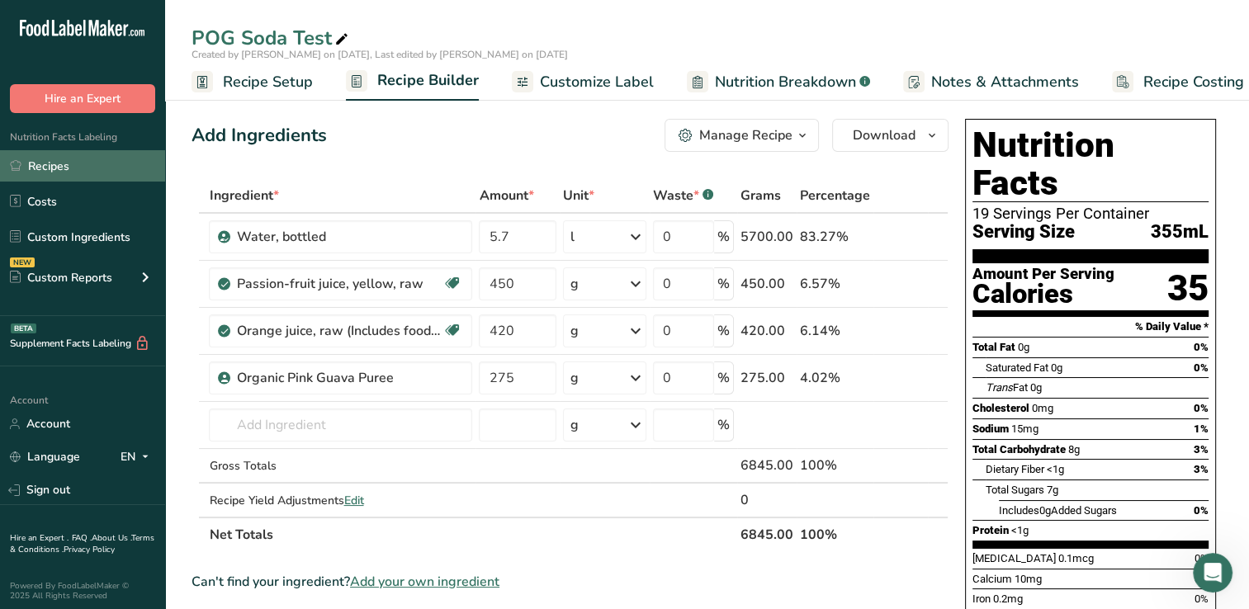
click at [91, 167] on link "Recipes" at bounding box center [82, 165] width 165 height 31
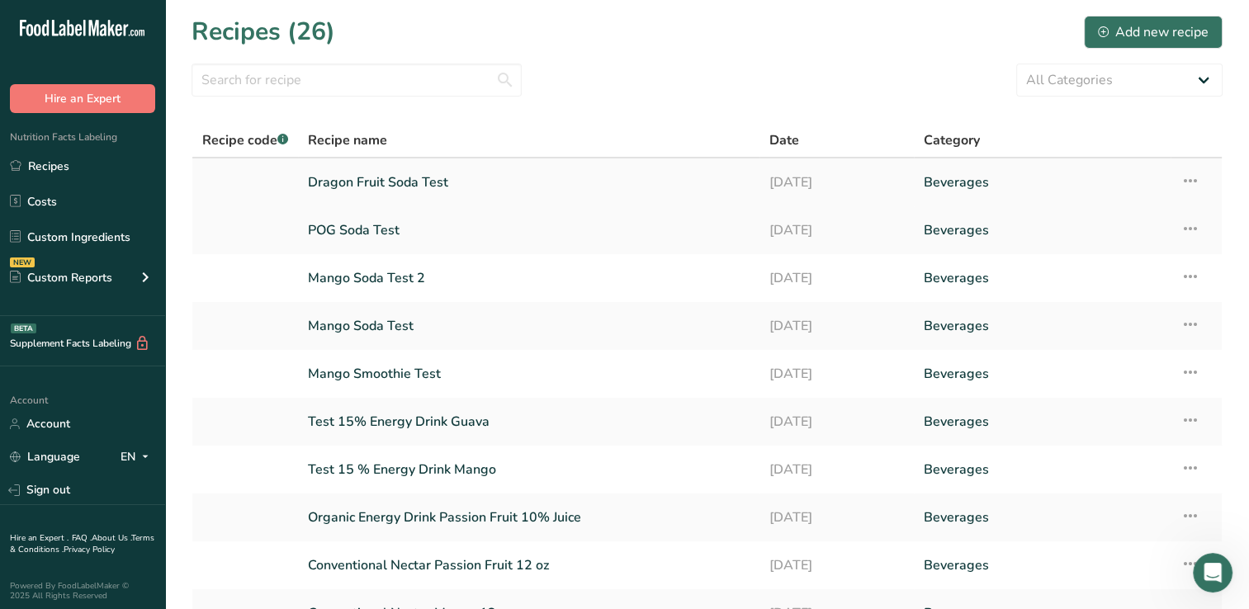
click at [363, 180] on link "Dragon Fruit Soda Test" at bounding box center [529, 182] width 442 height 35
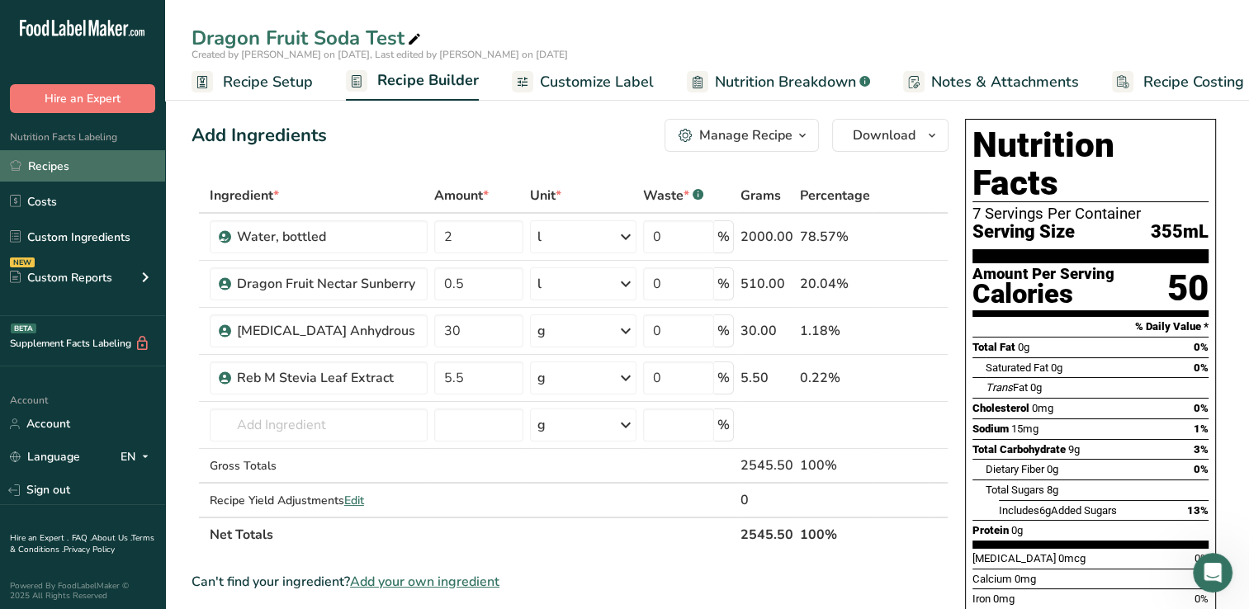
click at [66, 167] on link "Recipes" at bounding box center [82, 165] width 165 height 31
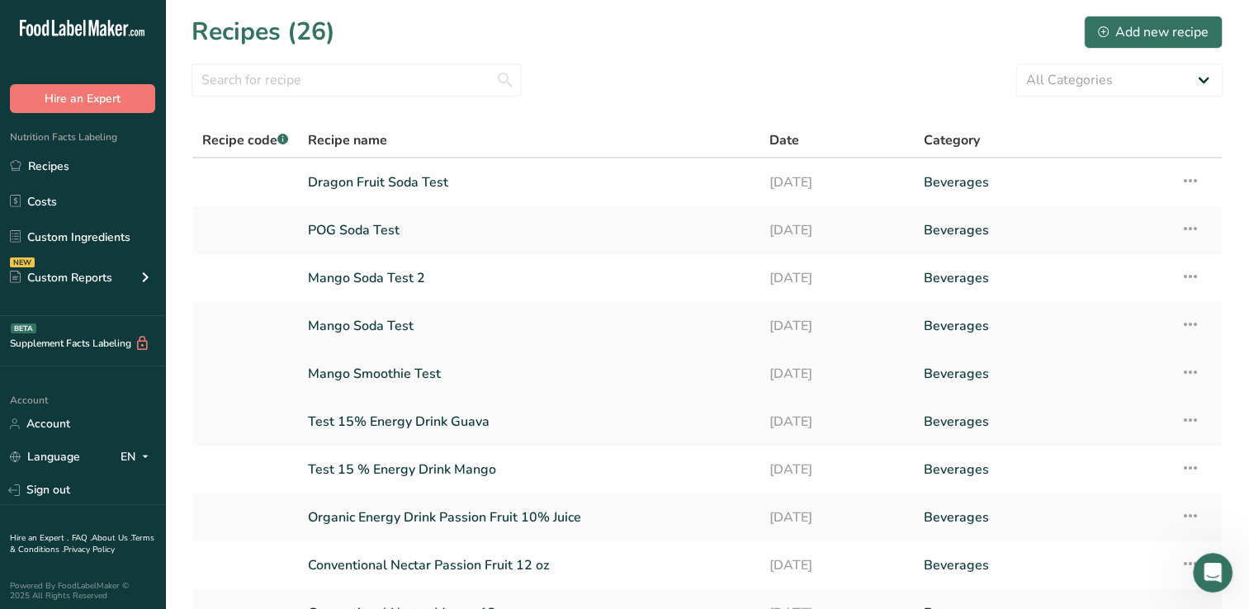
click at [413, 366] on link "Mango Smoothie Test" at bounding box center [529, 374] width 442 height 35
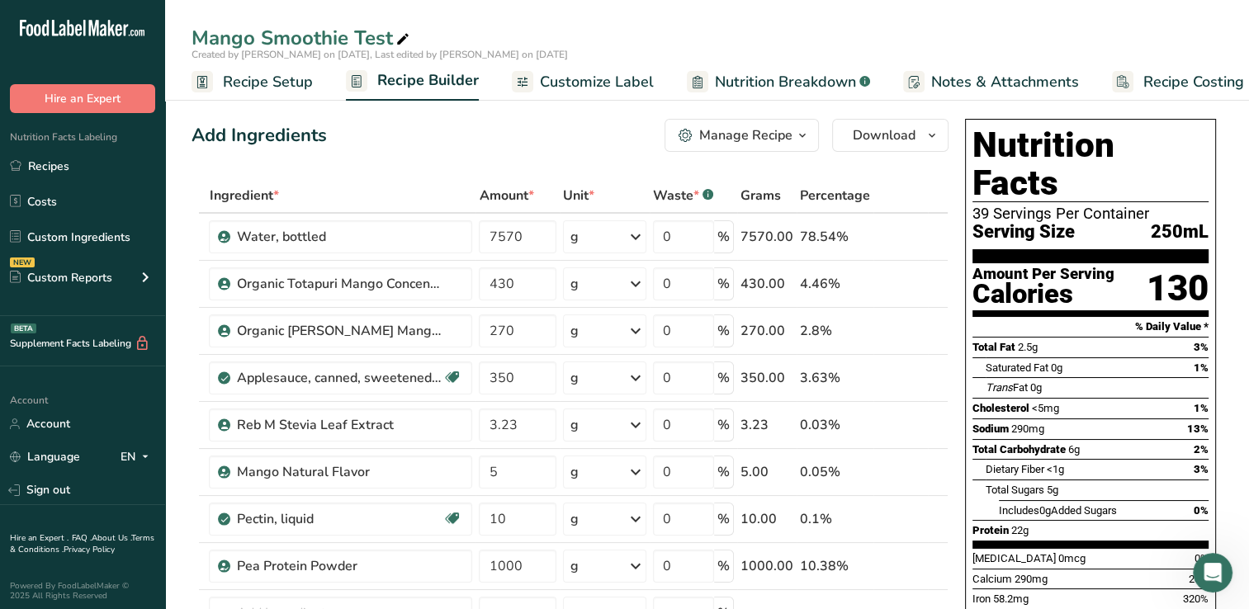
click at [604, 81] on span "Customize Label" at bounding box center [597, 82] width 114 height 22
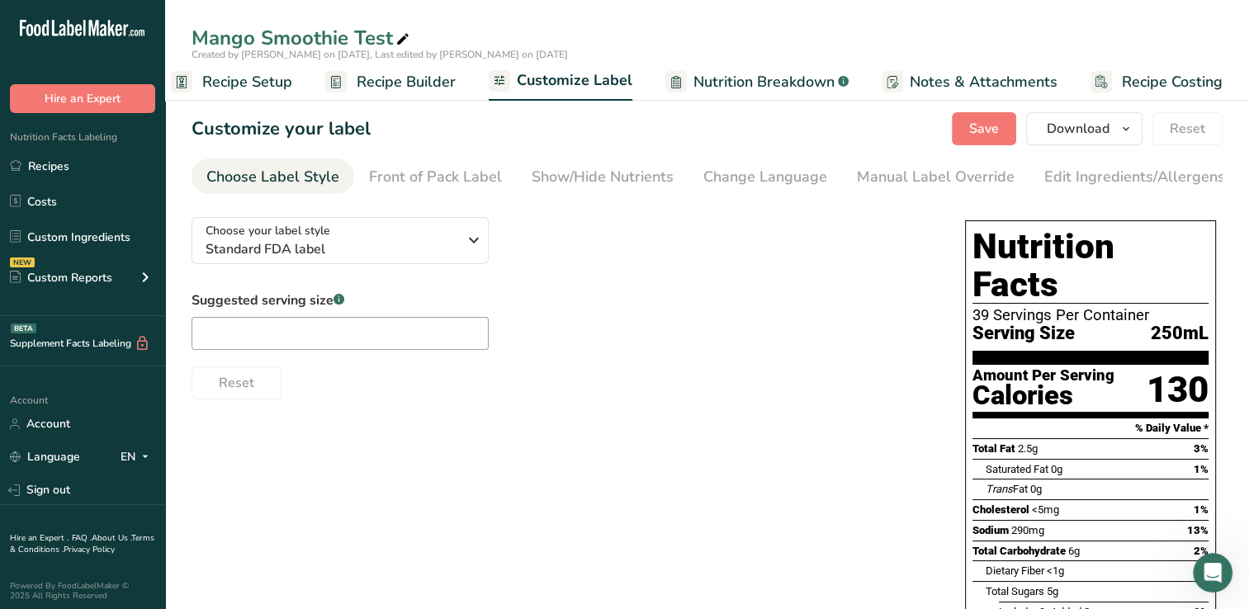
click at [791, 78] on span "Nutrition Breakdown" at bounding box center [763, 82] width 141 height 22
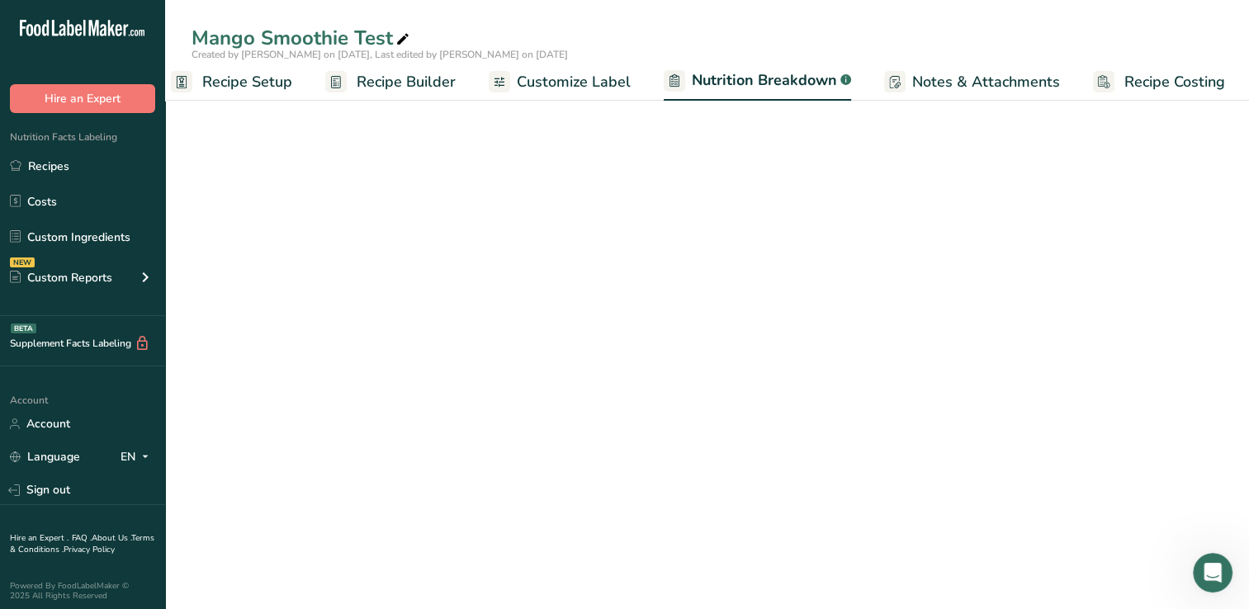
scroll to position [0, 22]
select select "Calories"
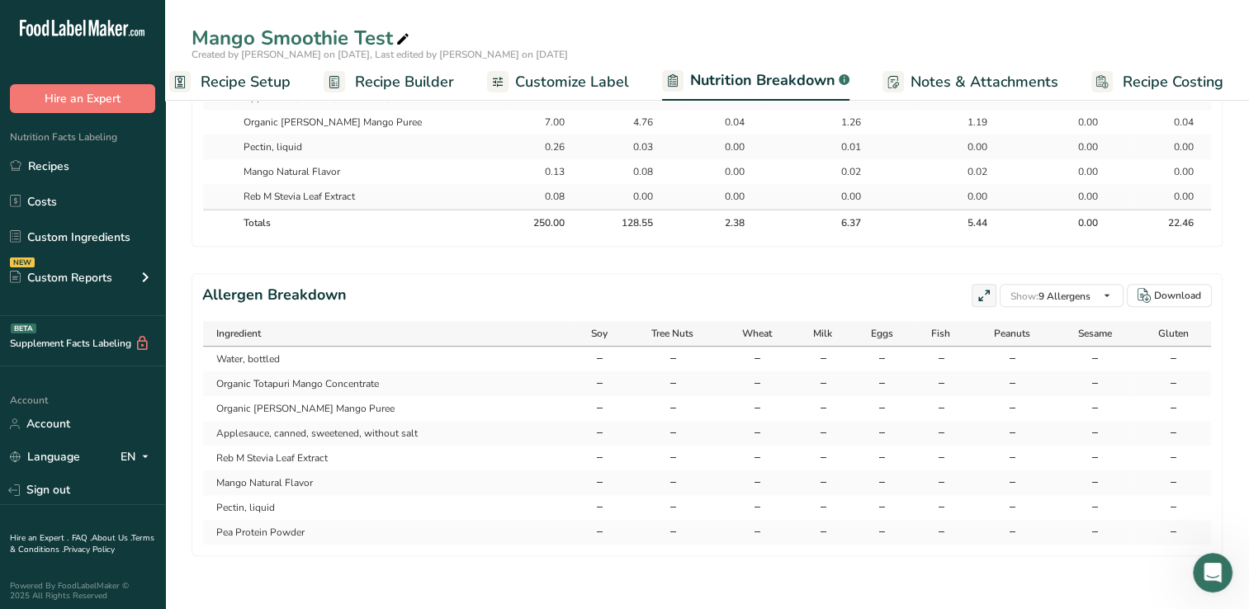
scroll to position [0, 0]
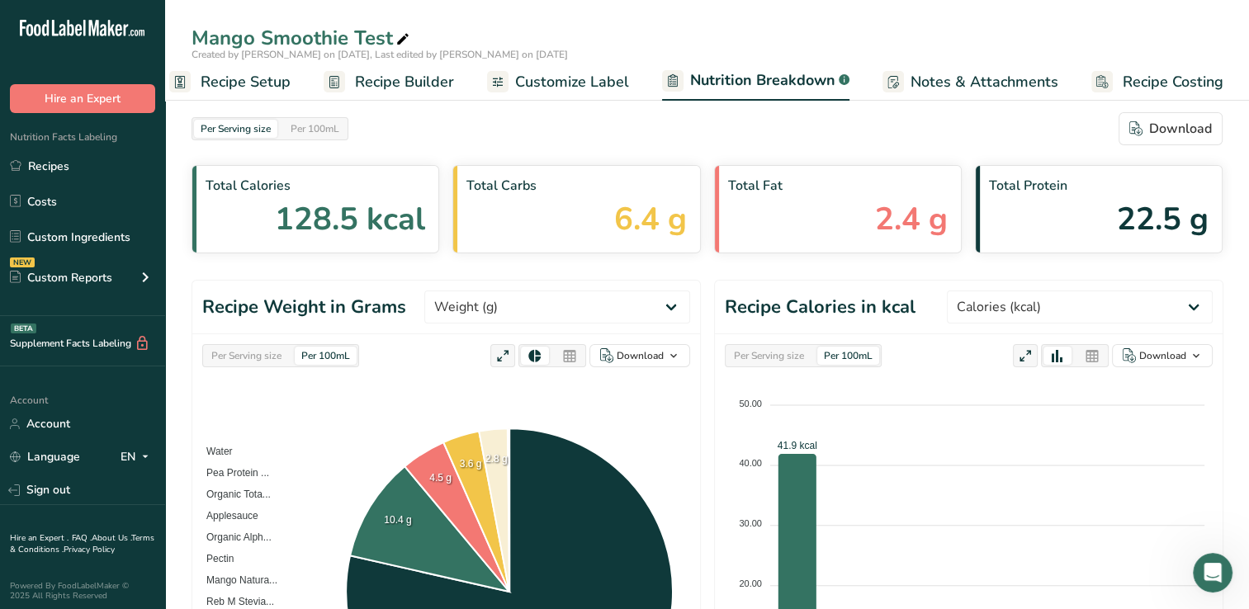
click at [407, 78] on span "Recipe Builder" at bounding box center [404, 82] width 99 height 22
